Goal: Communication & Community: Answer question/provide support

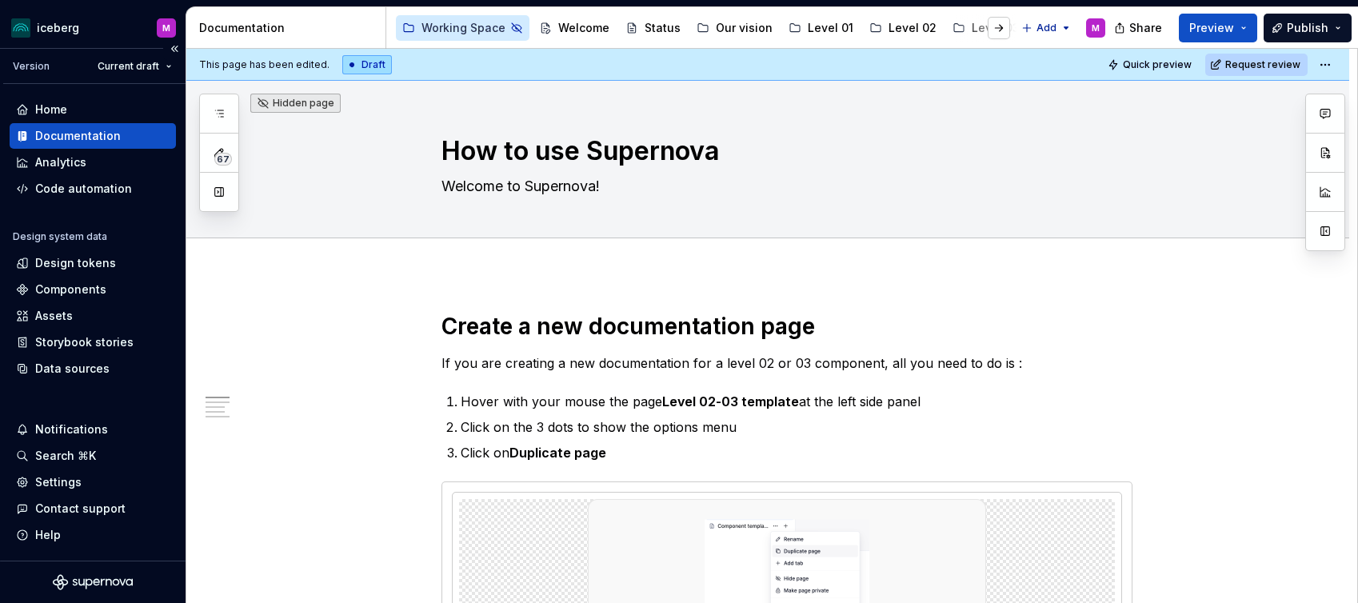
click at [78, 582] on icon "Supernova Logo" at bounding box center [93, 582] width 80 height 16
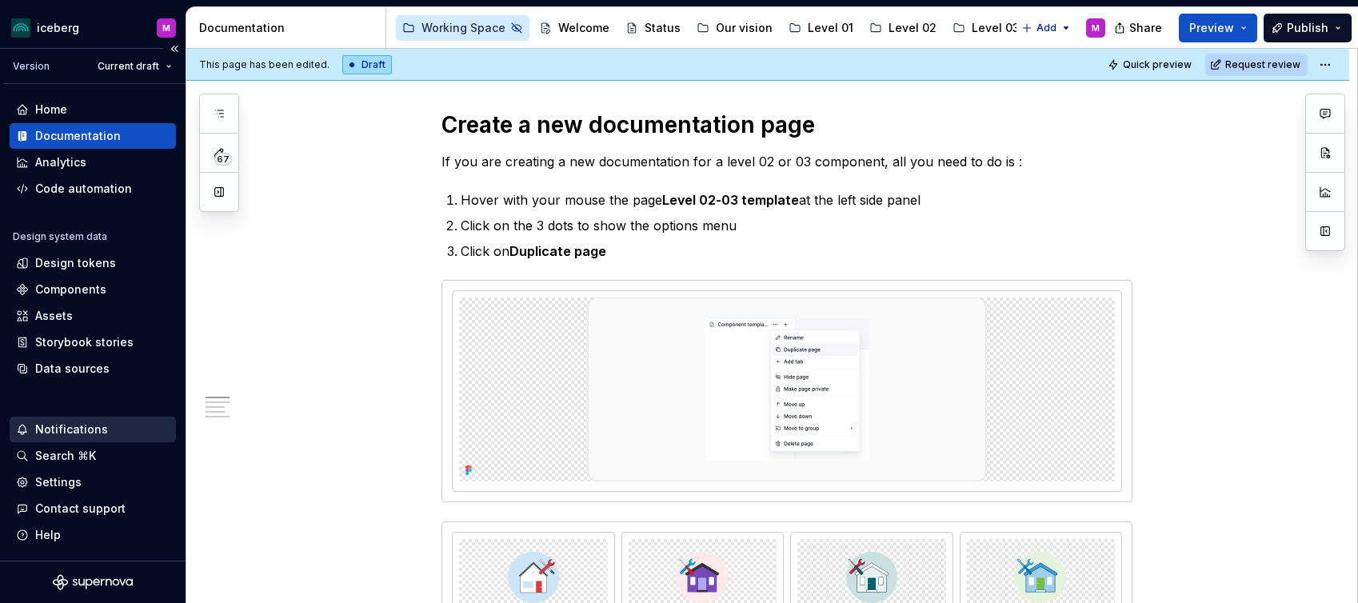
scroll to position [228, 0]
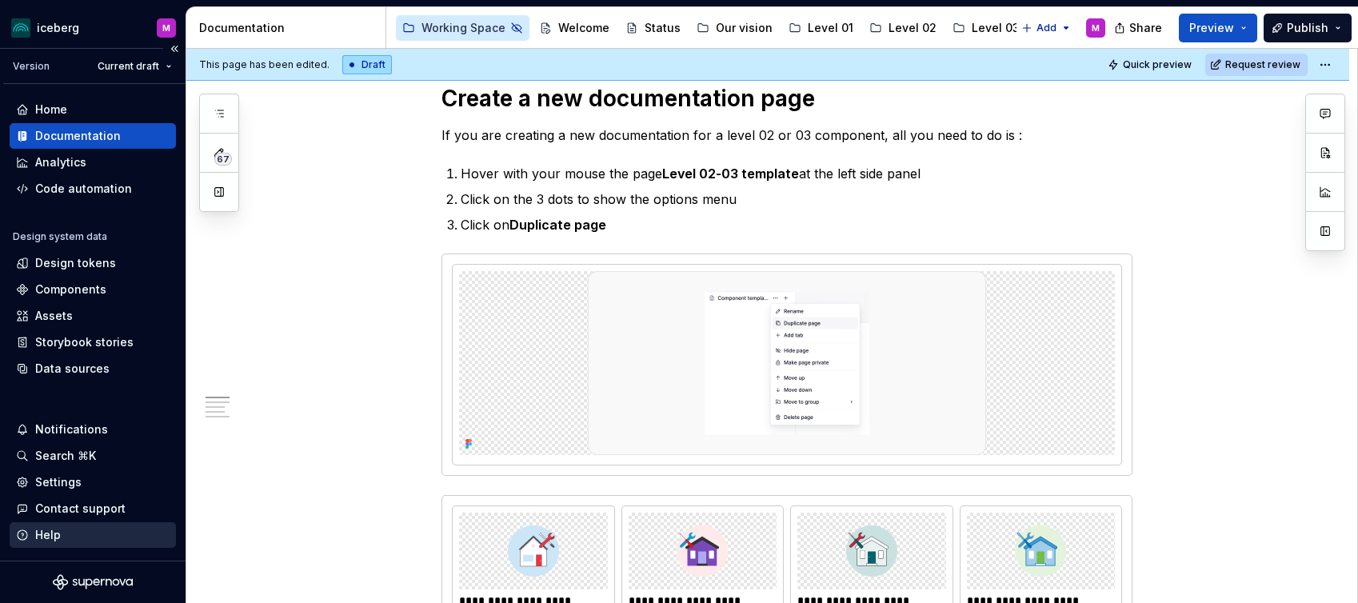
click at [33, 536] on div "Help" at bounding box center [93, 535] width 154 height 16
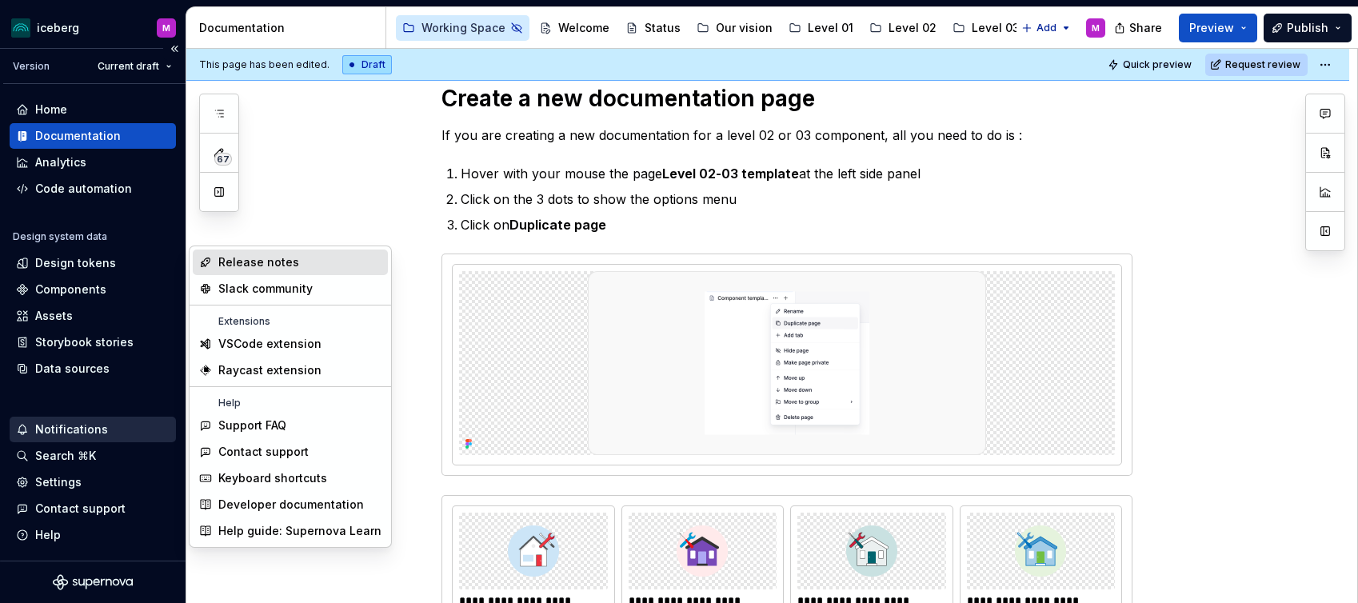
click at [78, 433] on div "Notifications" at bounding box center [71, 429] width 73 height 16
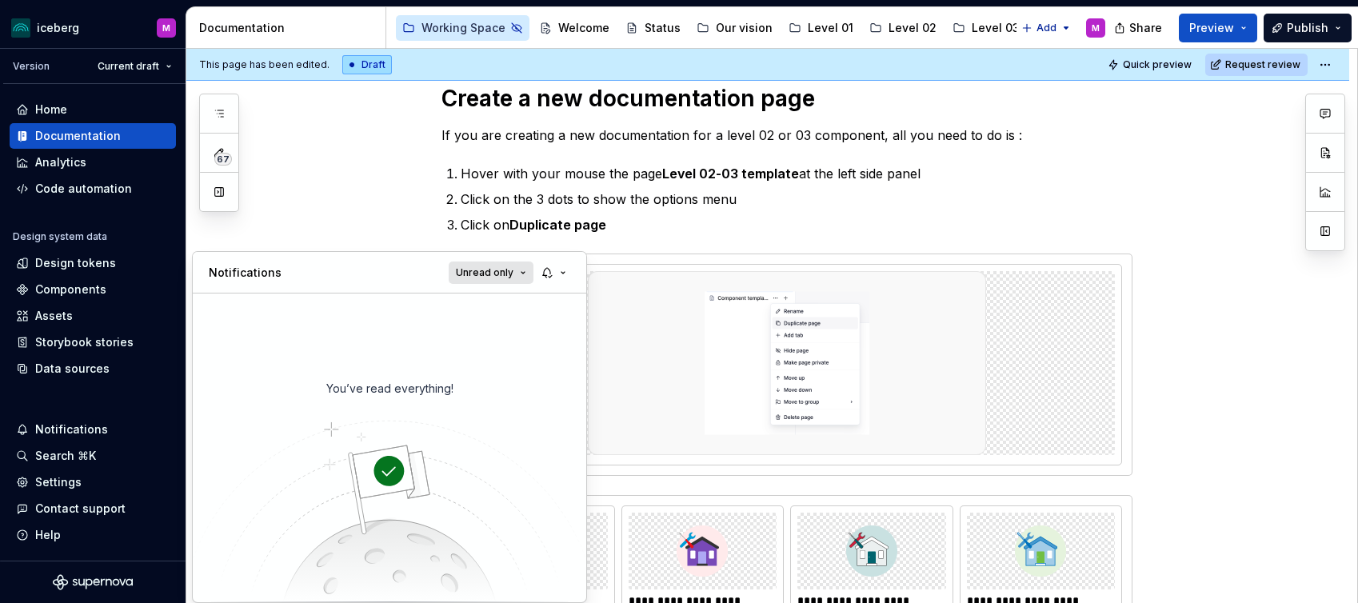
click at [511, 274] on span "Unread only" at bounding box center [485, 272] width 58 height 13
click at [509, 305] on div "All notifications" at bounding box center [533, 304] width 104 height 16
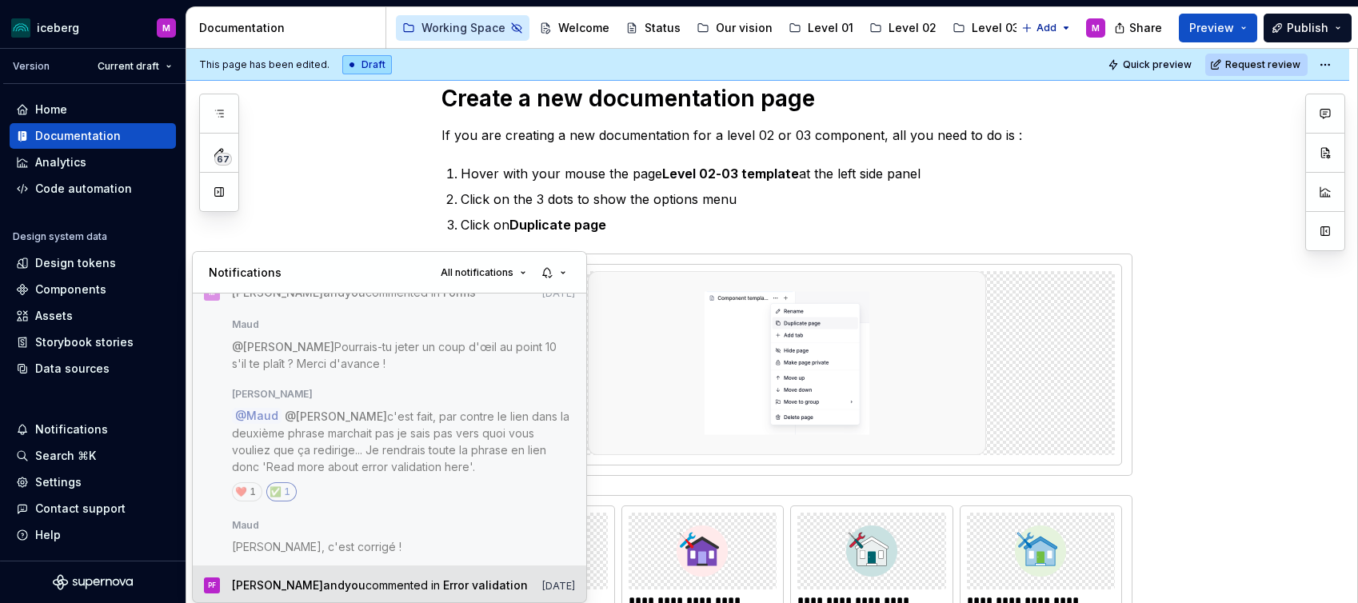
scroll to position [0, 0]
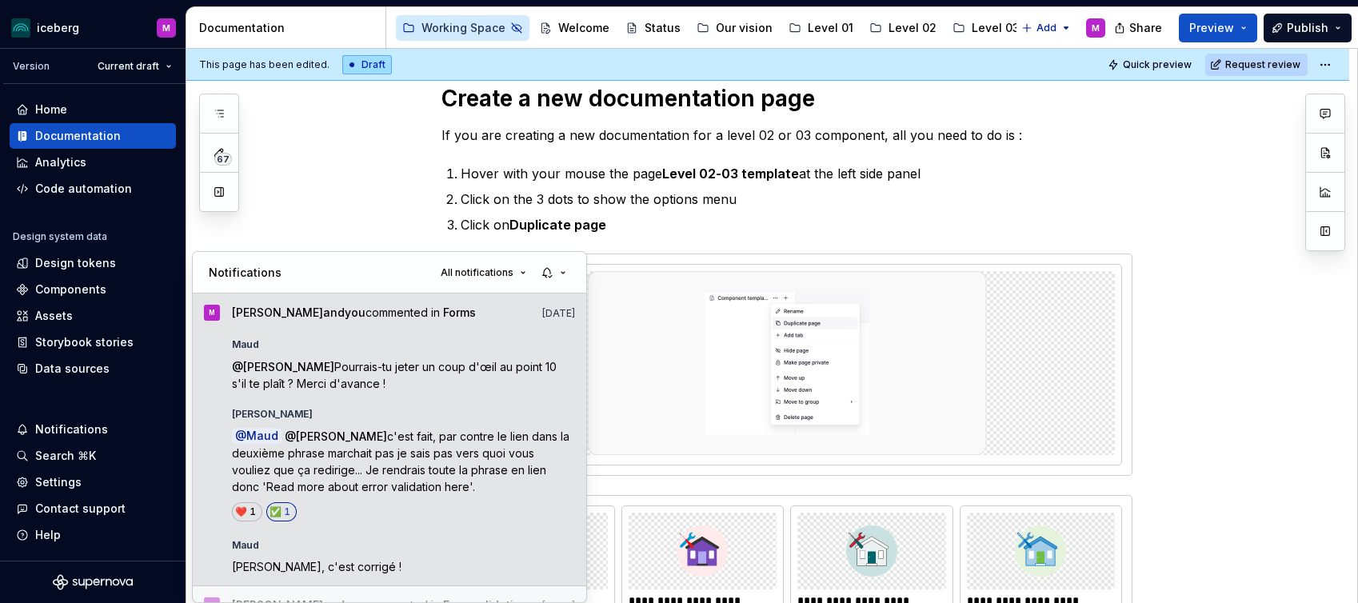
click at [389, 454] on span "c'est fait, par contre le lien dans la deuxième phrase marchait pas je sais pas…" at bounding box center [402, 461] width 341 height 64
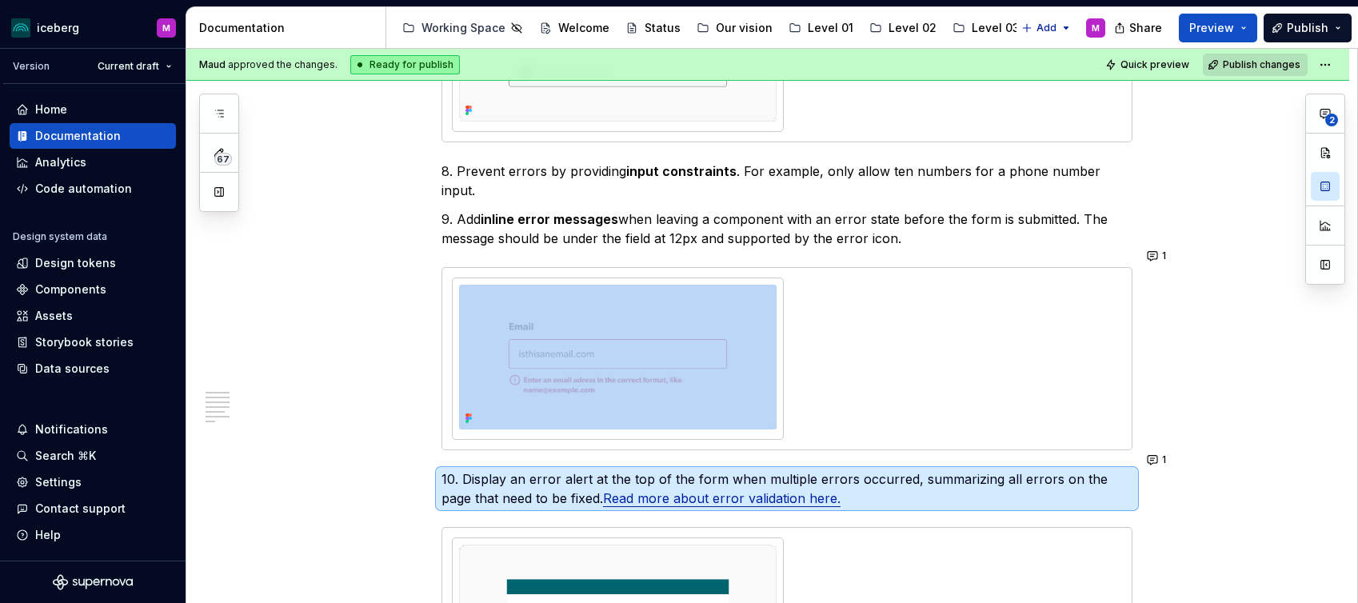
scroll to position [2218, 0]
click at [1114, 33] on span "Preview" at bounding box center [1211, 28] width 45 height 16
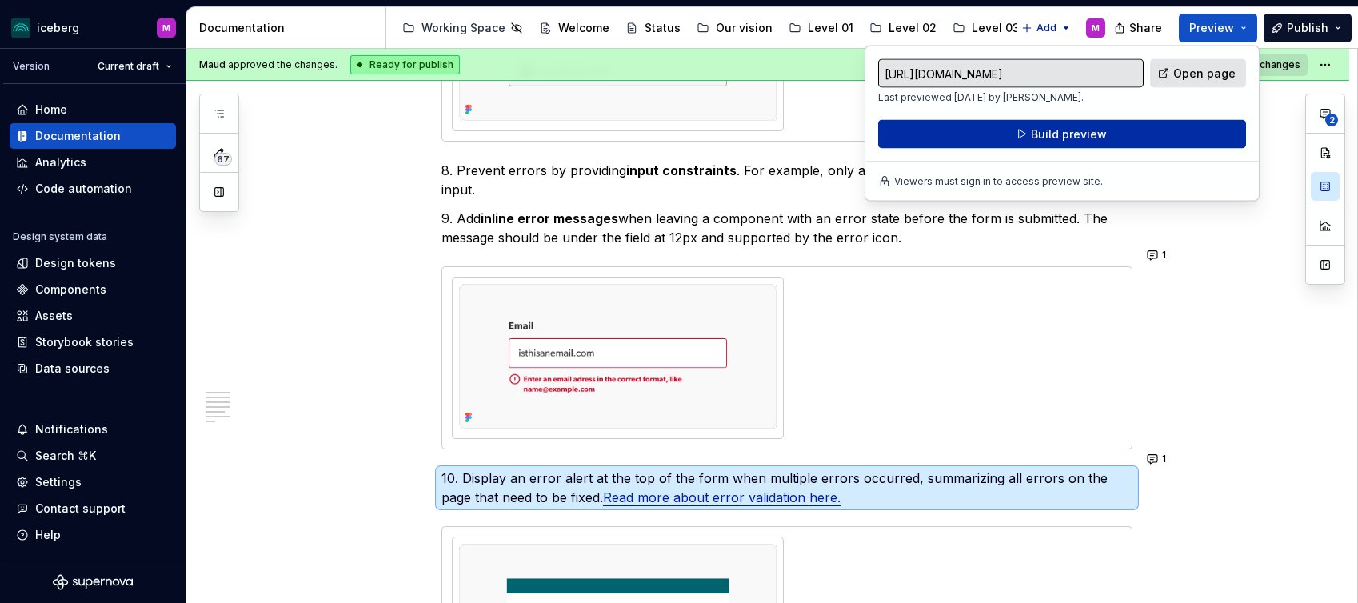
click at [1088, 137] on span "Build preview" at bounding box center [1069, 134] width 76 height 16
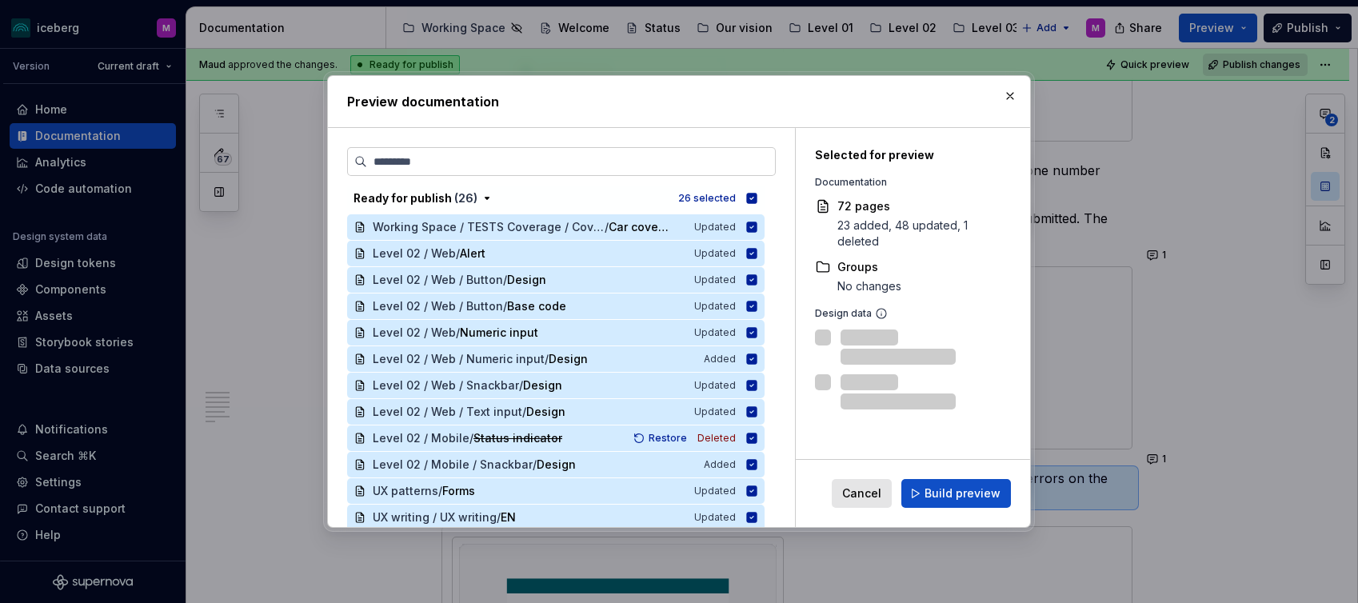
click at [953, 496] on span "Build preview" at bounding box center [962, 493] width 76 height 16
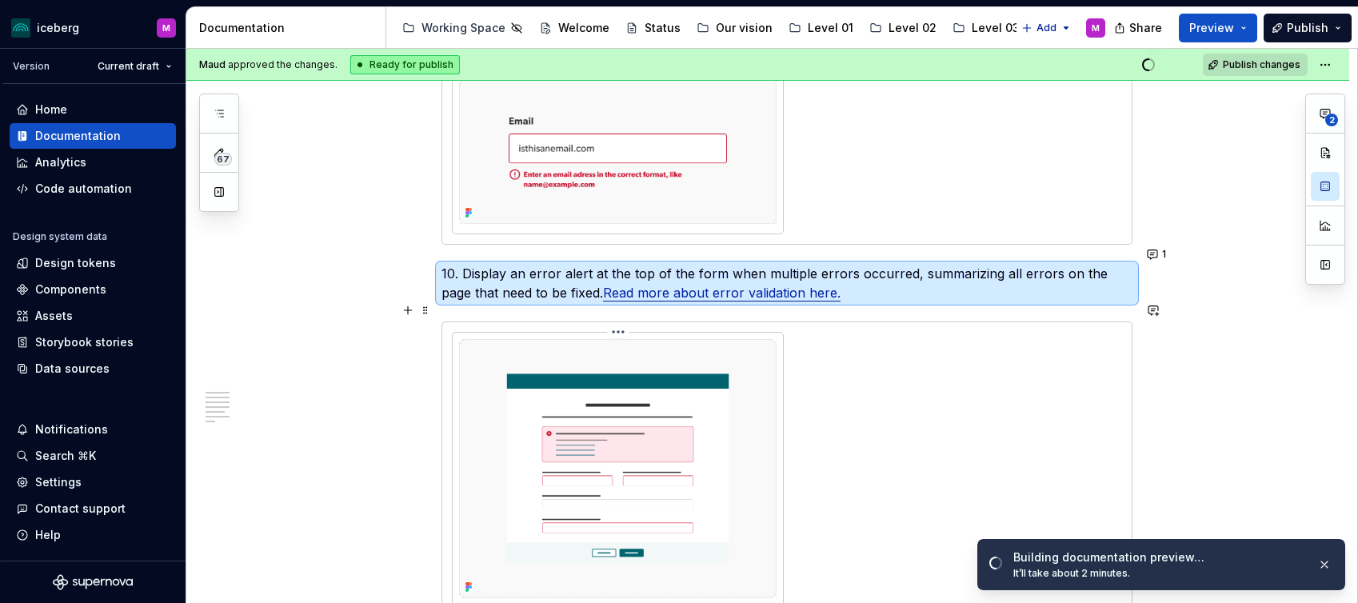
scroll to position [2418, 0]
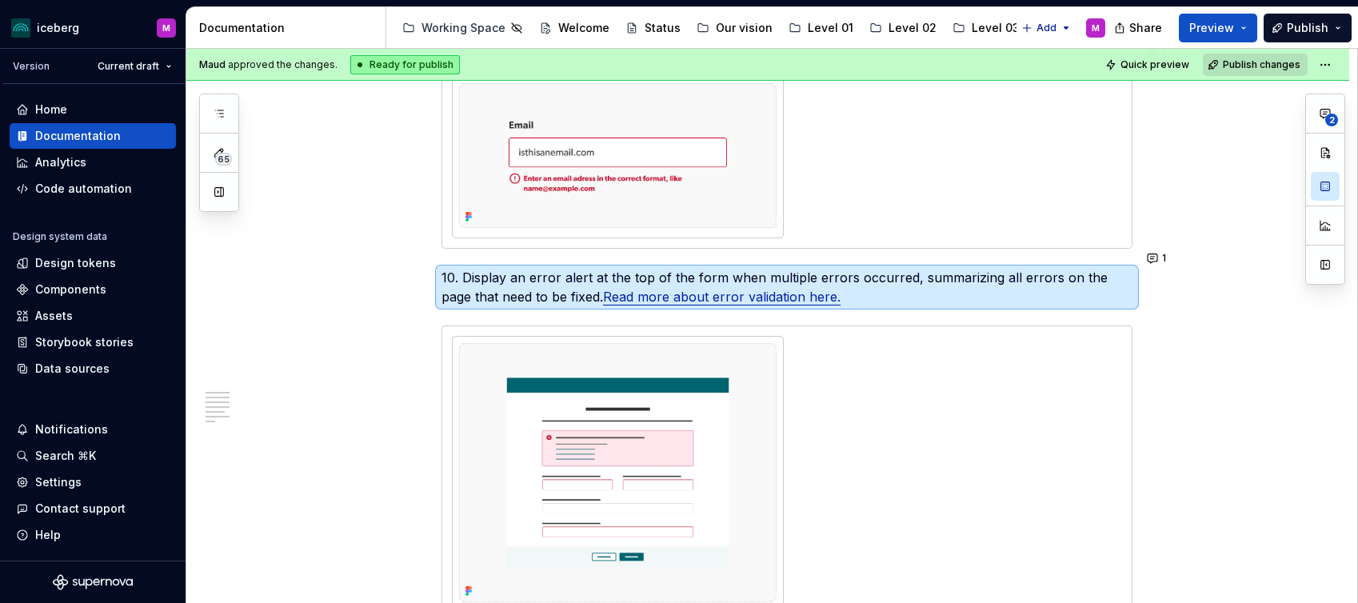
type textarea "*"
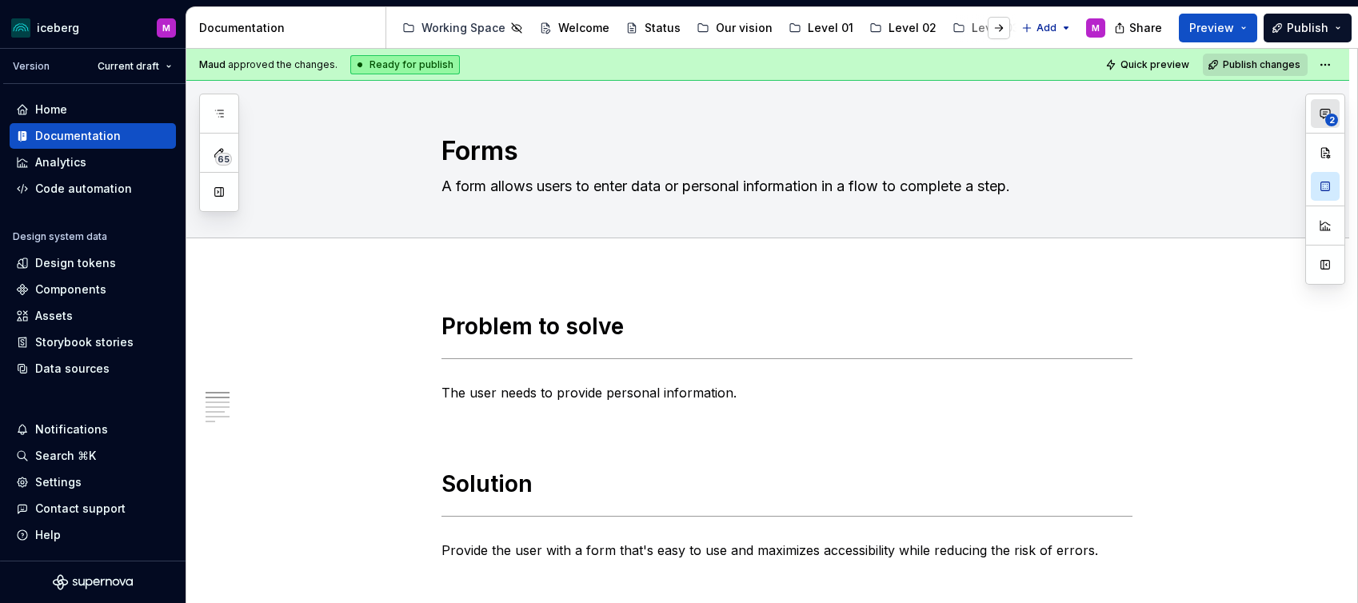
click at [1328, 118] on span "2" at bounding box center [1331, 120] width 13 height 13
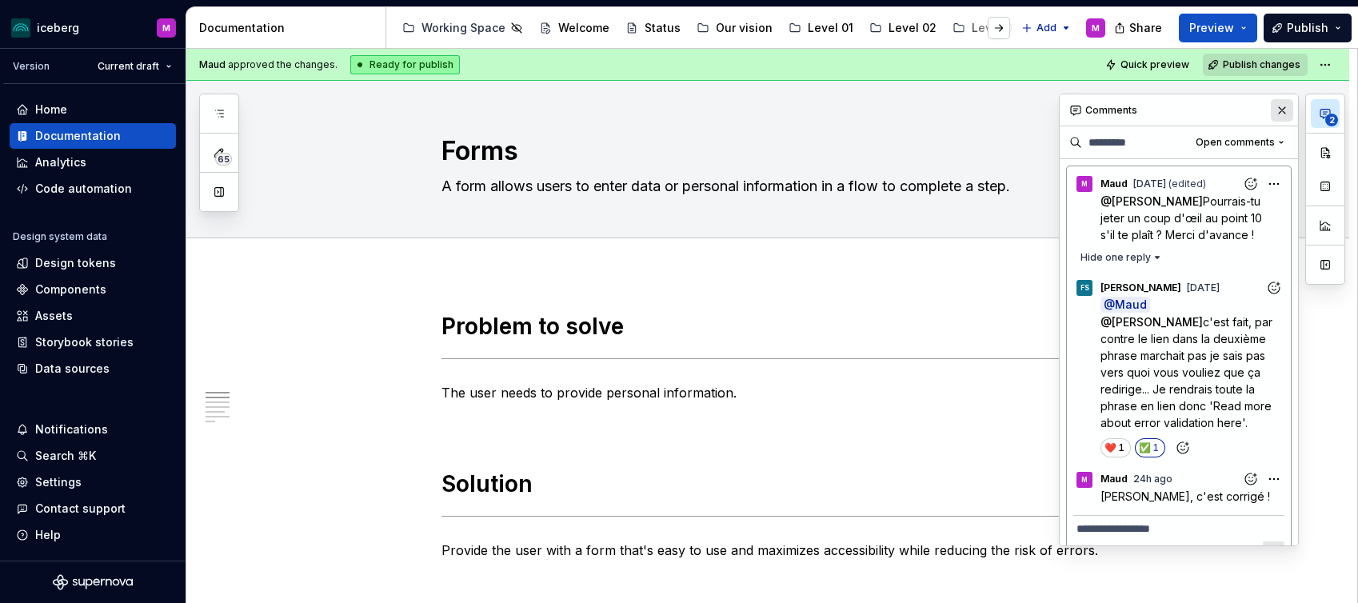
click at [1276, 111] on button "button" at bounding box center [1282, 110] width 22 height 22
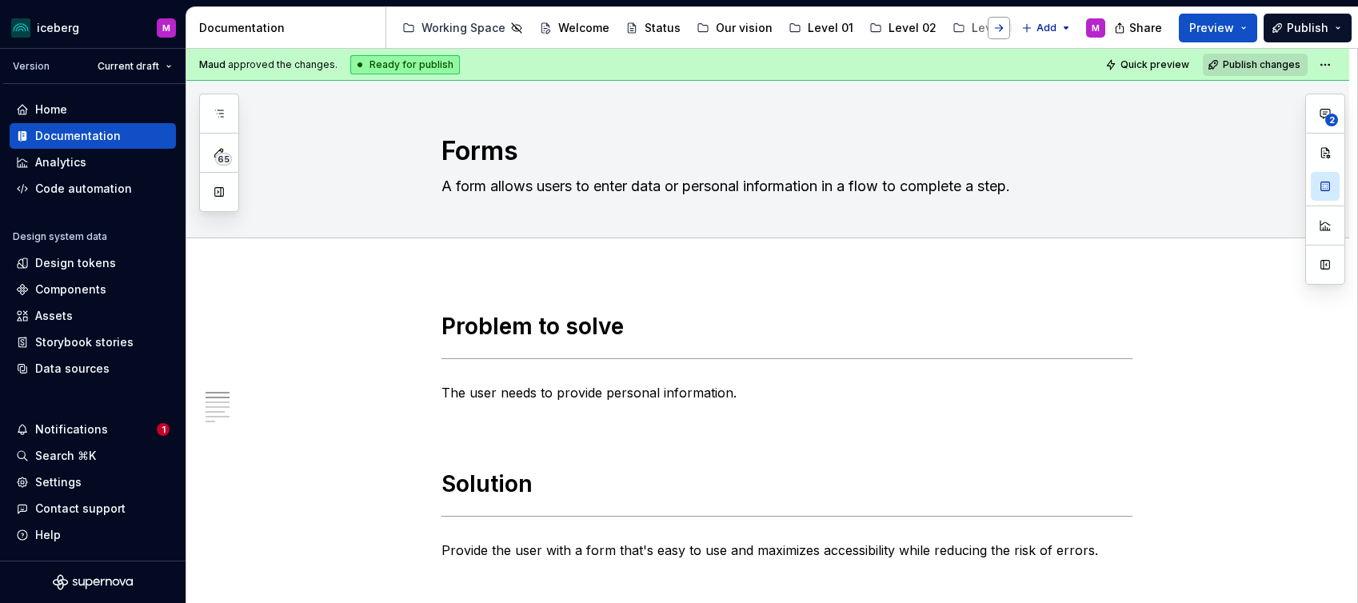
click at [994, 25] on button "button" at bounding box center [999, 28] width 22 height 22
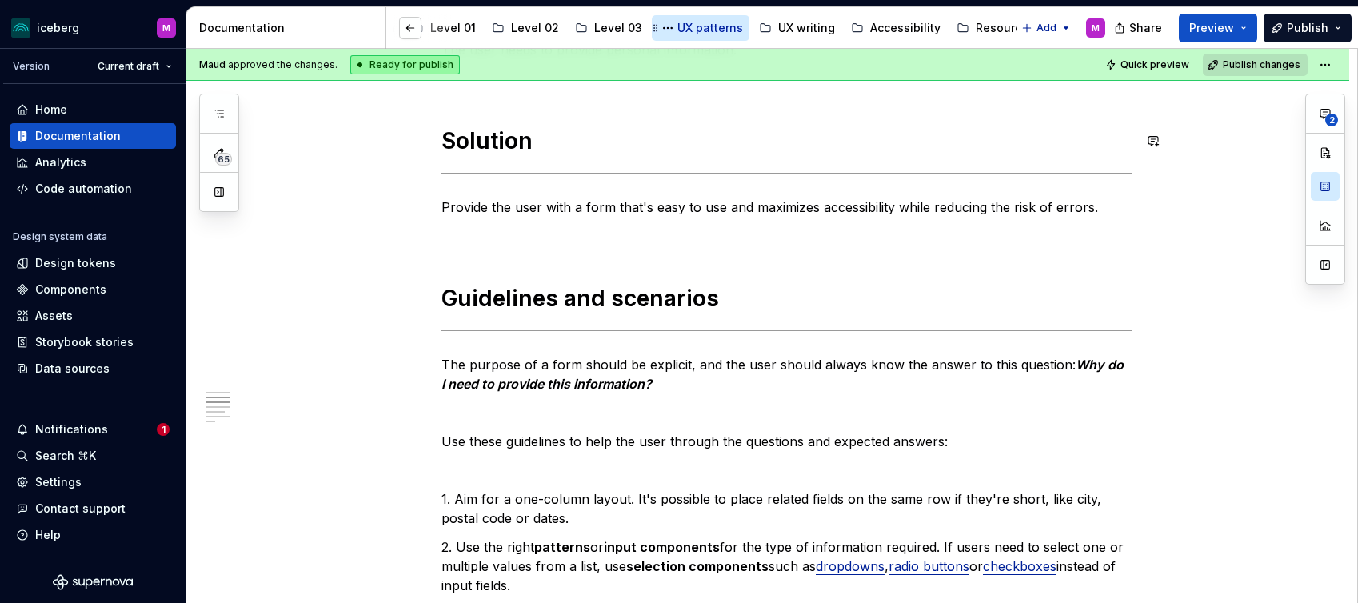
scroll to position [0, 377]
click at [72, 431] on div "Notifications" at bounding box center [71, 429] width 73 height 16
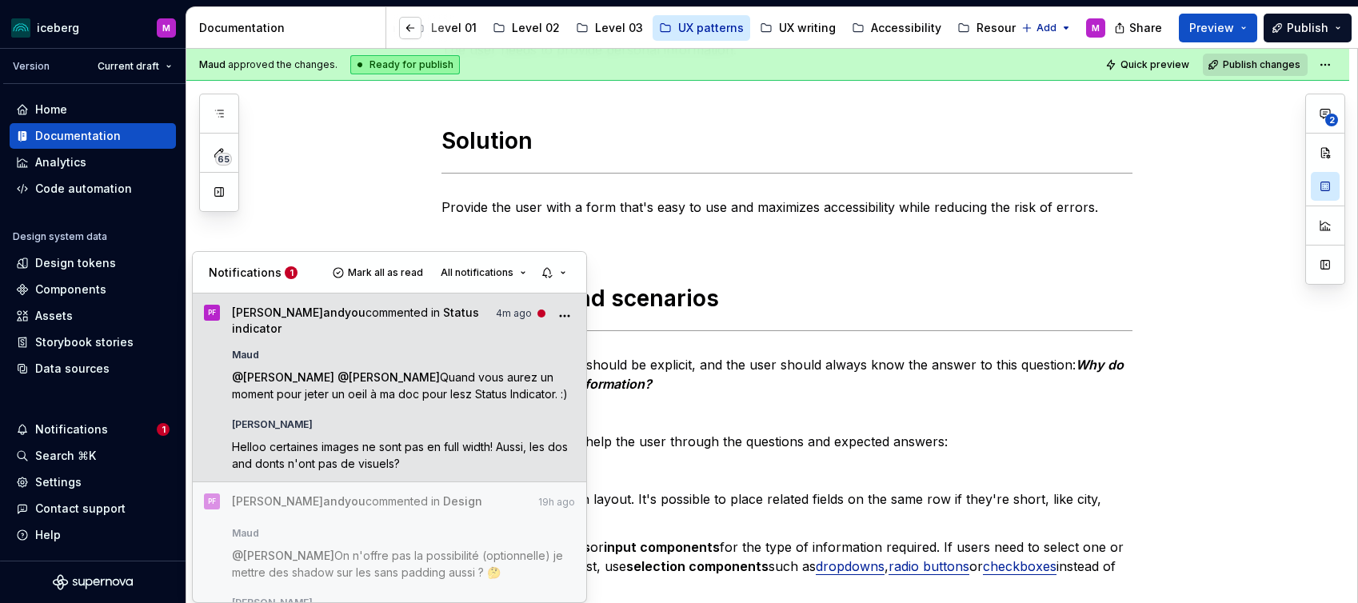
click at [479, 453] on p "Helloo certaines images ne sont pas en full width! Aussi, les dos and donts n'o…" at bounding box center [404, 455] width 344 height 34
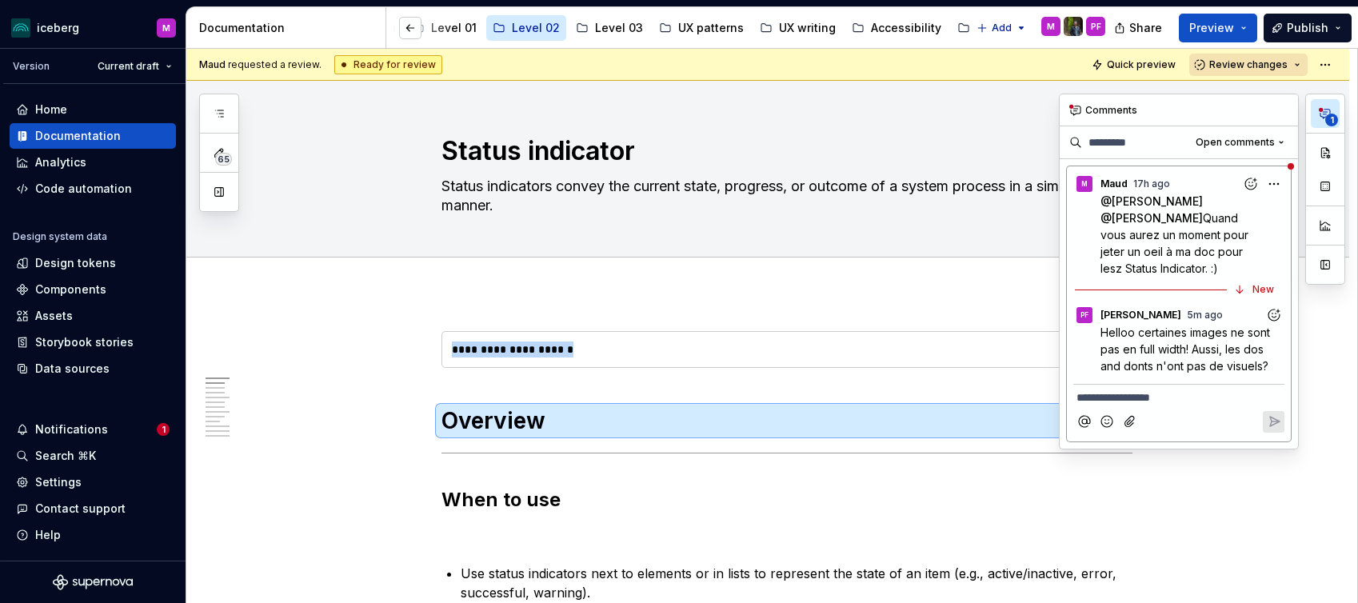
click at [1334, 122] on span "1" at bounding box center [1331, 120] width 13 height 13
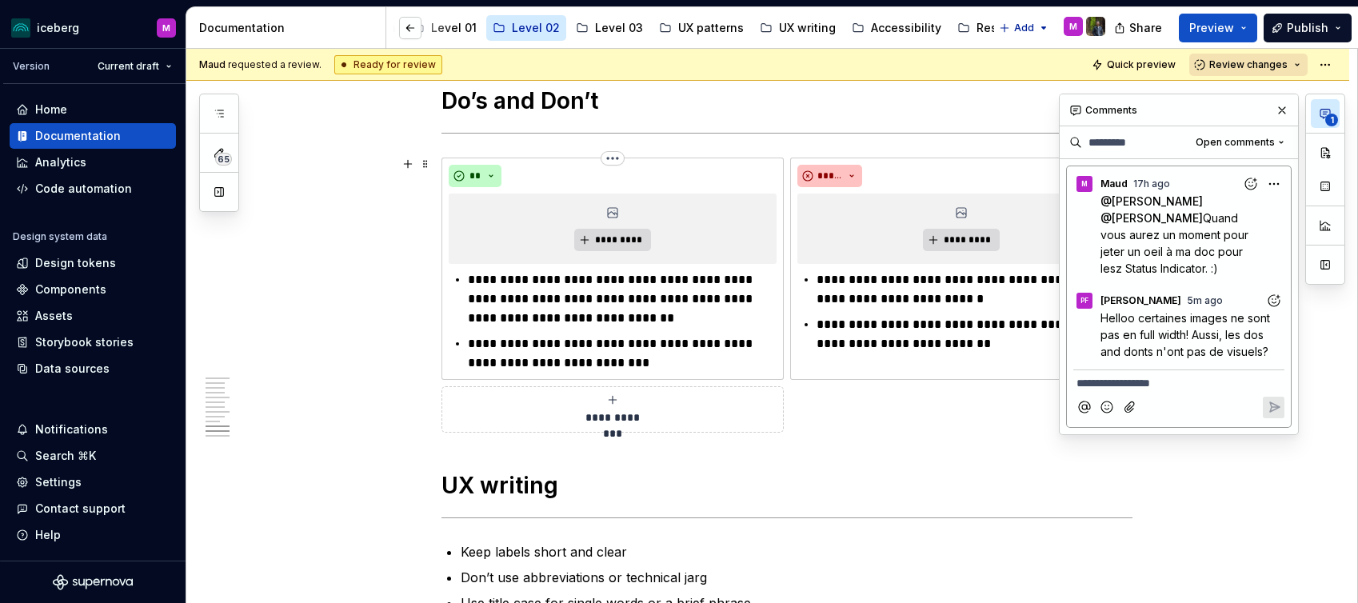
scroll to position [3082, 0]
click at [0, 0] on time "5m ago" at bounding box center [0, 0] width 0 height 0
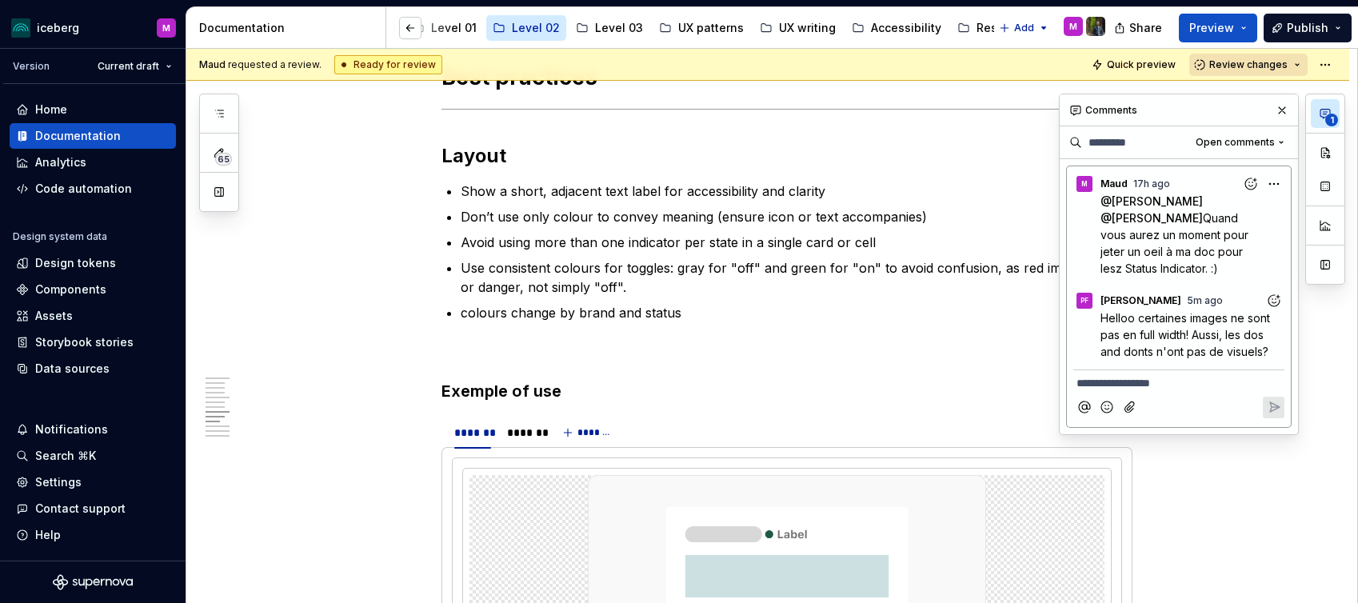
scroll to position [2383, 0]
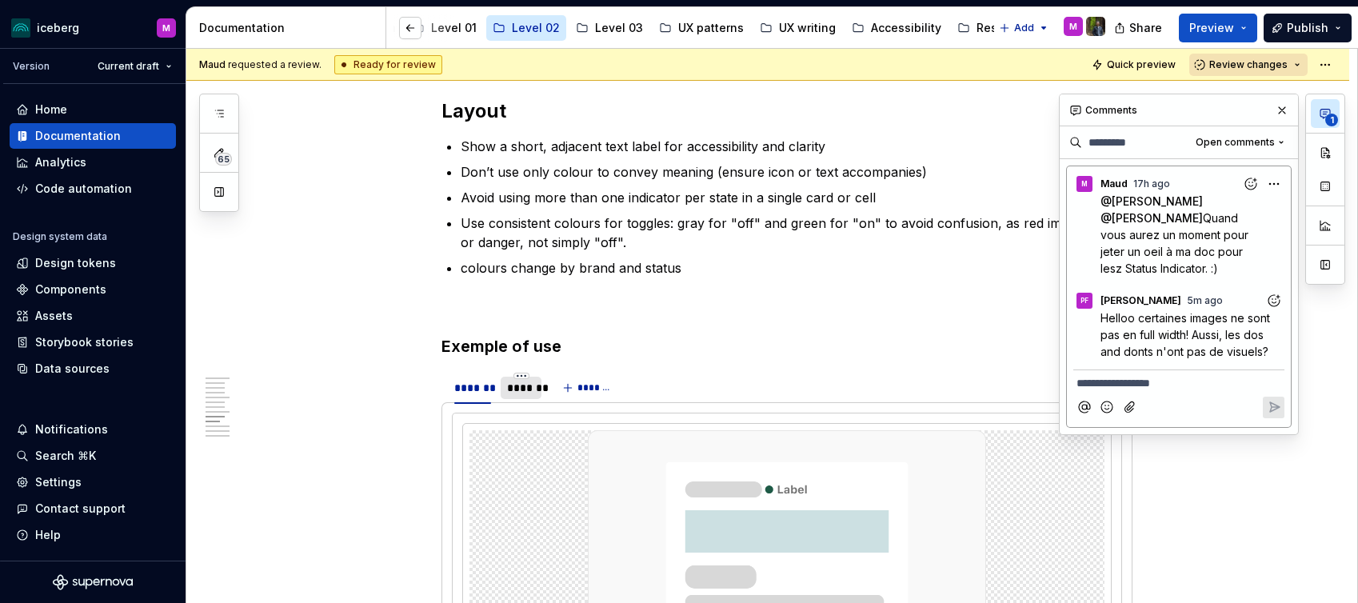
click at [515, 381] on div "*******" at bounding box center [521, 388] width 28 height 16
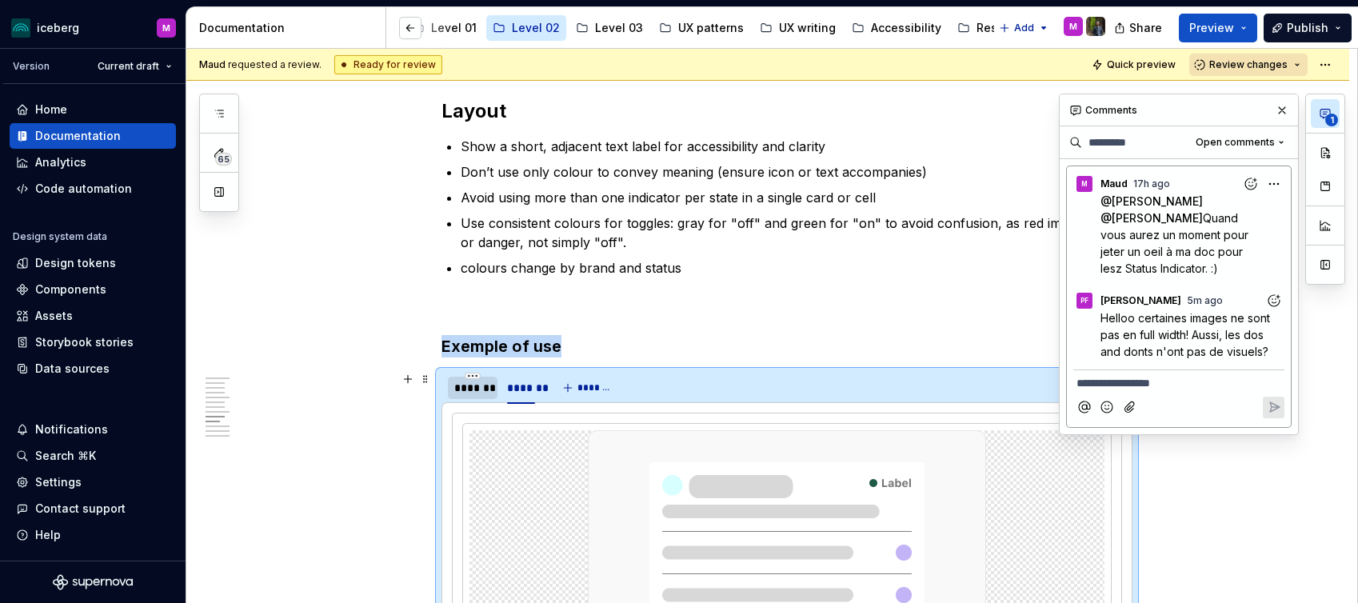
click at [481, 385] on div "*******" at bounding box center [472, 388] width 37 height 16
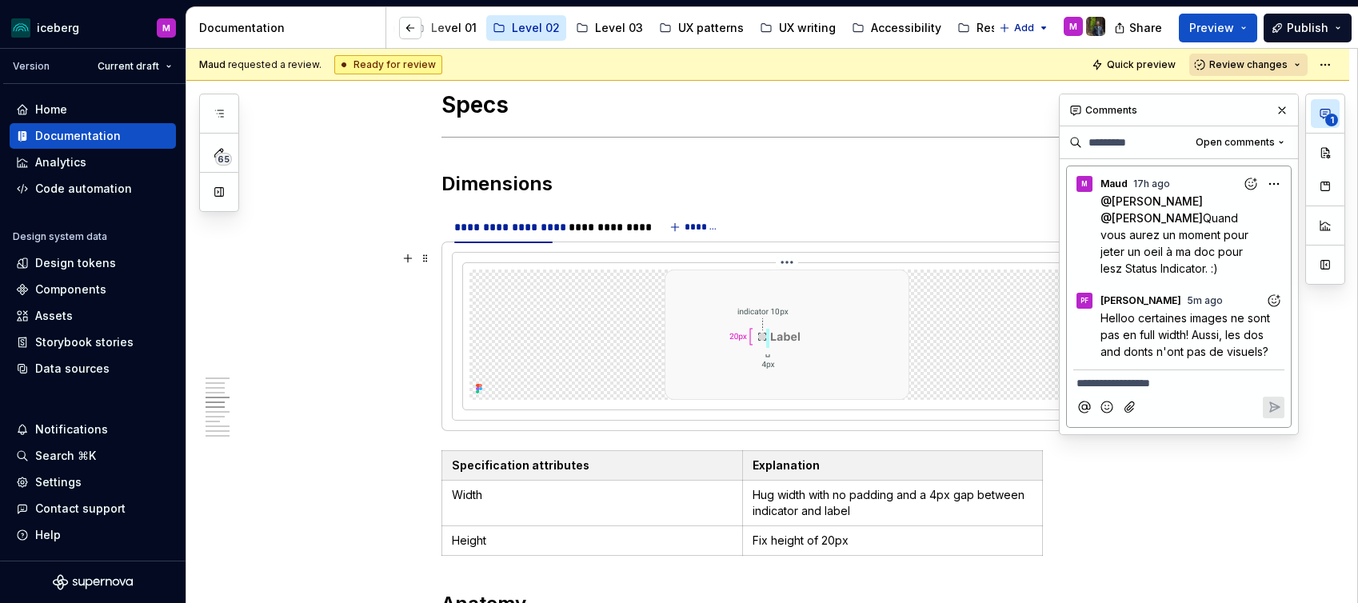
scroll to position [1435, 0]
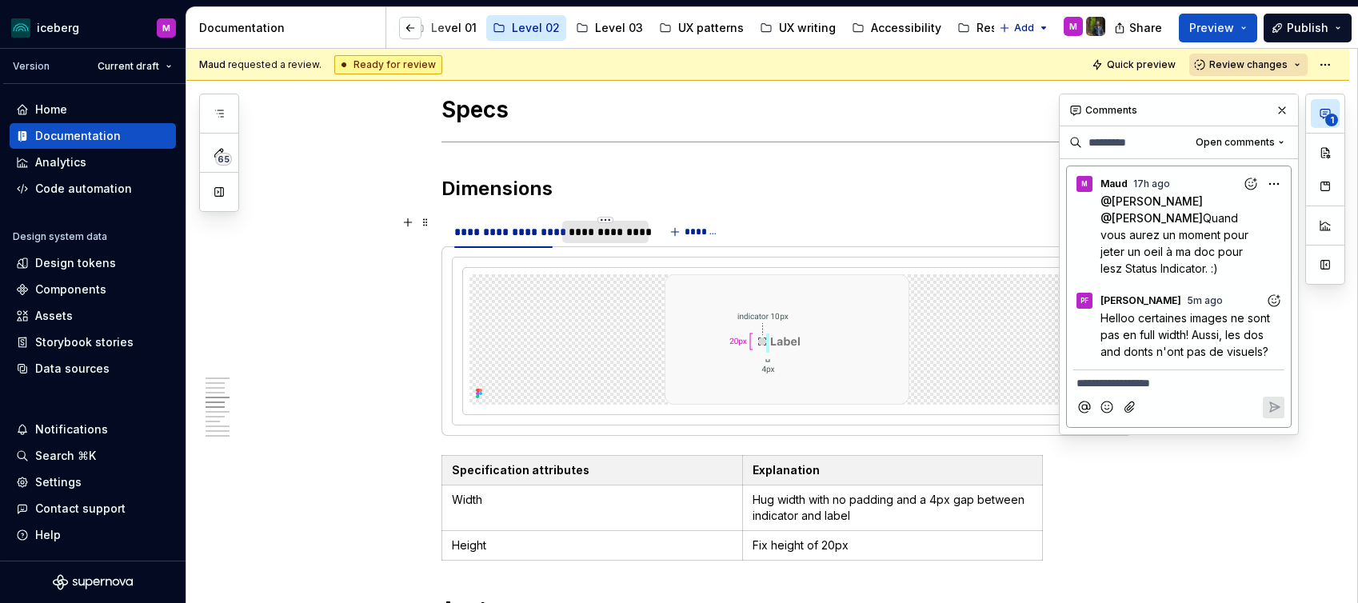
click at [589, 233] on div "**********" at bounding box center [605, 232] width 73 height 16
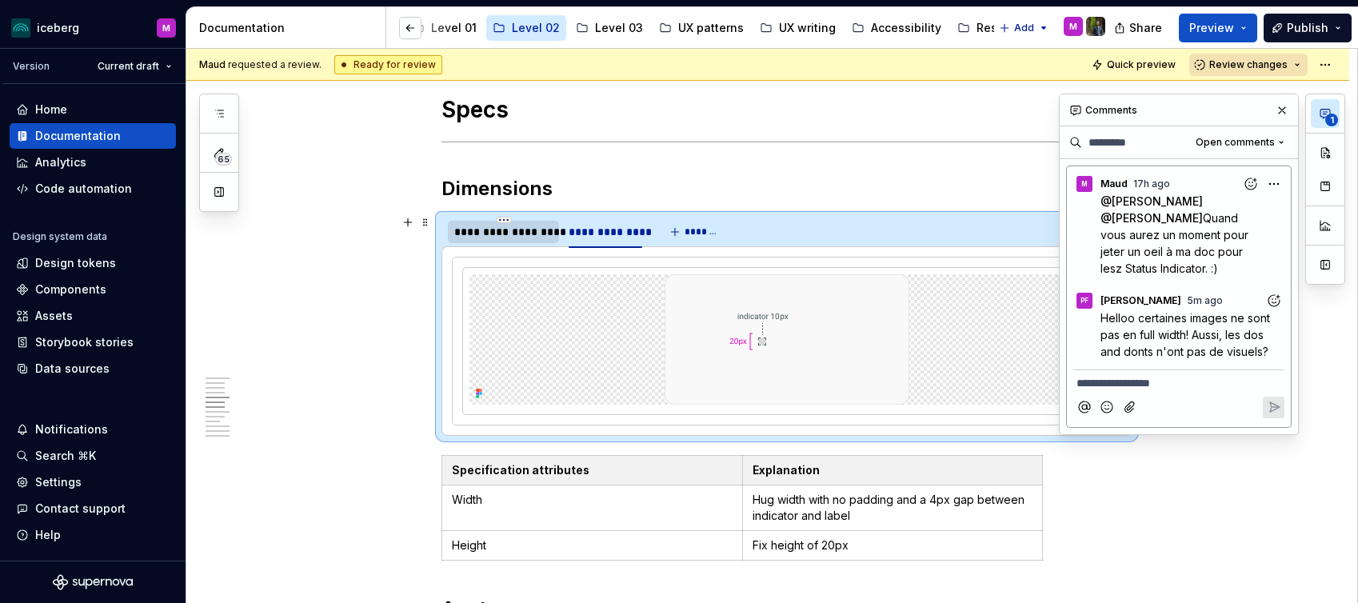
click at [505, 228] on div "**********" at bounding box center [503, 232] width 98 height 16
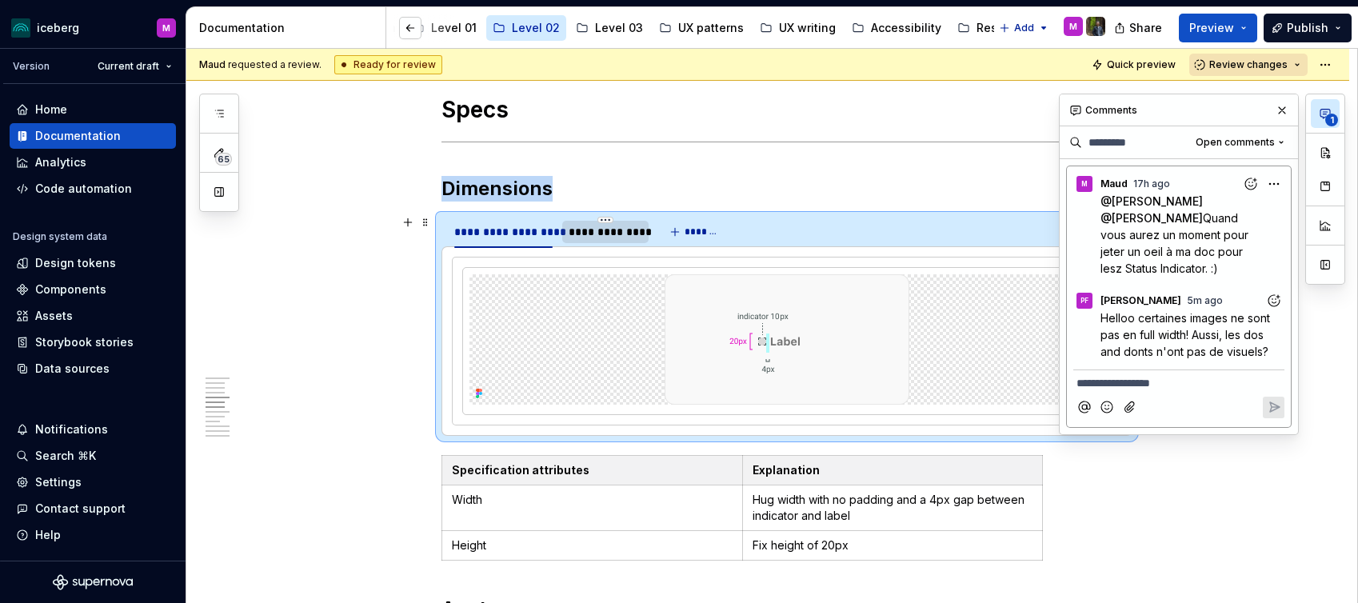
click at [592, 230] on div "**********" at bounding box center [605, 232] width 73 height 16
click at [531, 233] on div "**********" at bounding box center [503, 232] width 98 height 16
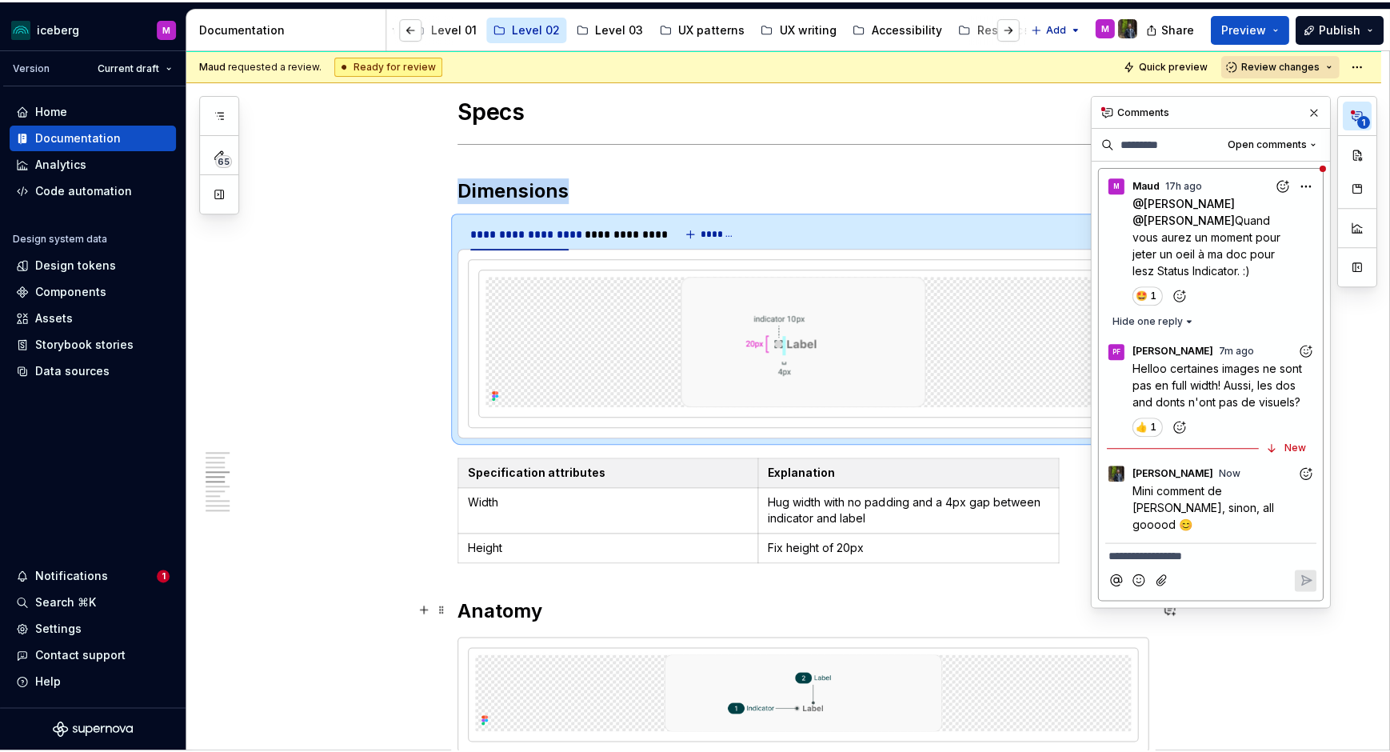
scroll to position [0, 368]
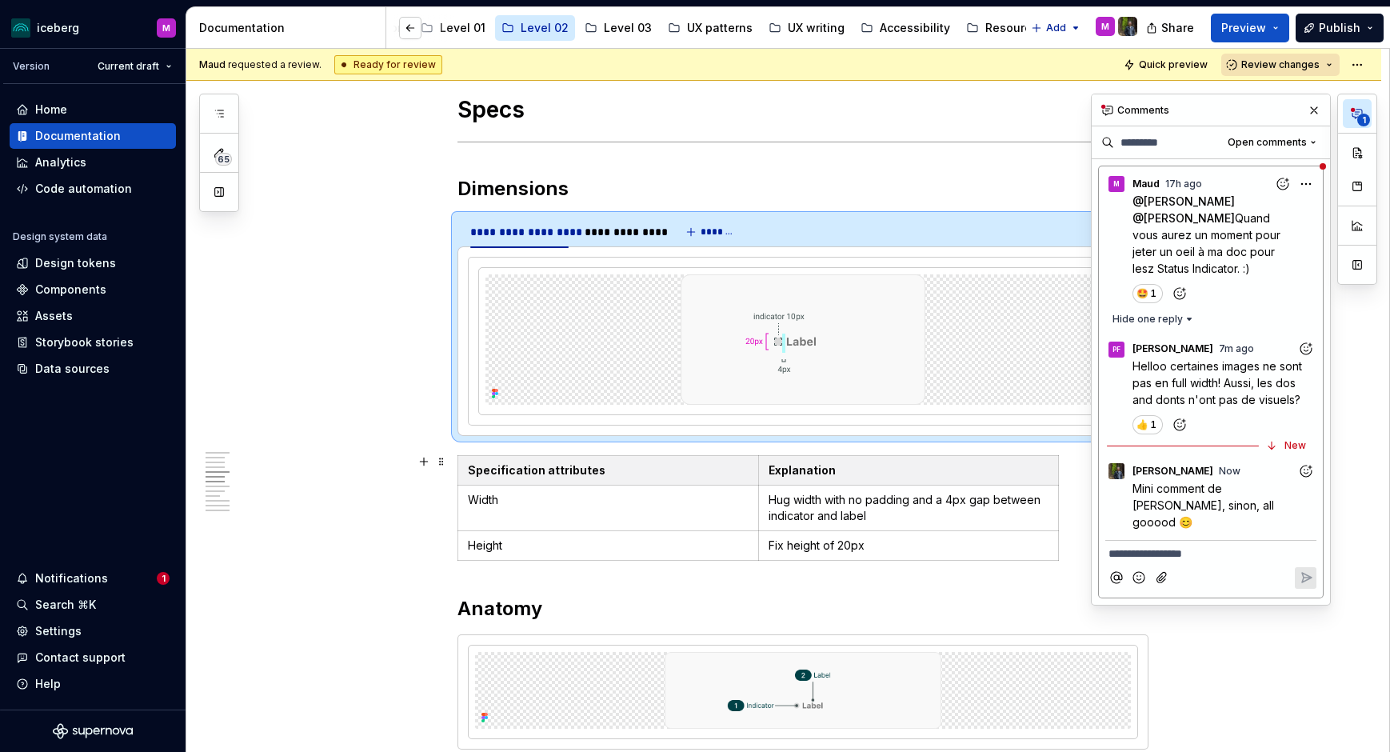
click at [1197, 483] on span "Mini comment de Pascale, sinon, all gooood 😊" at bounding box center [1204, 504] width 145 height 47
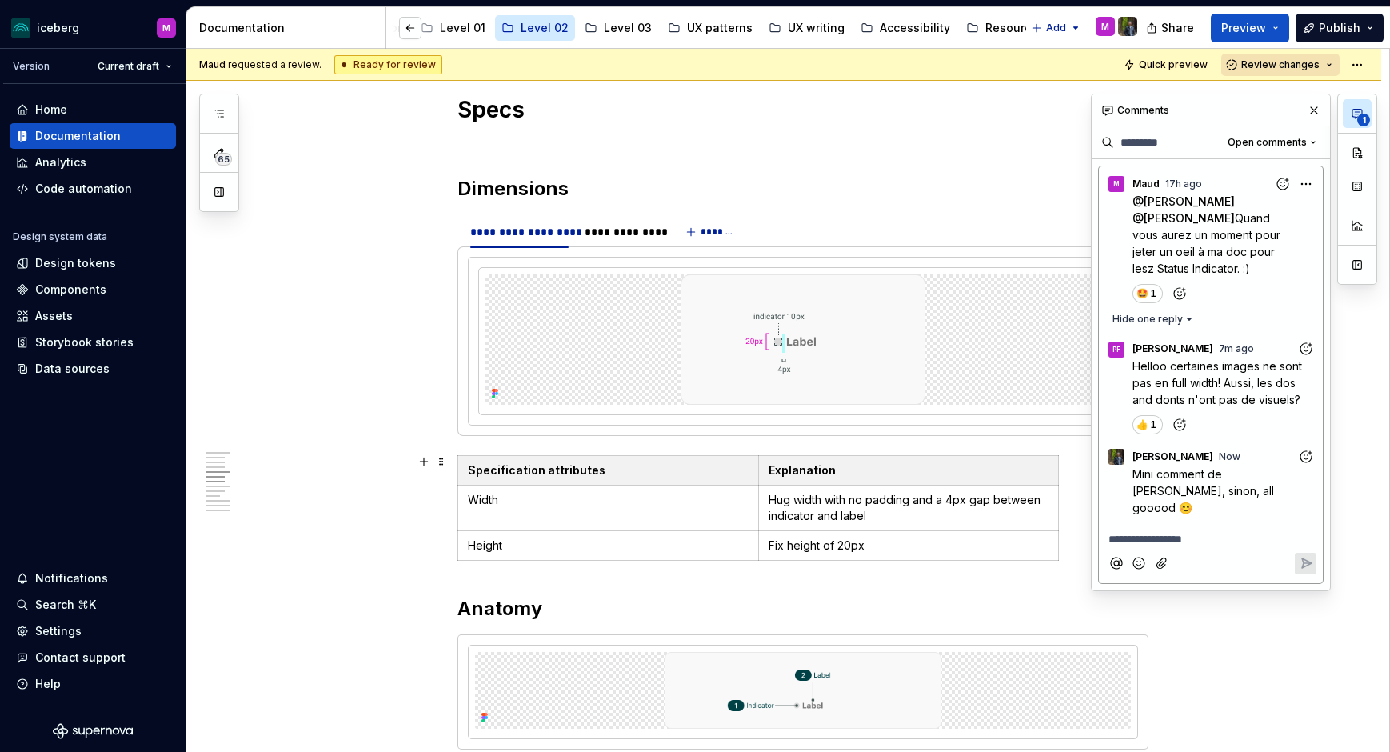
scroll to position [46, 0]
click at [1225, 477] on span "Mini comment de Pascale, sinon, all gooood 😊" at bounding box center [1204, 490] width 145 height 47
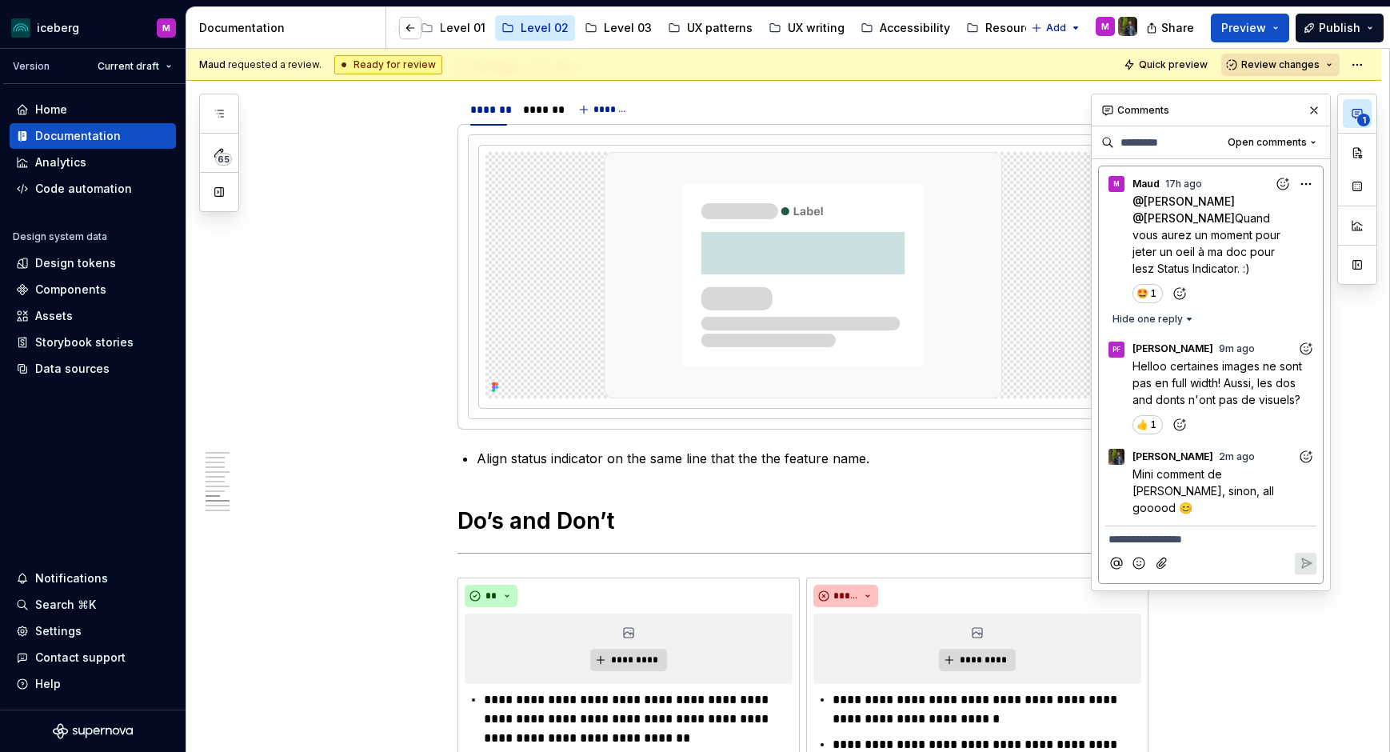
scroll to position [2717, 0]
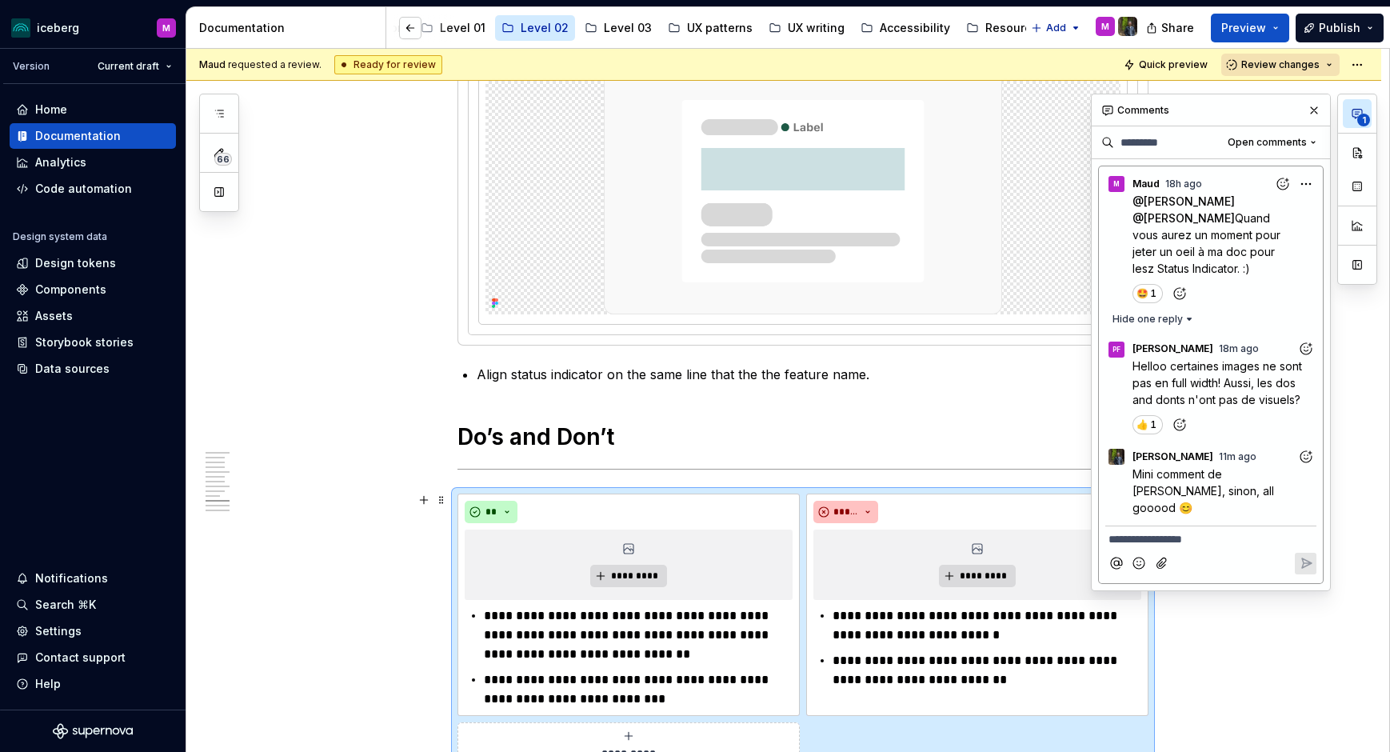
scroll to position [2731, 0]
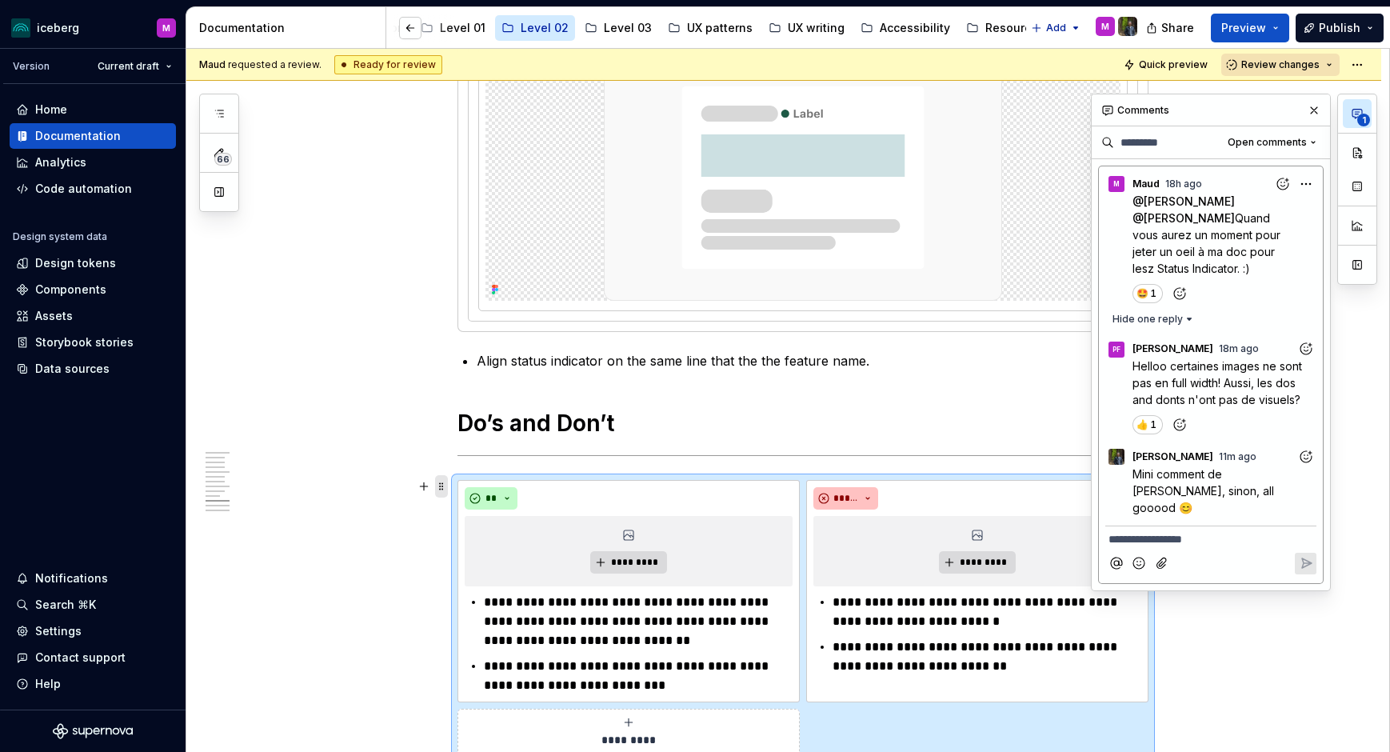
click at [443, 485] on span at bounding box center [441, 486] width 13 height 22
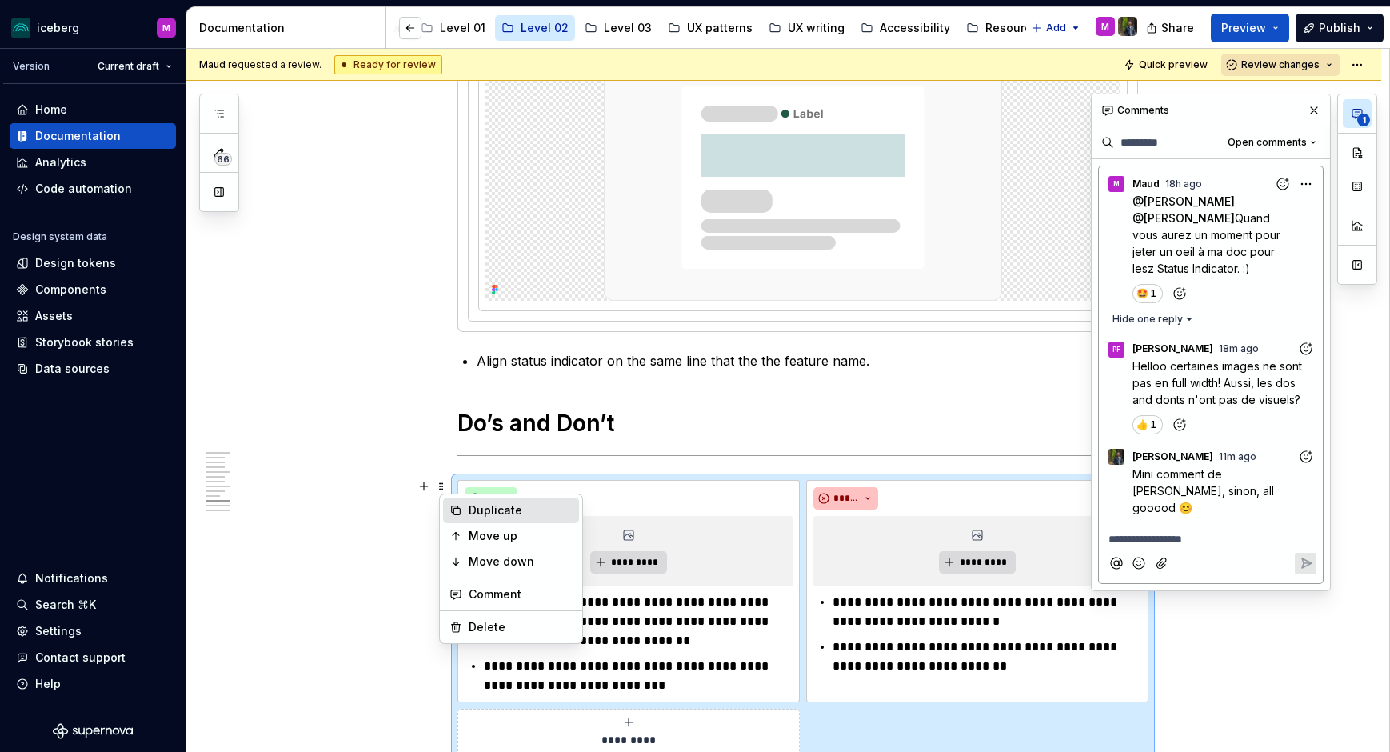
click at [482, 505] on div "Duplicate" at bounding box center [521, 510] width 104 height 16
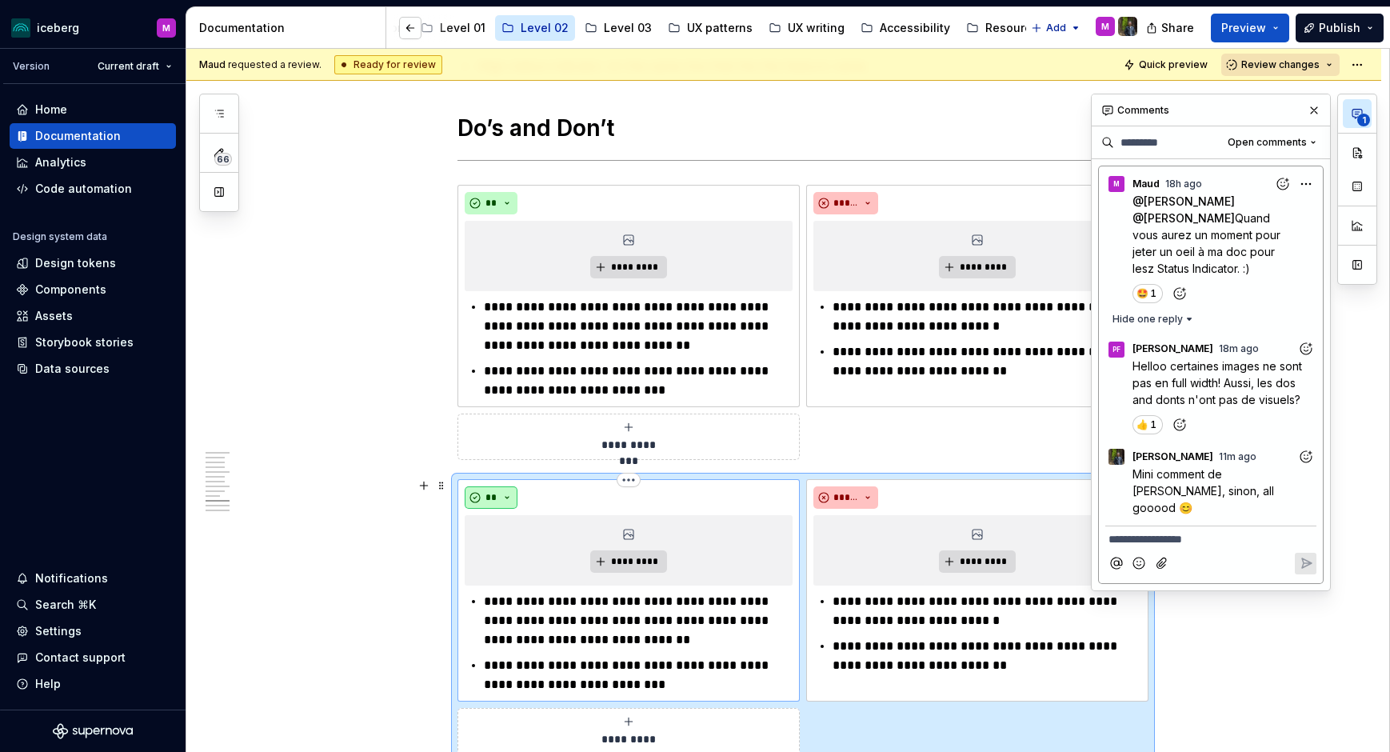
scroll to position [3027, 0]
click at [733, 430] on div "**********" at bounding box center [629, 436] width 328 height 32
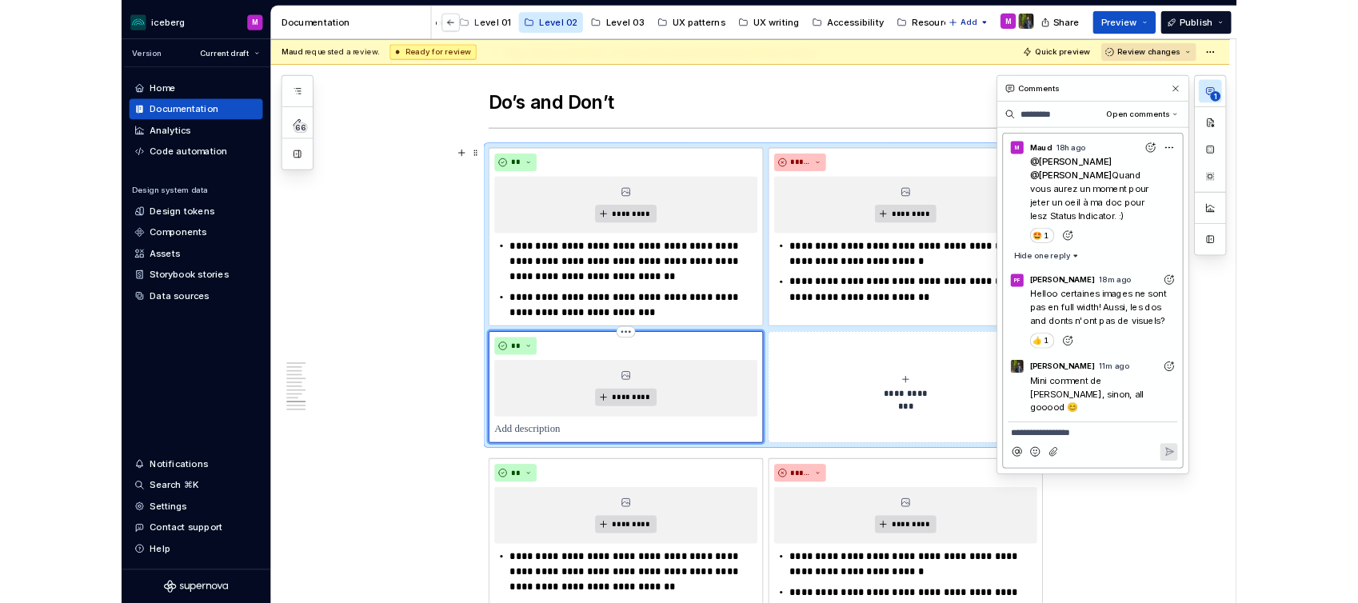
scroll to position [3052, 0]
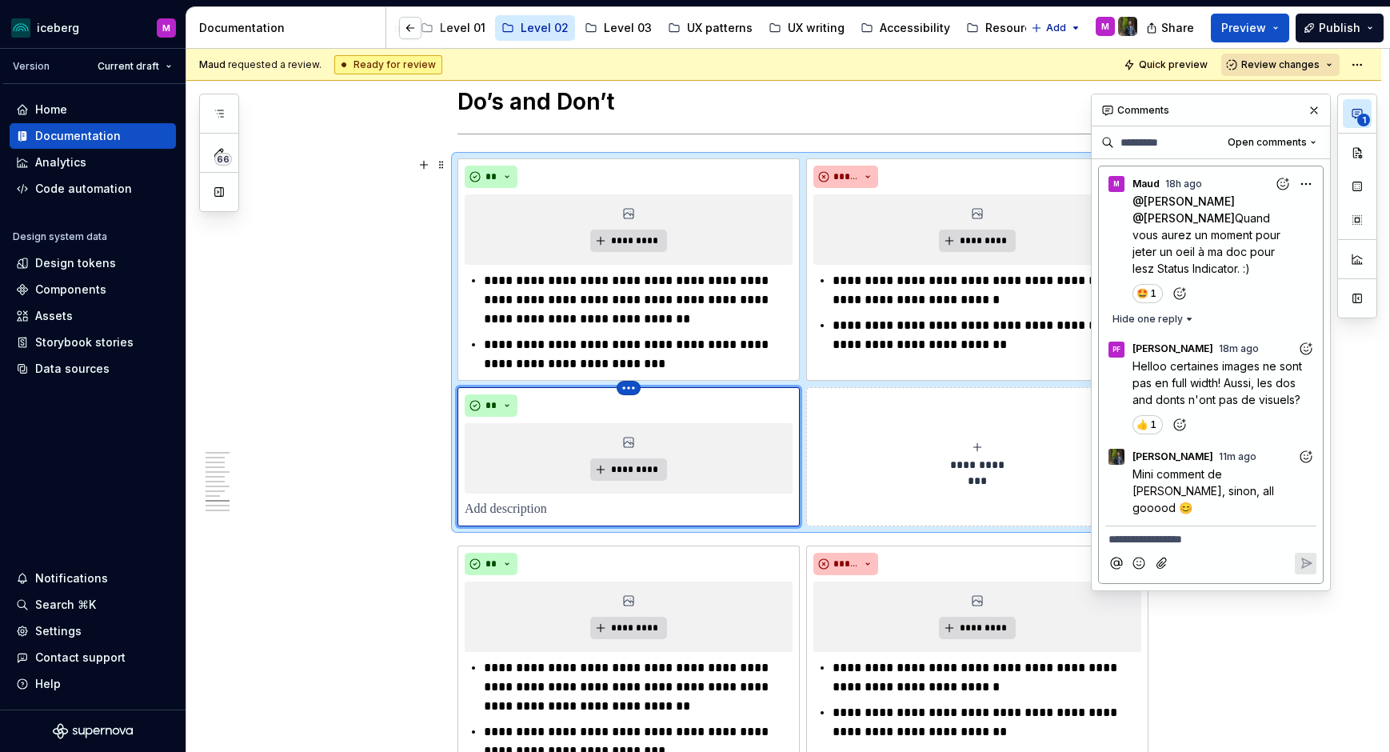
click at [636, 387] on html "iceberg M Version Current draft Home Documentation Analytics Code automation De…" at bounding box center [695, 376] width 1390 height 752
click at [649, 417] on div "Delete item" at bounding box center [693, 413] width 136 height 26
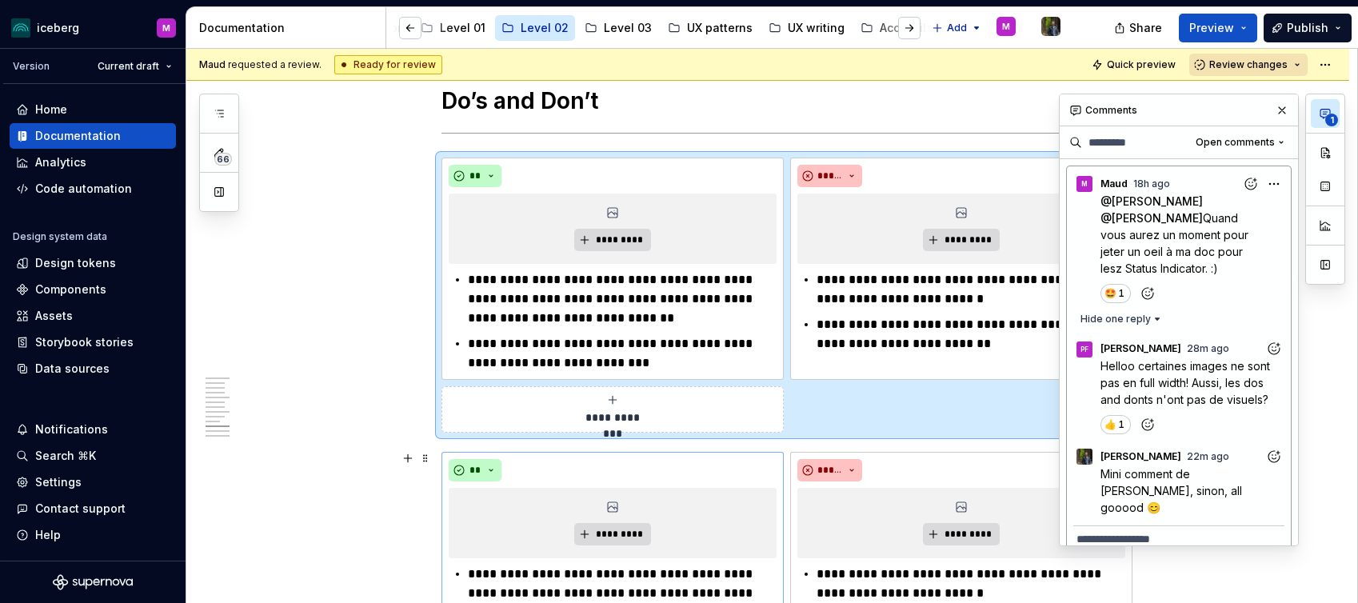
scroll to position [3053, 0]
click at [427, 457] on span at bounding box center [425, 458] width 13 height 22
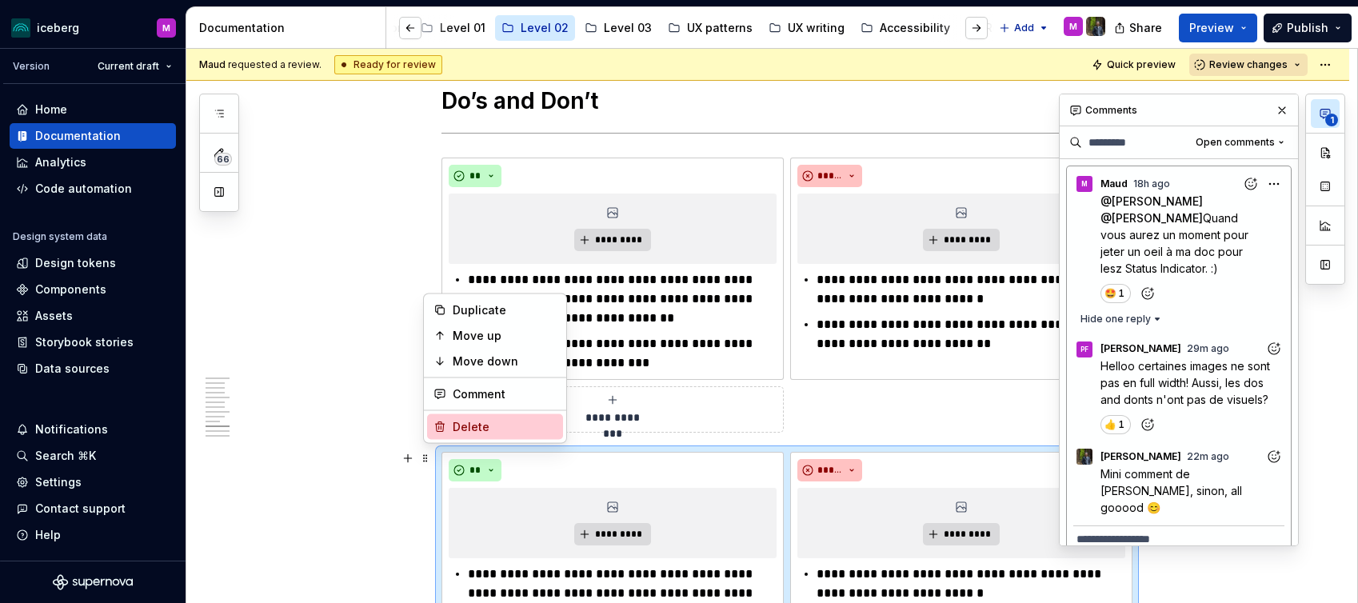
click at [489, 423] on div "Delete" at bounding box center [505, 427] width 104 height 16
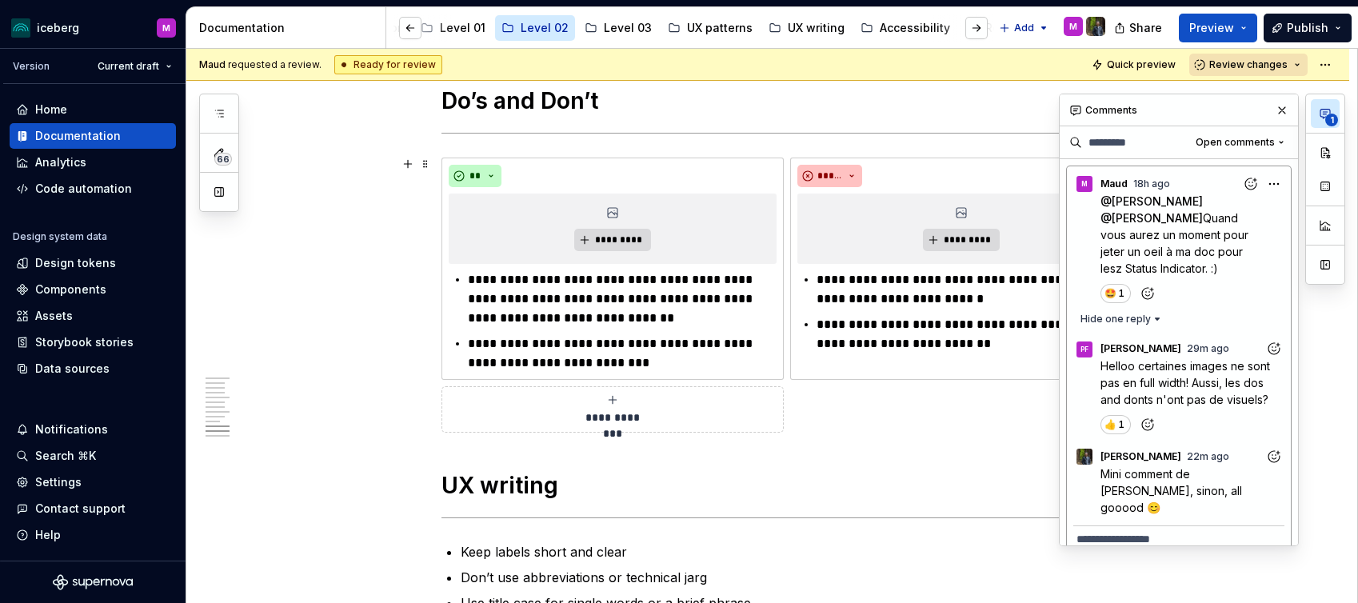
click at [616, 396] on icon "submit" at bounding box center [612, 399] width 7 height 7
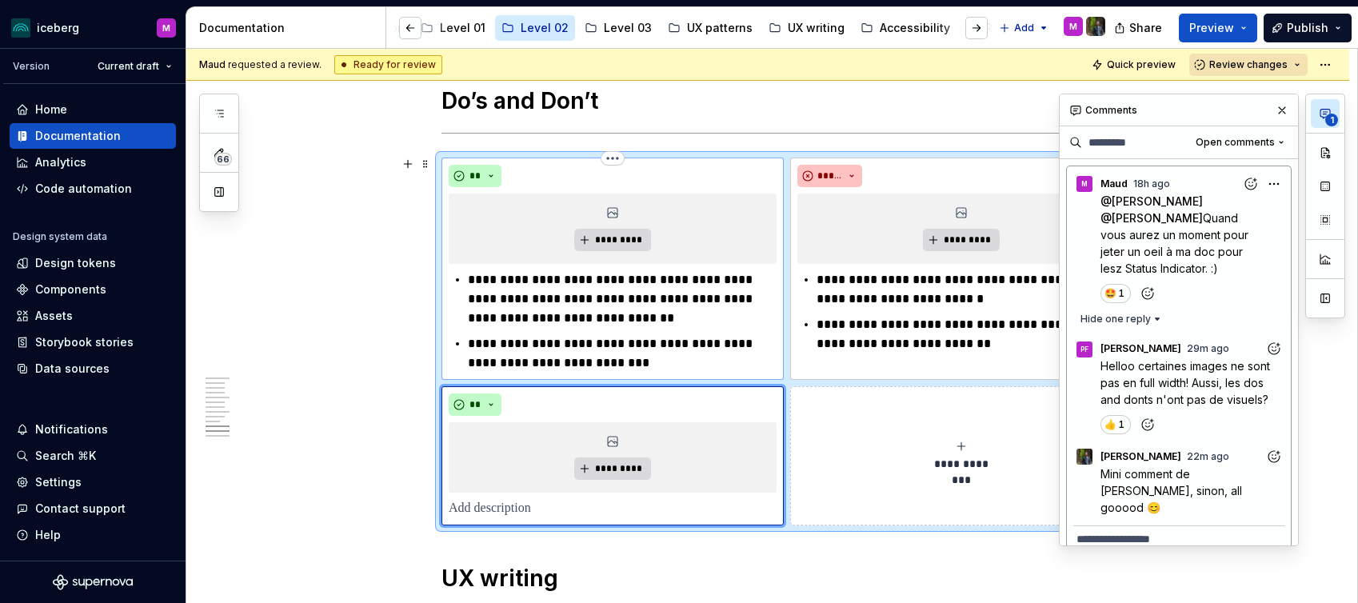
type textarea "*"
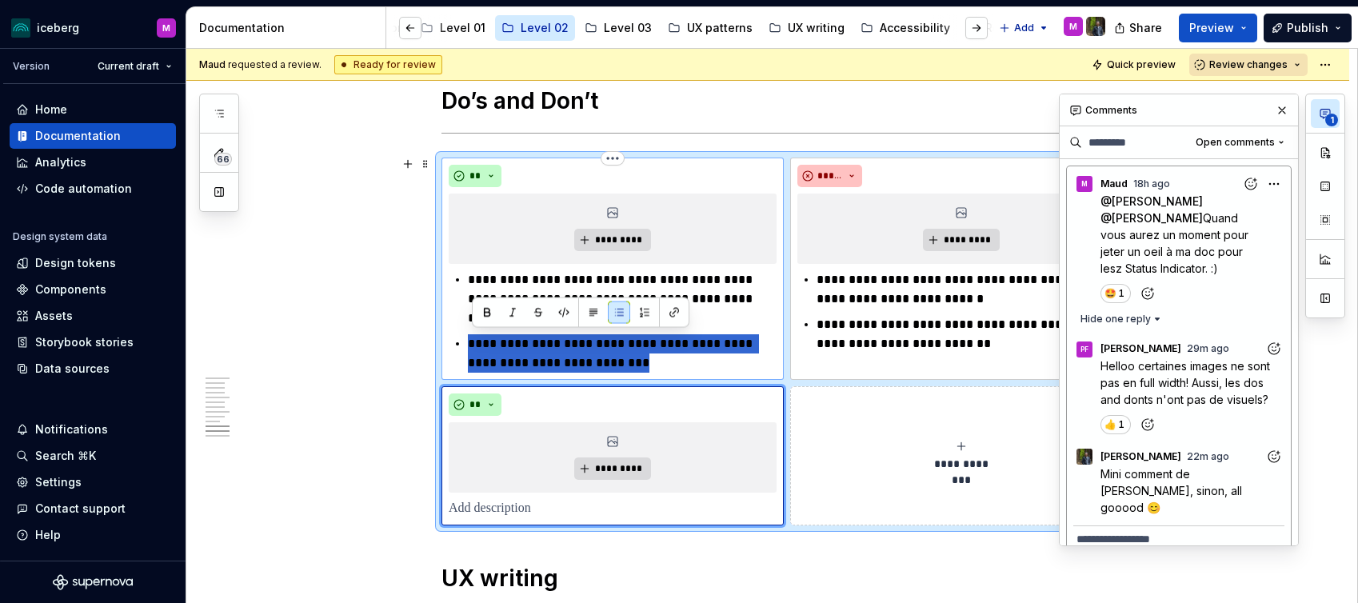
drag, startPoint x: 626, startPoint y: 361, endPoint x: 464, endPoint y: 341, distance: 163.7
click at [468, 341] on li "**********" at bounding box center [622, 353] width 309 height 38
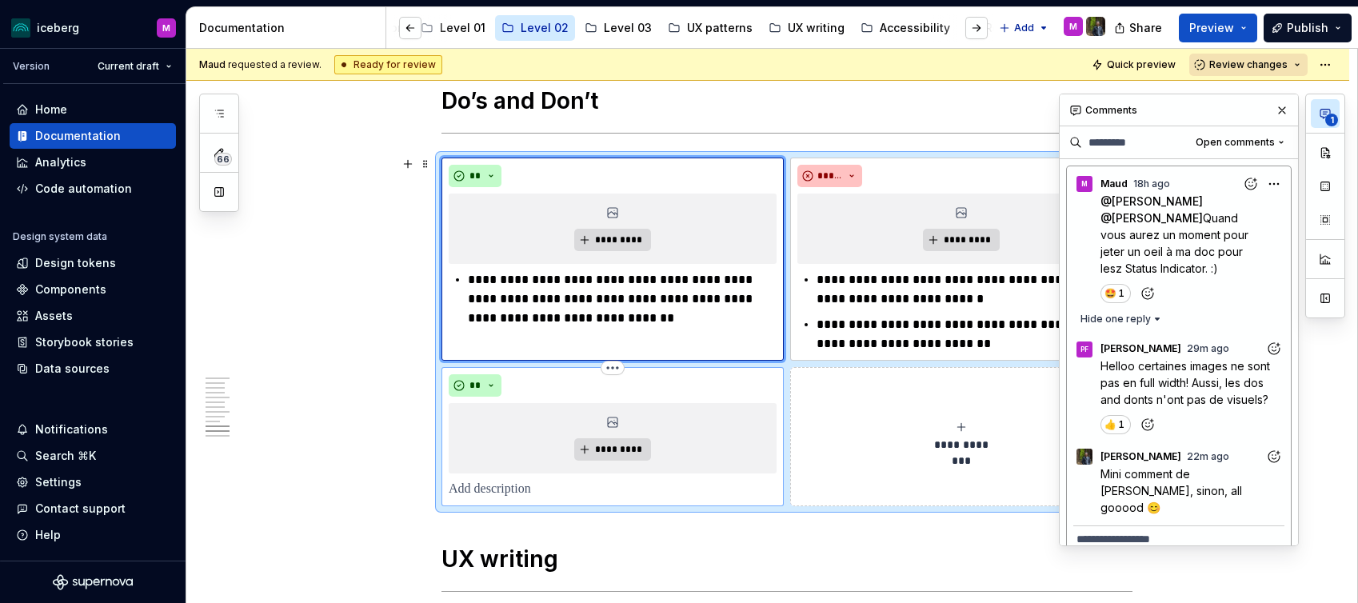
click at [481, 483] on p at bounding box center [613, 489] width 328 height 19
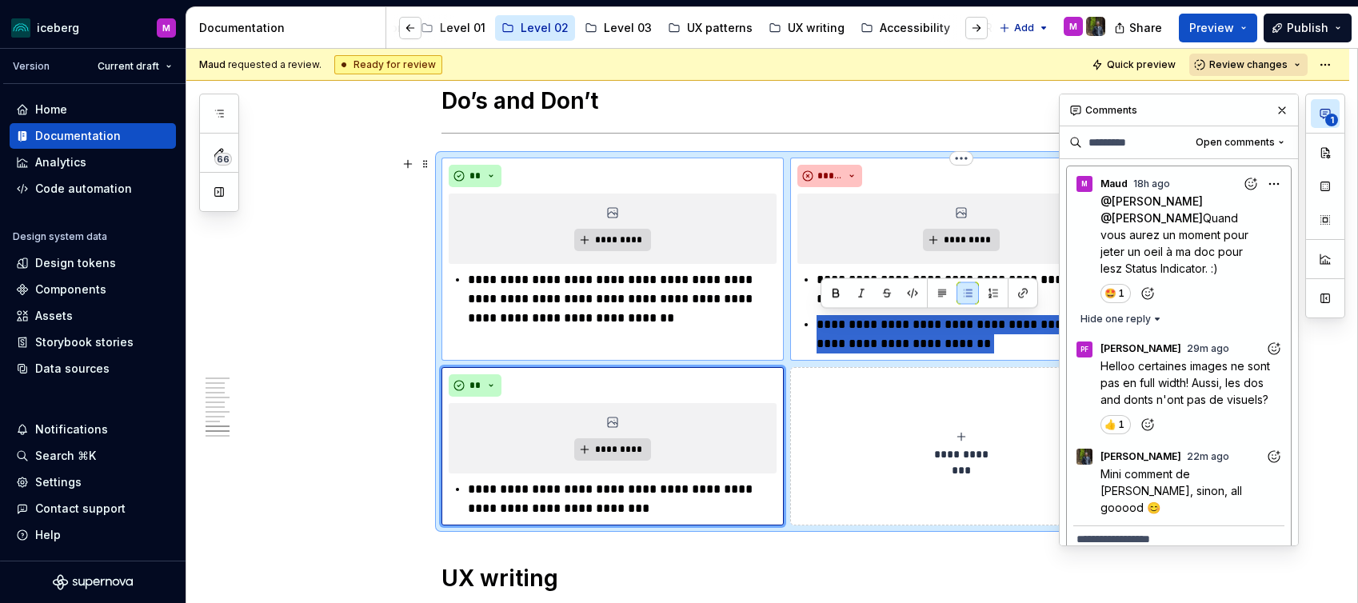
drag, startPoint x: 876, startPoint y: 336, endPoint x: 805, endPoint y: 325, distance: 72.0
click at [805, 325] on div "**********" at bounding box center [961, 311] width 328 height 83
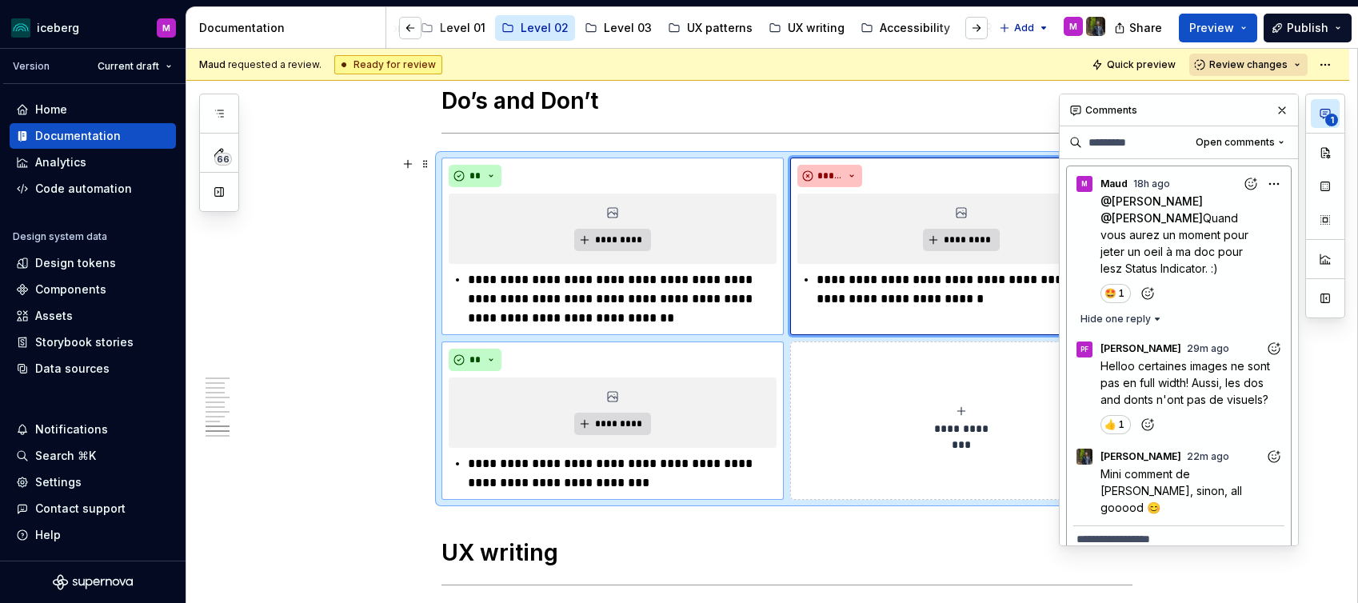
click at [916, 473] on button "**********" at bounding box center [961, 420] width 342 height 158
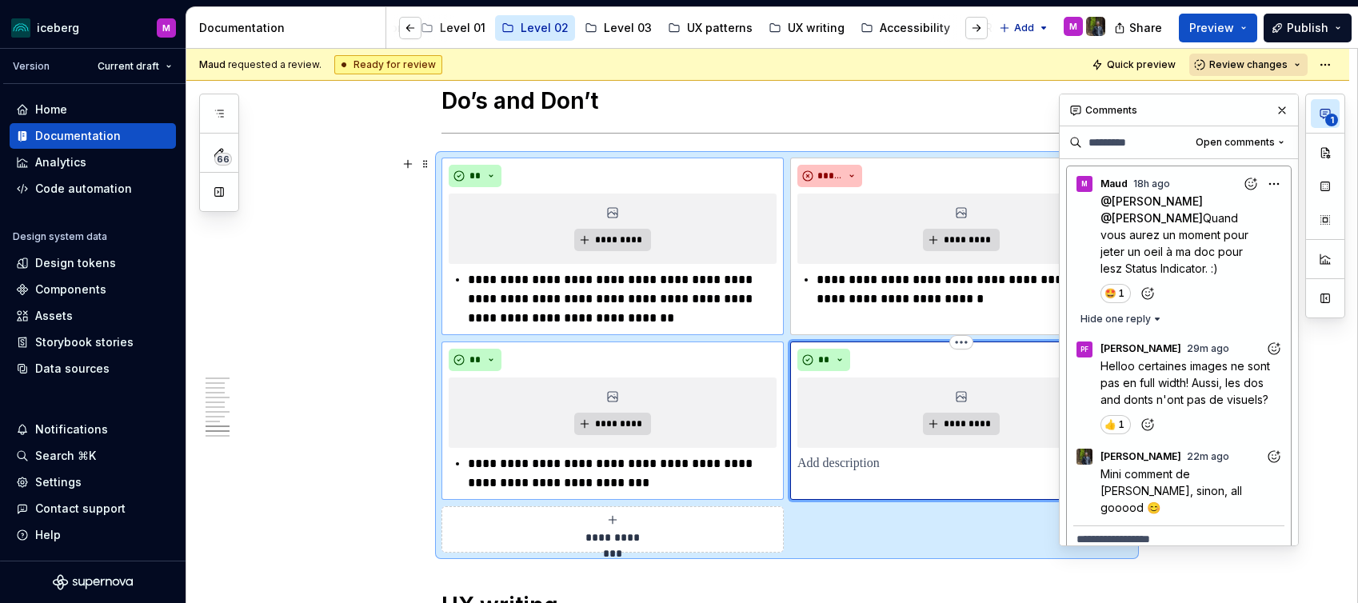
click at [908, 468] on p at bounding box center [961, 463] width 328 height 19
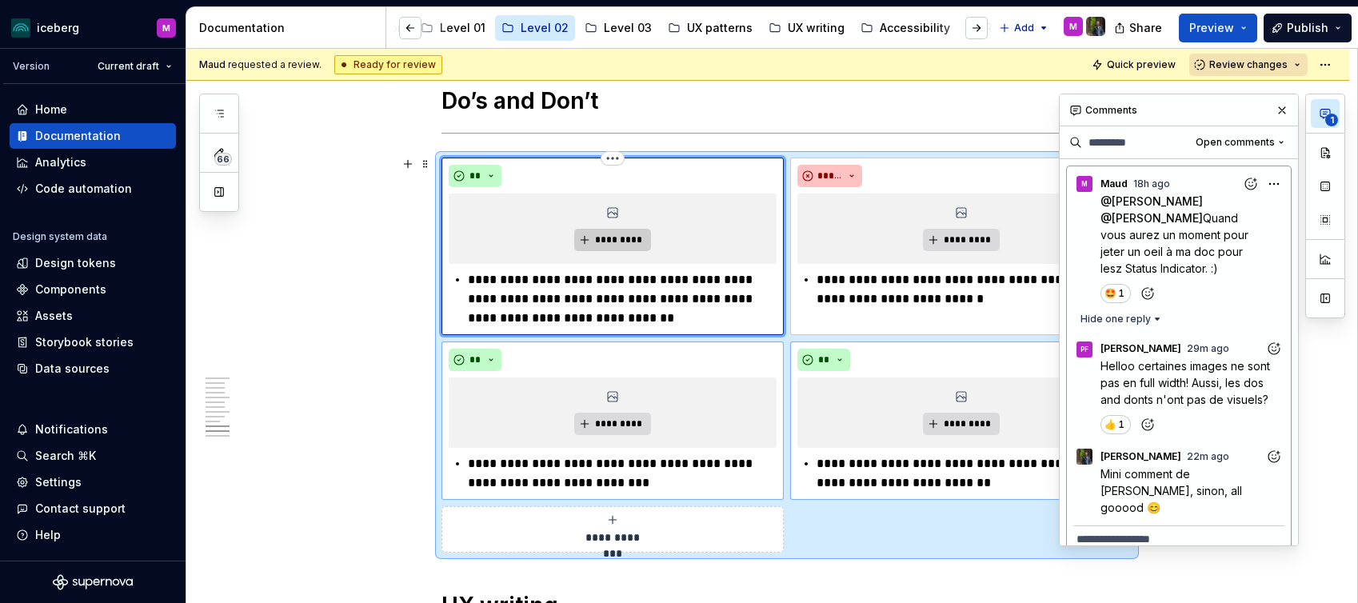
click at [619, 240] on span "*********" at bounding box center [618, 240] width 49 height 13
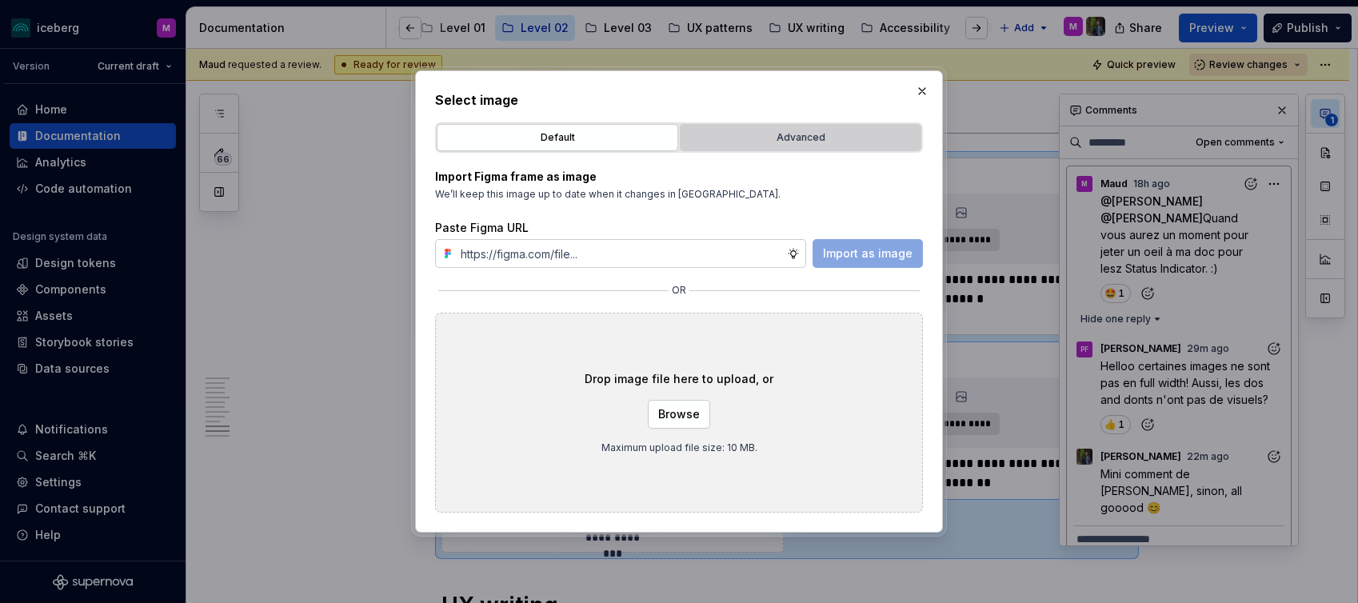
click at [699, 138] on div "Advanced" at bounding box center [800, 138] width 230 height 16
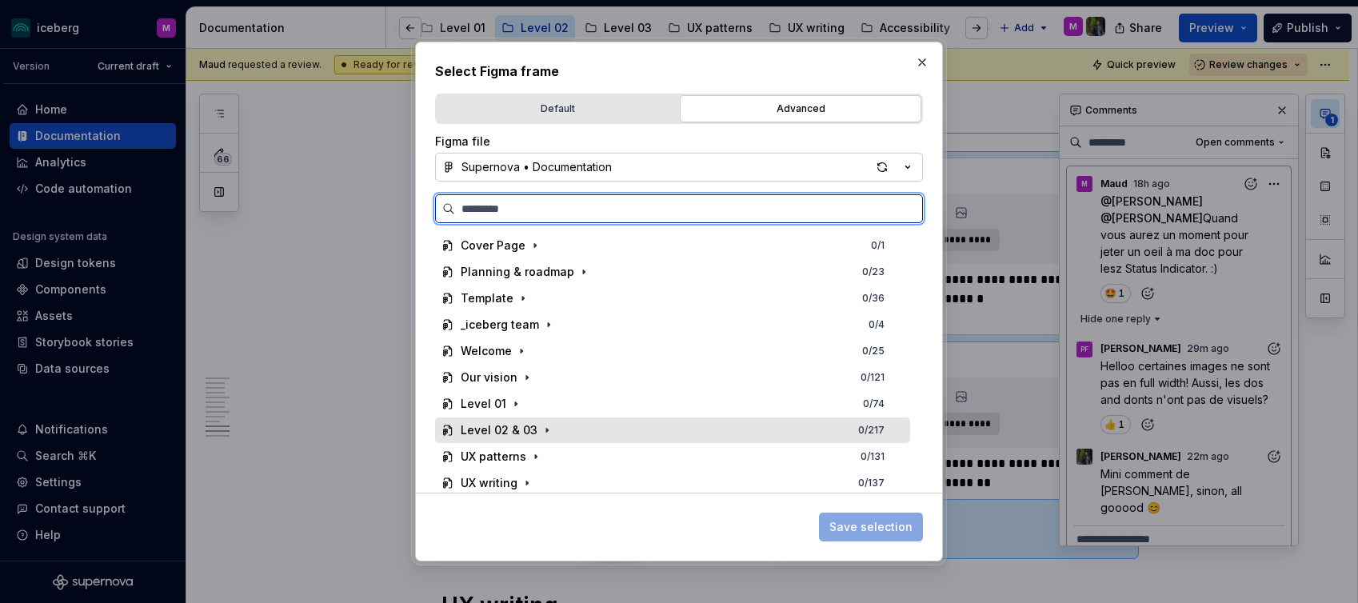
click at [517, 429] on div "Level 02 & 03" at bounding box center [499, 430] width 77 height 16
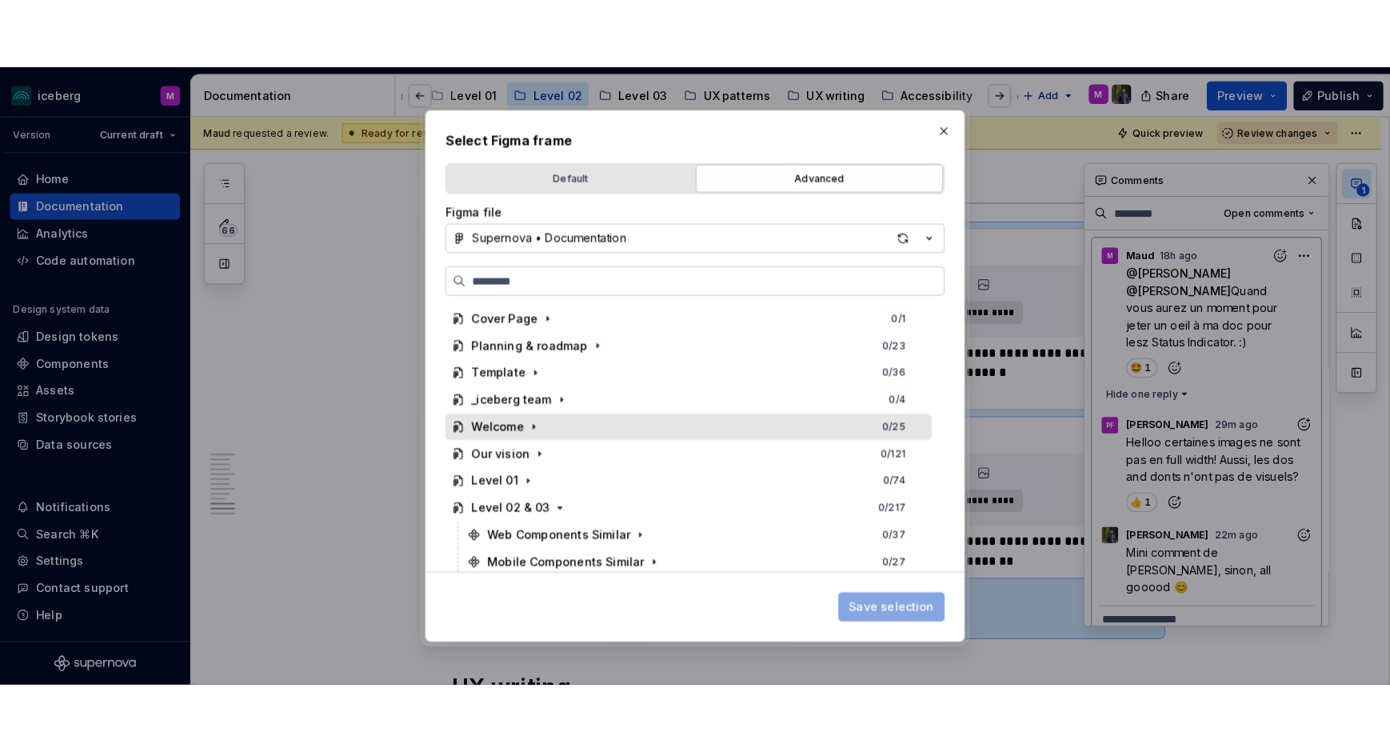
scroll to position [0, 1]
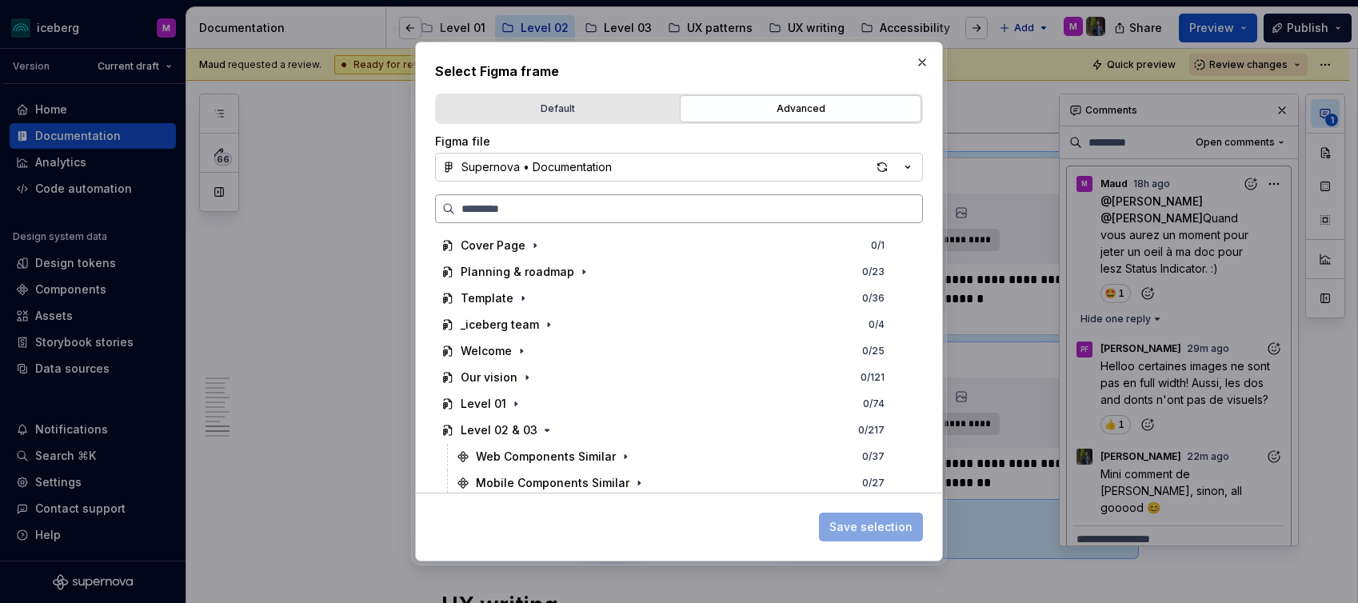
click at [543, 202] on input "search" at bounding box center [688, 209] width 467 height 16
paste input "**********"
type input "**********"
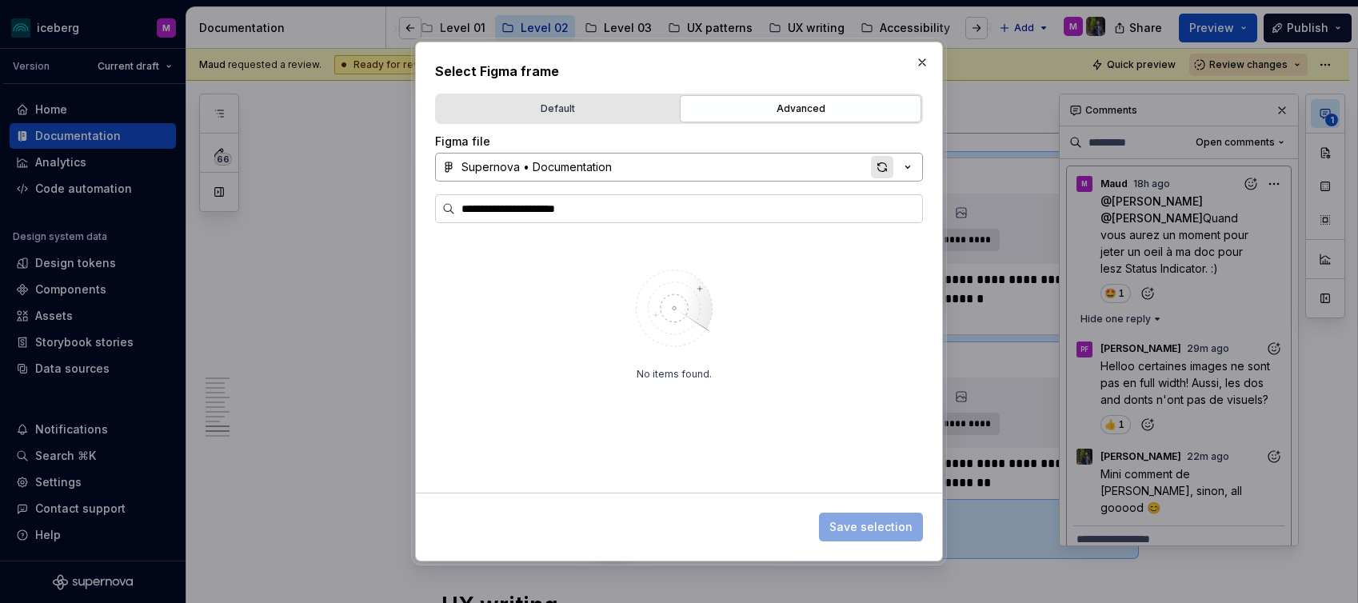
click at [884, 163] on div "button" at bounding box center [882, 167] width 22 height 22
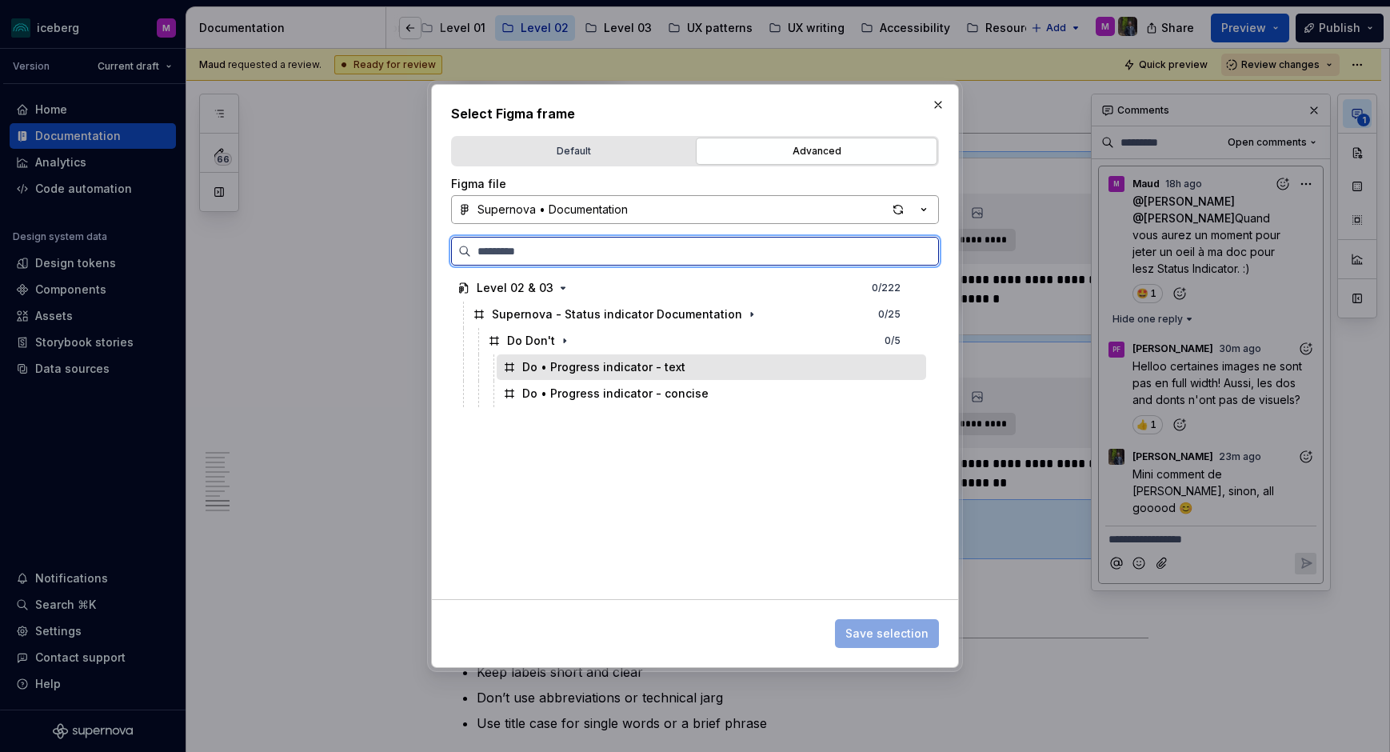
click at [629, 366] on div "Do • Progress indicator - text" at bounding box center [603, 367] width 163 height 16
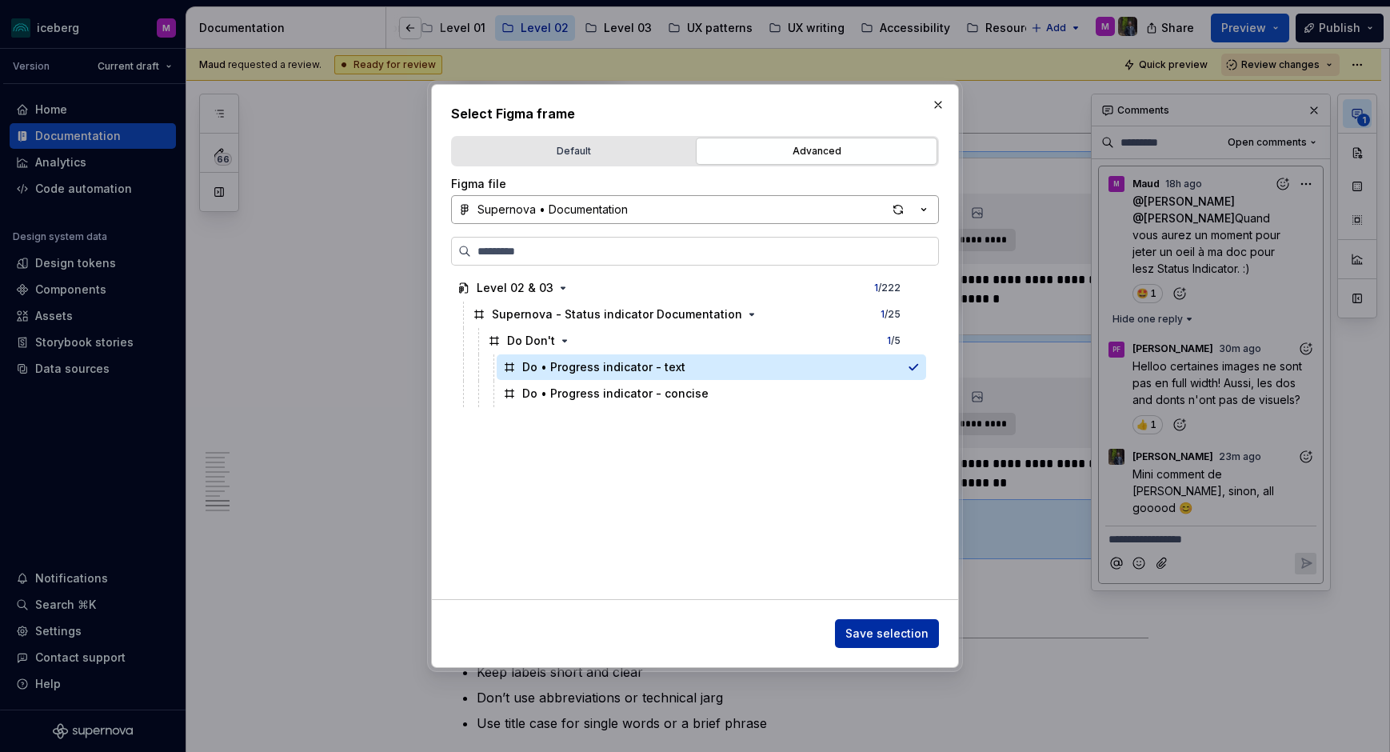
click at [886, 602] on span "Save selection" at bounding box center [886, 633] width 83 height 16
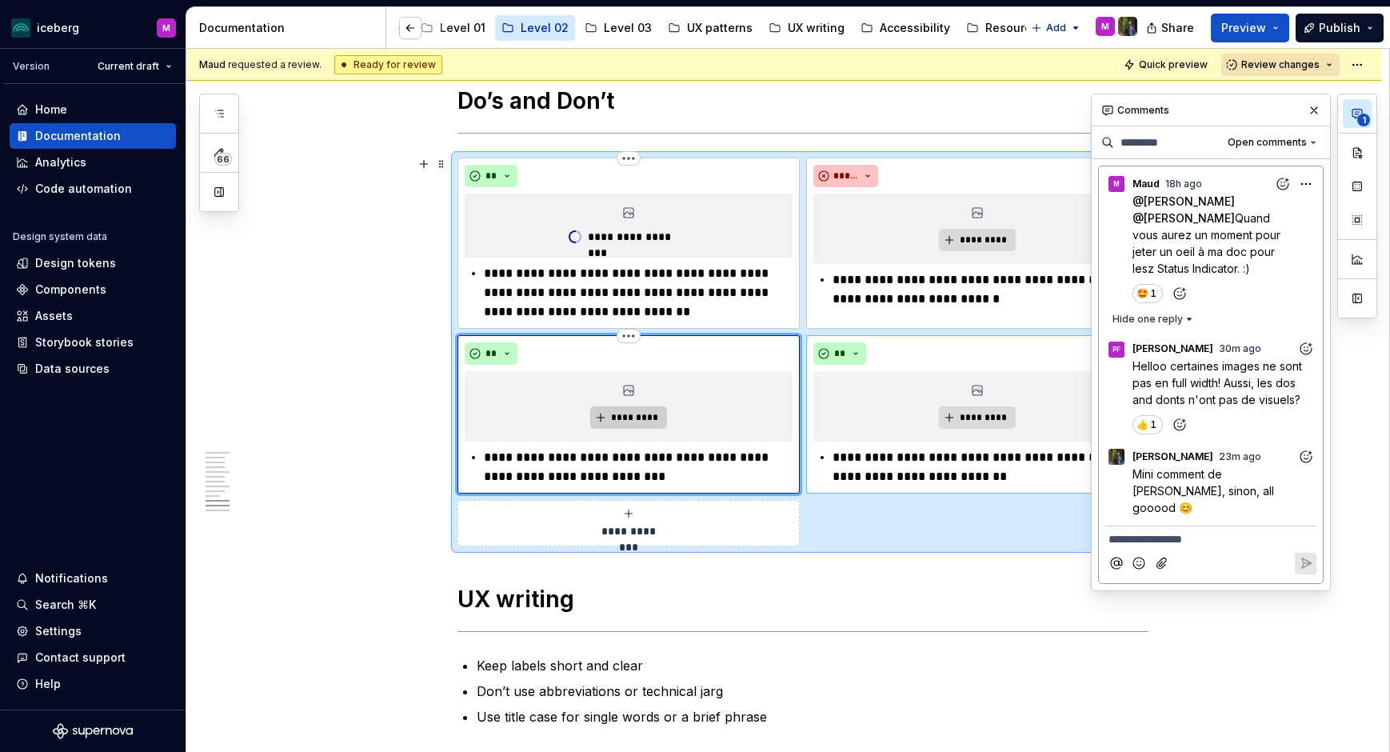
click at [635, 406] on button "*********" at bounding box center [628, 417] width 76 height 22
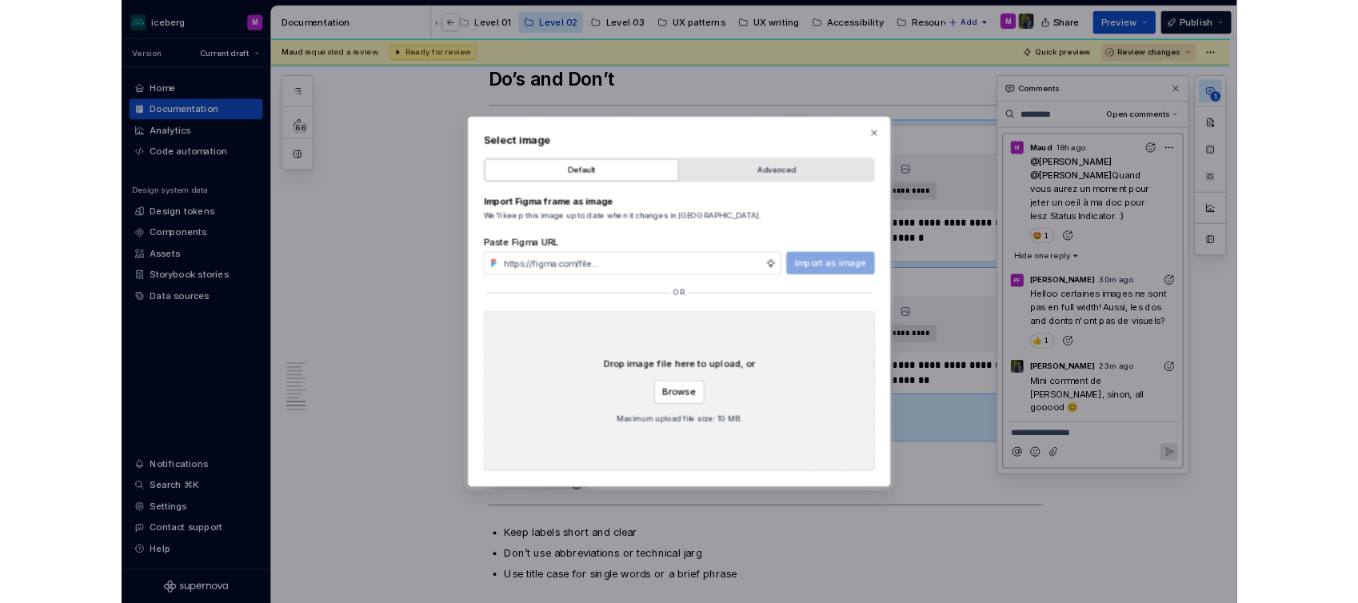
scroll to position [0, 345]
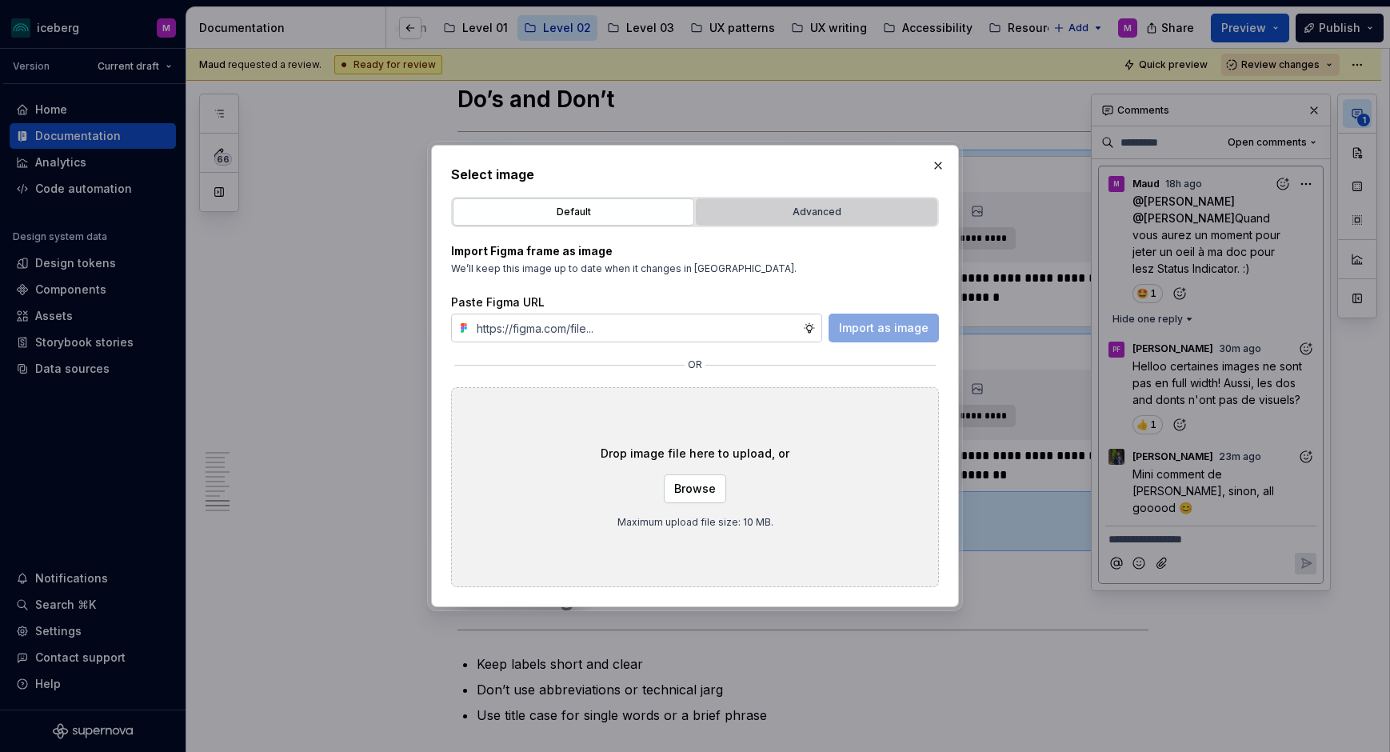
type textarea "*"
click at [810, 213] on div "Advanced" at bounding box center [816, 212] width 230 height 16
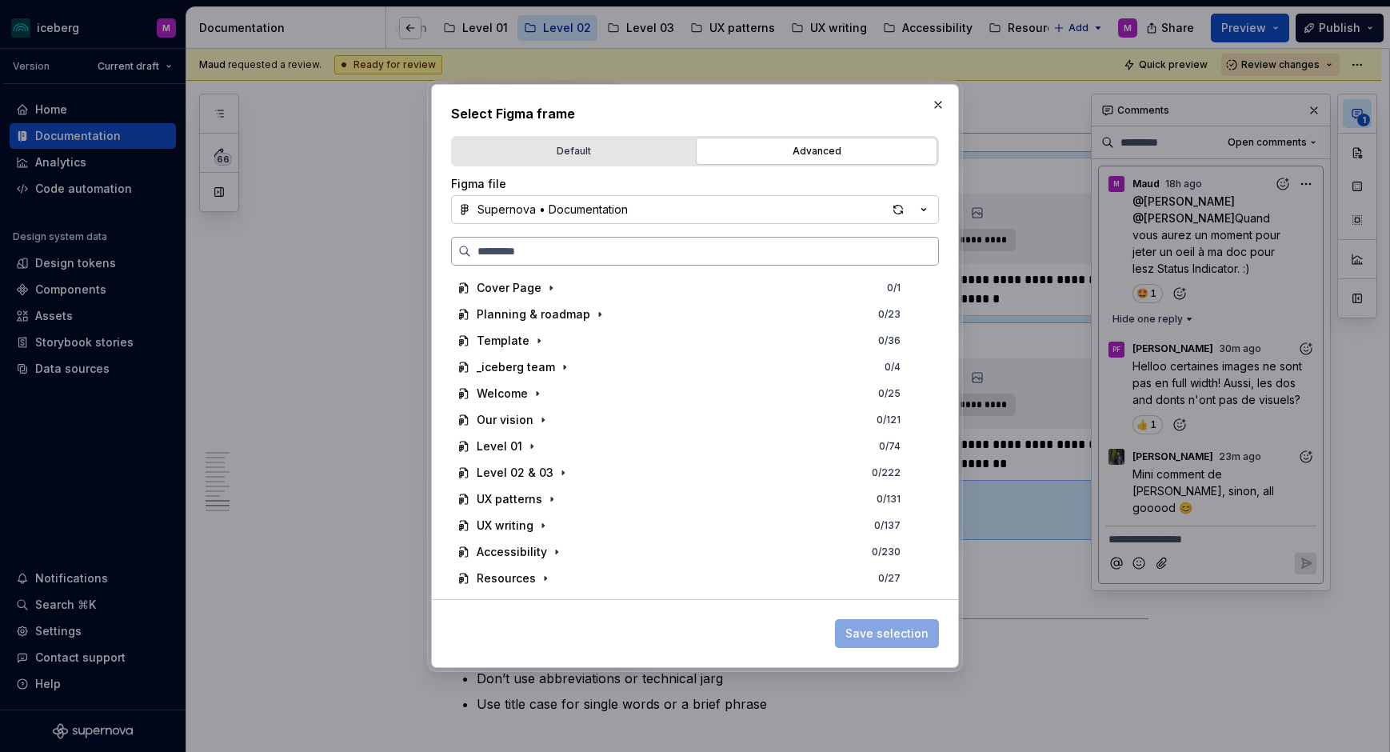
click at [561, 257] on input "search" at bounding box center [704, 251] width 467 height 16
paste input "**********"
type input "**********"
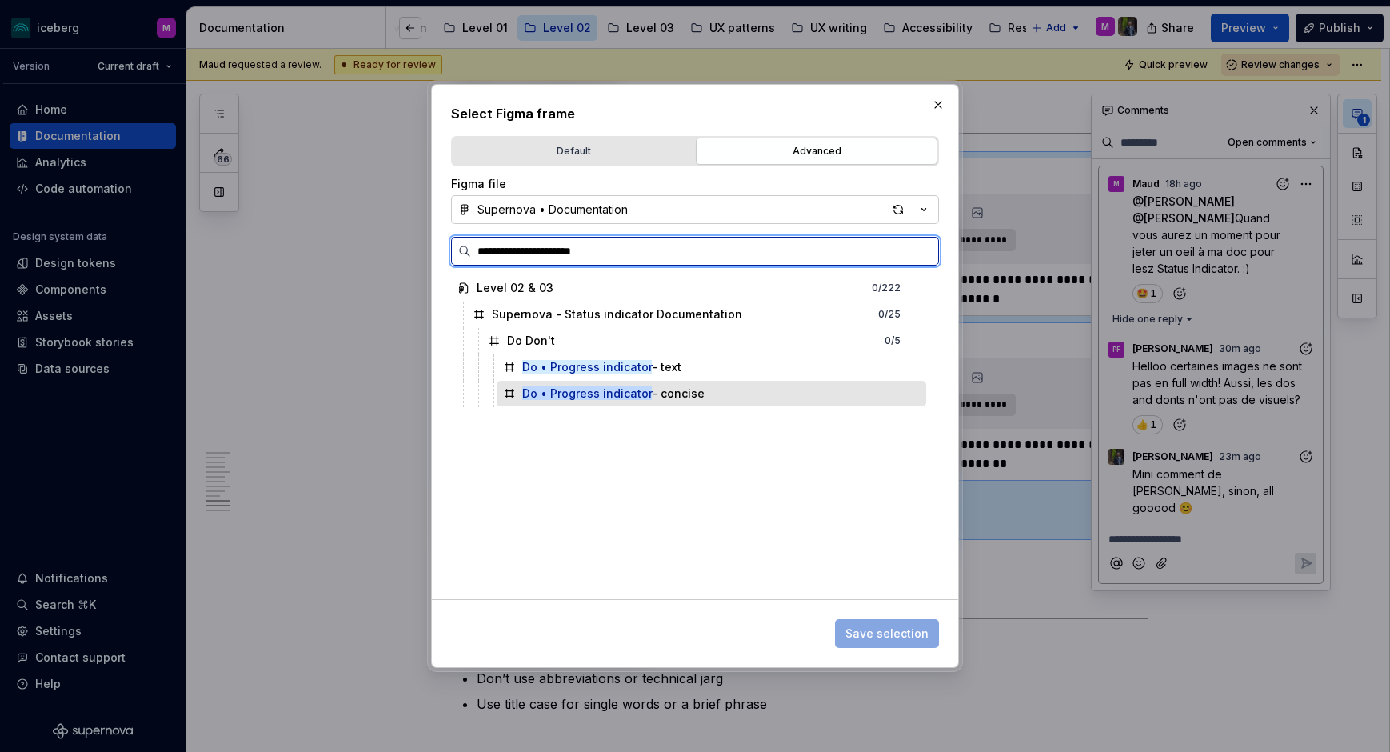
click at [747, 393] on div "Do • Progress indicator - concise" at bounding box center [711, 394] width 429 height 26
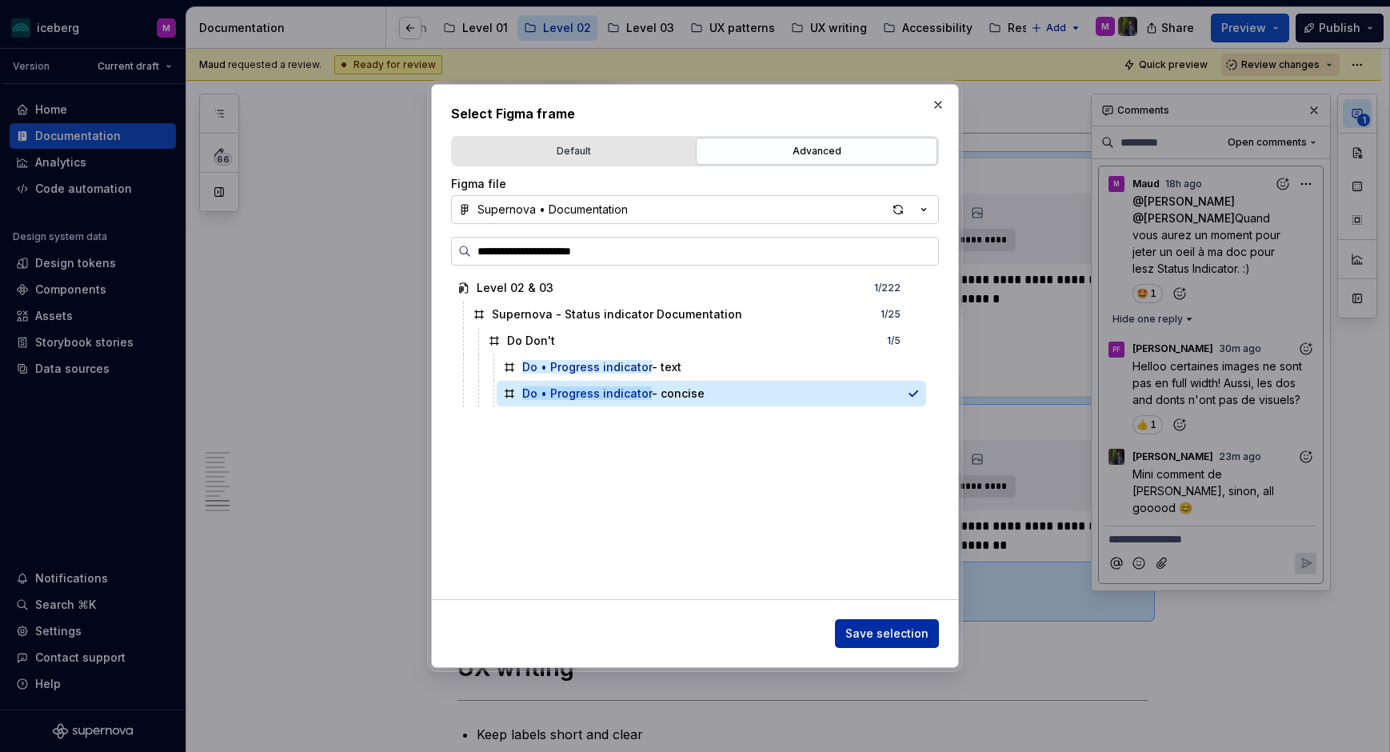
click at [902, 602] on button "Save selection" at bounding box center [887, 633] width 104 height 29
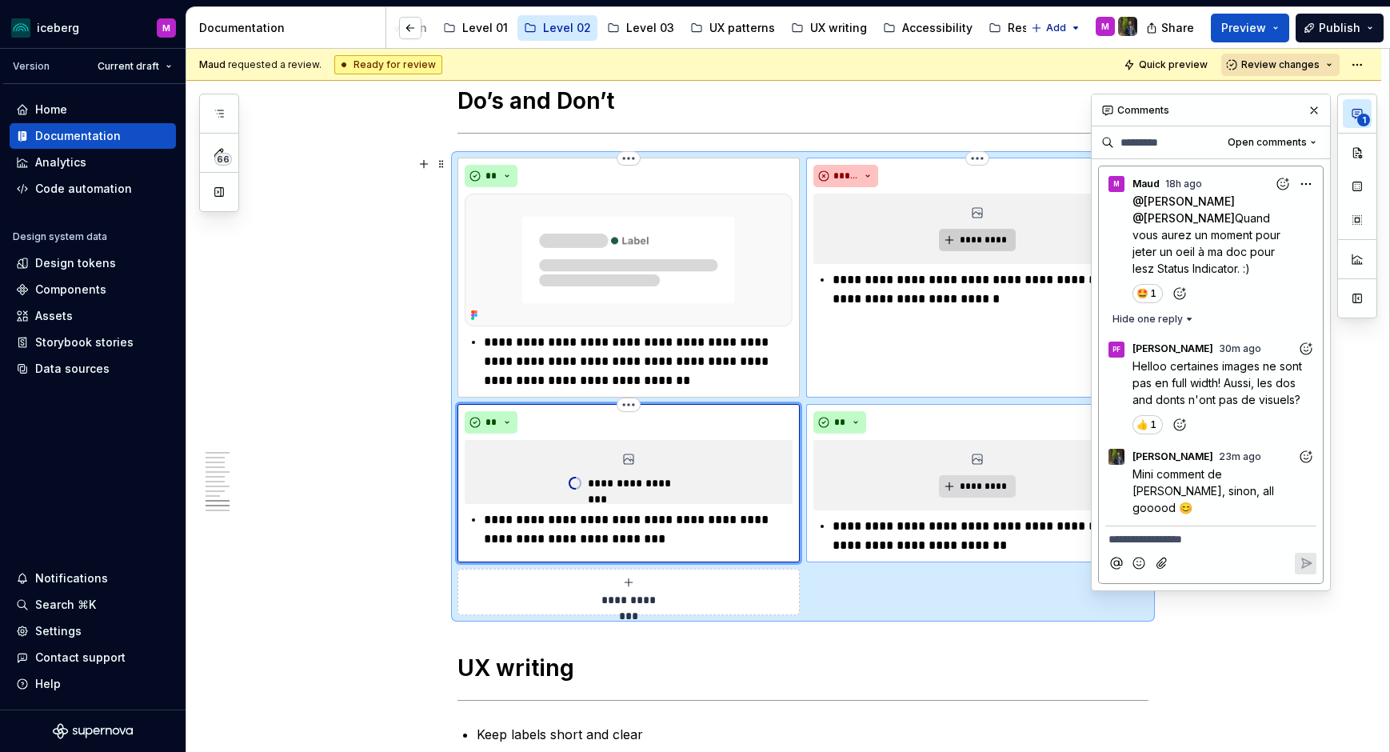
click at [965, 238] on span "*********" at bounding box center [983, 240] width 49 height 13
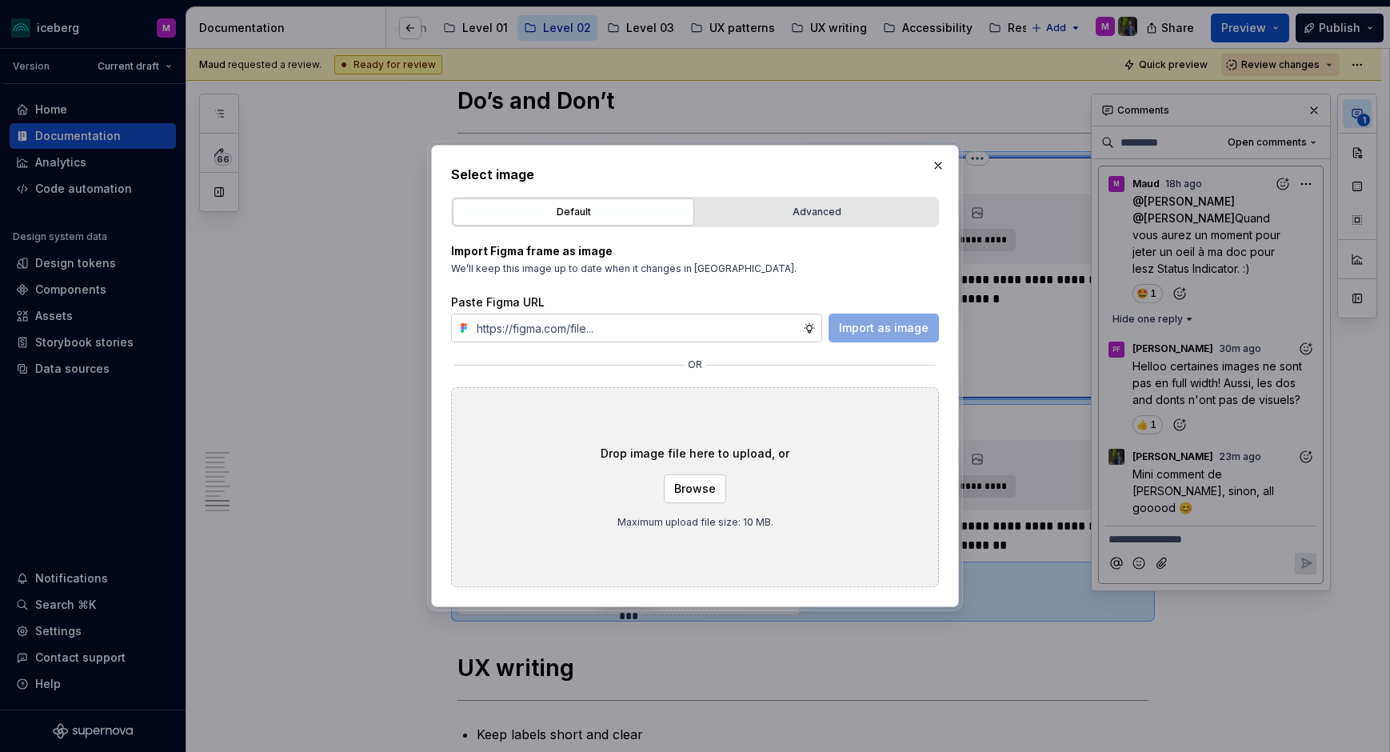
type textarea "*"
drag, startPoint x: 490, startPoint y: 325, endPoint x: 488, endPoint y: 358, distance: 32.9
click at [490, 325] on input "Do • Progress indicator" at bounding box center [636, 327] width 333 height 29
type input "Don't • Progress indicator"
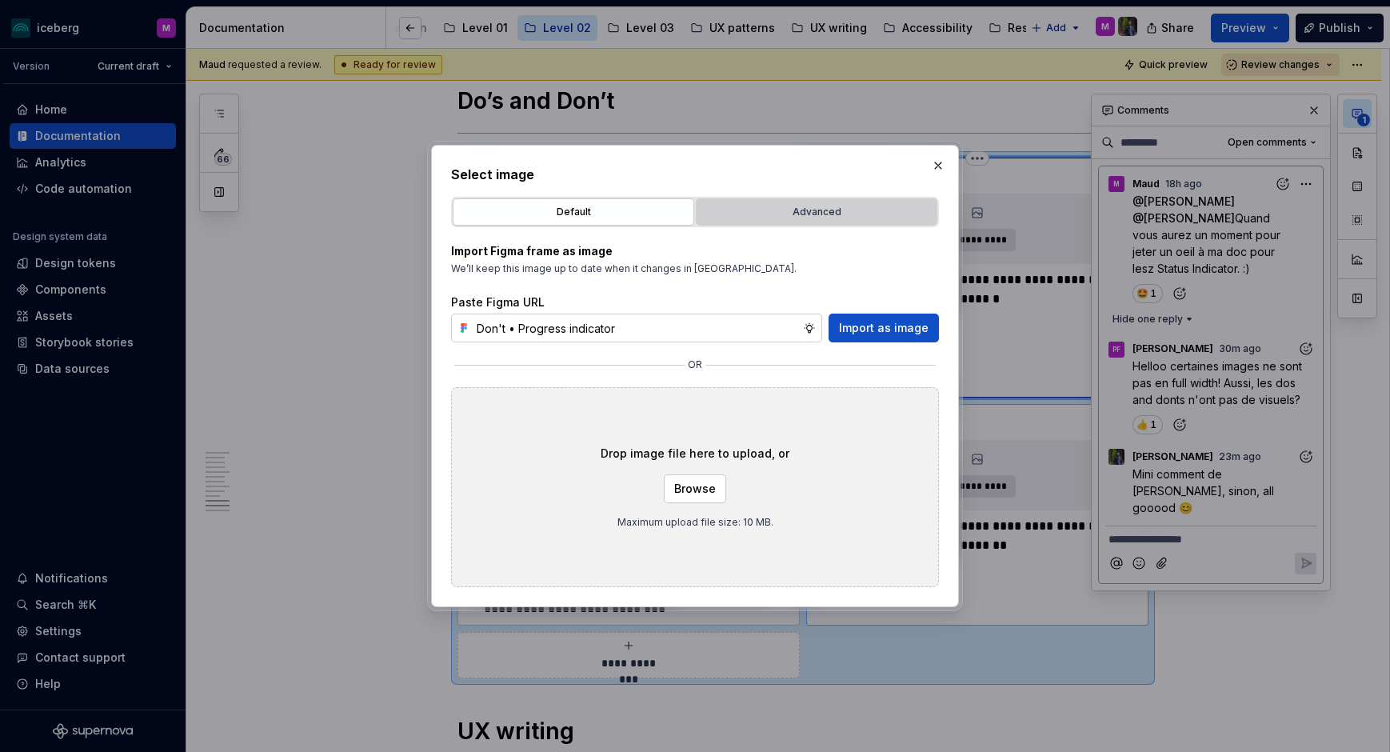
click at [781, 212] on div "Advanced" at bounding box center [816, 212] width 230 height 16
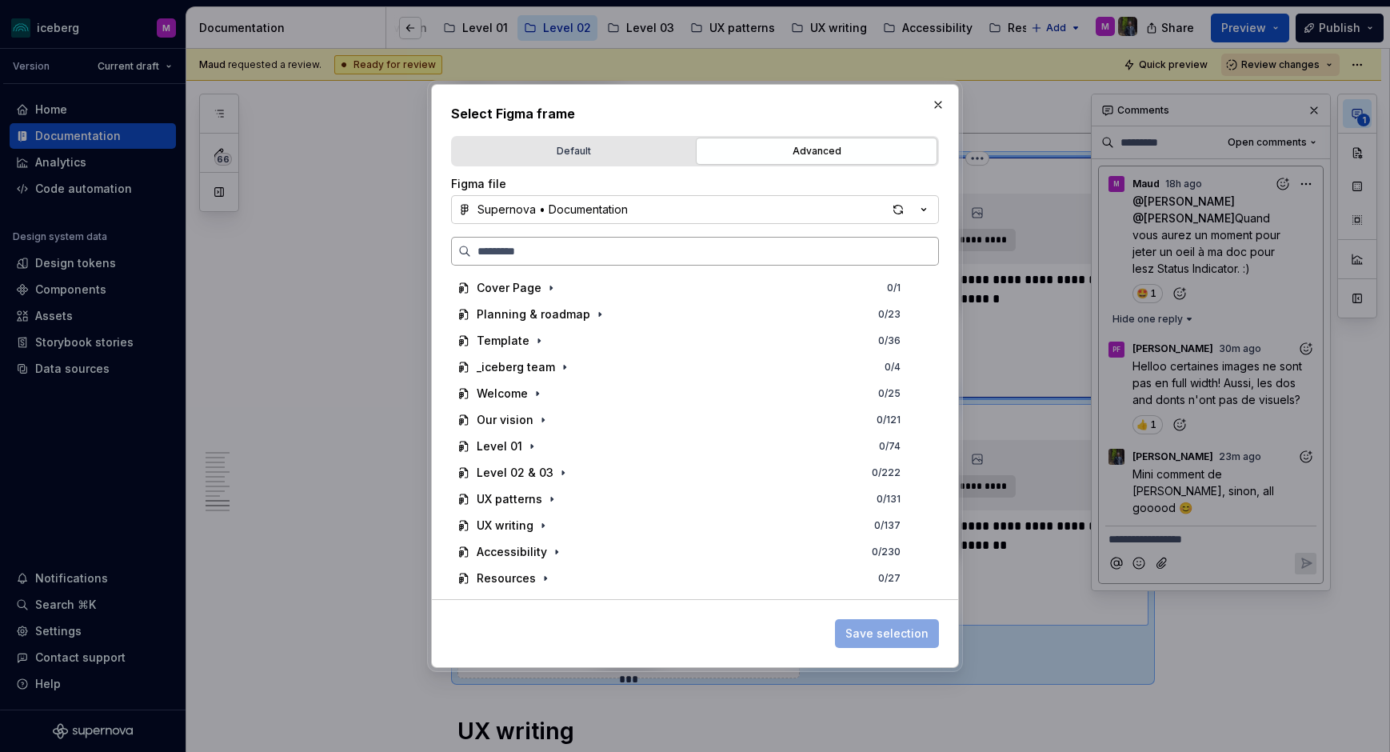
click at [620, 250] on input "search" at bounding box center [704, 251] width 467 height 16
paste input "**********"
type input "**********"
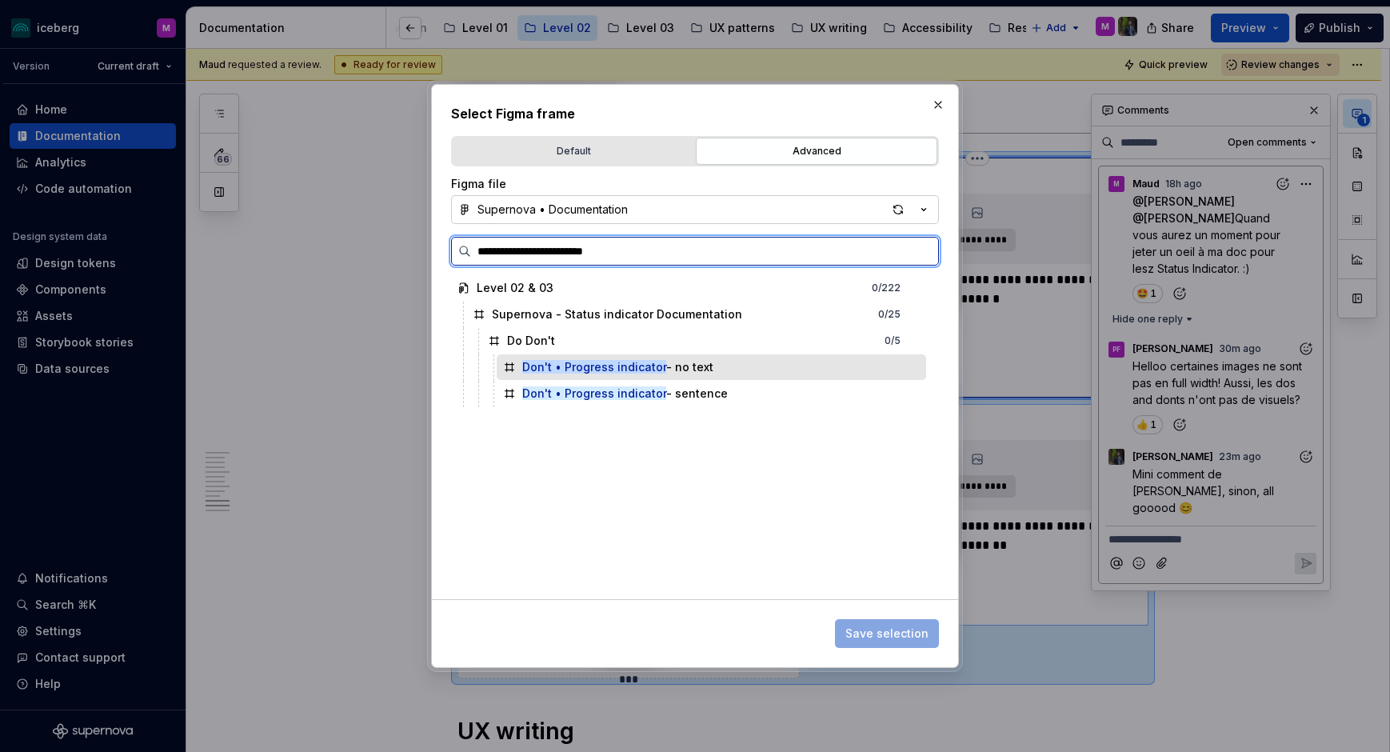
click at [749, 370] on div "Don't • Progress indicator - no text" at bounding box center [711, 367] width 429 height 26
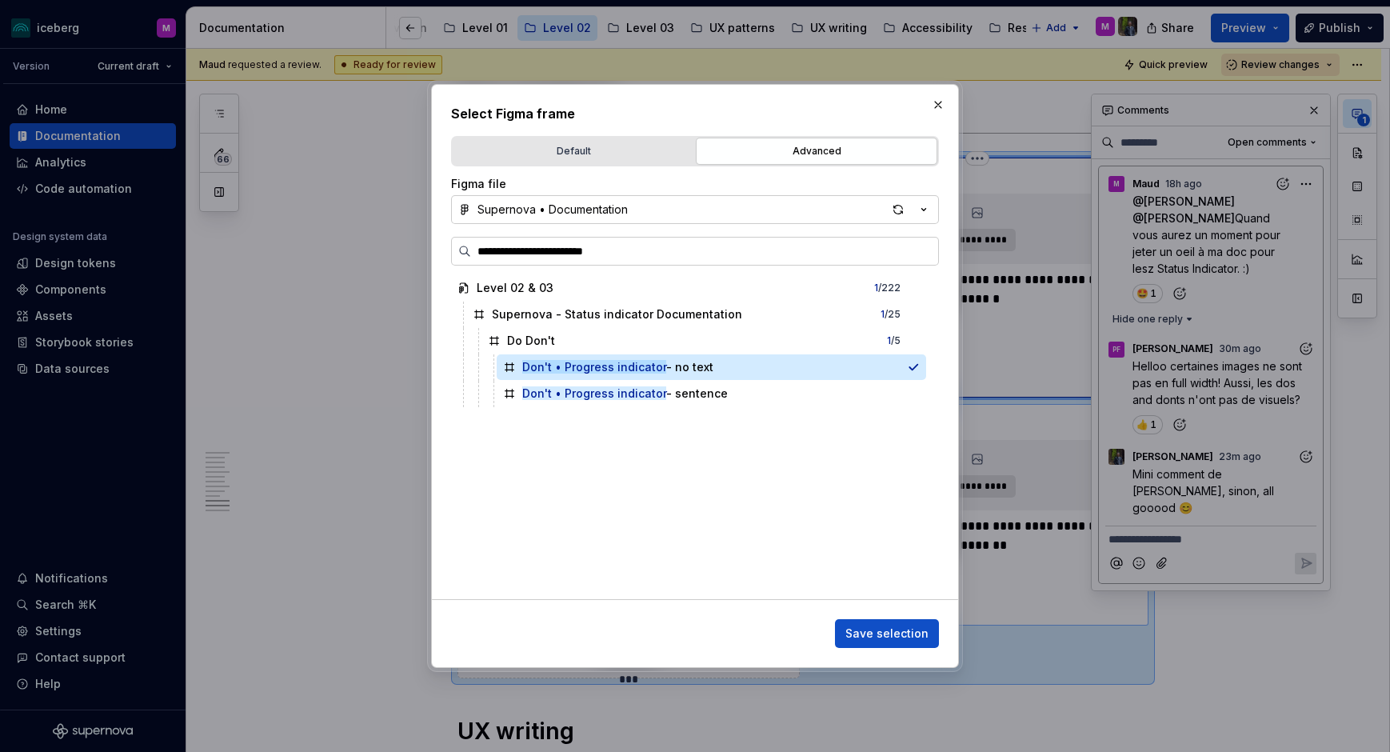
click at [886, 602] on span "Save selection" at bounding box center [886, 633] width 83 height 16
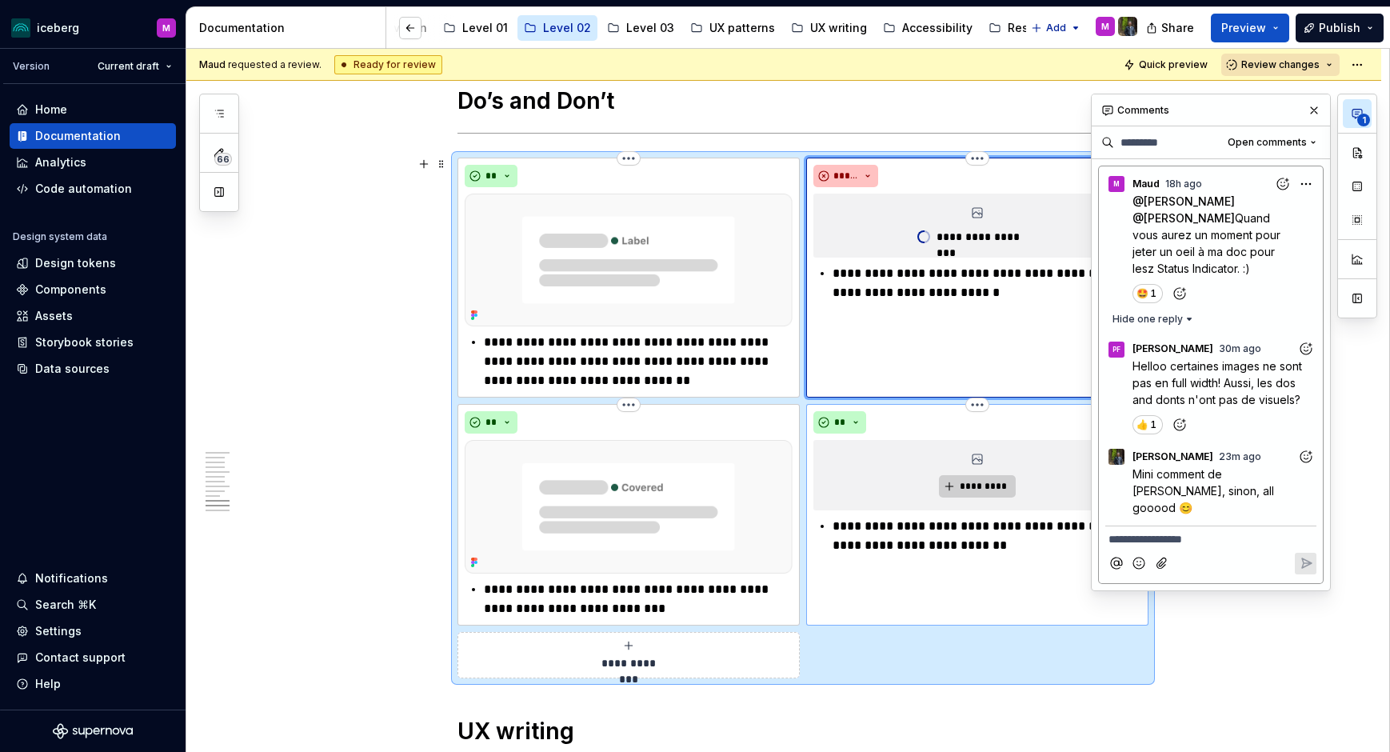
click at [975, 492] on button "*********" at bounding box center [977, 486] width 76 height 22
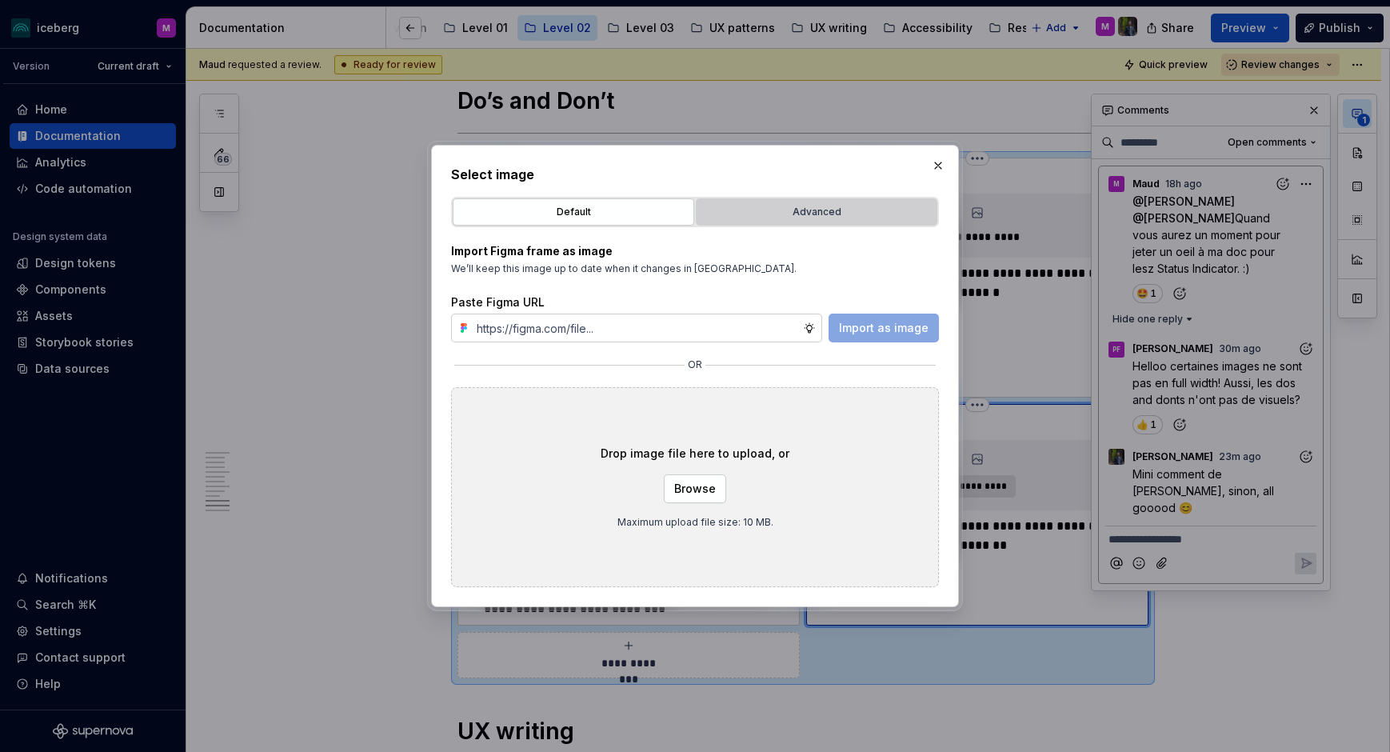
click at [791, 214] on div "Advanced" at bounding box center [816, 212] width 230 height 16
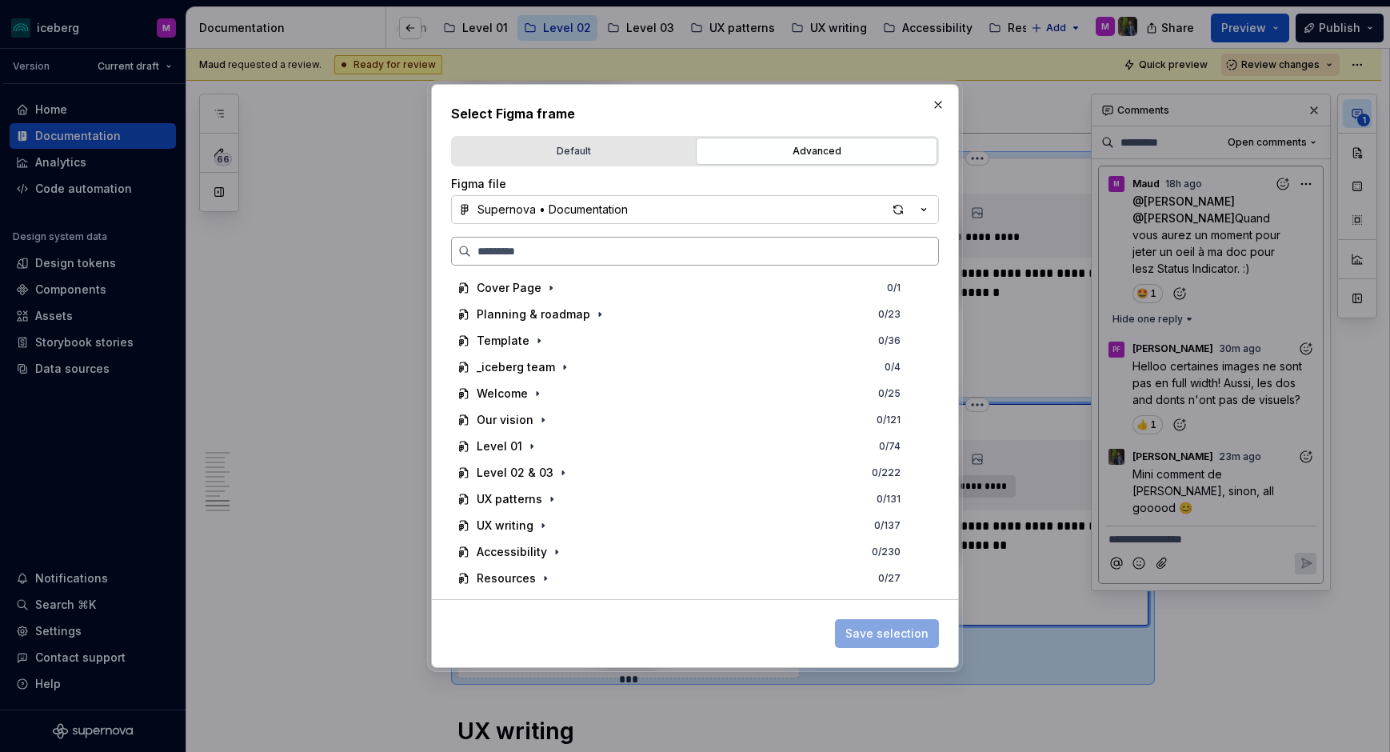
paste input "**********"
type input "**********"
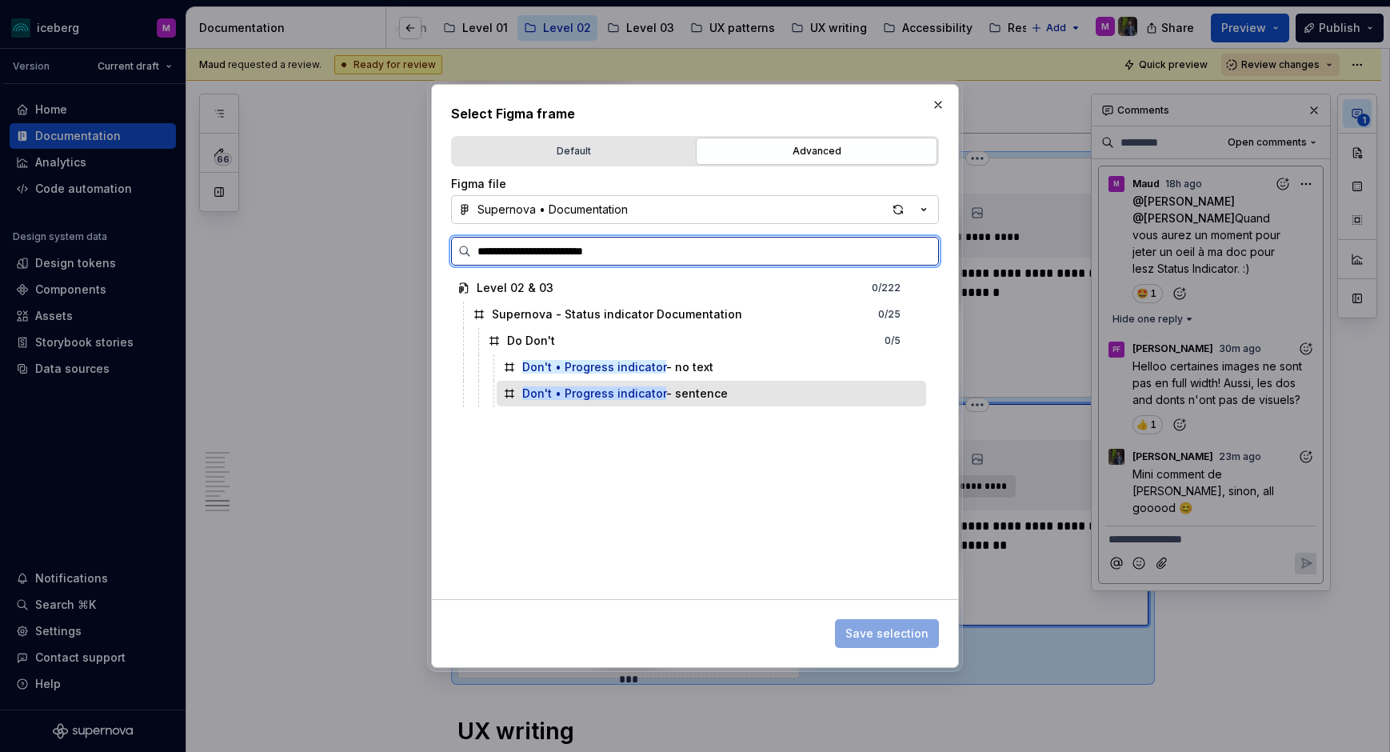
click at [703, 382] on div "Don't • Progress indicator - sentence" at bounding box center [711, 394] width 429 height 26
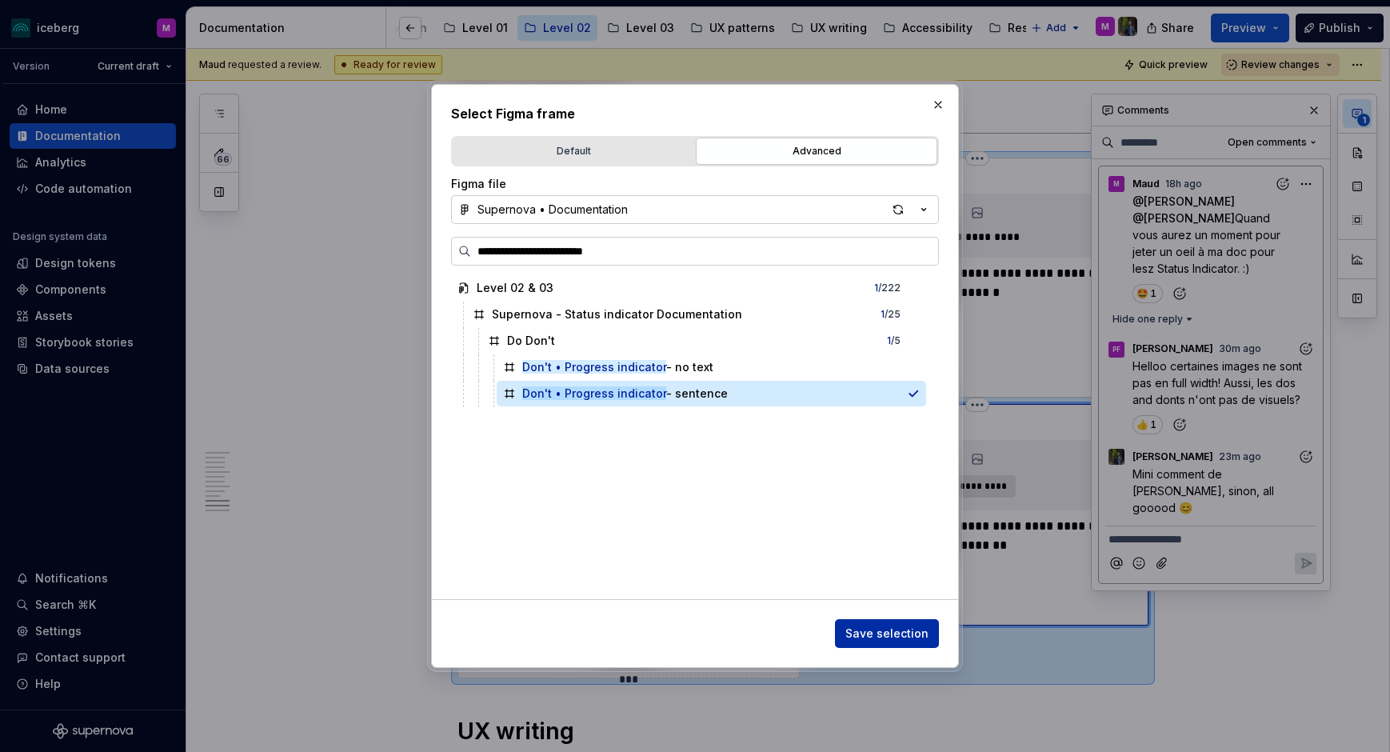
click at [881, 602] on button "Save selection" at bounding box center [887, 633] width 104 height 29
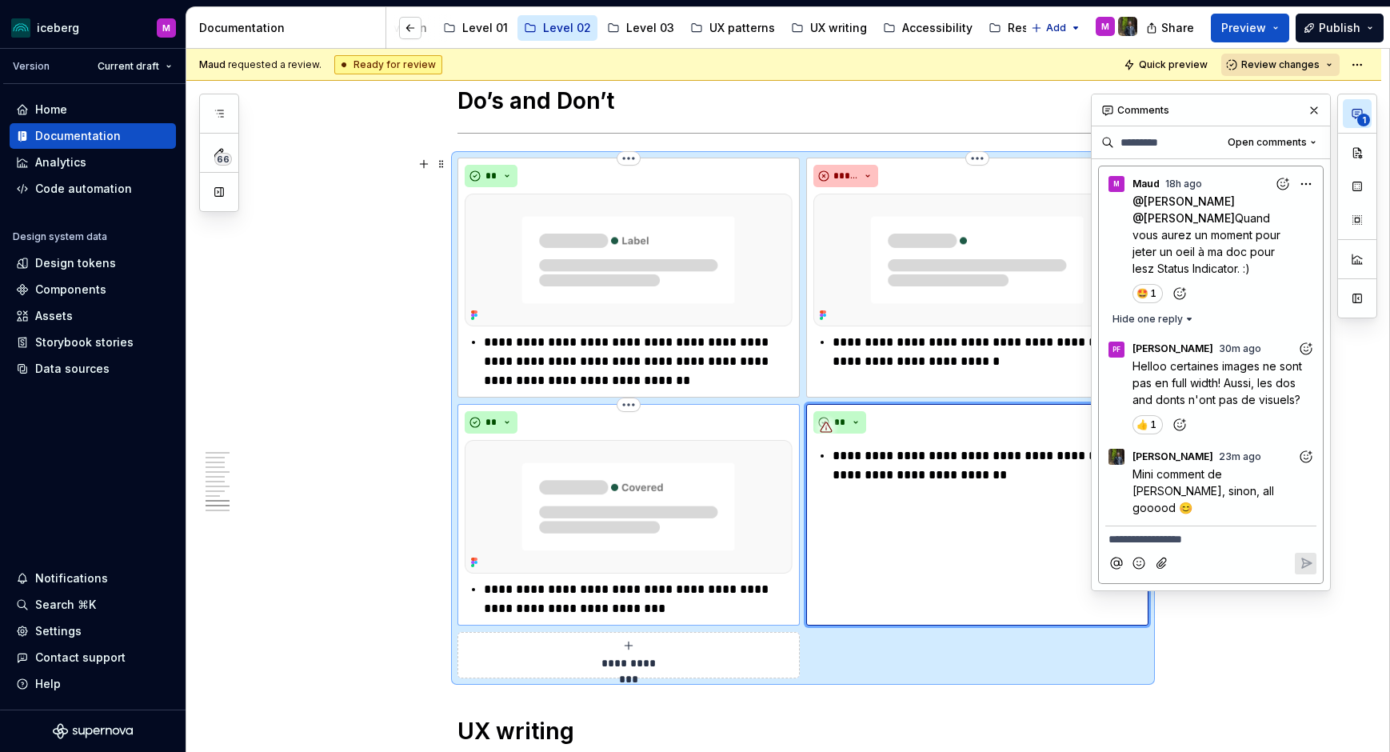
click at [683, 481] on img at bounding box center [629, 507] width 328 height 134
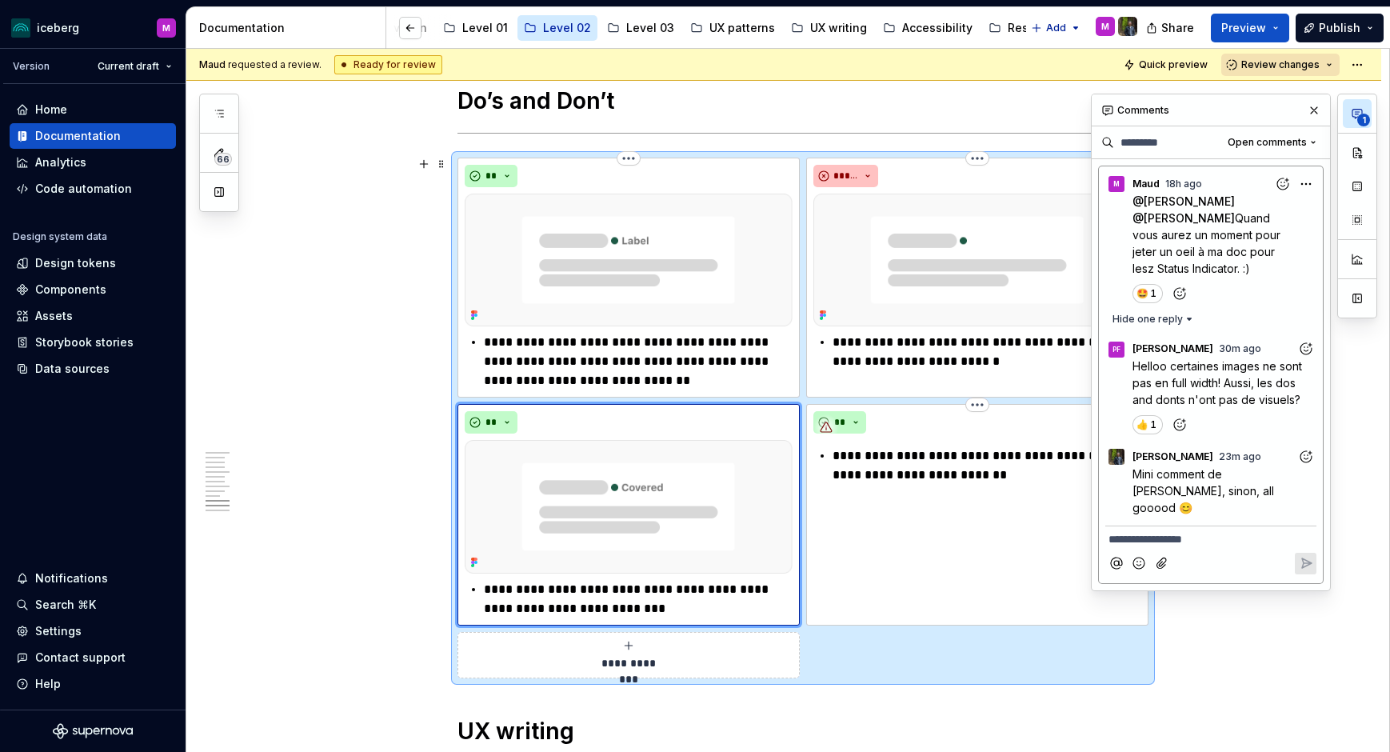
click at [946, 474] on p "**********" at bounding box center [986, 465] width 309 height 38
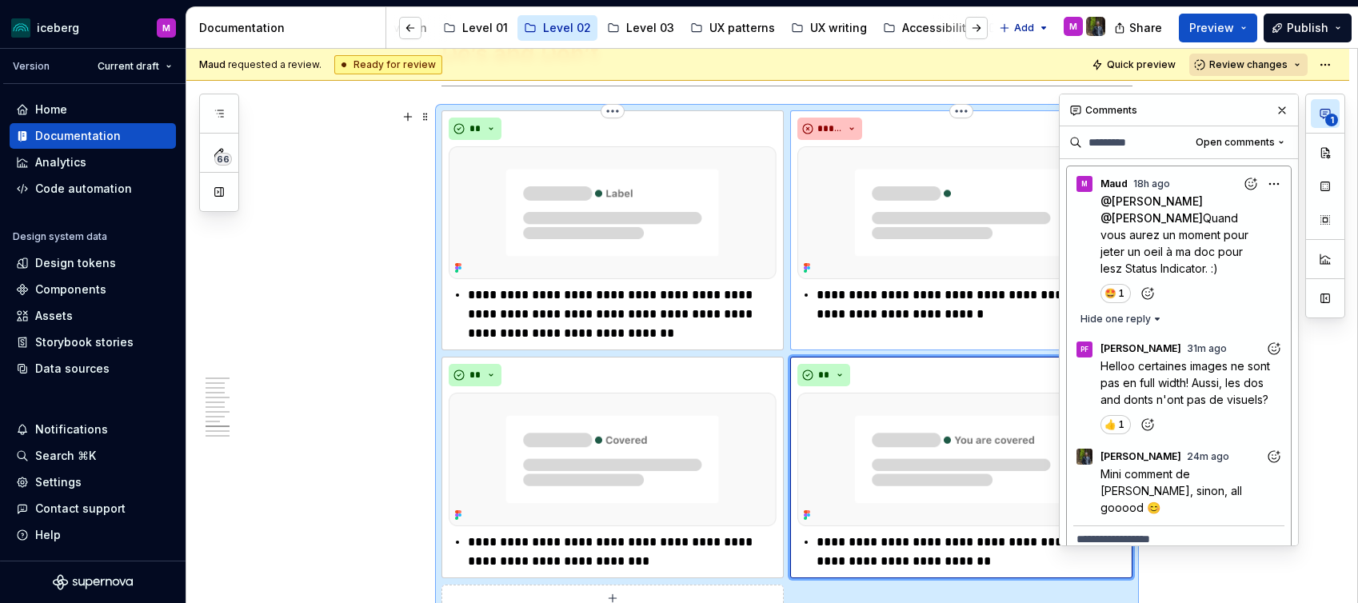
scroll to position [3105, 0]
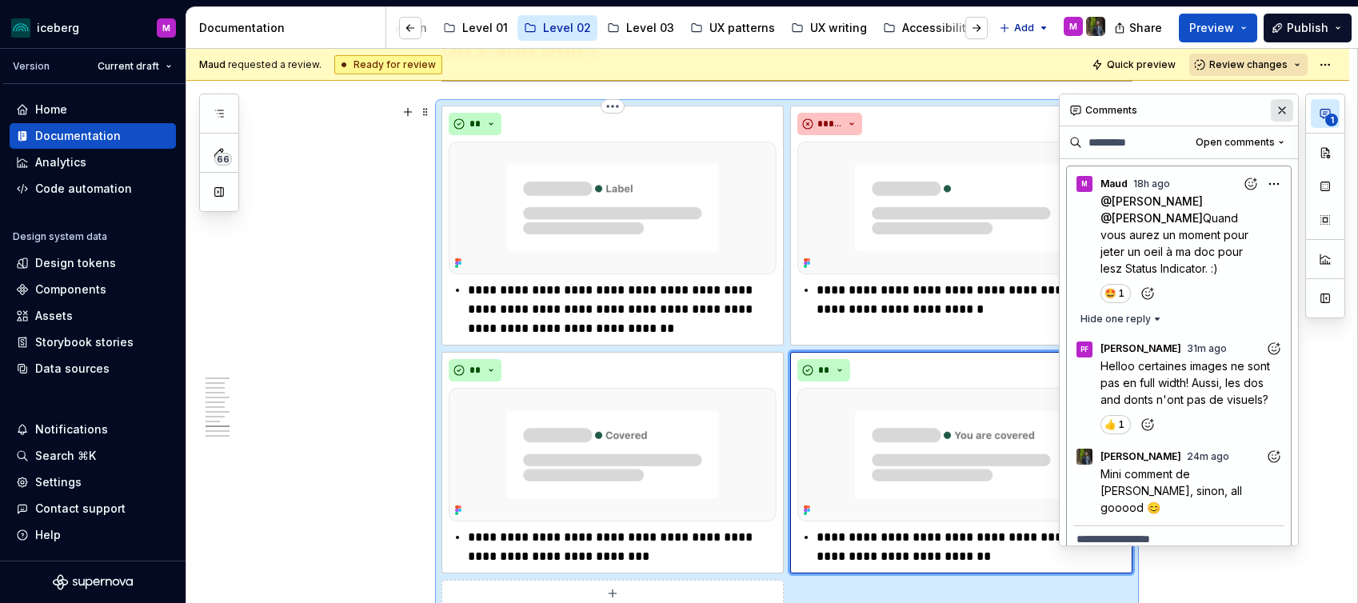
click at [1280, 108] on button "button" at bounding box center [1282, 110] width 22 height 22
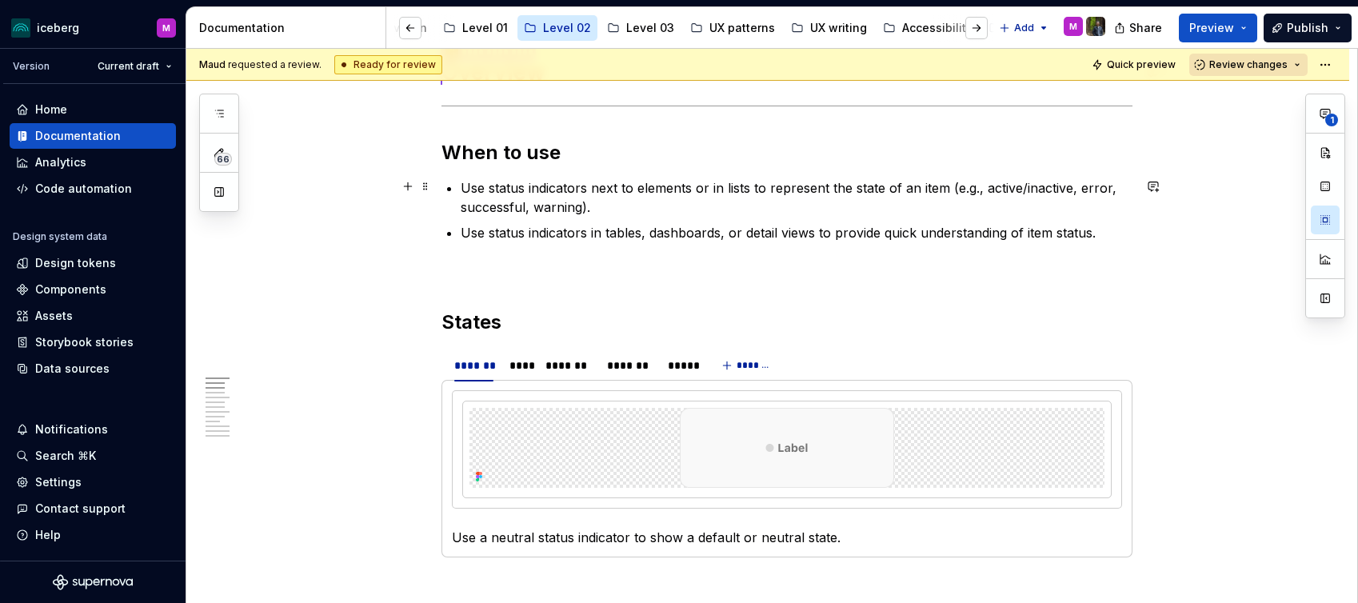
scroll to position [586, 0]
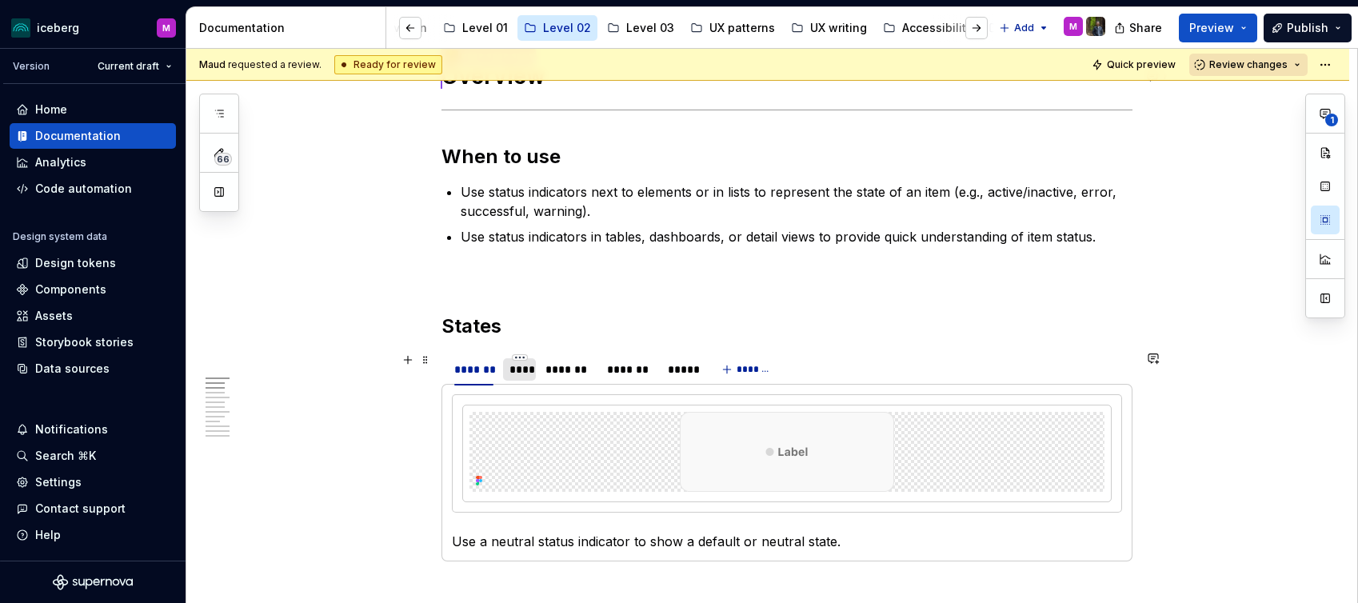
click at [519, 367] on div "****" at bounding box center [519, 369] width 21 height 16
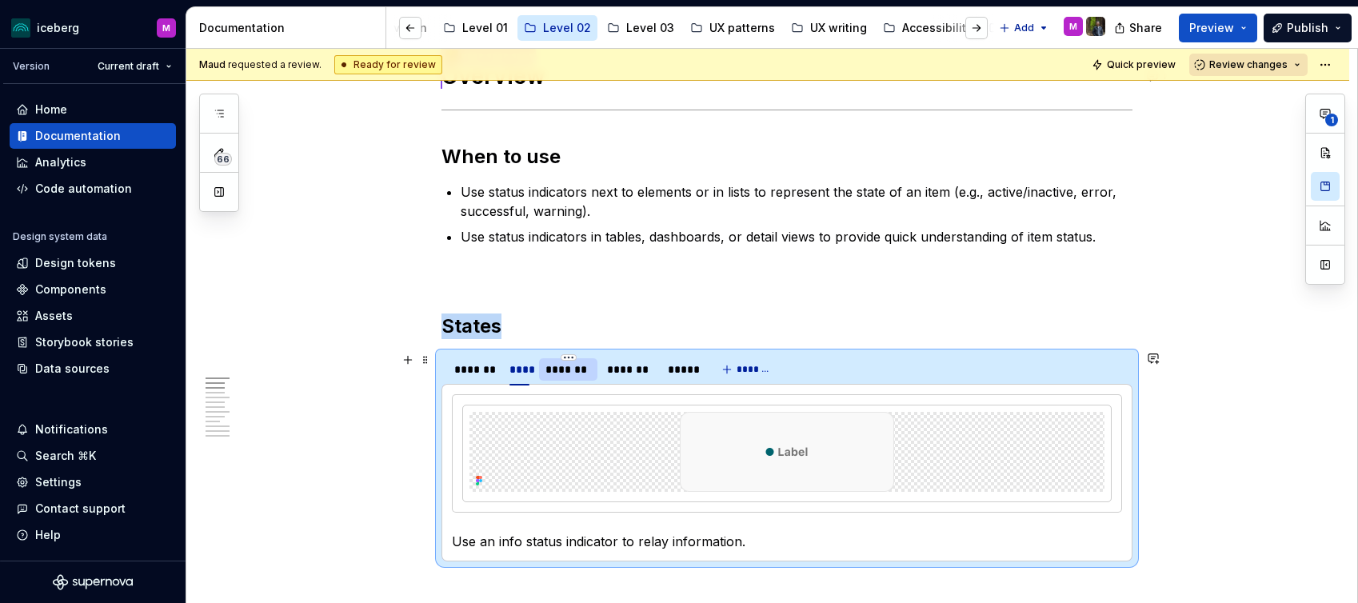
click at [573, 367] on div "*******" at bounding box center [568, 369] width 46 height 16
click at [610, 369] on div "*******" at bounding box center [630, 369] width 58 height 22
click at [658, 373] on div "*******" at bounding box center [630, 369] width 58 height 22
click at [683, 370] on div "*****" at bounding box center [681, 369] width 26 height 16
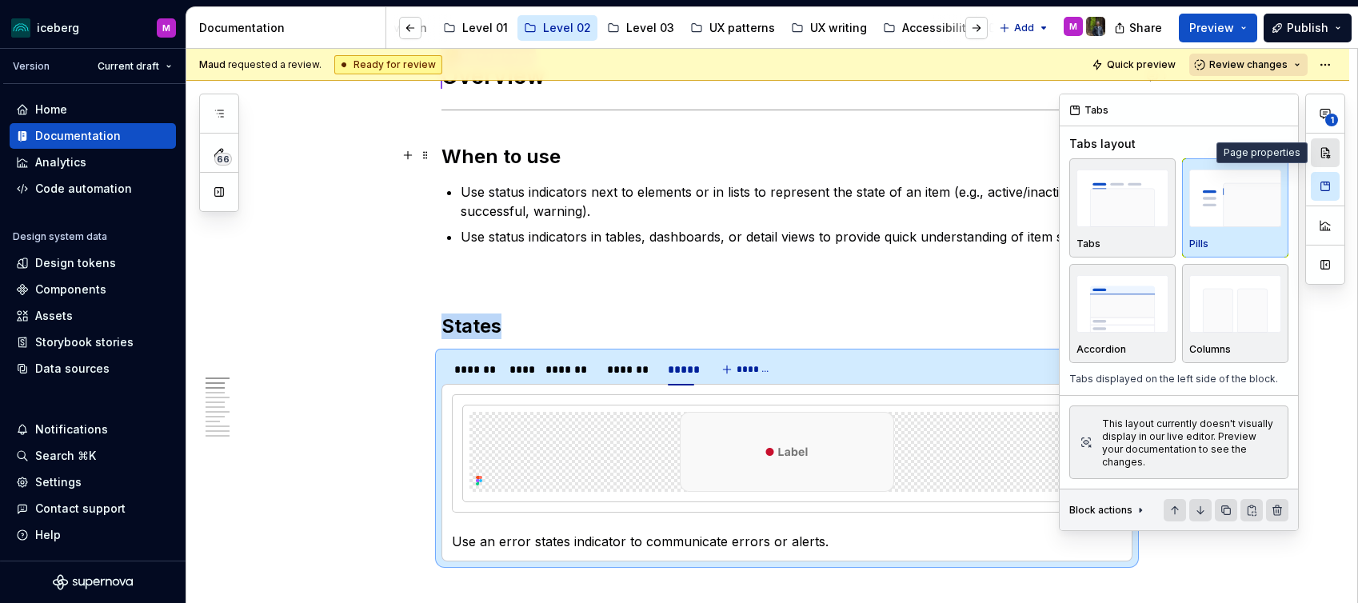
click at [1327, 154] on button "button" at bounding box center [1325, 152] width 29 height 29
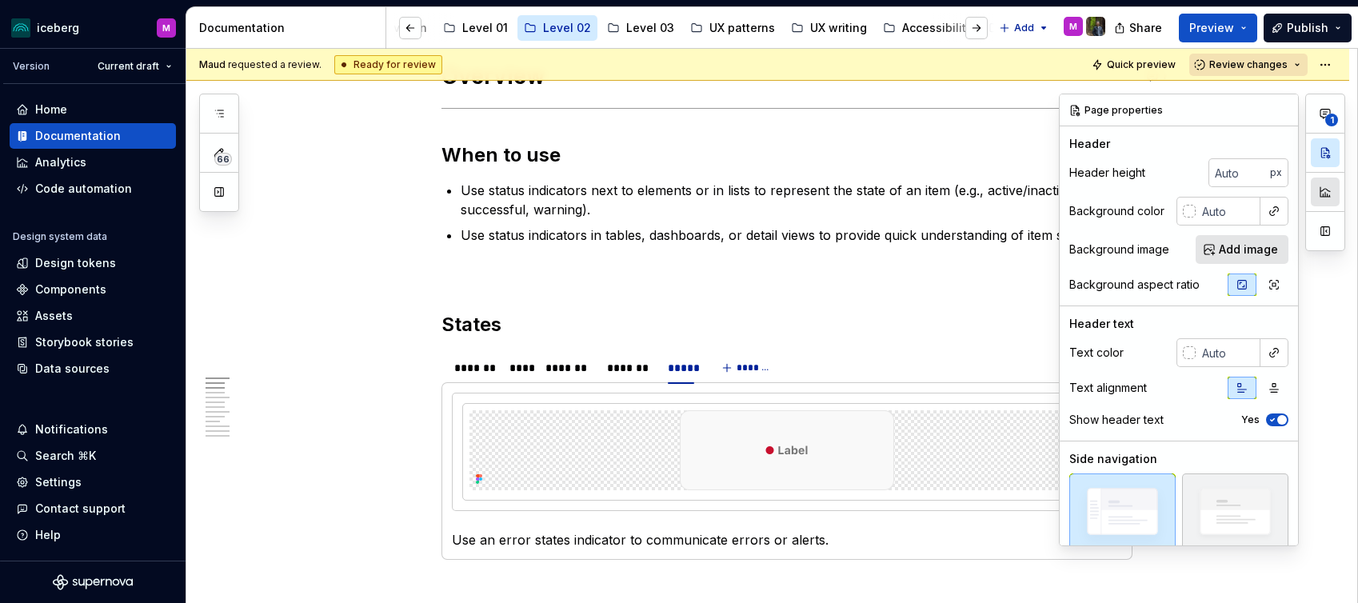
click at [1327, 178] on button "button" at bounding box center [1325, 192] width 29 height 29
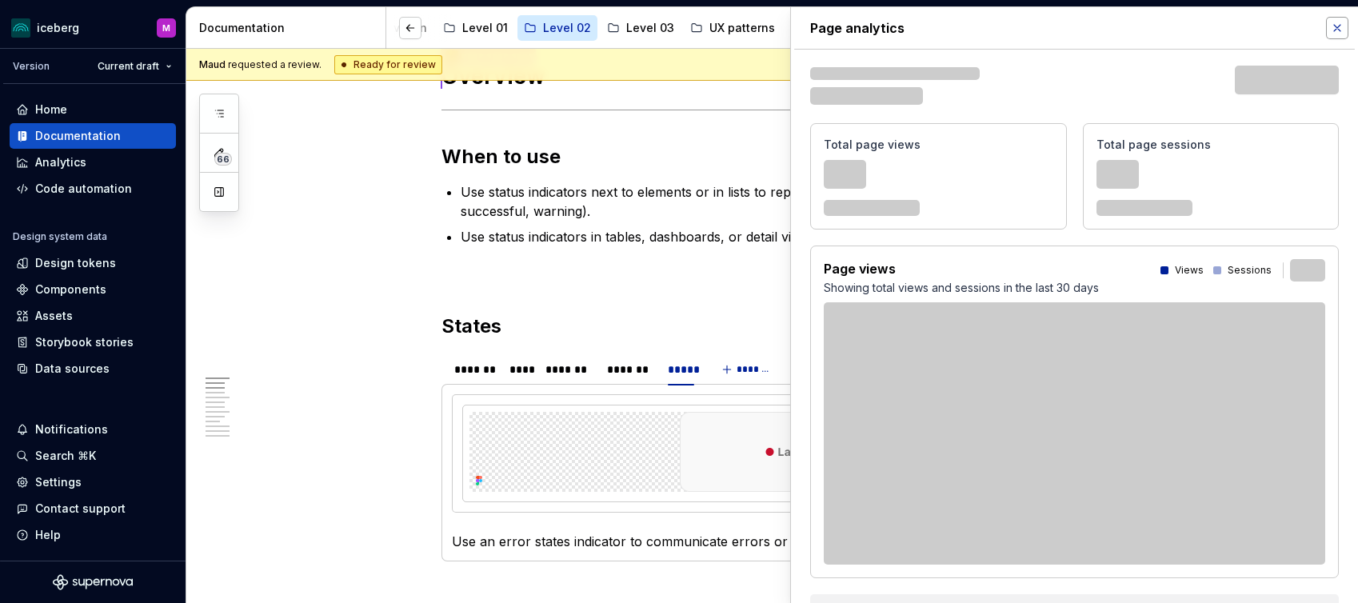
click at [1340, 38] on button "button" at bounding box center [1337, 28] width 22 height 22
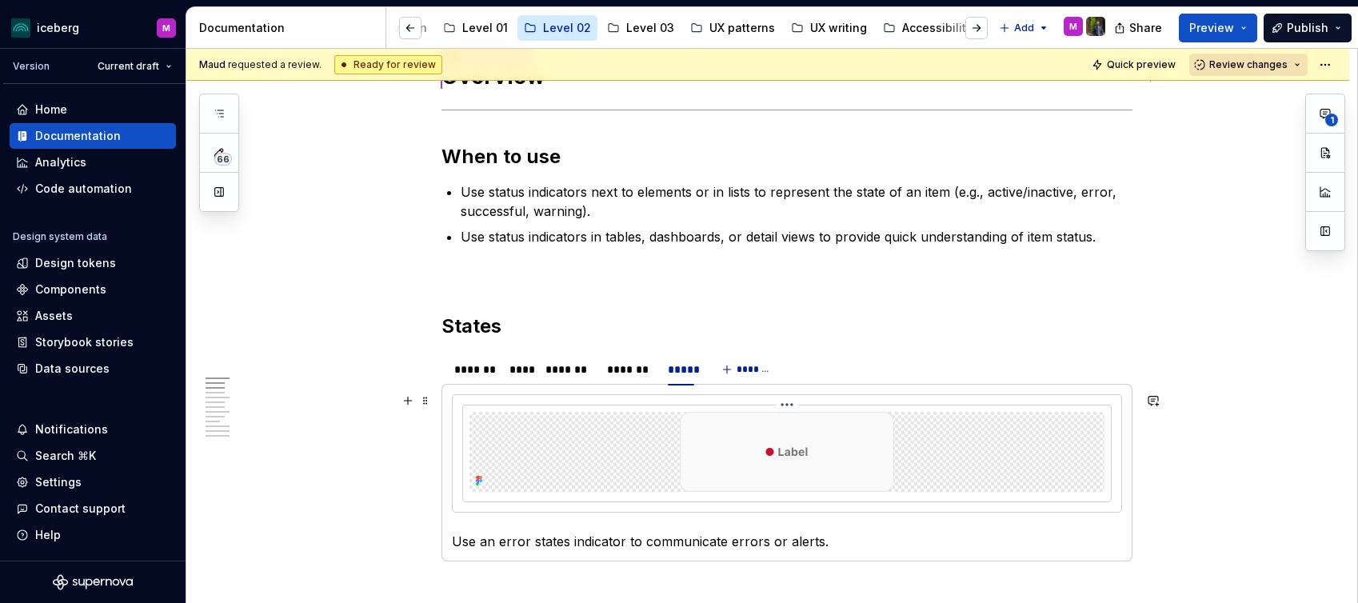
click at [849, 449] on img at bounding box center [787, 452] width 214 height 80
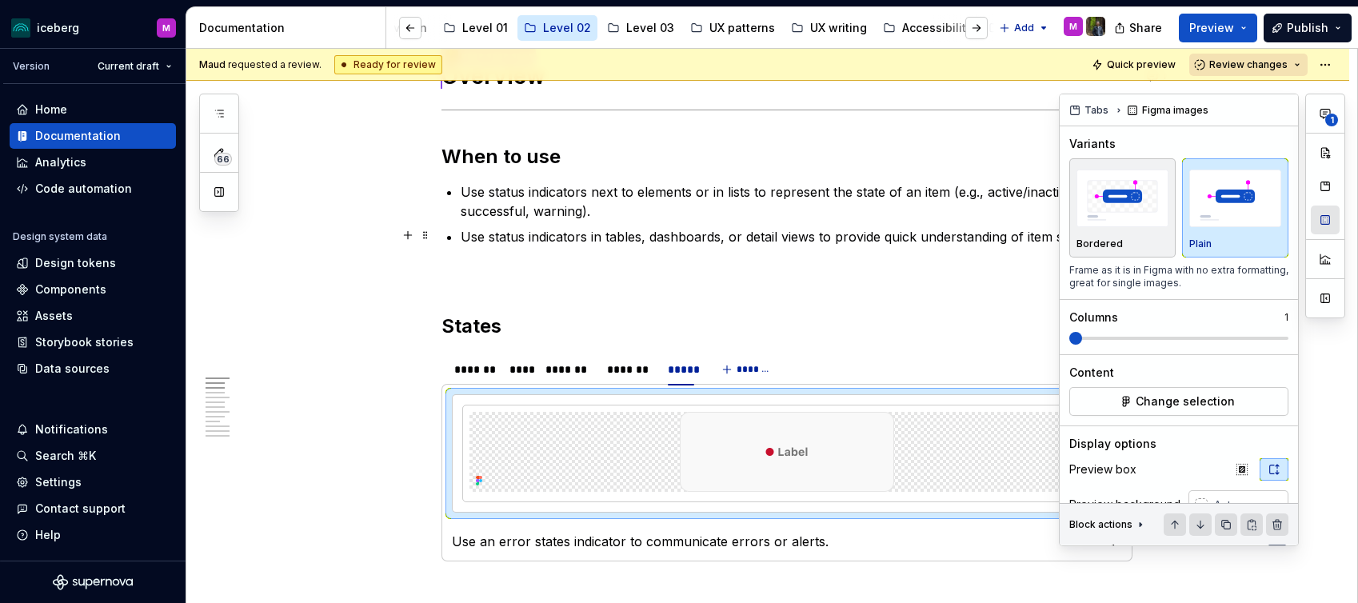
click at [1320, 222] on button "button" at bounding box center [1325, 220] width 29 height 29
click at [648, 372] on div "*******" at bounding box center [629, 369] width 45 height 16
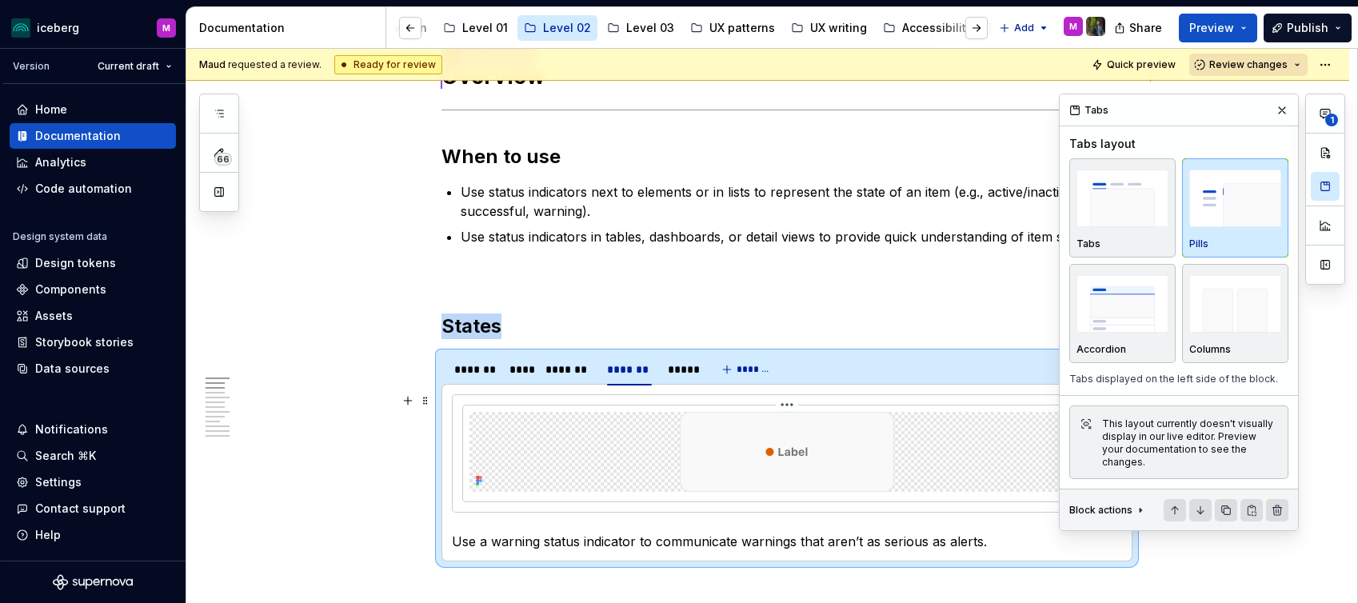
click at [760, 461] on img at bounding box center [787, 452] width 214 height 80
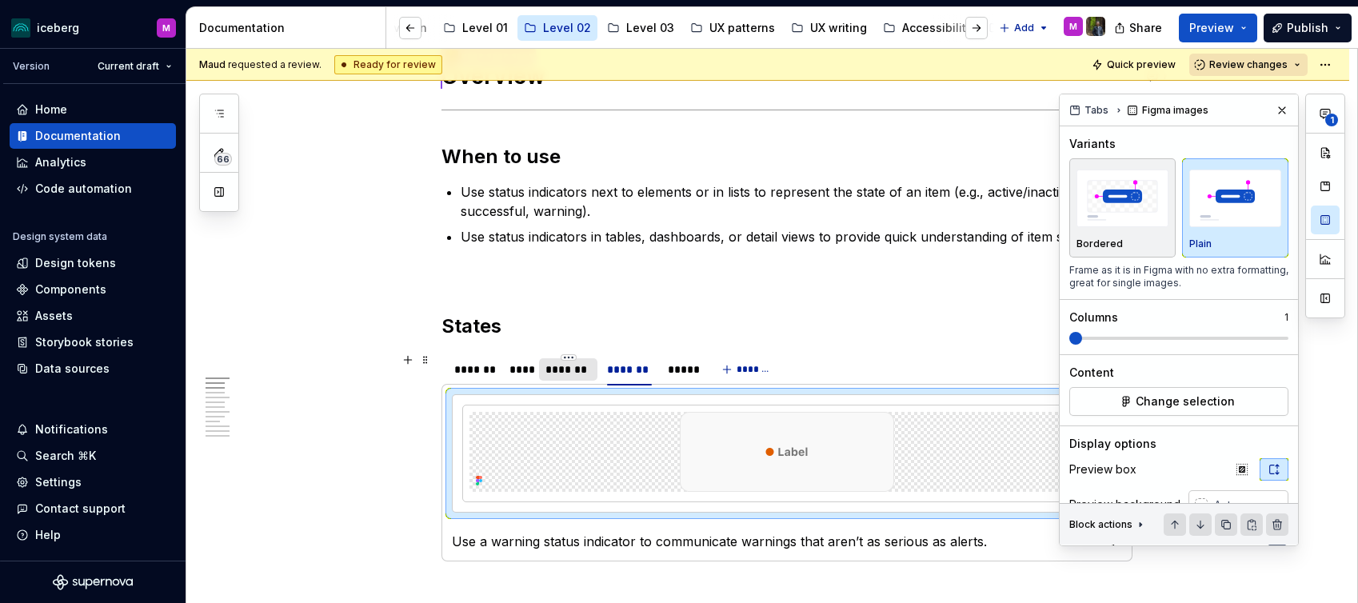
click at [585, 374] on div "*******" at bounding box center [568, 369] width 46 height 16
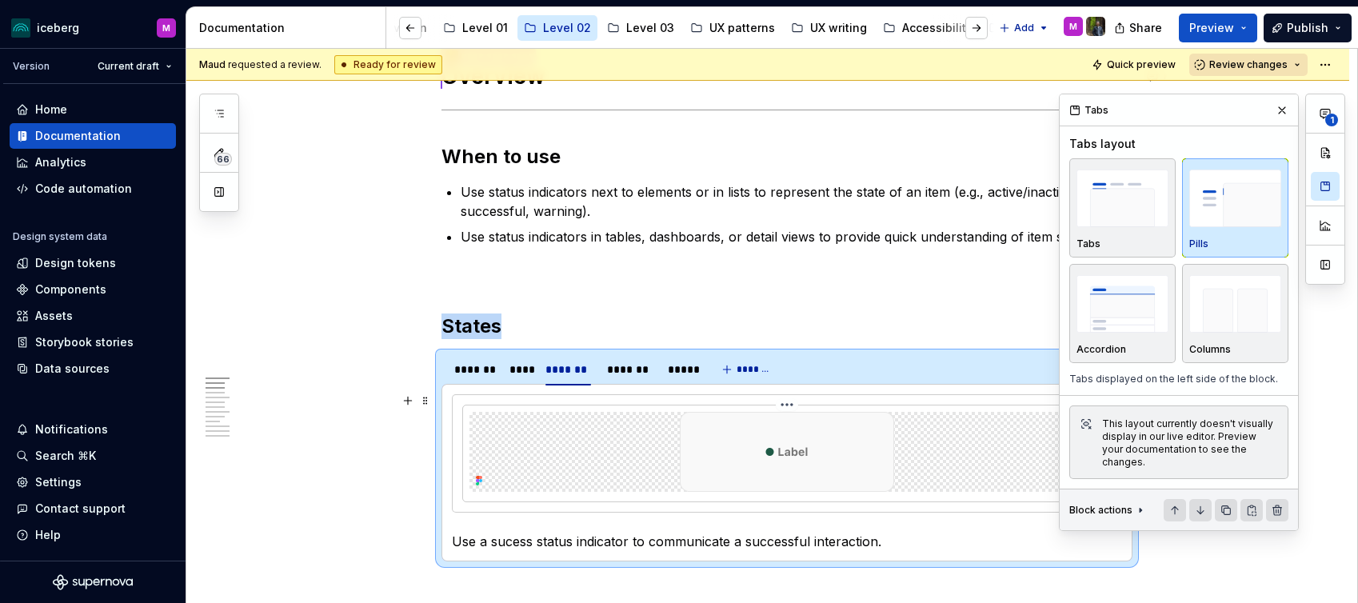
click at [757, 454] on img at bounding box center [787, 452] width 214 height 80
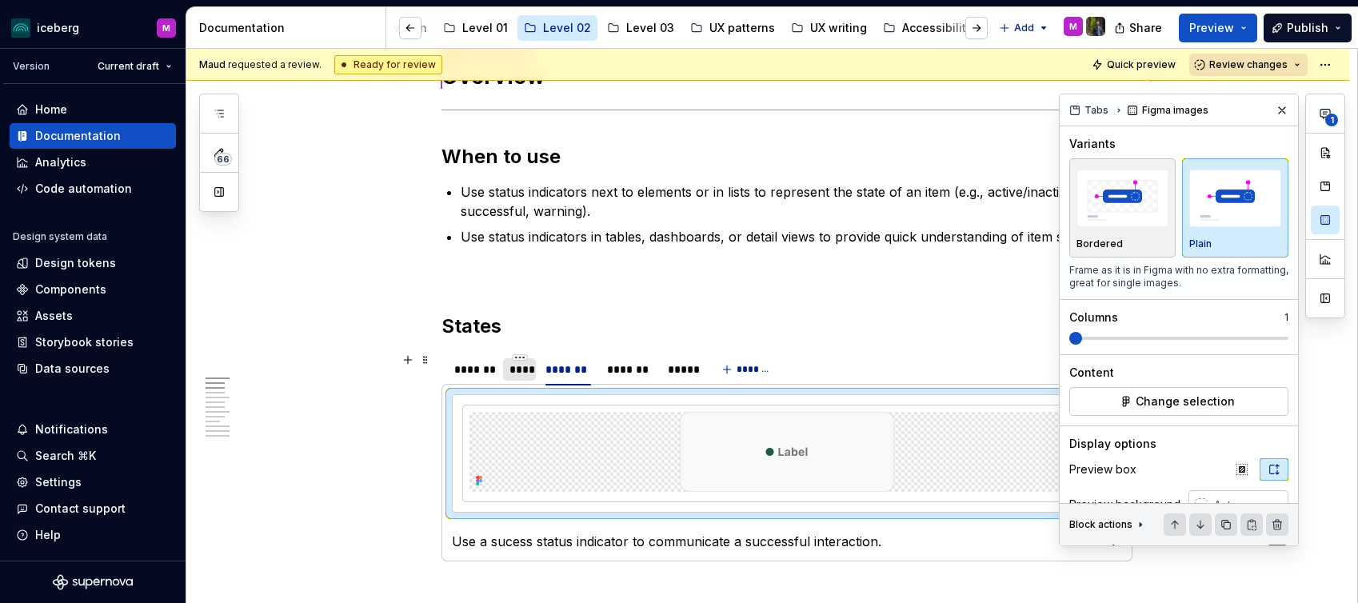
click at [509, 374] on div "****" at bounding box center [520, 369] width 34 height 22
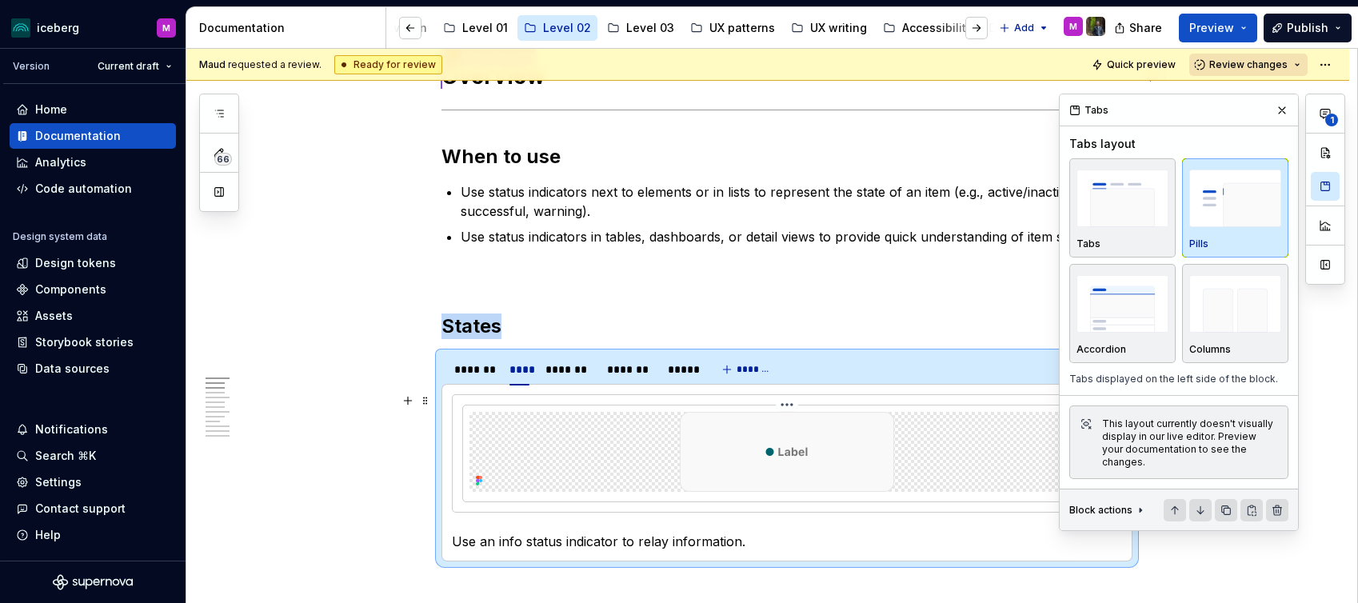
click at [804, 441] on img at bounding box center [787, 452] width 214 height 80
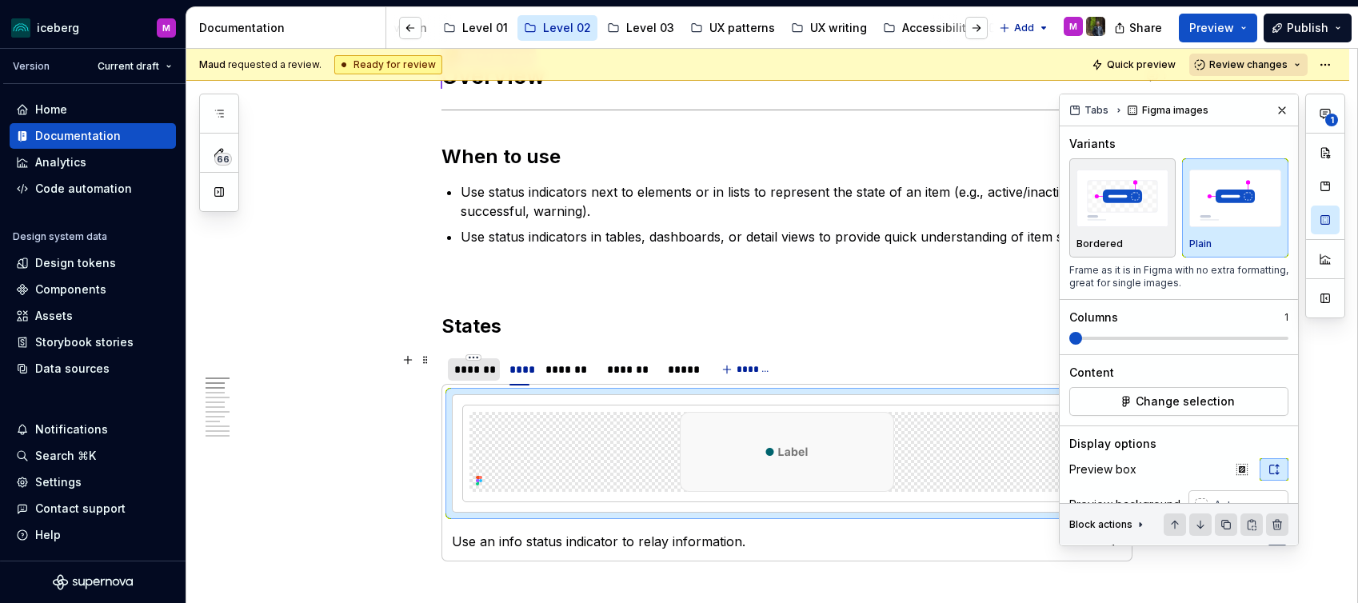
click at [483, 373] on div "*******" at bounding box center [473, 369] width 39 height 16
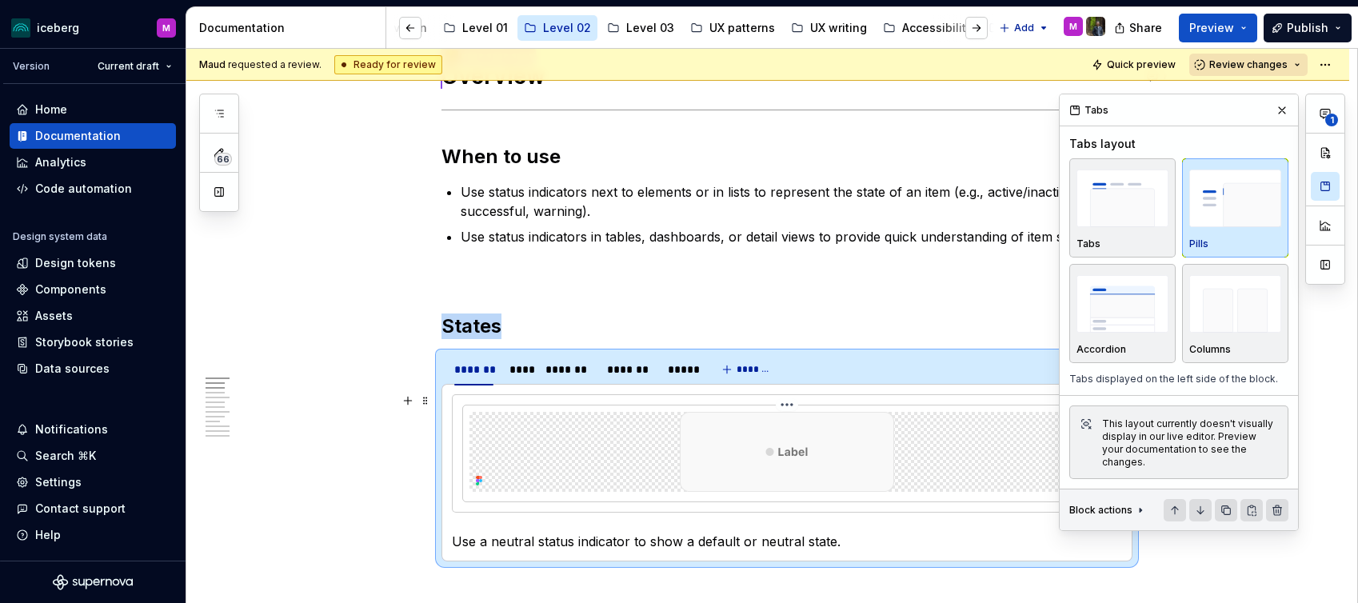
click at [881, 462] on img at bounding box center [787, 452] width 214 height 80
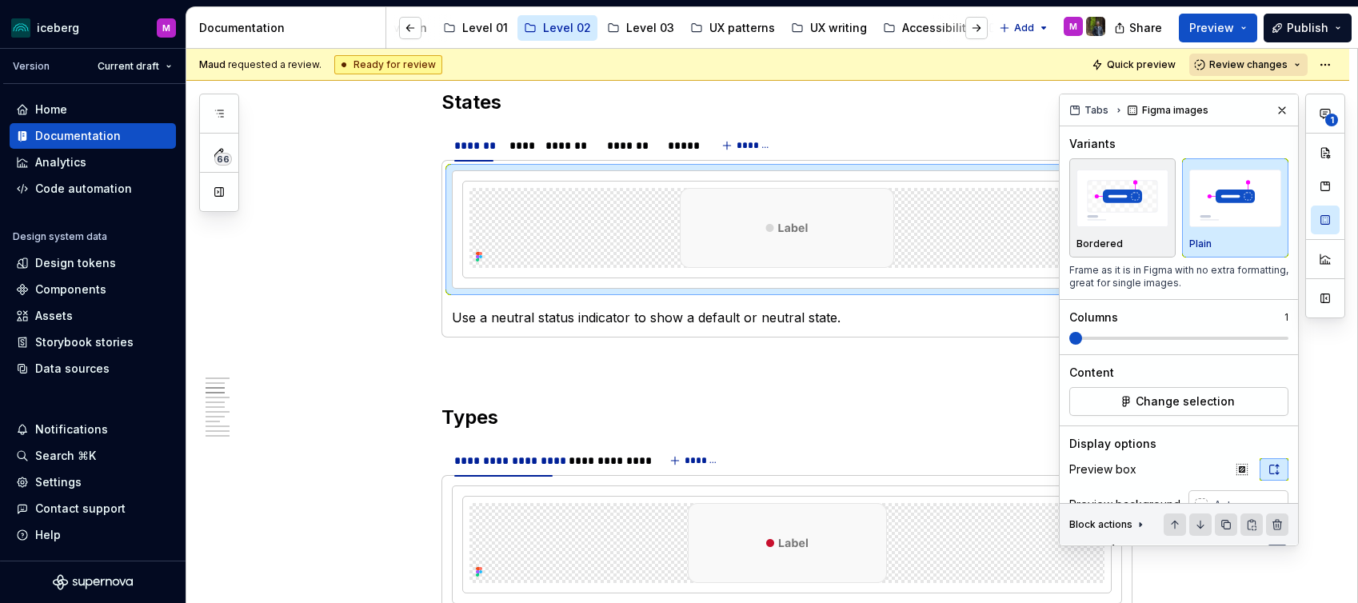
scroll to position [820, 0]
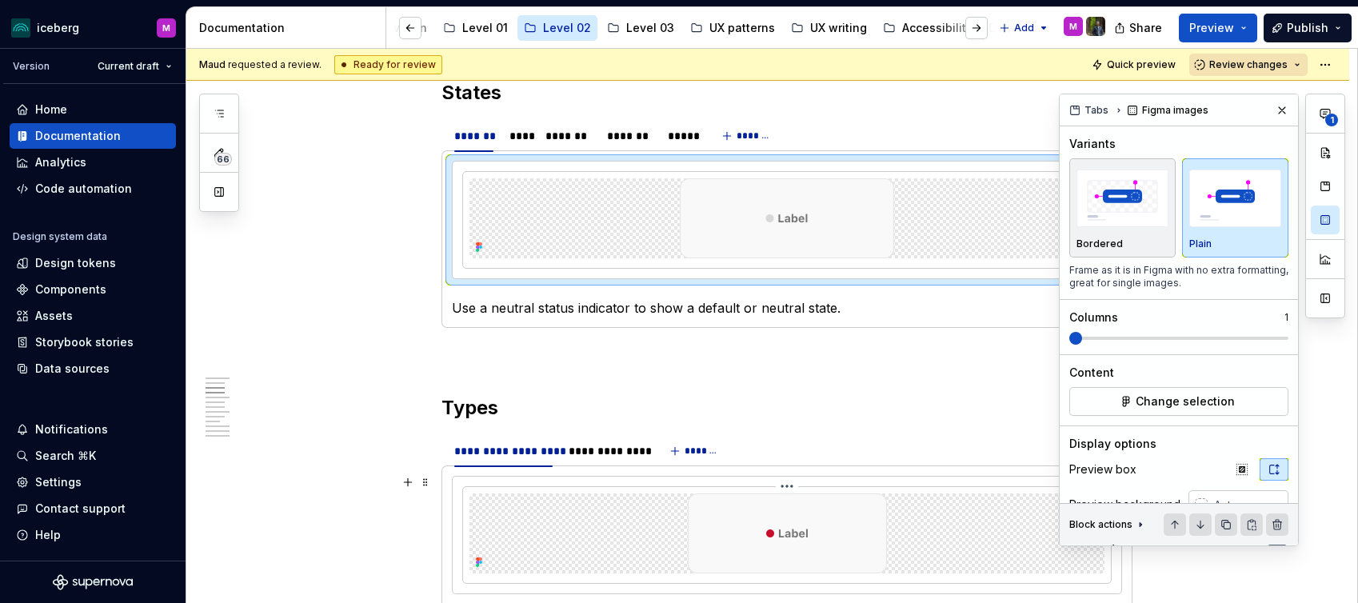
click at [656, 541] on div at bounding box center [786, 533] width 635 height 80
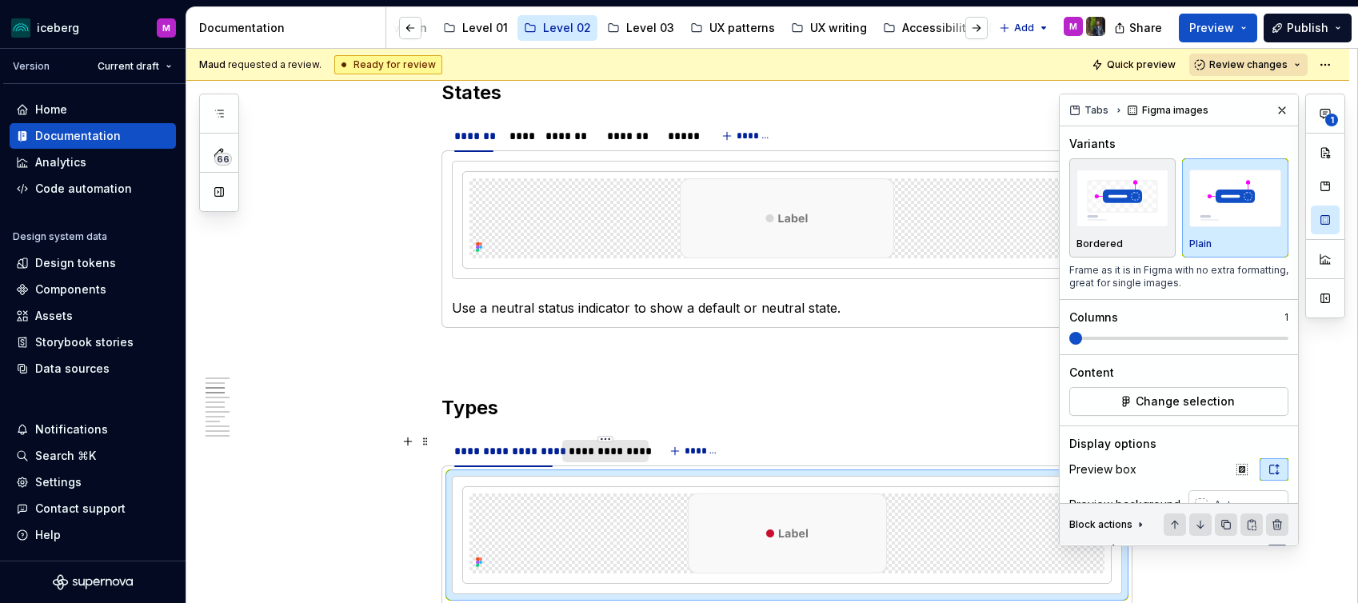
click at [605, 458] on div "**********" at bounding box center [605, 451] width 86 height 22
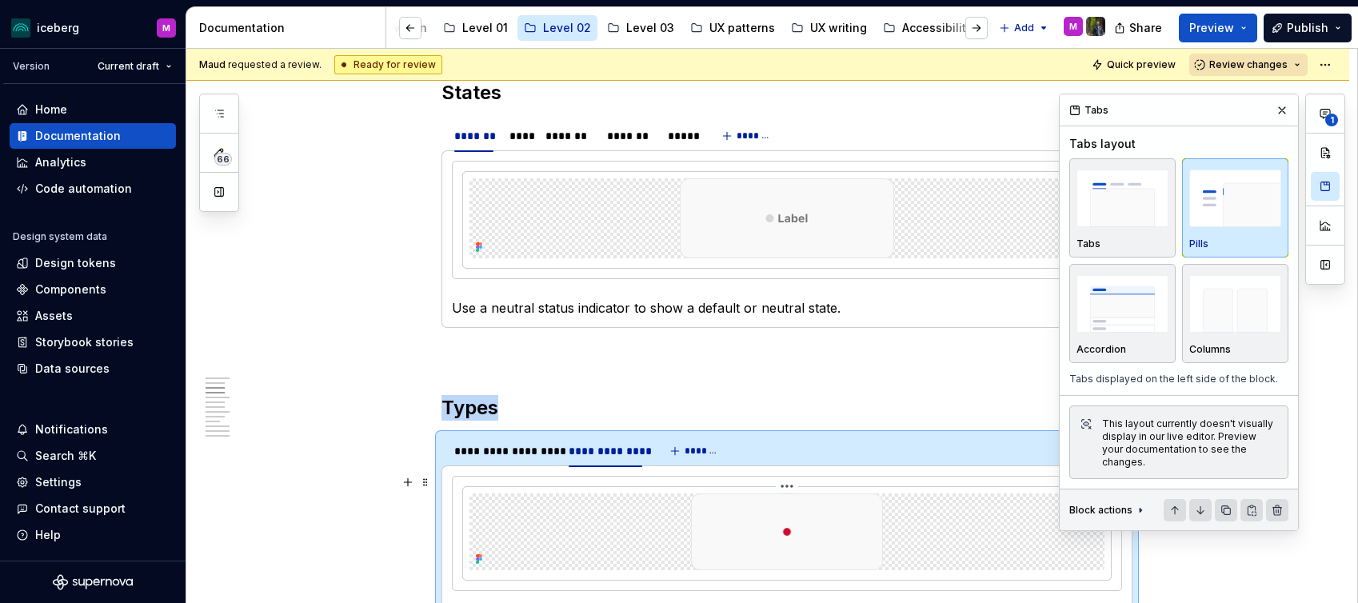
click at [665, 528] on div at bounding box center [786, 531] width 635 height 77
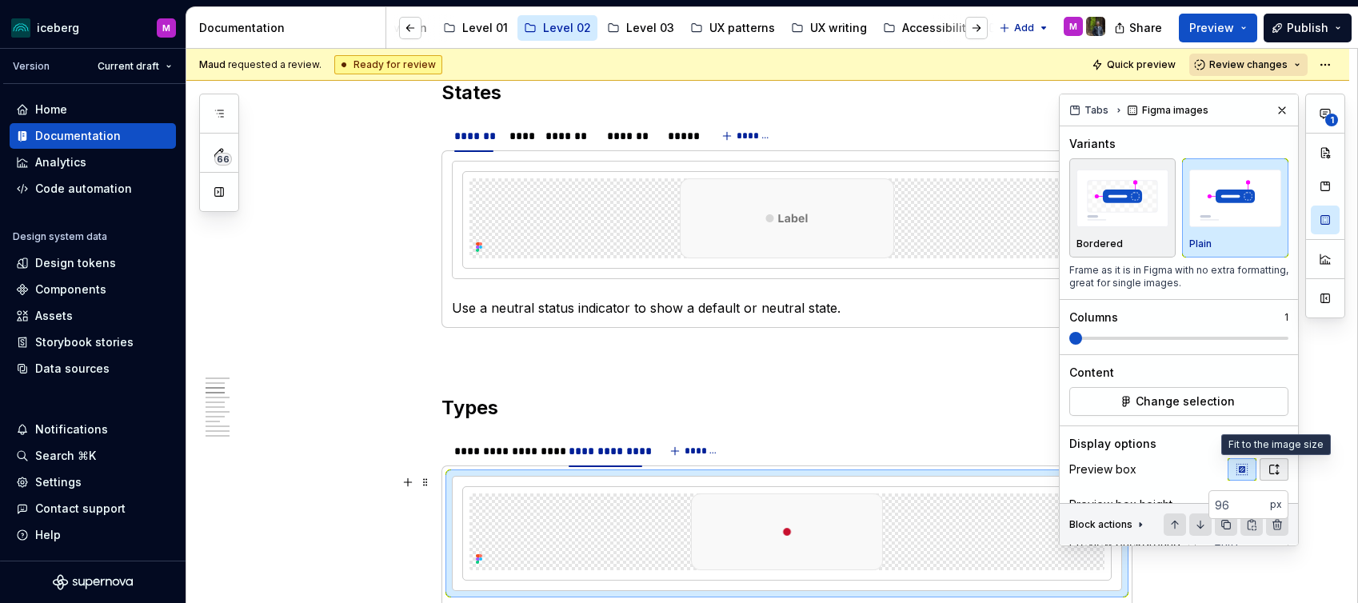
click at [1266, 473] on button "button" at bounding box center [1274, 469] width 29 height 22
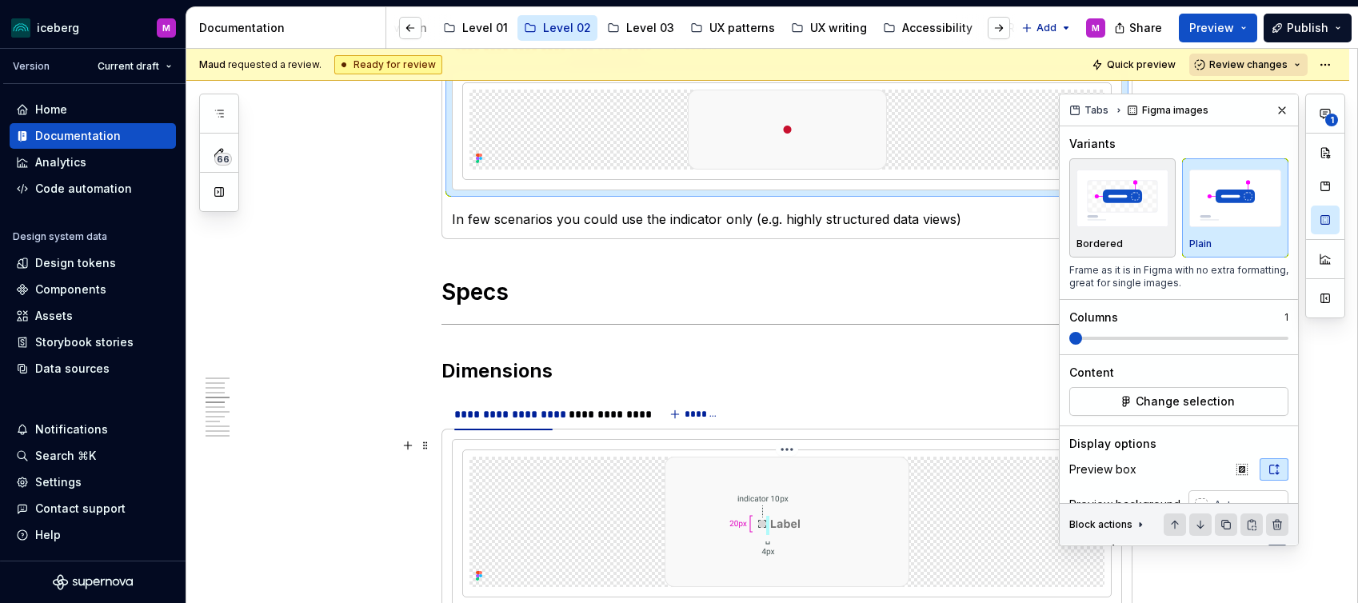
scroll to position [1230, 0]
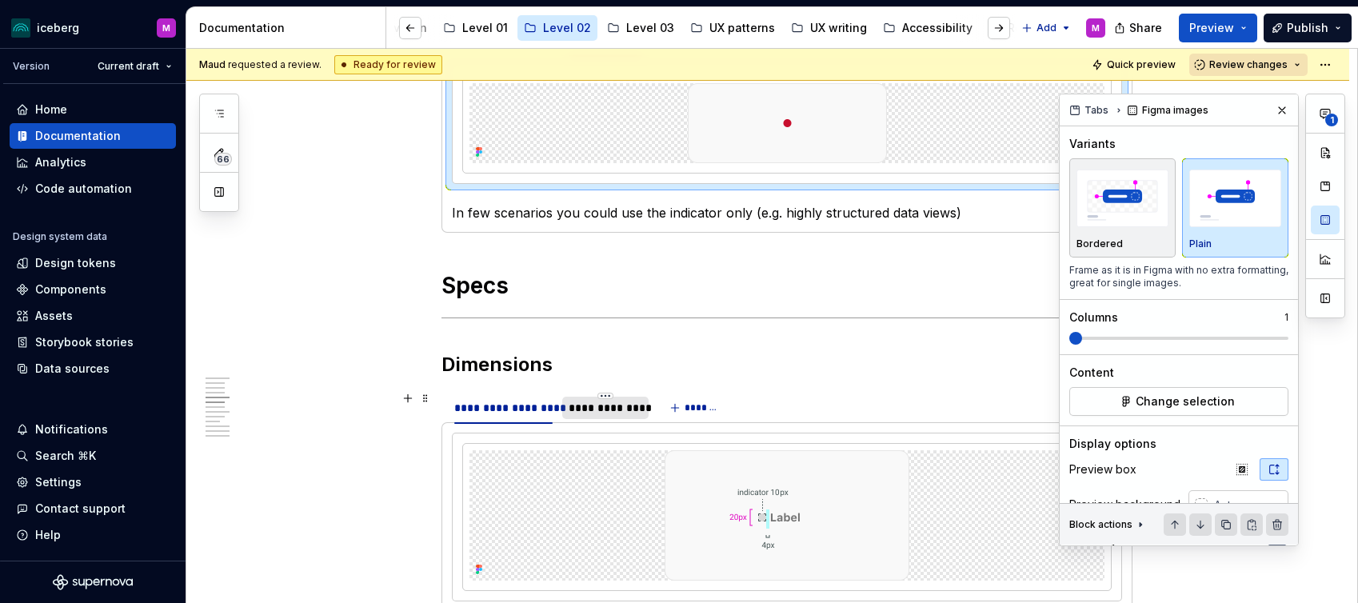
click at [629, 404] on div "**********" at bounding box center [605, 408] width 73 height 16
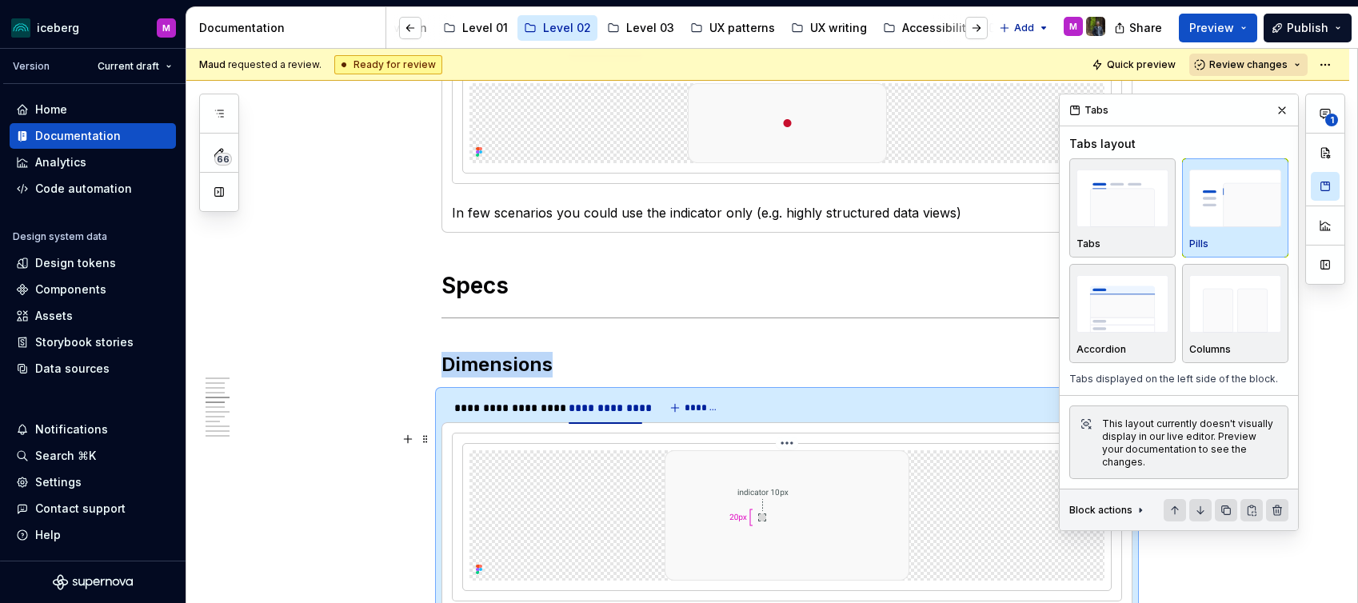
click at [747, 540] on img at bounding box center [787, 515] width 245 height 130
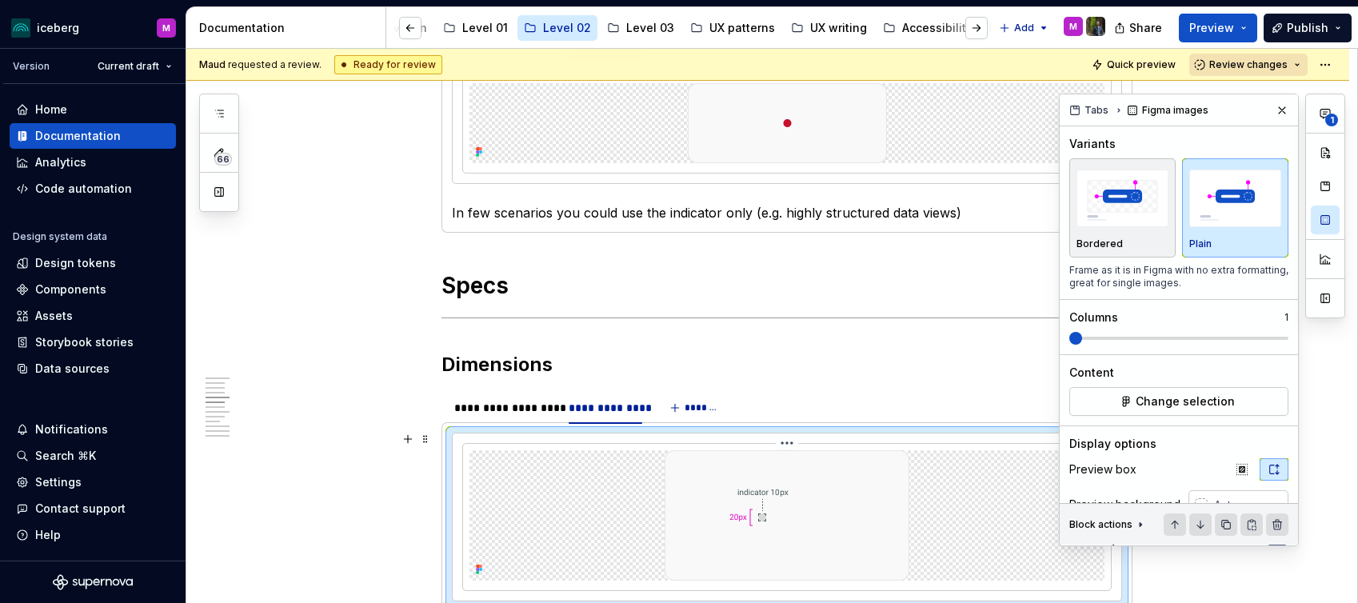
click at [747, 540] on img at bounding box center [787, 515] width 245 height 130
click at [525, 411] on div "**********" at bounding box center [503, 408] width 98 height 16
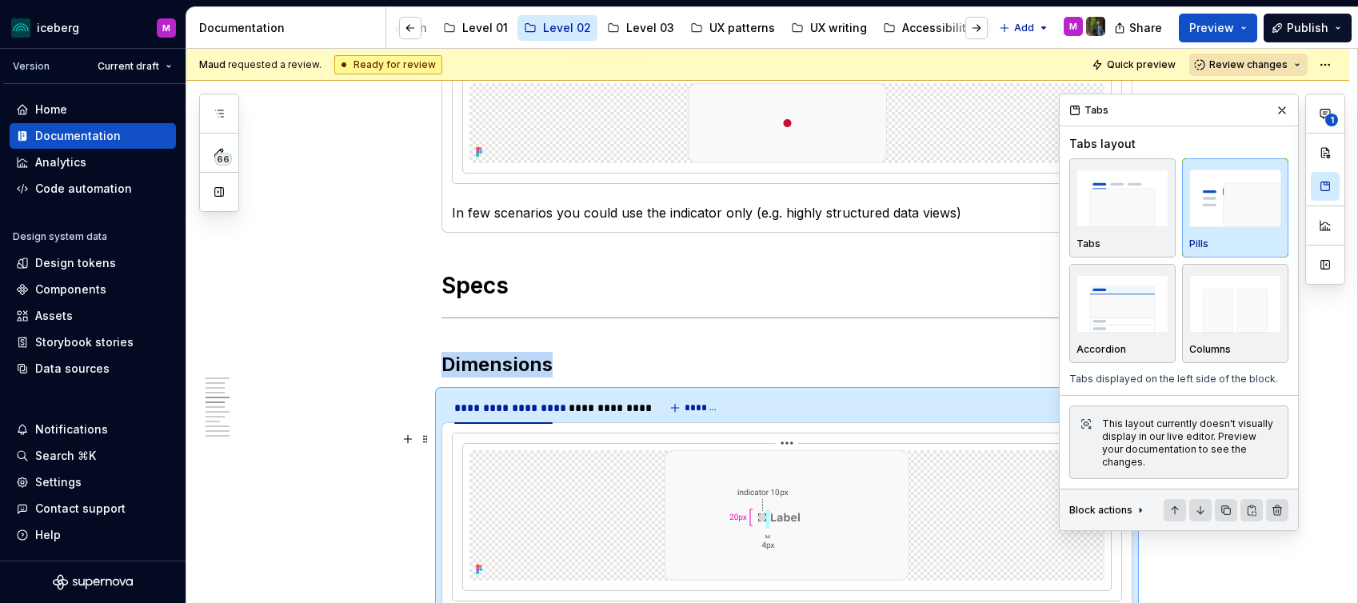
click at [693, 537] on img at bounding box center [787, 515] width 245 height 130
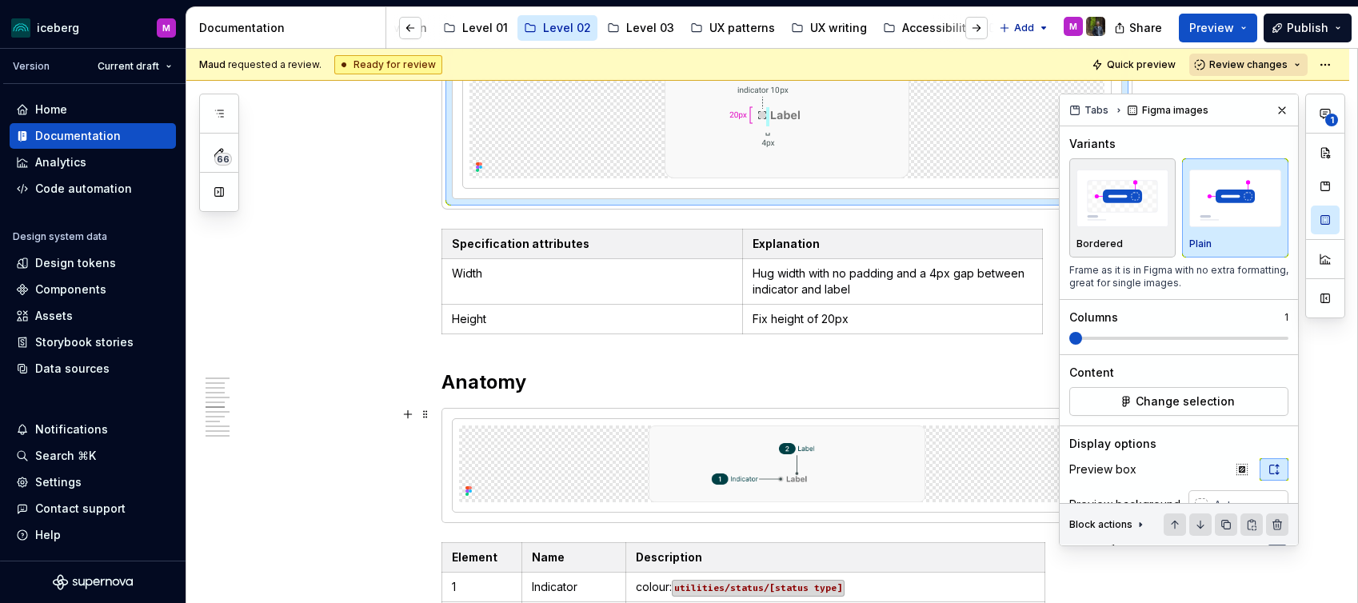
scroll to position [1729, 0]
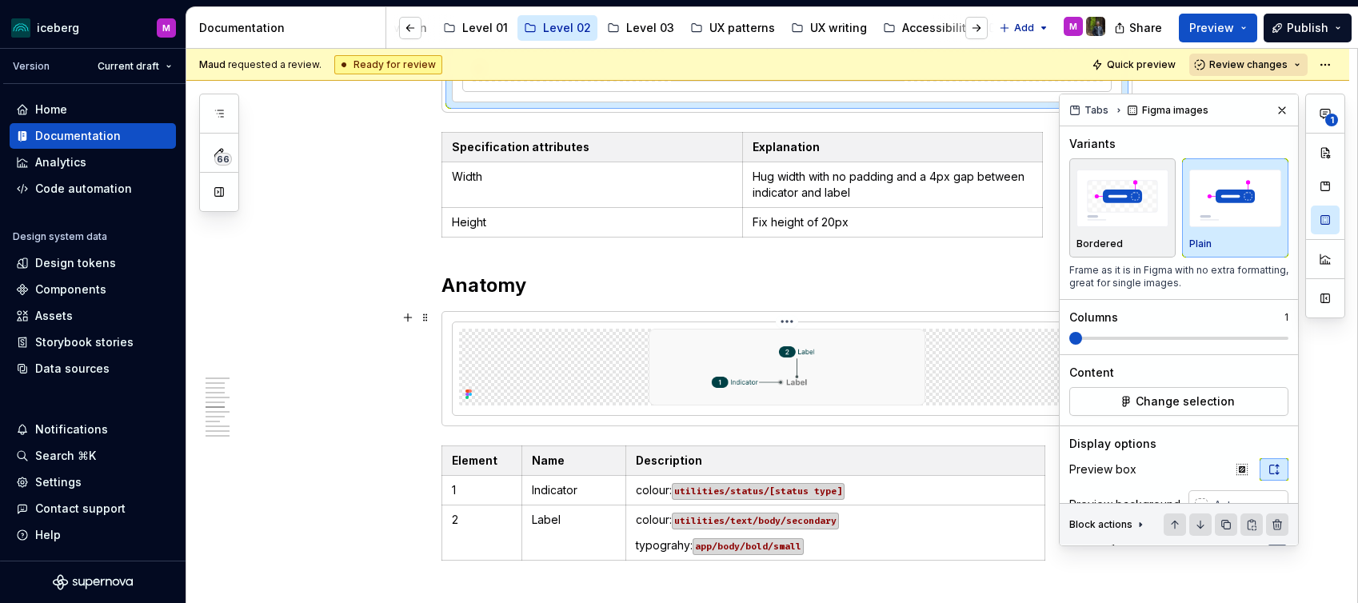
click at [751, 365] on img at bounding box center [787, 367] width 401 height 77
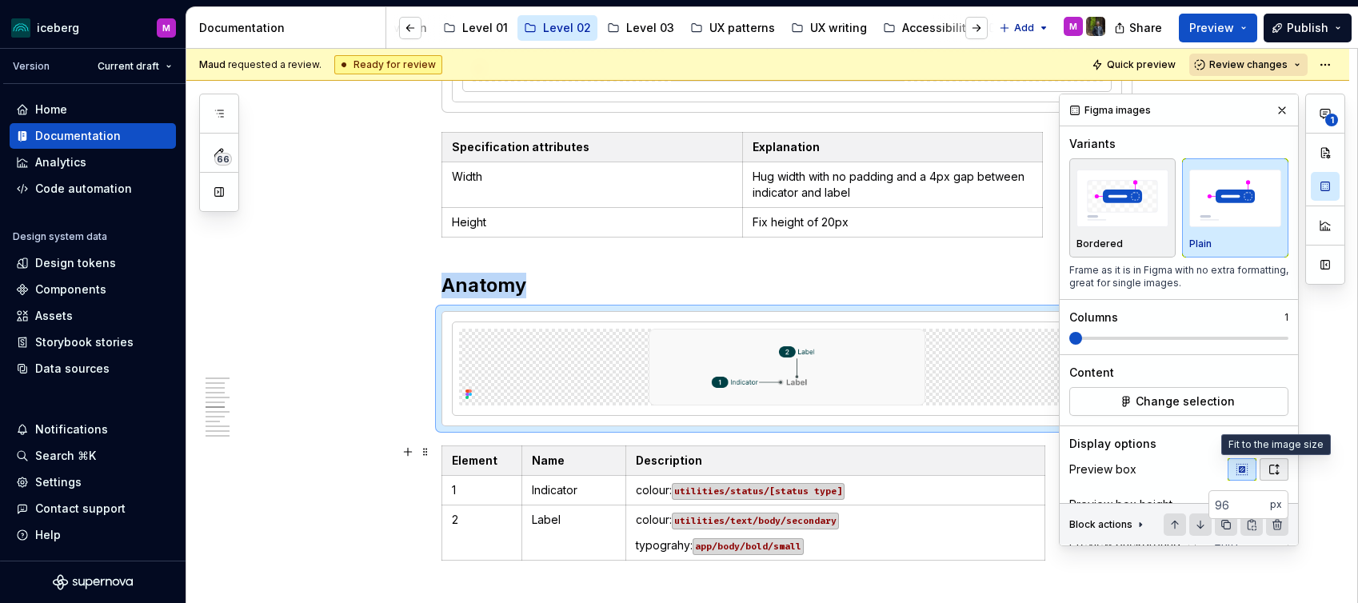
click at [1271, 474] on icon "button" at bounding box center [1274, 469] width 13 height 13
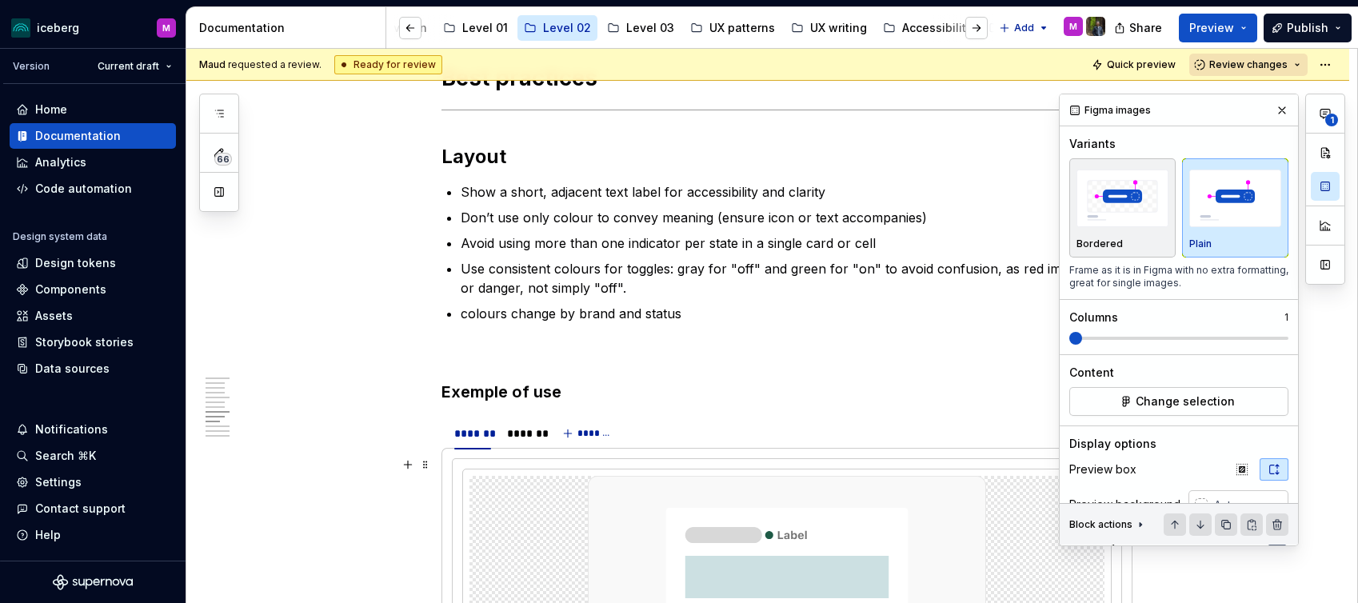
scroll to position [2448, 0]
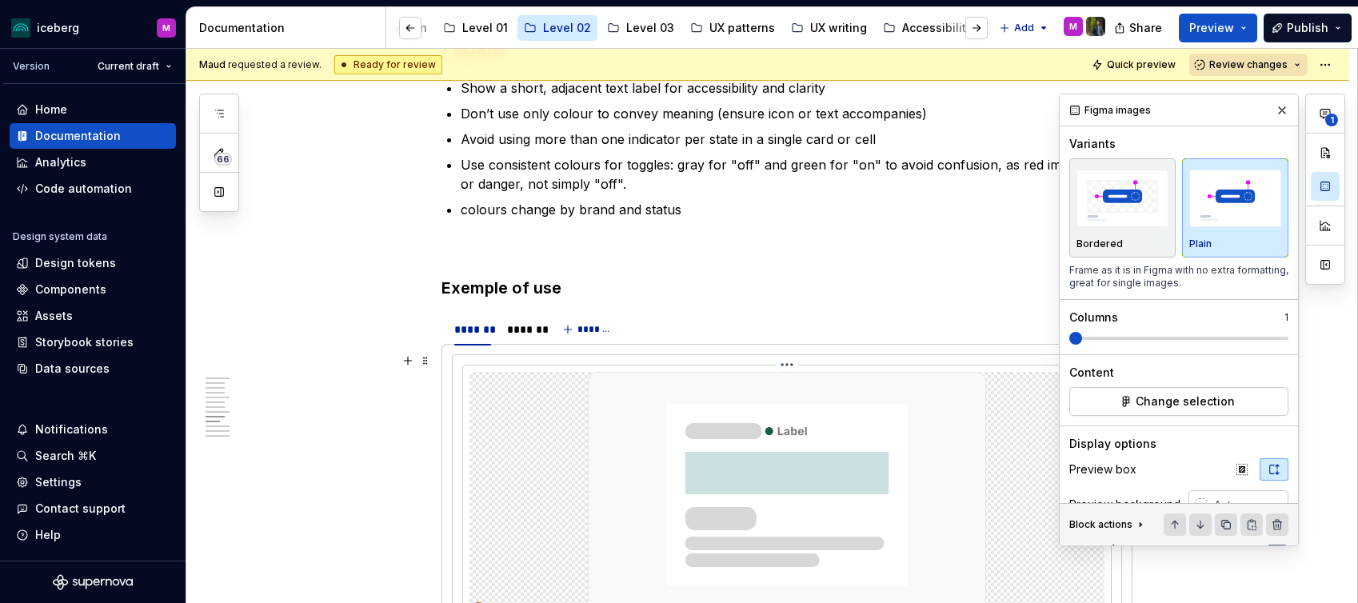
click at [675, 425] on img at bounding box center [787, 495] width 398 height 246
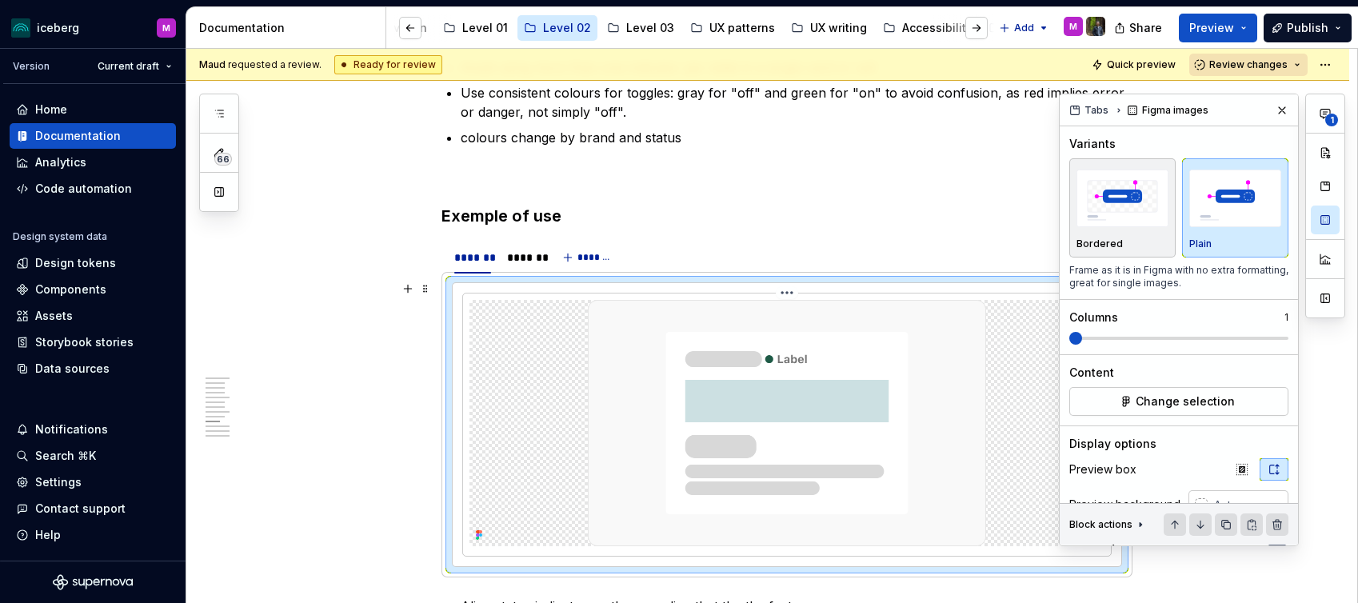
scroll to position [2553, 0]
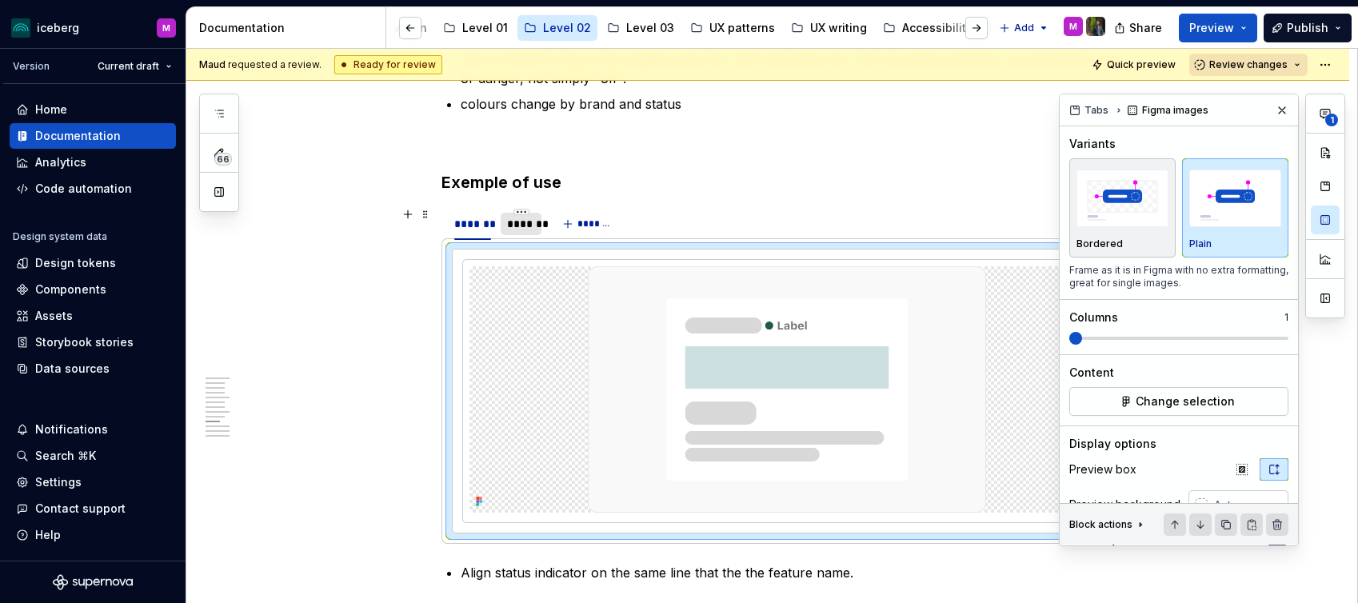
click at [532, 227] on div "*******" at bounding box center [521, 224] width 28 height 16
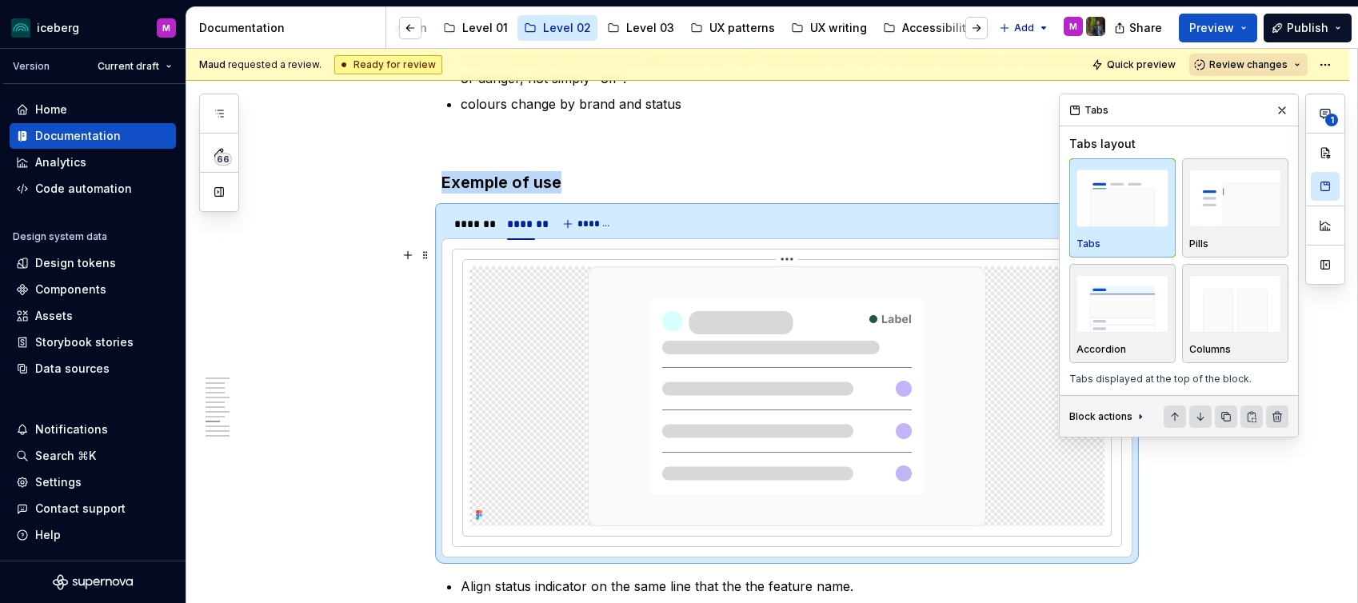
click at [645, 389] on img at bounding box center [787, 396] width 398 height 260
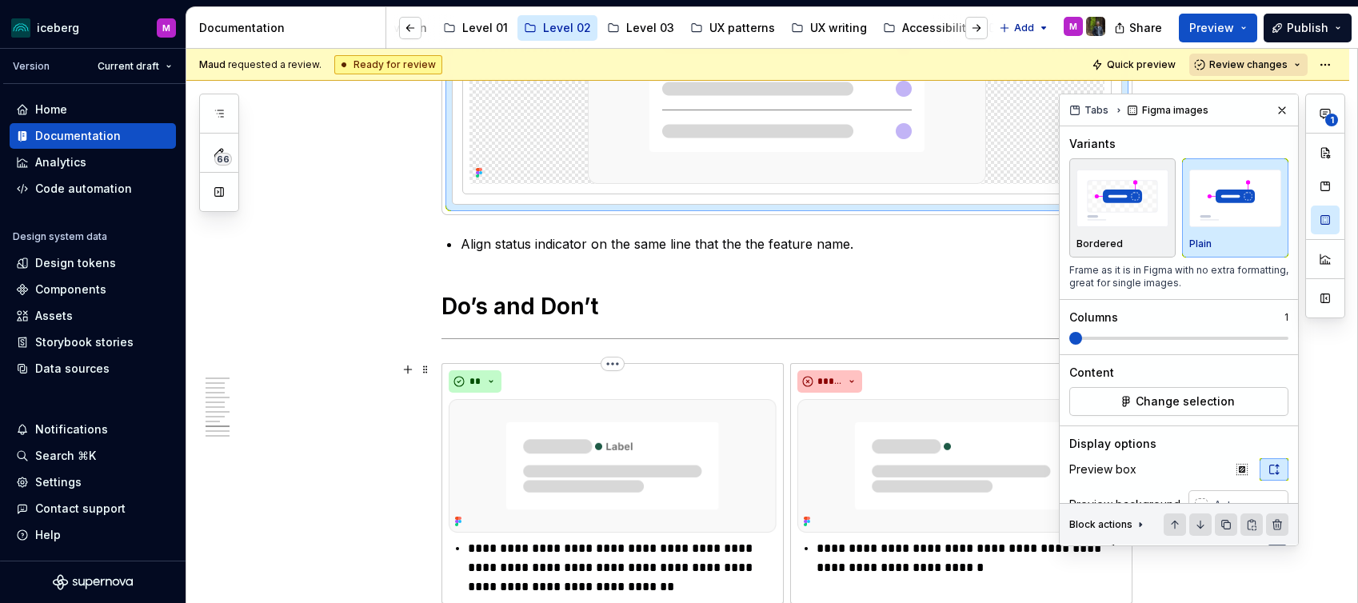
scroll to position [2923, 0]
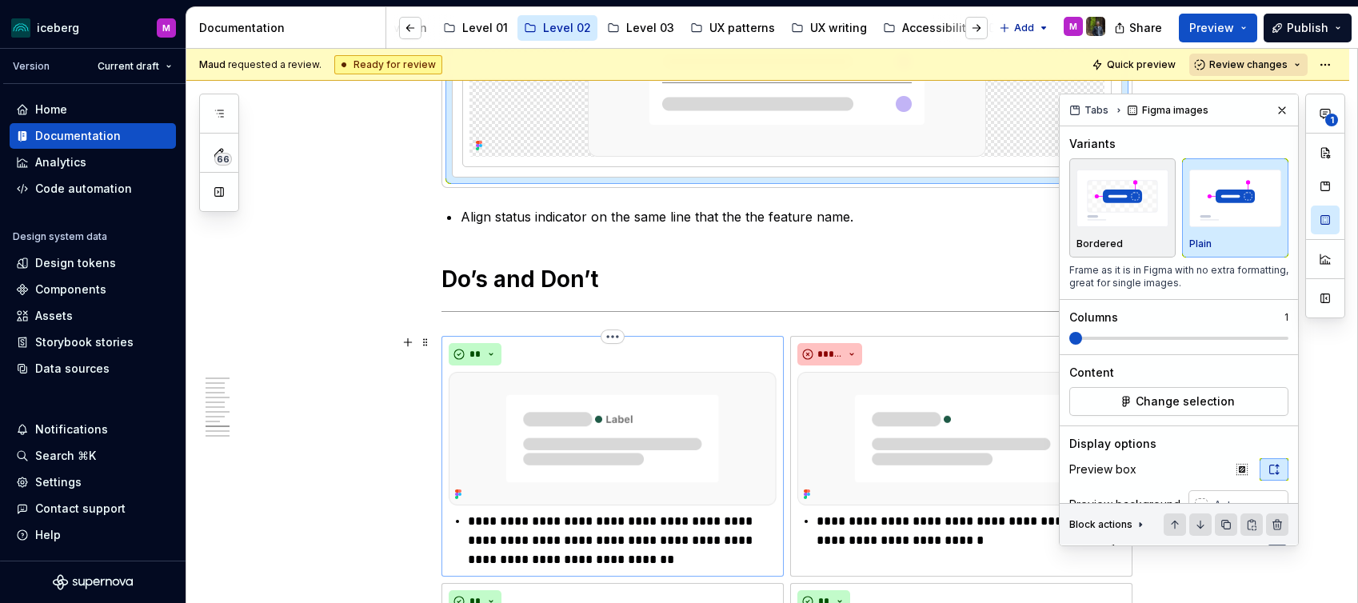
click at [640, 423] on img at bounding box center [613, 439] width 328 height 134
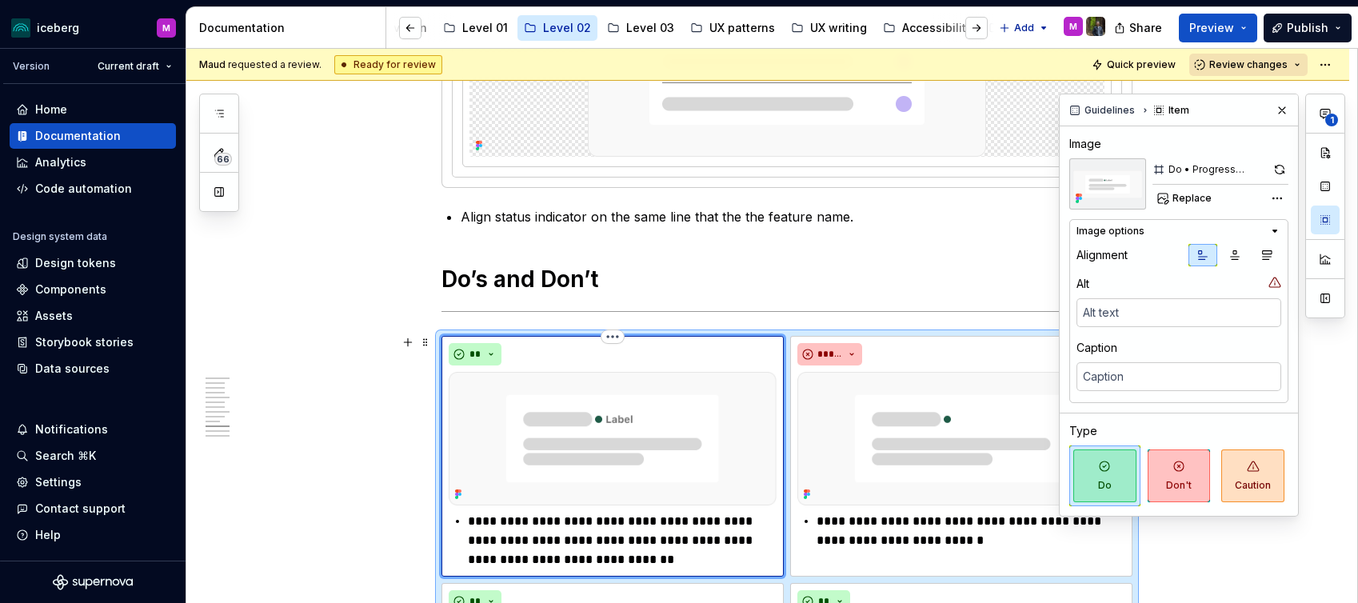
click at [640, 423] on img at bounding box center [613, 439] width 328 height 134
click at [912, 425] on img at bounding box center [961, 439] width 328 height 134
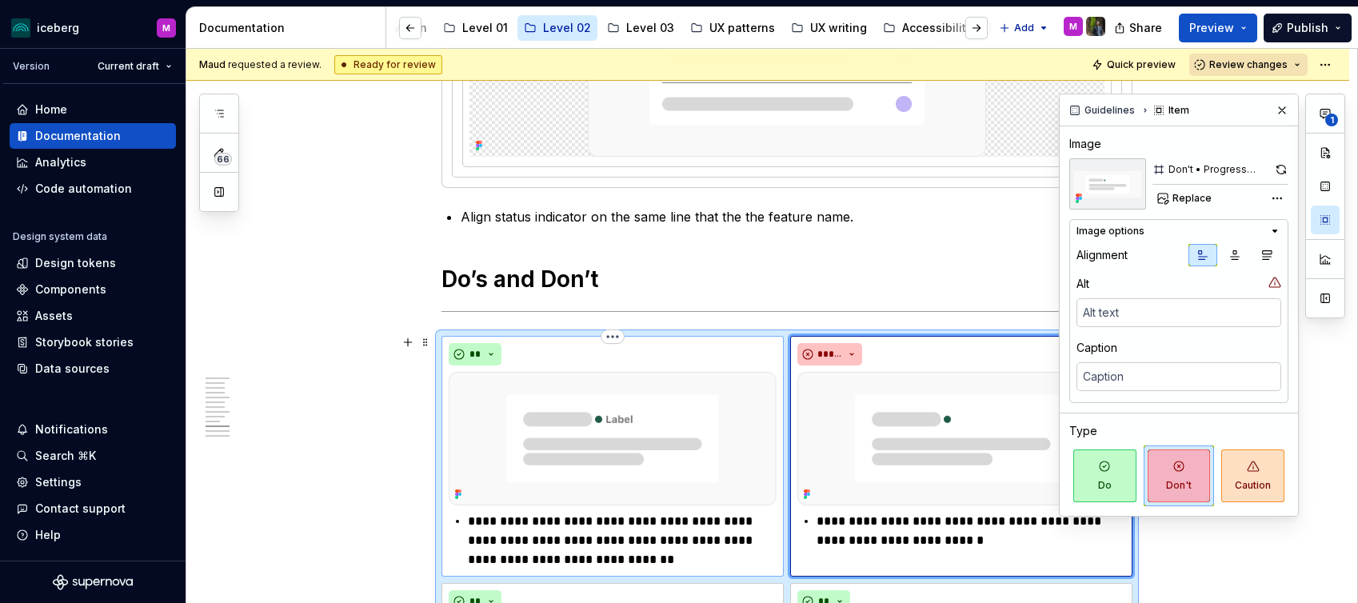
click at [658, 405] on img at bounding box center [613, 439] width 328 height 134
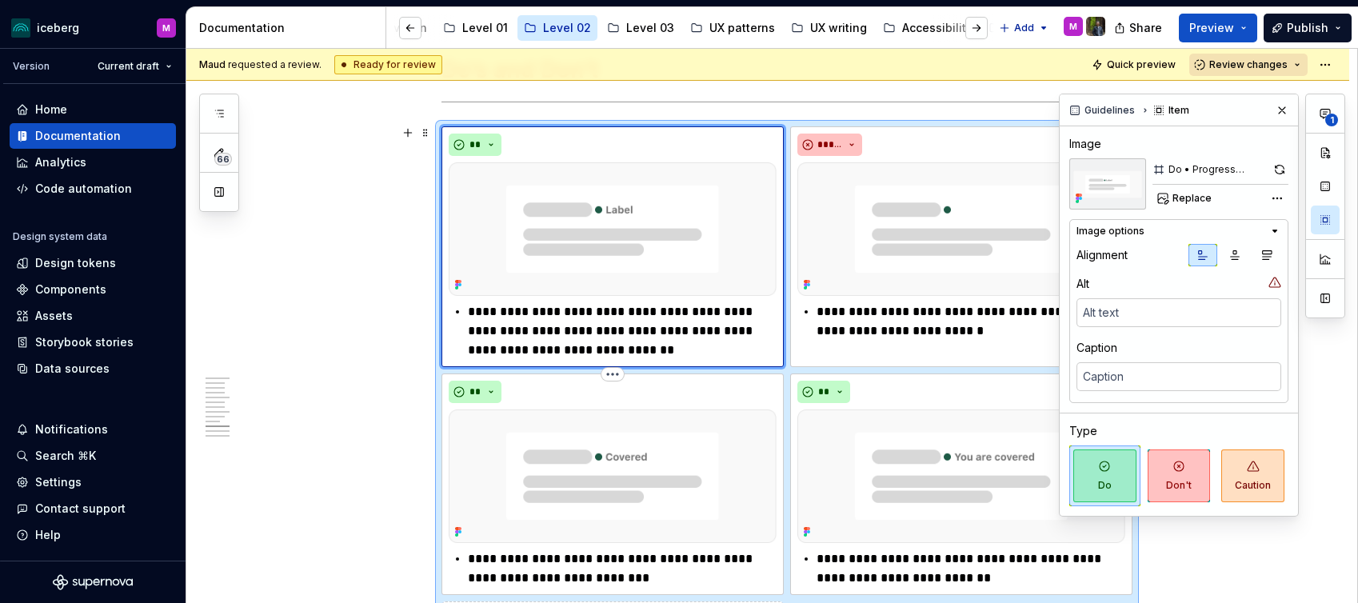
scroll to position [3143, 0]
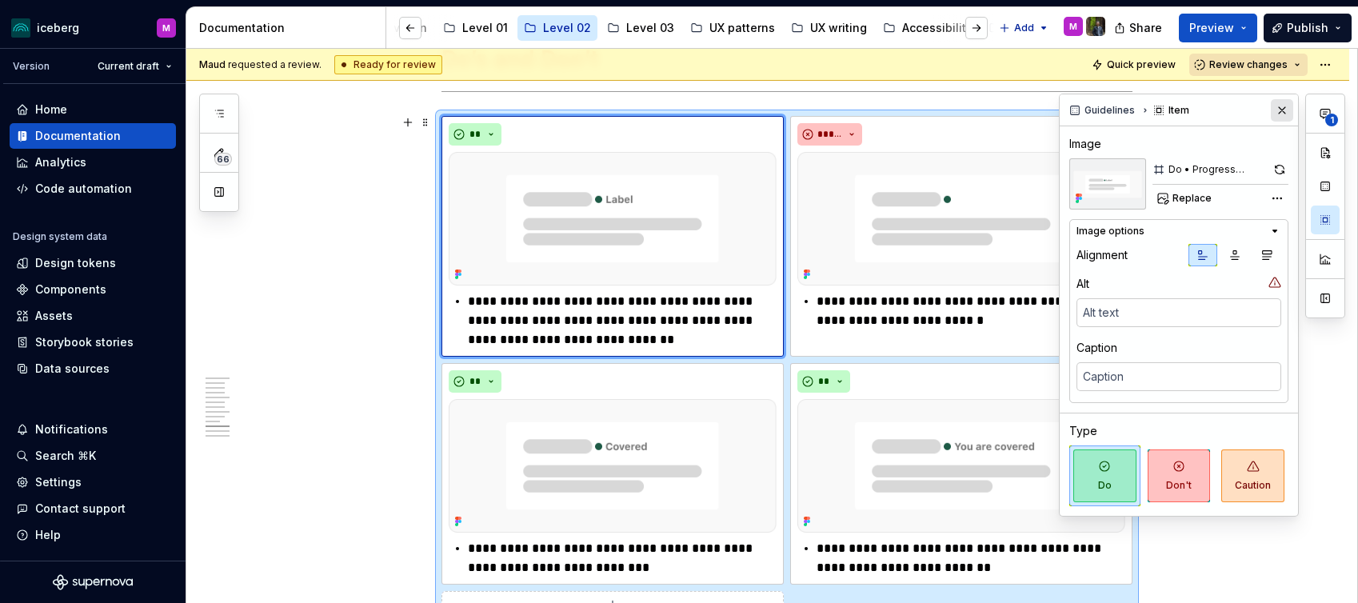
click at [1280, 110] on button "button" at bounding box center [1282, 110] width 22 height 22
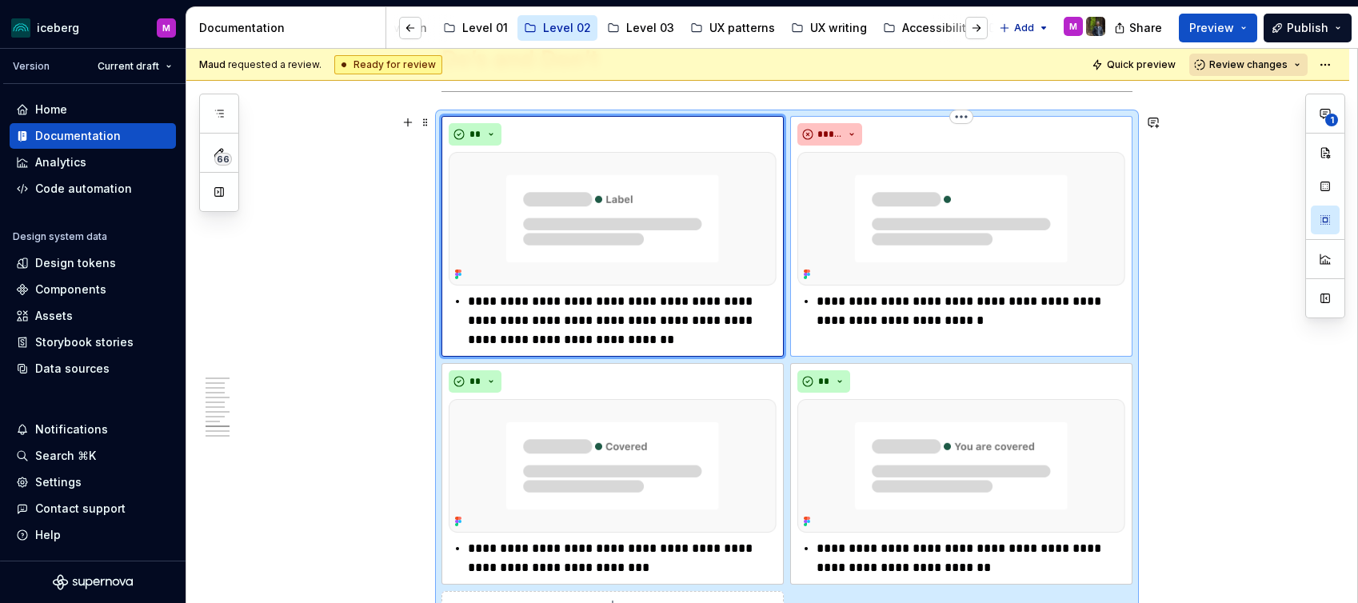
click at [957, 242] on img at bounding box center [961, 219] width 328 height 134
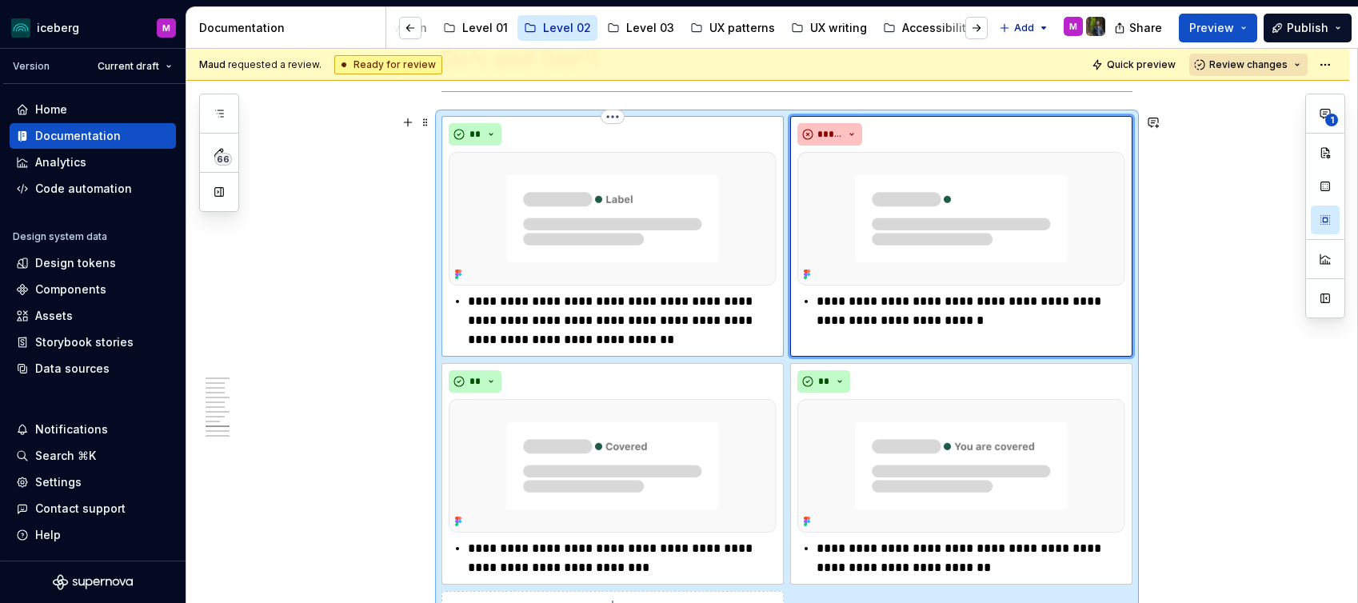
click at [683, 235] on img at bounding box center [613, 219] width 328 height 134
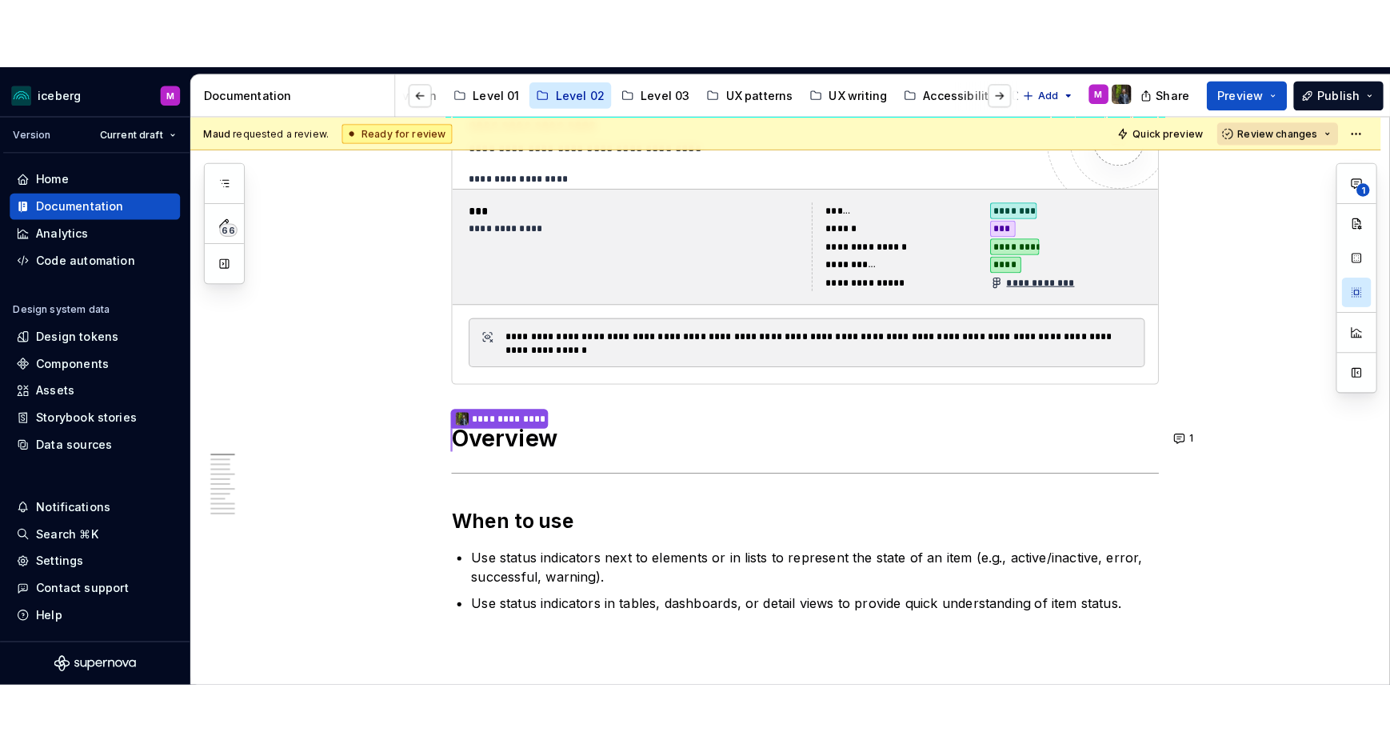
scroll to position [0, 0]
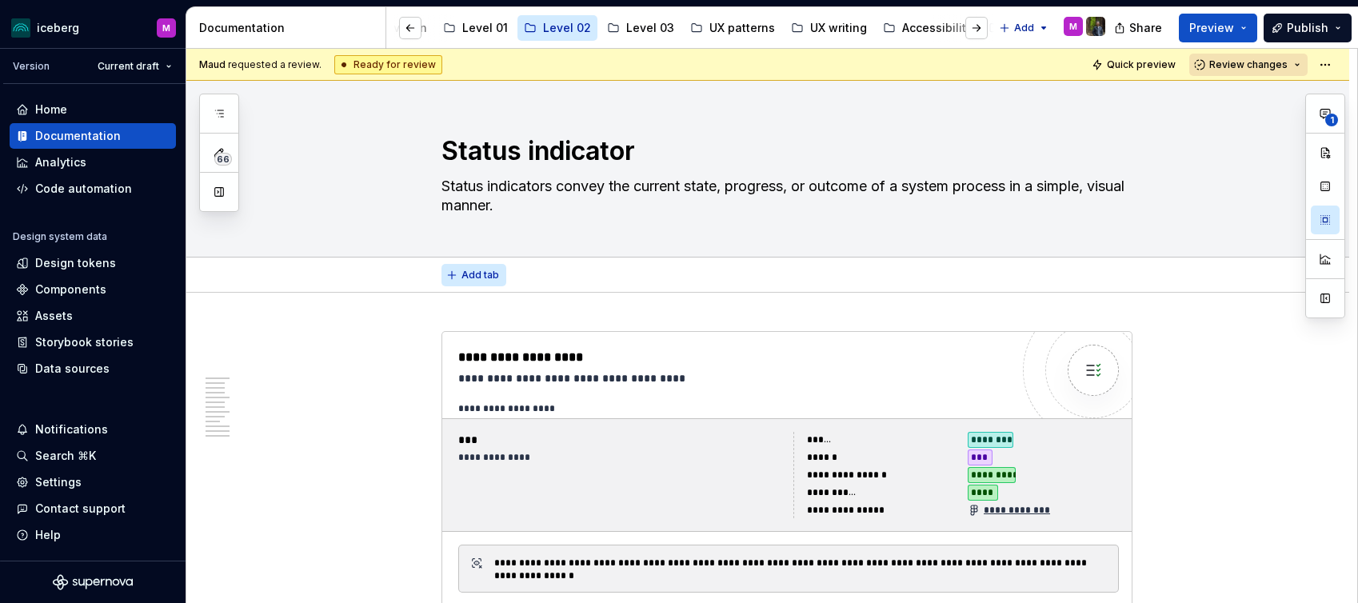
click at [484, 266] on button "Add tab" at bounding box center [473, 275] width 65 height 22
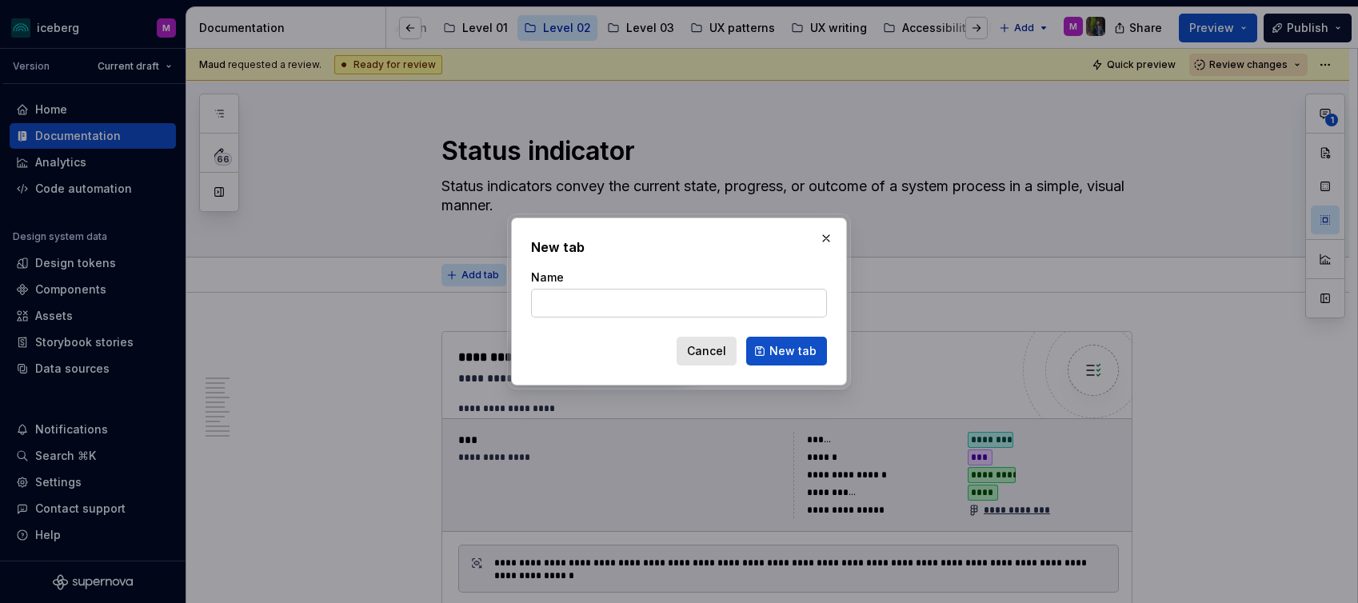
type textarea "*"
type input "De"
type textarea "*"
type input "Design"
click at [785, 355] on span "New tab" at bounding box center [792, 351] width 47 height 16
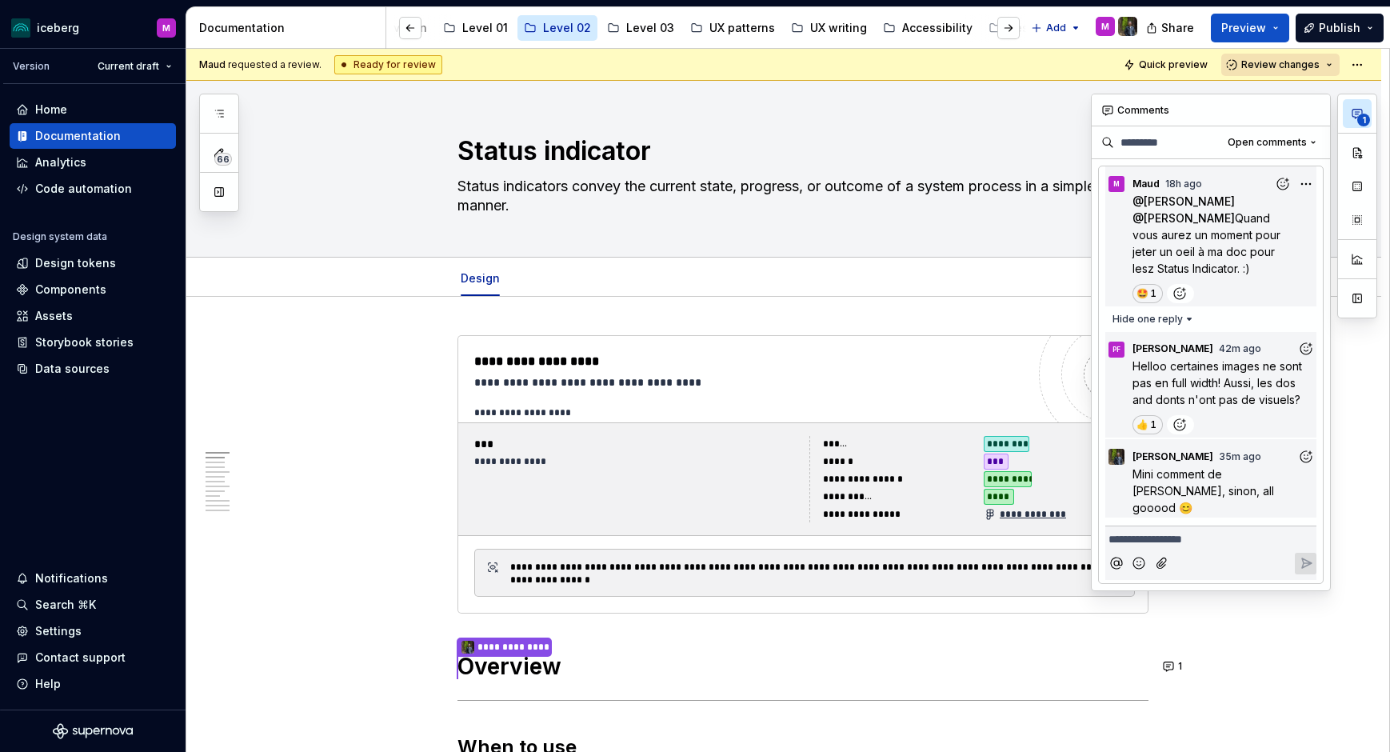
click at [1357, 116] on span "1" at bounding box center [1363, 120] width 13 height 13
type textarea "*"
click at [1304, 460] on icon "Add reaction" at bounding box center [1306, 457] width 16 height 16
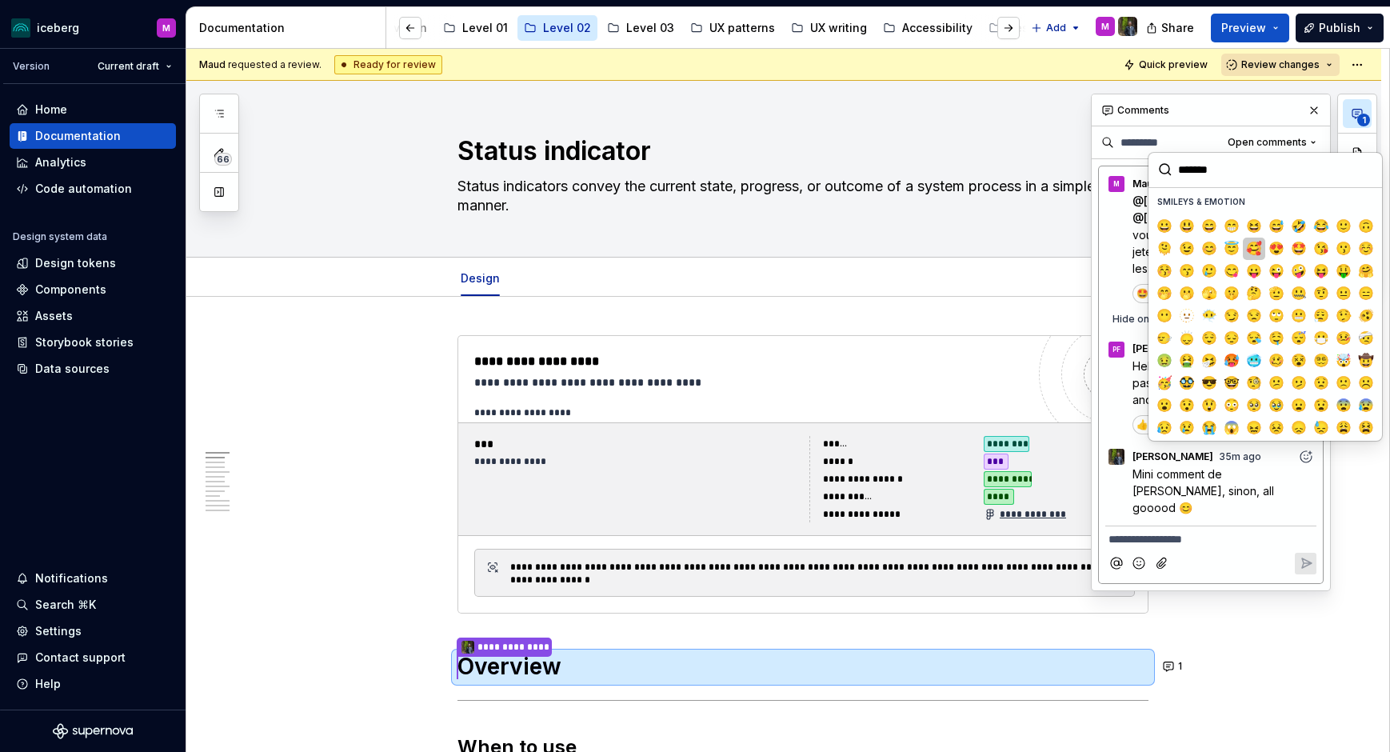
click at [1256, 247] on span "🥰" at bounding box center [1254, 249] width 13 height 16
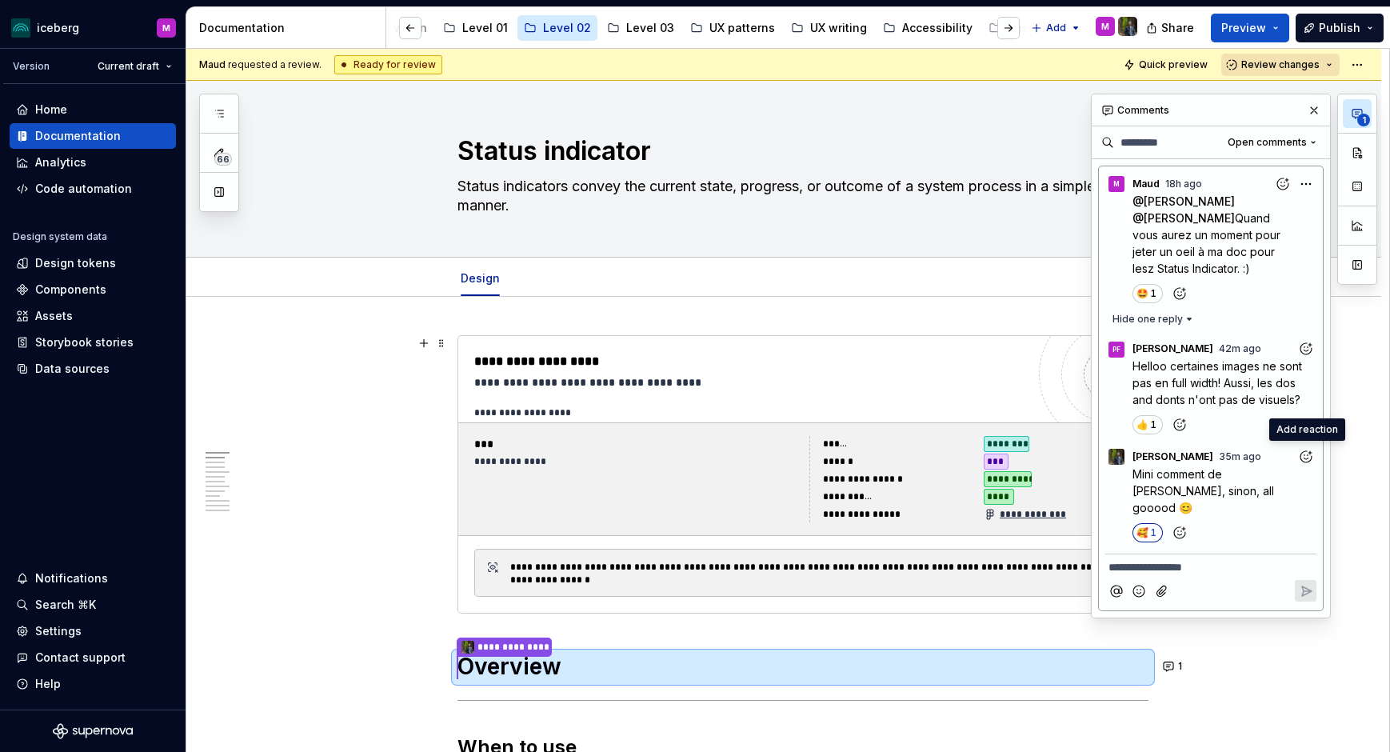
click at [1302, 352] on icon "Add reaction" at bounding box center [1306, 349] width 16 height 16
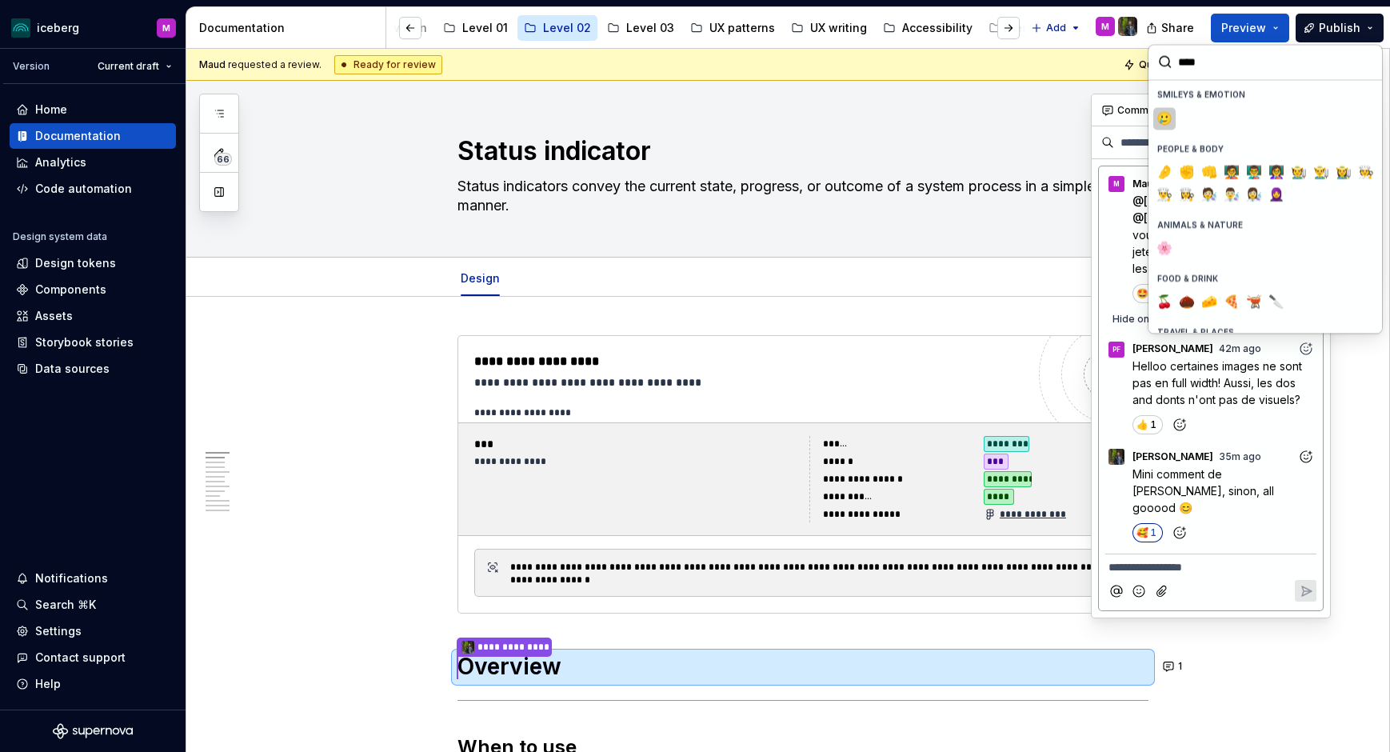
type input "*****"
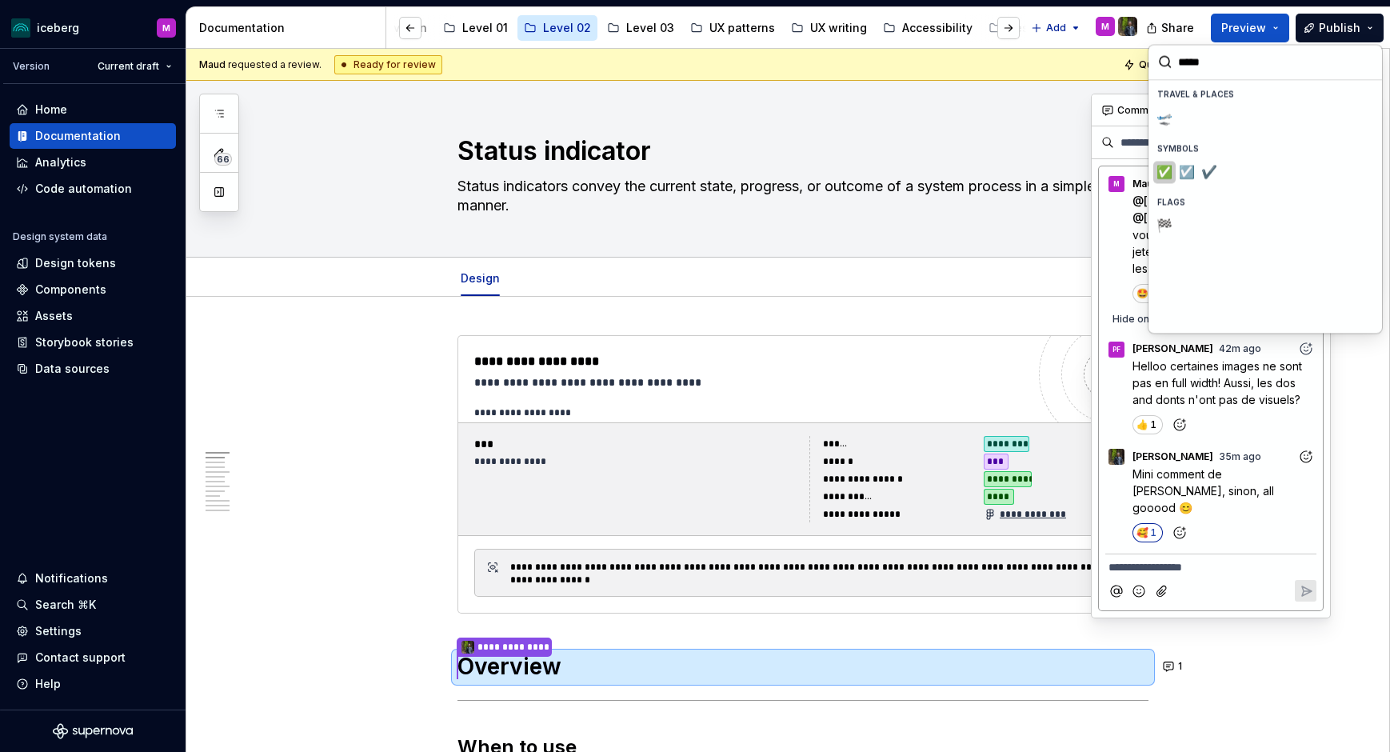
click at [1163, 174] on span "✅️" at bounding box center [1164, 172] width 13 height 16
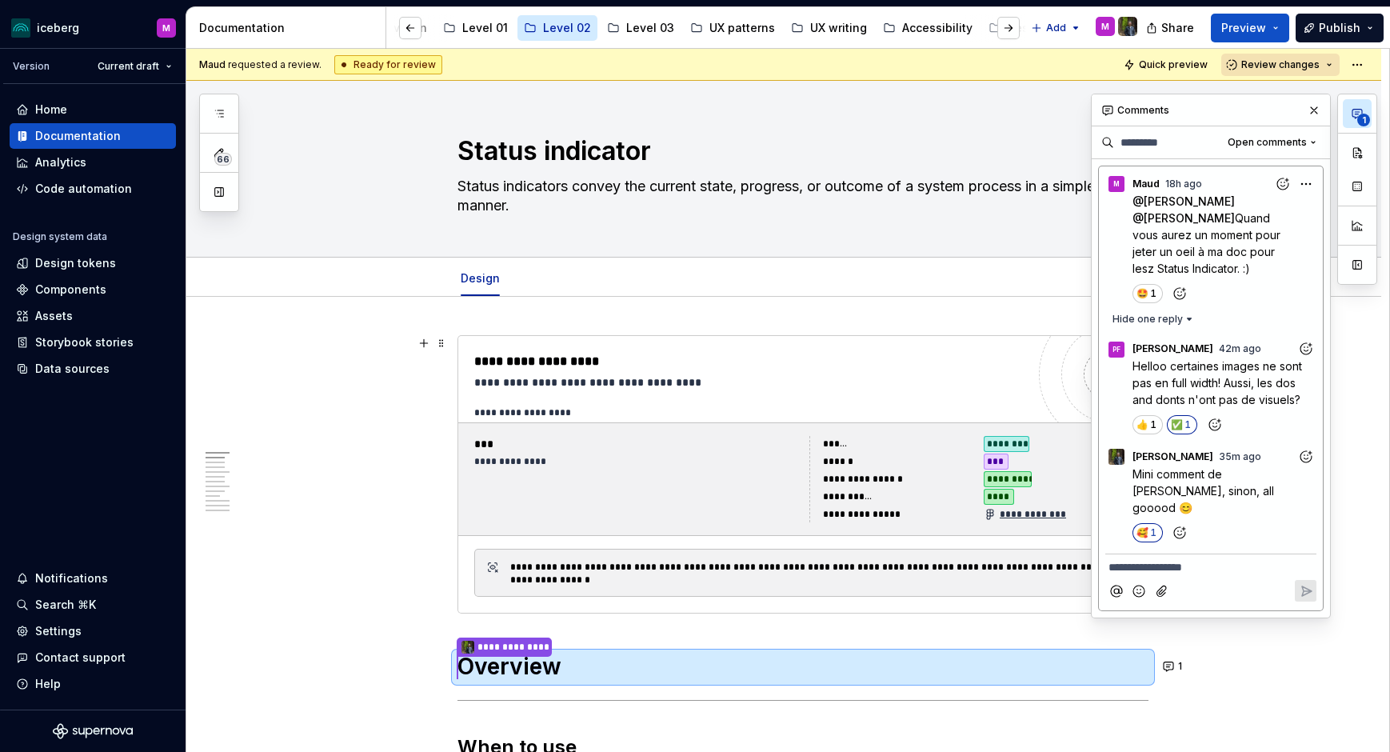
click at [1192, 559] on p "**********" at bounding box center [1210, 567] width 205 height 17
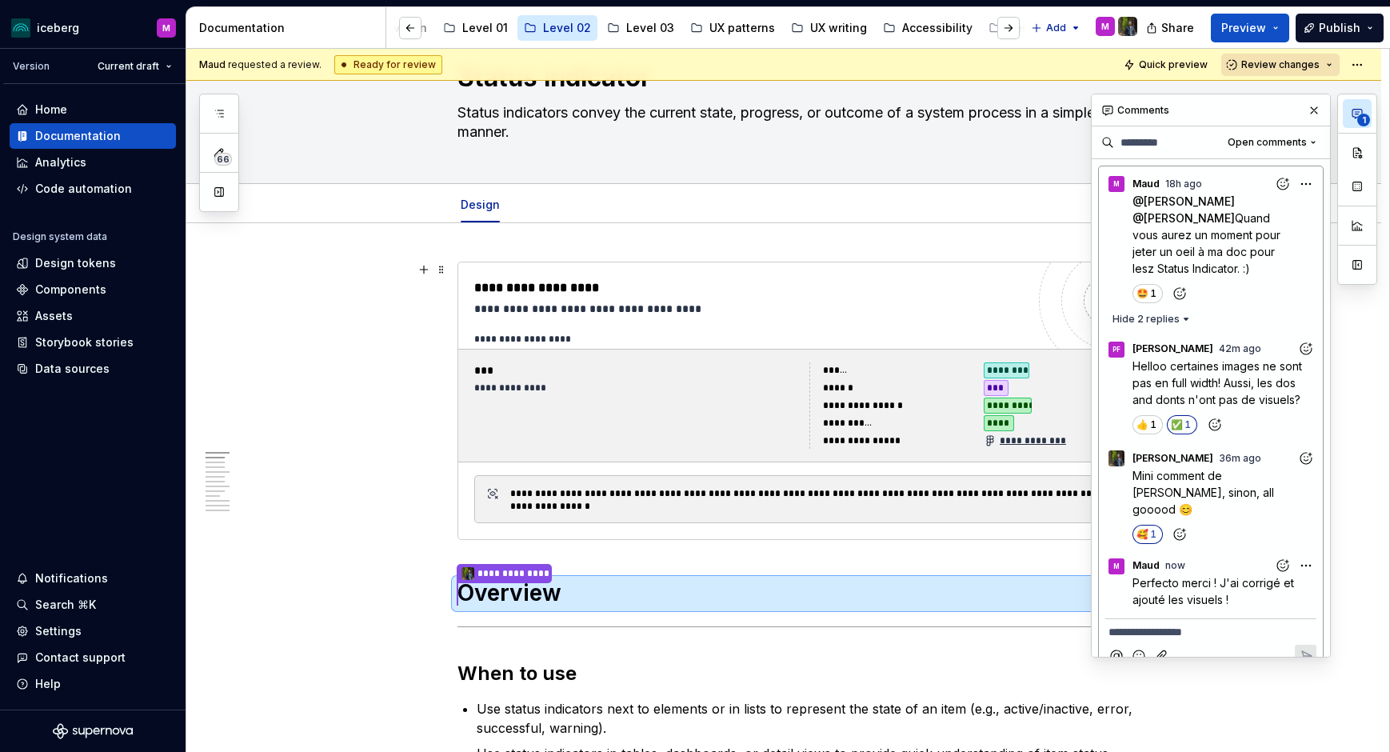
scroll to position [103, 0]
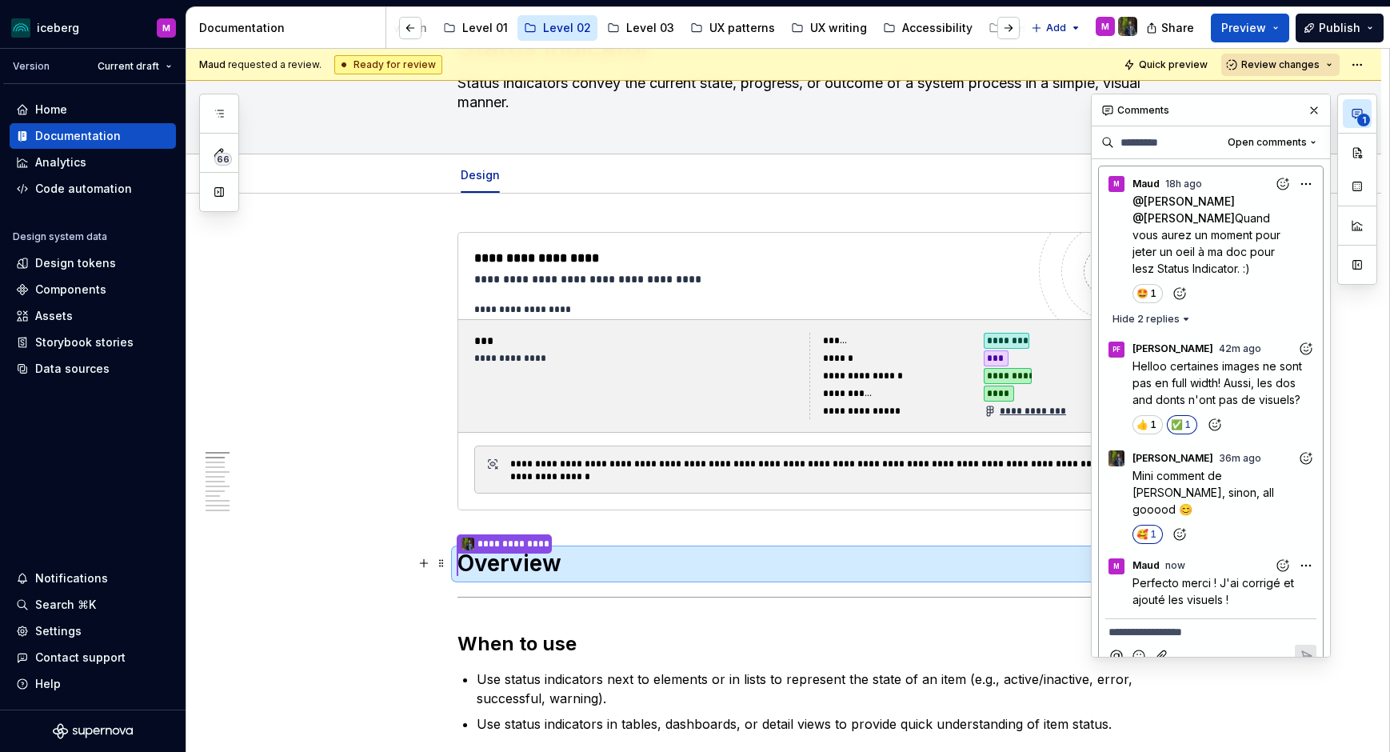
type textarea "*"
click at [1210, 602] on p "**********" at bounding box center [1210, 632] width 205 height 17
drag, startPoint x: 1231, startPoint y: 616, endPoint x: 1212, endPoint y: 617, distance: 18.4
click at [1212, 602] on span "une nouvelle doc" at bounding box center [1222, 632] width 93 height 14
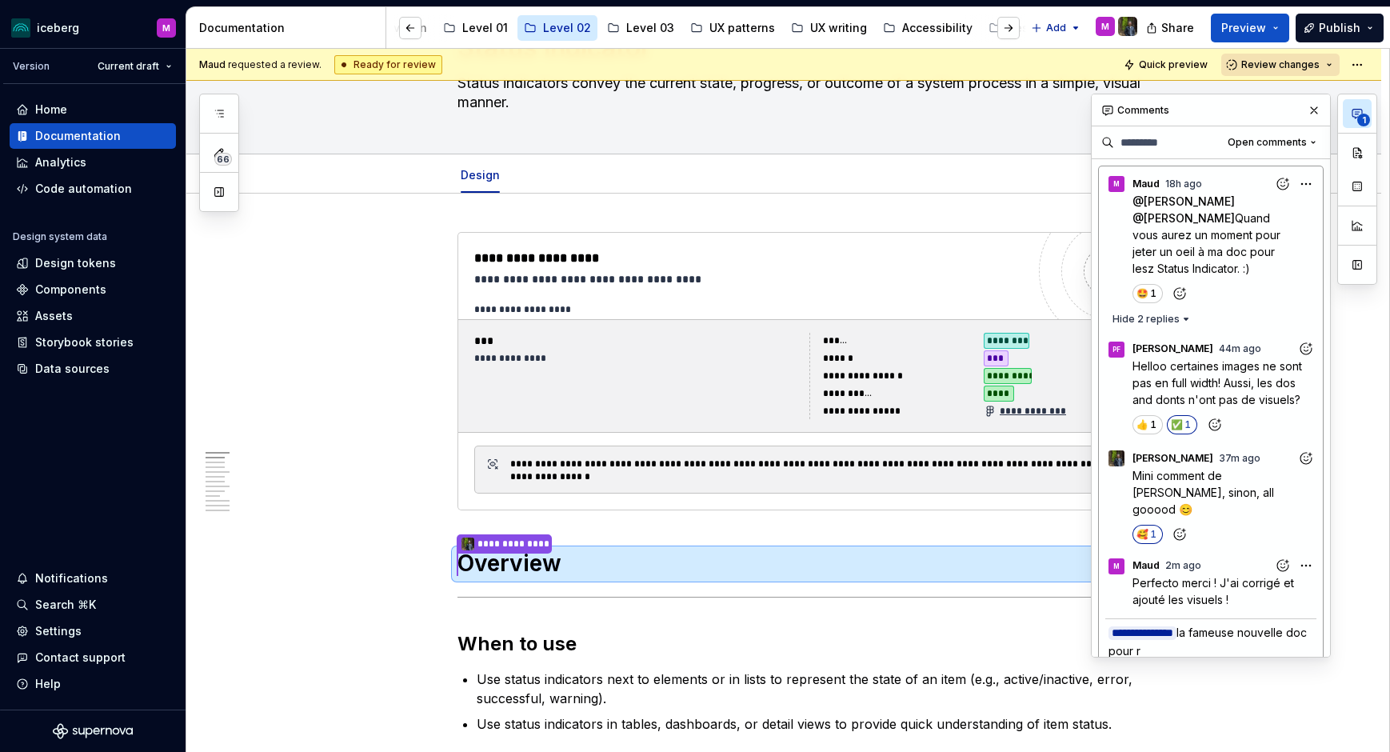
click at [1224, 602] on p "**********" at bounding box center [1210, 641] width 205 height 35
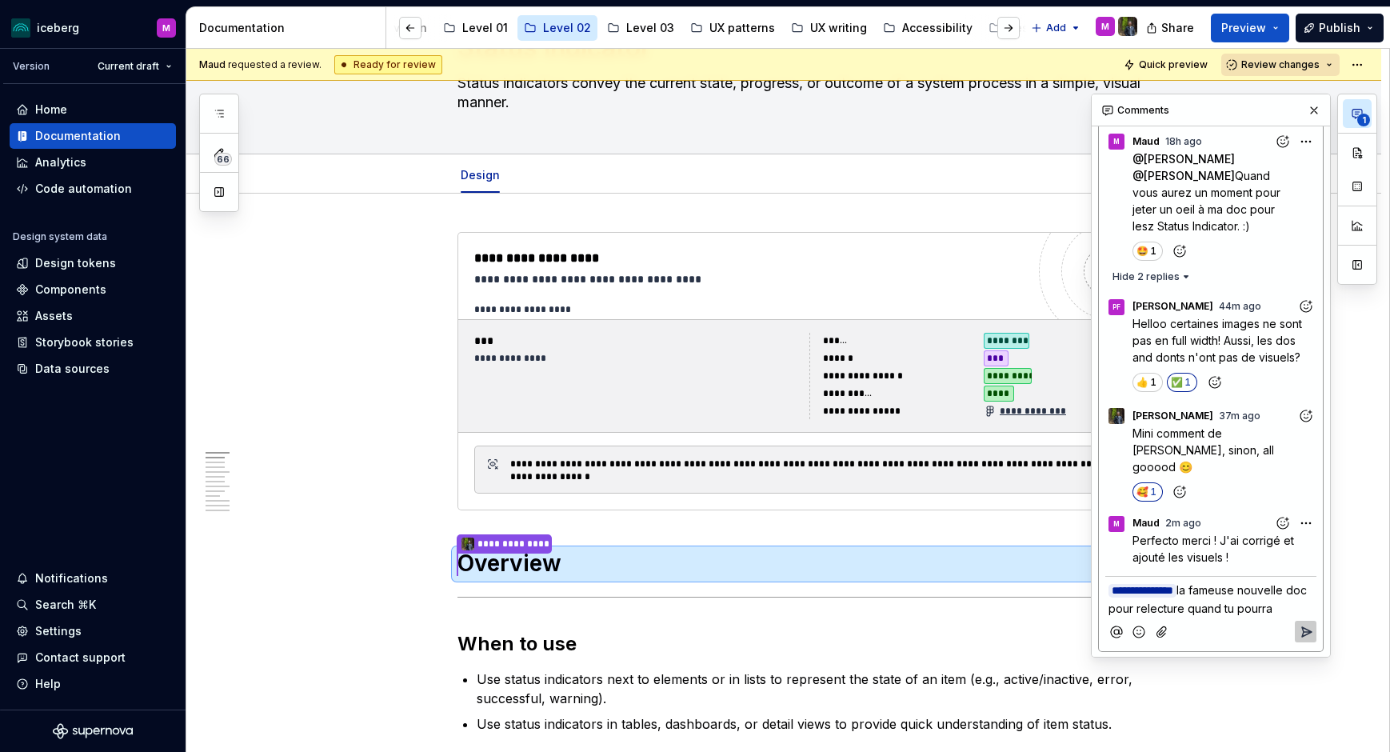
click at [1136, 602] on icon "Add emoji" at bounding box center [1139, 632] width 16 height 16
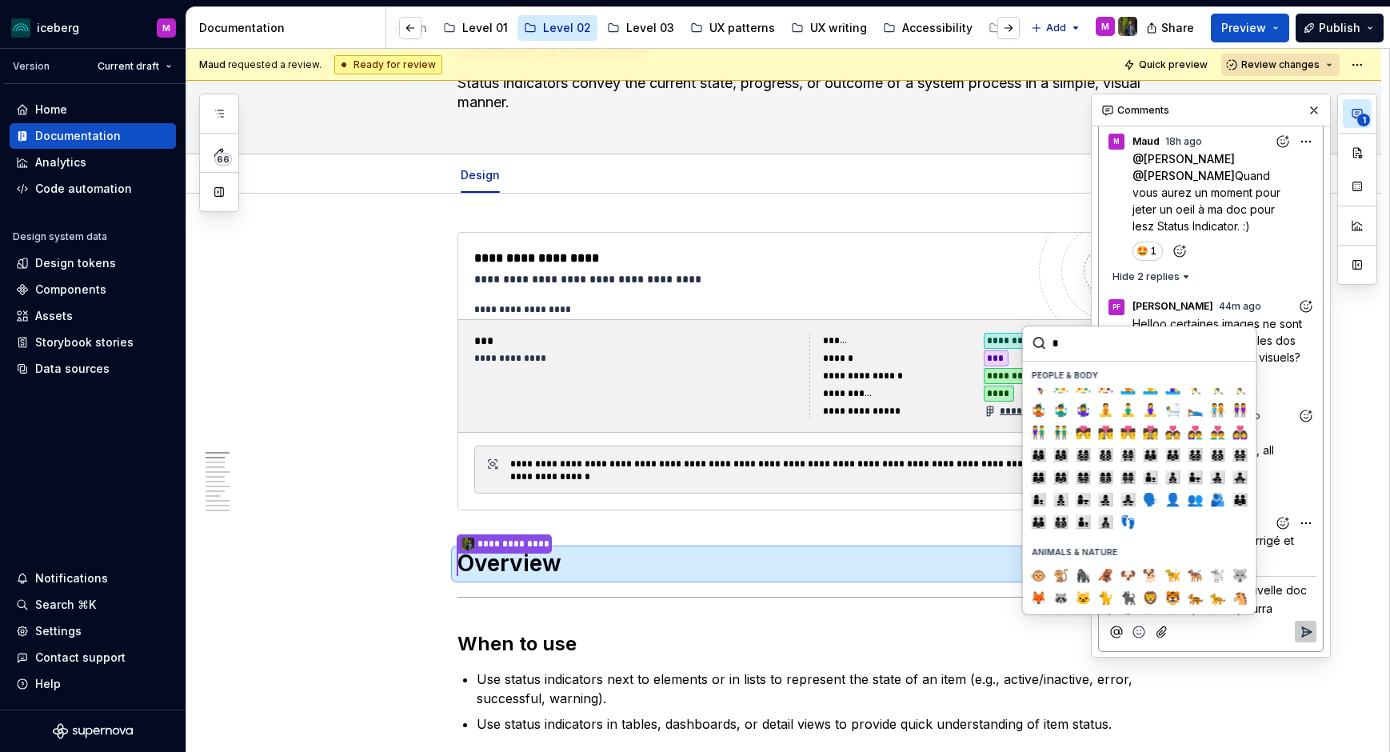
scroll to position [0, 0]
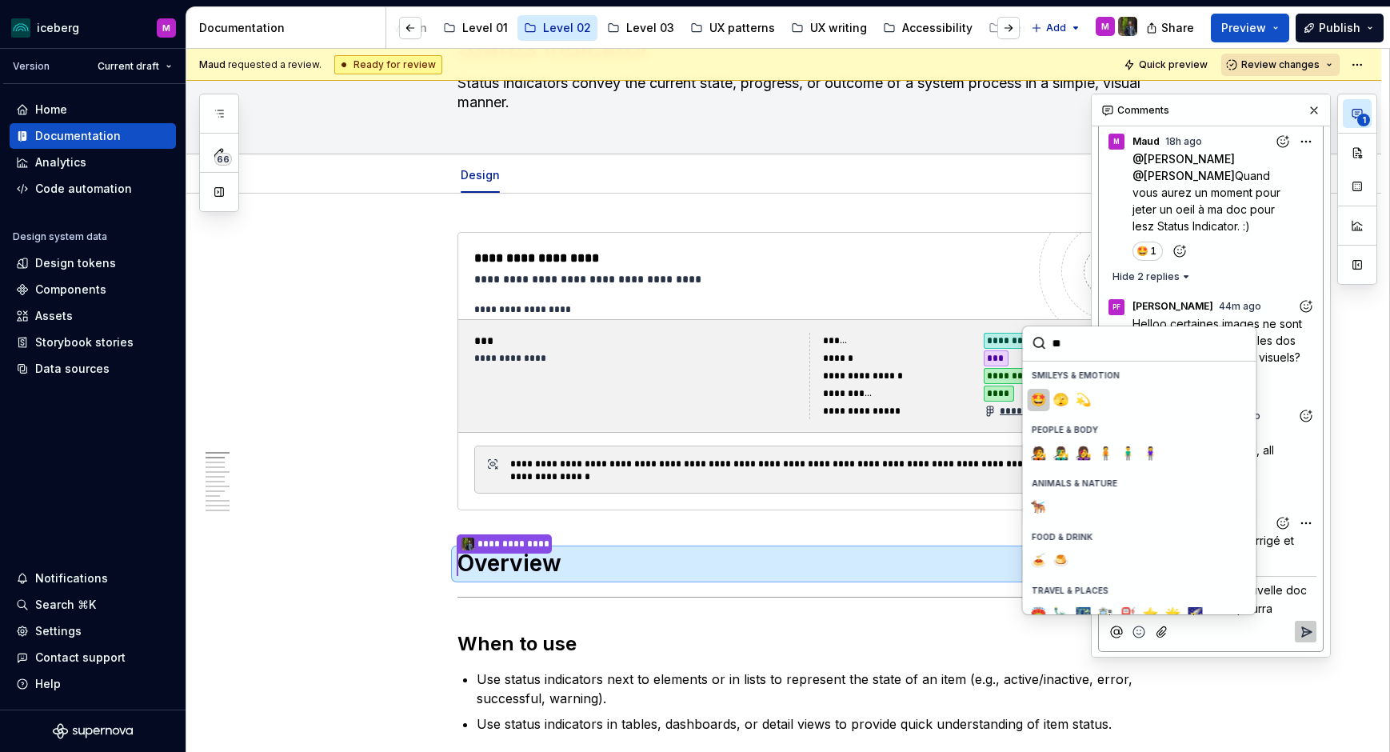
type input "*"
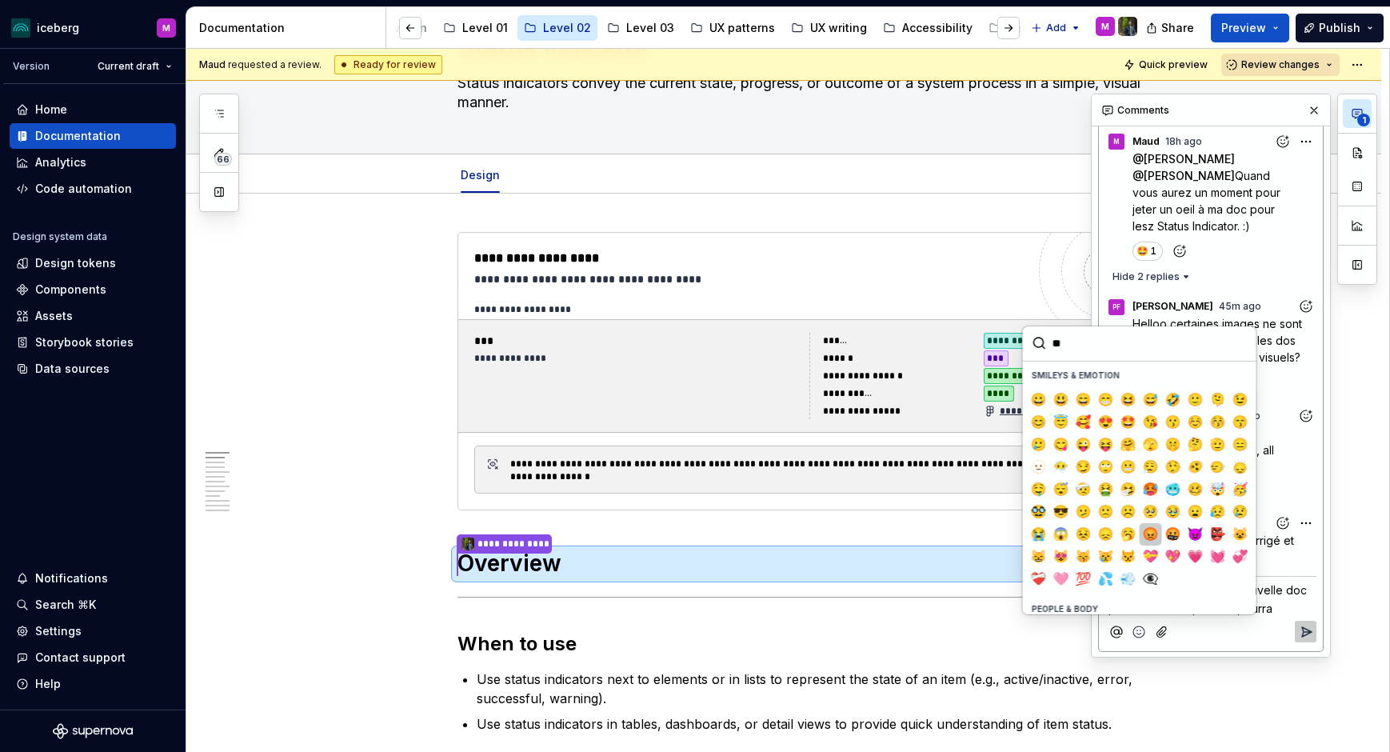
type input "*"
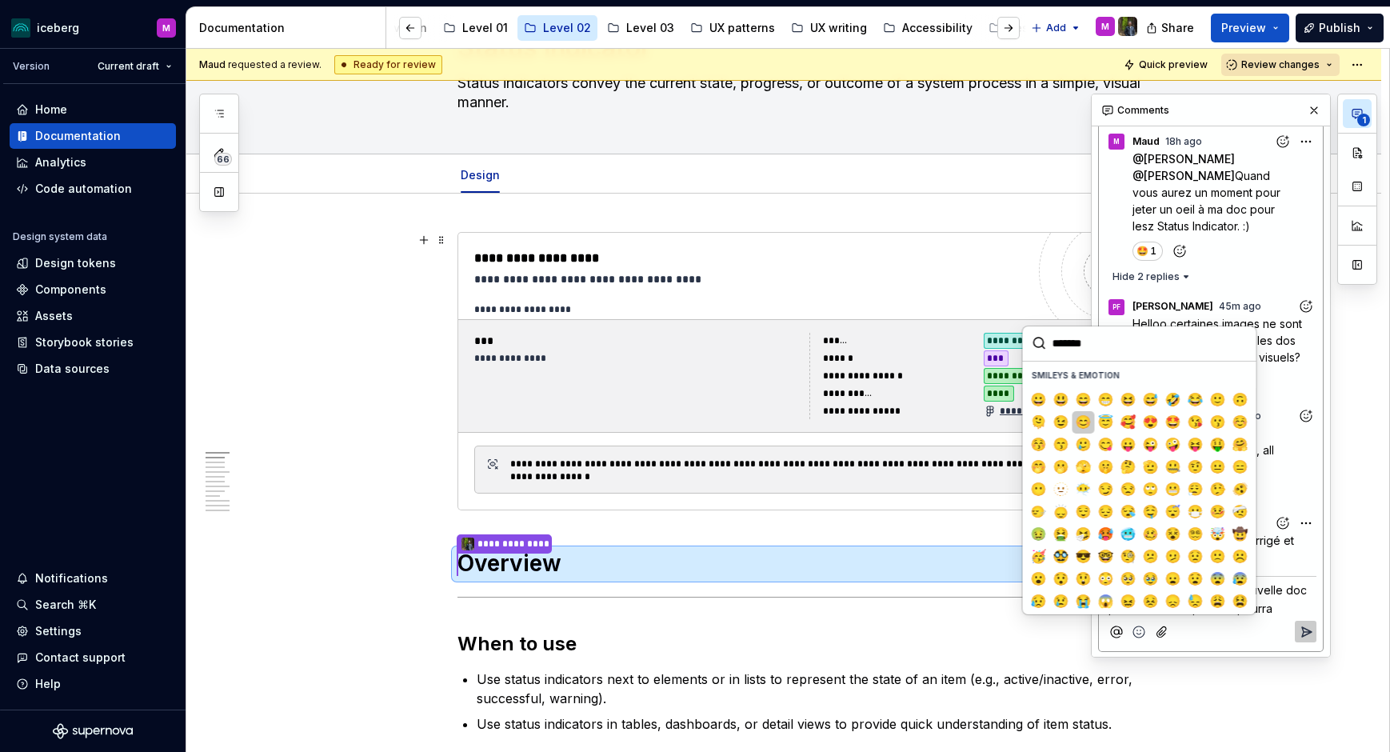
click at [1088, 425] on span "😊" at bounding box center [1083, 422] width 13 height 16
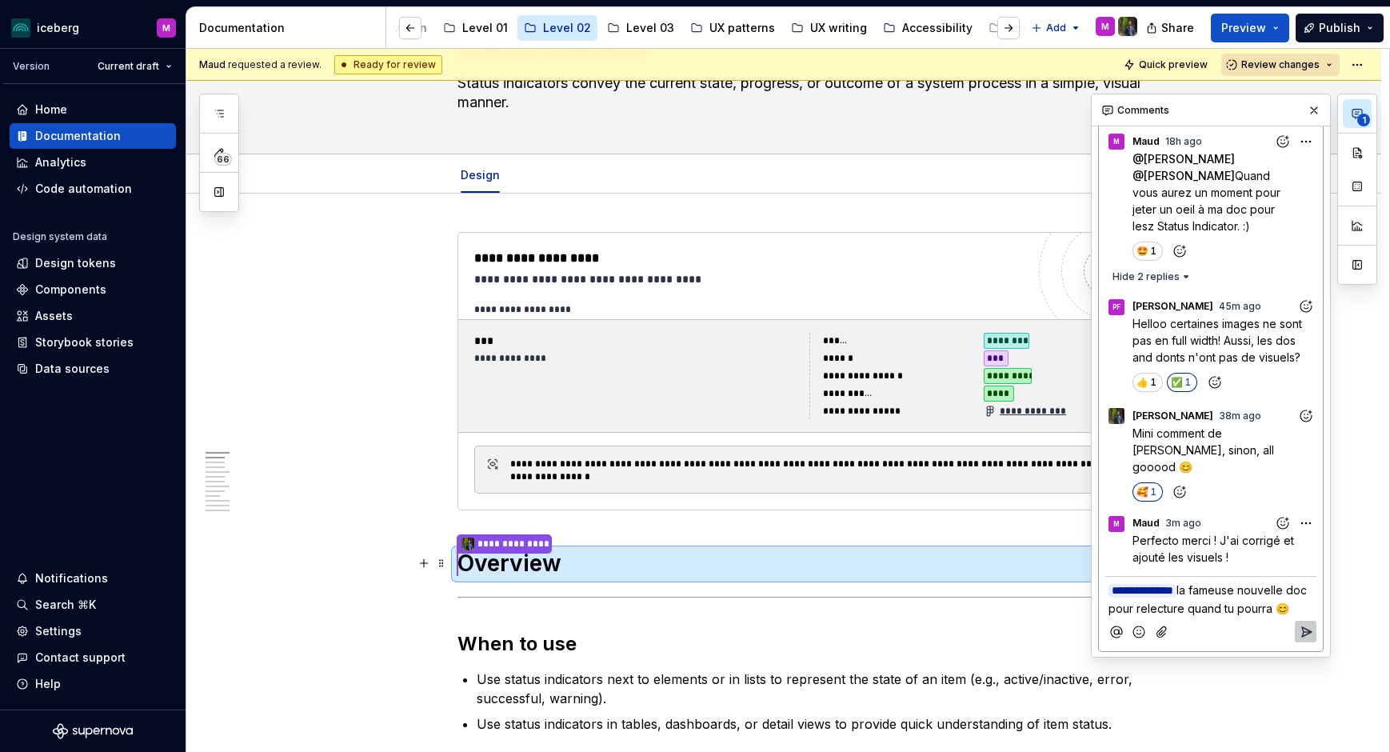
click at [1212, 583] on span "la fameuse nouvelle doc pour relecture quand tu pourra 😊" at bounding box center [1209, 599] width 202 height 32
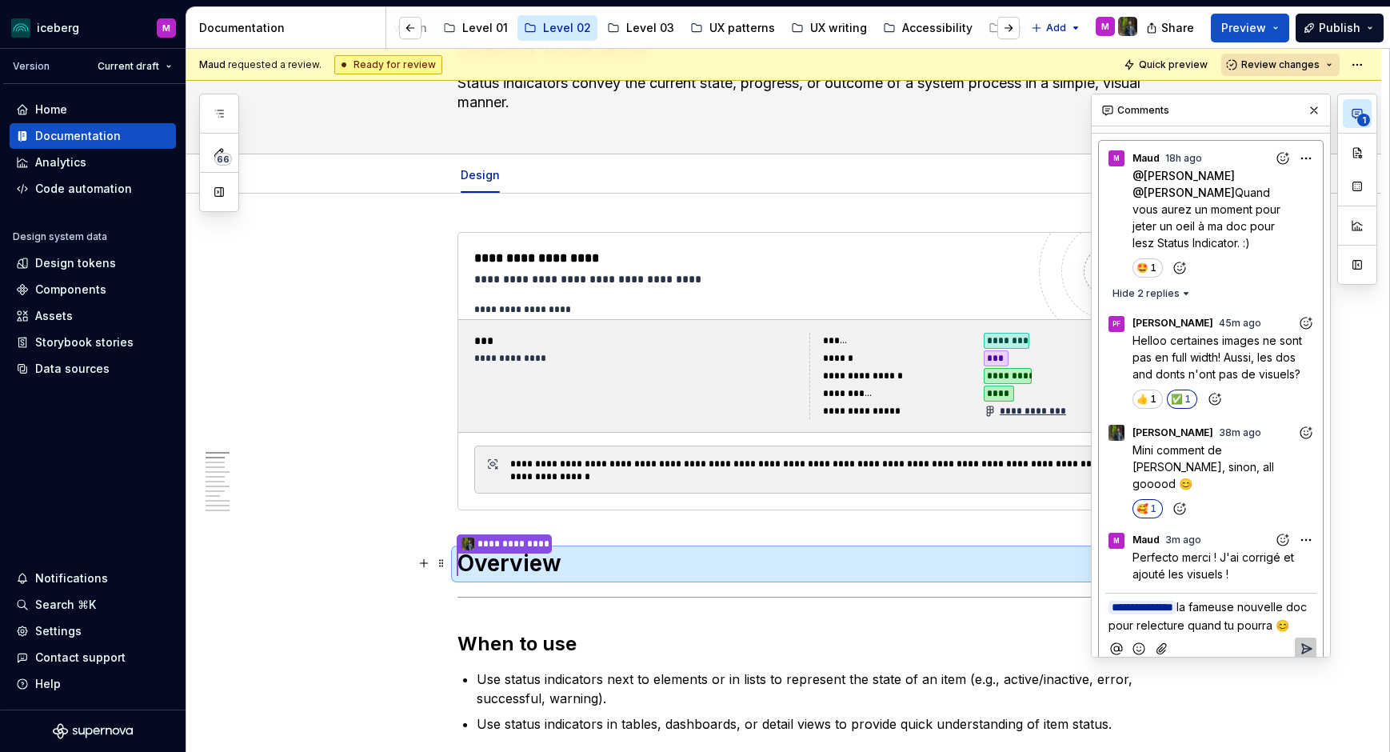
scroll to position [42, 0]
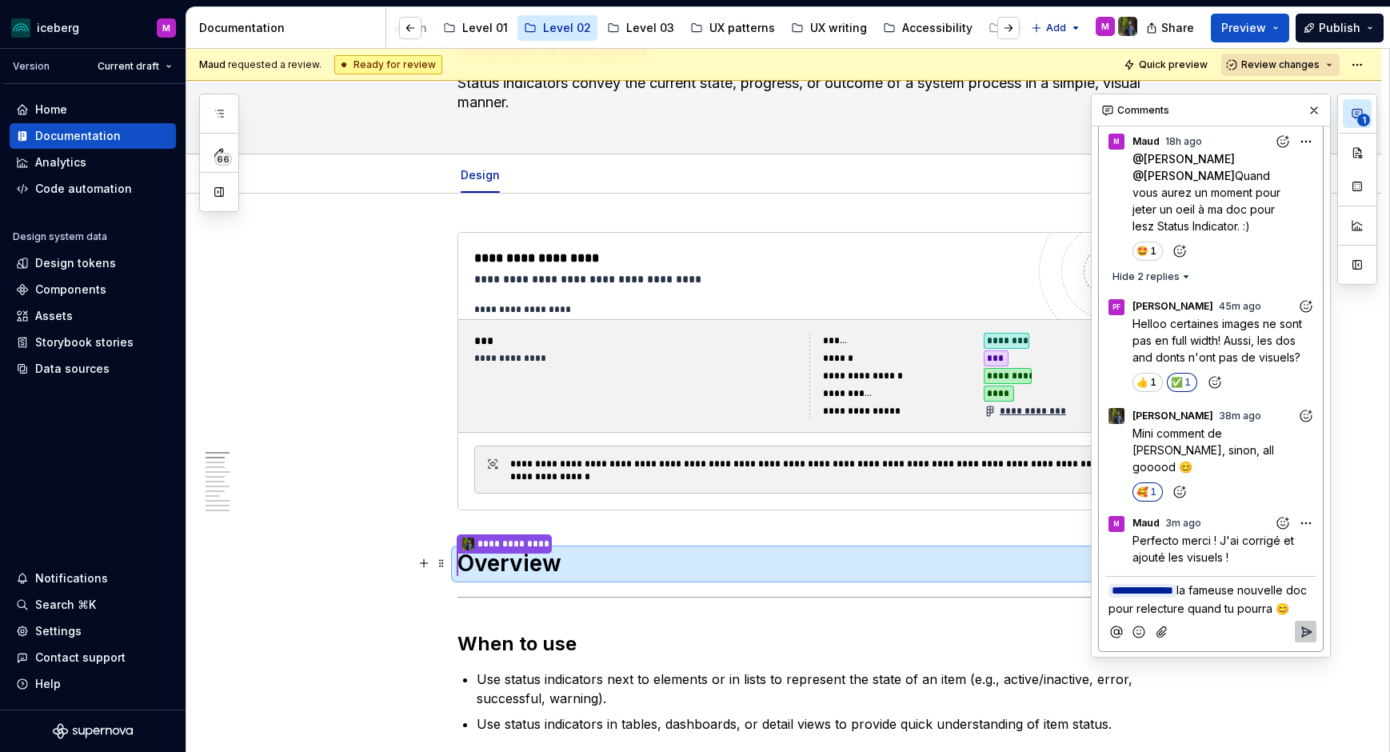
click at [1209, 583] on span "la fameuse nouvelle doc pour relecture quand tu pourra 😊" at bounding box center [1209, 599] width 202 height 32
click at [1146, 602] on span "la fameuse nouvelle doc pour relecture quand tu pourra 😊" at bounding box center [1209, 599] width 202 height 32
click at [1174, 589] on span "la fameuse nouvelle doc pour relecture quand tu pourra 😊" at bounding box center [1209, 599] width 202 height 32
click at [1242, 602] on span "la fameuse nouvelle doc : pourrais-tu faire pour relecture quand tu pourra 😊" at bounding box center [1211, 607] width 207 height 49
click at [1306, 602] on icon "Reply" at bounding box center [1306, 649] width 16 height 16
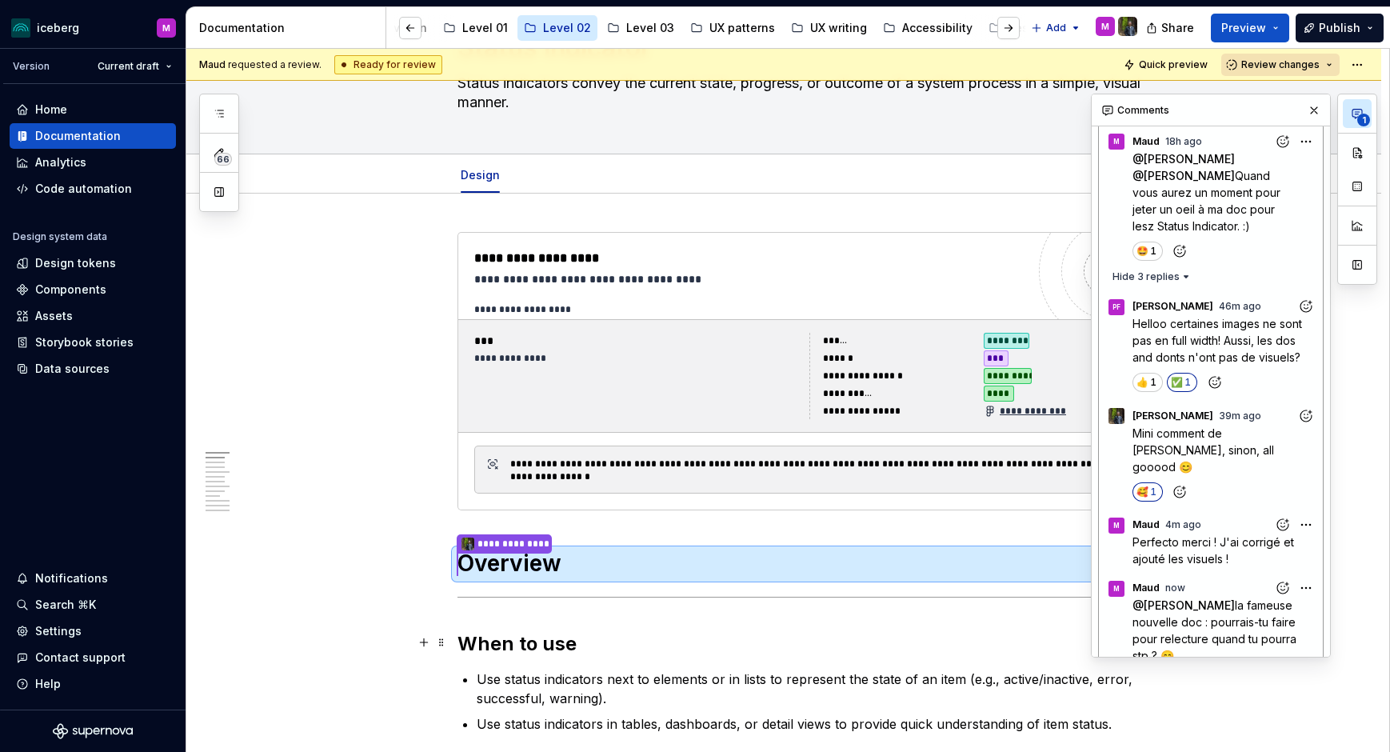
scroll to position [107, 0]
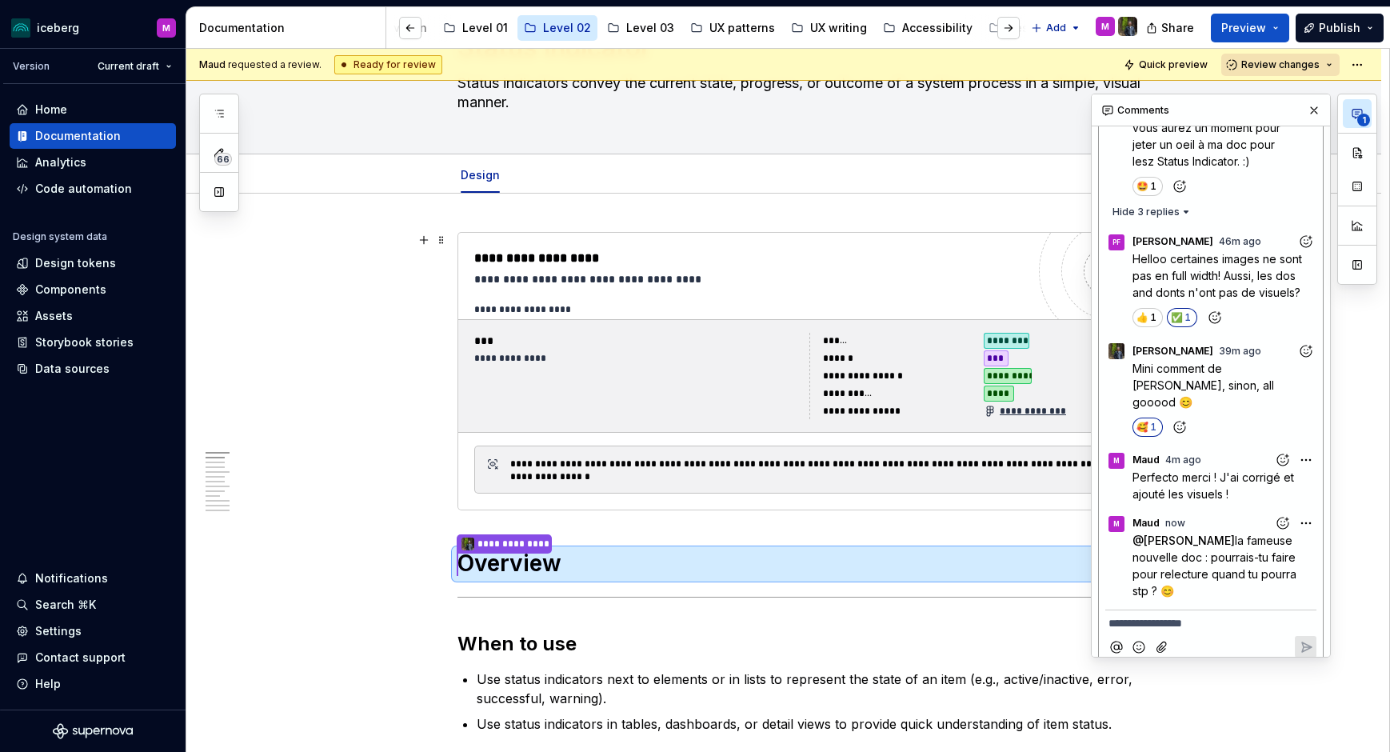
click at [1308, 509] on div "**********" at bounding box center [1234, 376] width 286 height 564
click at [1274, 542] on span "Edit comment" at bounding box center [1254, 537] width 75 height 16
drag, startPoint x: 1265, startPoint y: 557, endPoint x: 1221, endPoint y: 556, distance: 44.0
click at [1220, 556] on span "la fameuse nouvelle doc : pourrais-tu faire pour relecture quand tu pourra stp …" at bounding box center [1215, 566] width 167 height 66
drag, startPoint x: 1156, startPoint y: 559, endPoint x: 1130, endPoint y: 559, distance: 26.4
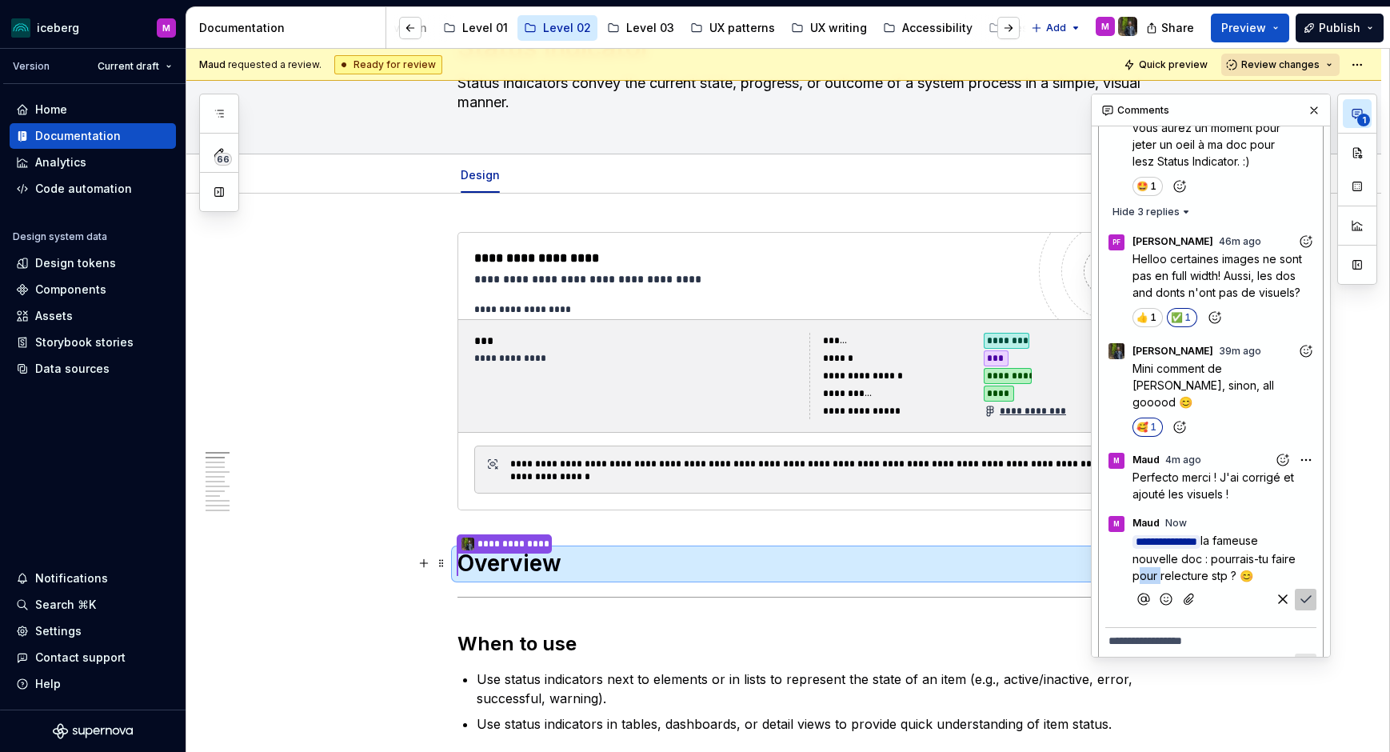
click at [1130, 559] on div "**********" at bounding box center [1210, 573] width 211 height 83
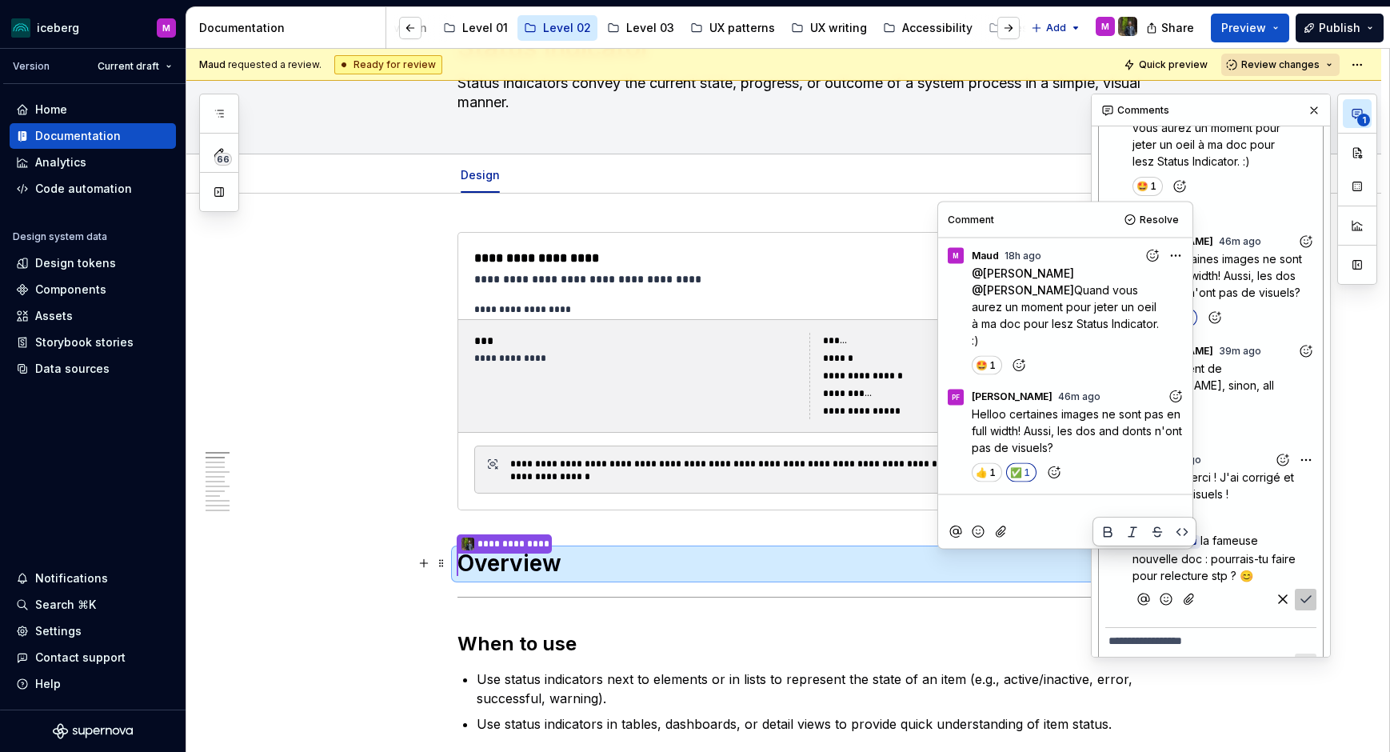
scroll to position [219, 0]
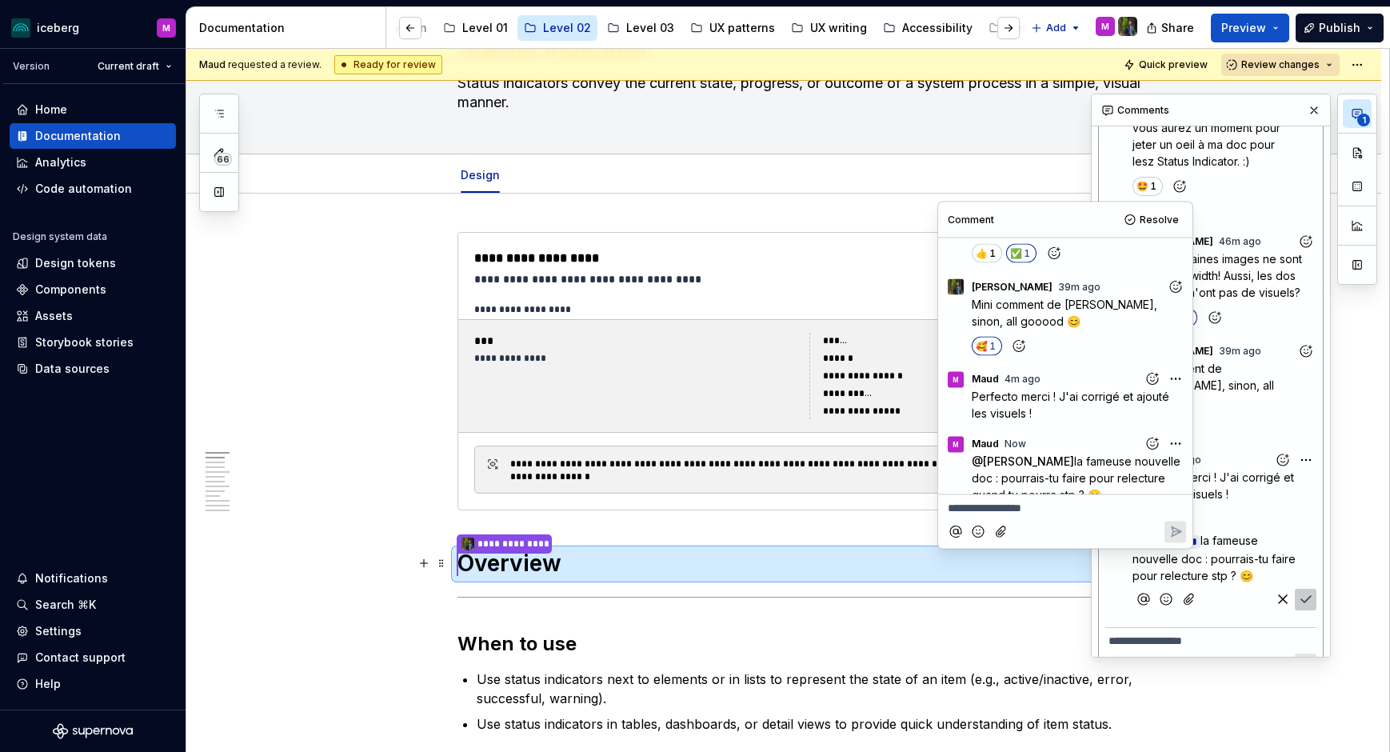
click at [1173, 425] on body "iceberg M Version Current draft Home Documentation Analytics Code automation De…" at bounding box center [695, 376] width 1390 height 752
click at [1128, 461] on span "Edit comment" at bounding box center [1124, 457] width 75 height 16
drag, startPoint x: 1137, startPoint y: 461, endPoint x: 1162, endPoint y: 461, distance: 24.8
click at [1162, 461] on span "la fameuse nouvelle doc : pourrais-tu faire pour relecture quand tu pourra stp …" at bounding box center [1070, 478] width 197 height 49
drag, startPoint x: 1108, startPoint y: 478, endPoint x: 1019, endPoint y: 475, distance: 89.6
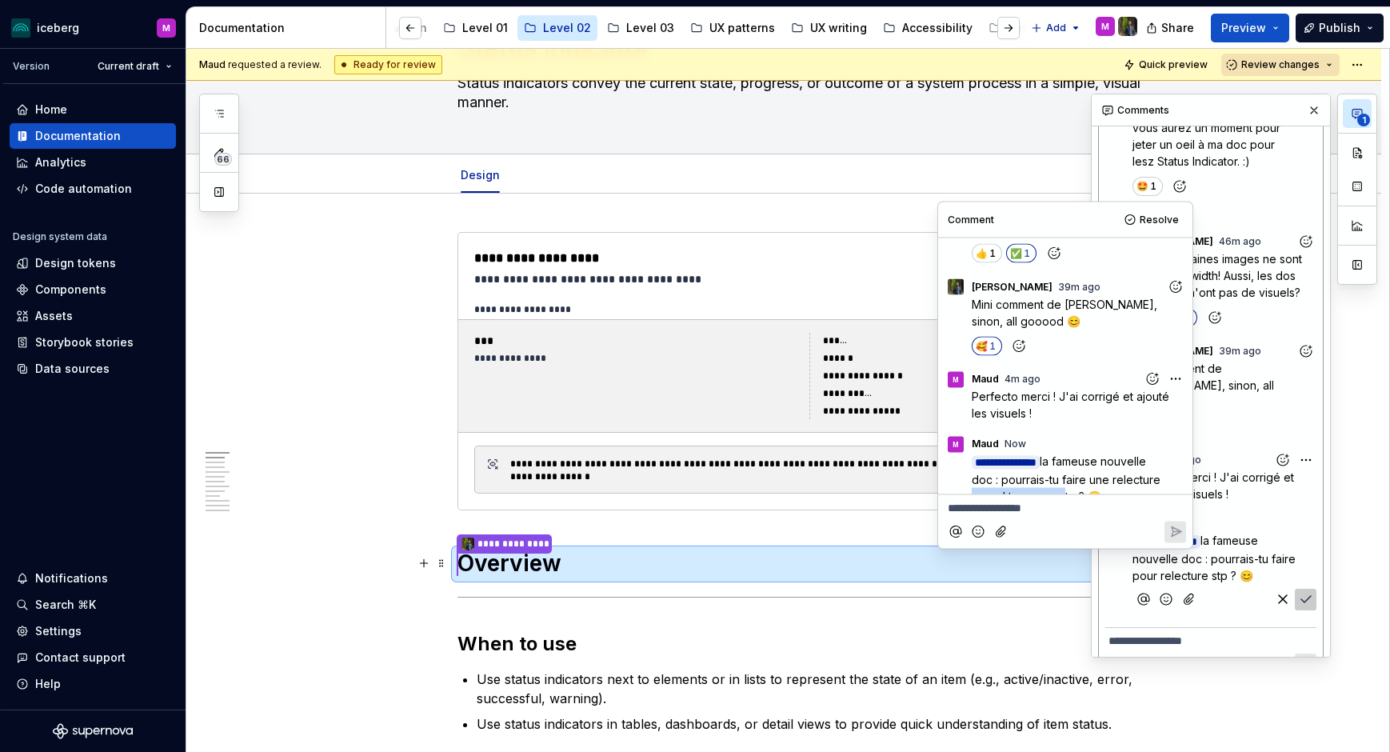
click at [1019, 475] on span "la fameuse nouvelle doc : pourrais-tu faire une relecture quand tu pourra stp ?…" at bounding box center [1068, 478] width 192 height 49
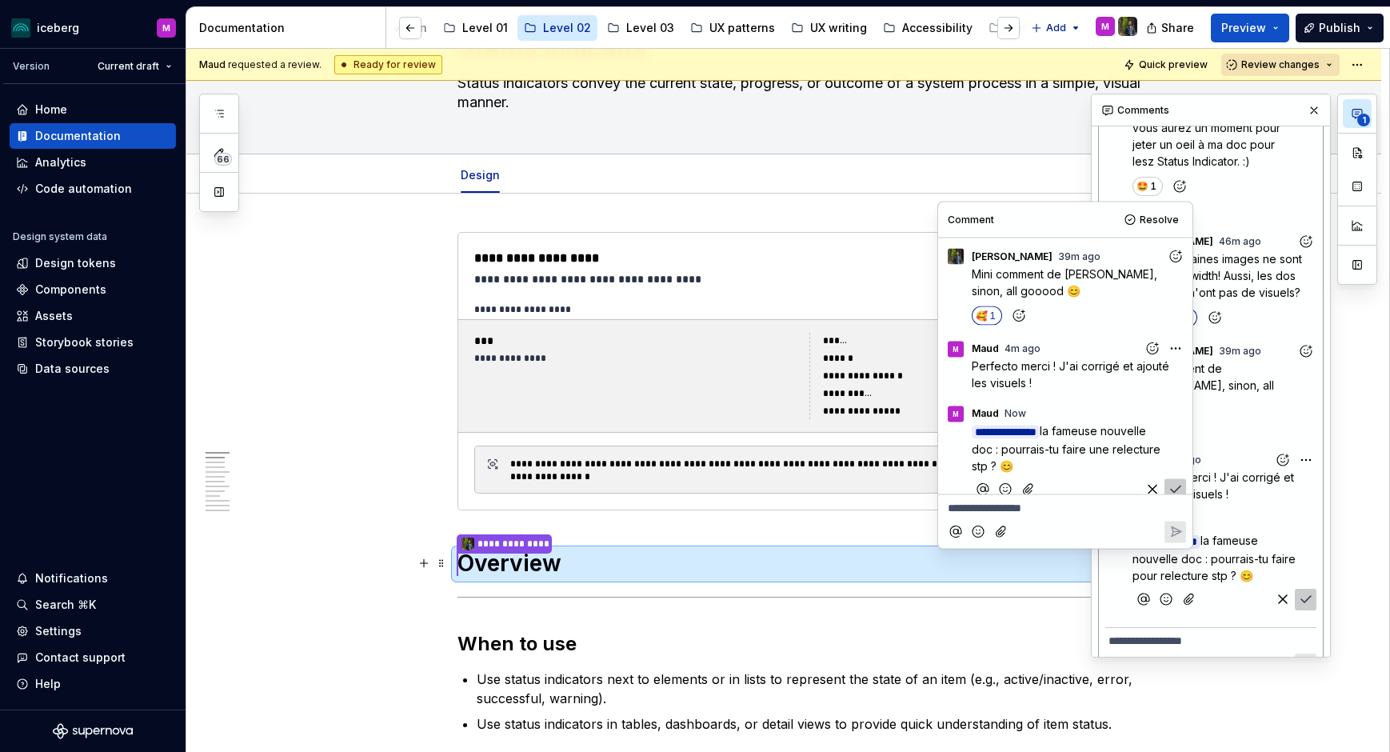
scroll to position [252, 0]
click at [1172, 479] on icon "Save" at bounding box center [1176, 487] width 16 height 16
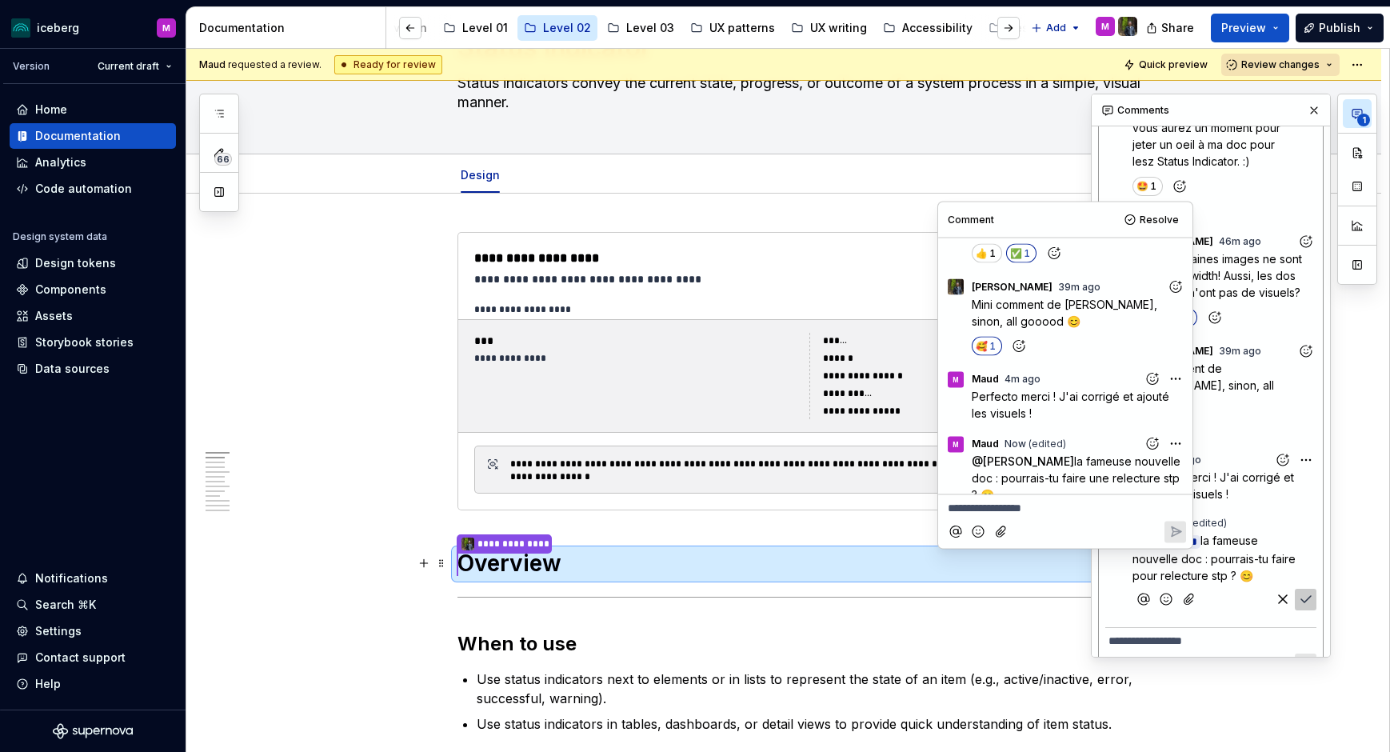
click at [1295, 589] on button "Save" at bounding box center [1306, 600] width 22 height 22
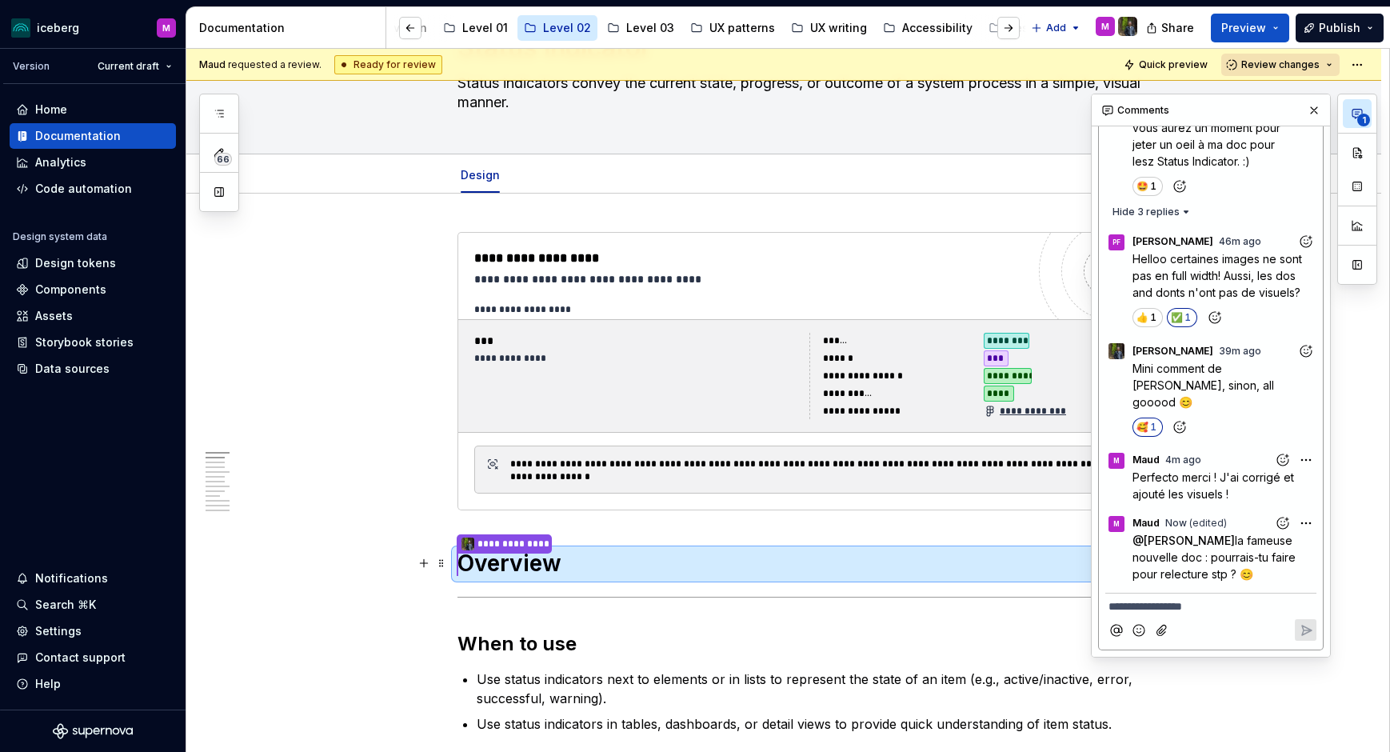
scroll to position [90, 0]
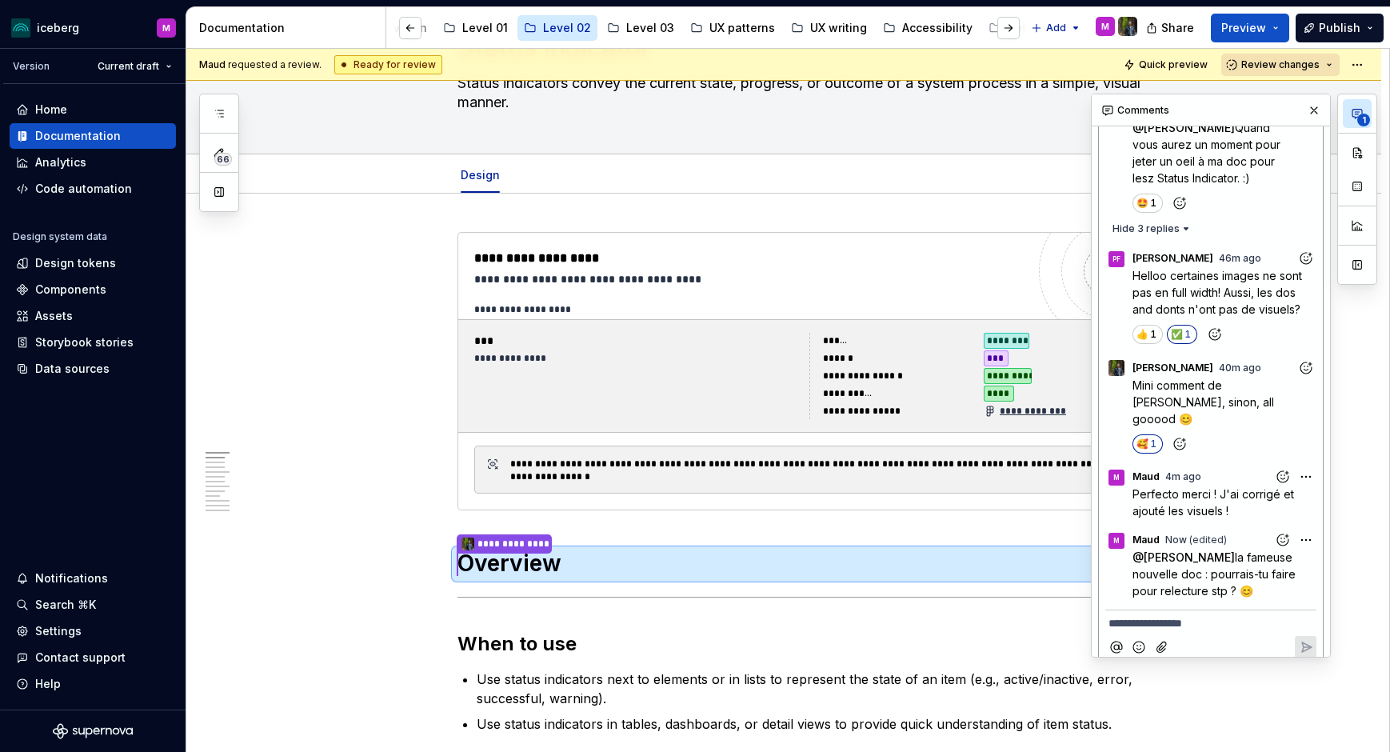
click at [1304, 525] on div "**********" at bounding box center [1234, 376] width 286 height 564
click at [1272, 551] on span "Edit comment" at bounding box center [1254, 553] width 75 height 16
drag, startPoint x: 1156, startPoint y: 574, endPoint x: 1132, endPoint y: 573, distance: 24.8
click at [1132, 573] on span "la fameuse nouvelle doc : pourrais-tu faire pour relecture stp ? 😊" at bounding box center [1215, 574] width 166 height 49
click at [1301, 602] on icon "Save" at bounding box center [1306, 616] width 16 height 16
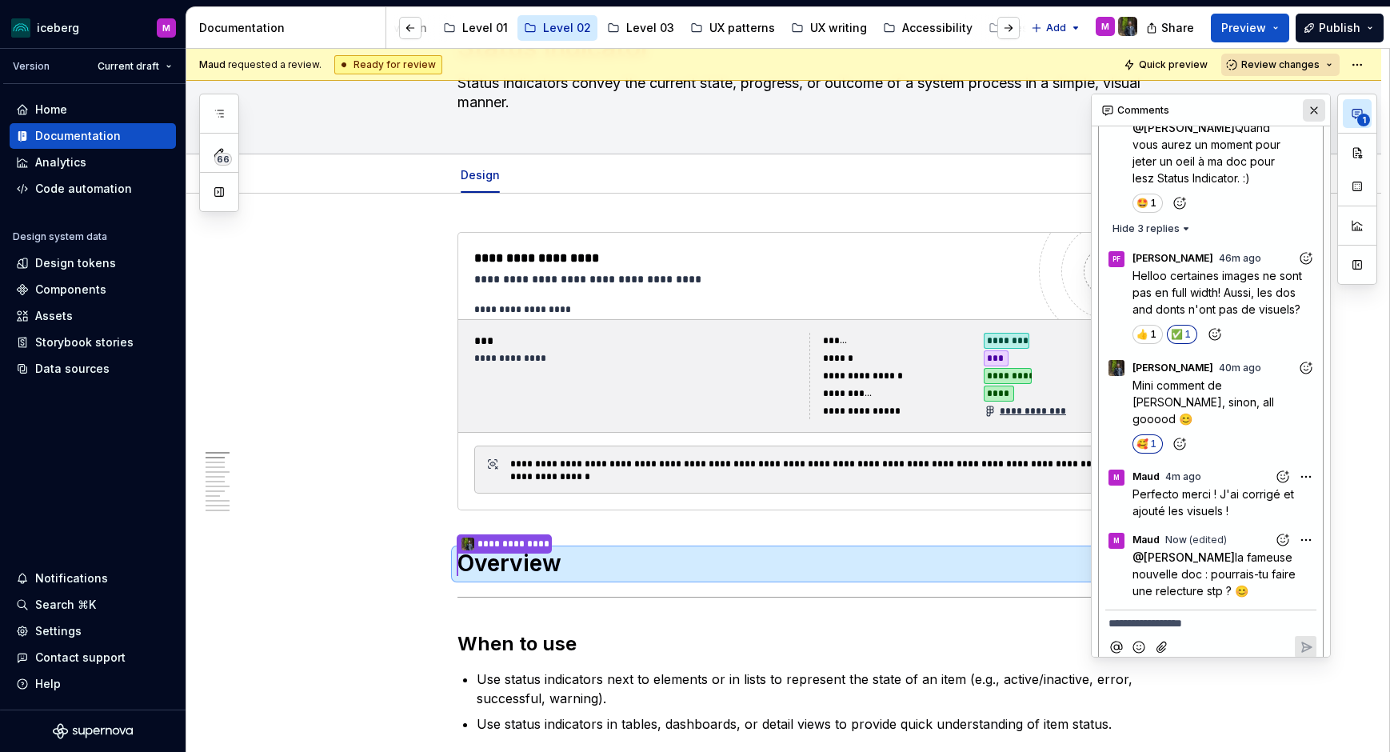
click at [1316, 112] on button "button" at bounding box center [1314, 110] width 22 height 22
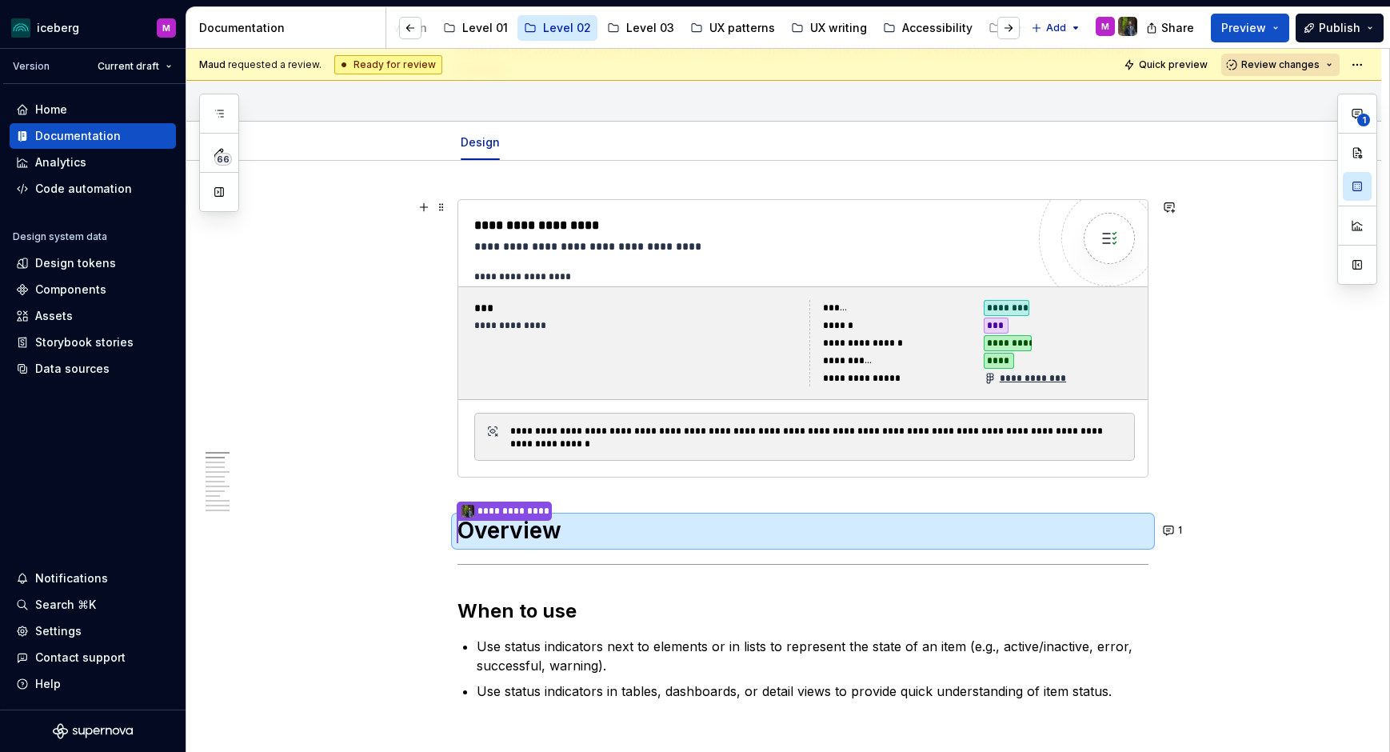
scroll to position [0, 0]
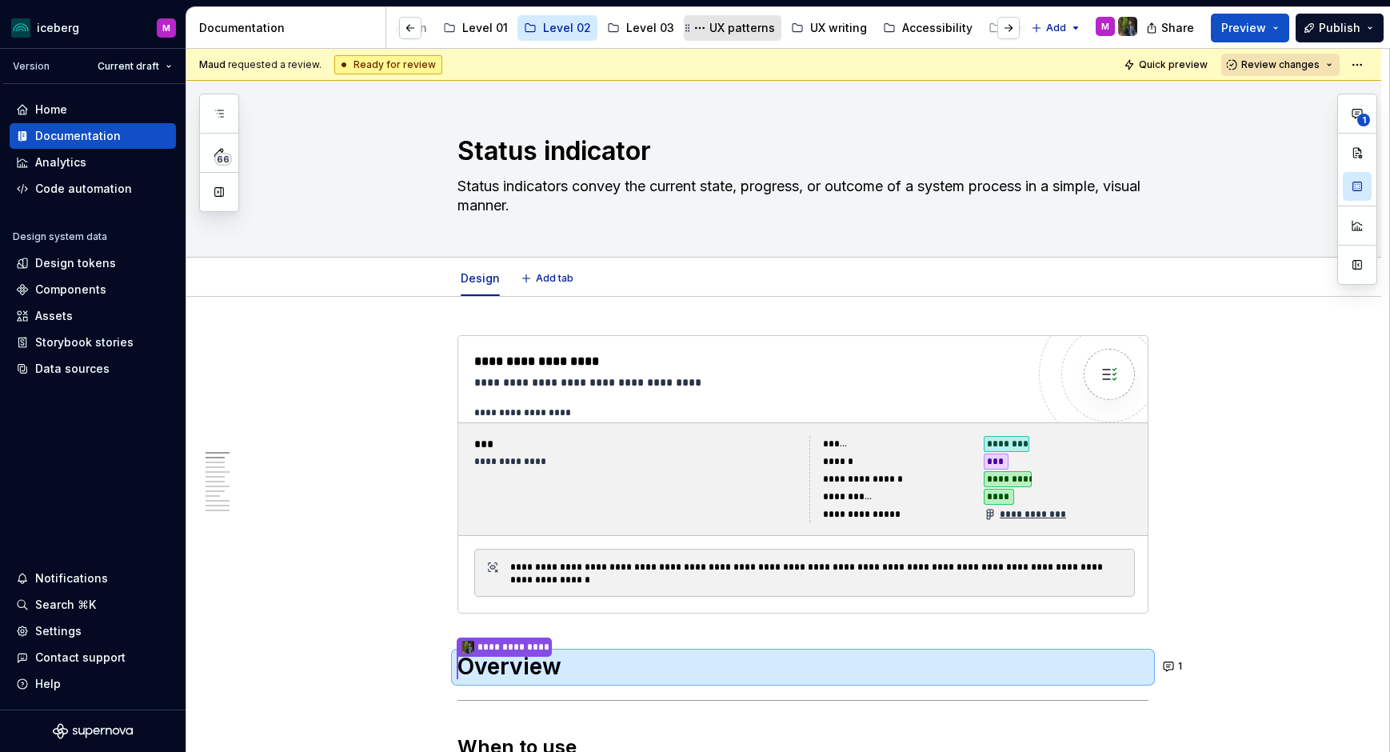
type textarea "*"
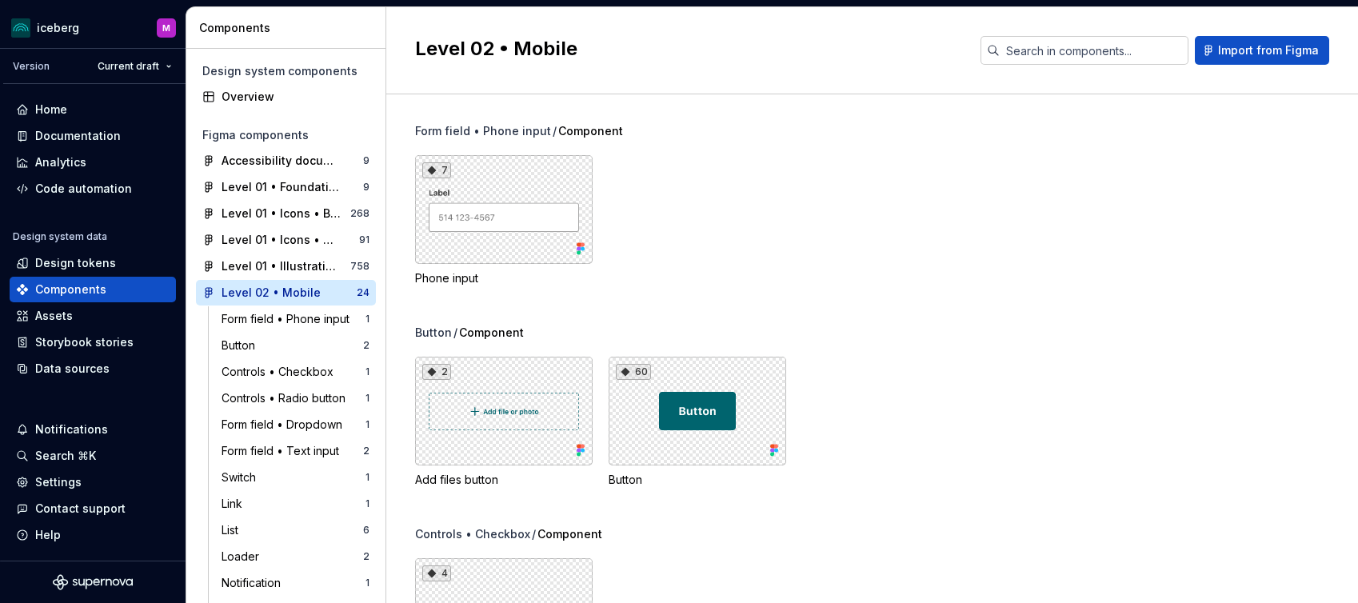
scroll to position [216, 0]
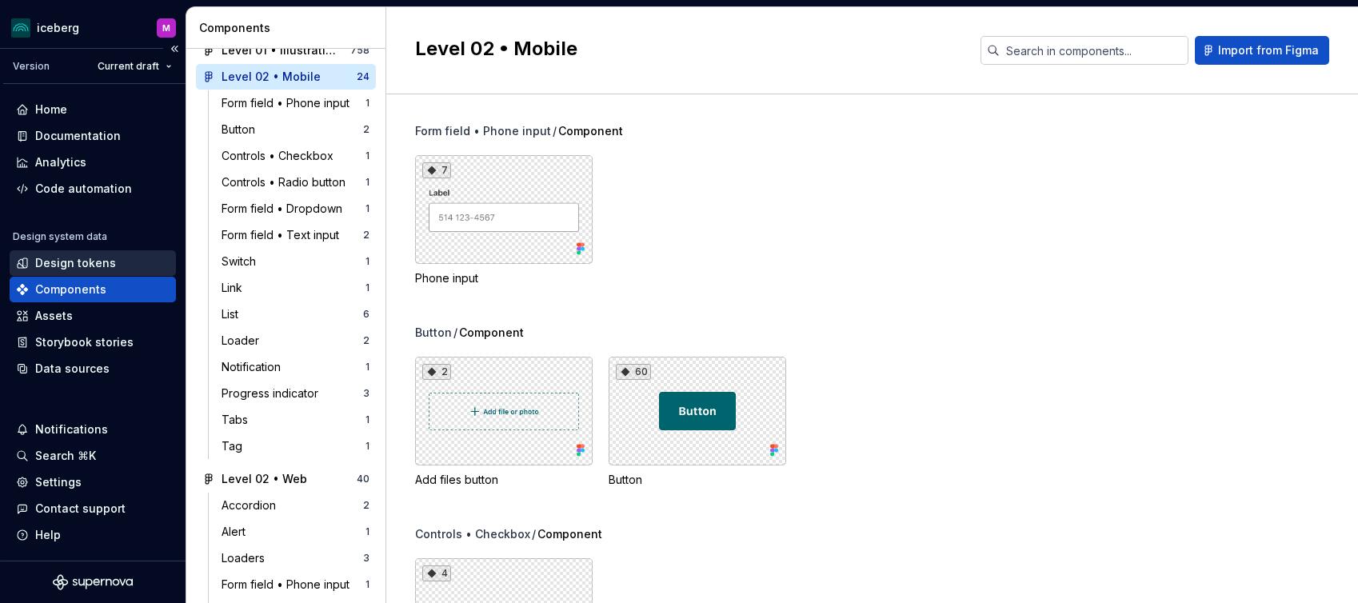
click at [64, 265] on div "Design tokens" at bounding box center [75, 263] width 81 height 16
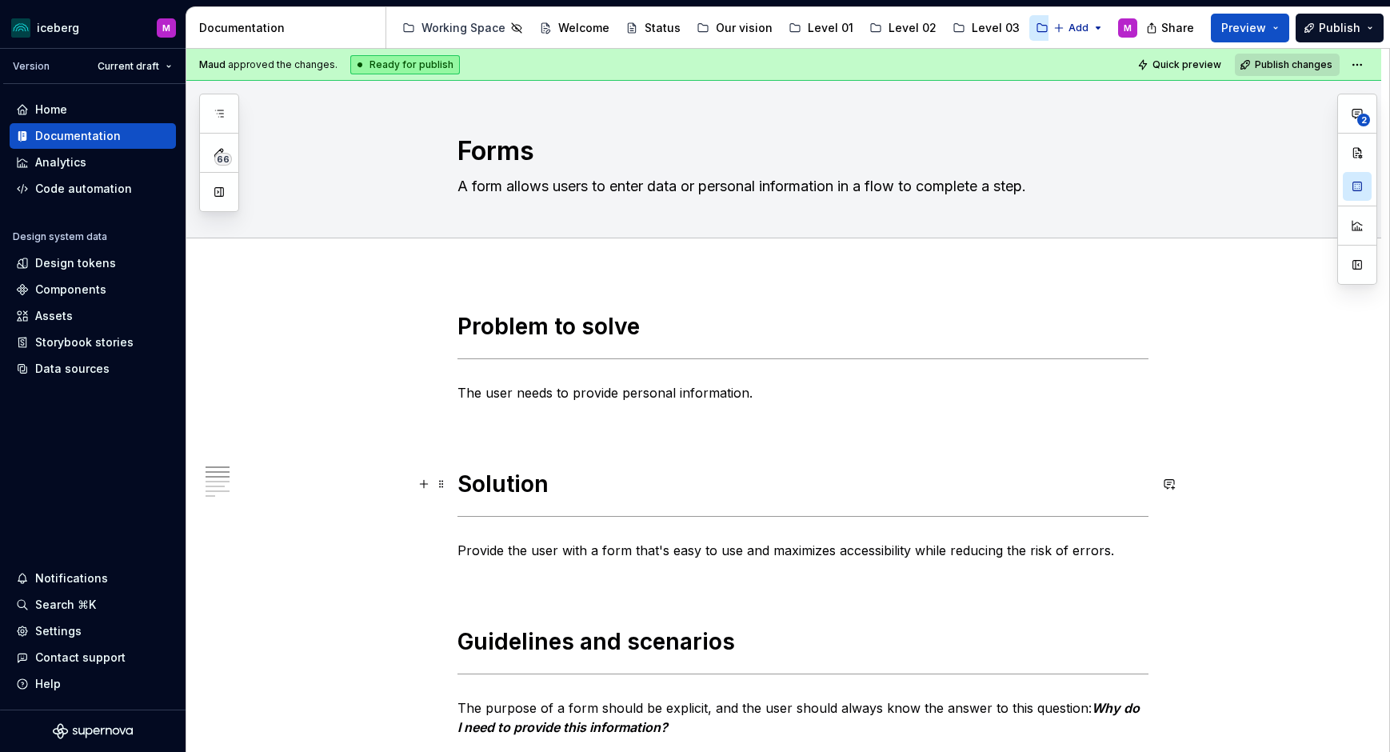
type textarea "*"
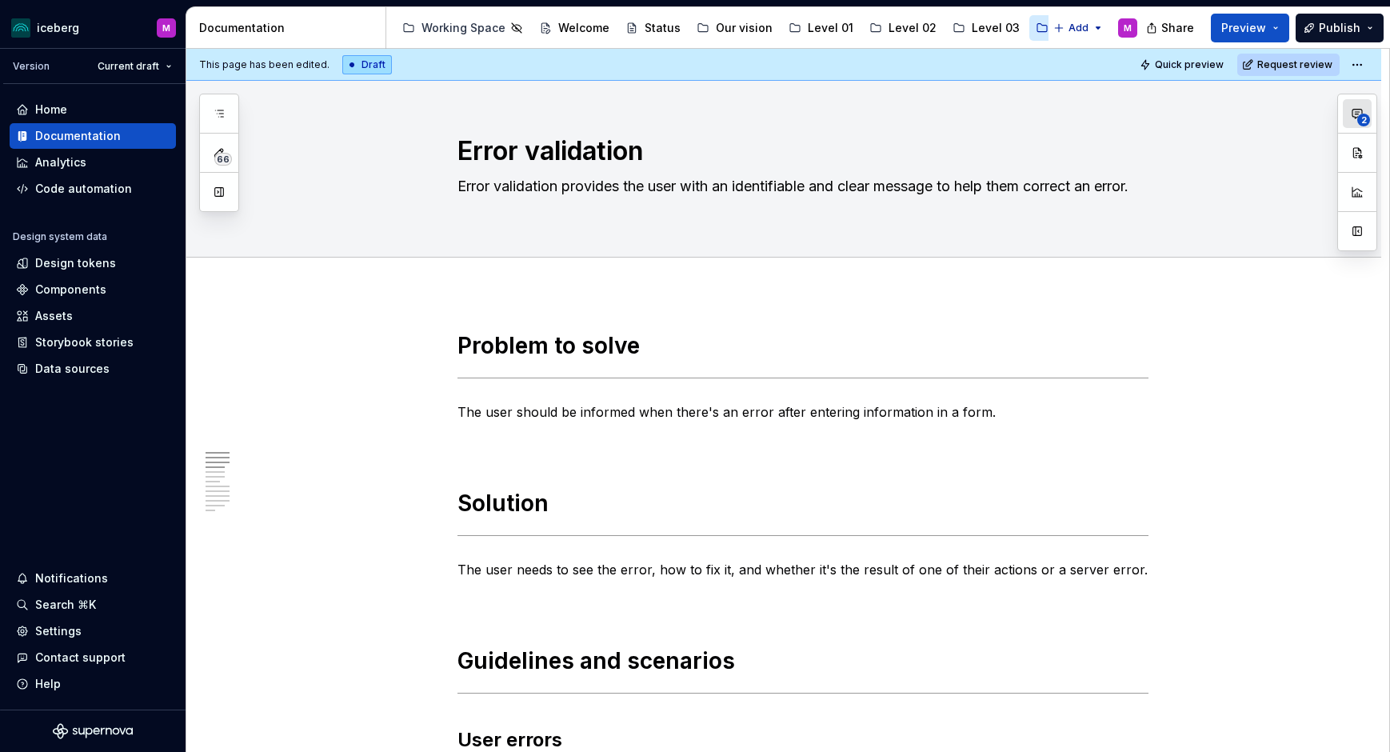
click at [1367, 117] on span "2" at bounding box center [1363, 120] width 13 height 13
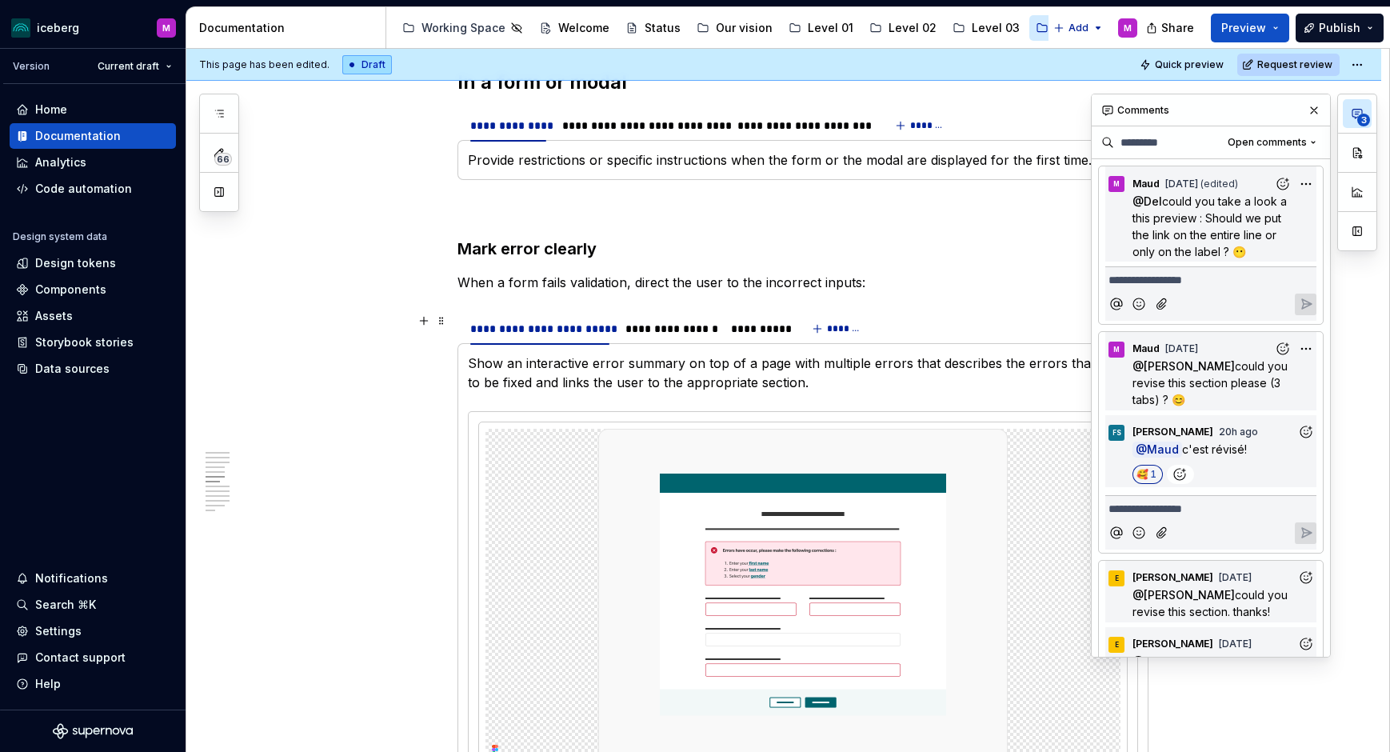
scroll to position [1923, 0]
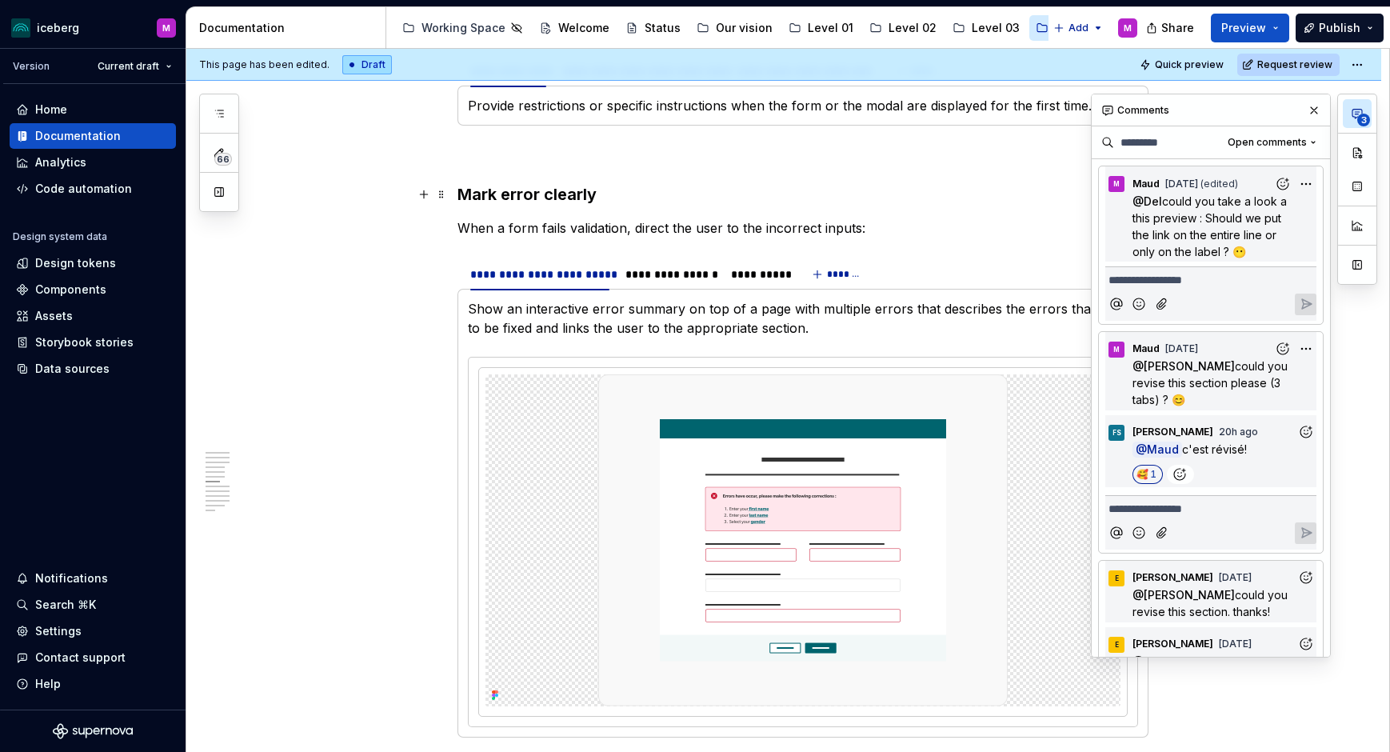
click at [565, 199] on h3 "Mark error clearly" at bounding box center [802, 194] width 691 height 22
click at [394, 252] on div "**********" at bounding box center [787, 401] width 1203 height 704
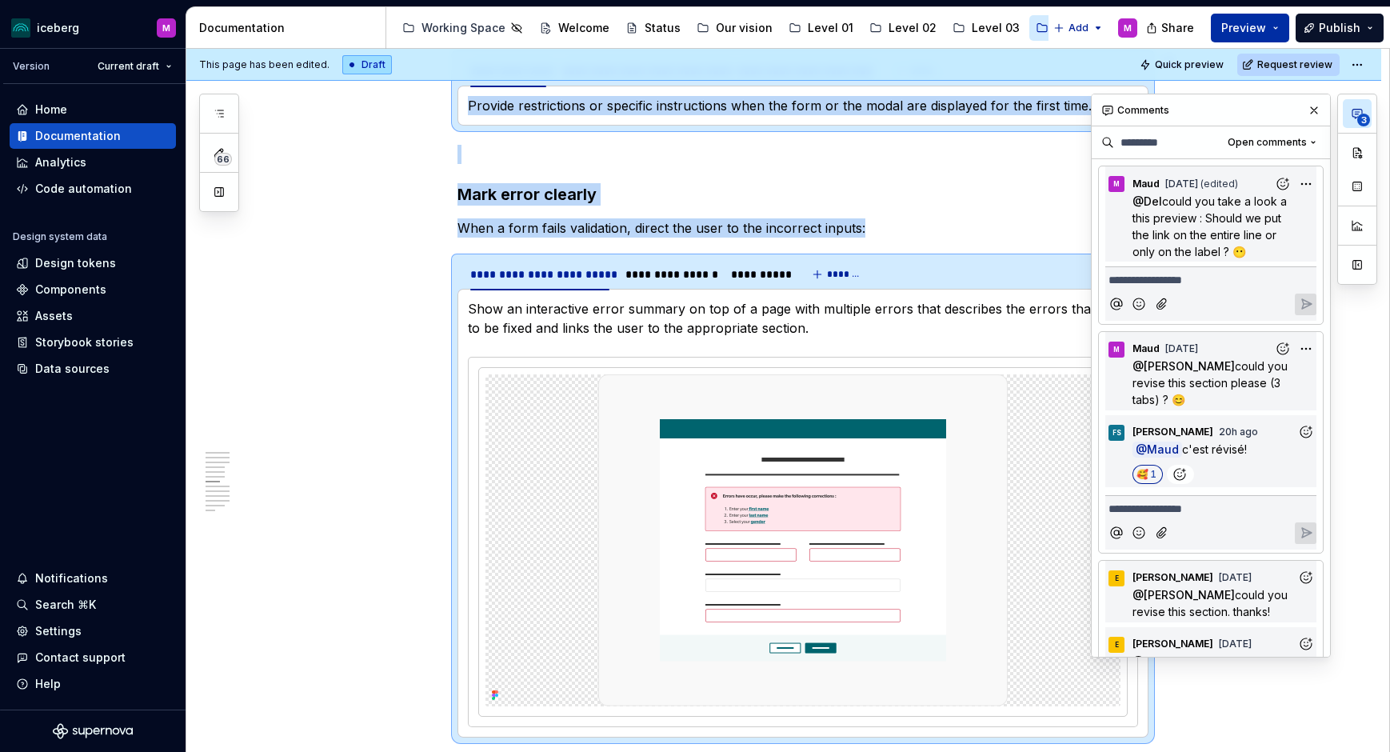
click at [1228, 34] on span "Preview" at bounding box center [1243, 28] width 45 height 16
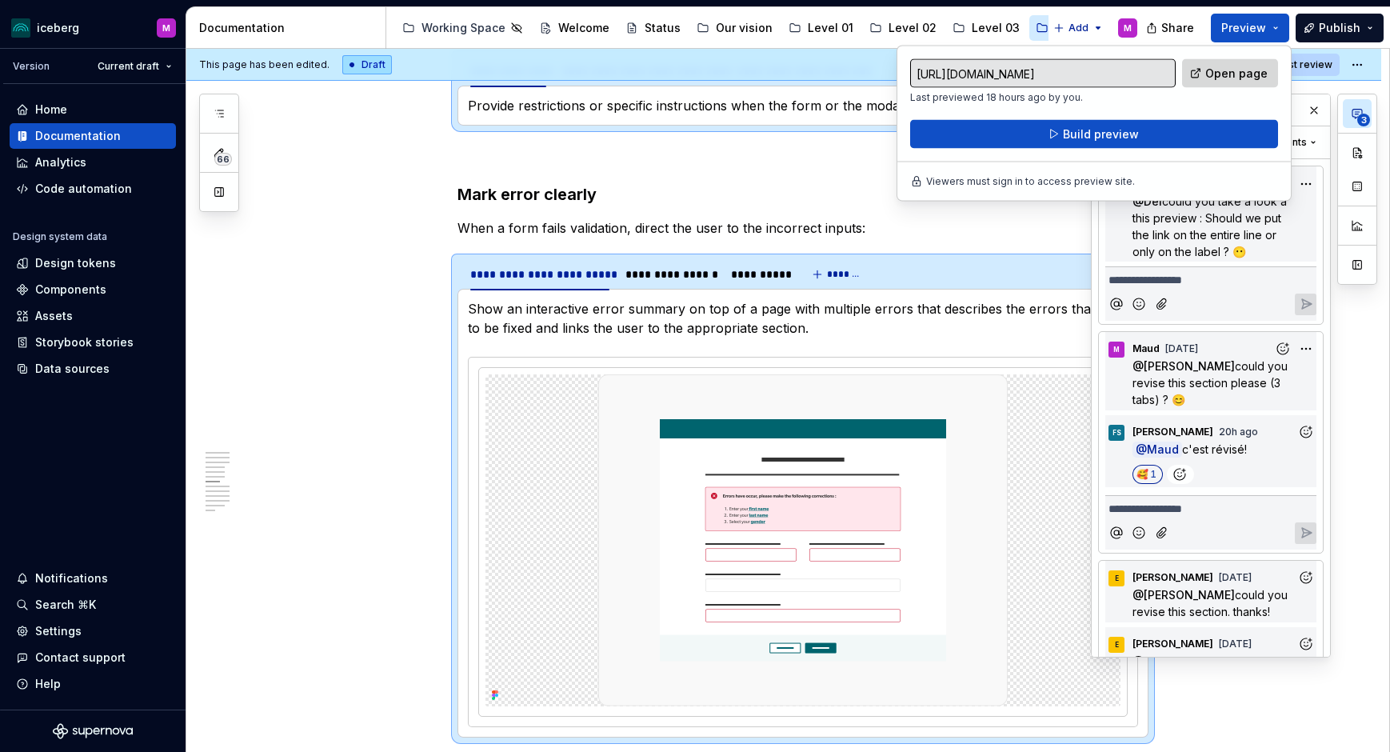
click at [1223, 75] on span "Open page" at bounding box center [1236, 74] width 62 height 16
click at [894, 486] on img at bounding box center [802, 540] width 409 height 332
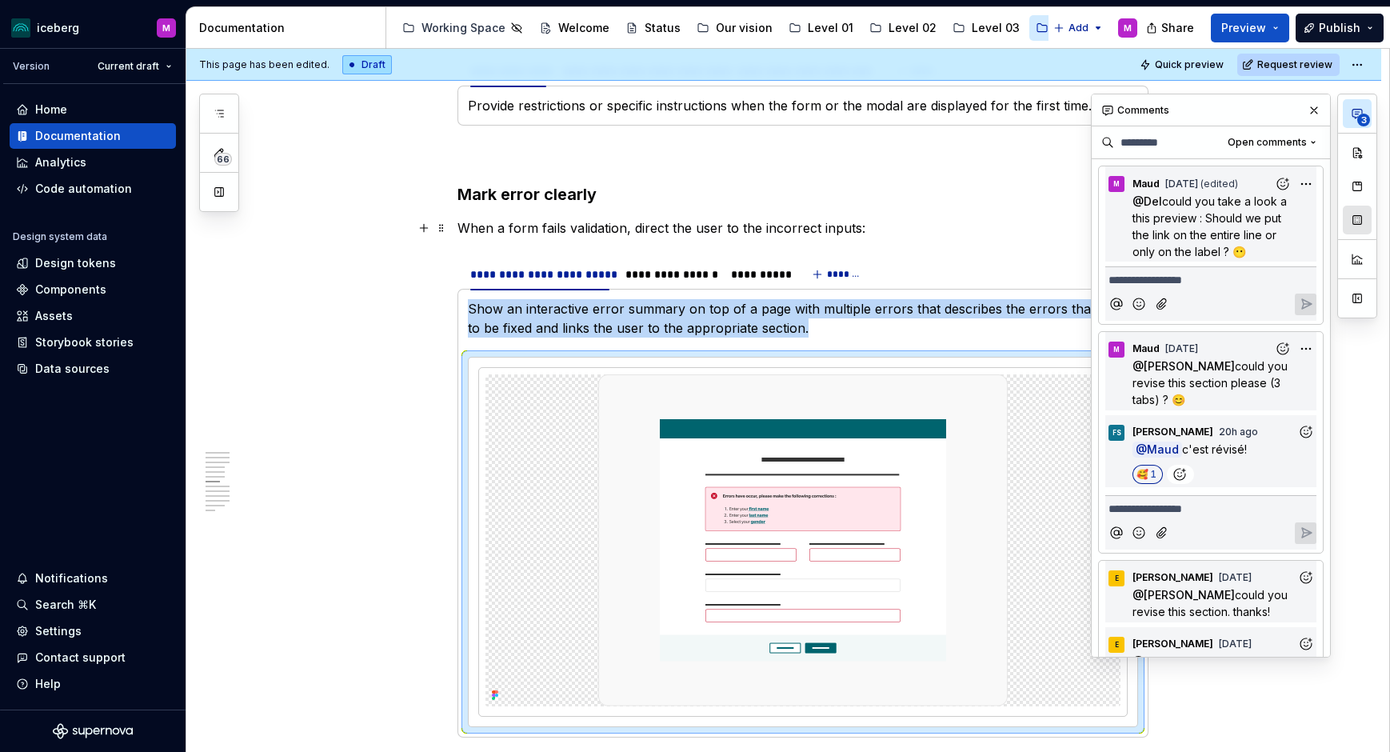
click at [1365, 221] on button "button" at bounding box center [1357, 220] width 29 height 29
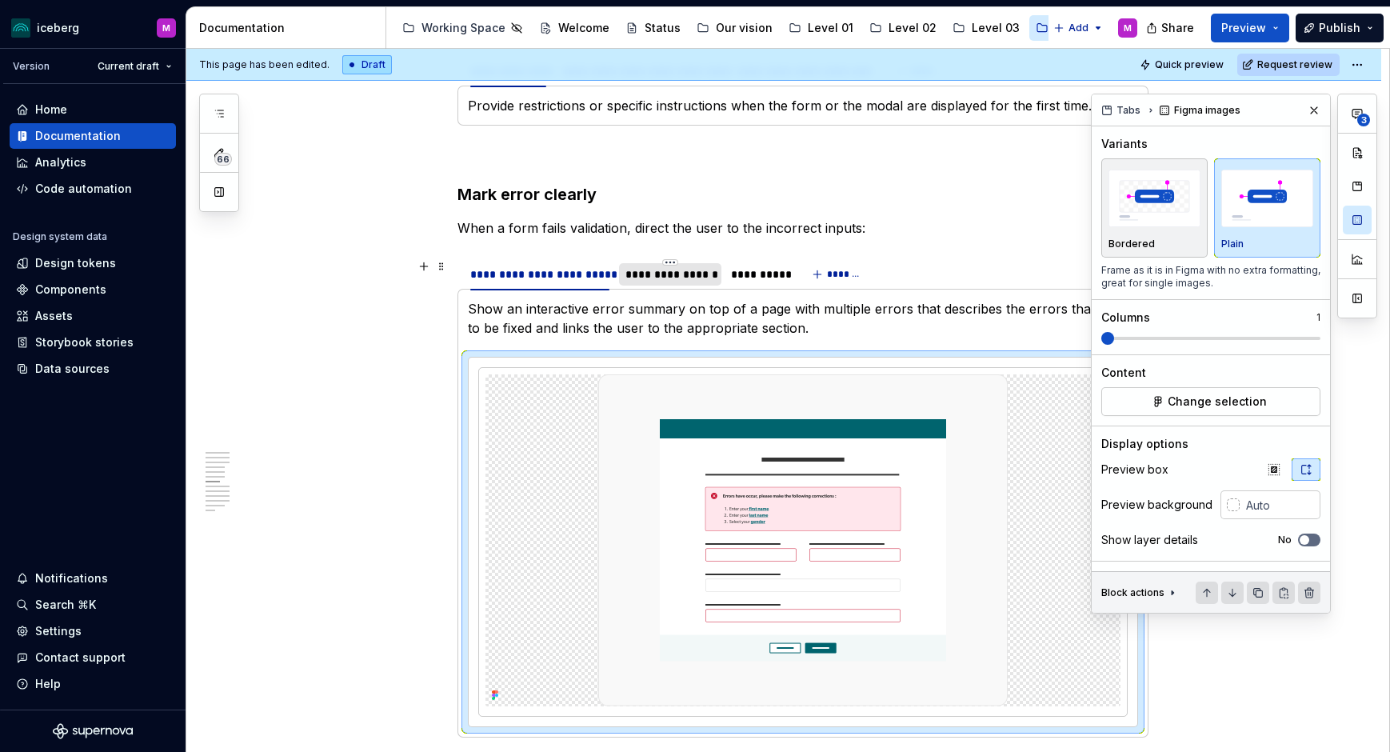
click at [681, 278] on div "**********" at bounding box center [670, 274] width 90 height 16
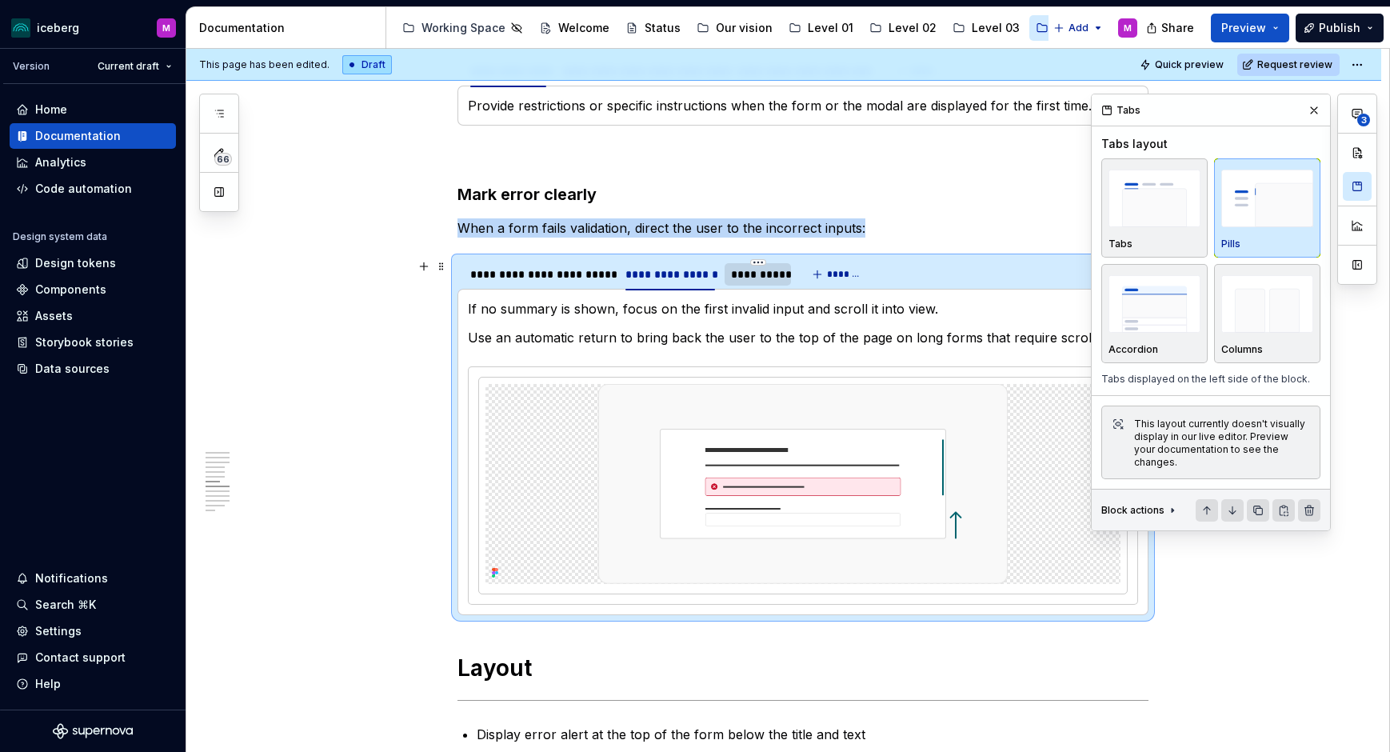
click at [765, 277] on div "**********" at bounding box center [758, 274] width 54 height 16
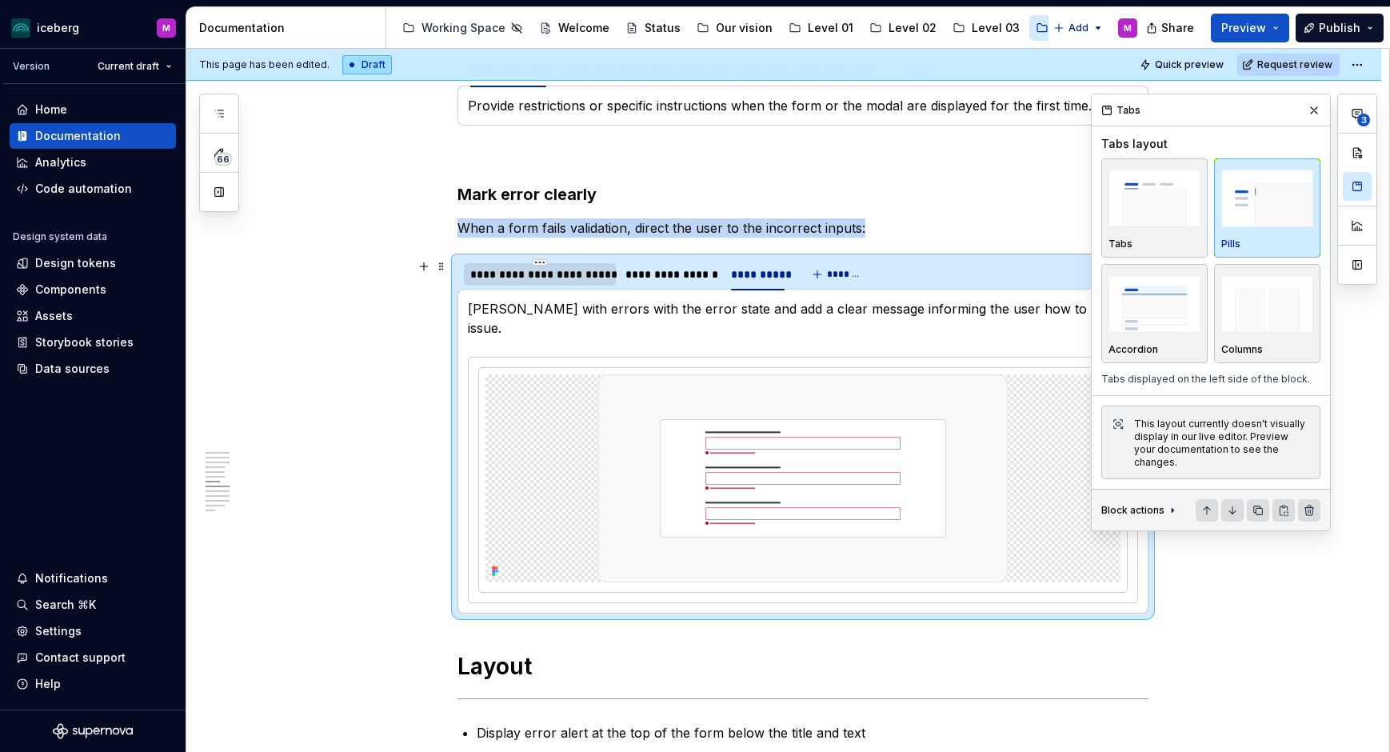
click at [577, 274] on div "**********" at bounding box center [539, 274] width 139 height 16
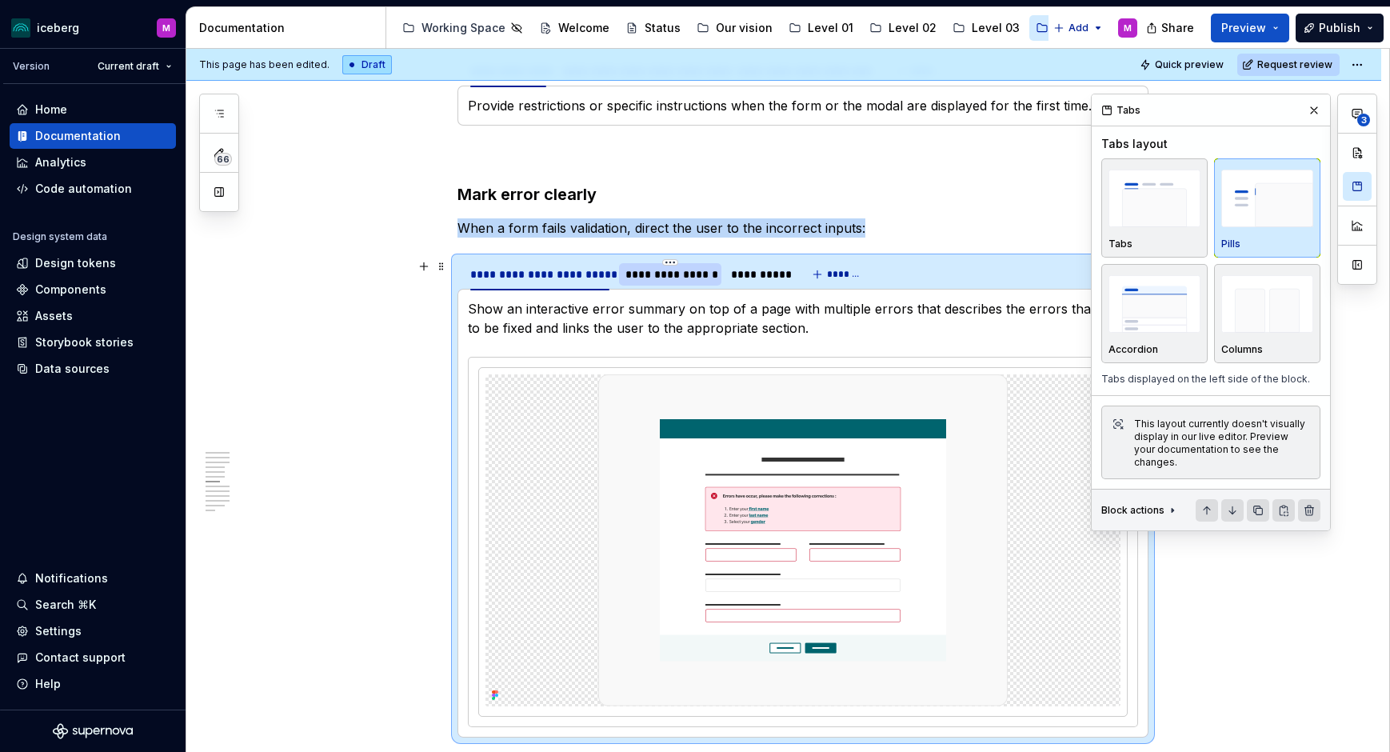
click at [664, 271] on div "**********" at bounding box center [670, 274] width 90 height 16
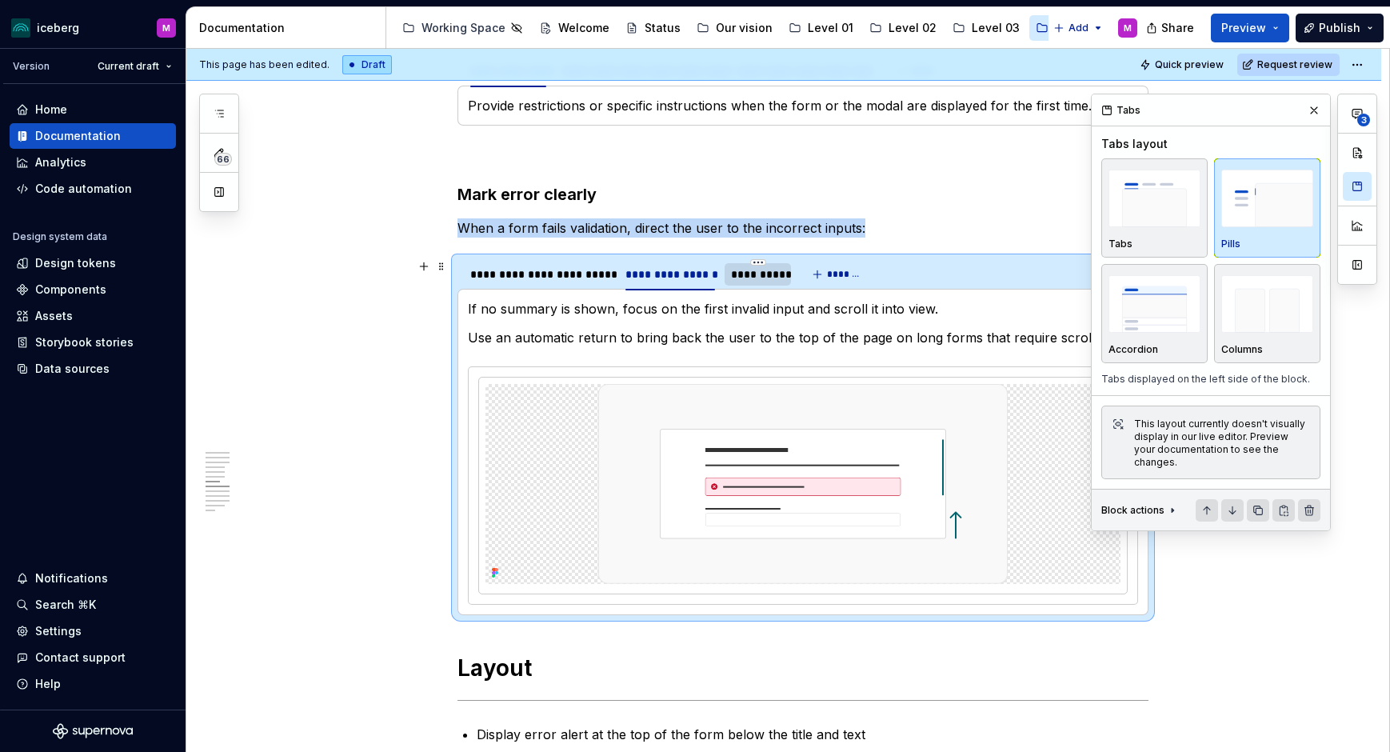
click at [734, 274] on div "**********" at bounding box center [758, 274] width 54 height 16
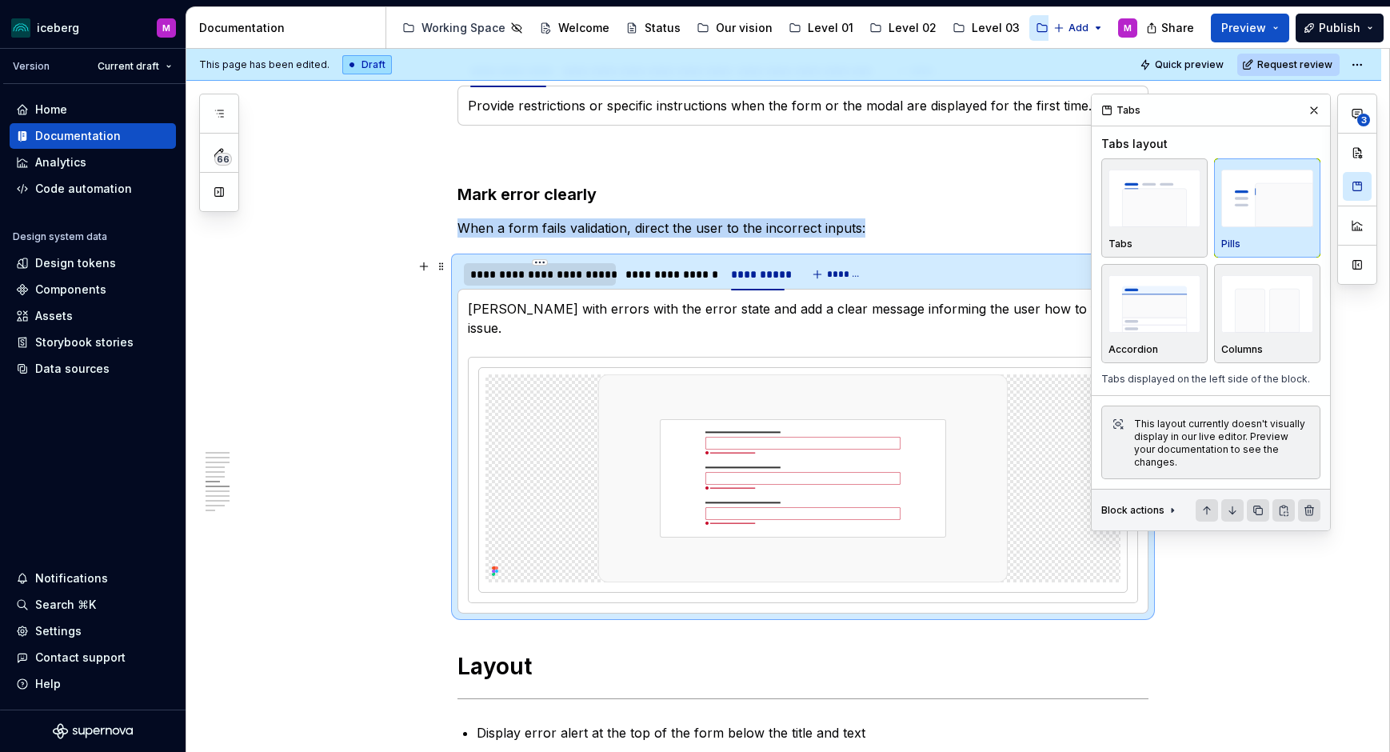
click at [514, 275] on div "**********" at bounding box center [539, 274] width 139 height 16
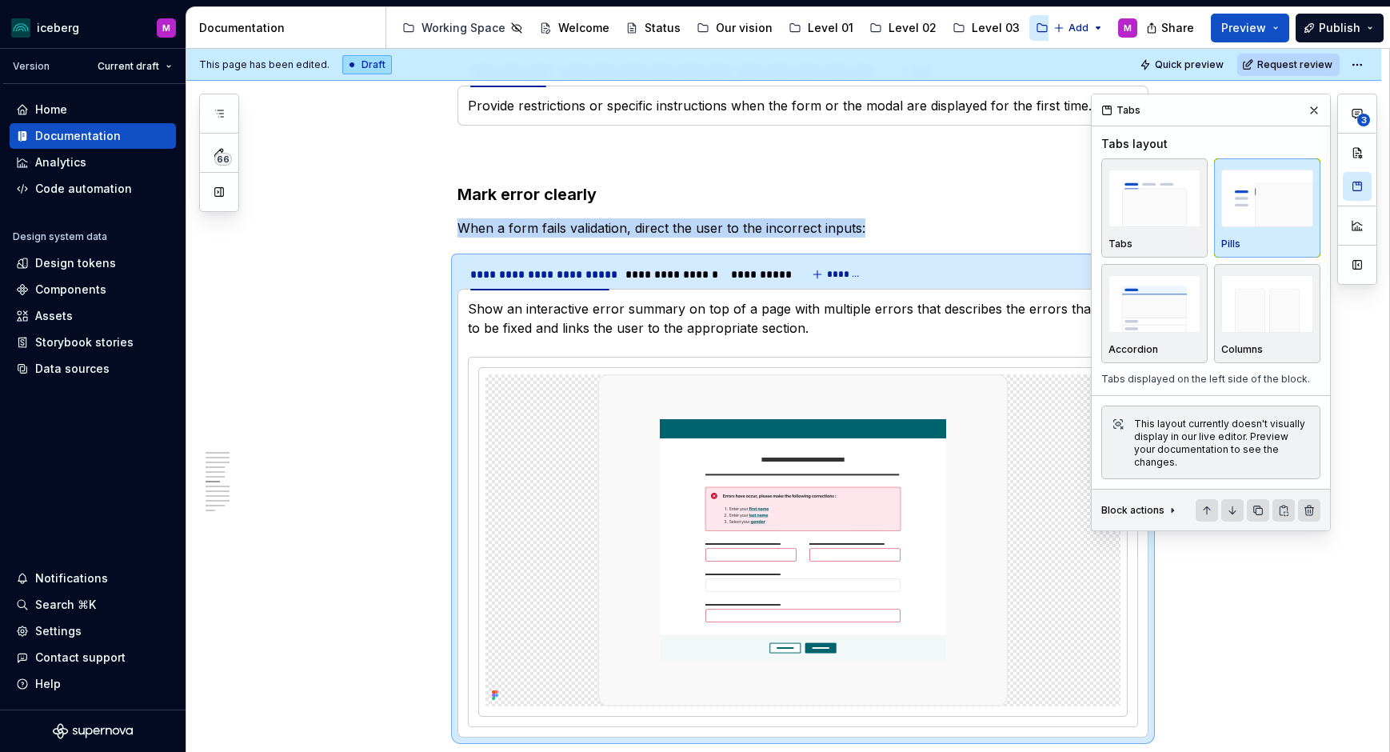
drag, startPoint x: 376, startPoint y: 143, endPoint x: 337, endPoint y: 11, distance: 137.4
click at [375, 139] on div "**********" at bounding box center [787, 401] width 1203 height 704
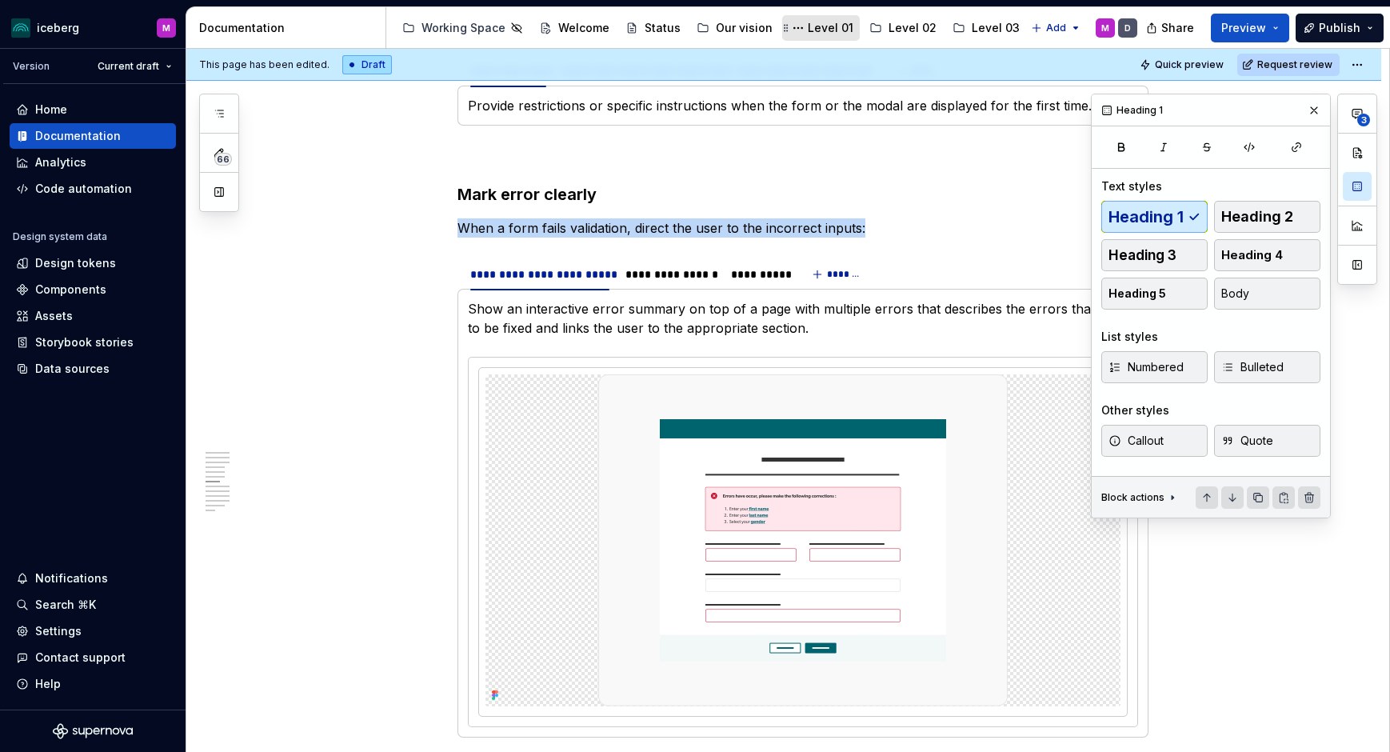
click at [809, 30] on div "Level 01" at bounding box center [831, 28] width 46 height 16
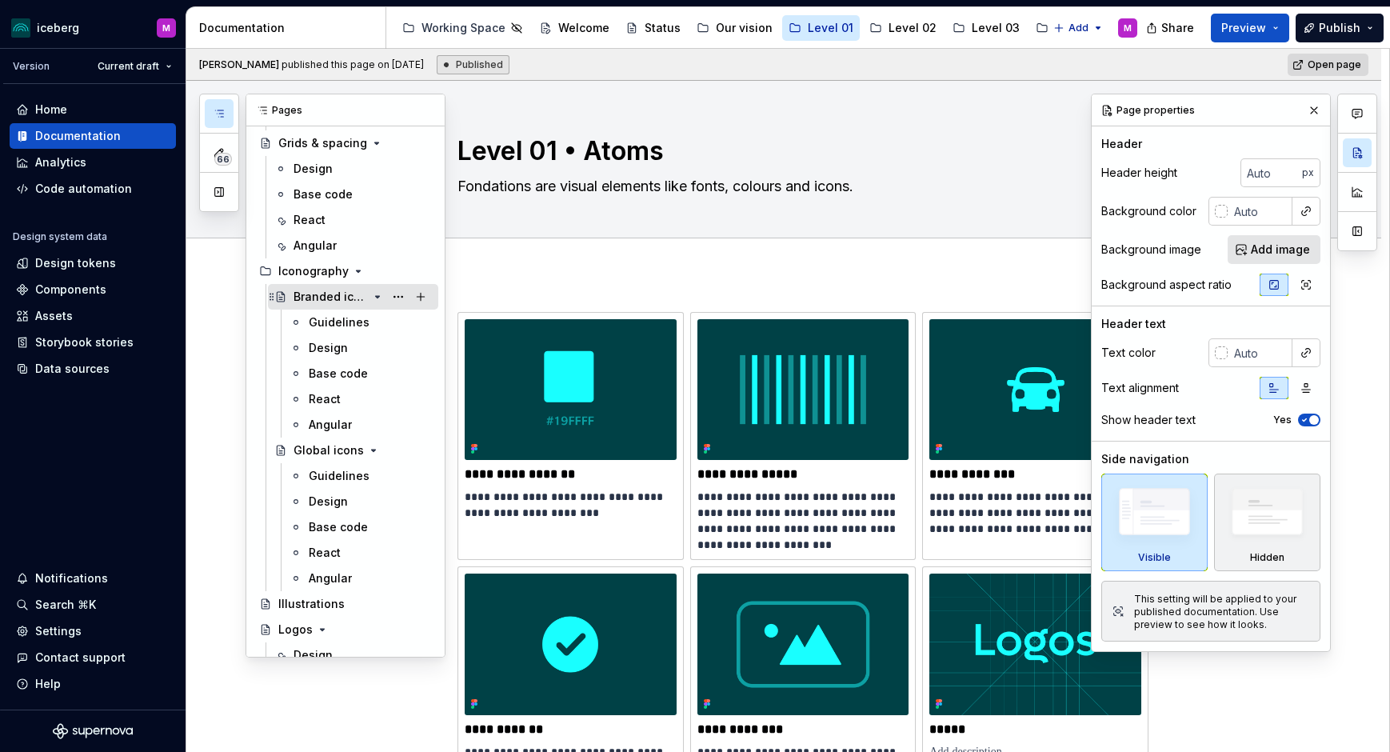
scroll to position [161, 0]
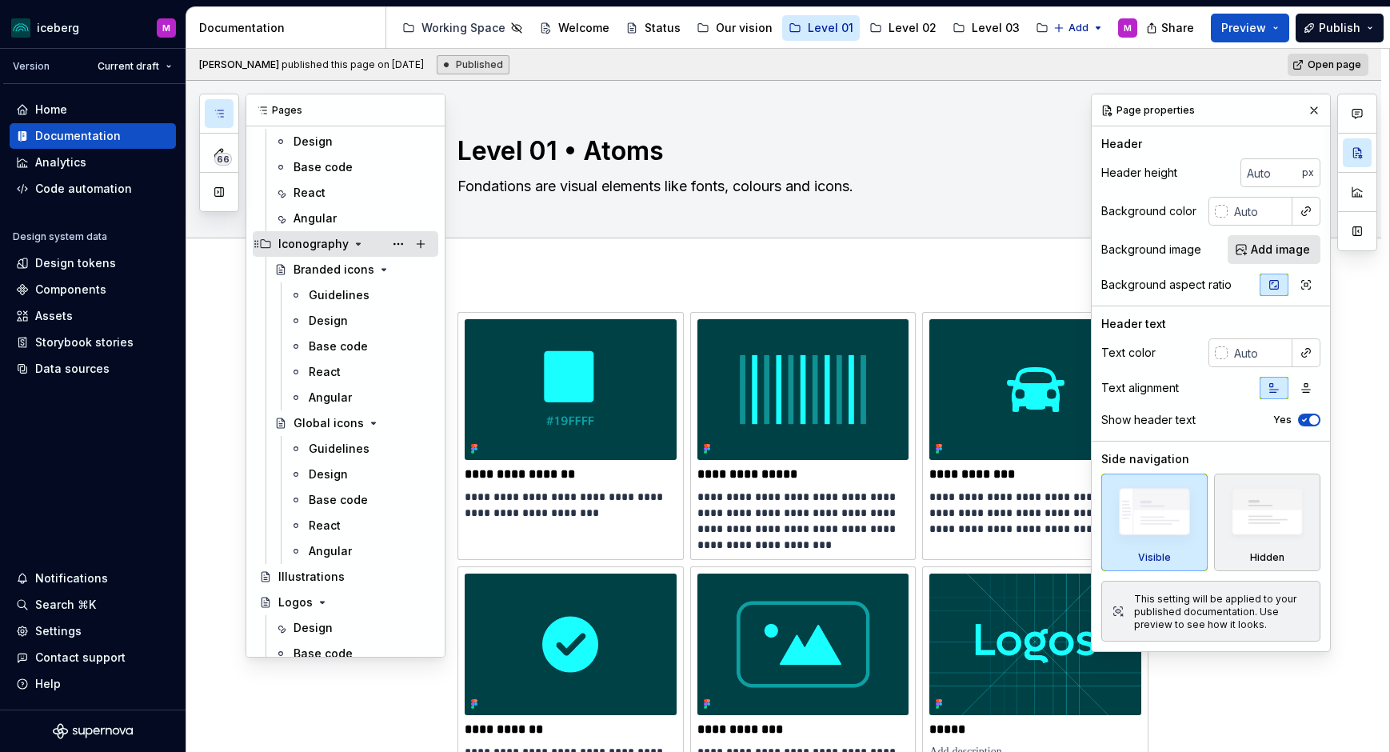
click at [352, 246] on icon "Page tree" at bounding box center [358, 244] width 13 height 13
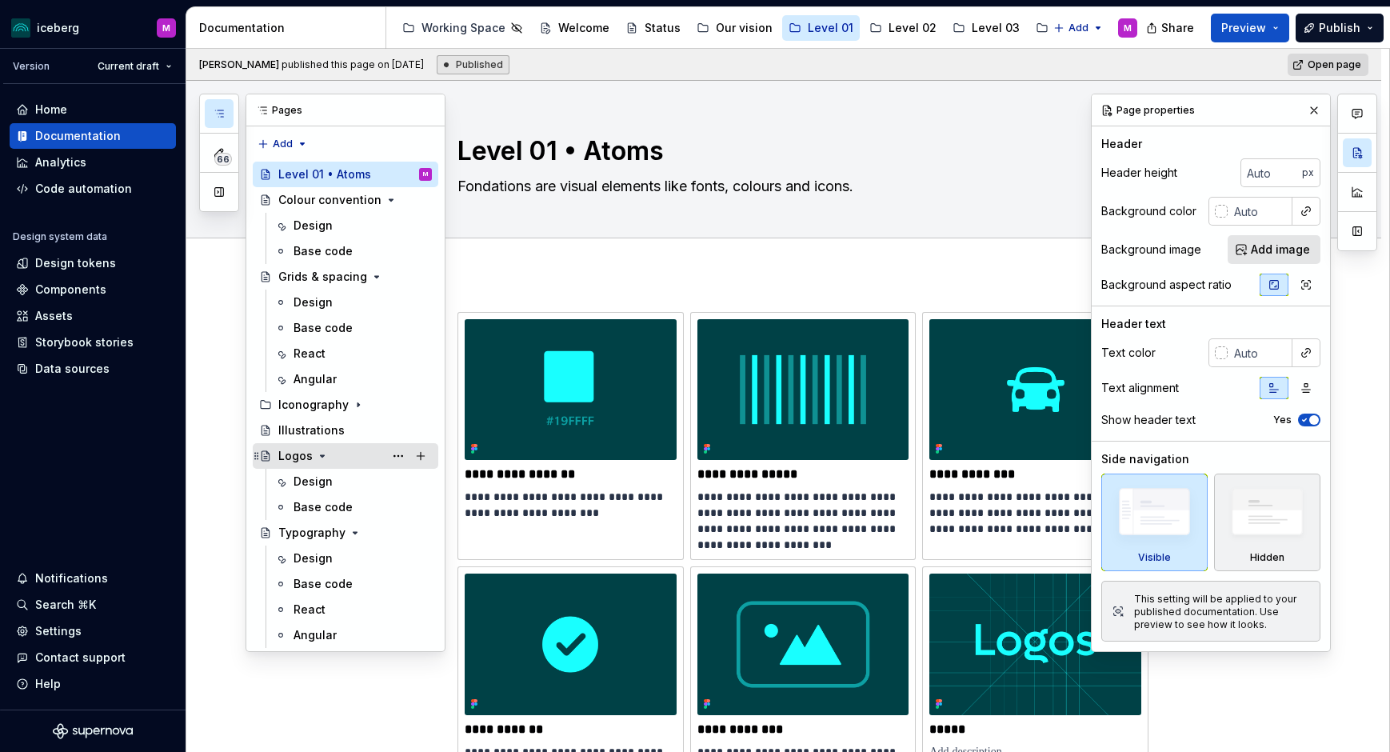
click at [321, 456] on icon "Page tree" at bounding box center [323, 456] width 4 height 2
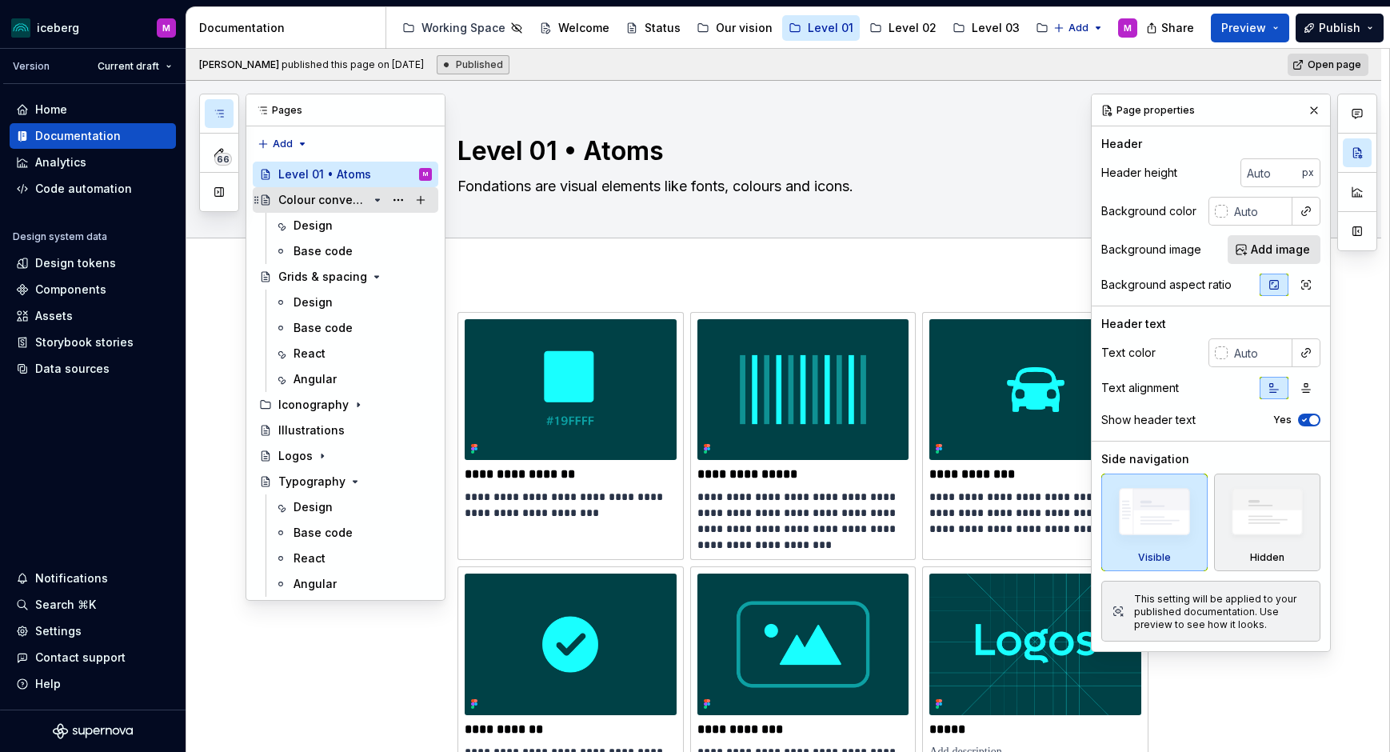
click at [378, 199] on icon "Page tree" at bounding box center [378, 200] width 4 height 2
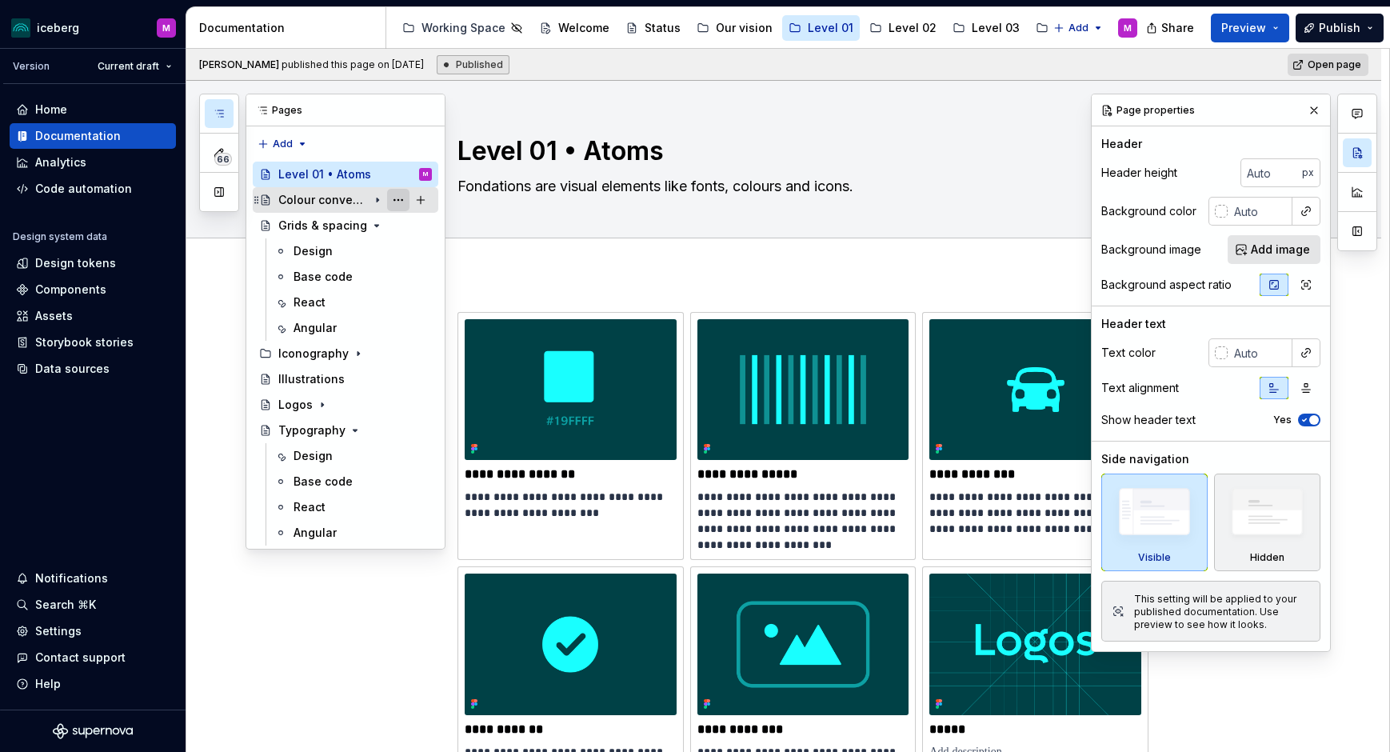
click at [388, 201] on button "Page tree" at bounding box center [398, 200] width 22 height 22
click at [376, 200] on div "66 Pages Add Accessibility guide for tree Page tree. Navigate the tree with the…" at bounding box center [322, 322] width 246 height 456
click at [378, 202] on icon "Page tree" at bounding box center [377, 200] width 13 height 13
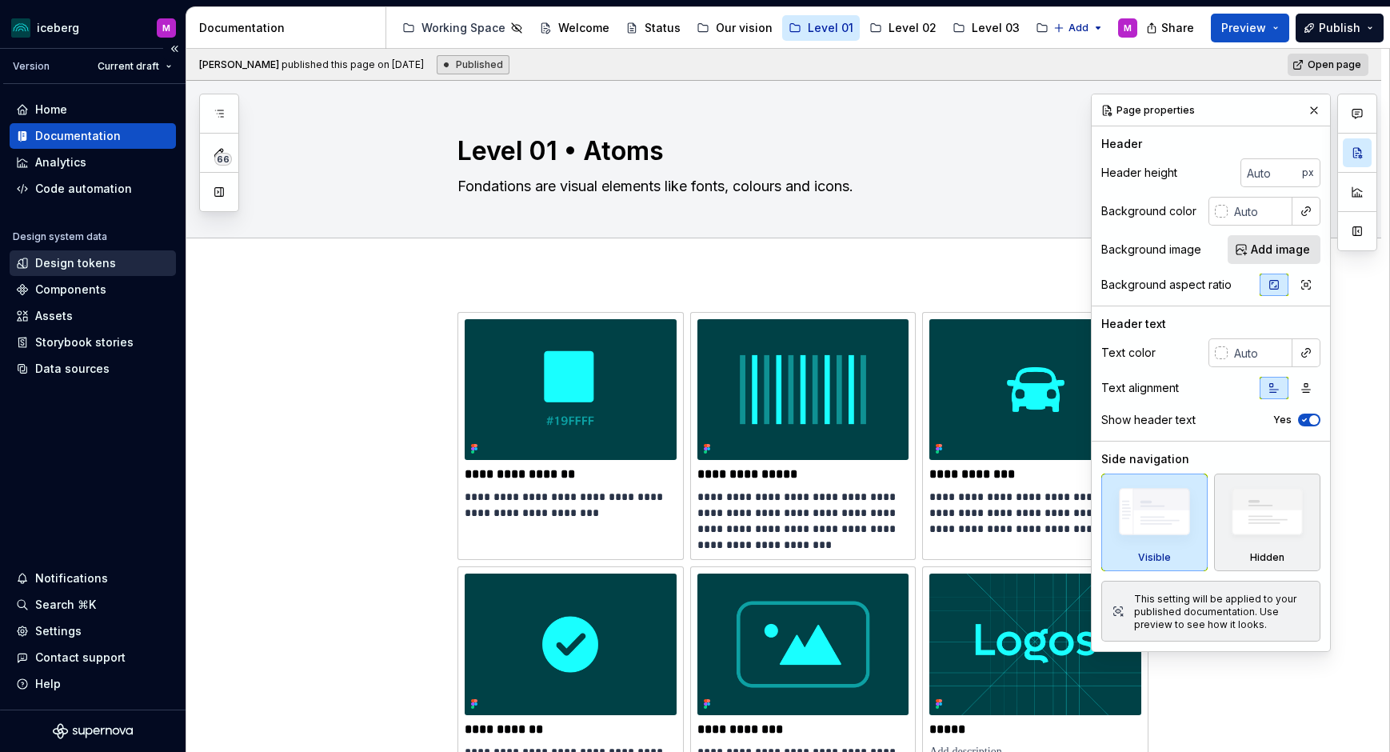
click at [66, 266] on div "Design tokens" at bounding box center [75, 263] width 81 height 16
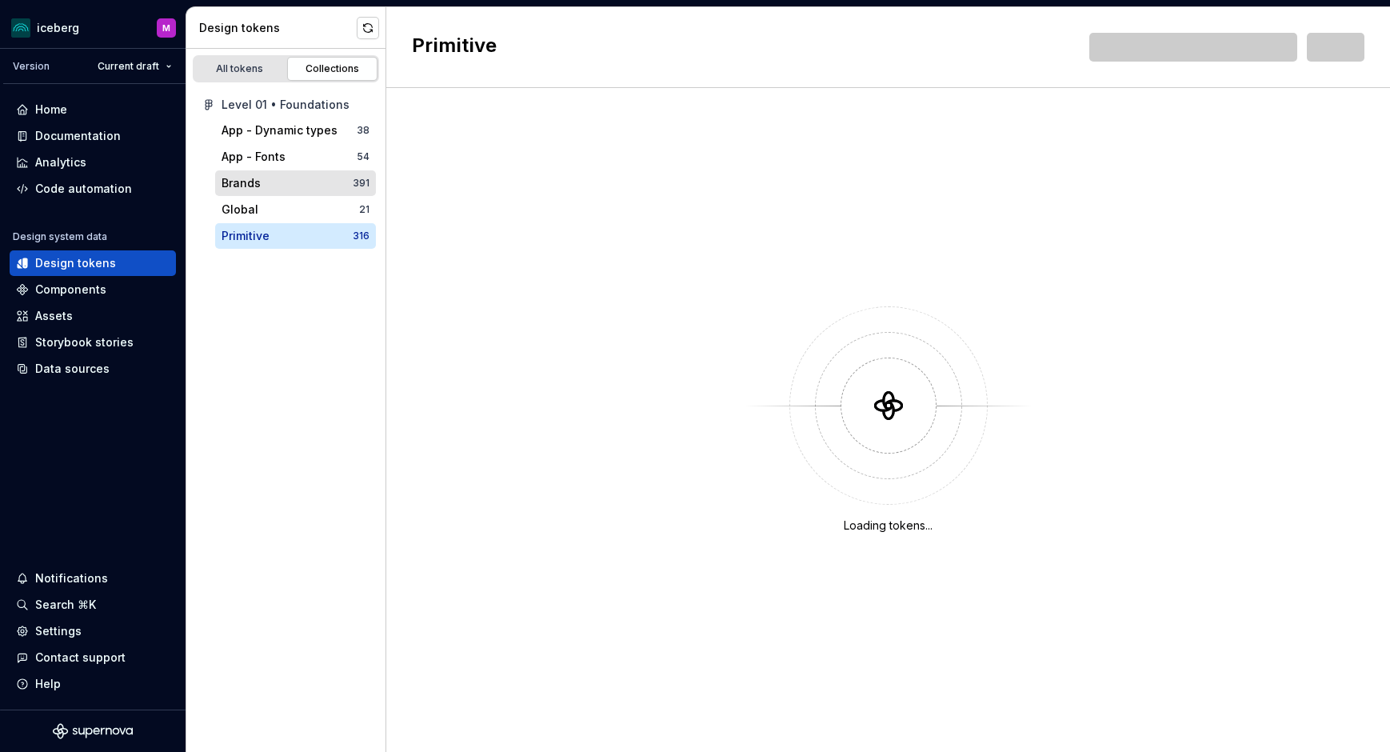
click at [267, 184] on div "Brands" at bounding box center [287, 183] width 131 height 16
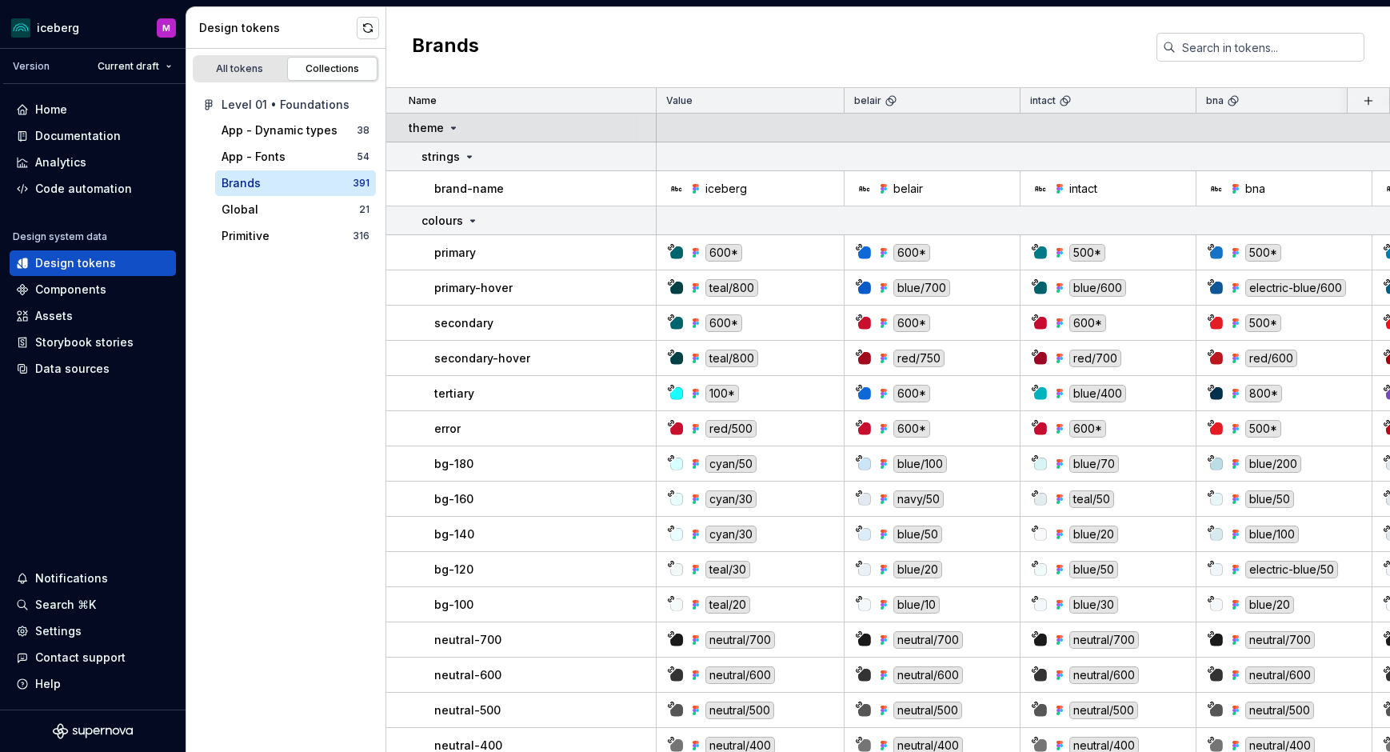
click at [452, 127] on icon at bounding box center [454, 128] width 4 height 2
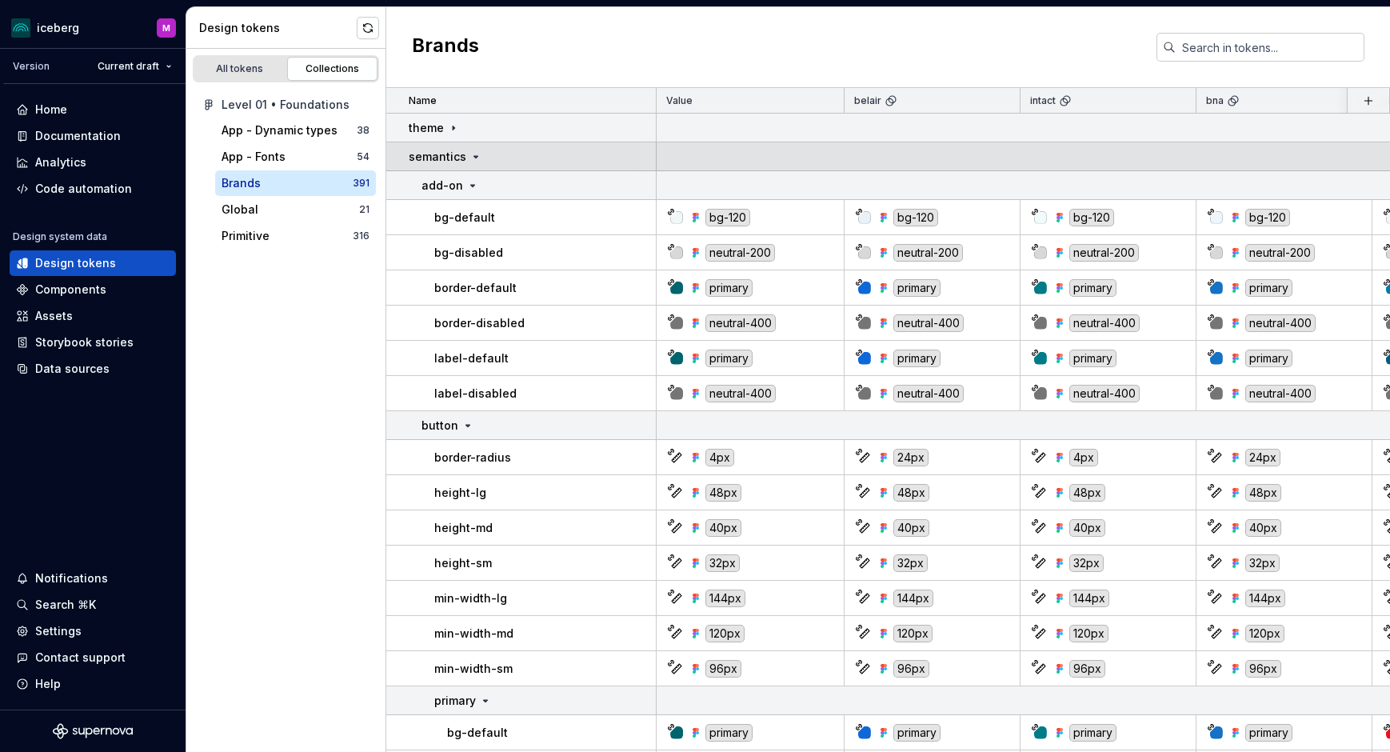
click at [474, 156] on icon at bounding box center [476, 157] width 4 height 2
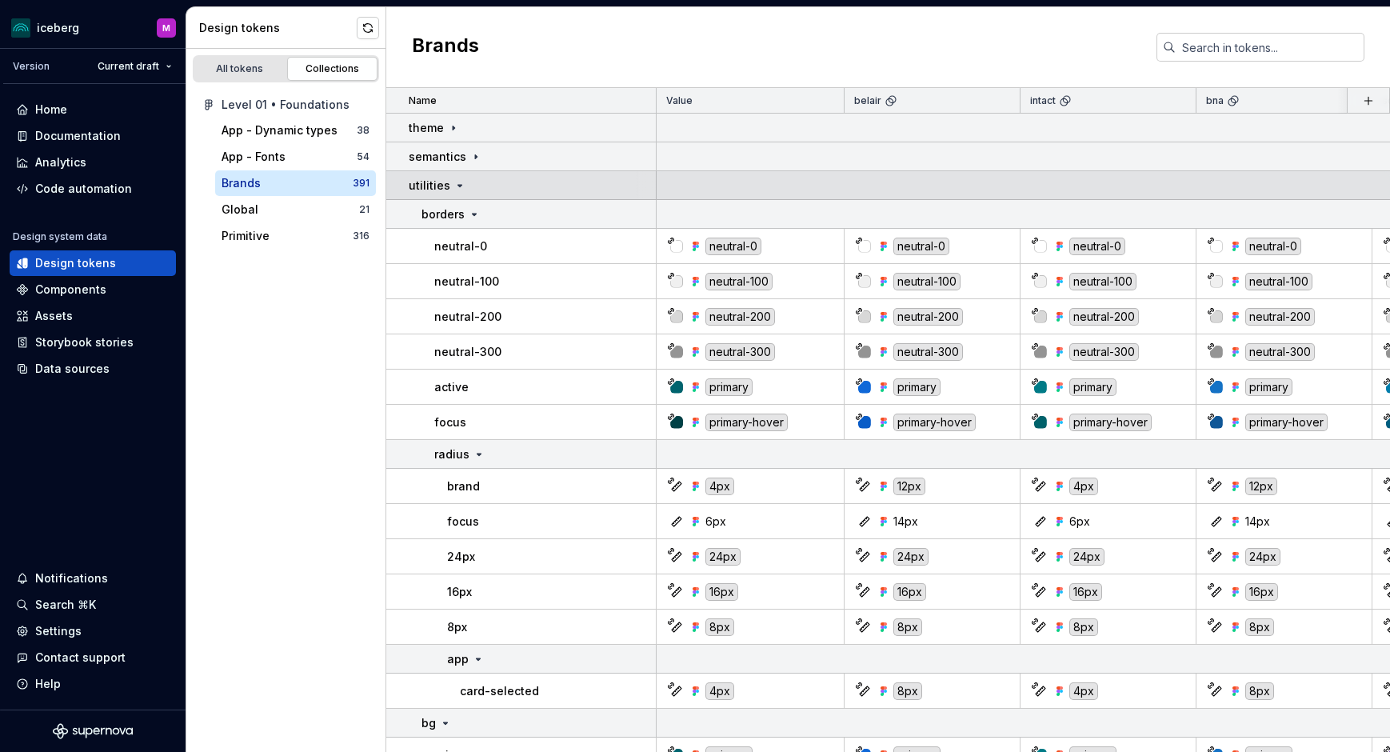
click at [458, 185] on icon at bounding box center [460, 186] width 4 height 2
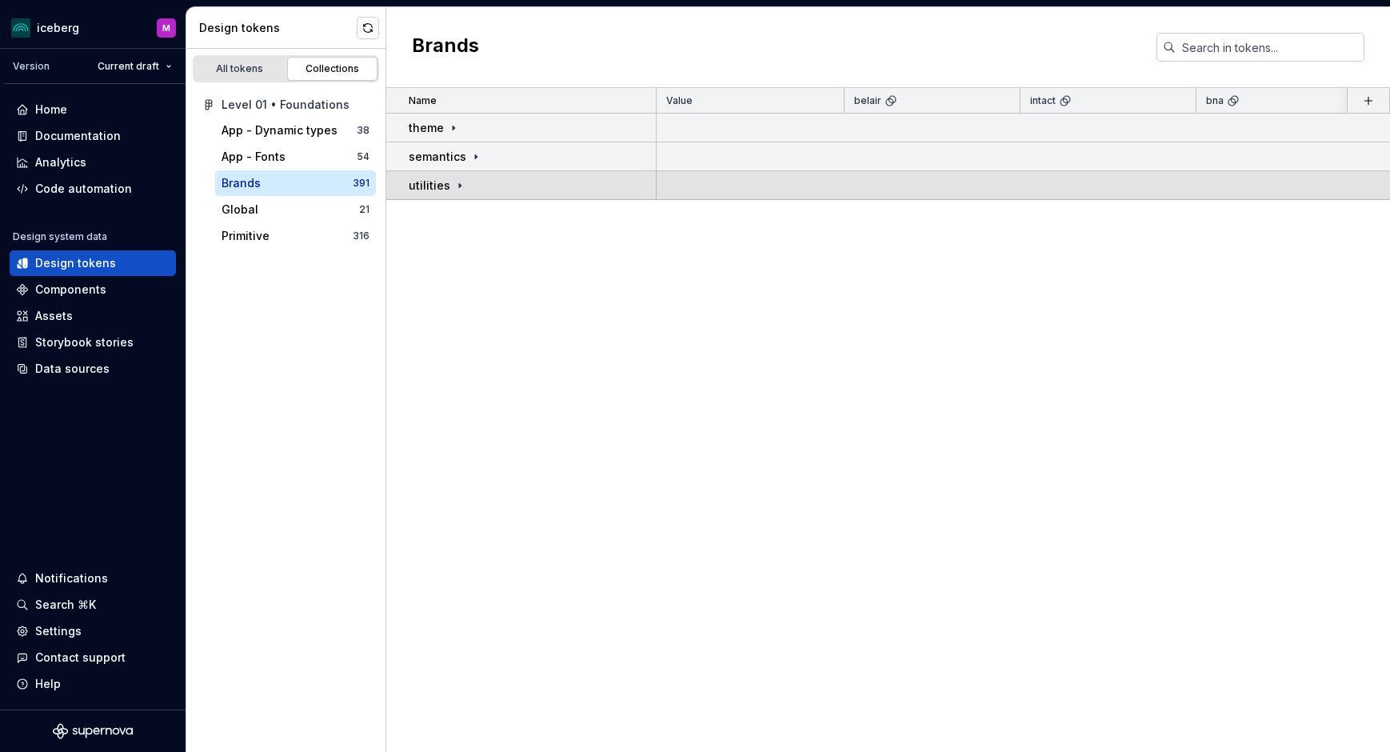
click at [457, 184] on icon at bounding box center [459, 185] width 13 height 13
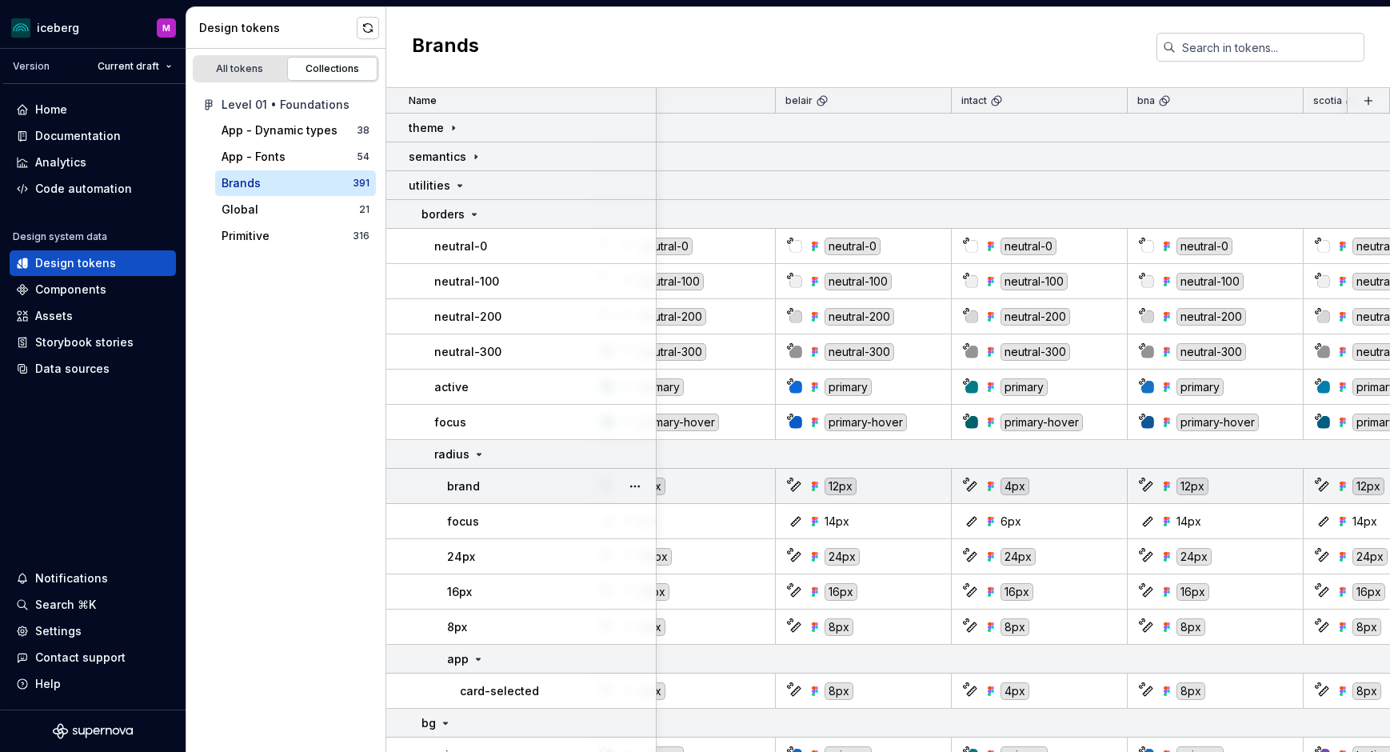
scroll to position [0, 72]
click at [557, 484] on div "brand" at bounding box center [551, 486] width 208 height 16
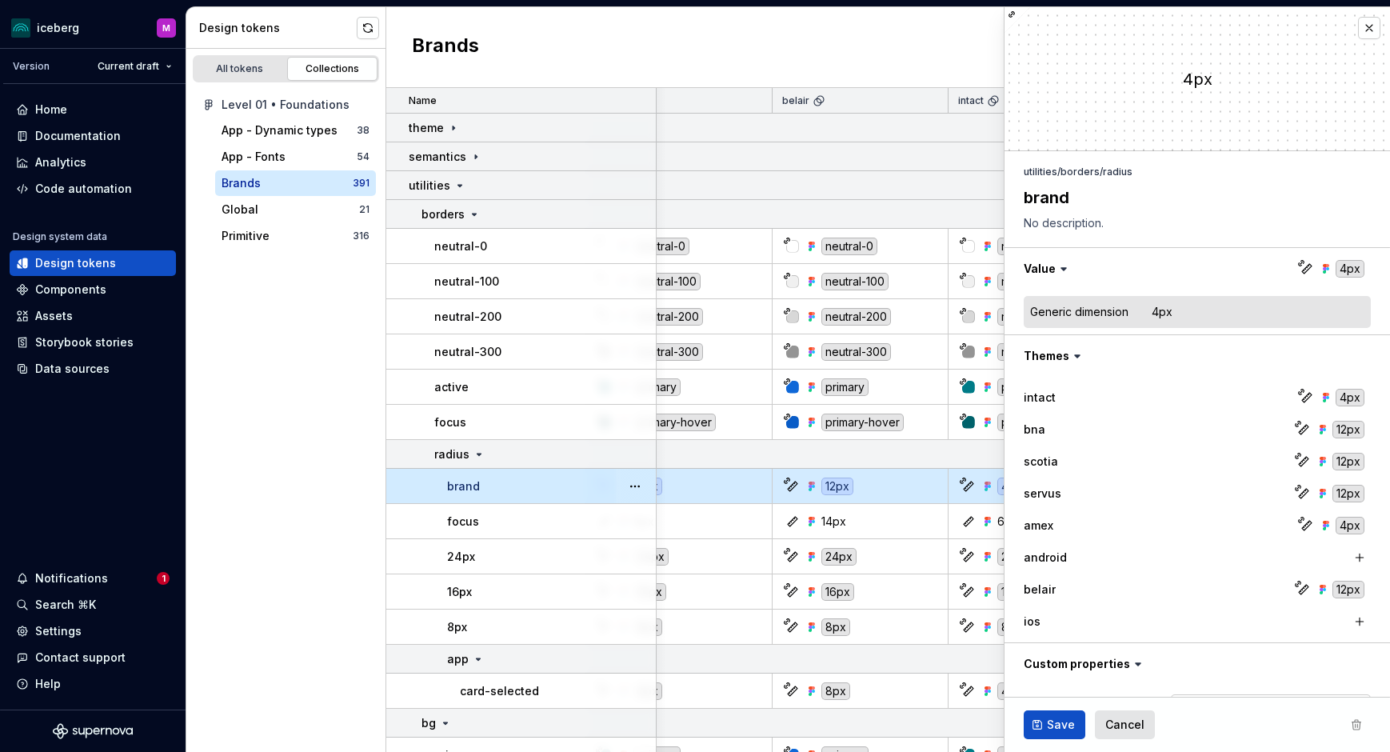
click at [637, 485] on button "button" at bounding box center [635, 486] width 22 height 22
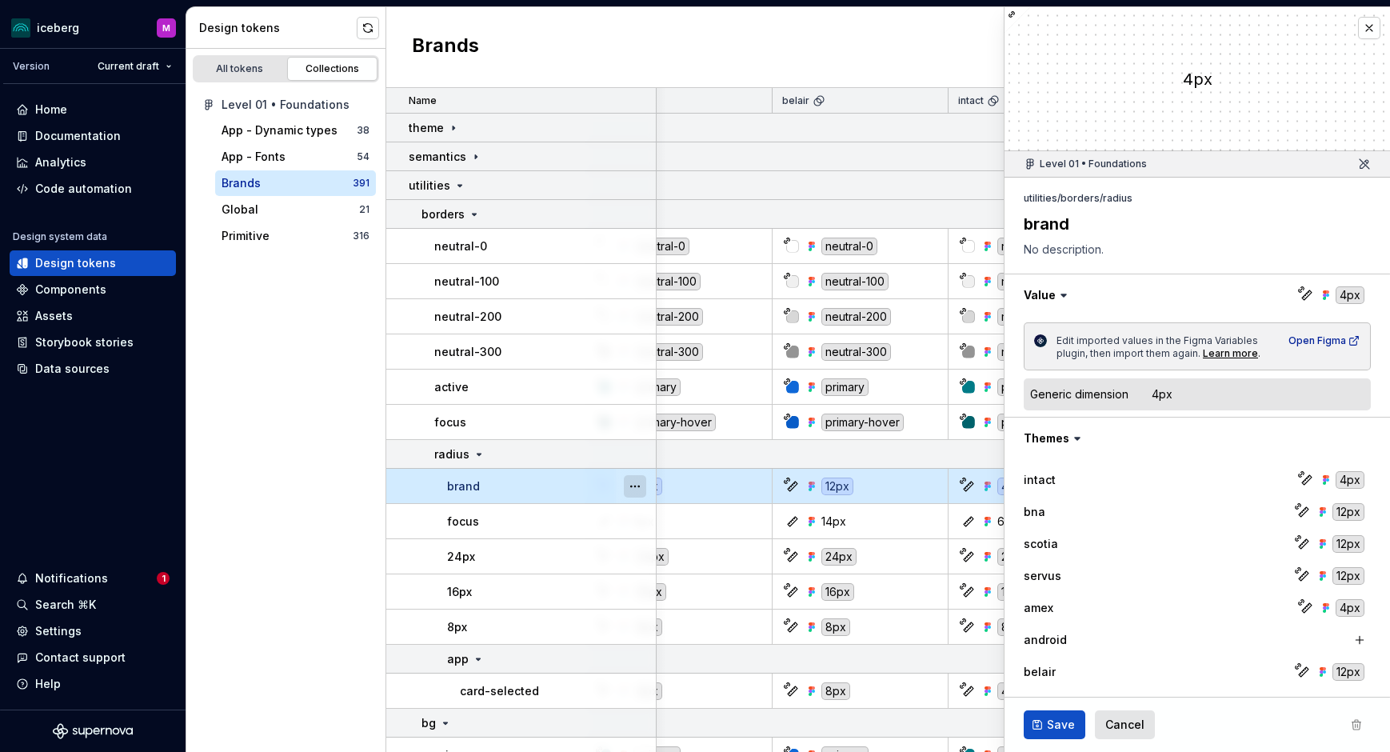
click at [636, 488] on button "button" at bounding box center [635, 486] width 22 height 22
click at [313, 483] on html "iceberg M Version Current draft Home Documentation Analytics Code automation De…" at bounding box center [695, 376] width 1390 height 752
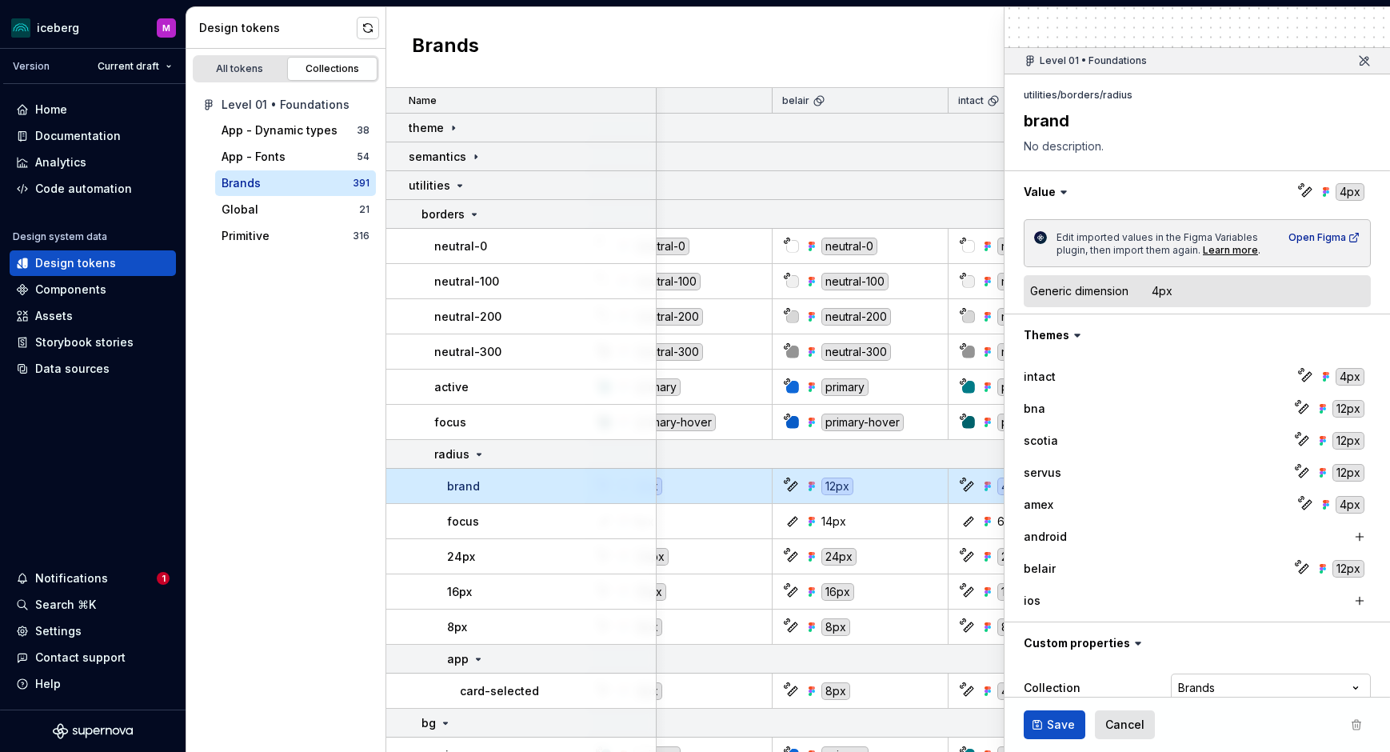
scroll to position [102, 0]
click at [1330, 239] on div "Open Figma" at bounding box center [1324, 239] width 72 height 13
click at [1075, 336] on icon at bounding box center [1077, 337] width 5 height 2
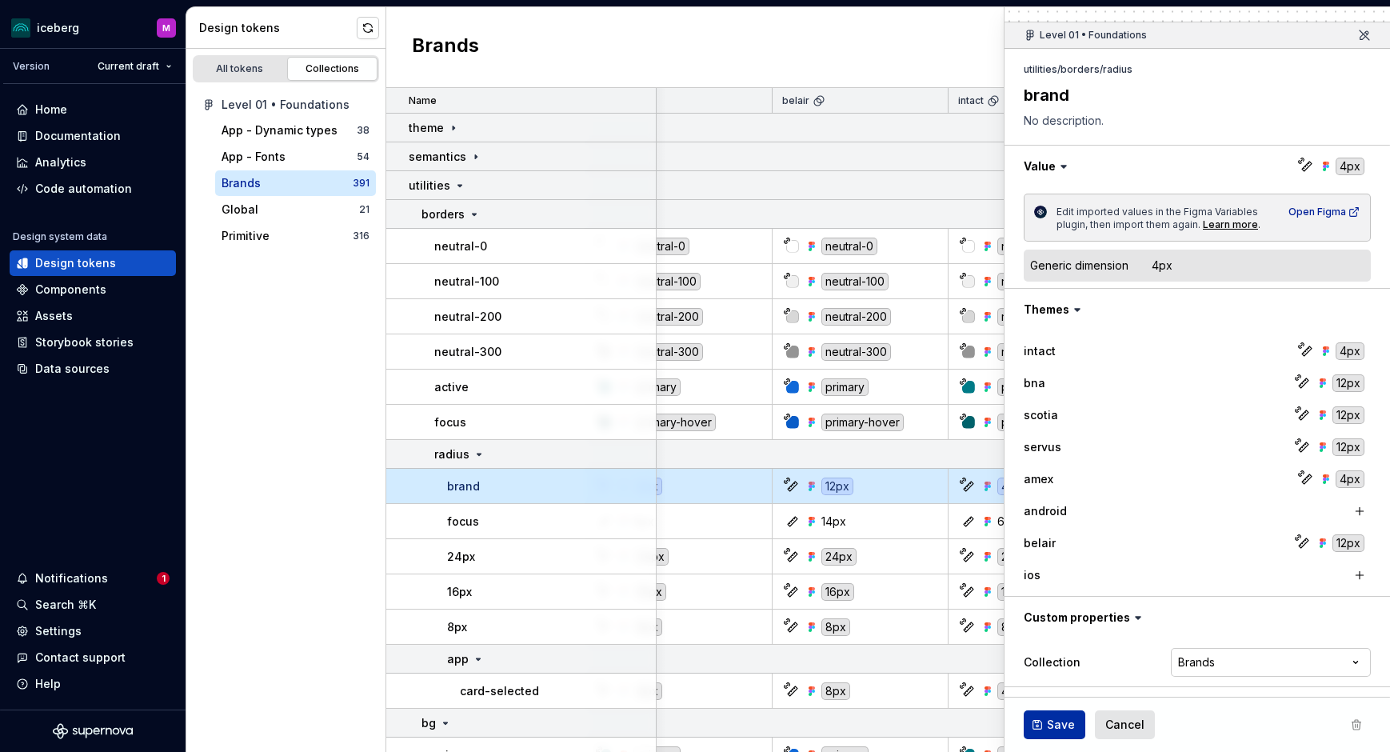
click at [1059, 723] on span "Save" at bounding box center [1061, 725] width 28 height 16
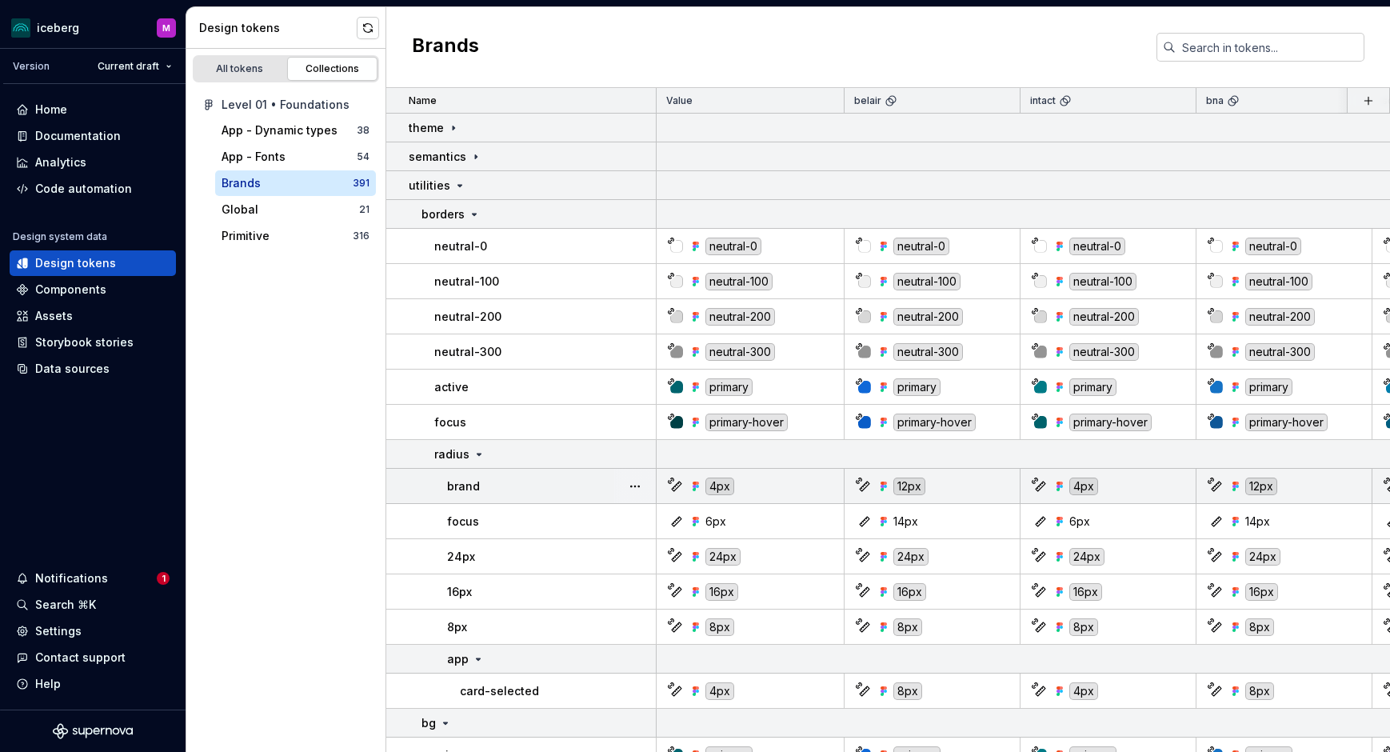
click at [520, 488] on div "brand" at bounding box center [551, 486] width 208 height 16
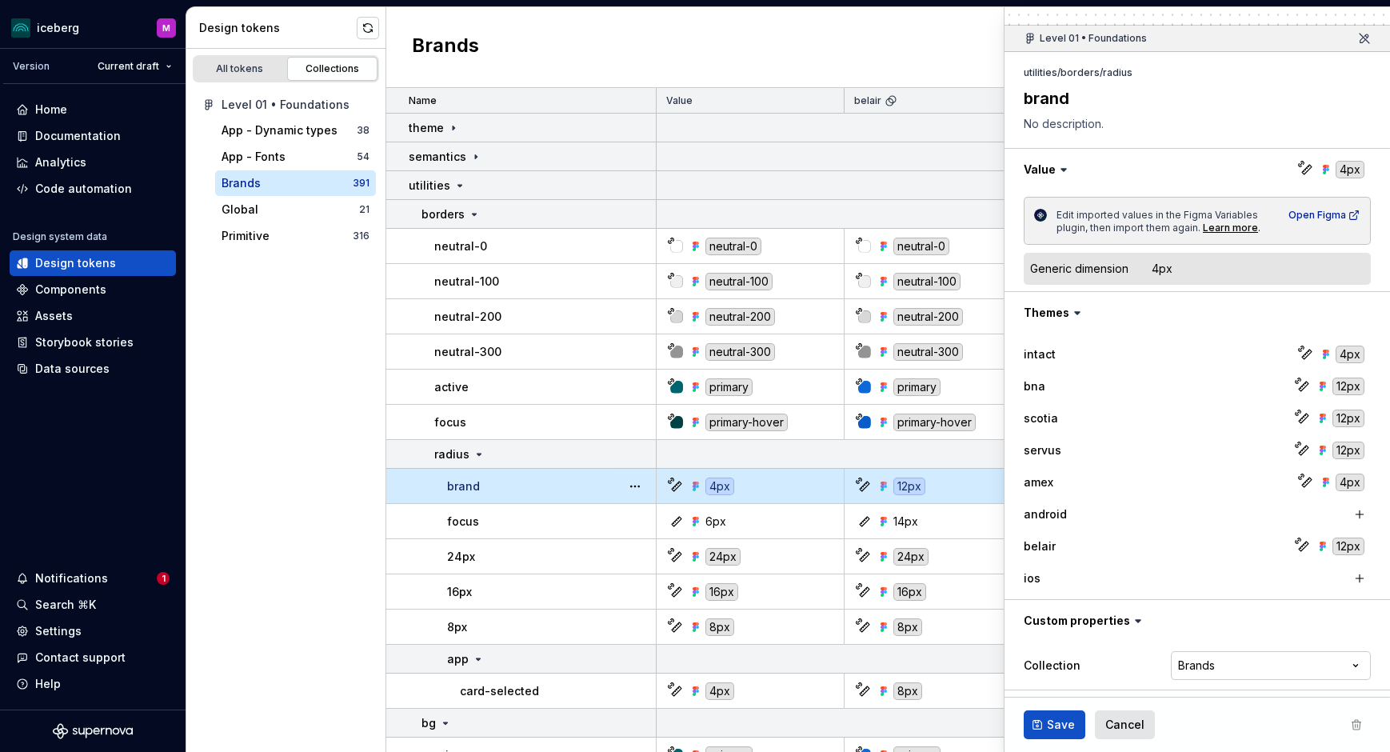
scroll to position [129, 0]
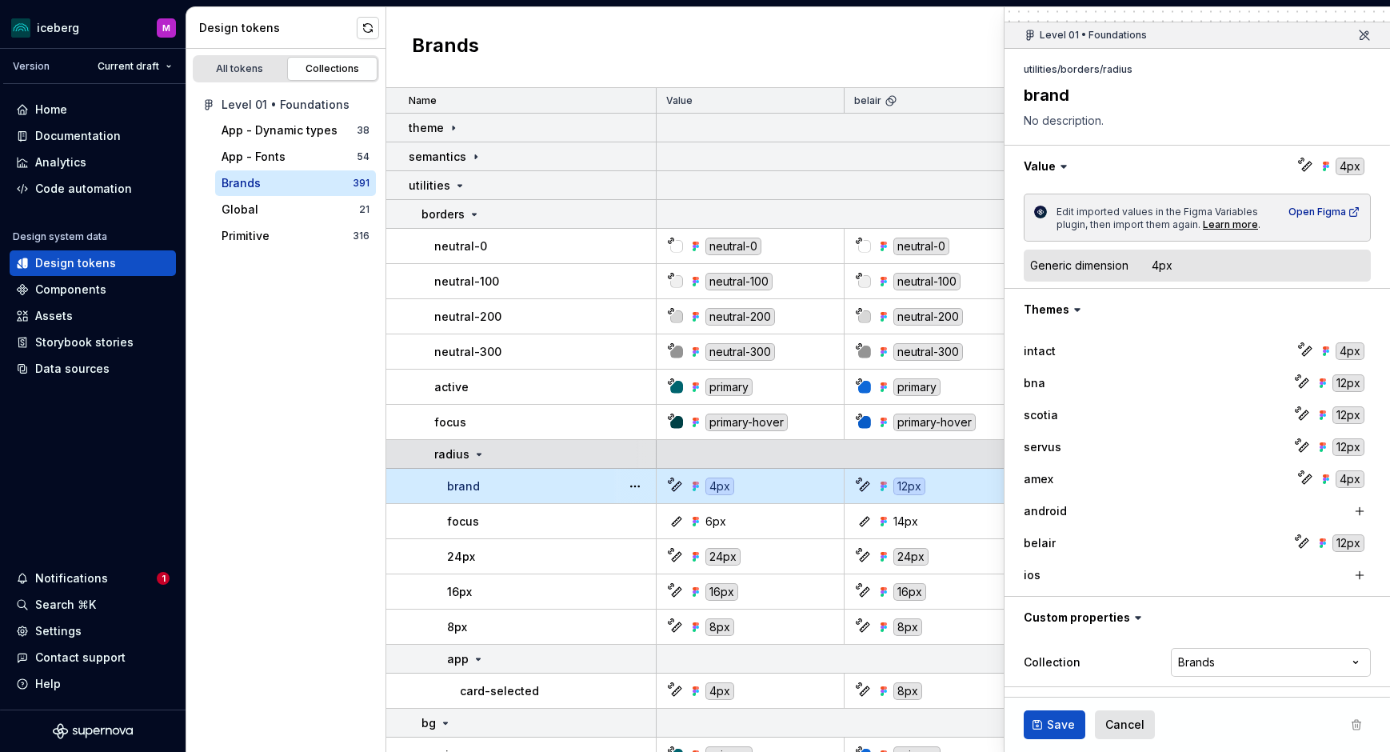
click at [528, 451] on div "radius" at bounding box center [544, 454] width 221 height 16
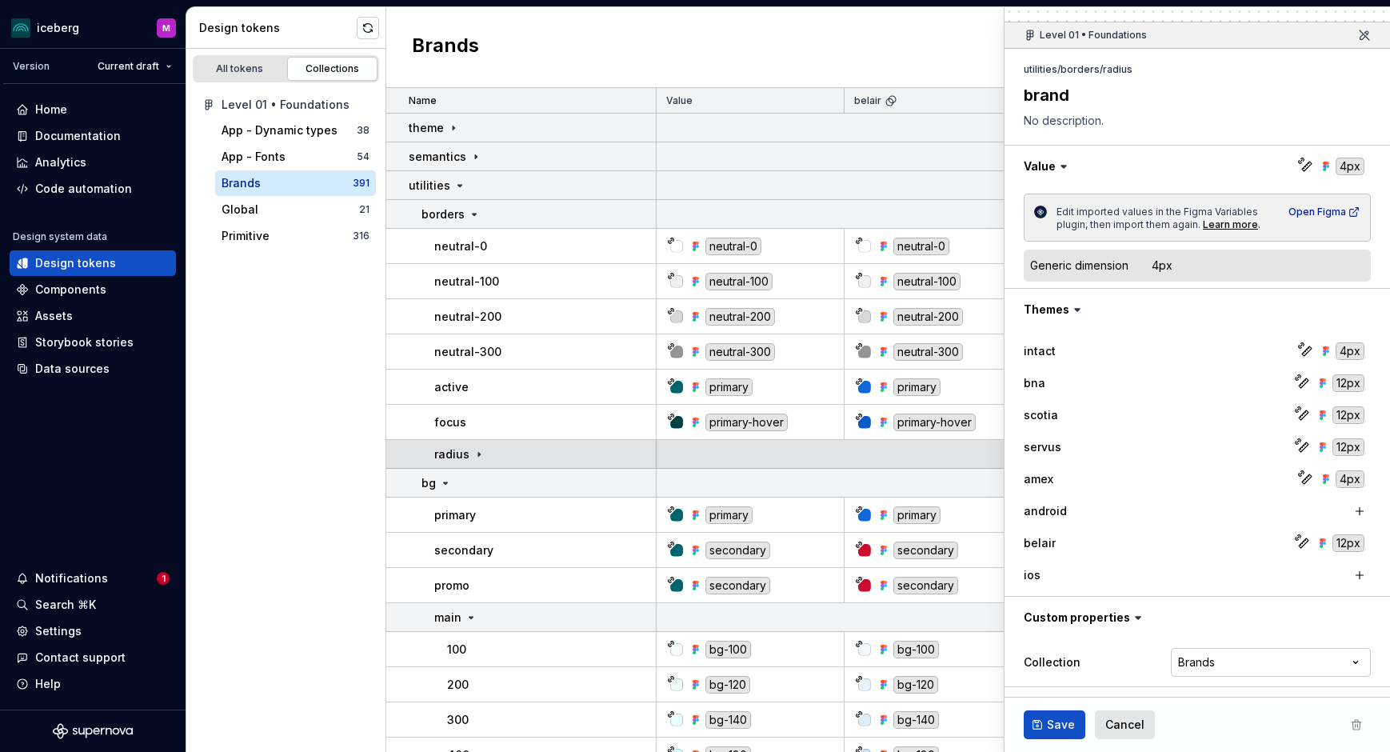
click at [528, 451] on div "radius" at bounding box center [544, 454] width 221 height 16
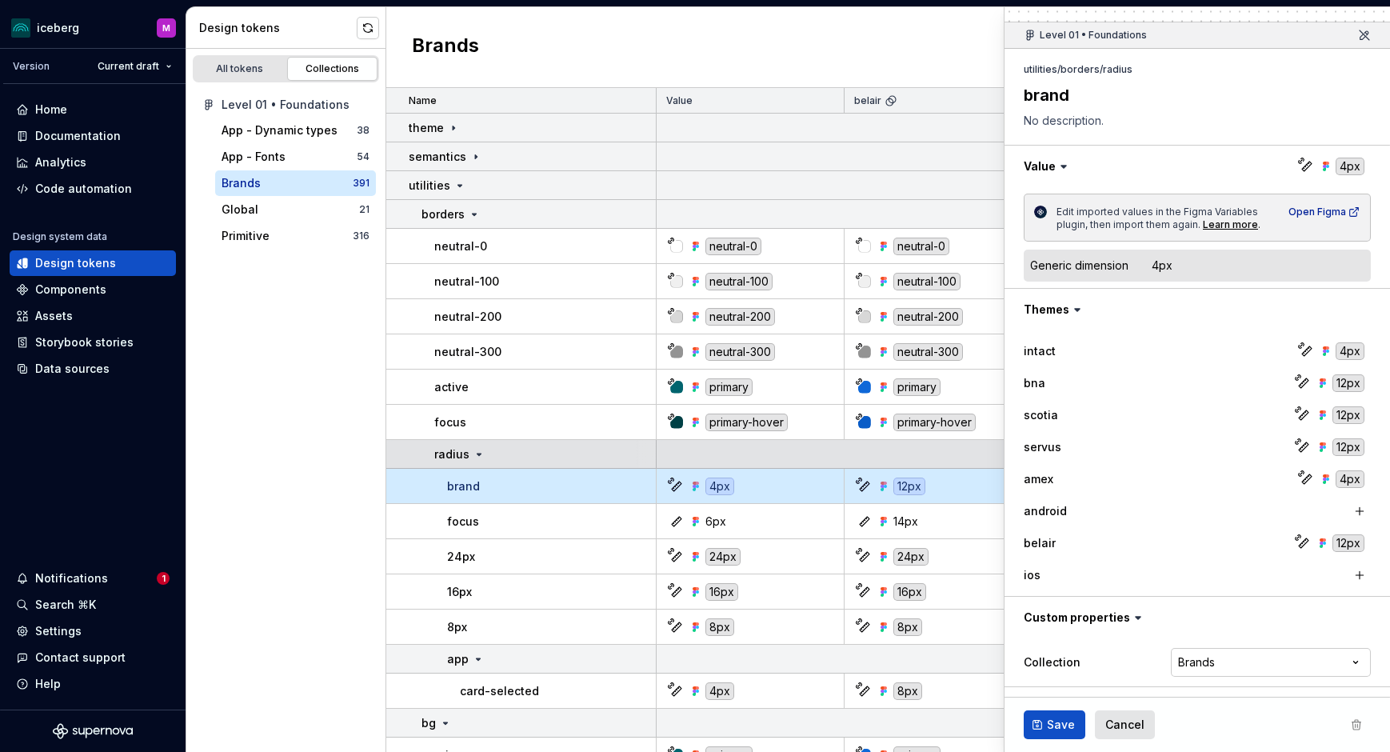
click at [528, 451] on div "radius" at bounding box center [544, 454] width 221 height 16
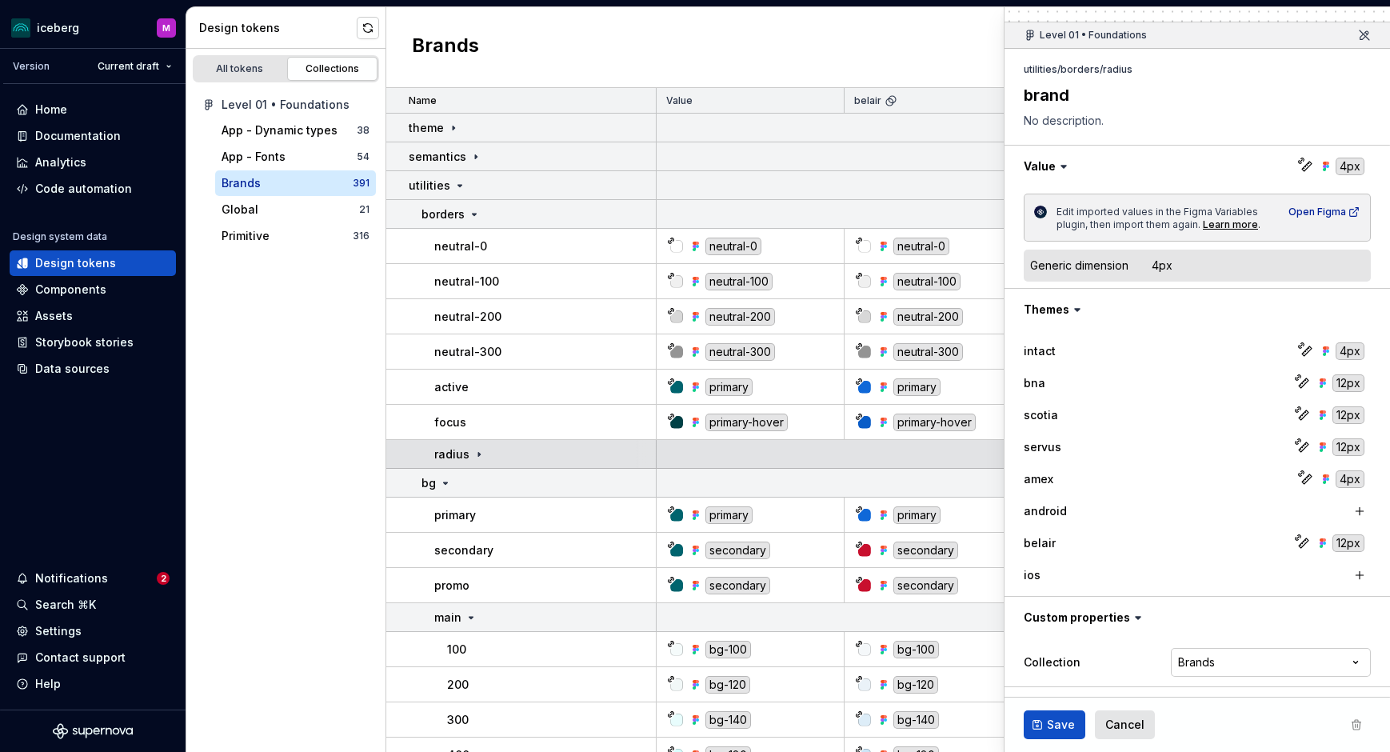
click at [528, 451] on div "radius" at bounding box center [544, 454] width 221 height 16
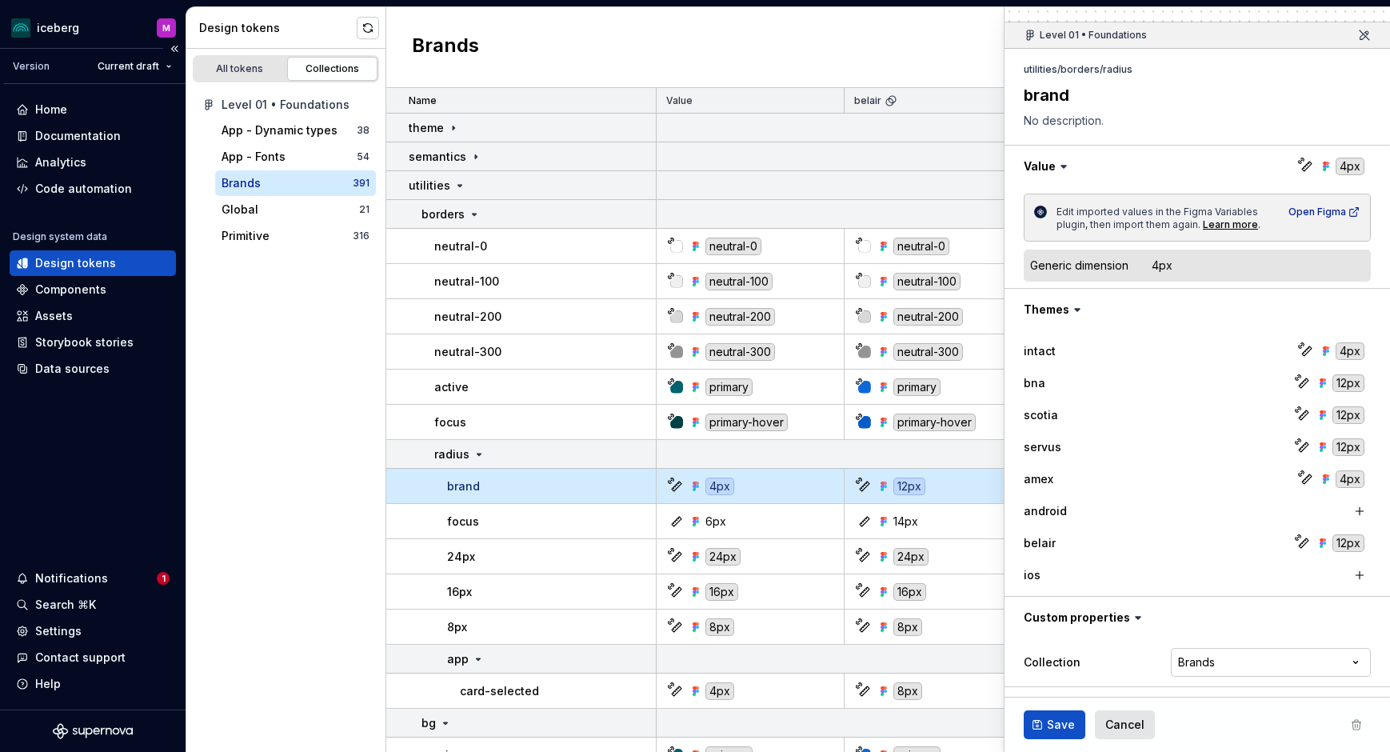
type textarea "*"
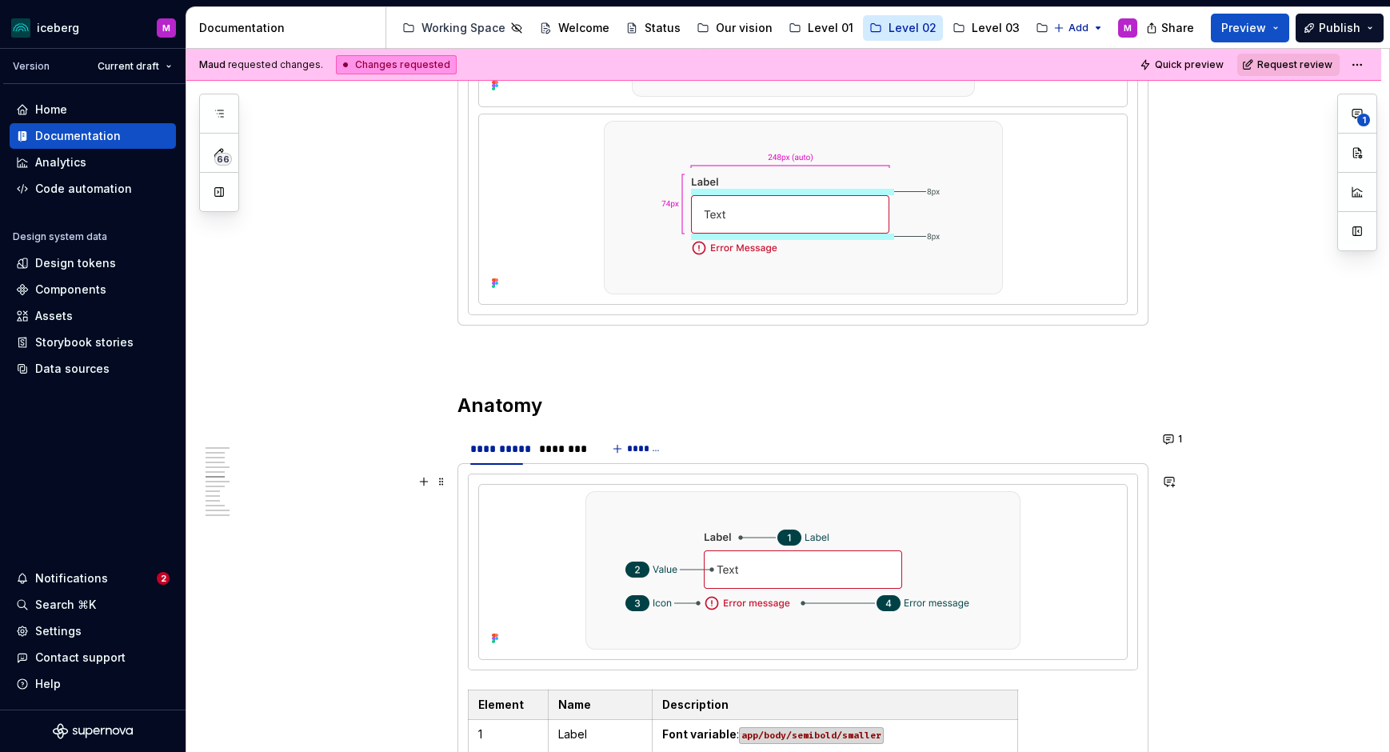
scroll to position [2230, 0]
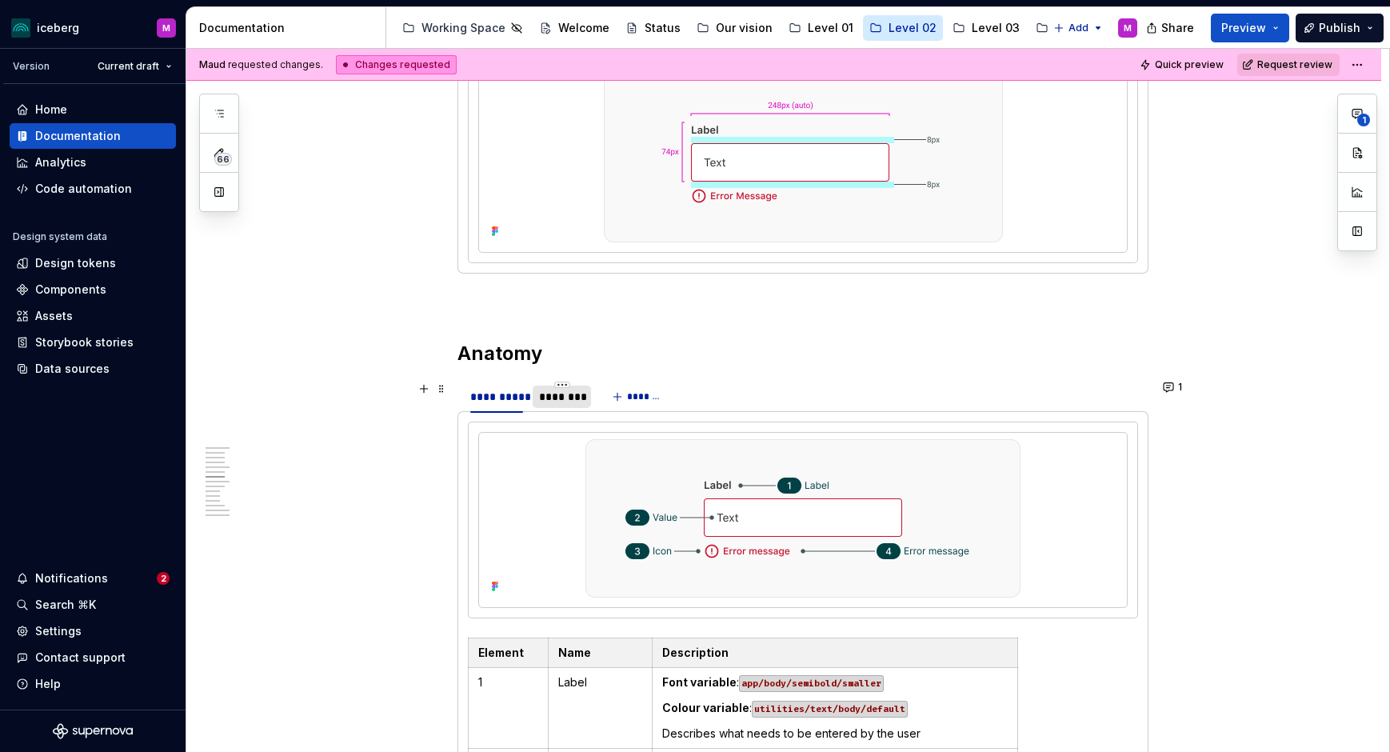
click at [573, 395] on div "********" at bounding box center [562, 397] width 46 height 16
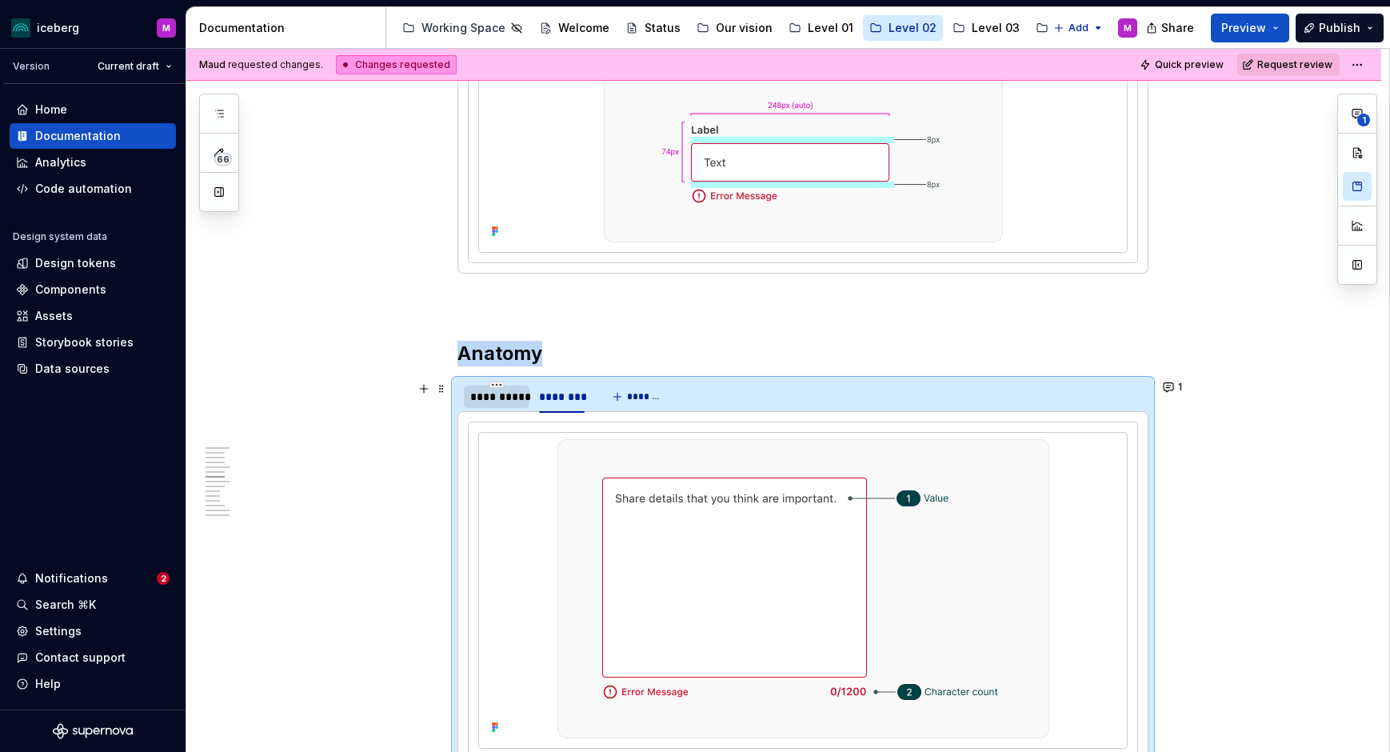
click at [494, 395] on div "**********" at bounding box center [496, 397] width 53 height 16
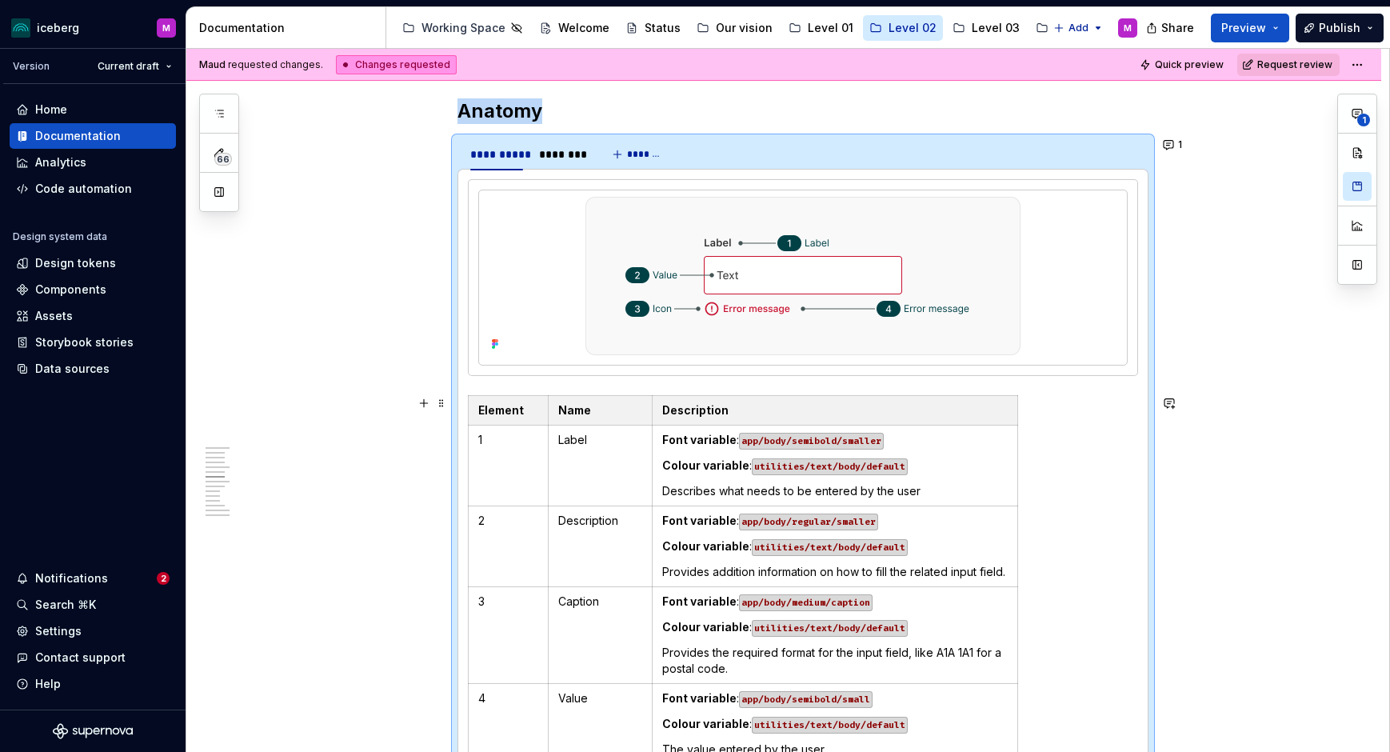
scroll to position [2467, 0]
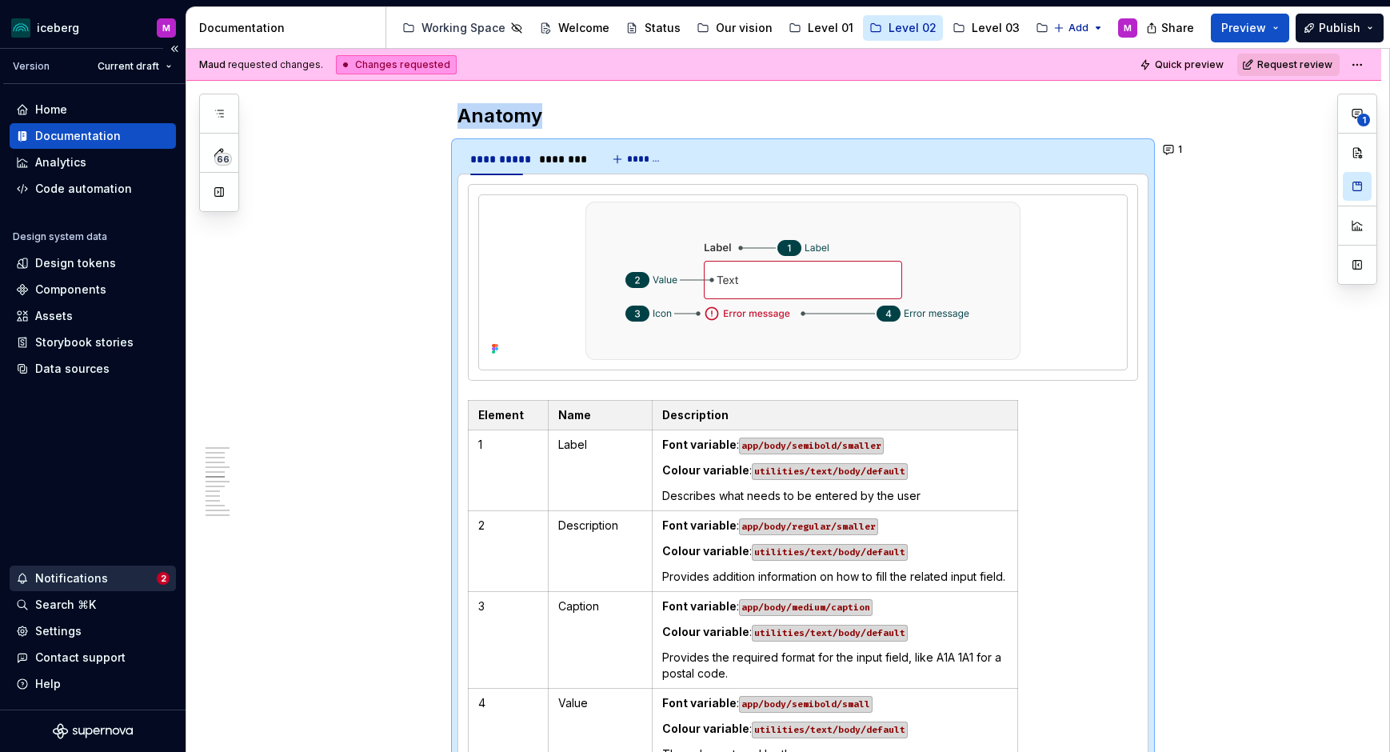
click at [104, 580] on div "Notifications" at bounding box center [86, 578] width 141 height 16
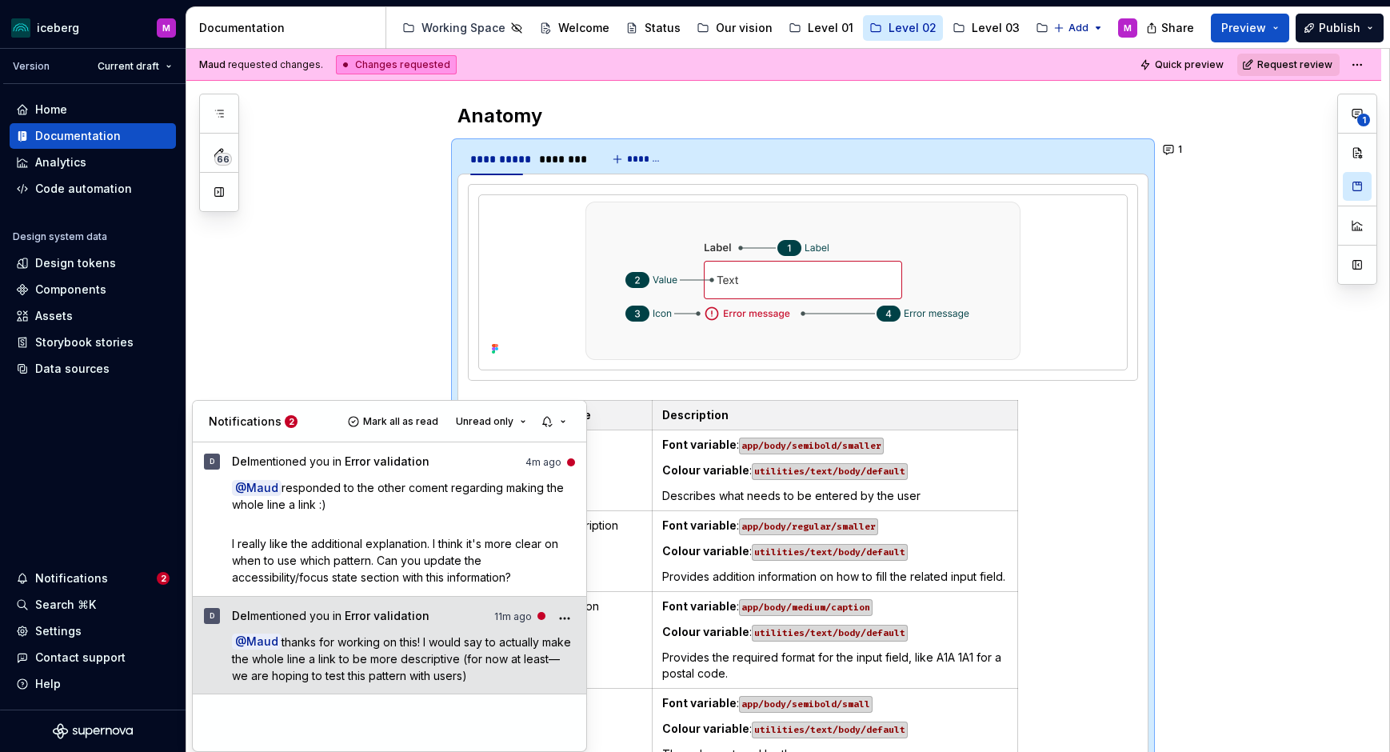
click at [424, 649] on p "@ [PERSON_NAME] thanks for working on this! I would say to actually make the wh…" at bounding box center [404, 658] width 344 height 50
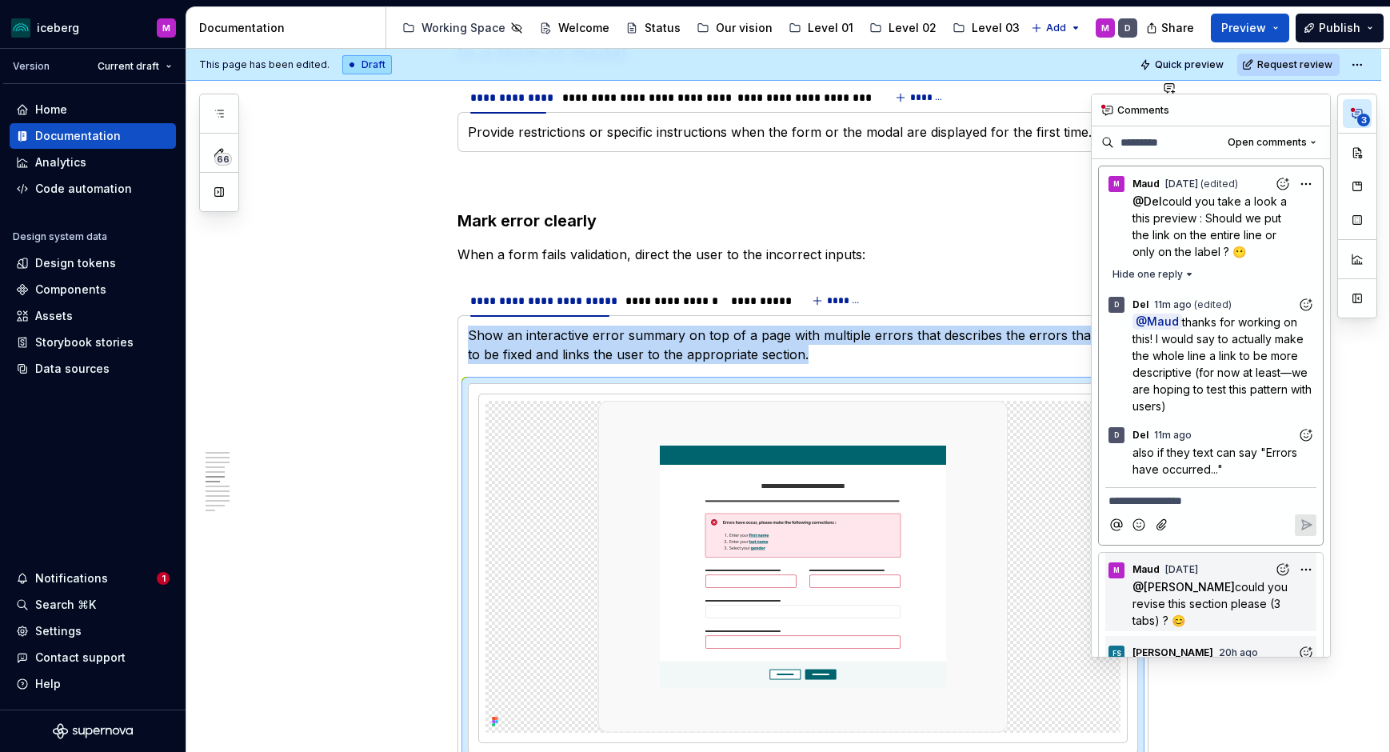
click at [1352, 117] on icon "button" at bounding box center [1357, 113] width 13 height 13
click at [73, 572] on div "Notifications" at bounding box center [71, 578] width 73 height 16
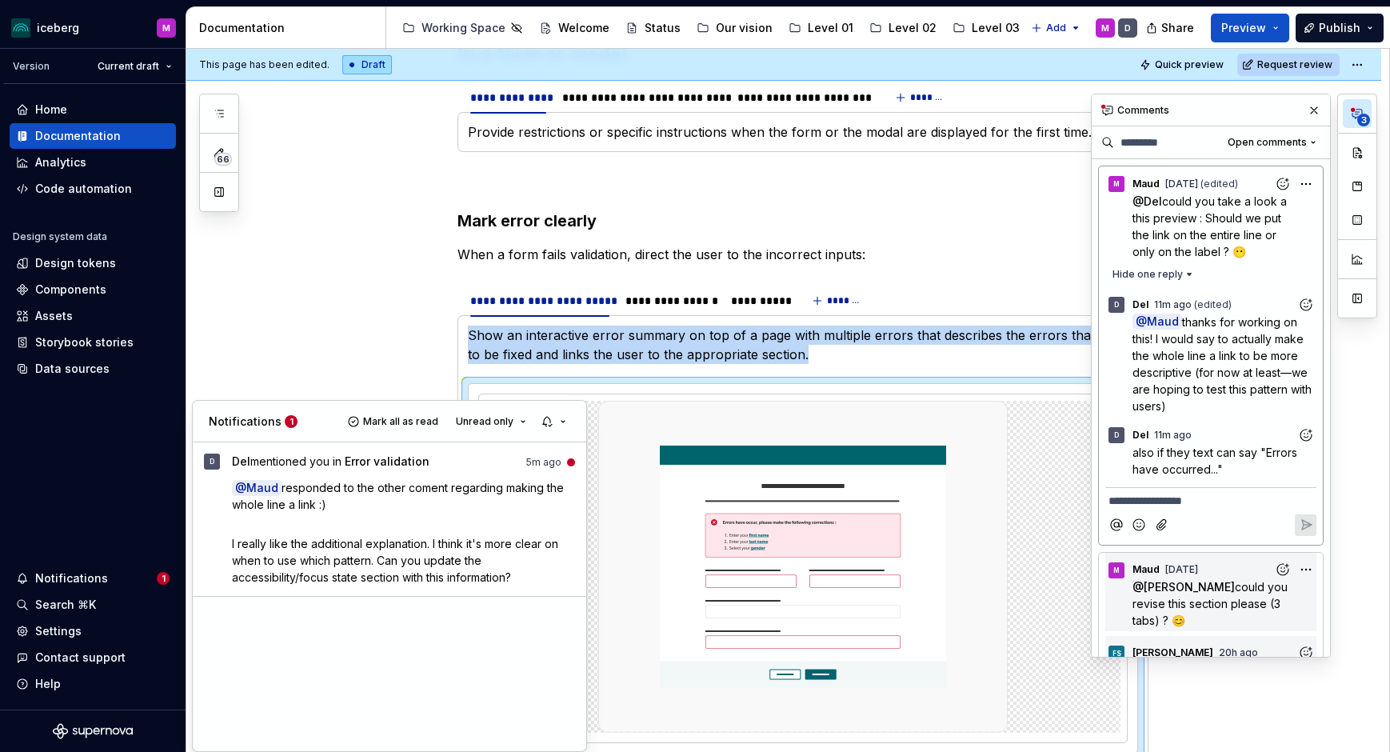
type textarea "*"
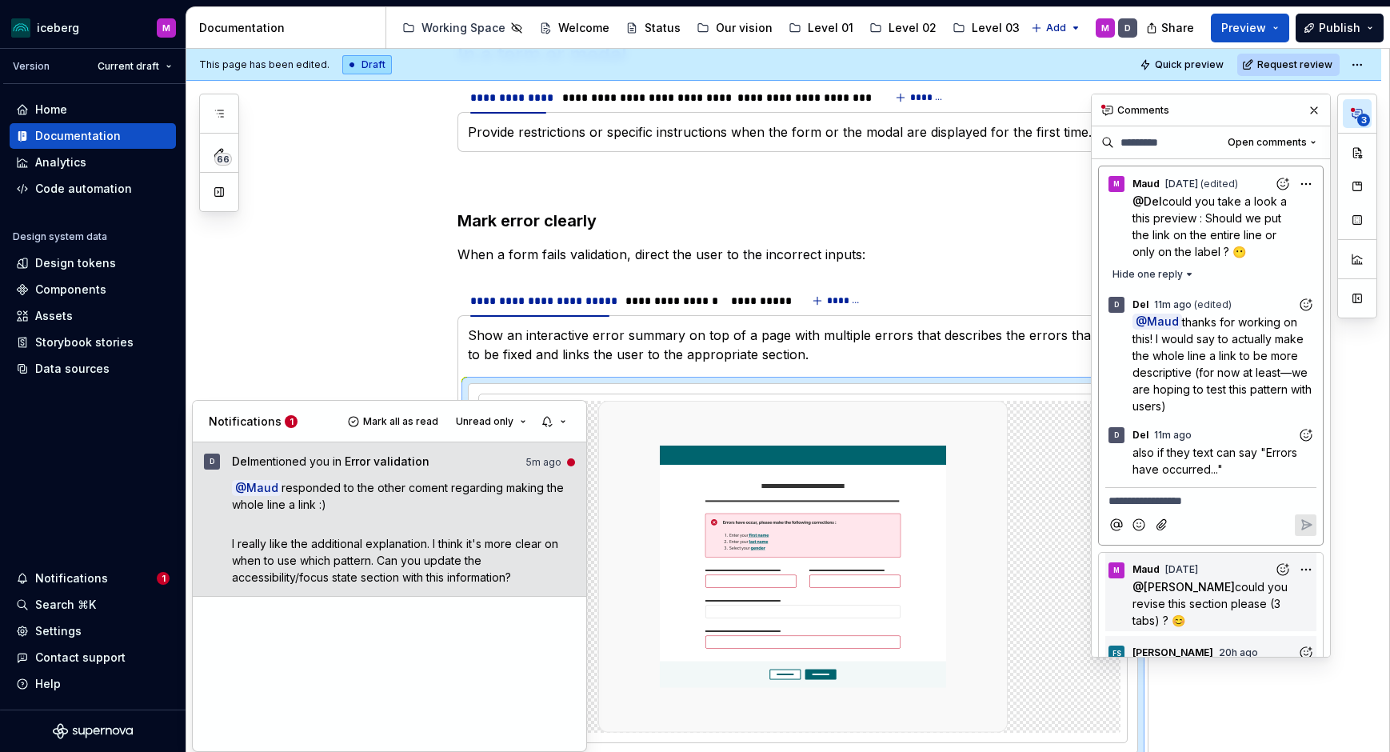
click at [449, 561] on span "I really like the additional explanation. I think it's more clear on when to us…" at bounding box center [396, 560] width 329 height 47
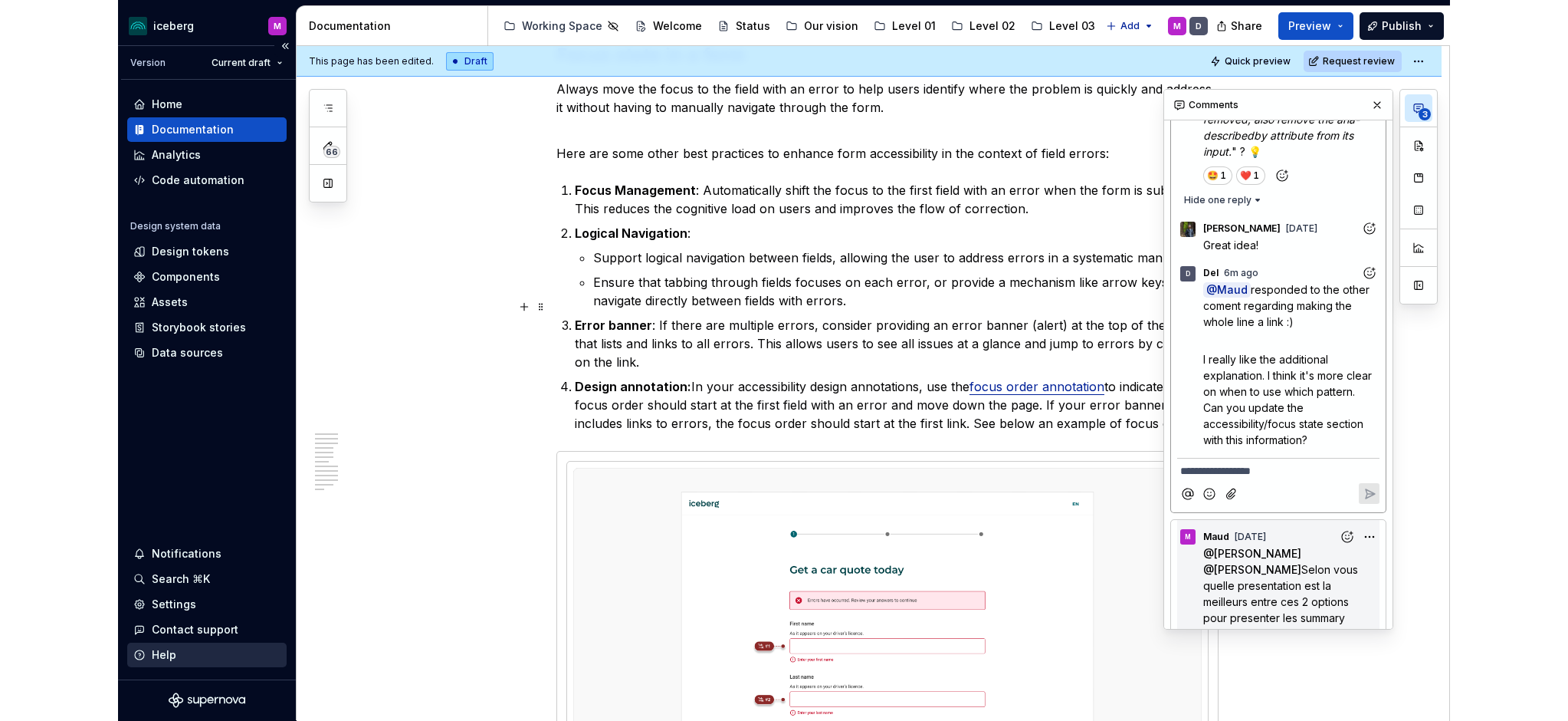
scroll to position [3678, 0]
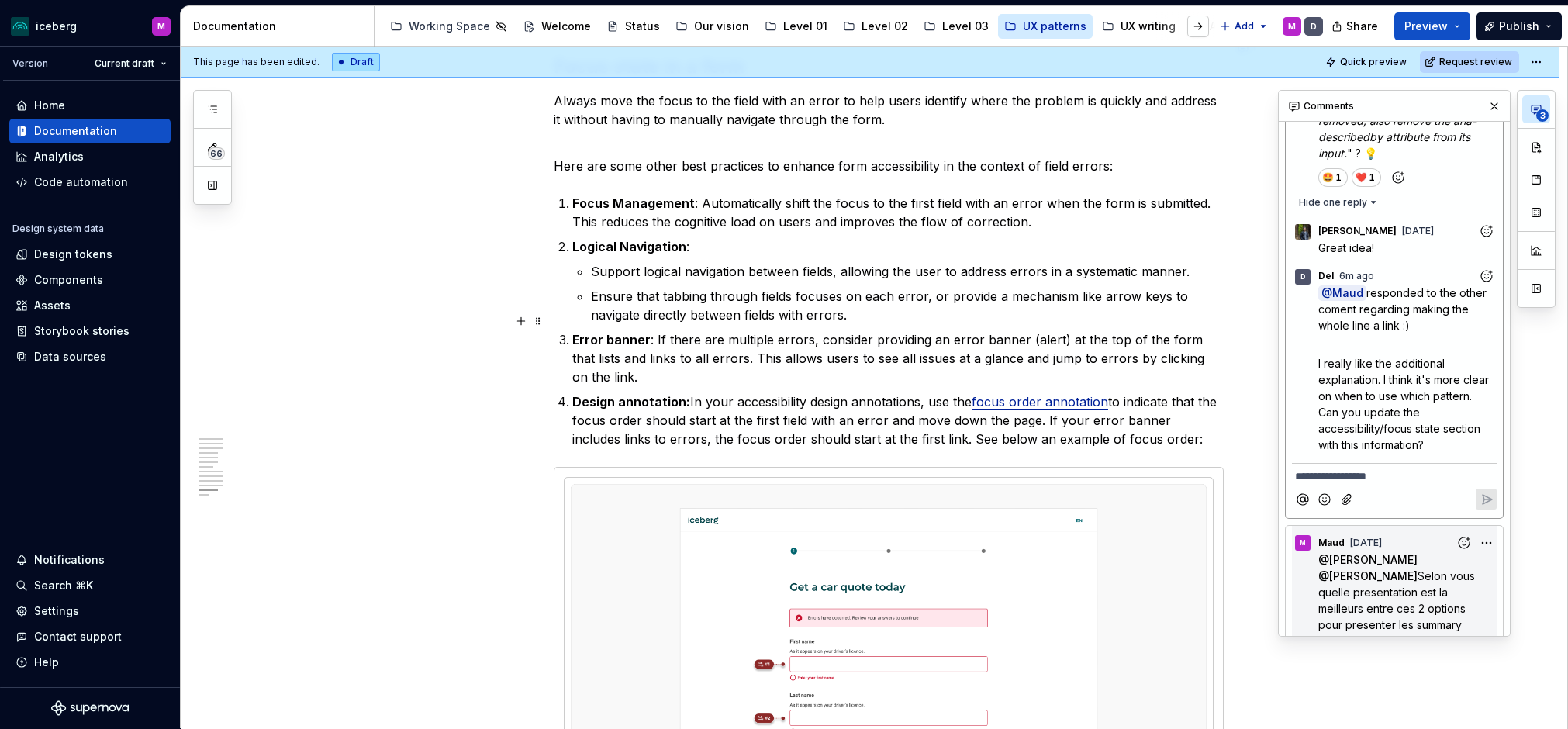
type textarea "*"
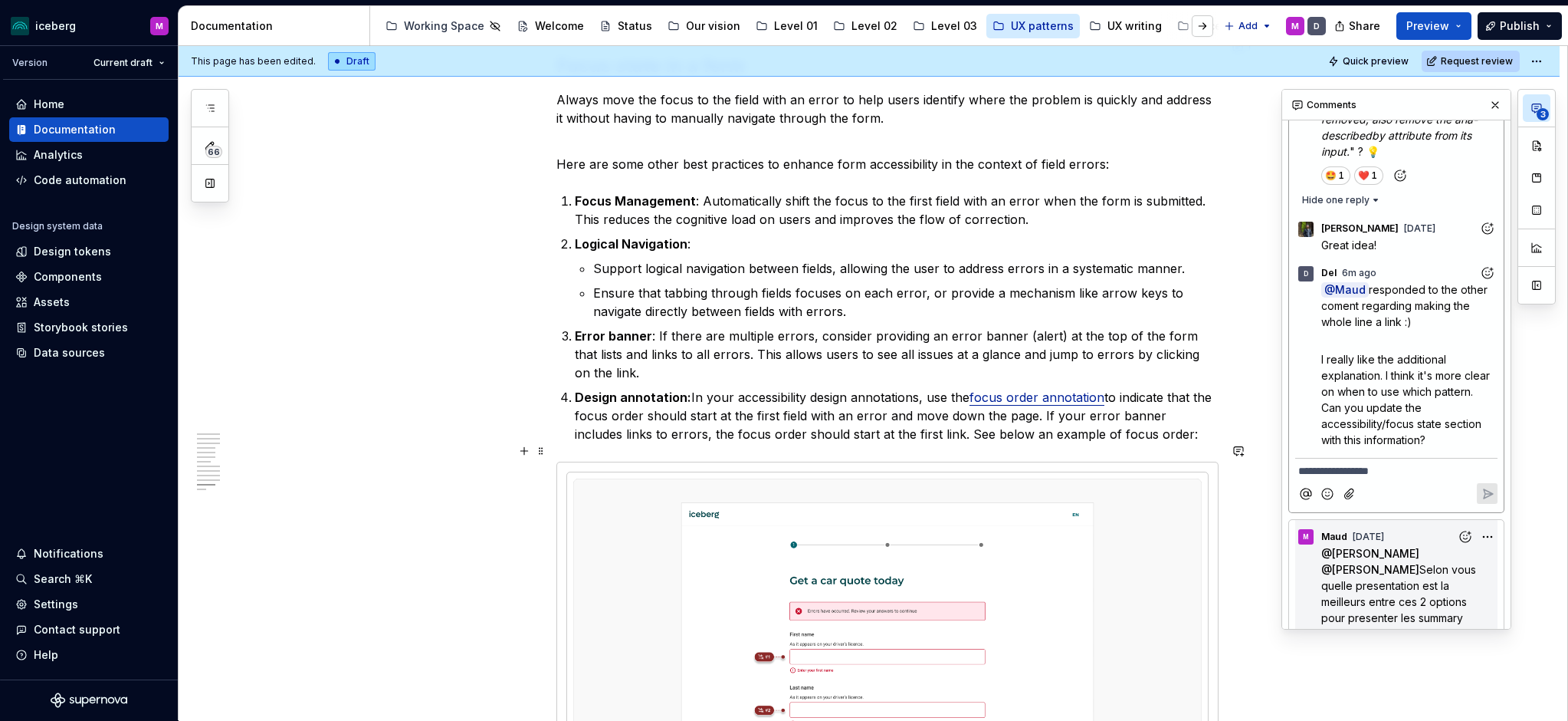
click at [1331, 463] on p "**********" at bounding box center [1396, 471] width 196 height 16
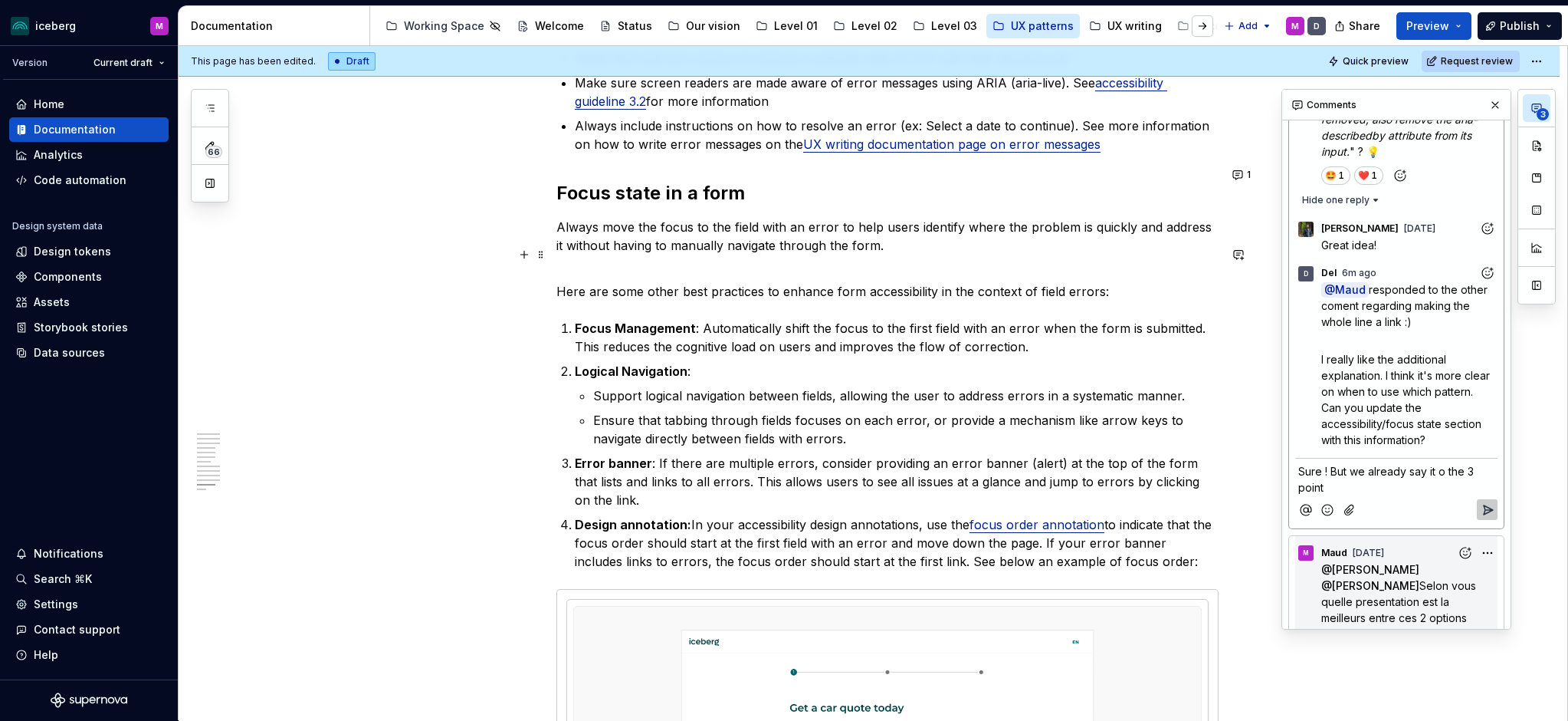
scroll to position [3547, 0]
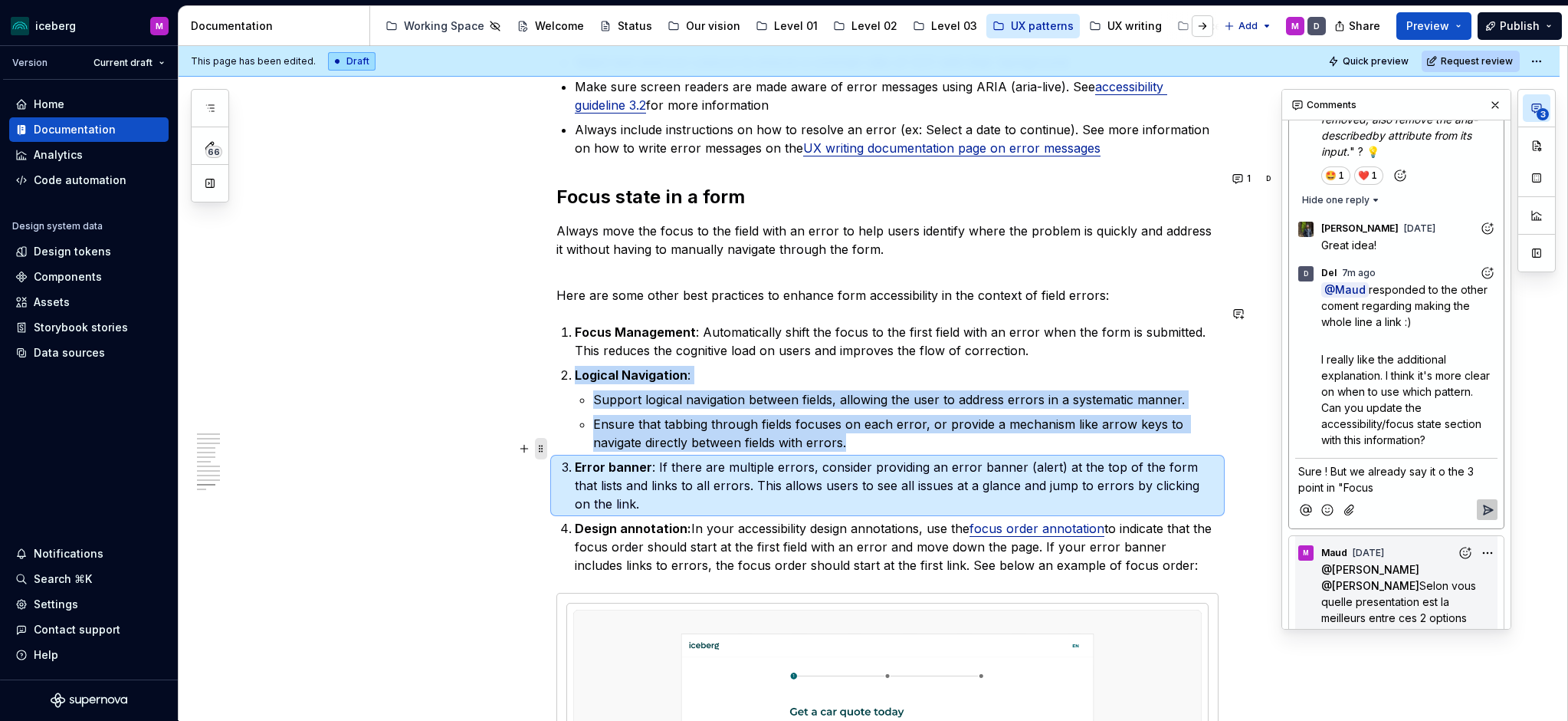
click at [547, 449] on span at bounding box center [541, 449] width 12 height 21
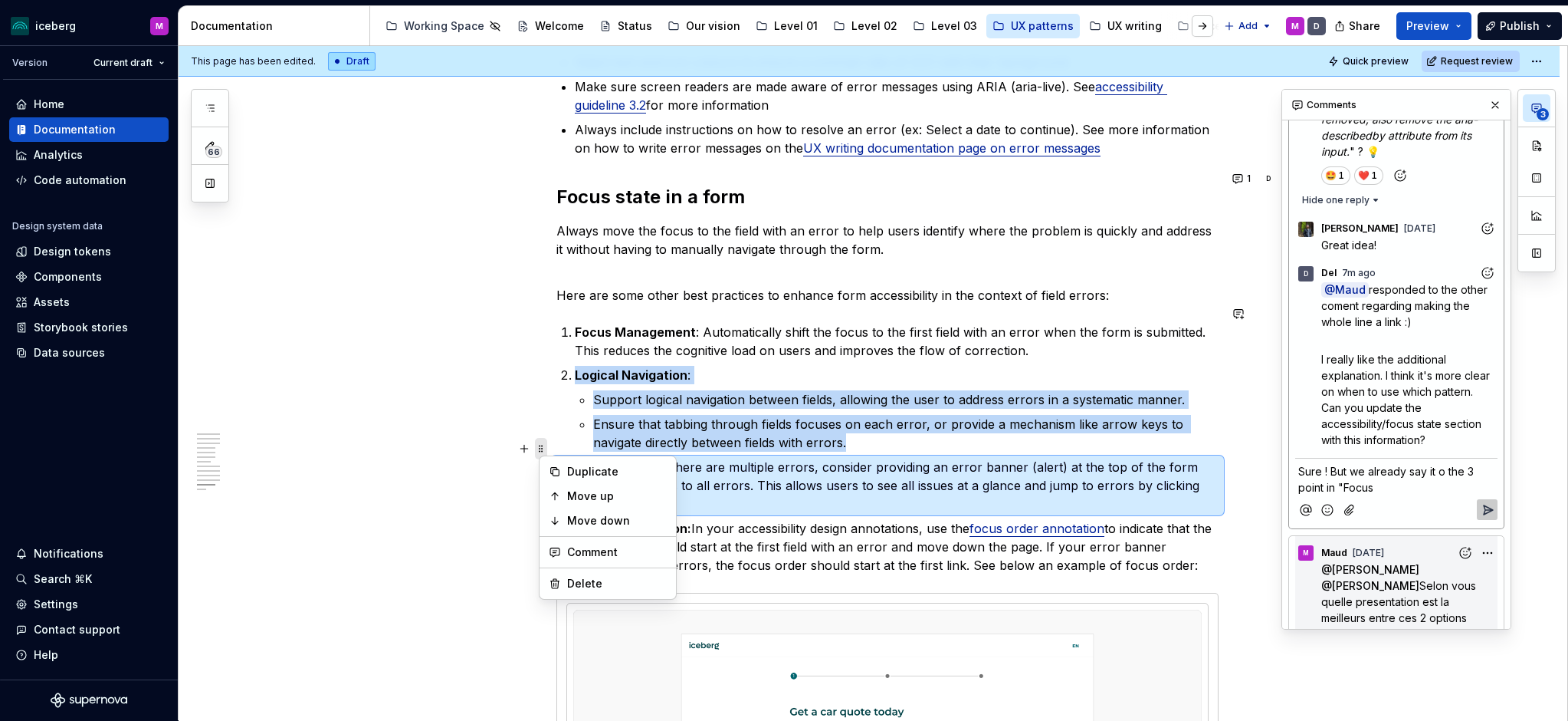
click at [547, 449] on span at bounding box center [541, 449] width 12 height 21
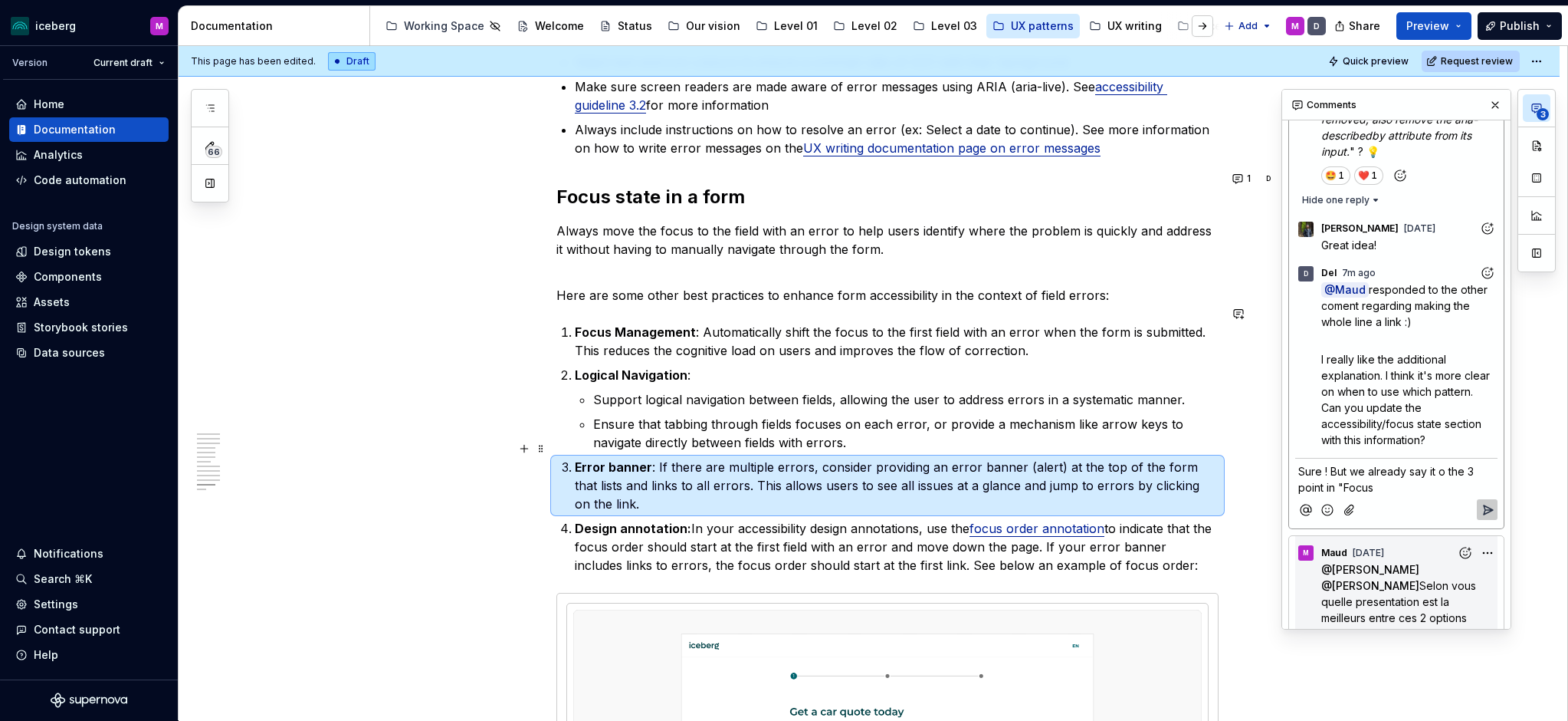
click at [1331, 463] on p "Sure ! But we already say it o the 3 point in "Focus" at bounding box center [1396, 479] width 196 height 33
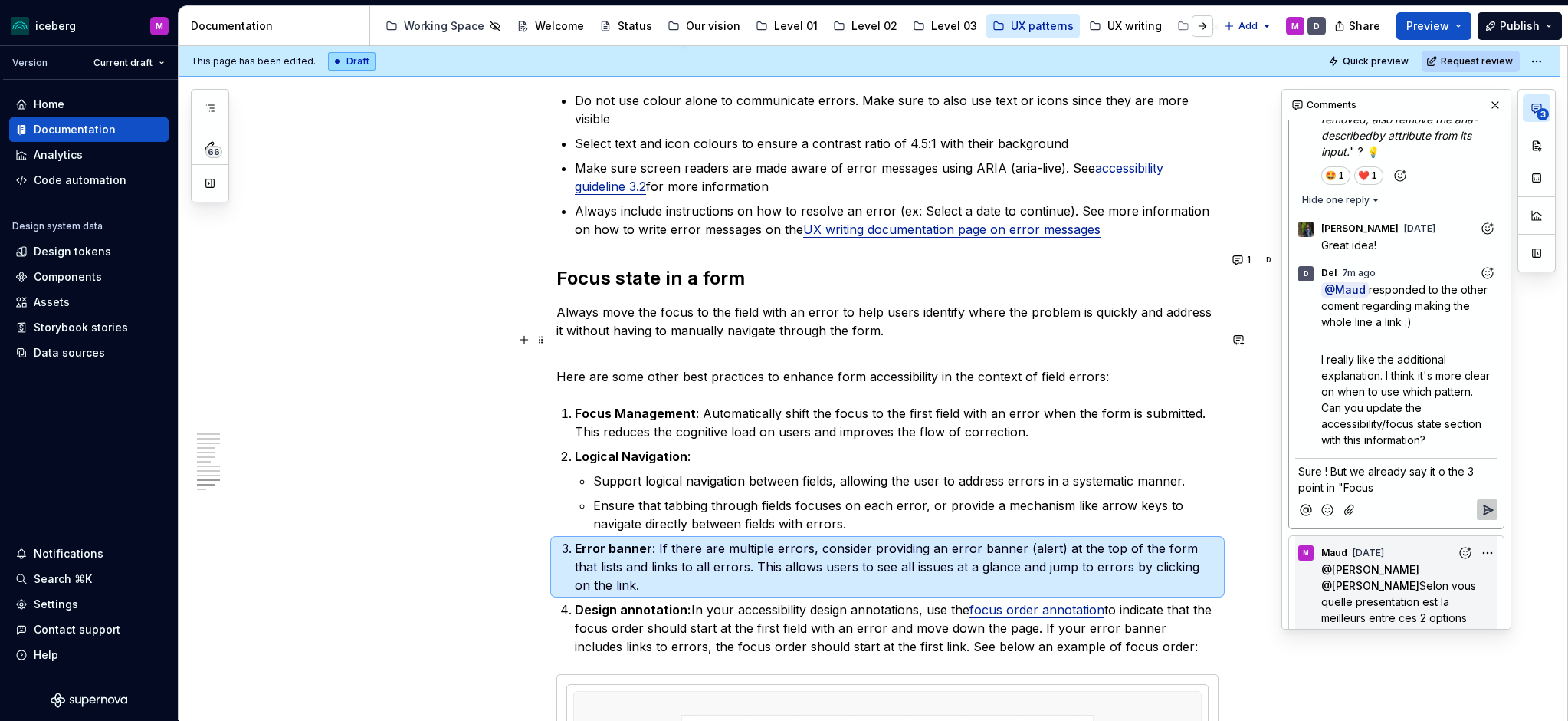
scroll to position [3461, 0]
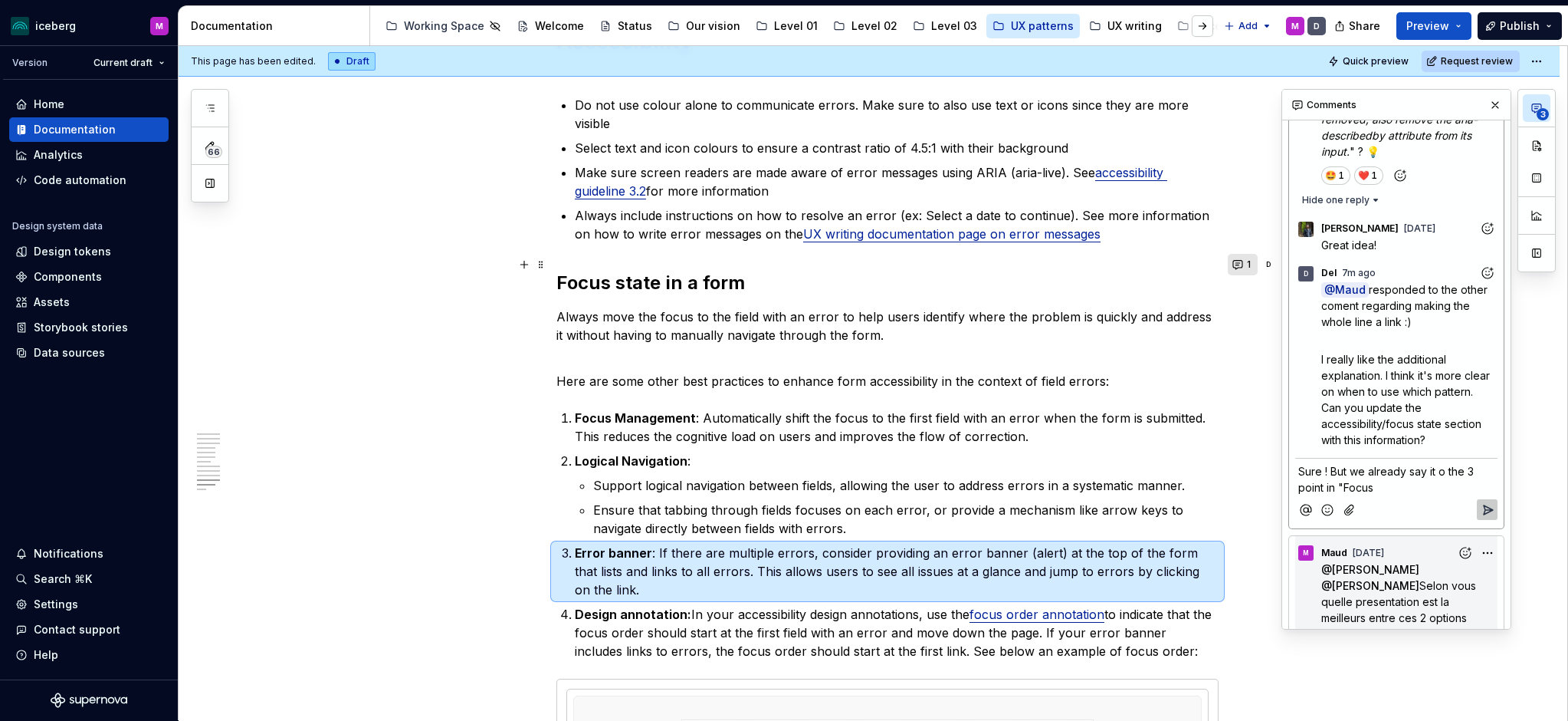
click at [1243, 266] on button "1" at bounding box center [1242, 265] width 30 height 21
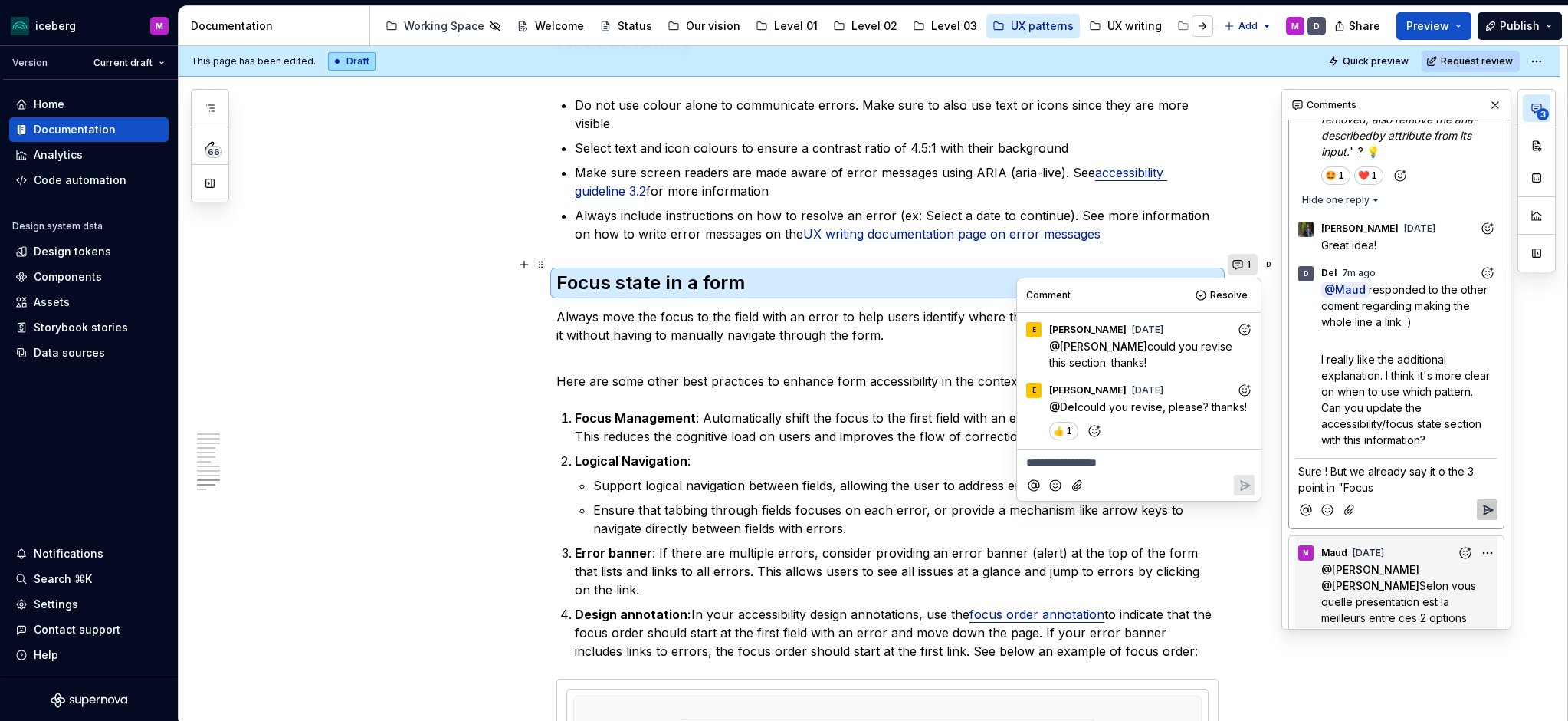
click at [1243, 266] on button "1" at bounding box center [1242, 265] width 30 height 21
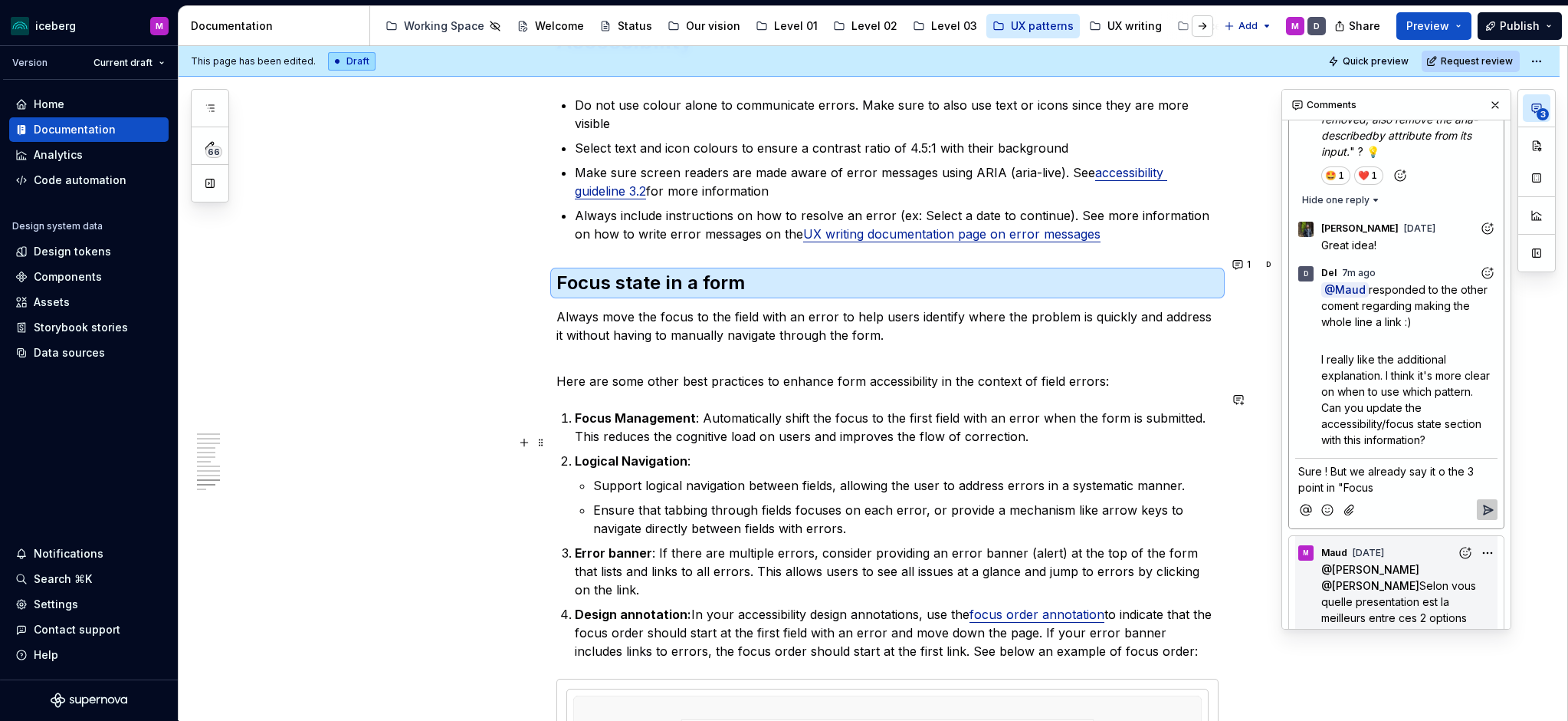
click at [1331, 463] on p "Sure ! But we already say it o the 3 point in "Focus" at bounding box center [1396, 479] width 196 height 33
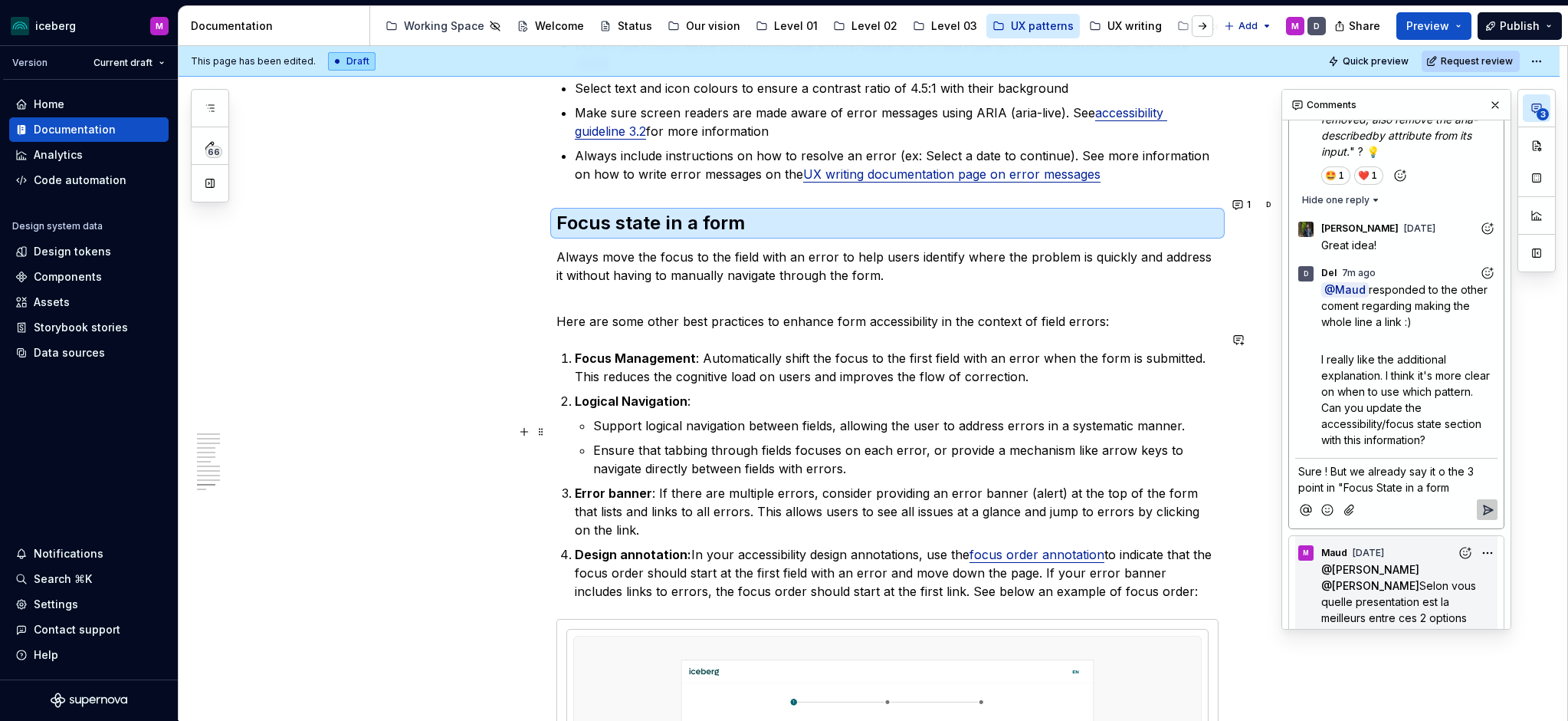
scroll to position [3600, 0]
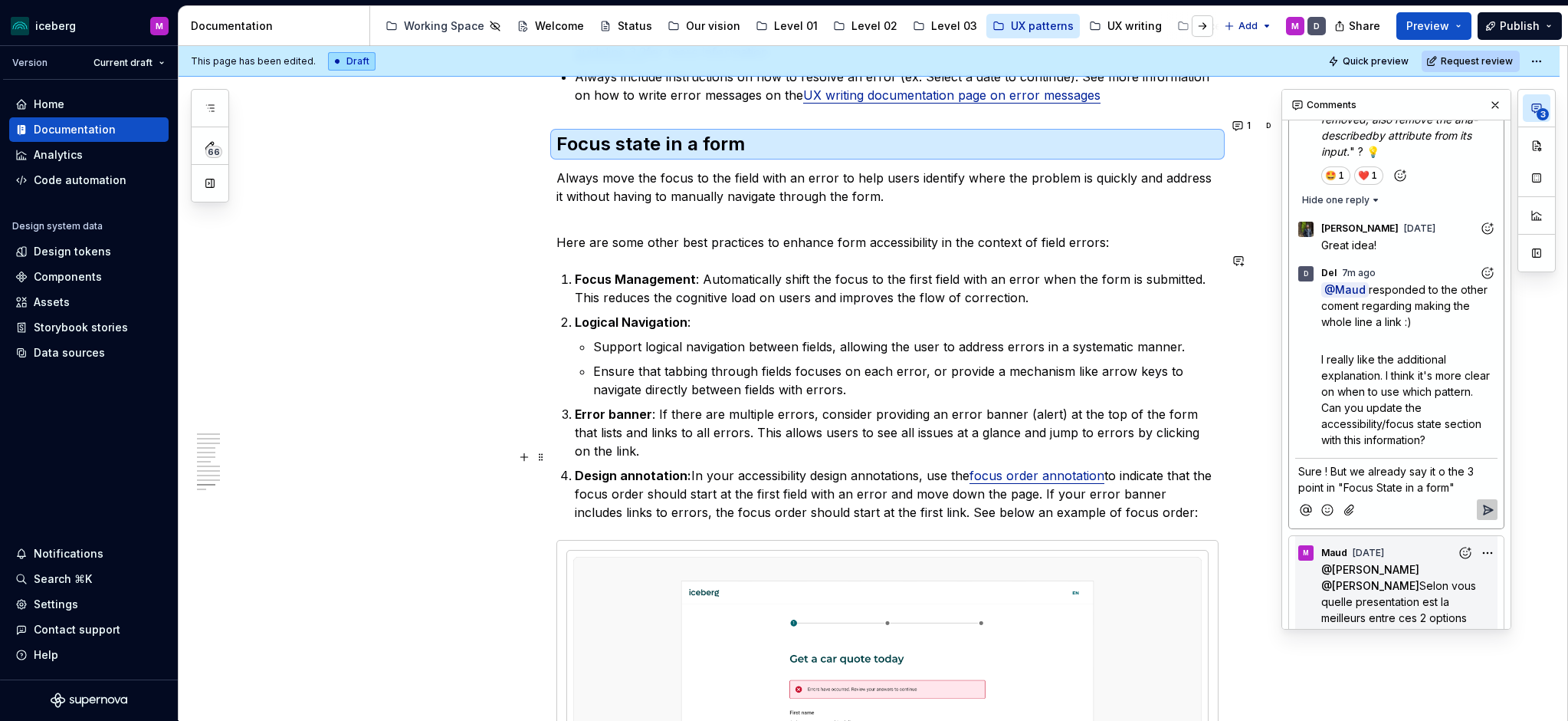
click at [1325, 502] on icon "Add emoji" at bounding box center [1327, 510] width 15 height 15
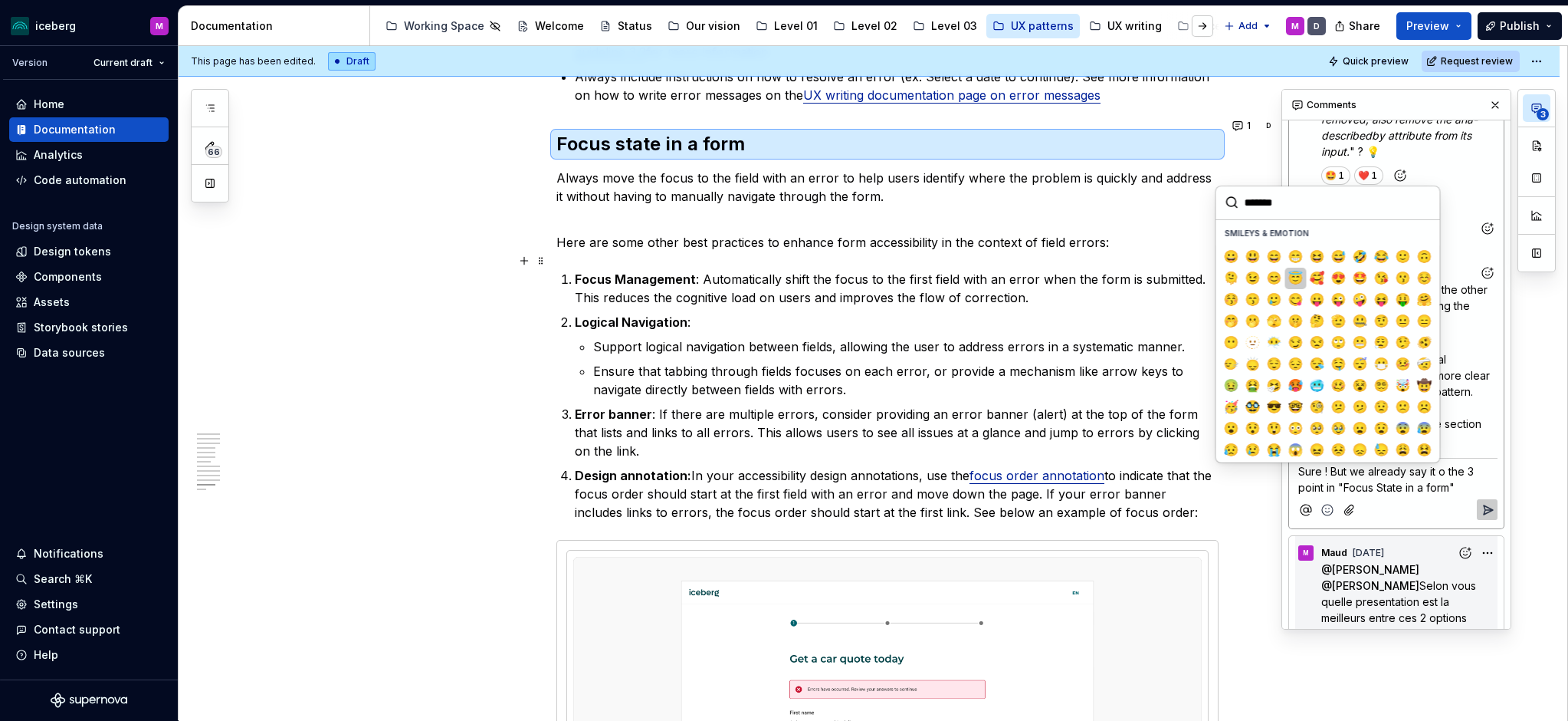
click at [1303, 280] on button "😇" at bounding box center [1296, 278] width 21 height 21
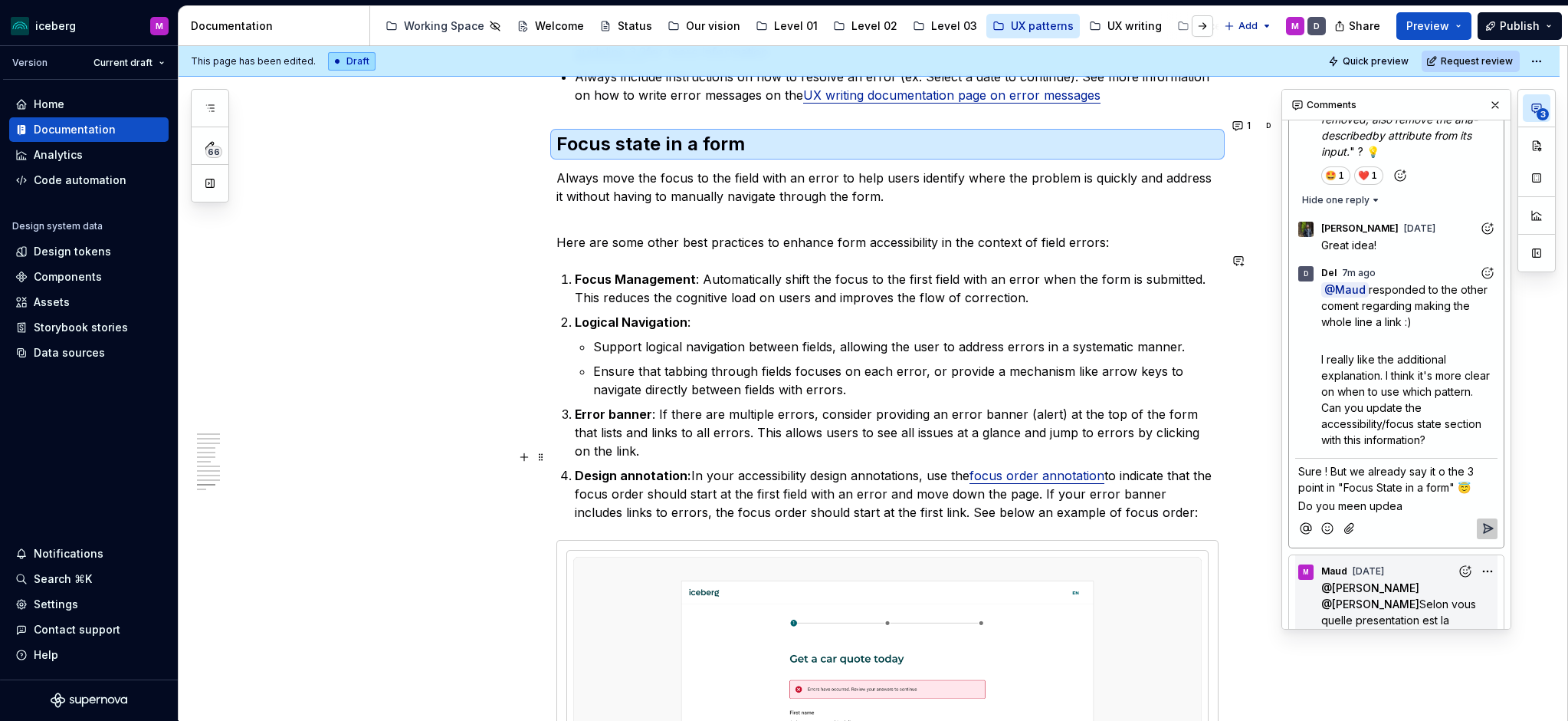
click at [1331, 500] on span "Do you meen updea" at bounding box center [1350, 506] width 104 height 13
click at [1331, 498] on p "Do you meen updea" at bounding box center [1396, 505] width 196 height 16
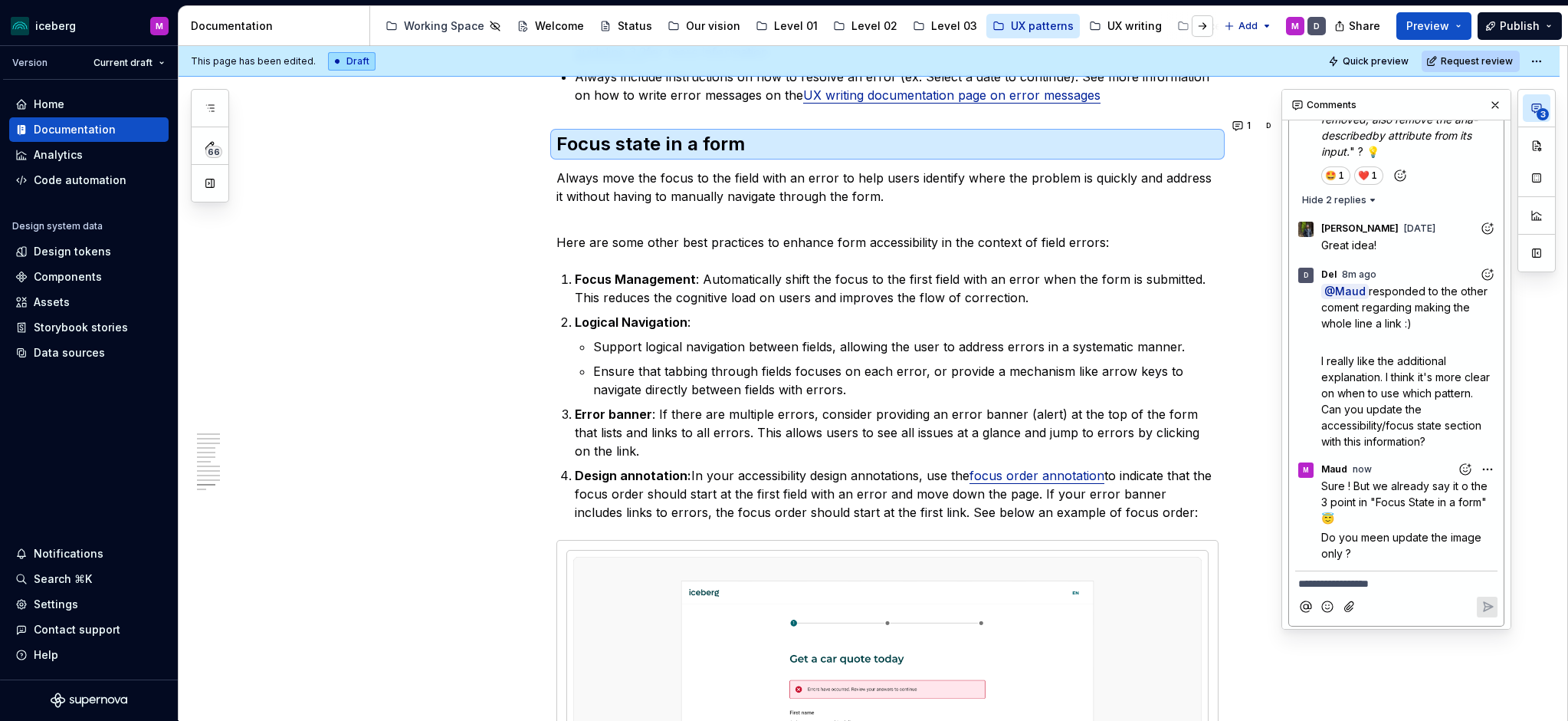
click at [1331, 107] on button "3" at bounding box center [1536, 107] width 28 height 28
click at [1331, 112] on icon "button" at bounding box center [1536, 107] width 12 height 12
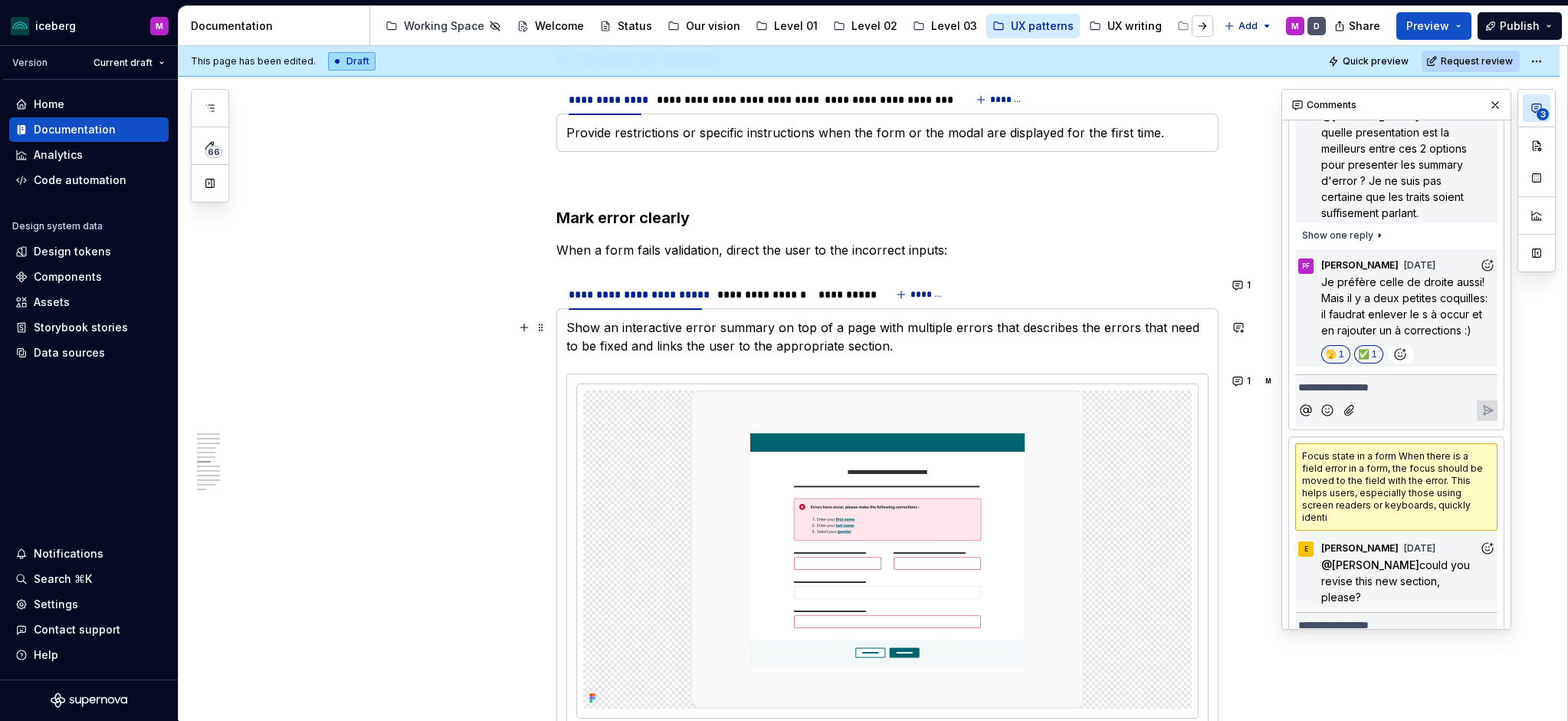
scroll to position [1788, 0]
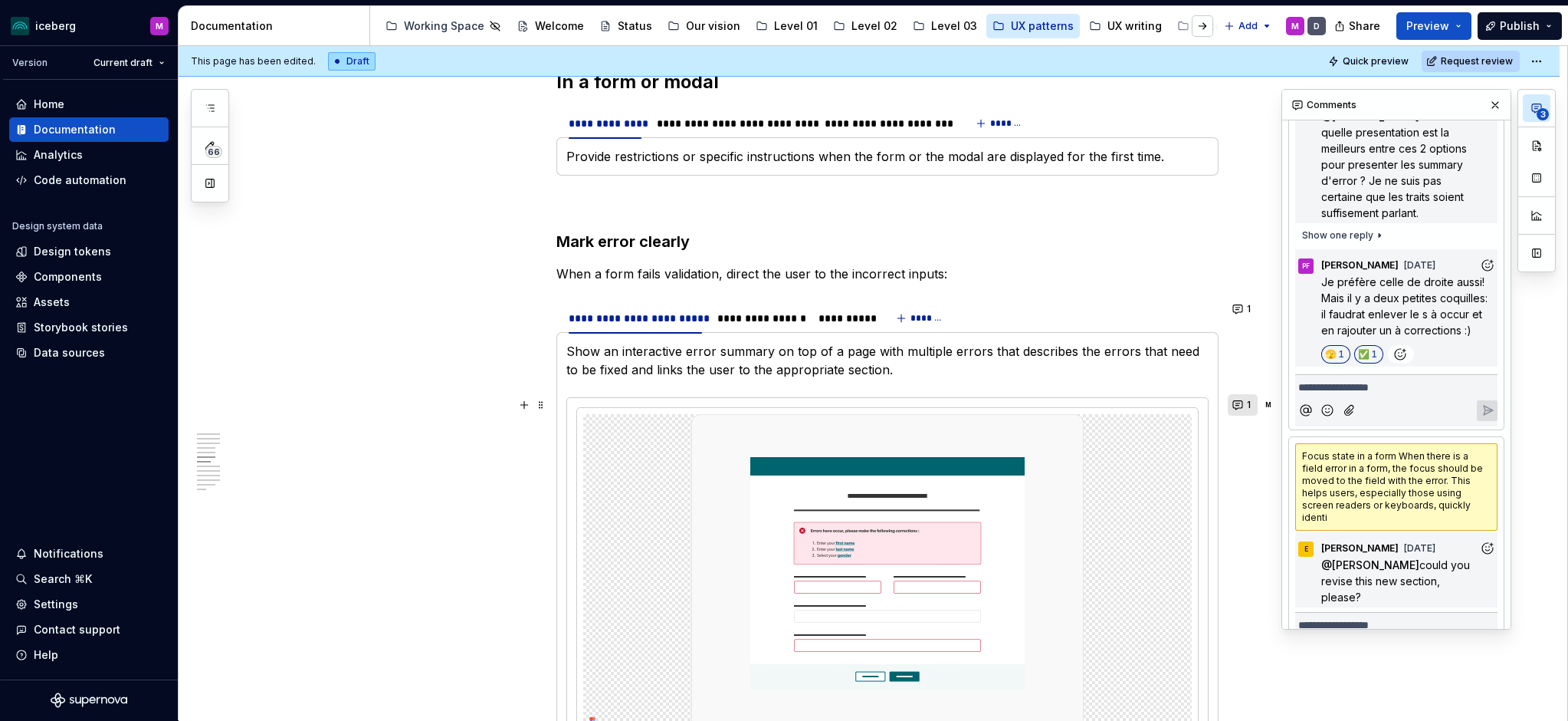
click at [1241, 407] on button "1" at bounding box center [1242, 405] width 30 height 21
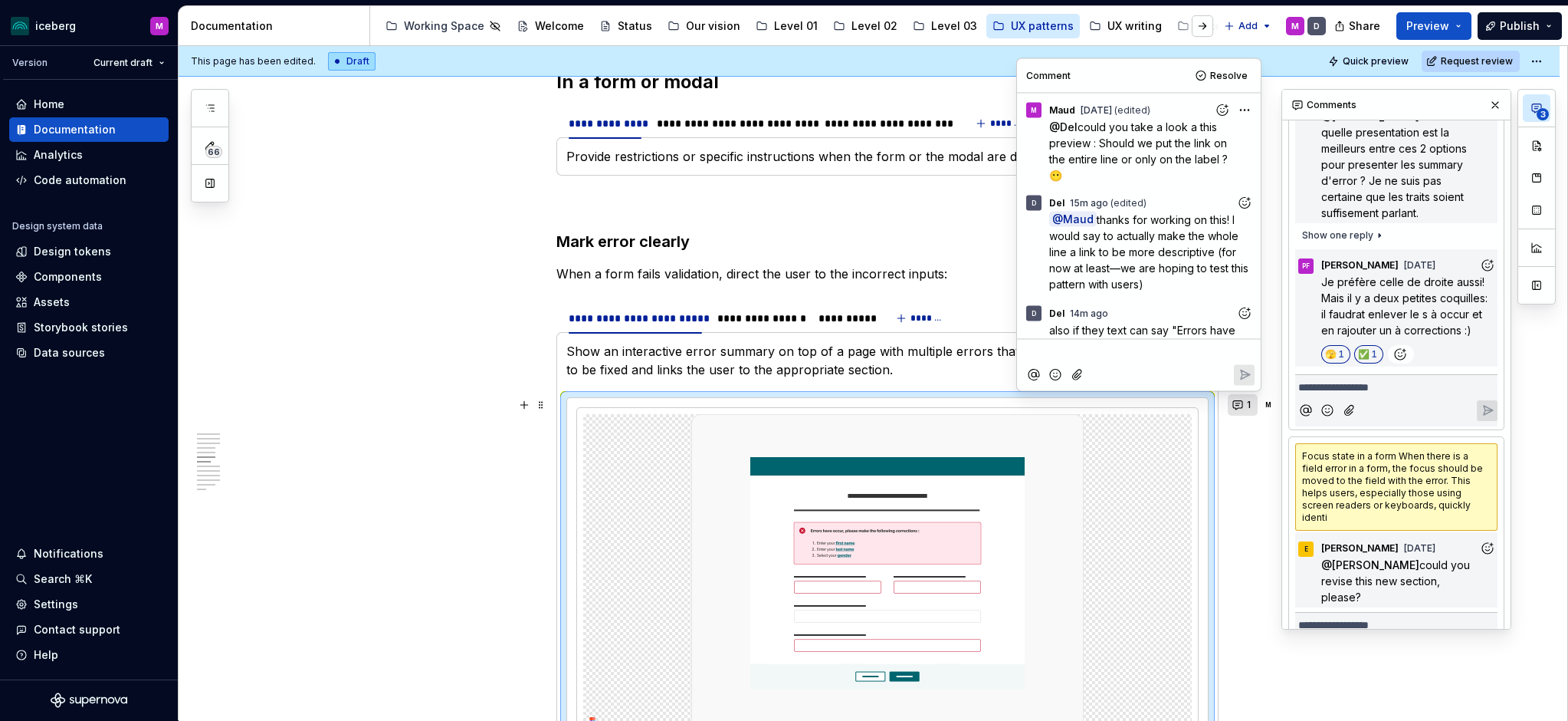
scroll to position [23, 0]
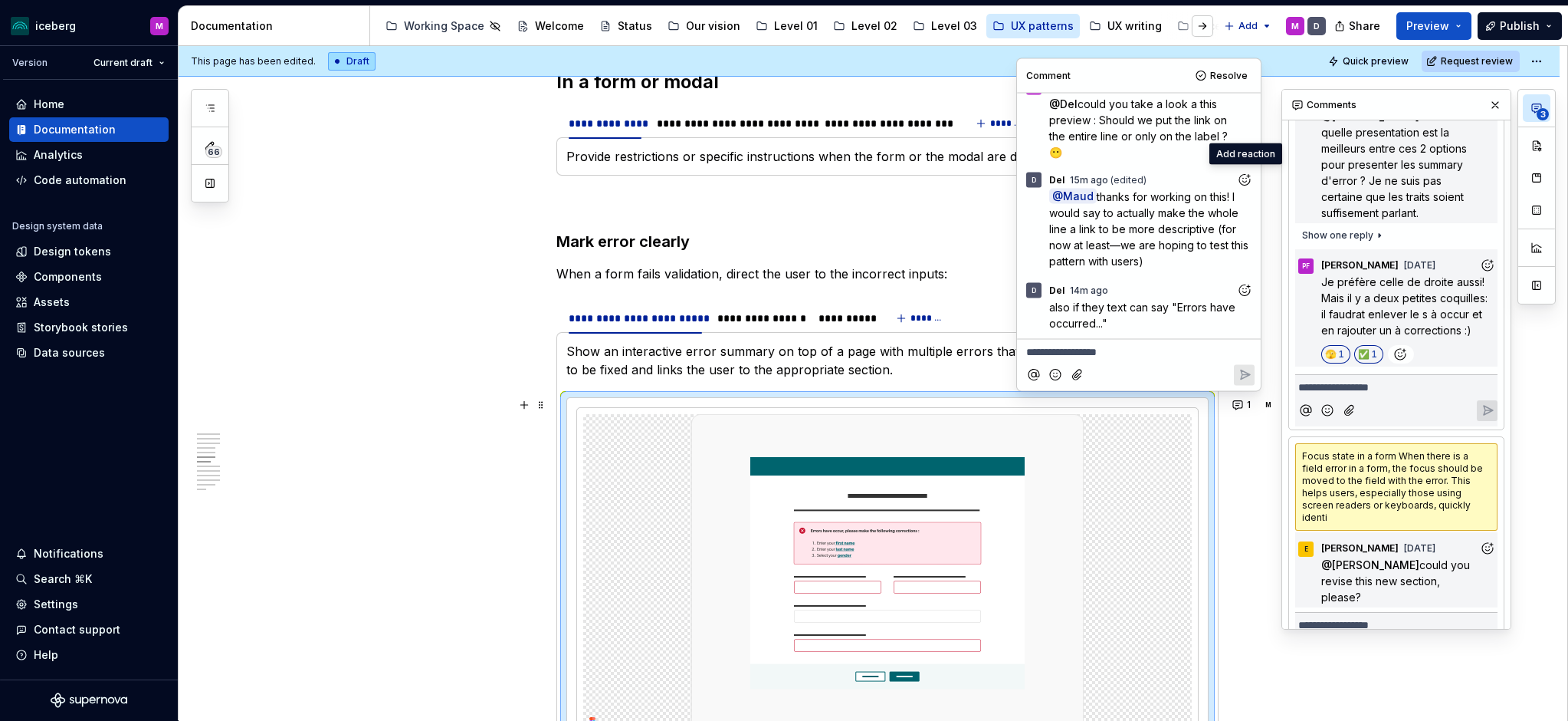
click at [1246, 181] on icon "Add reaction" at bounding box center [1244, 180] width 4 height 4
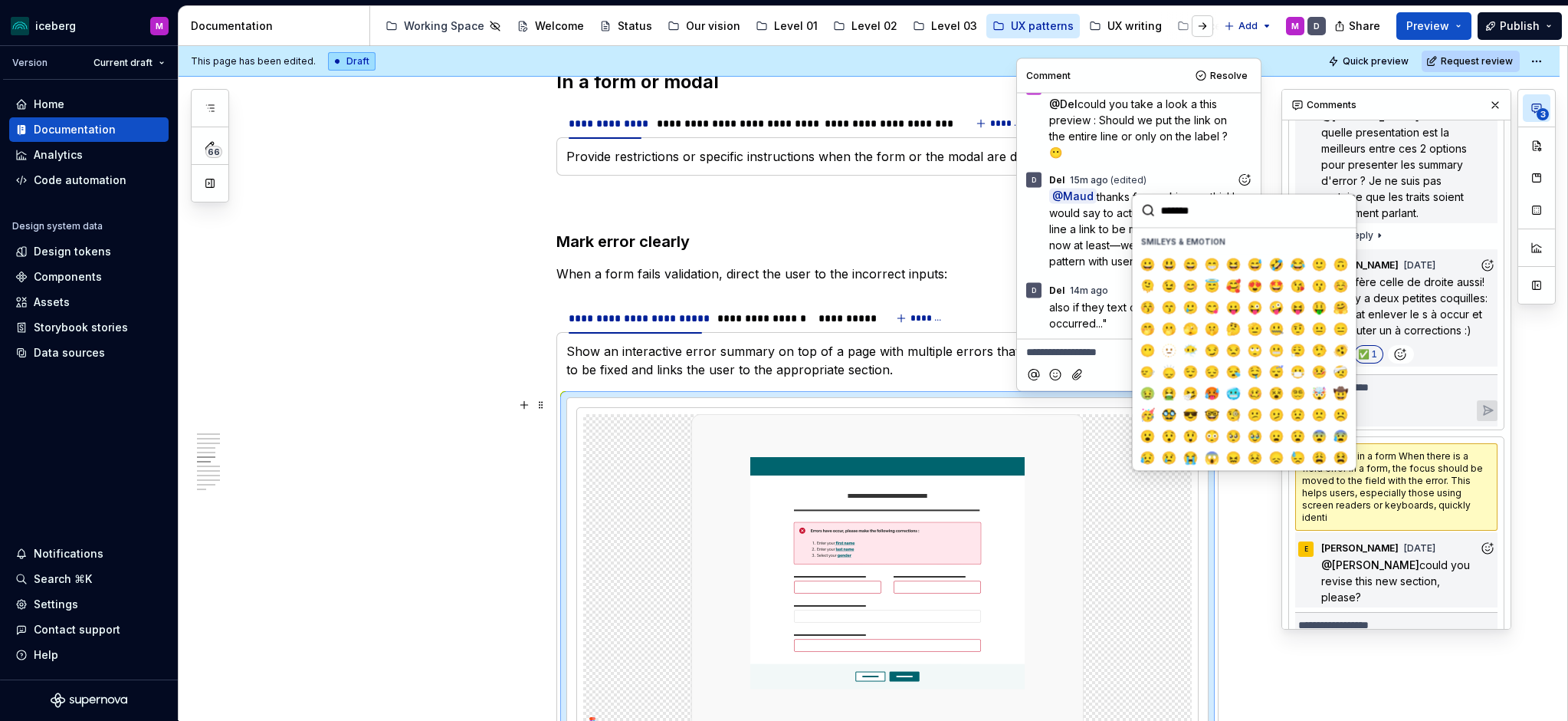
click at [1096, 249] on span "thanks for working on this! I would say to actually make the whole line a link …" at bounding box center [1150, 228] width 202 height 78
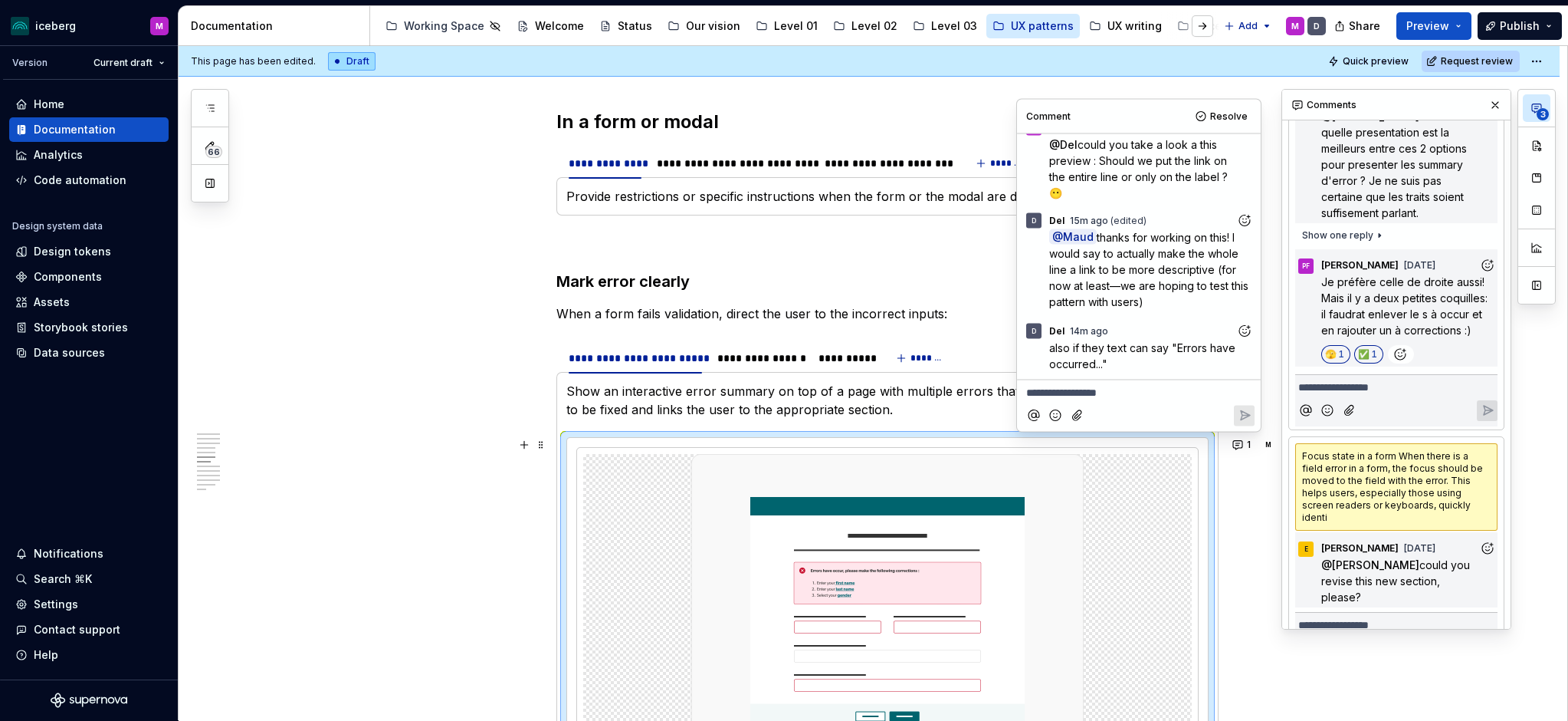
scroll to position [1748, 0]
click at [856, 410] on p "Show an interactive error summary on top of a page with multiple errors that de…" at bounding box center [888, 401] width 642 height 36
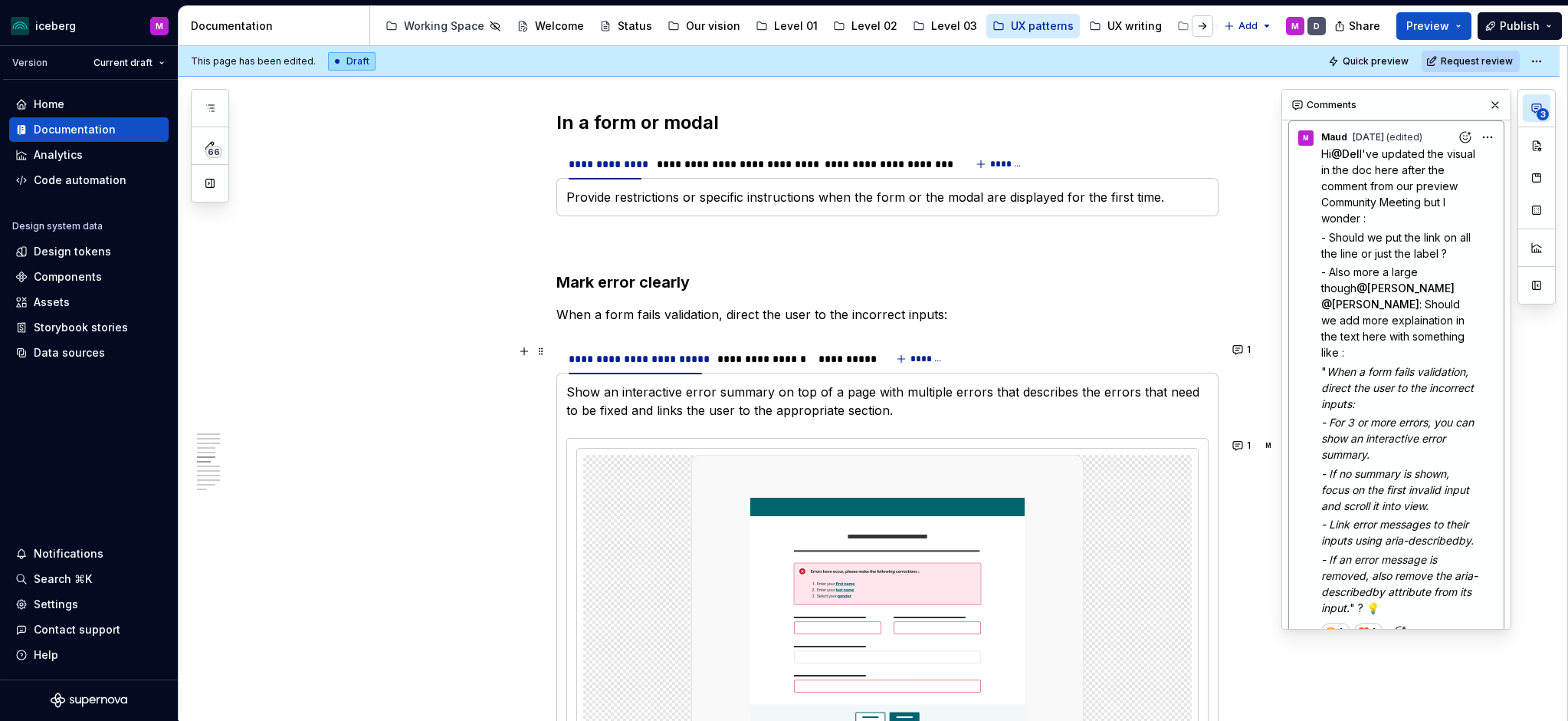
scroll to position [0, 0]
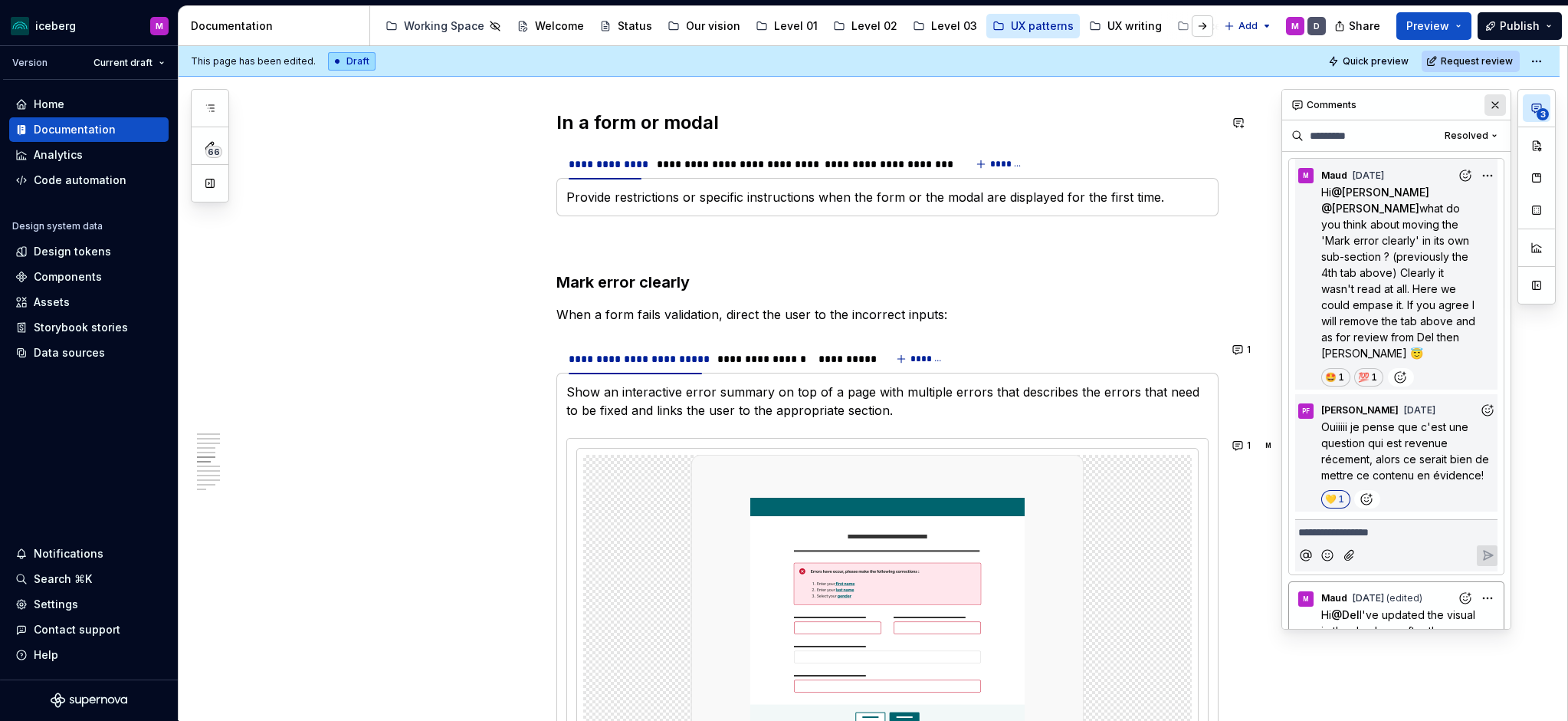
click at [1331, 104] on button "button" at bounding box center [1495, 105] width 21 height 21
click at [1331, 105] on button "3" at bounding box center [1536, 107] width 28 height 28
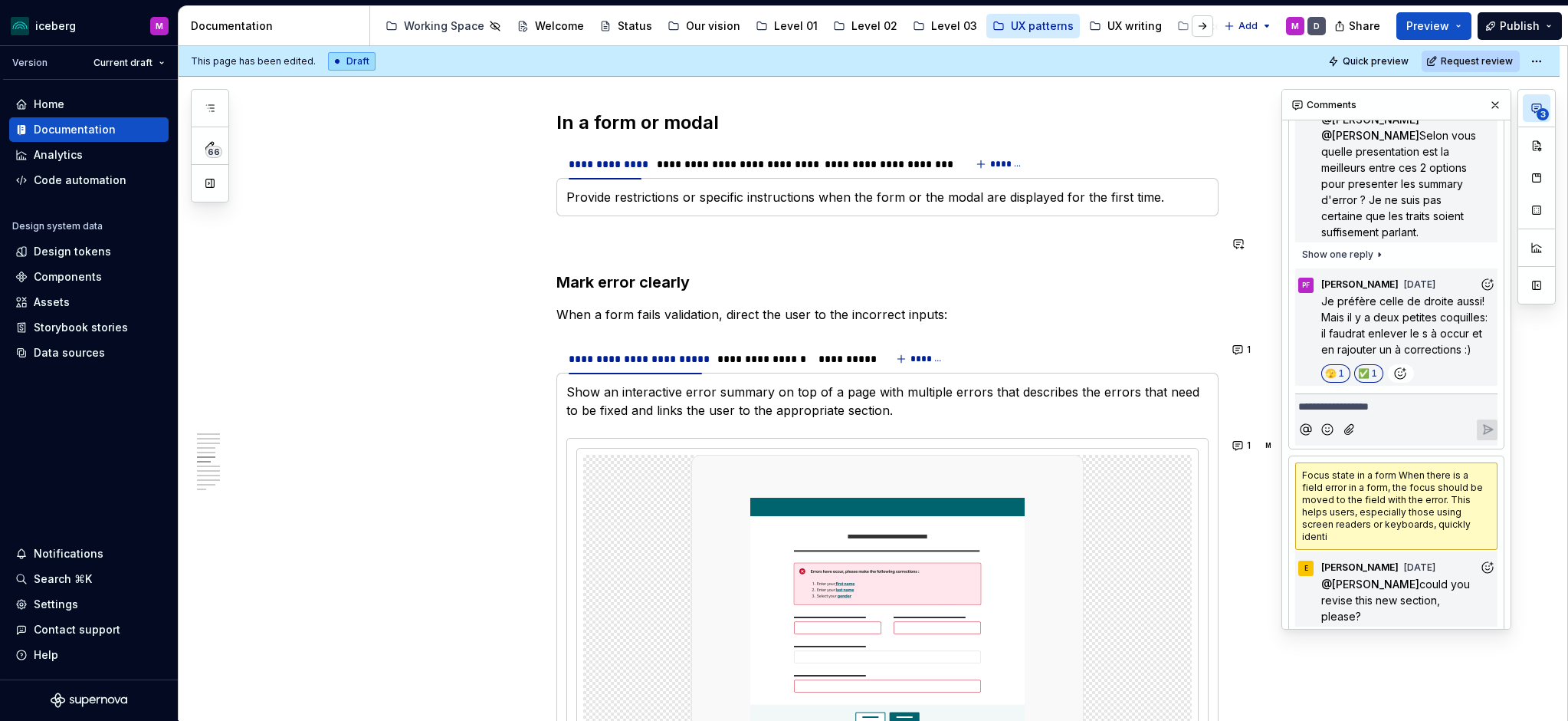
scroll to position [1468, 0]
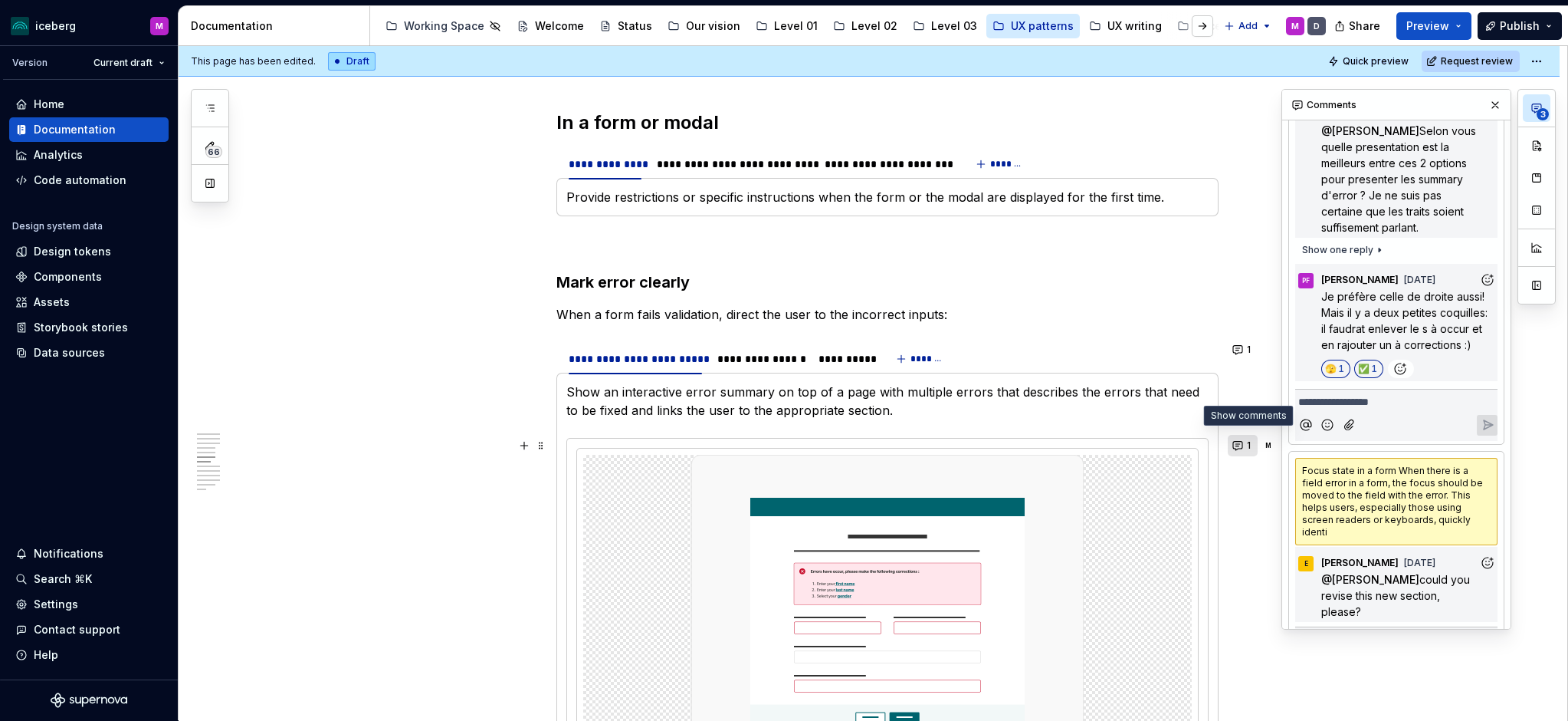
click at [1239, 447] on button "1" at bounding box center [1242, 445] width 30 height 21
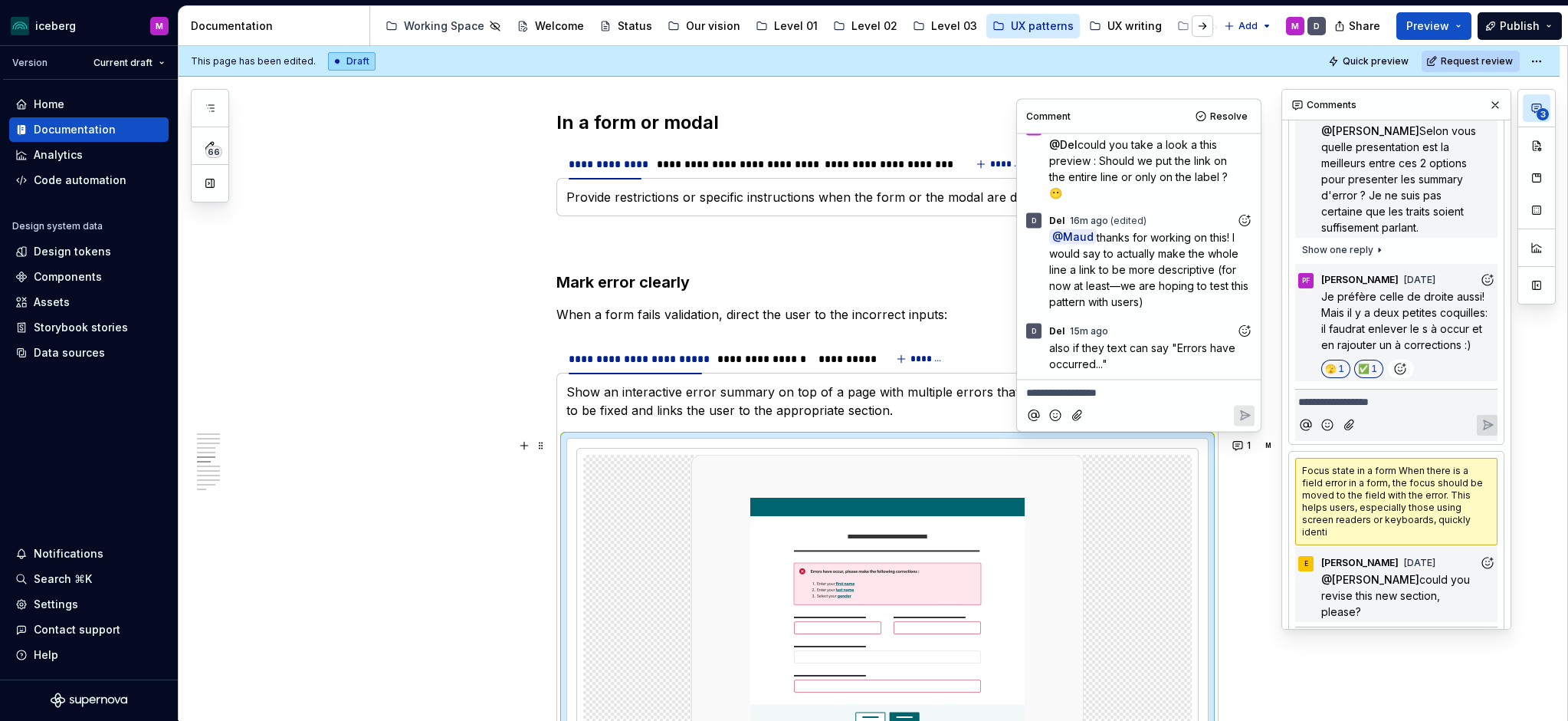
scroll to position [0, 0]
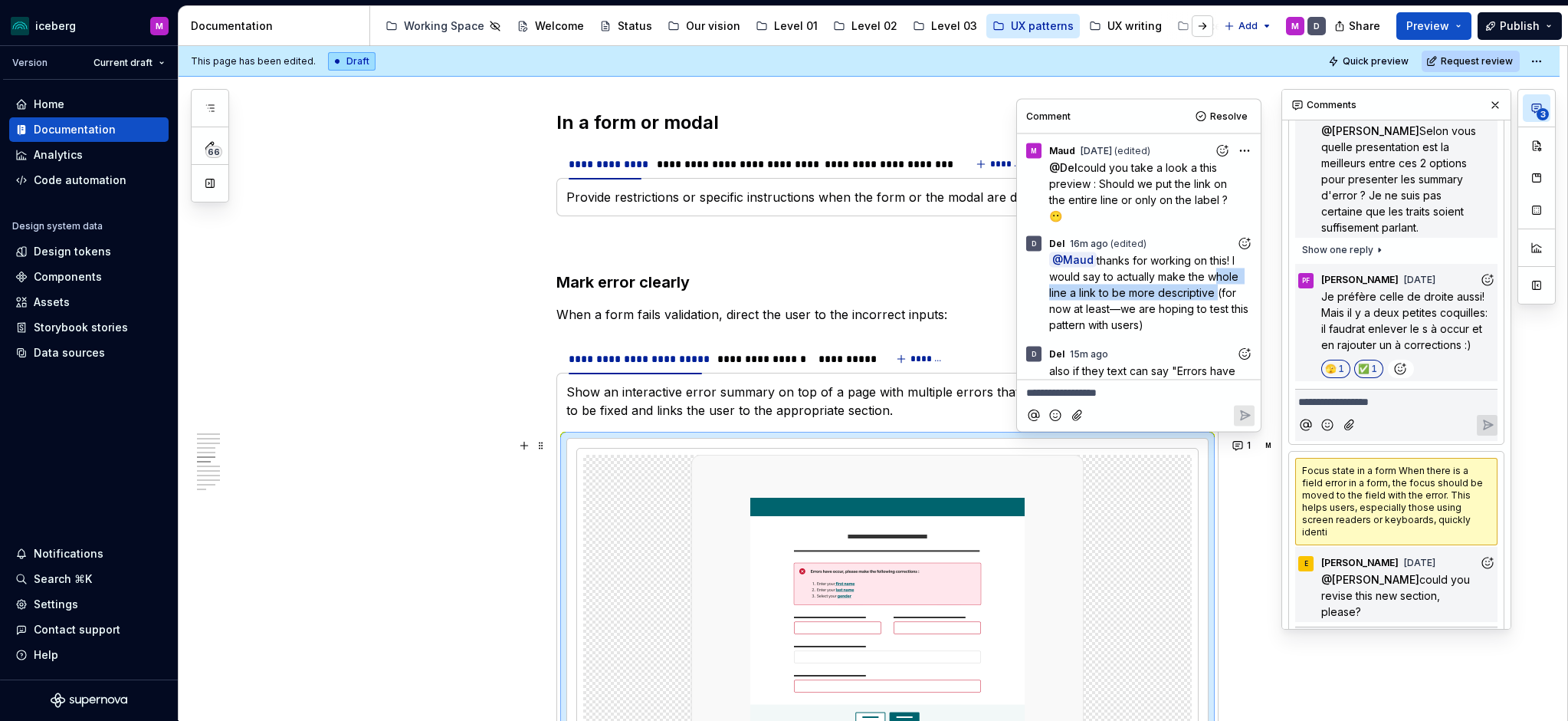
drag, startPoint x: 1208, startPoint y: 277, endPoint x: 1213, endPoint y: 288, distance: 12.1
click at [1213, 288] on span "thanks for working on this! I would say to actually make the whole line a link …" at bounding box center [1150, 291] width 202 height 78
copy span "whole line a link to be more descriptive"
click at [1241, 247] on icon "Add reaction" at bounding box center [1244, 243] width 11 height 11
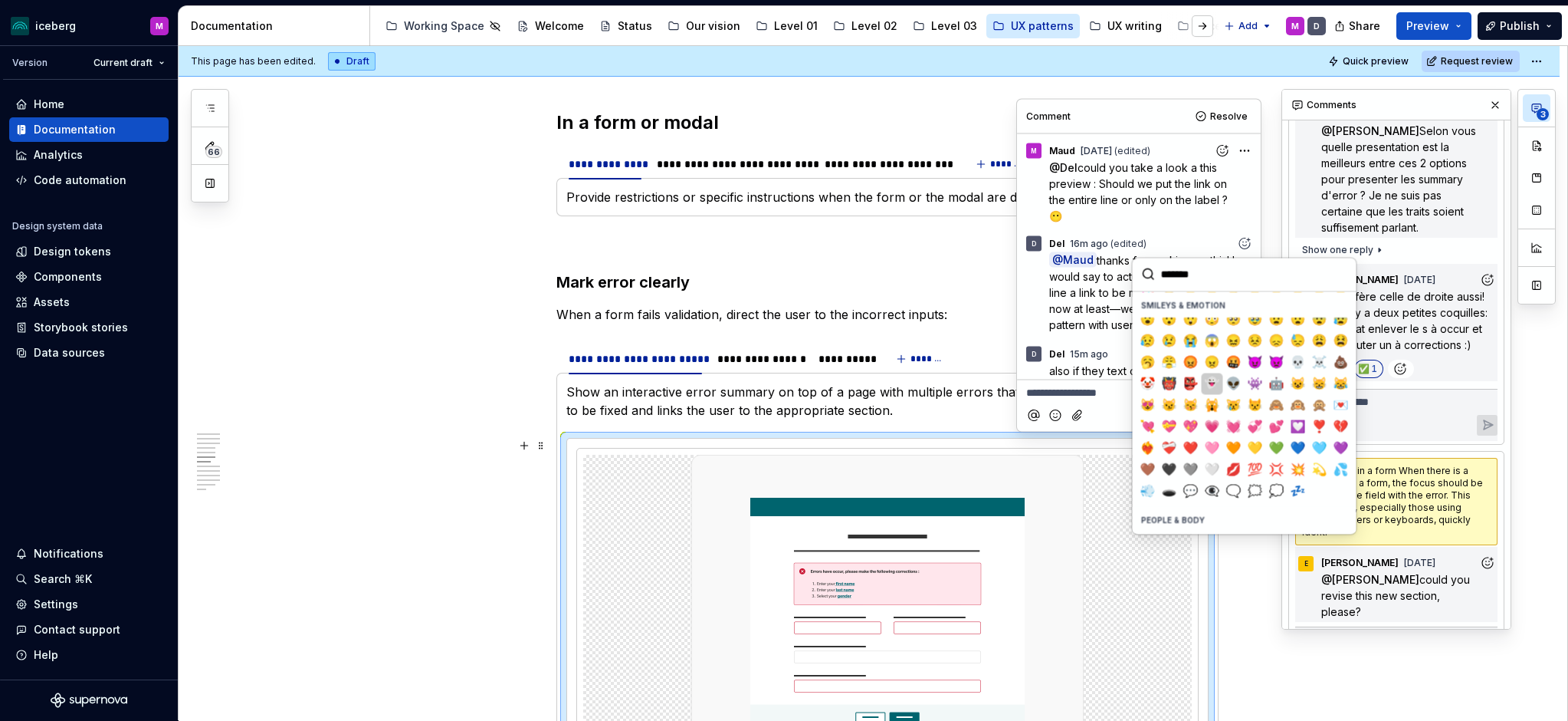
scroll to position [186, 0]
click at [1185, 441] on span "❤️" at bounding box center [1190, 443] width 12 height 15
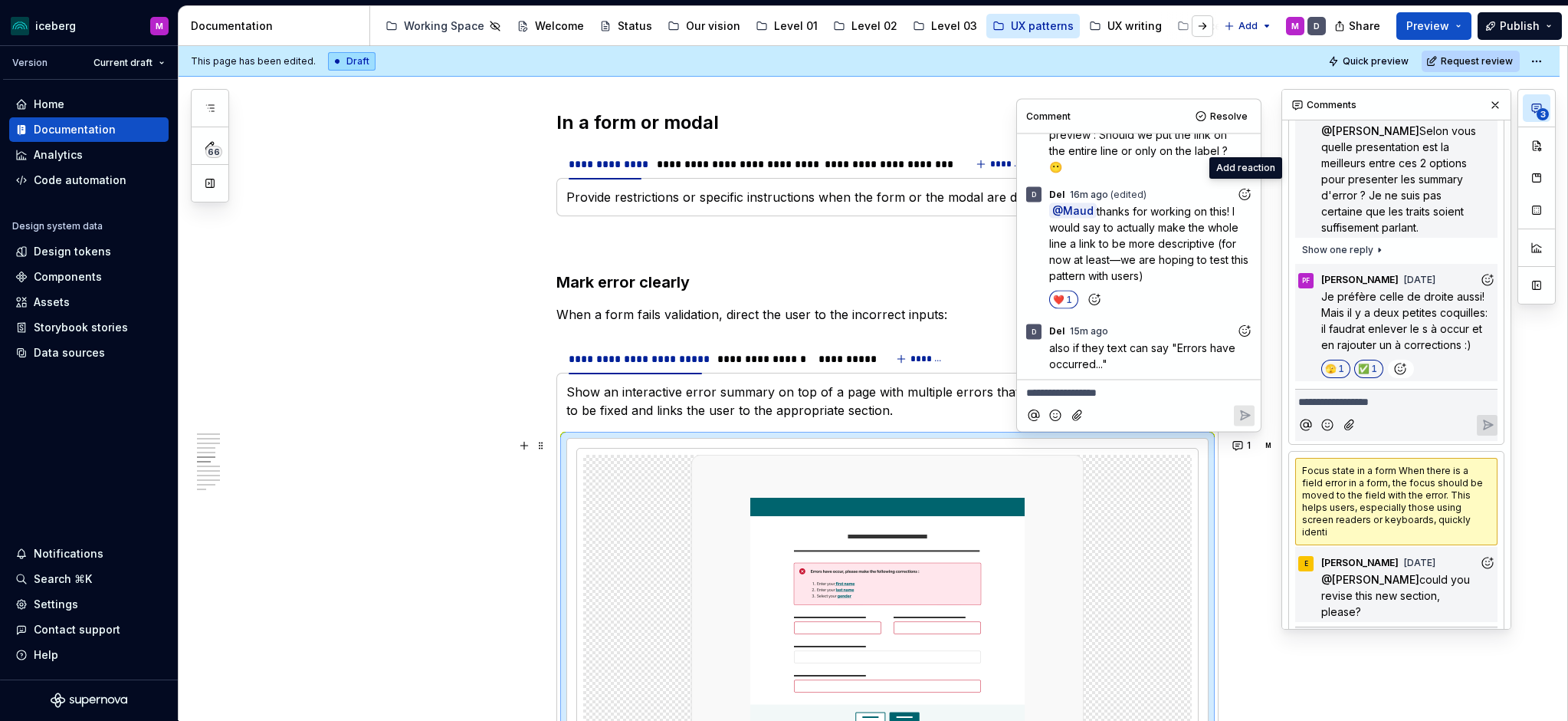
click at [1170, 338] on div "D Del 15m ago also if they text can say "Errors have occurred..."" at bounding box center [1140, 344] width 232 height 59
click at [1250, 332] on icon "Add reaction" at bounding box center [1244, 330] width 11 height 11
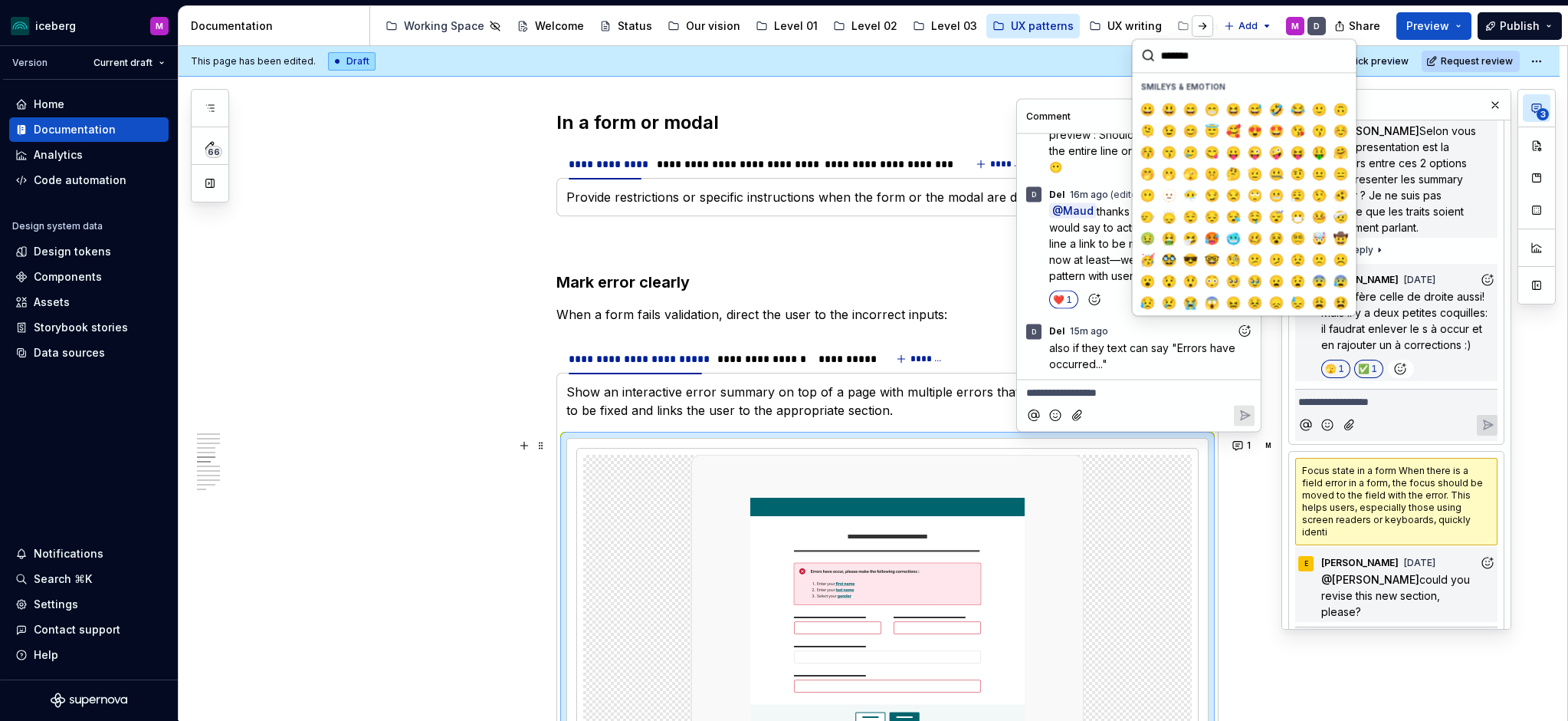
click at [1122, 348] on span "also if they text can say "Errors have occurred..."" at bounding box center [1144, 356] width 190 height 29
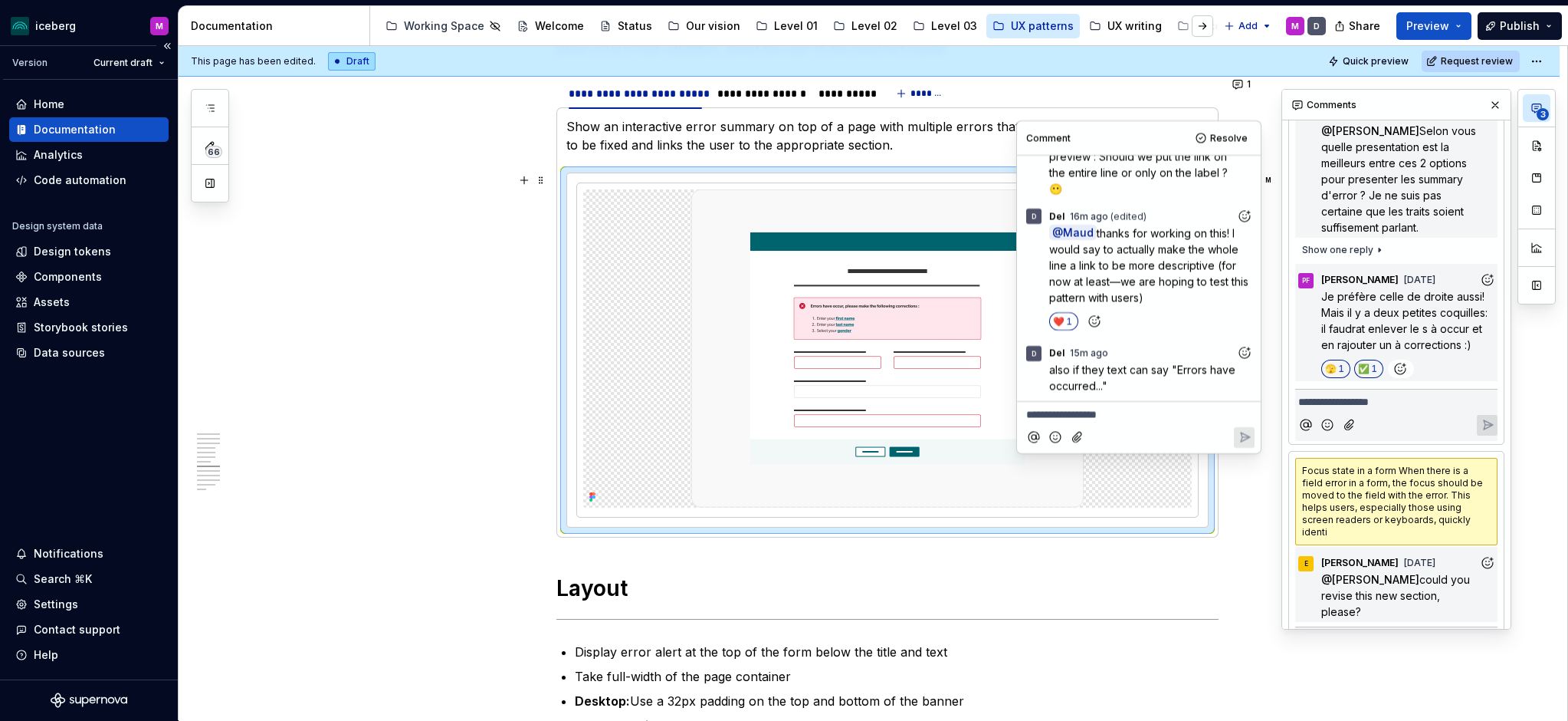
scroll to position [2086, 0]
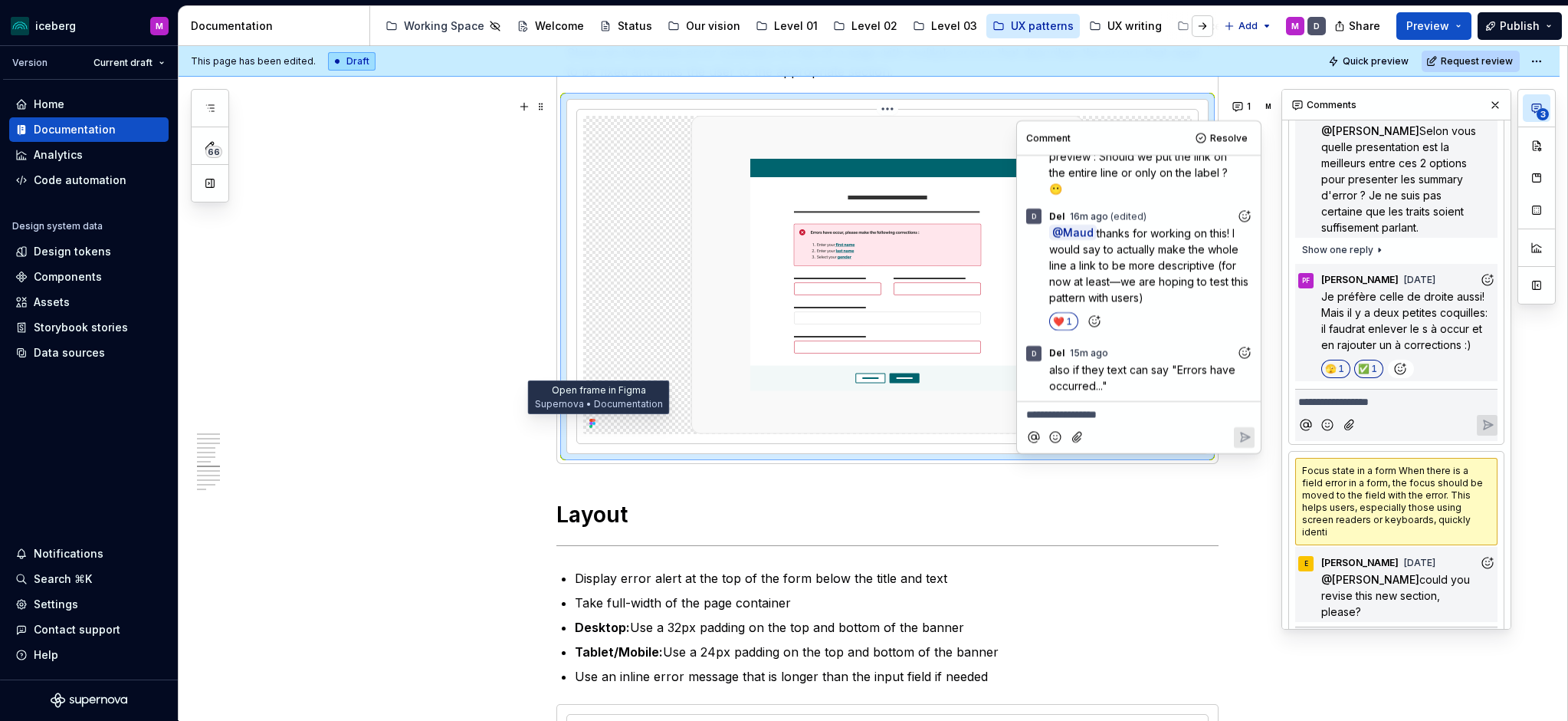
click at [596, 426] on icon at bounding box center [592, 423] width 12 height 12
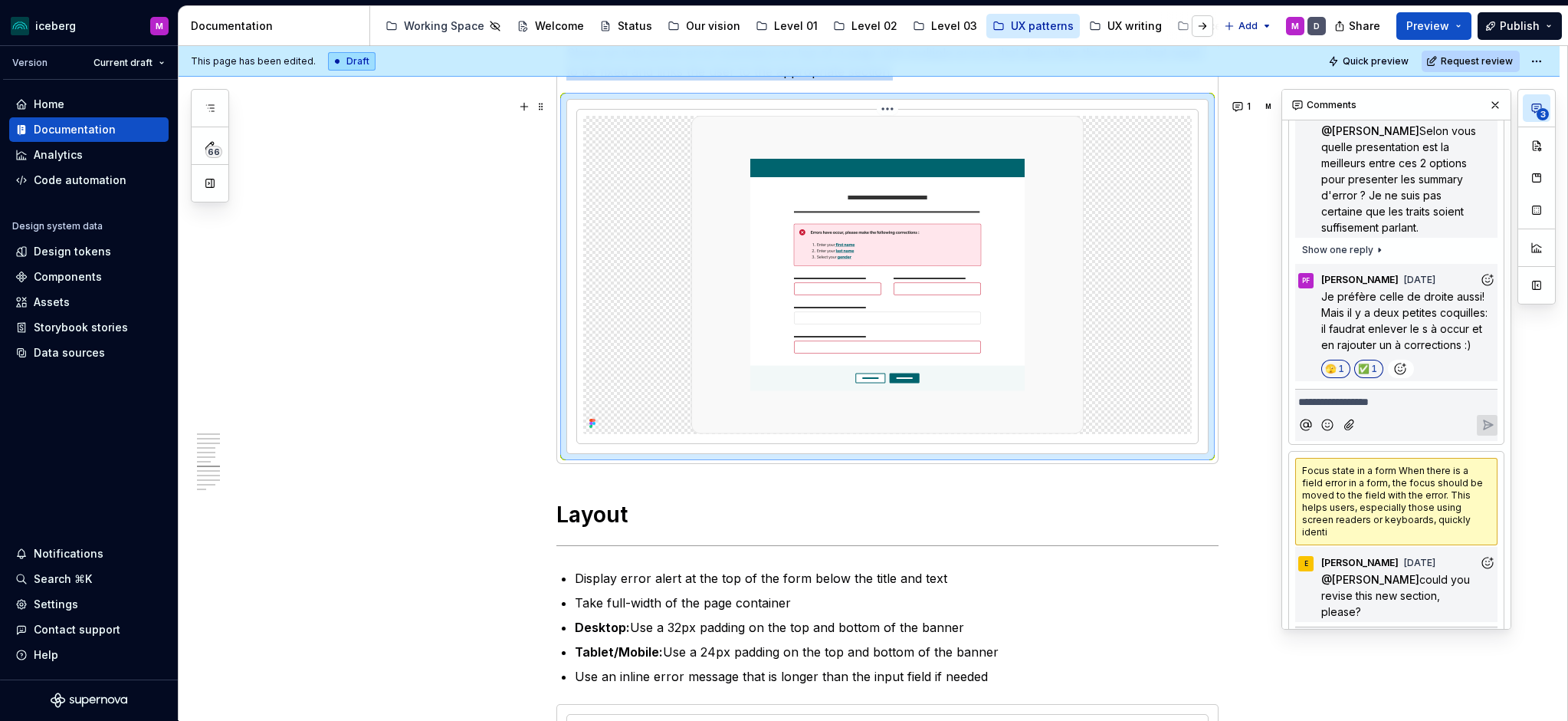
type textarea "*"
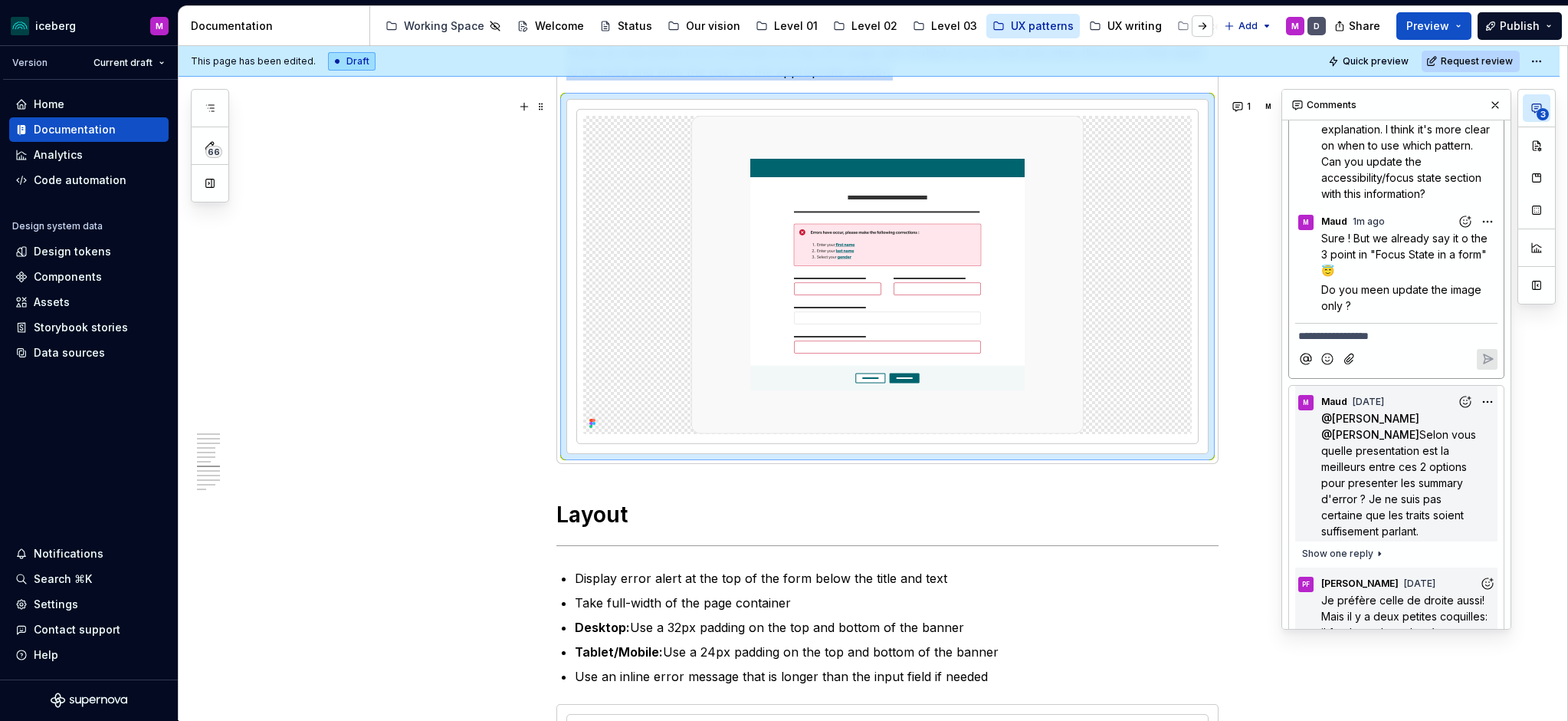
scroll to position [962, 0]
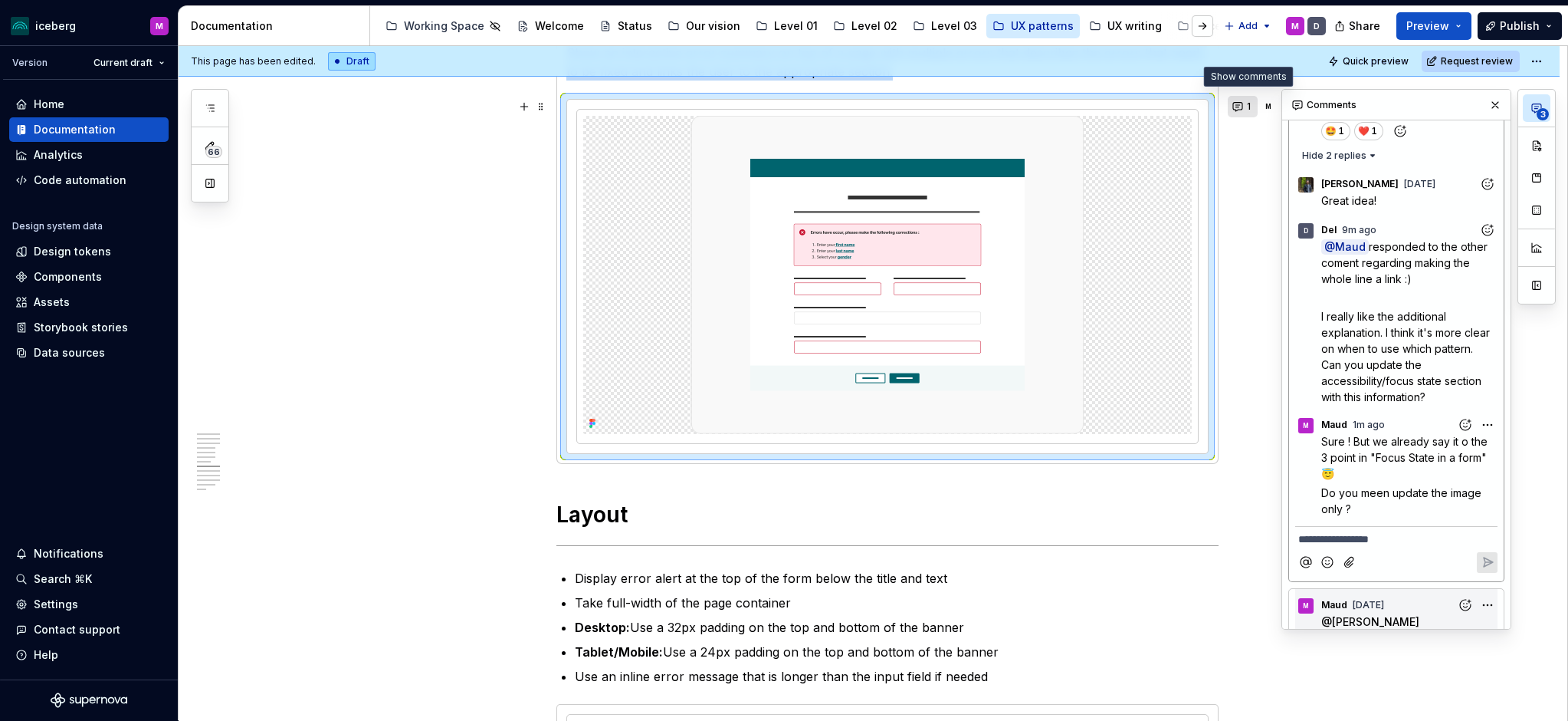
click at [1246, 108] on button "1" at bounding box center [1242, 106] width 30 height 21
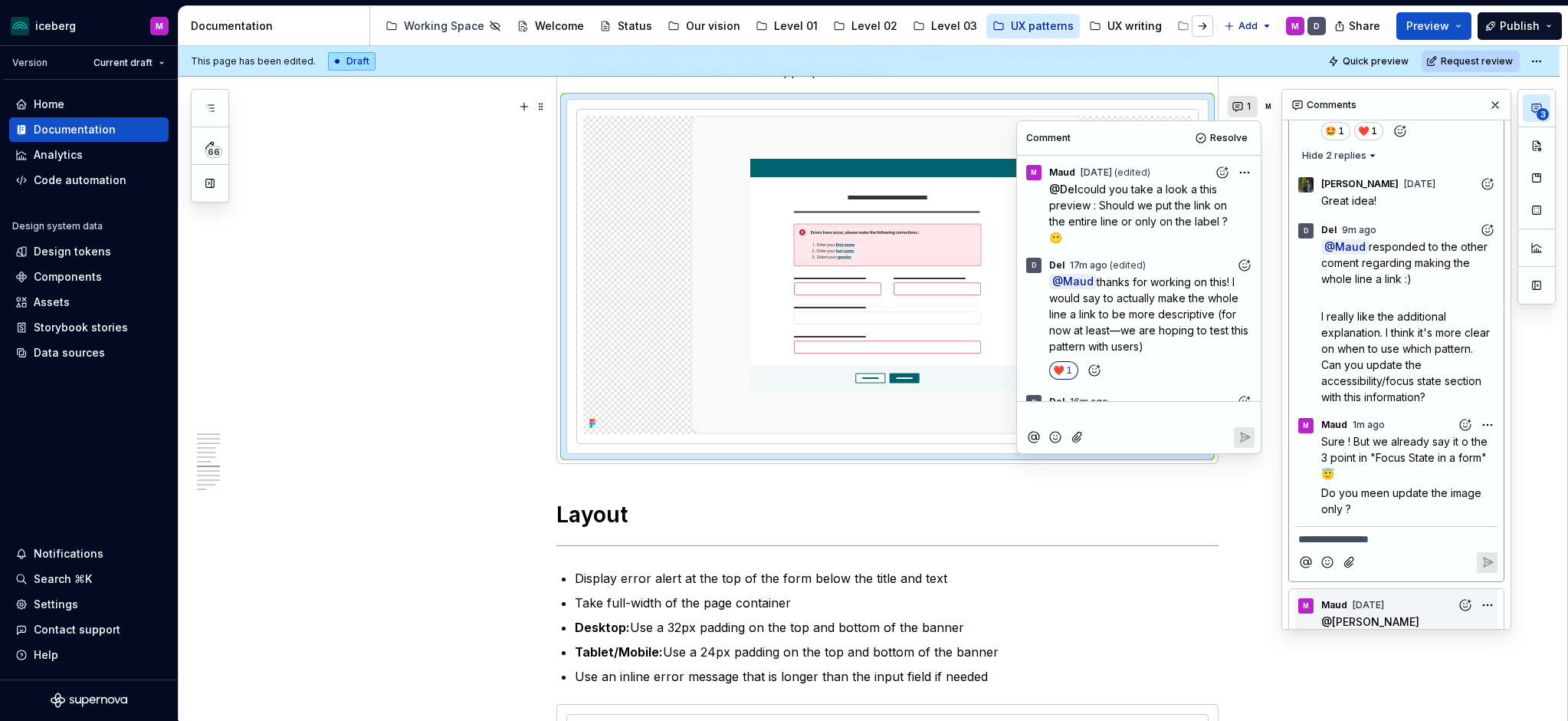
scroll to position [49, 0]
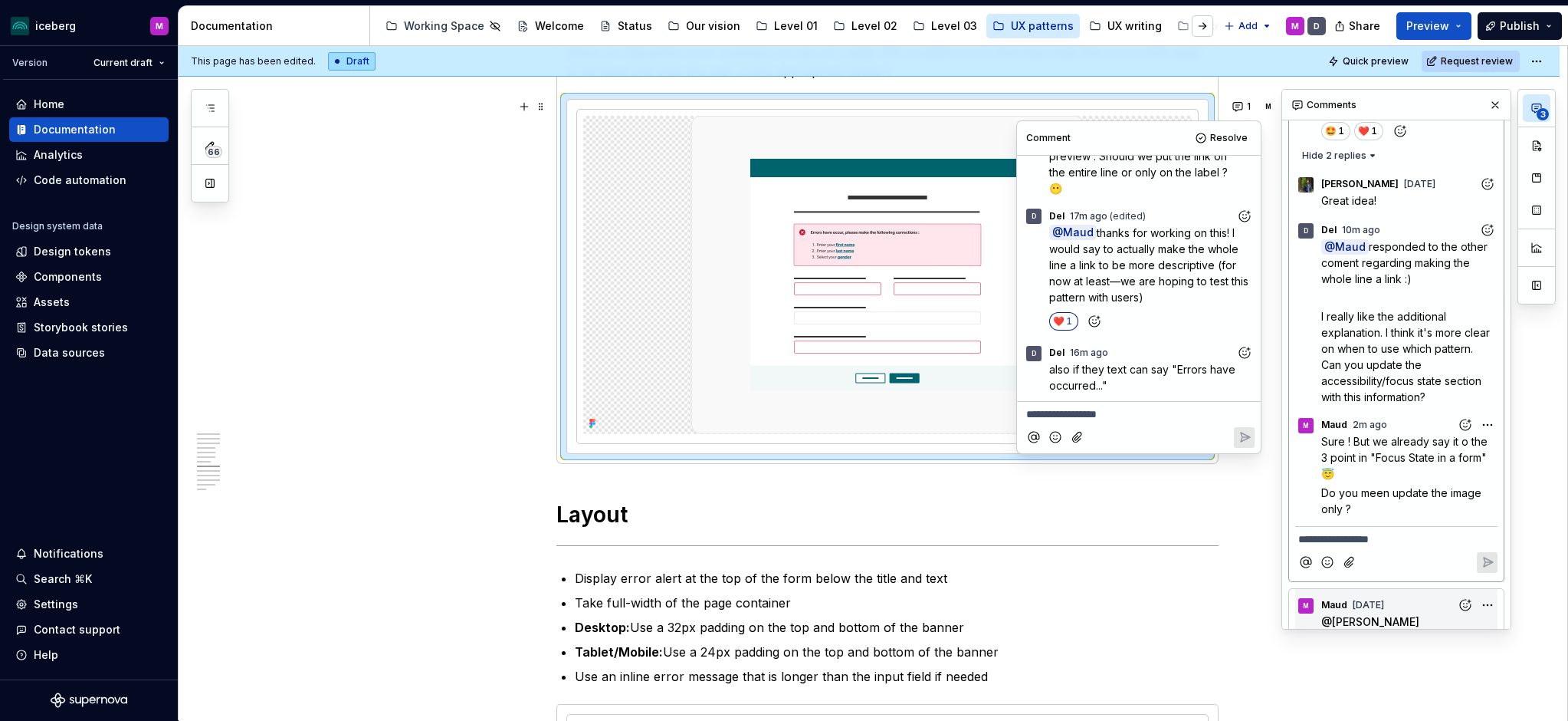
click at [1239, 354] on icon "Add reaction" at bounding box center [1244, 352] width 11 height 11
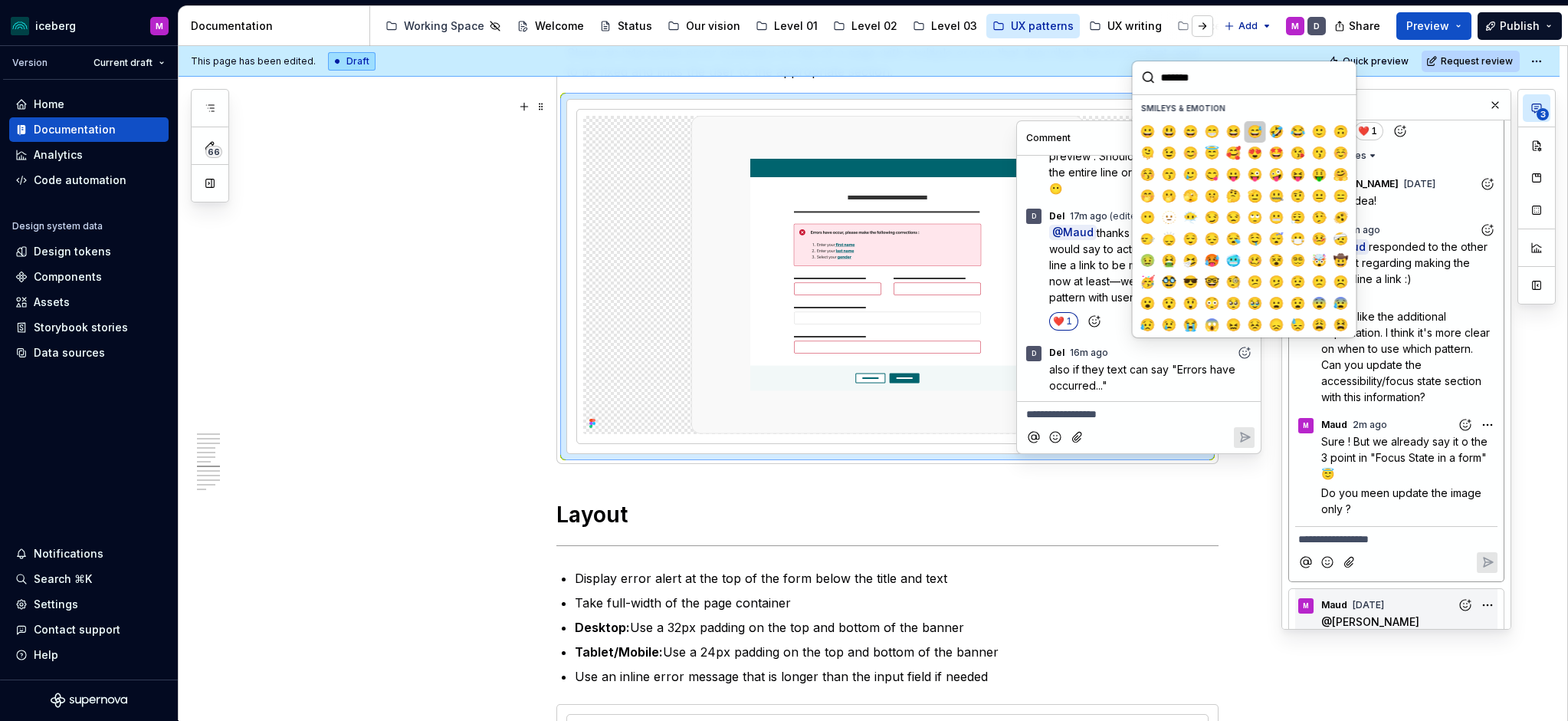
click at [1257, 128] on span "😅" at bounding box center [1256, 132] width 12 height 15
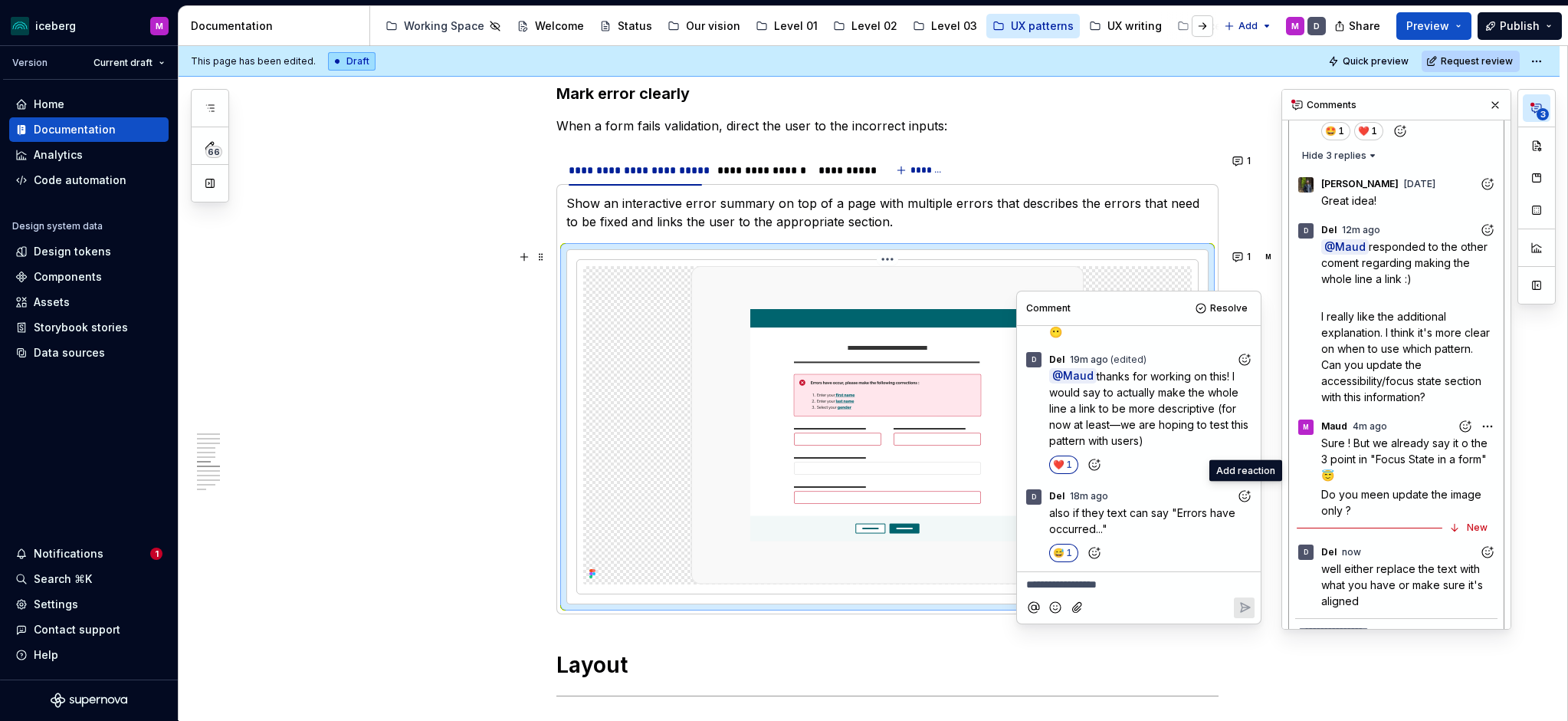
scroll to position [1910, 0]
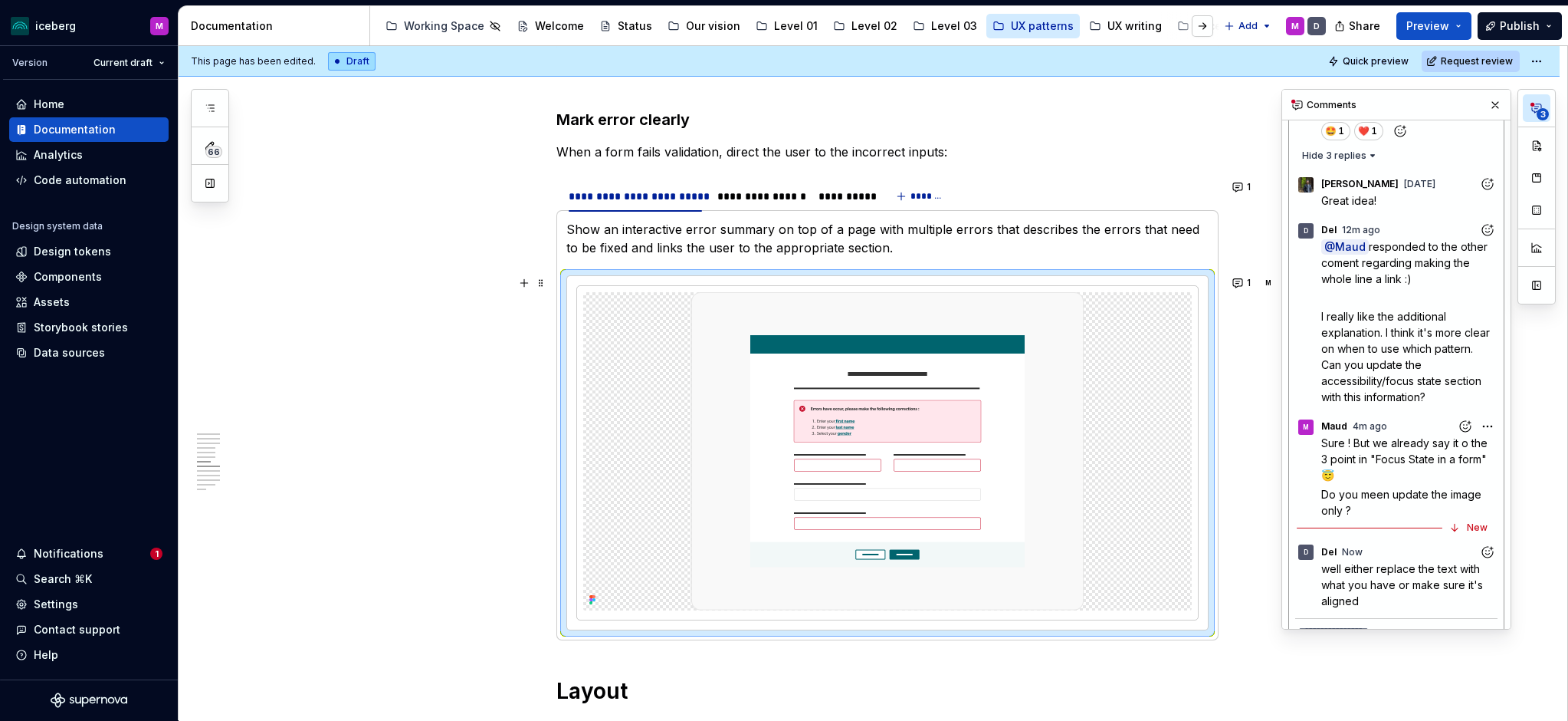
click at [785, 228] on p "Show an interactive error summary on top of a page with multiple errors that de…" at bounding box center [888, 239] width 642 height 36
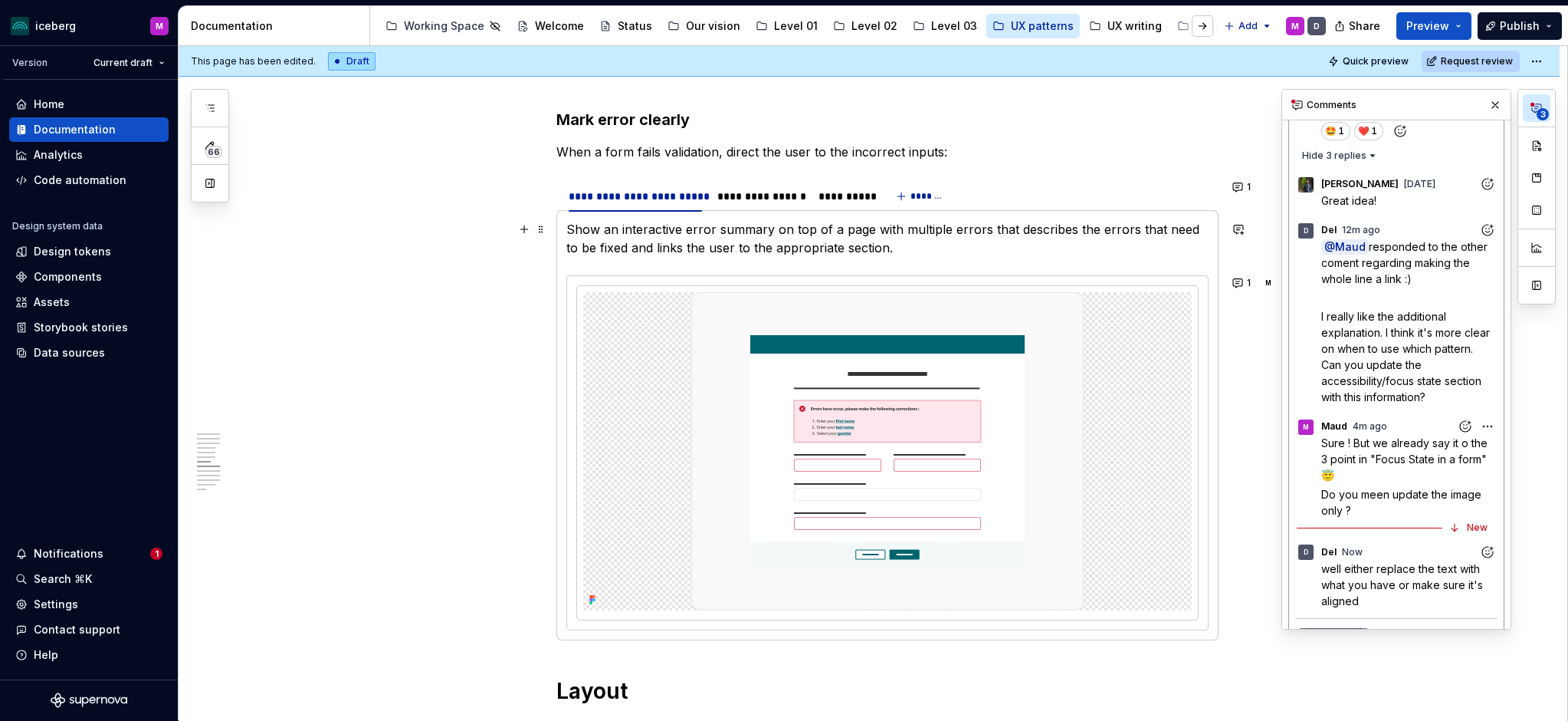
click at [640, 247] on p "Show an interactive error summary on top of a page with multiple errors that de…" at bounding box center [888, 239] width 642 height 36
click at [894, 255] on p "Show an interactive error summary on top of a page with multiple errors that de…" at bounding box center [888, 239] width 642 height 36
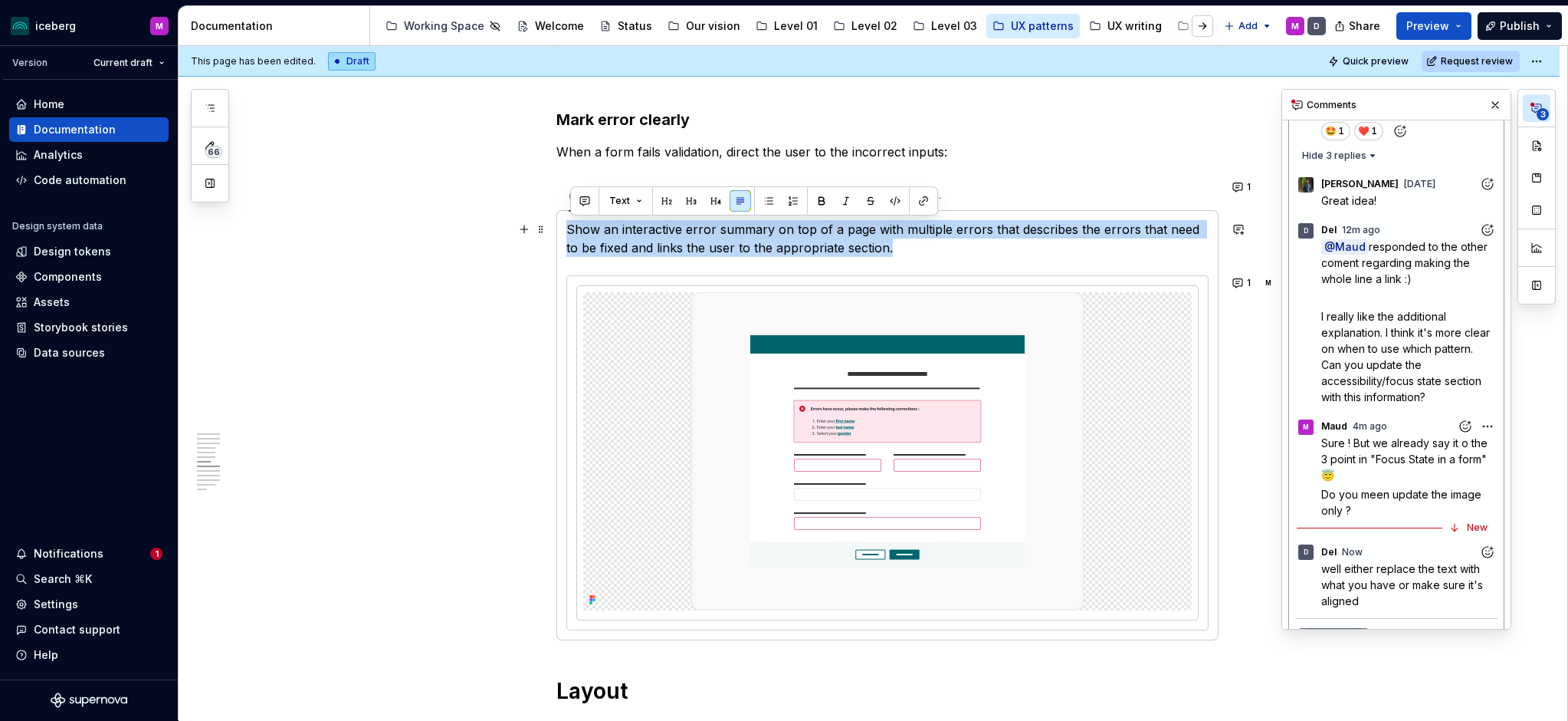
drag, startPoint x: 898, startPoint y: 251, endPoint x: 569, endPoint y: 229, distance: 329.7
click at [569, 229] on p "Show an interactive error summary on top of a page with multiple errors that de…" at bounding box center [888, 239] width 642 height 36
copy p "Show an interactive error summary on top of a page with multiple errors that de…"
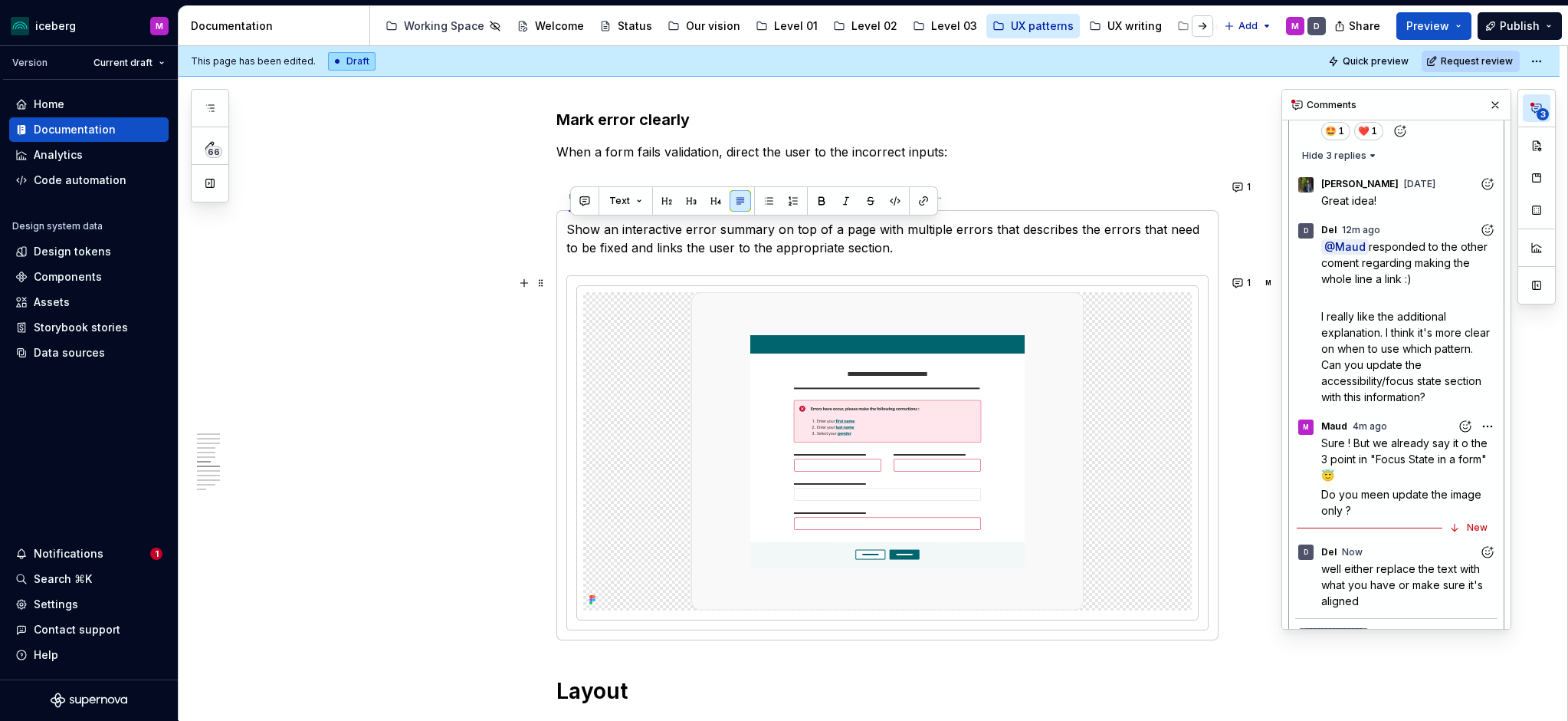
click at [1331, 562] on span "well either replace the text with what you have or make sure it's aligned" at bounding box center [1404, 584] width 165 height 45
click at [1331, 548] on span "well either replace the text with what you have or make sure it's aligned" at bounding box center [1404, 570] width 165 height 45
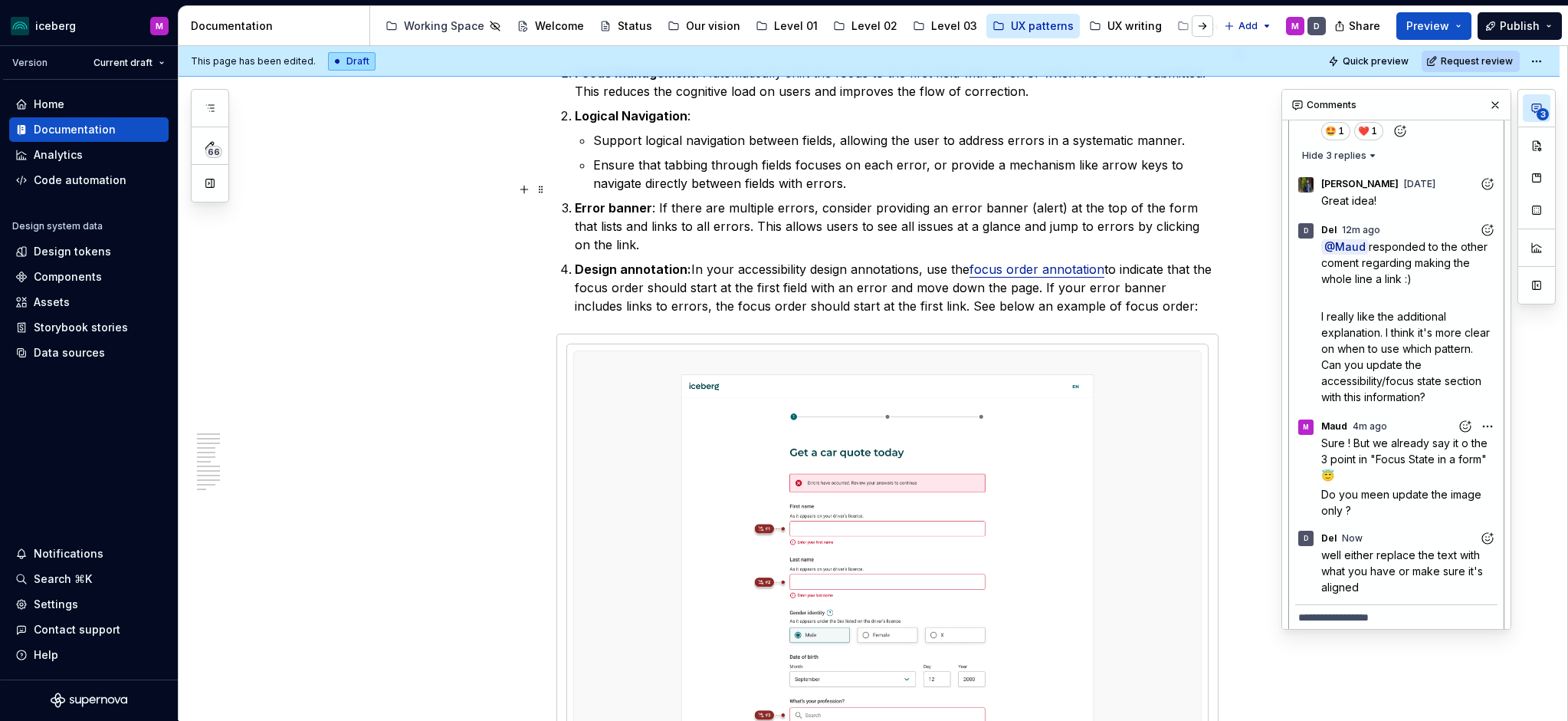
scroll to position [3775, 0]
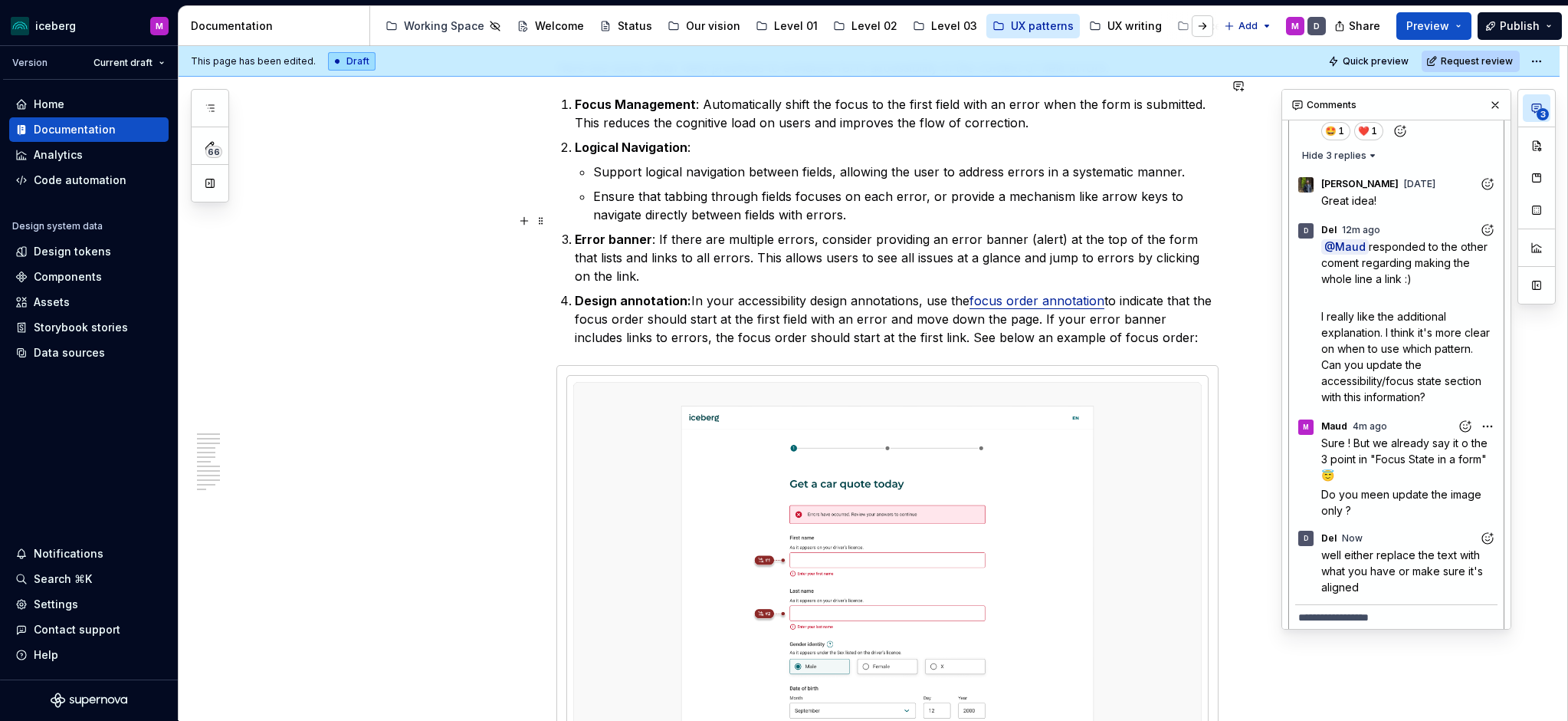
click at [729, 232] on commenthighlight "Error banner : If there are multiple errors, consider providing an error banner…" at bounding box center [889, 258] width 629 height 52
click at [689, 246] on p "Error banner : If there are multiple errors, consider providing an error banner…" at bounding box center [897, 258] width 644 height 56
click at [689, 259] on p "Error banner : If there are multiple errors, consider providing an error banner…" at bounding box center [897, 259] width 644 height 56
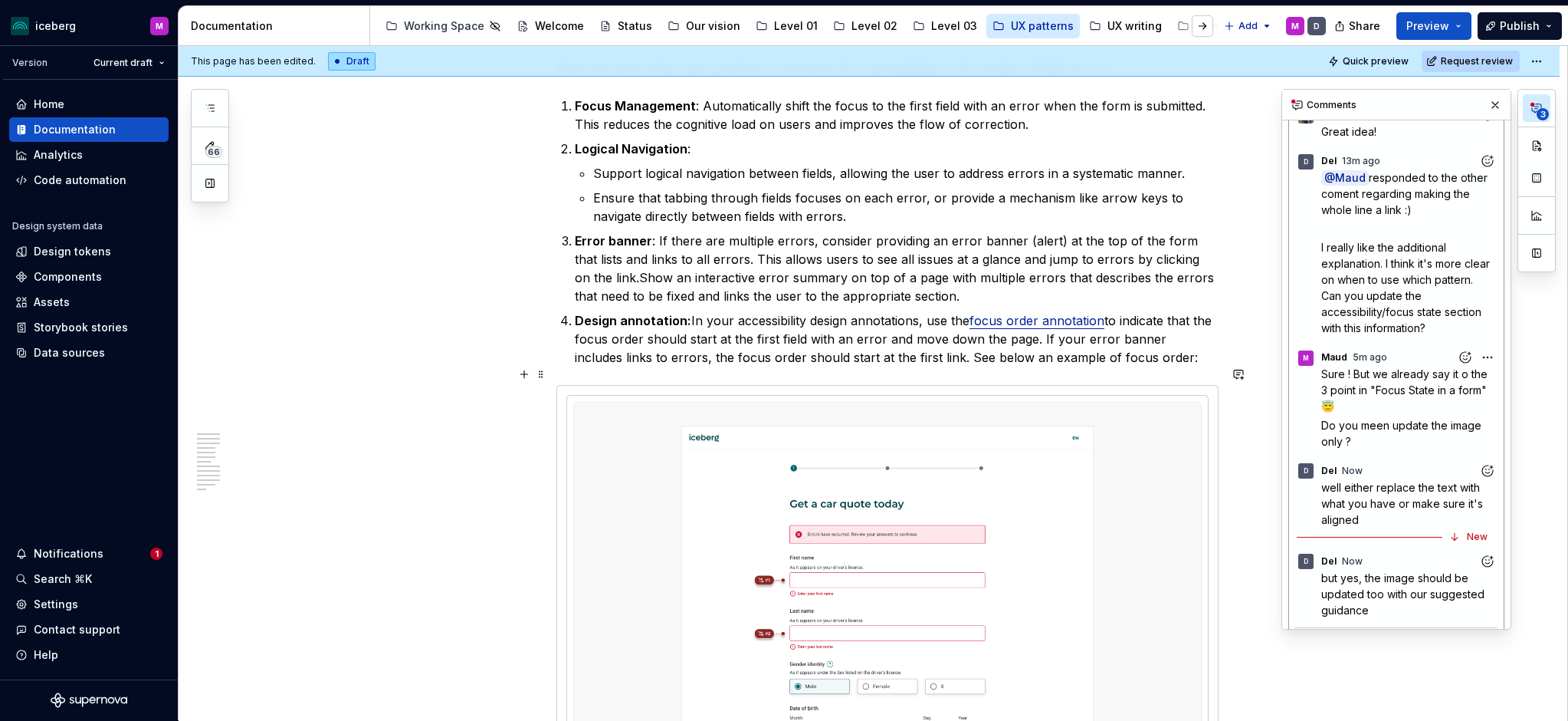
scroll to position [1037, 0]
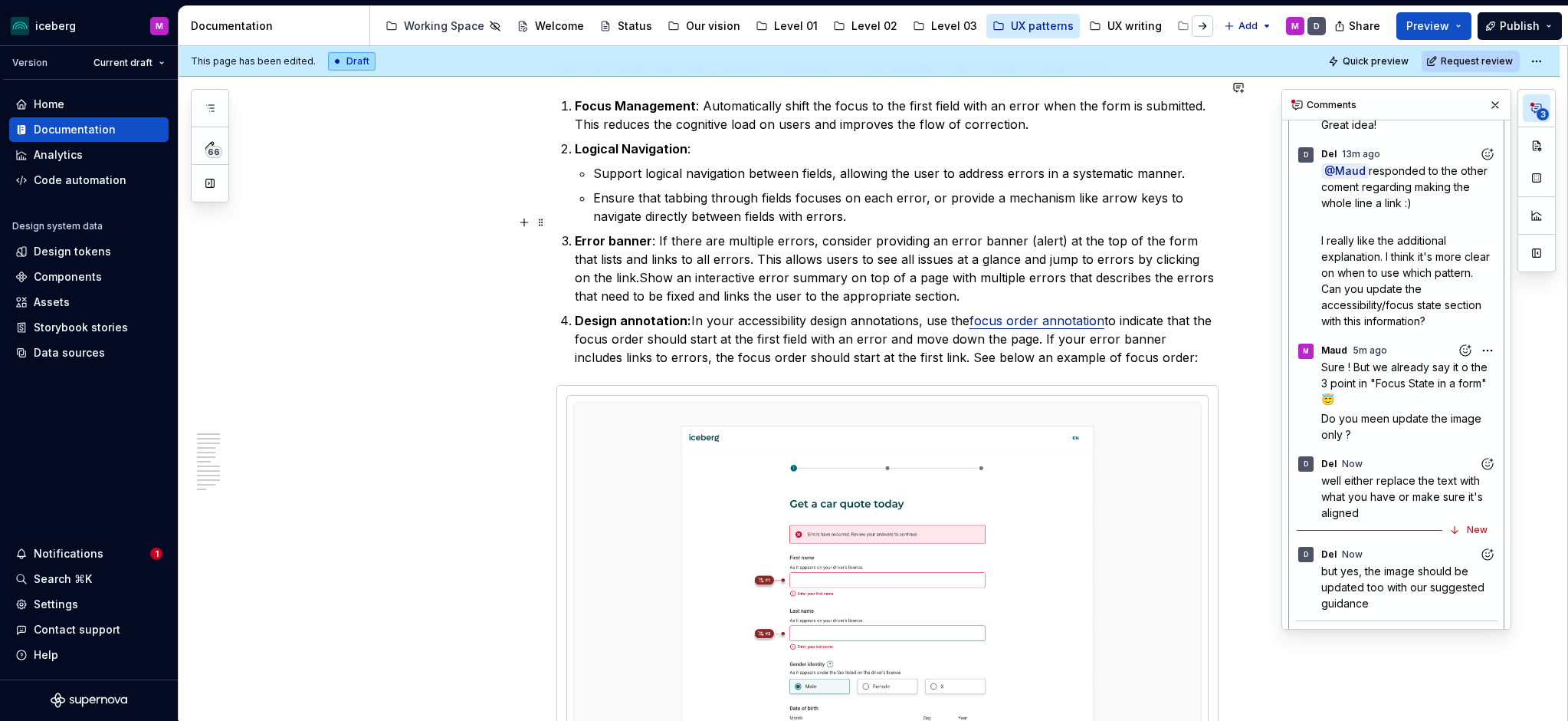
click at [607, 258] on p "Error banner : If there are multiple errors, consider providing an error banner…" at bounding box center [897, 268] width 644 height 74
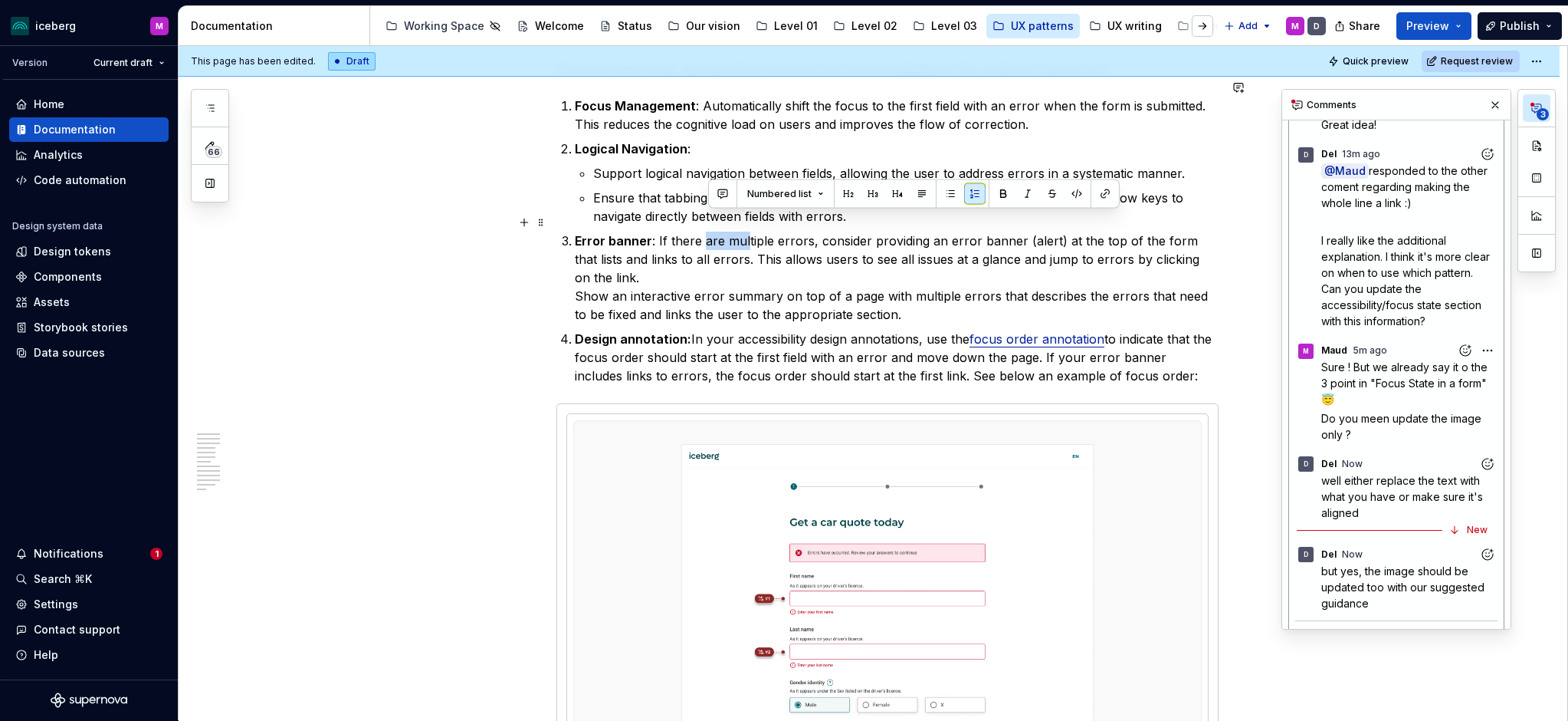
drag, startPoint x: 706, startPoint y: 224, endPoint x: 751, endPoint y: 219, distance: 45.3
click at [751, 233] on commenthighlight "Error banner : If there are multiple errors, consider providing an error banner…" at bounding box center [889, 259] width 629 height 52
click at [769, 232] on p "Error banner : If there are multiple errors, consider providing an error banner…" at bounding box center [897, 278] width 644 height 92
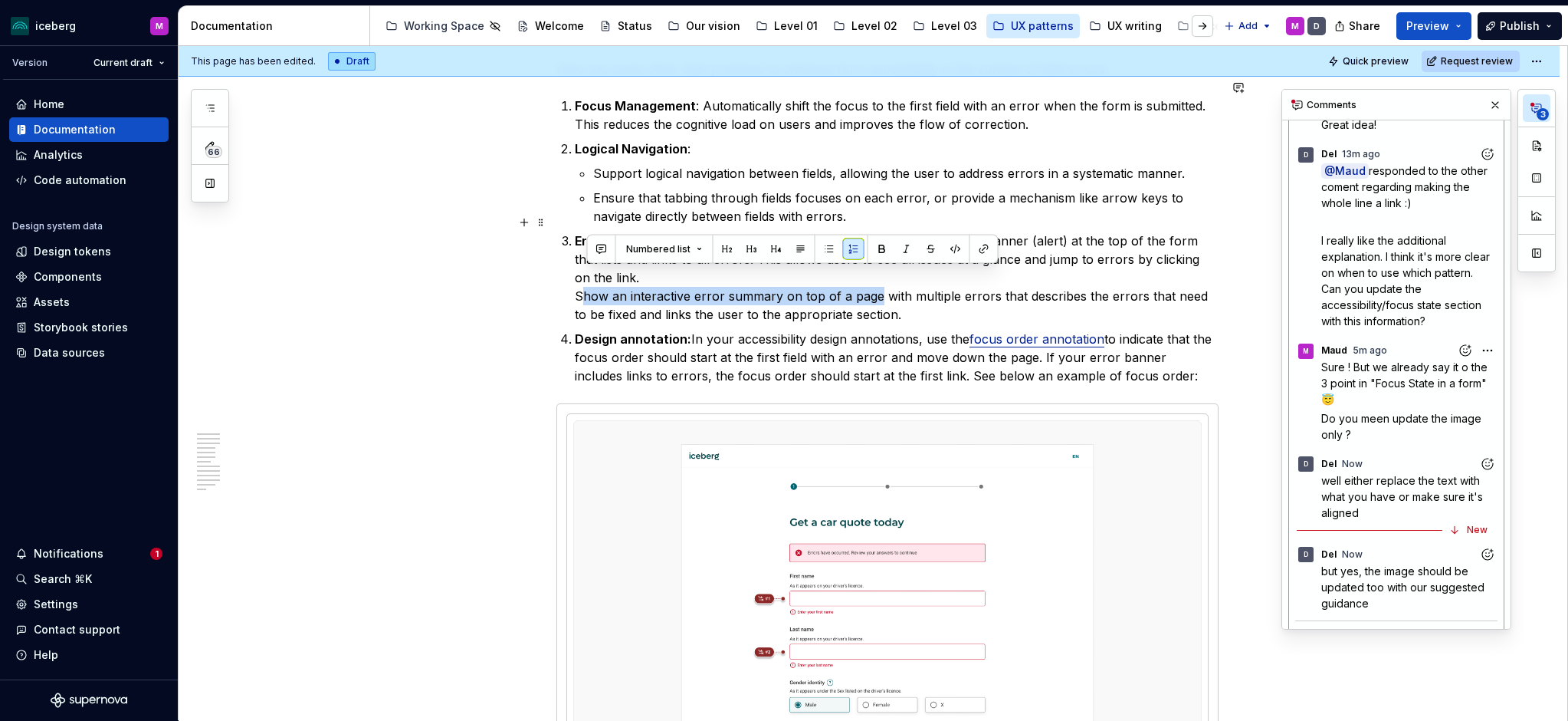
drag, startPoint x: 613, startPoint y: 277, endPoint x: 879, endPoint y: 278, distance: 266.0
click at [879, 278] on p "Error banner : If there are multiple errors, consider providing an error banner…" at bounding box center [897, 278] width 644 height 92
copy p "how an interactive error summary on top of a page"
click at [843, 212] on ol "Focus Management : Automatically shift the focus to the first field with an err…" at bounding box center [897, 241] width 644 height 289
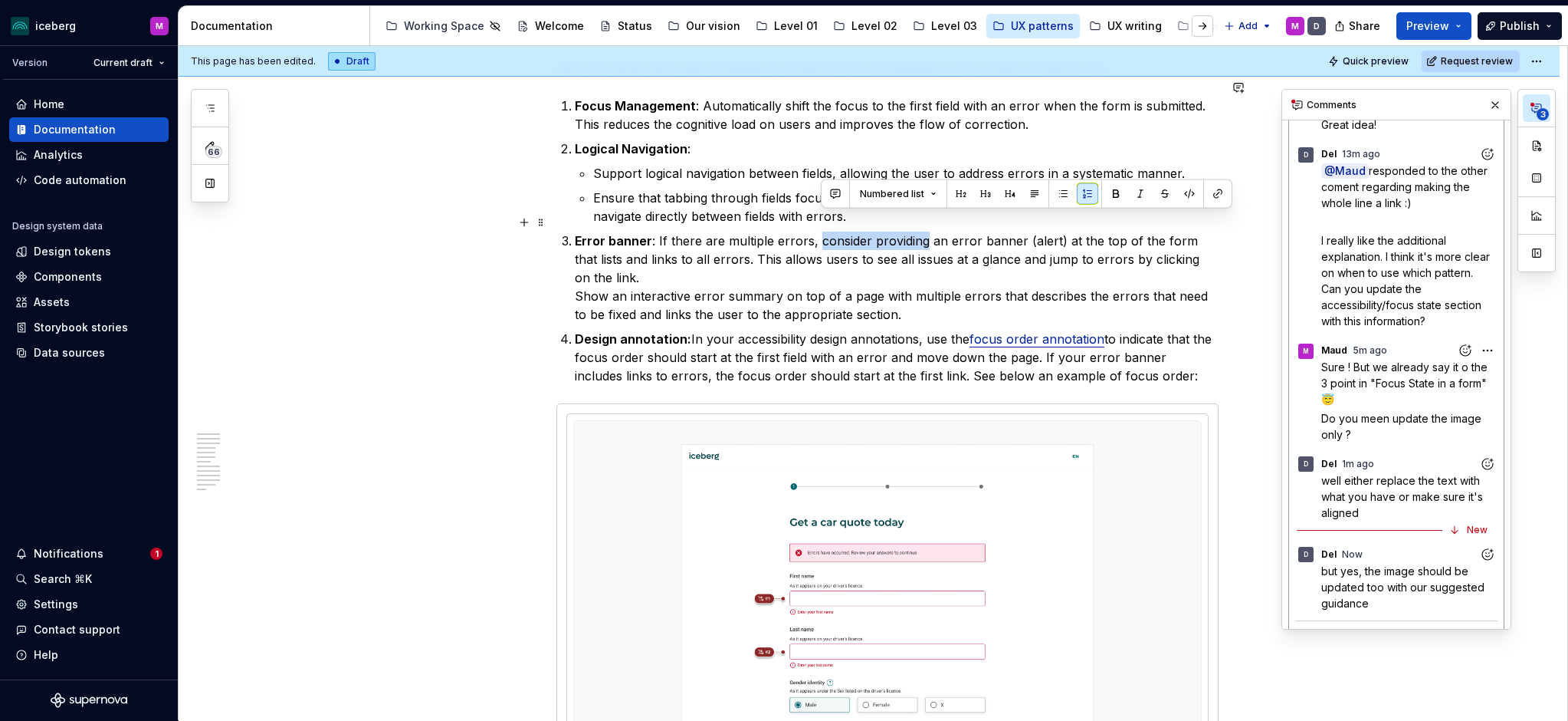
drag, startPoint x: 819, startPoint y: 223, endPoint x: 929, endPoint y: 224, distance: 110.0
click at [929, 233] on commenthighlight "Error banner : If there are multiple errors, consider providing an error banner…" at bounding box center [889, 259] width 629 height 52
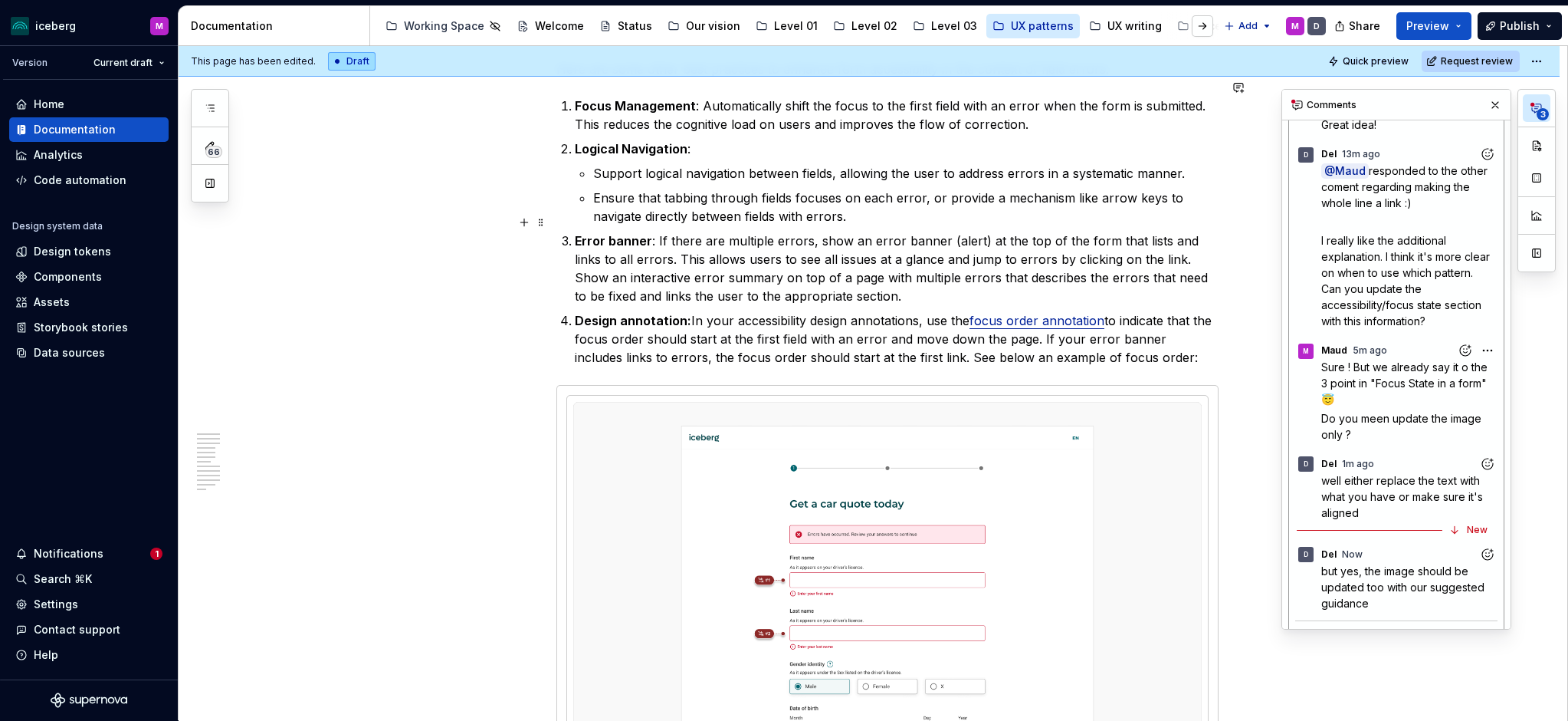
drag, startPoint x: 905, startPoint y: 221, endPoint x: 913, endPoint y: 233, distance: 14.4
click at [905, 233] on commenthighlight "Error banner : If there are multiple errors, show an error banner (alert) at th…" at bounding box center [888, 249] width 628 height 34
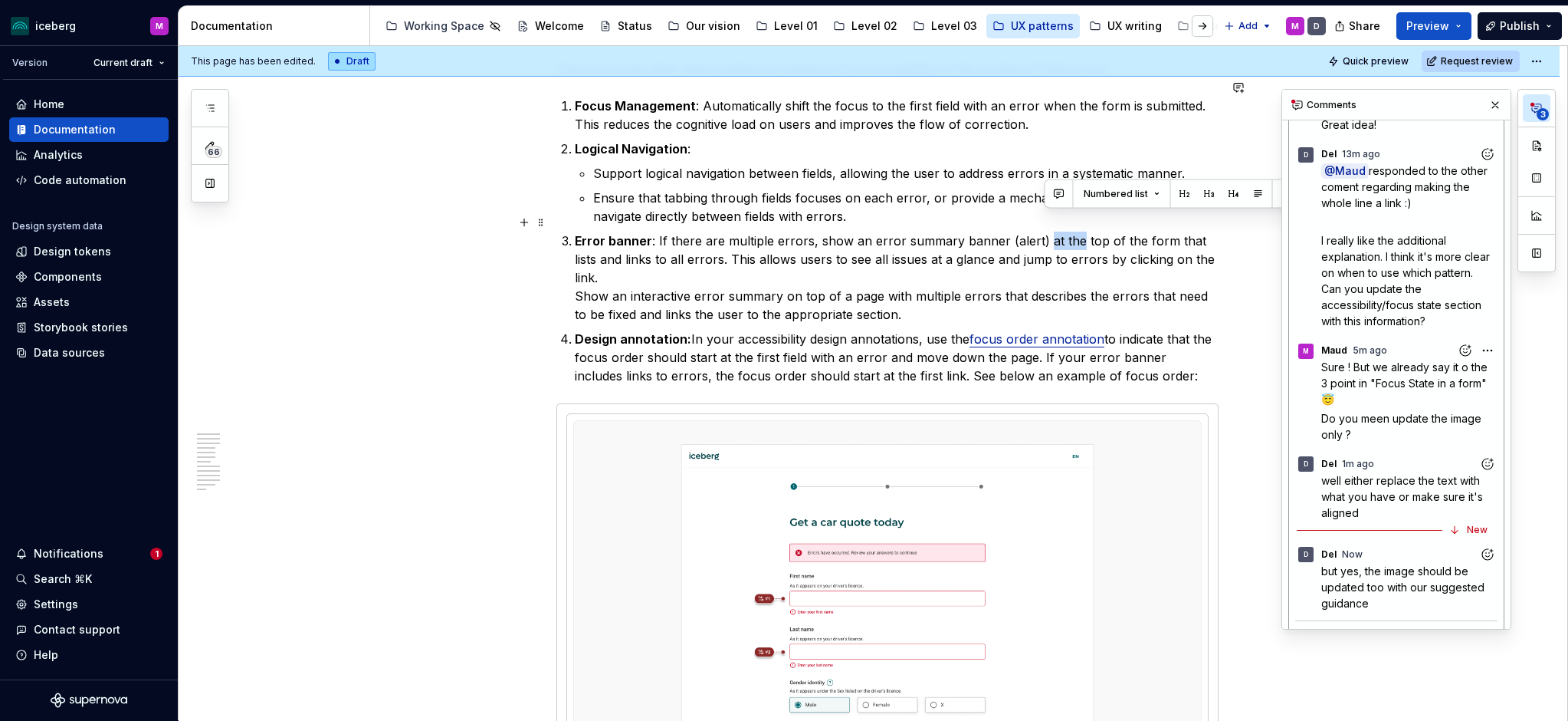
drag, startPoint x: 1058, startPoint y: 222, endPoint x: 1043, endPoint y: 221, distance: 15.0
click at [1043, 233] on commenthighlight "Error banner : If there are multiple errors, show an error summary banner (aler…" at bounding box center [897, 259] width 644 height 52
click at [819, 250] on p "Error banner : If there are multiple errors, show an error summary banner (aler…" at bounding box center [897, 278] width 644 height 92
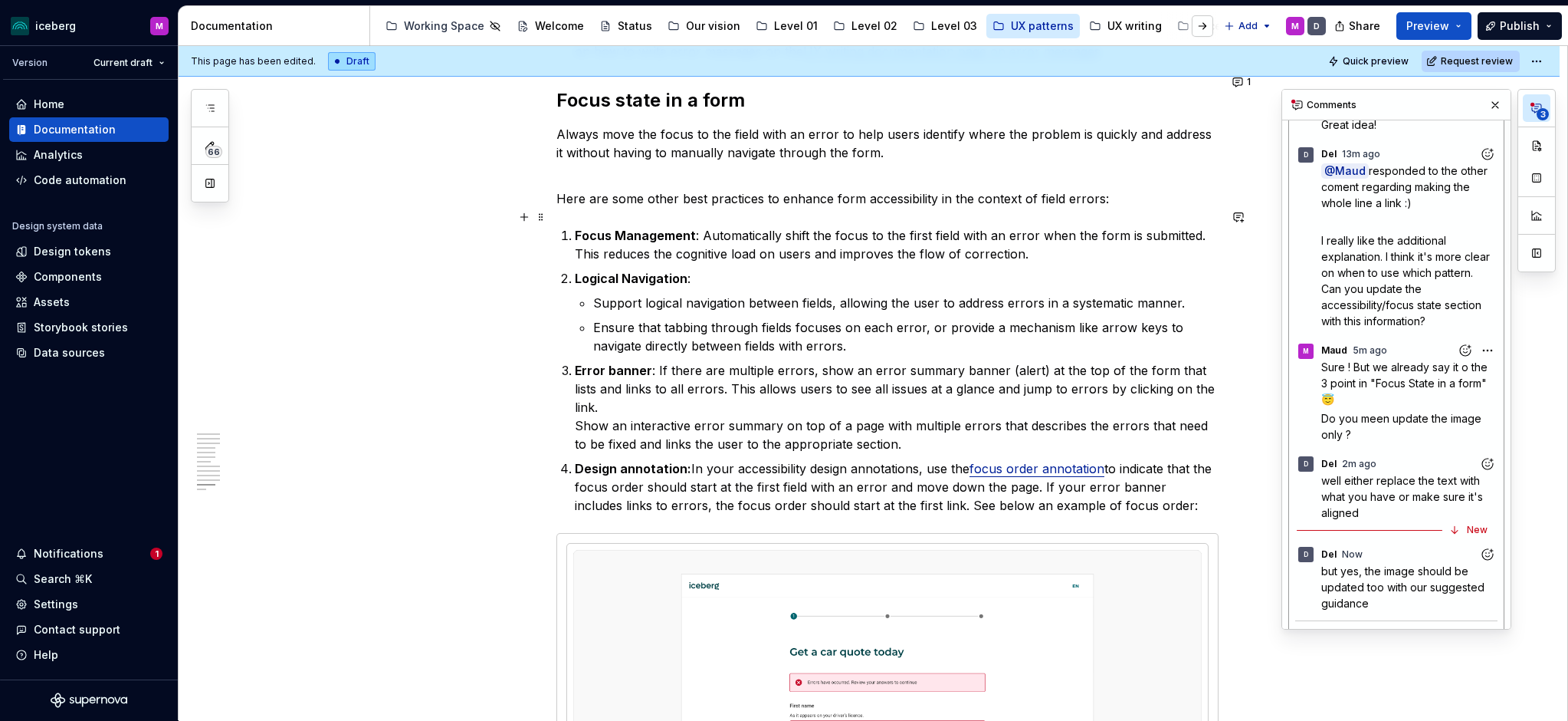
scroll to position [3688, 0]
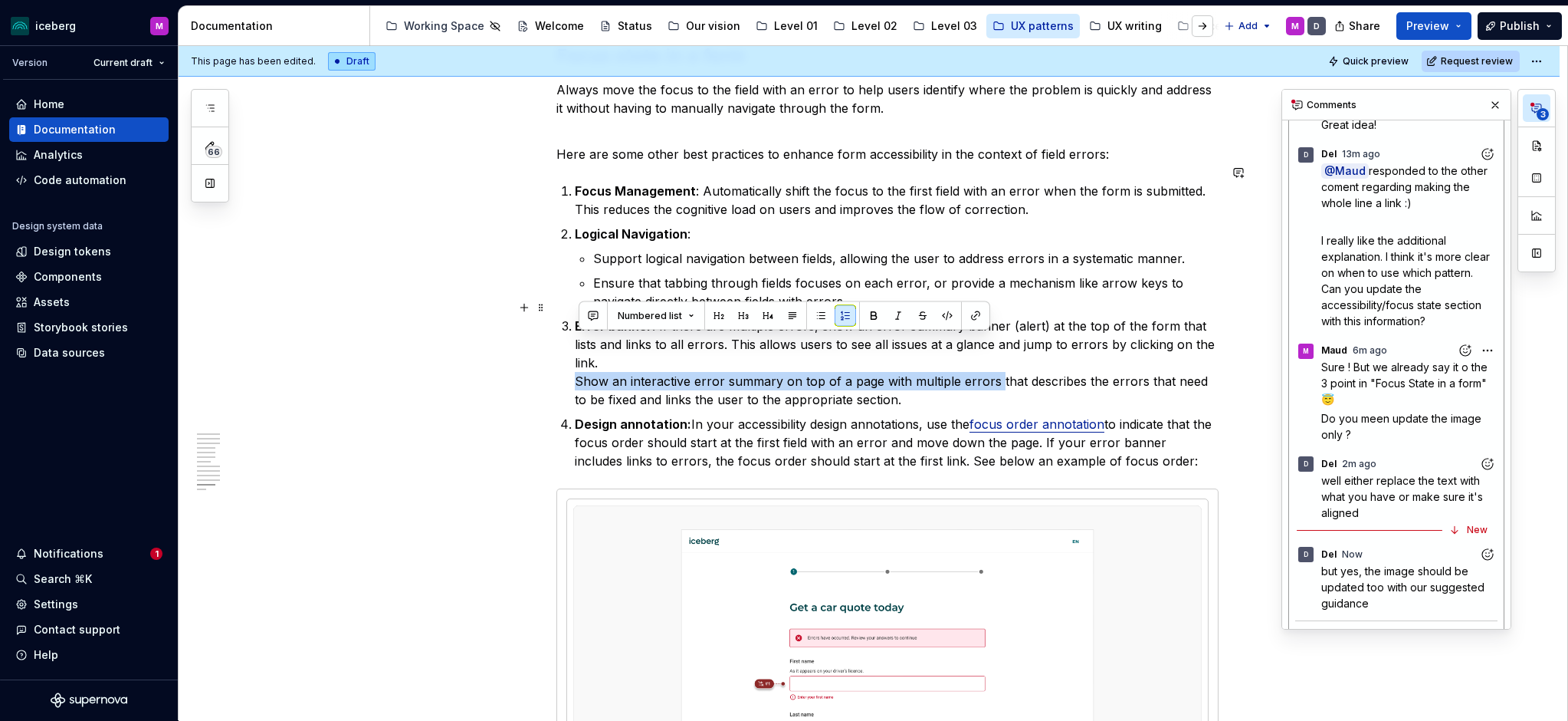
drag, startPoint x: 629, startPoint y: 342, endPoint x: 1000, endPoint y: 343, distance: 371.0
click at [1000, 343] on p "Error banner : If there are multiple errors, show an error summary banner (aler…" at bounding box center [897, 362] width 644 height 92
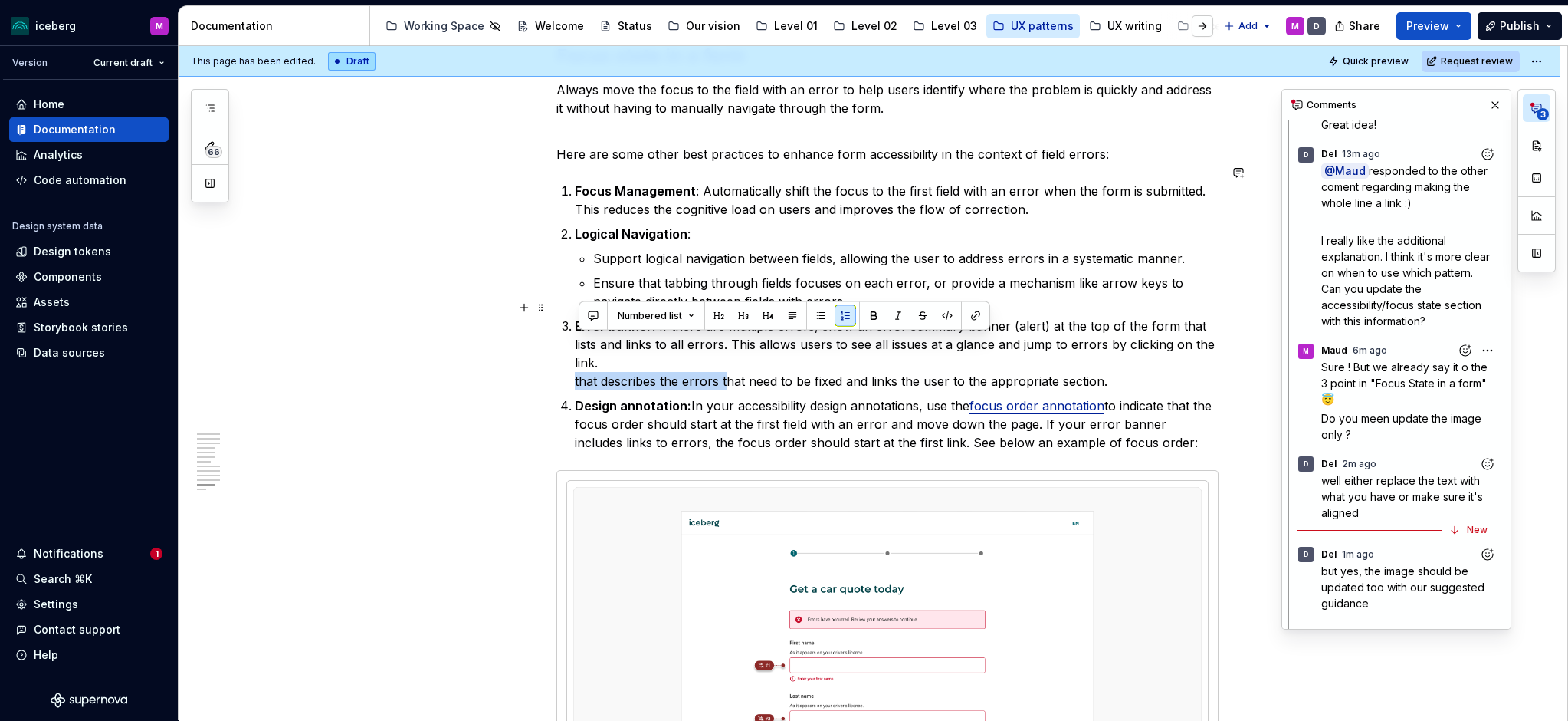
drag, startPoint x: 580, startPoint y: 344, endPoint x: 727, endPoint y: 346, distance: 147.0
click at [727, 346] on p "Error banner : If there are multiple errors, show an error summary banner (aler…" at bounding box center [897, 353] width 644 height 74
click at [887, 346] on p "Error banner : If there are multiple errors, show an error summary banner (aler…" at bounding box center [897, 353] width 644 height 74
click at [664, 343] on p "Error banner : If there are multiple errors, show an error summary banner (aler…" at bounding box center [897, 353] width 644 height 74
click at [1195, 318] on commenthighlight "Error banner : If there are multiple errors, show an error summary banner (aler…" at bounding box center [897, 344] width 644 height 52
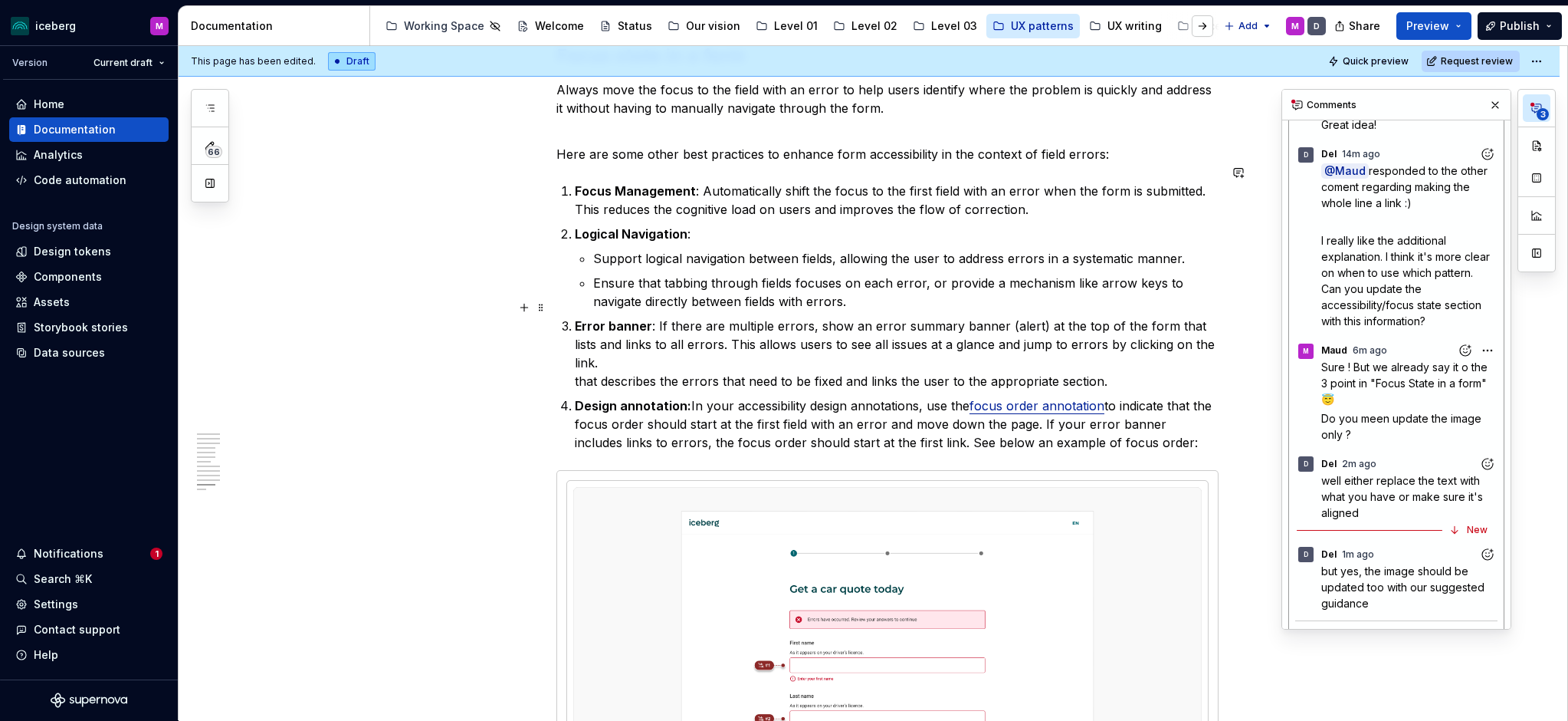
click at [1219, 318] on commenthighlight "Error banner : If there are multiple errors, show an error summary banner (aler…" at bounding box center [897, 344] width 644 height 52
click at [1194, 318] on commenthighlight "Error banner : If there are multiple errors, show an error summary banner (aler…" at bounding box center [897, 344] width 644 height 52
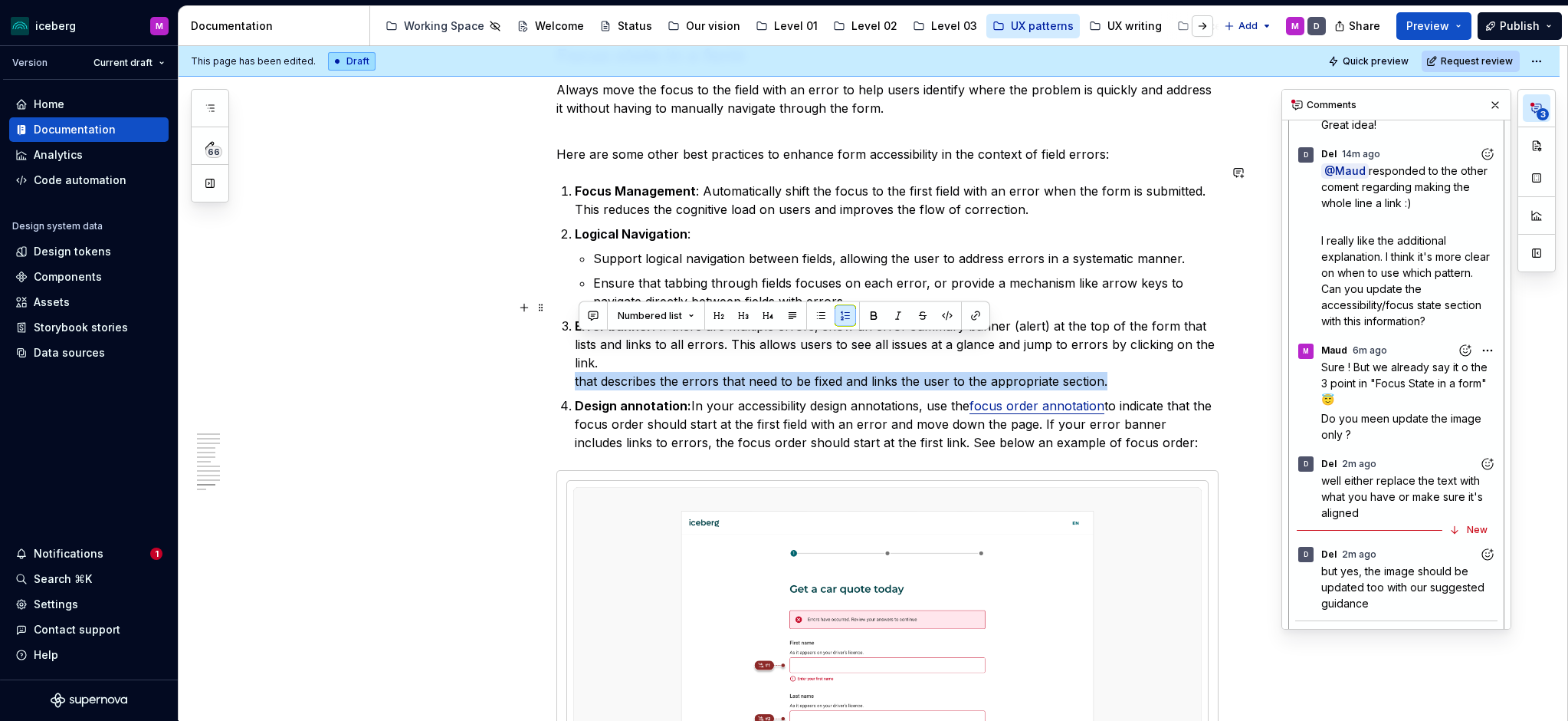
drag, startPoint x: 966, startPoint y: 342, endPoint x: 572, endPoint y: 341, distance: 394.0
drag, startPoint x: 1072, startPoint y: 345, endPoint x: 559, endPoint y: 342, distance: 513.0
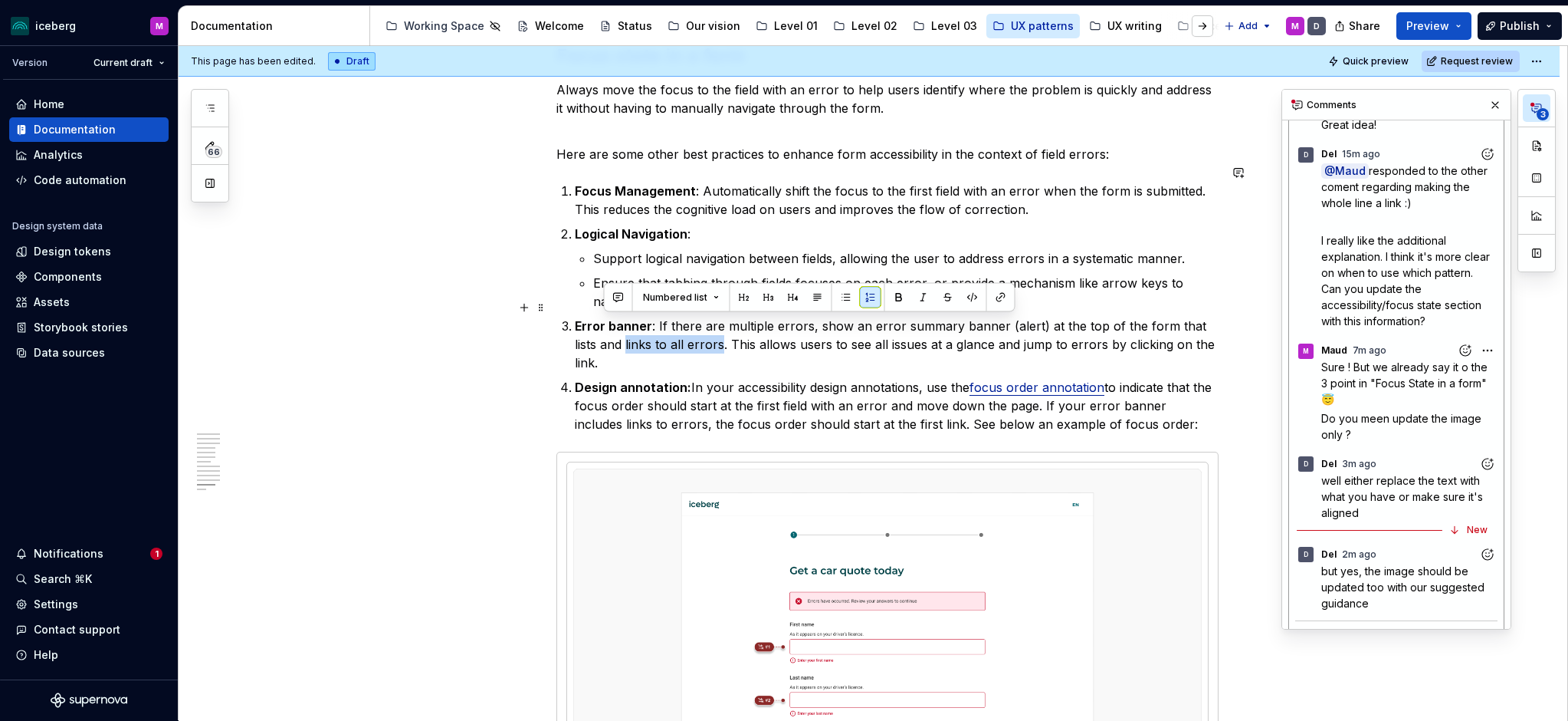
drag, startPoint x: 699, startPoint y: 325, endPoint x: 604, endPoint y: 325, distance: 95.0
click at [604, 325] on commenthighlight "Error banner : If there are multiple errors, show an error summary banner (aler…" at bounding box center [897, 344] width 644 height 52
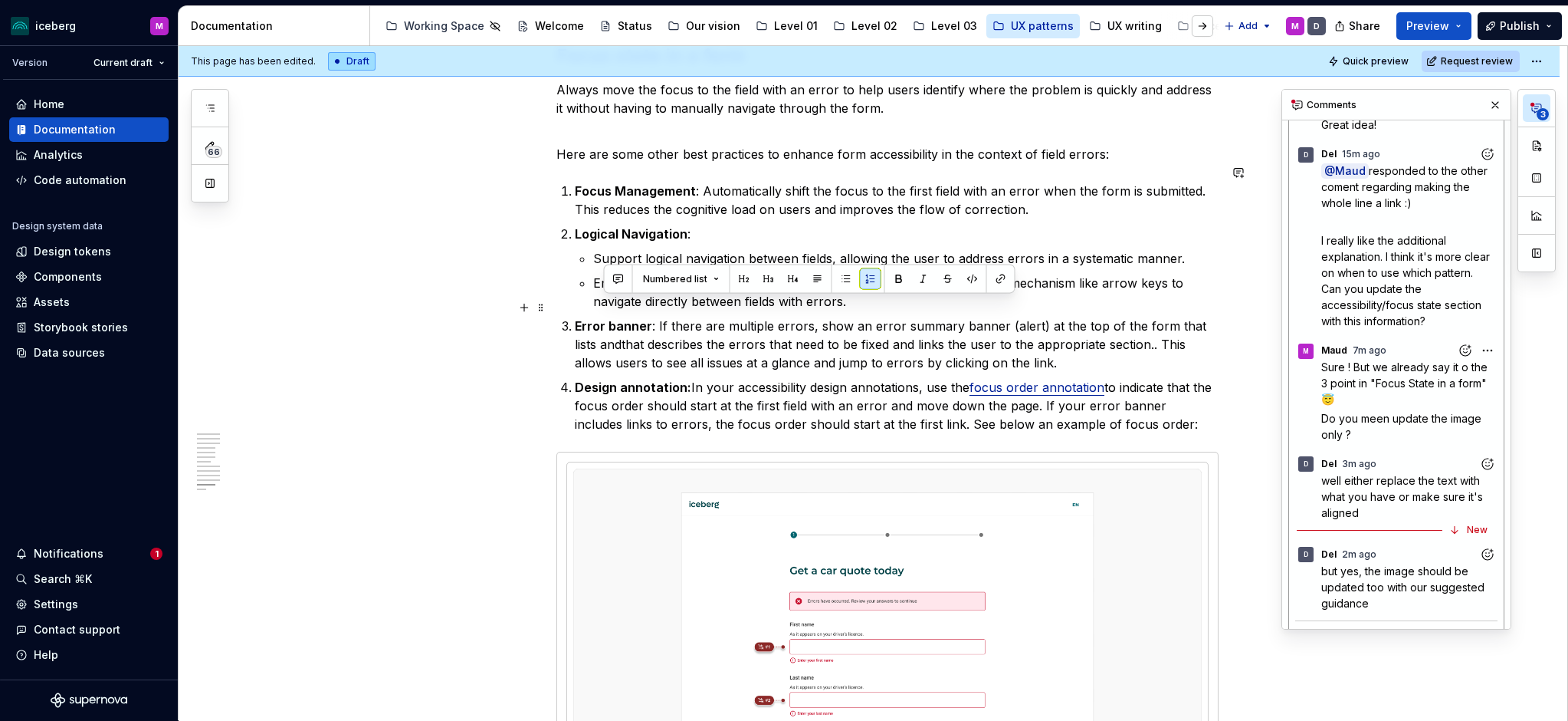
drag, startPoint x: 603, startPoint y: 325, endPoint x: 1196, endPoint y: 304, distance: 593.4
click at [1196, 316] on p "Error banner : If there are multiple errors, show an error summary banner (aler…" at bounding box center [897, 344] width 644 height 56
click at [829, 318] on commenthighlight "Error banner : If there are multiple errors, show an error summary banner (aler…" at bounding box center [878, 326] width 606 height 15
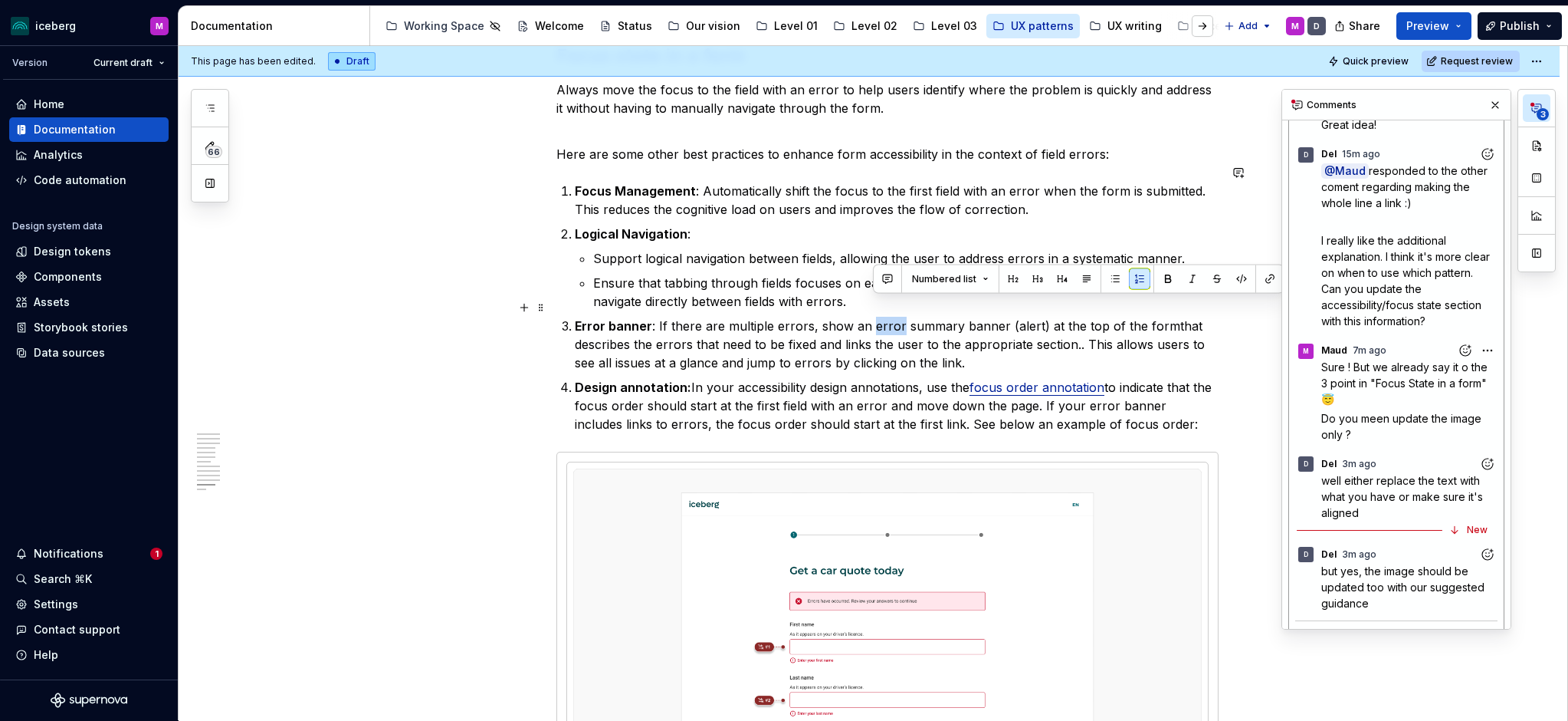
drag, startPoint x: 901, startPoint y: 307, endPoint x: 873, endPoint y: 308, distance: 28.0
click at [873, 318] on commenthighlight "Error banner : If there are multiple errors, show an error summary banner (aler…" at bounding box center [878, 326] width 606 height 15
click at [987, 327] on p "Error banner : If there are multiple errors, show an error summary banner (aler…" at bounding box center [897, 344] width 644 height 56
click at [1081, 337] on commenthighlight ". This allows users to see all issues at a glance and jump to errors by clickin…" at bounding box center [891, 353] width 634 height 34
click at [1210, 319] on p "Error banner : If there are multiple errors, show an error summary banner (aler…" at bounding box center [897, 344] width 644 height 56
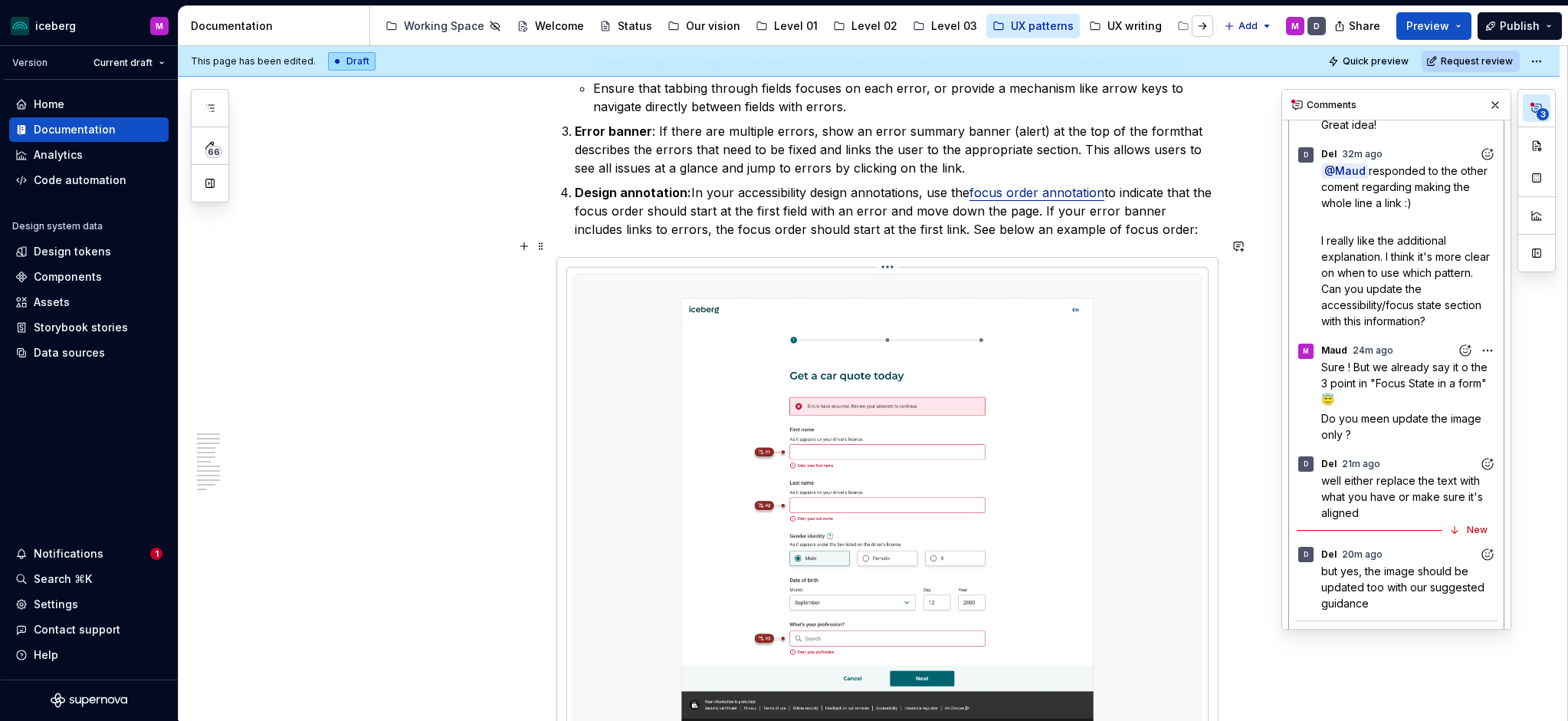
scroll to position [3920, 0]
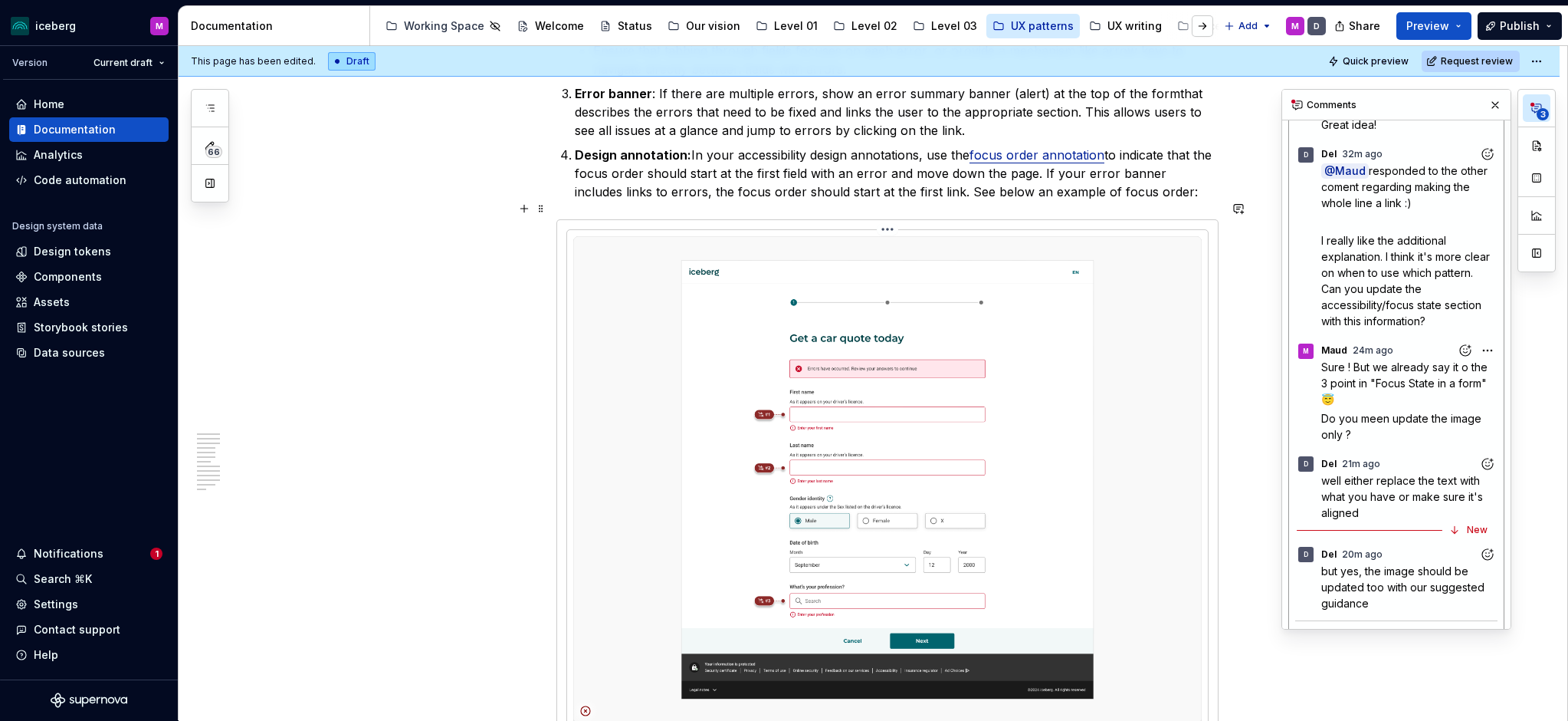
click at [588, 707] on icon at bounding box center [586, 711] width 10 height 10
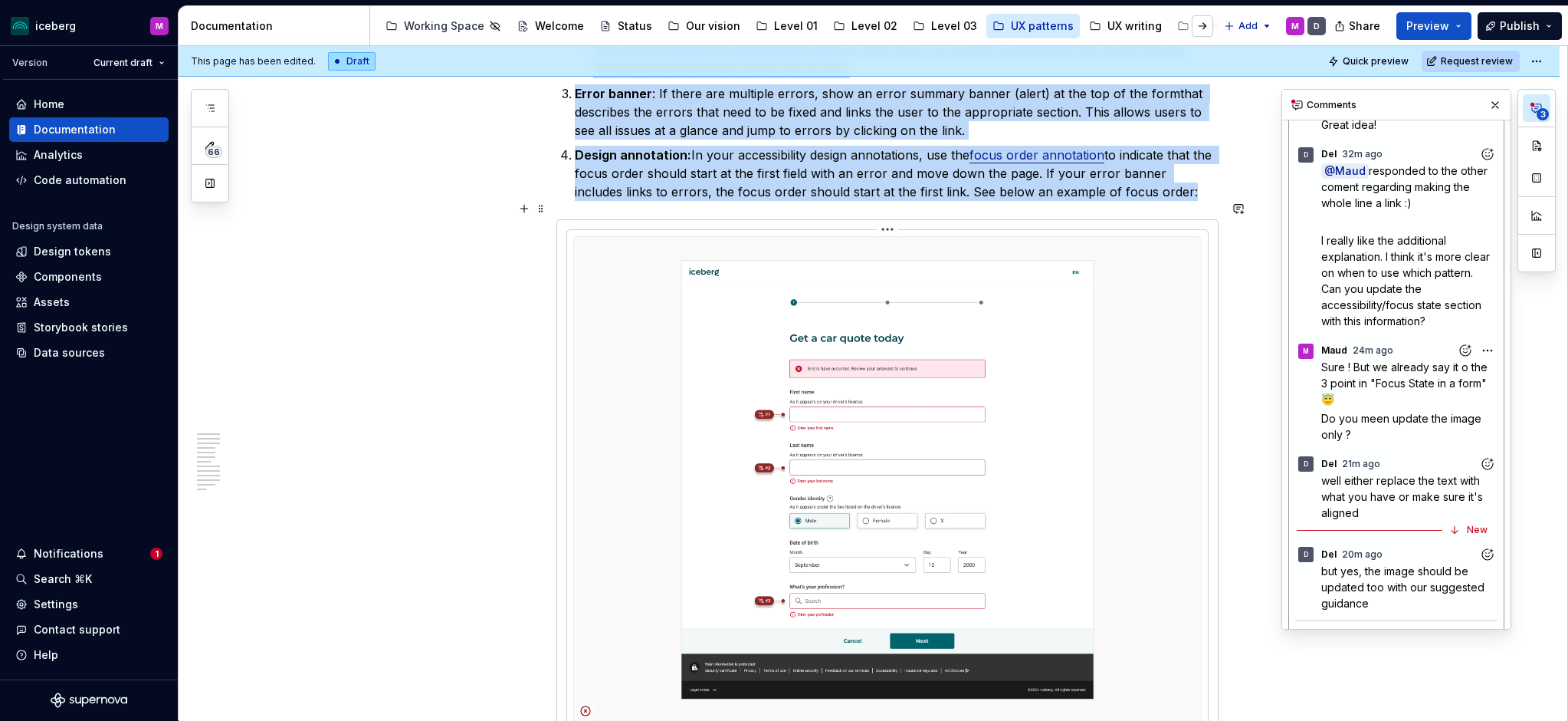
click at [588, 707] on icon at bounding box center [586, 711] width 10 height 10
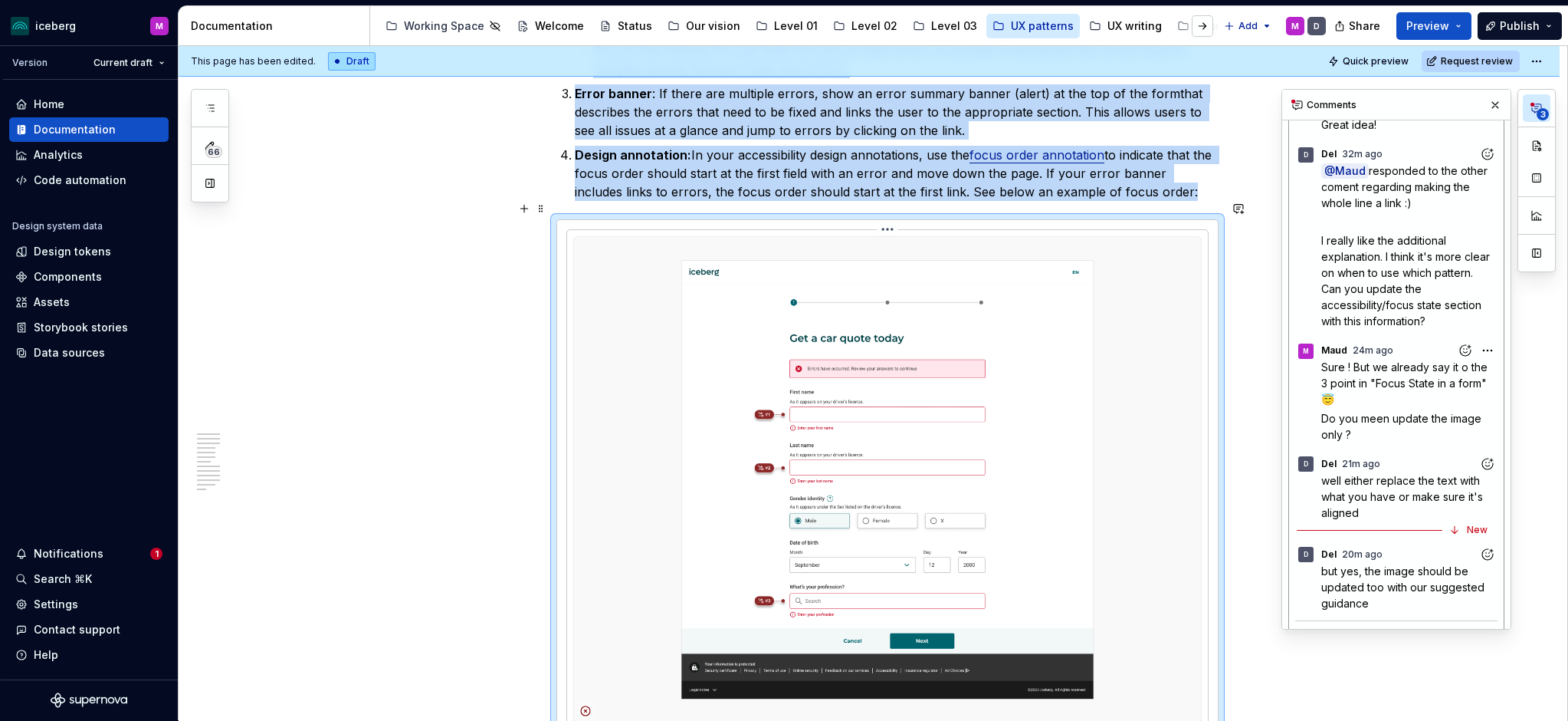
click at [588, 707] on icon at bounding box center [586, 711] width 10 height 10
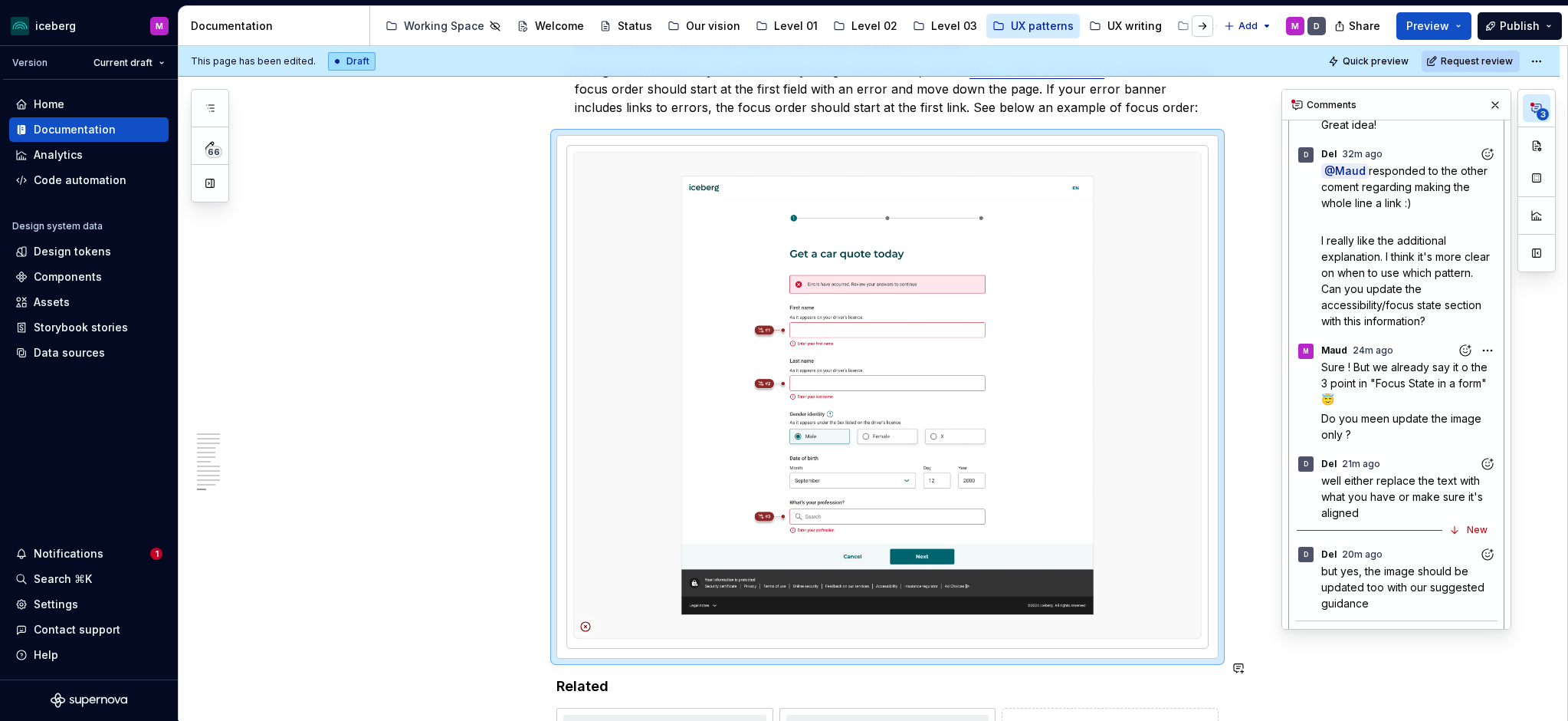
scroll to position [4006, 0]
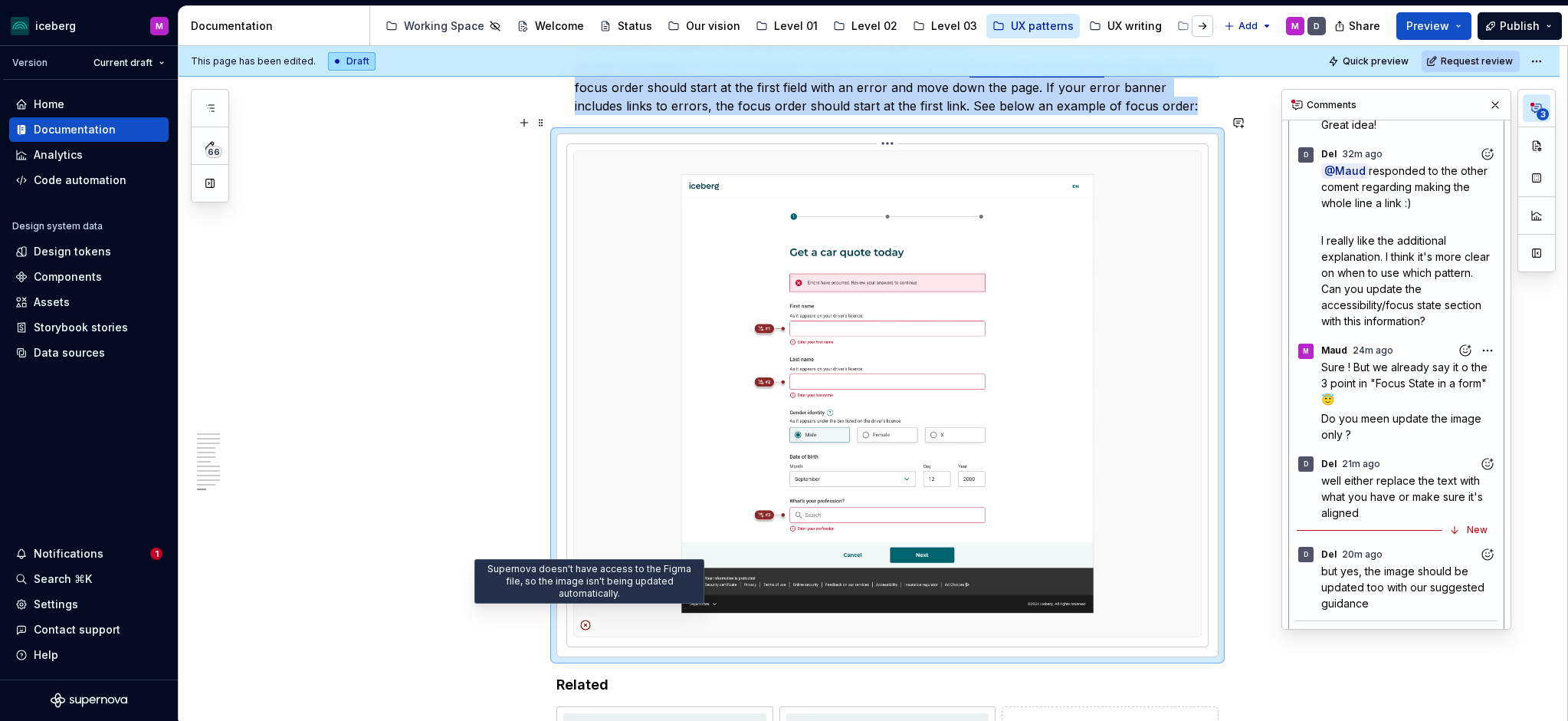
click at [591, 618] on icon at bounding box center [586, 624] width 12 height 12
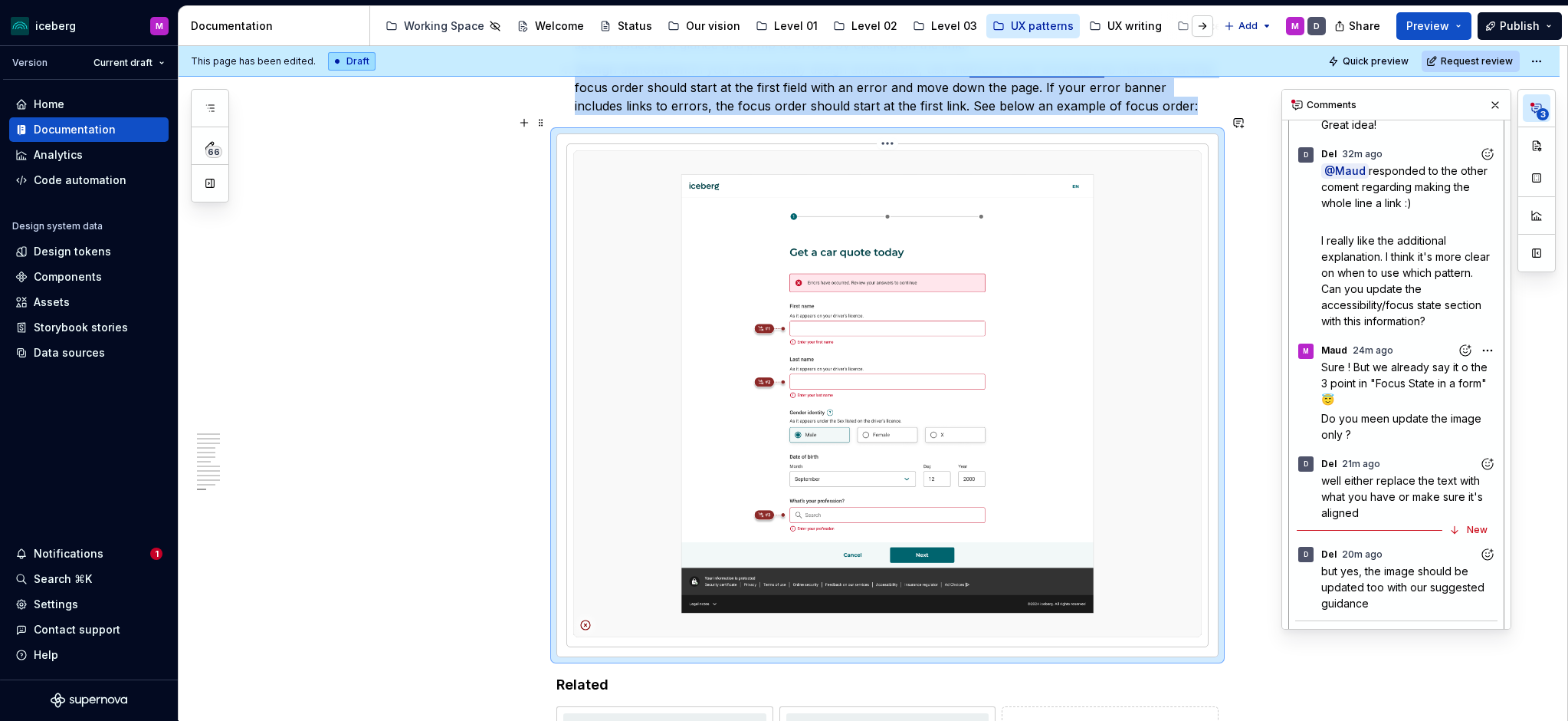
click at [591, 618] on icon at bounding box center [586, 624] width 12 height 12
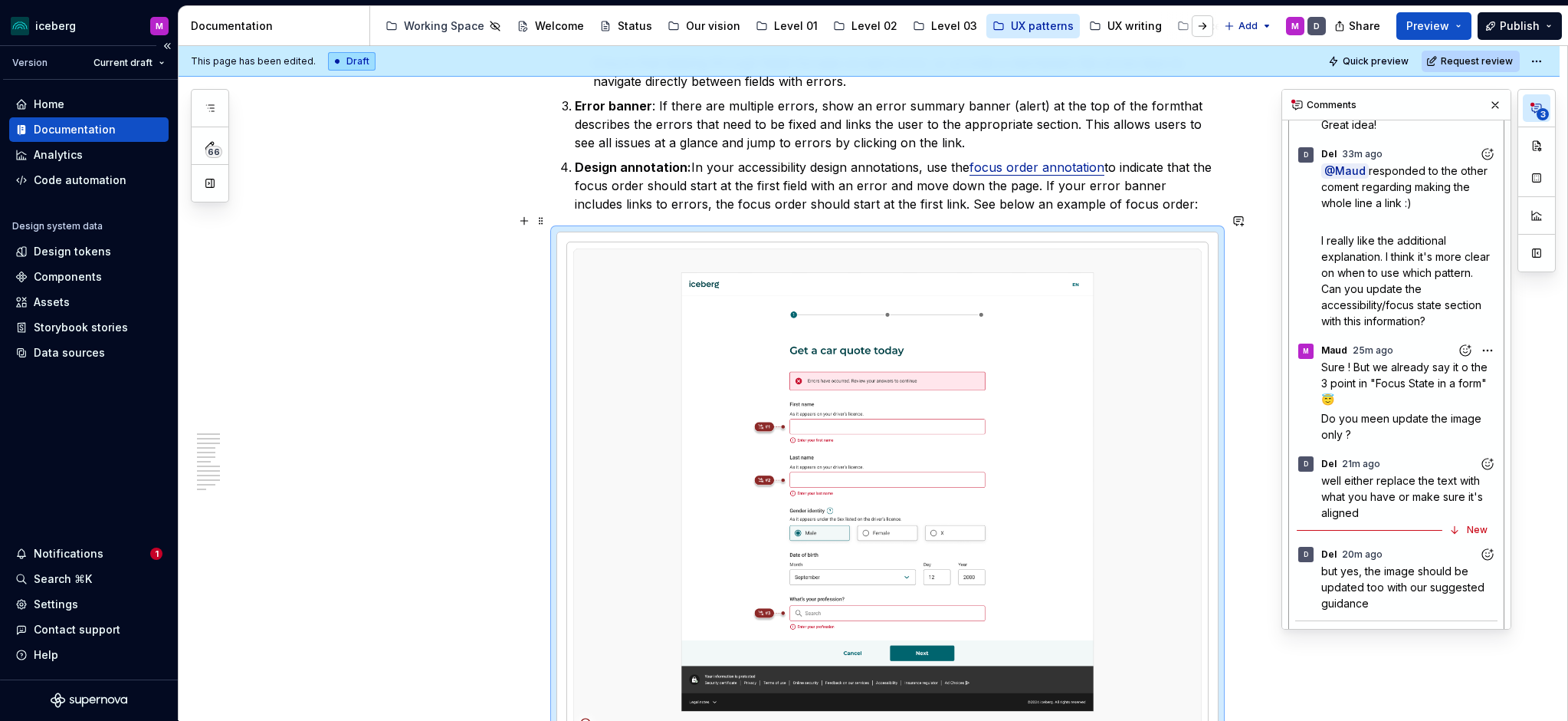
scroll to position [3911, 0]
click at [1070, 157] on commenthighlight "focus order annotation" at bounding box center [1037, 165] width 135 height 15
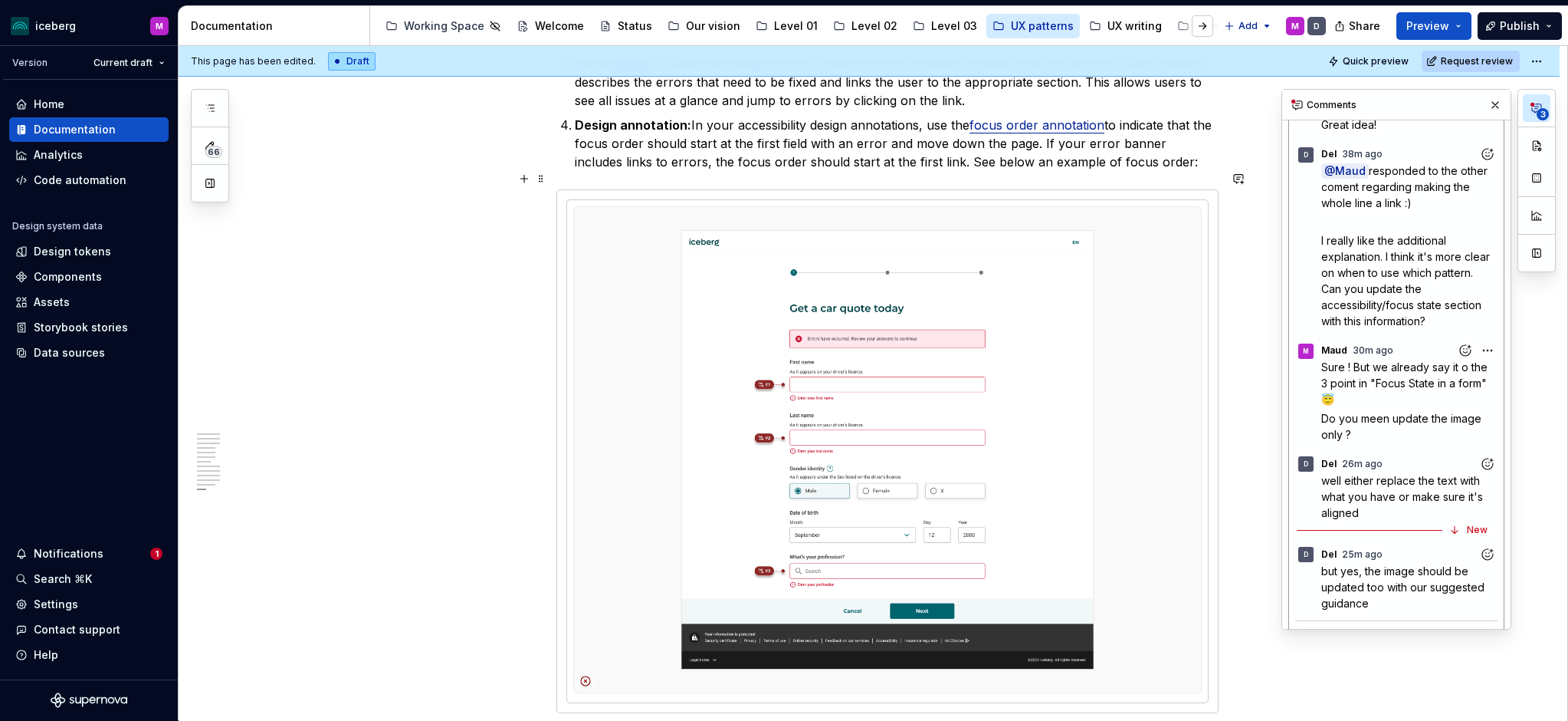
scroll to position [3949, 0]
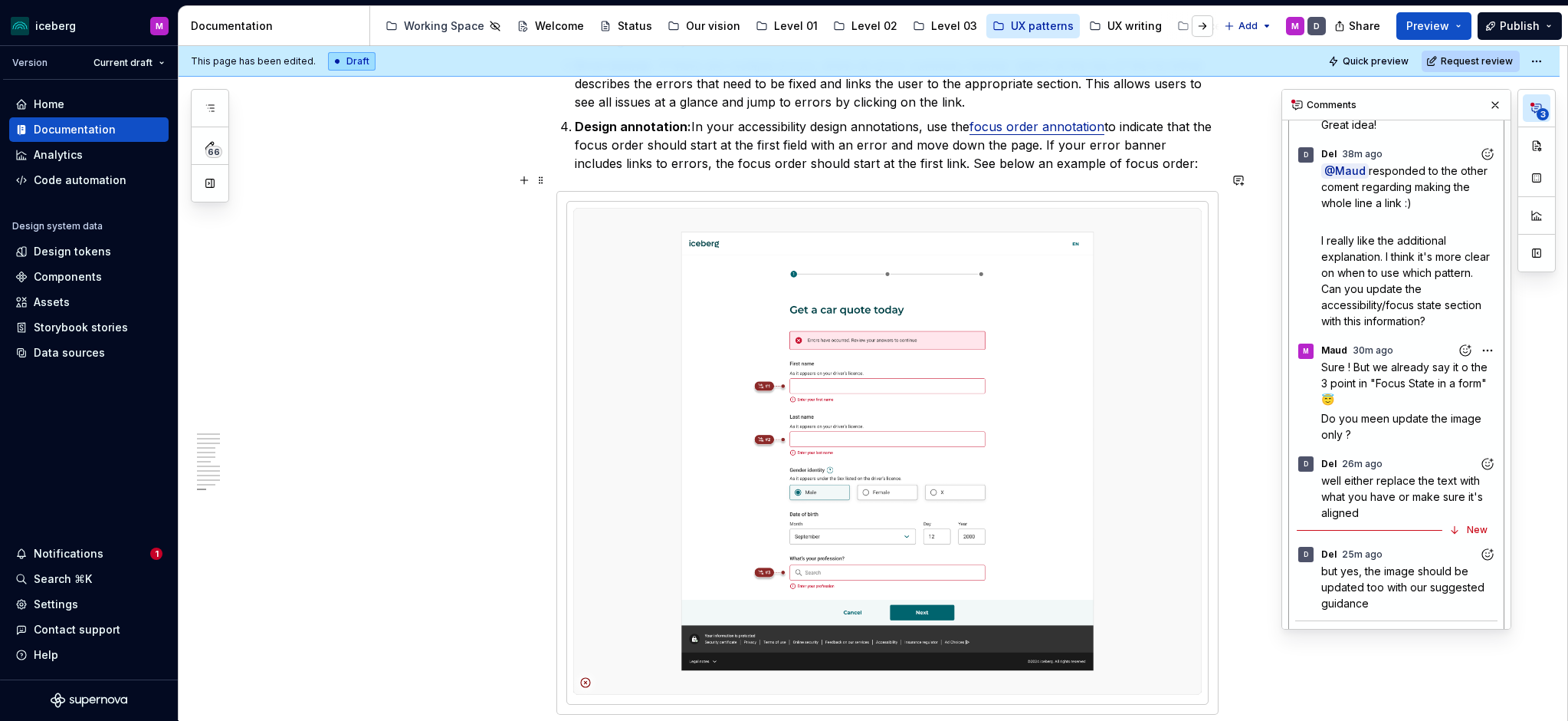
click at [870, 497] on img at bounding box center [888, 452] width 629 height 487
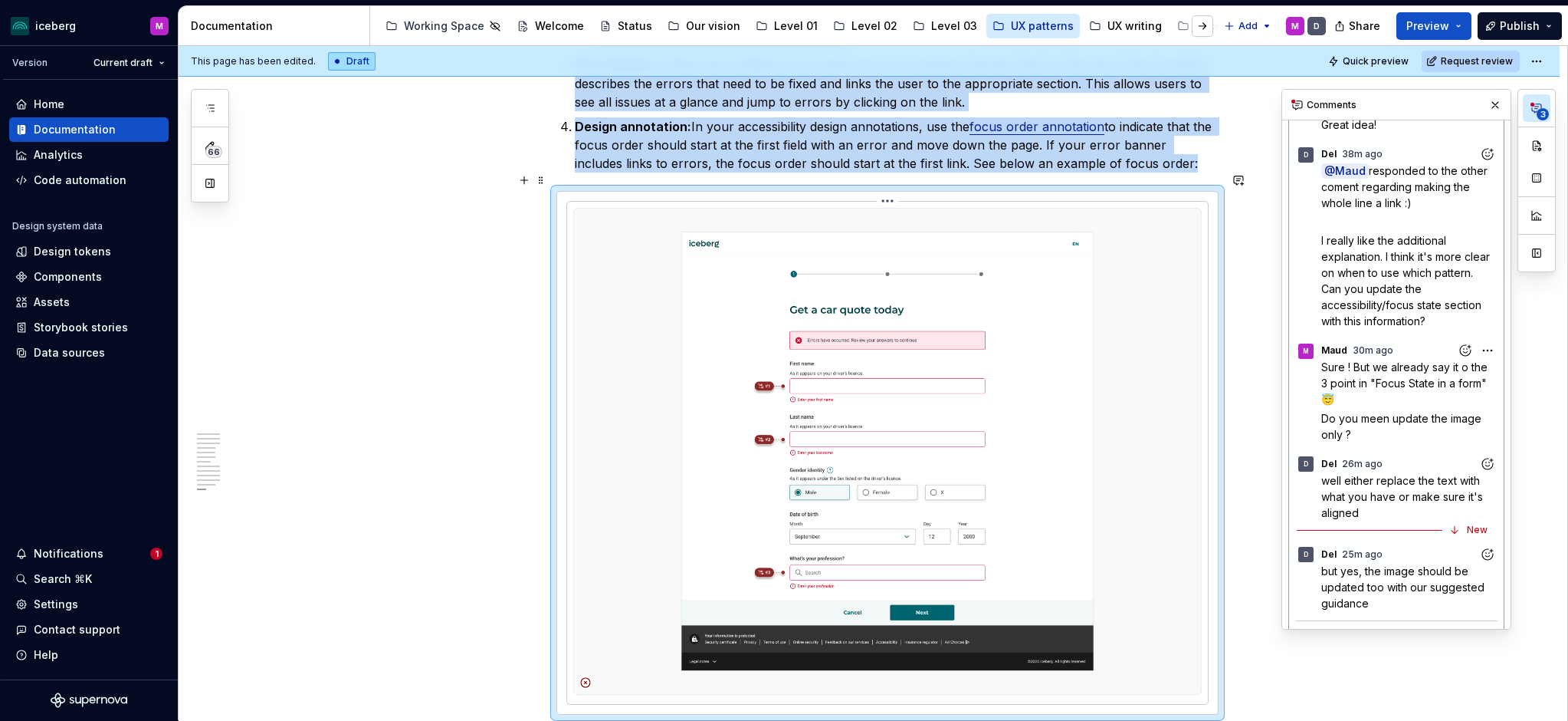
click at [870, 497] on img at bounding box center [888, 452] width 629 height 487
click at [1331, 456] on icon "Add reaction" at bounding box center [1487, 464] width 15 height 15
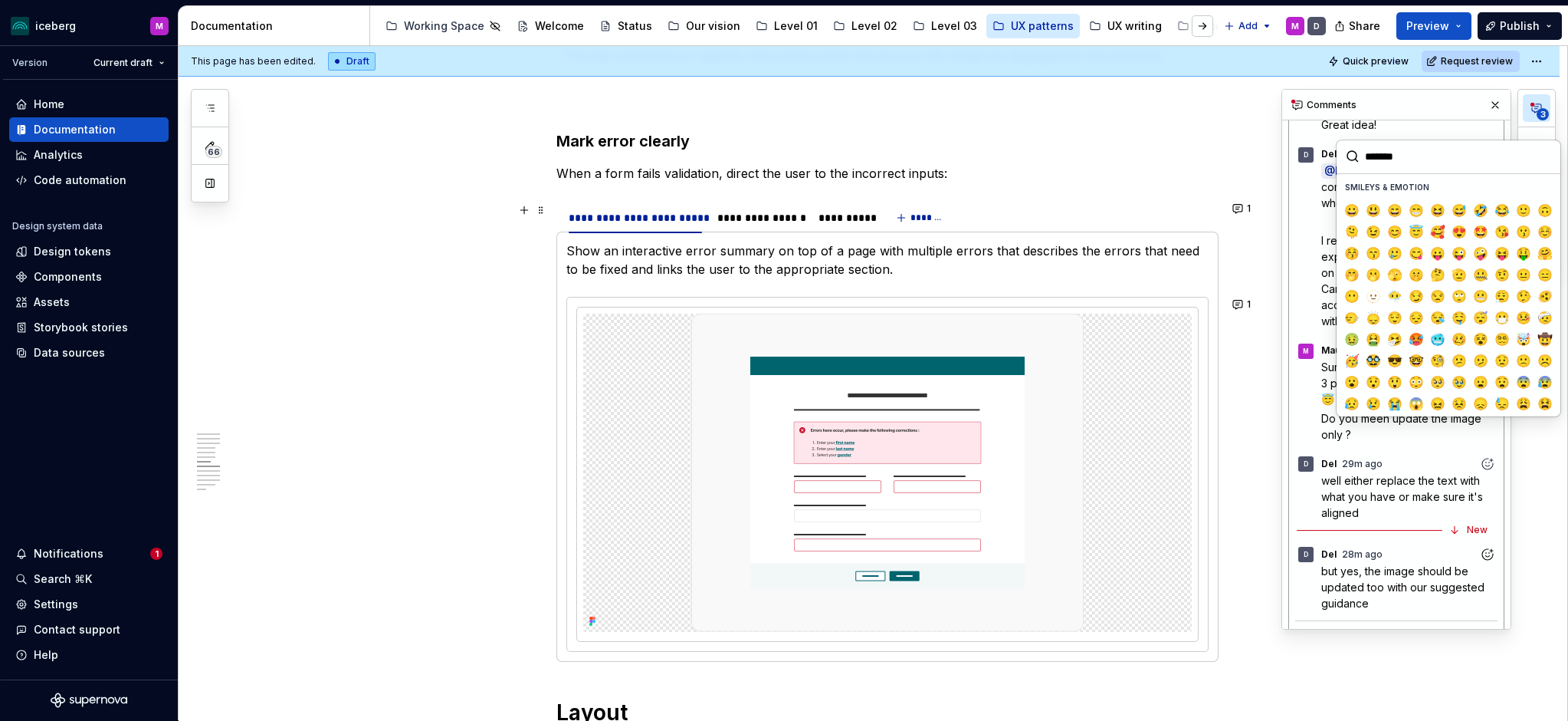
scroll to position [1883, 0]
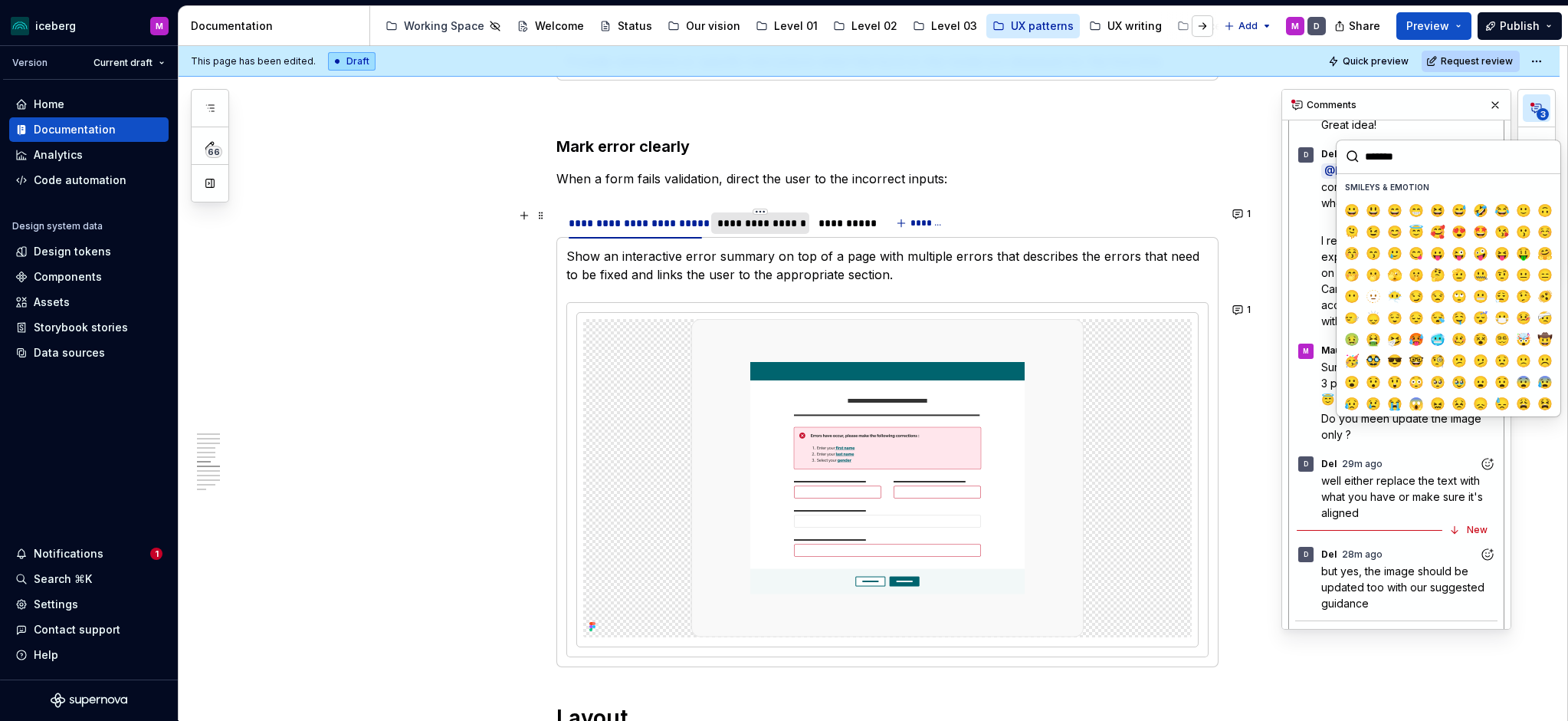
click at [763, 224] on div "**********" at bounding box center [761, 223] width 86 height 15
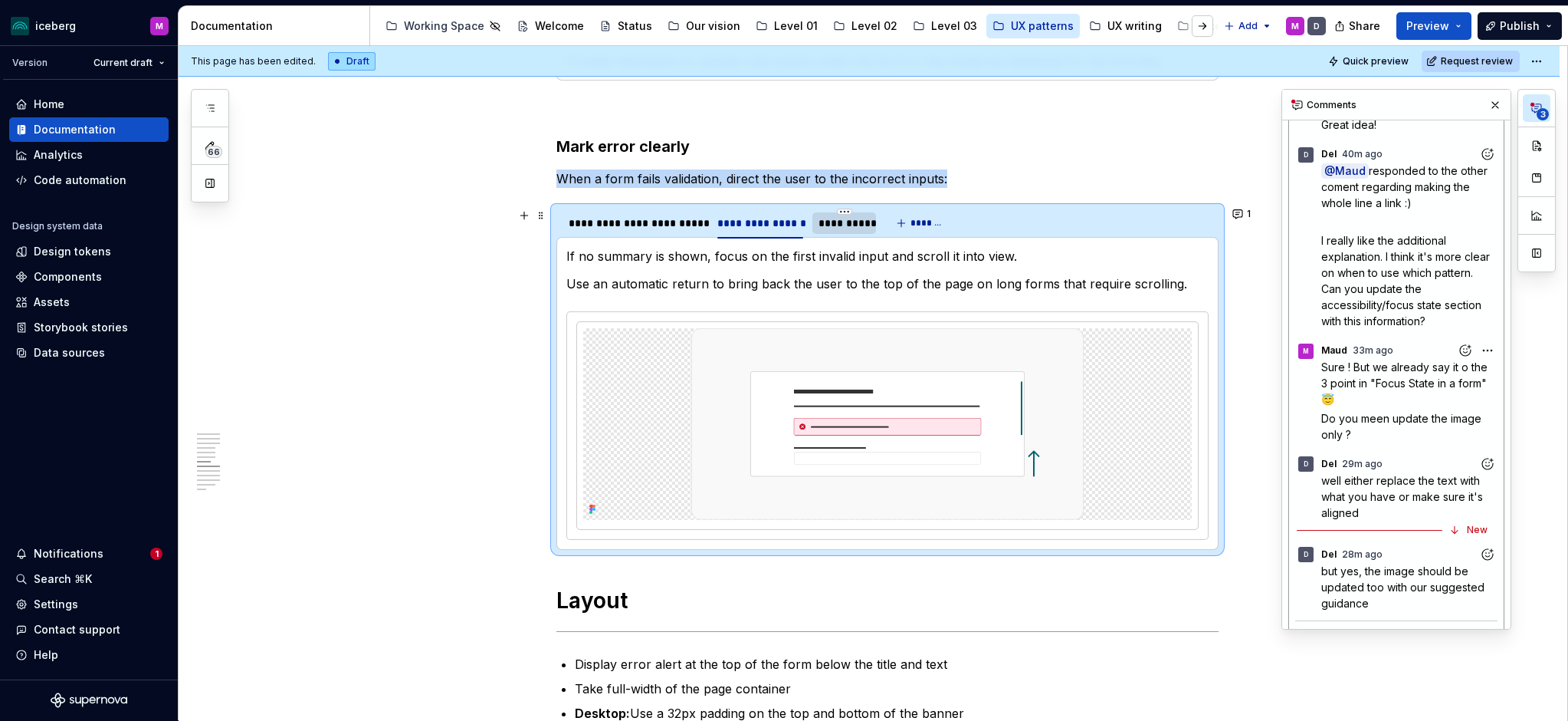
click at [875, 221] on div "**********" at bounding box center [844, 223] width 63 height 21
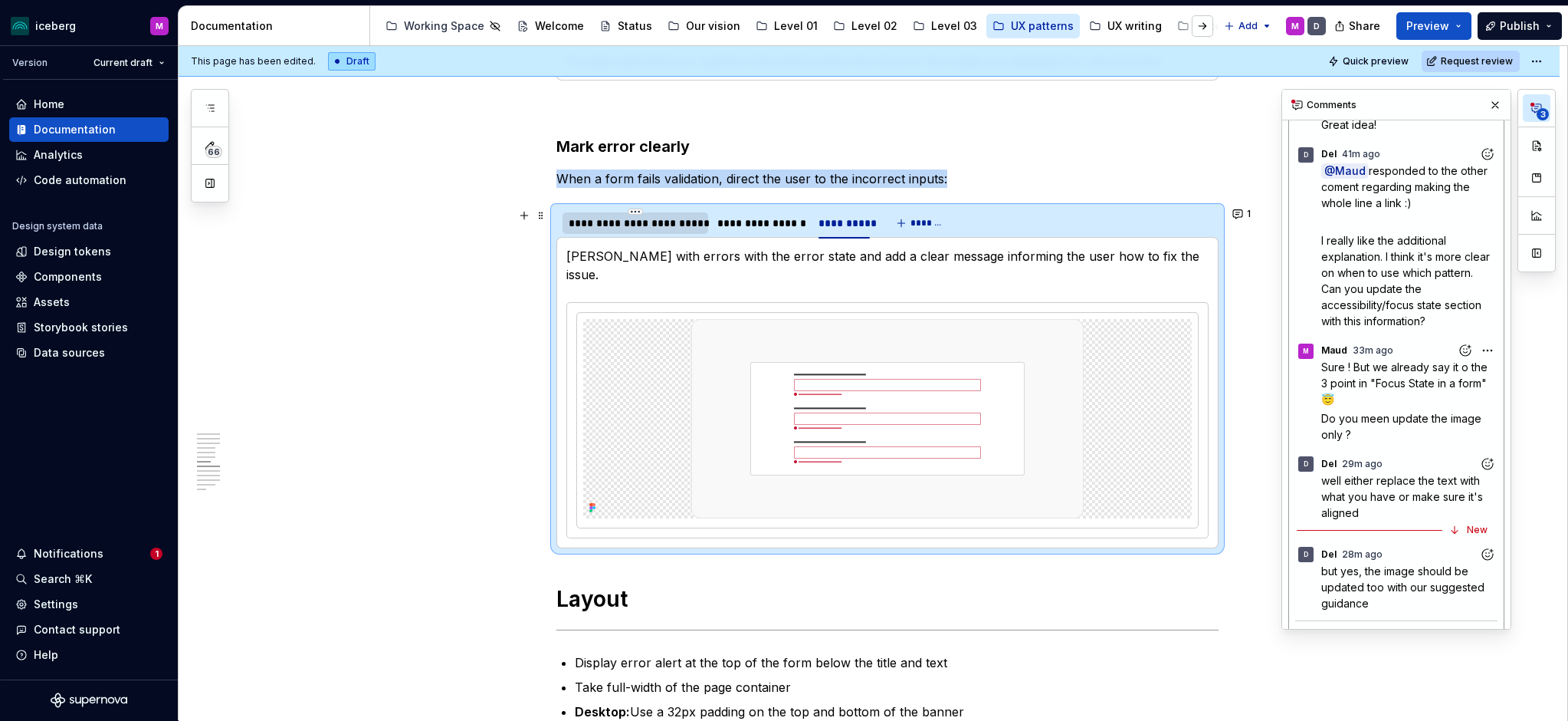
click at [607, 224] on div "**********" at bounding box center [634, 223] width 133 height 15
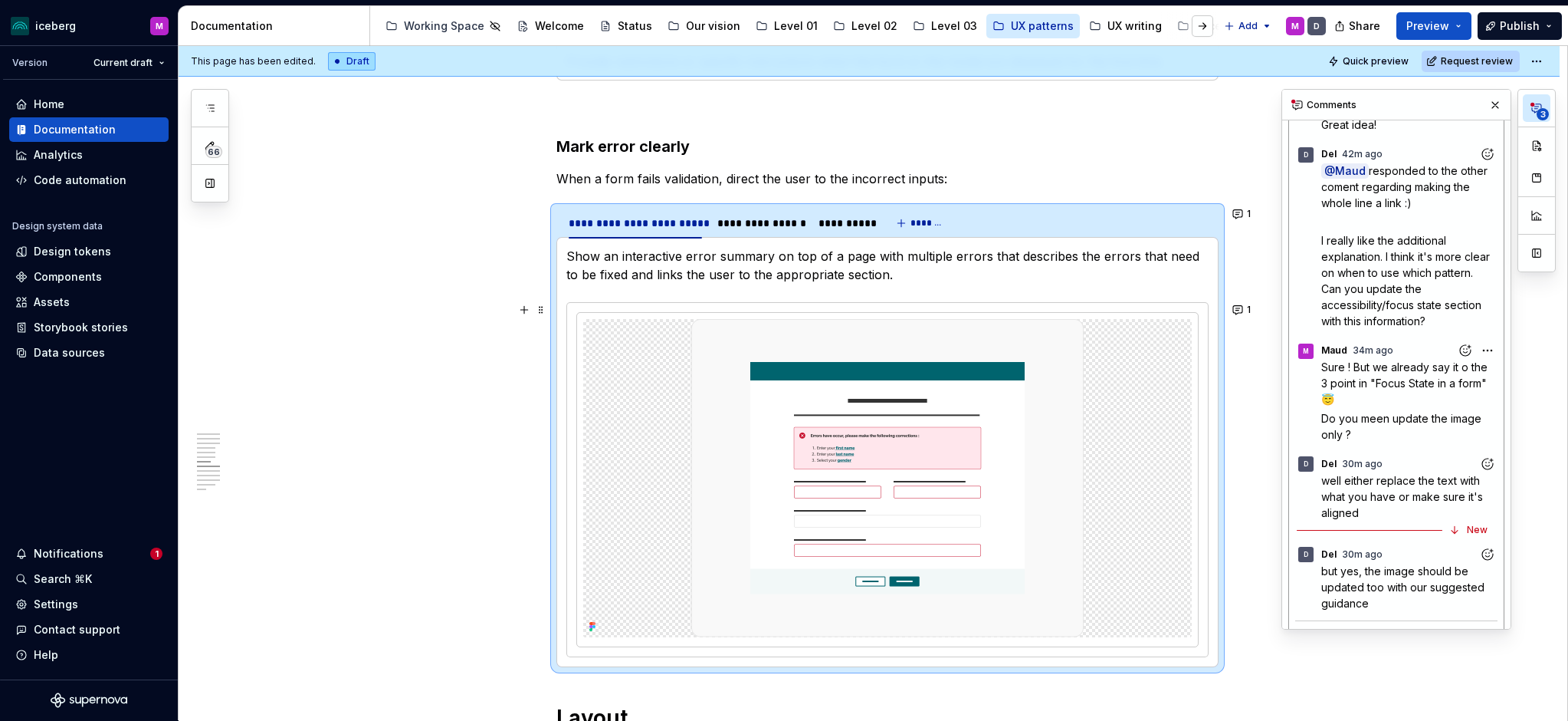
scroll to position [1068, 0]
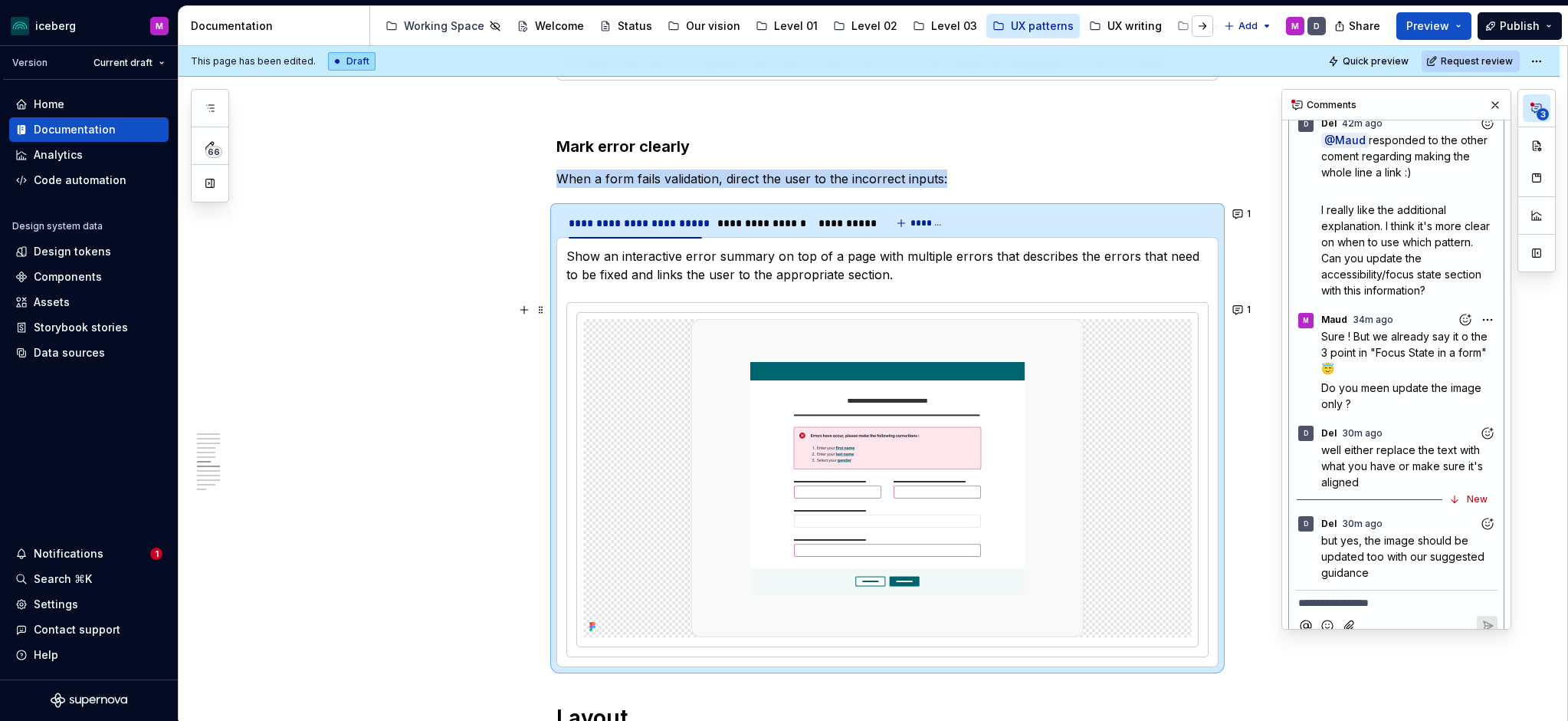
click at [1331, 427] on icon "Add reaction" at bounding box center [1487, 431] width 11 height 11
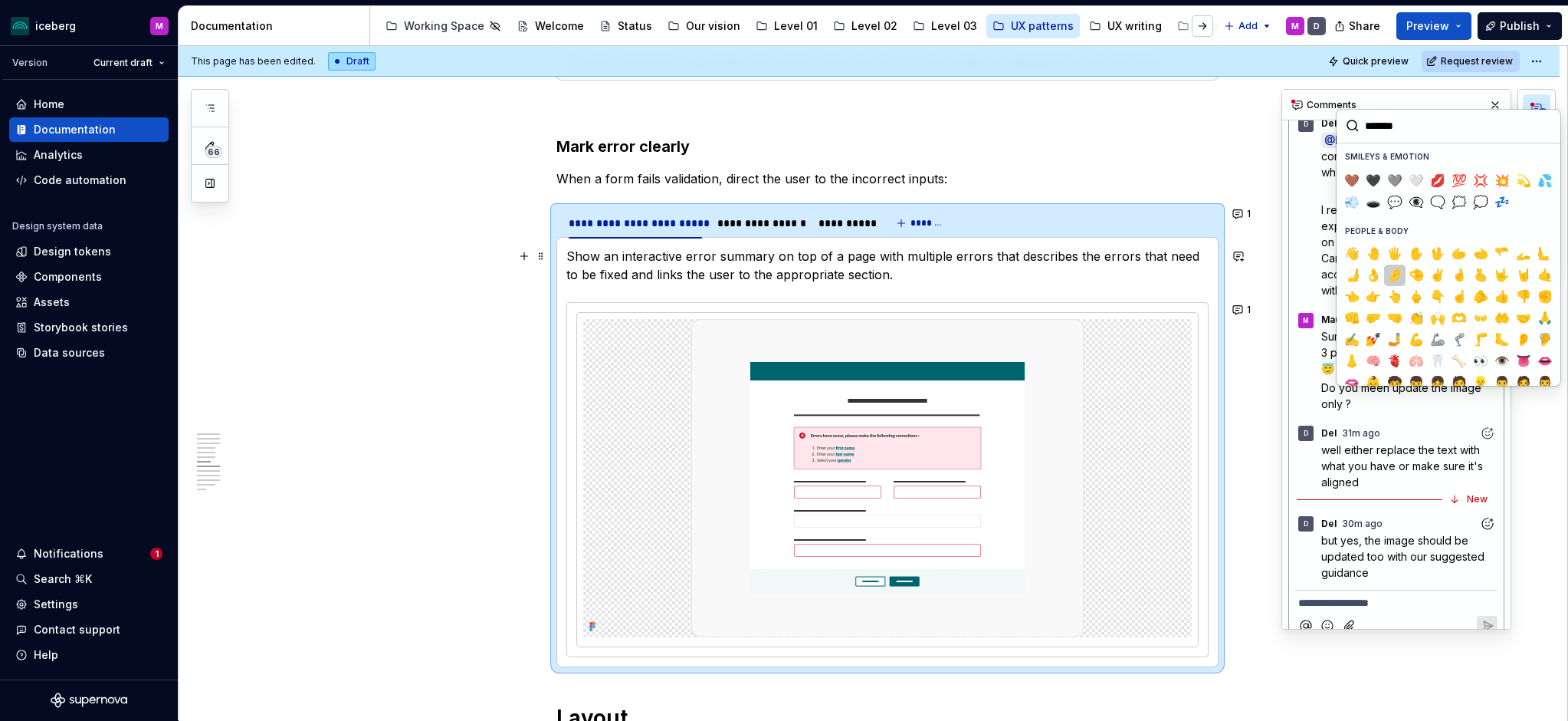
scroll to position [326, 0]
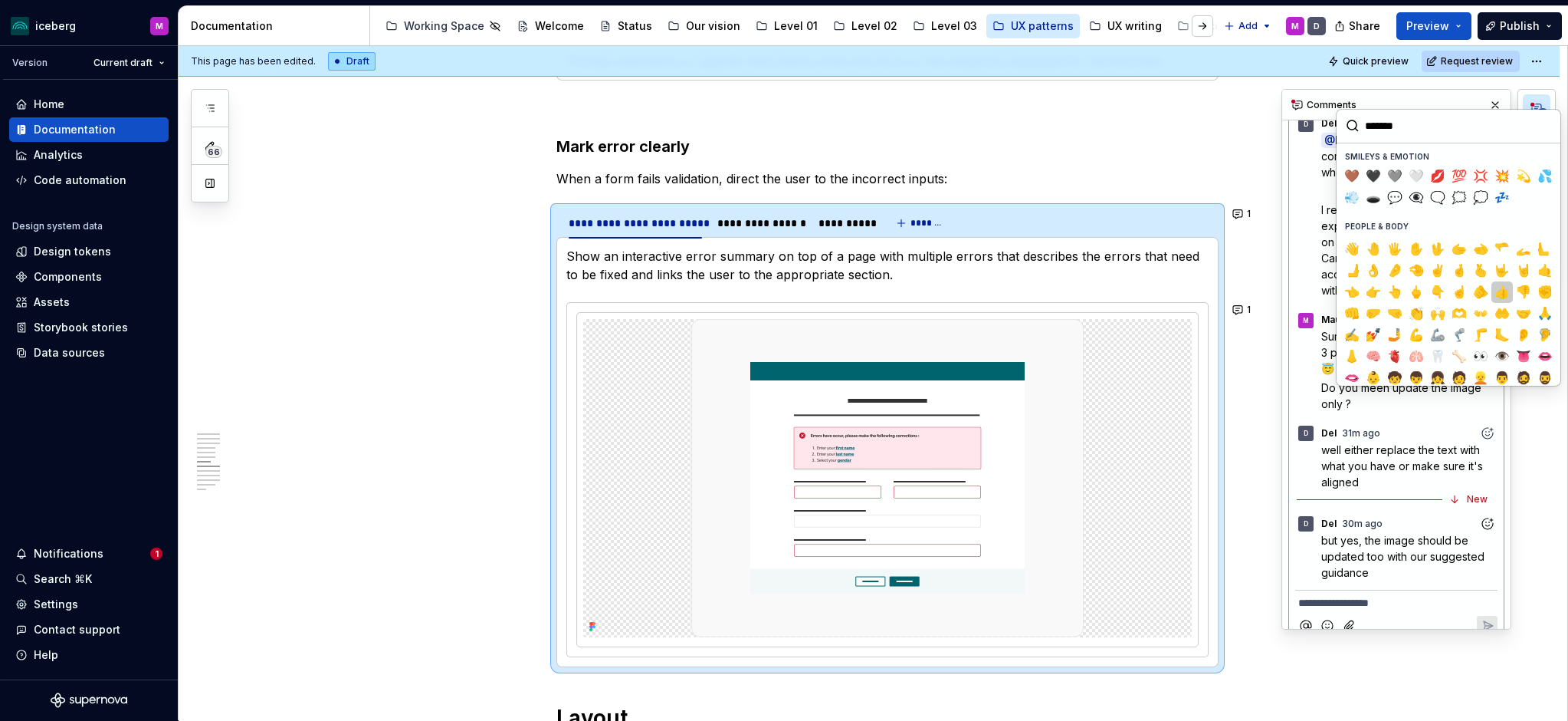
click at [1331, 290] on span "👍️" at bounding box center [1502, 292] width 12 height 15
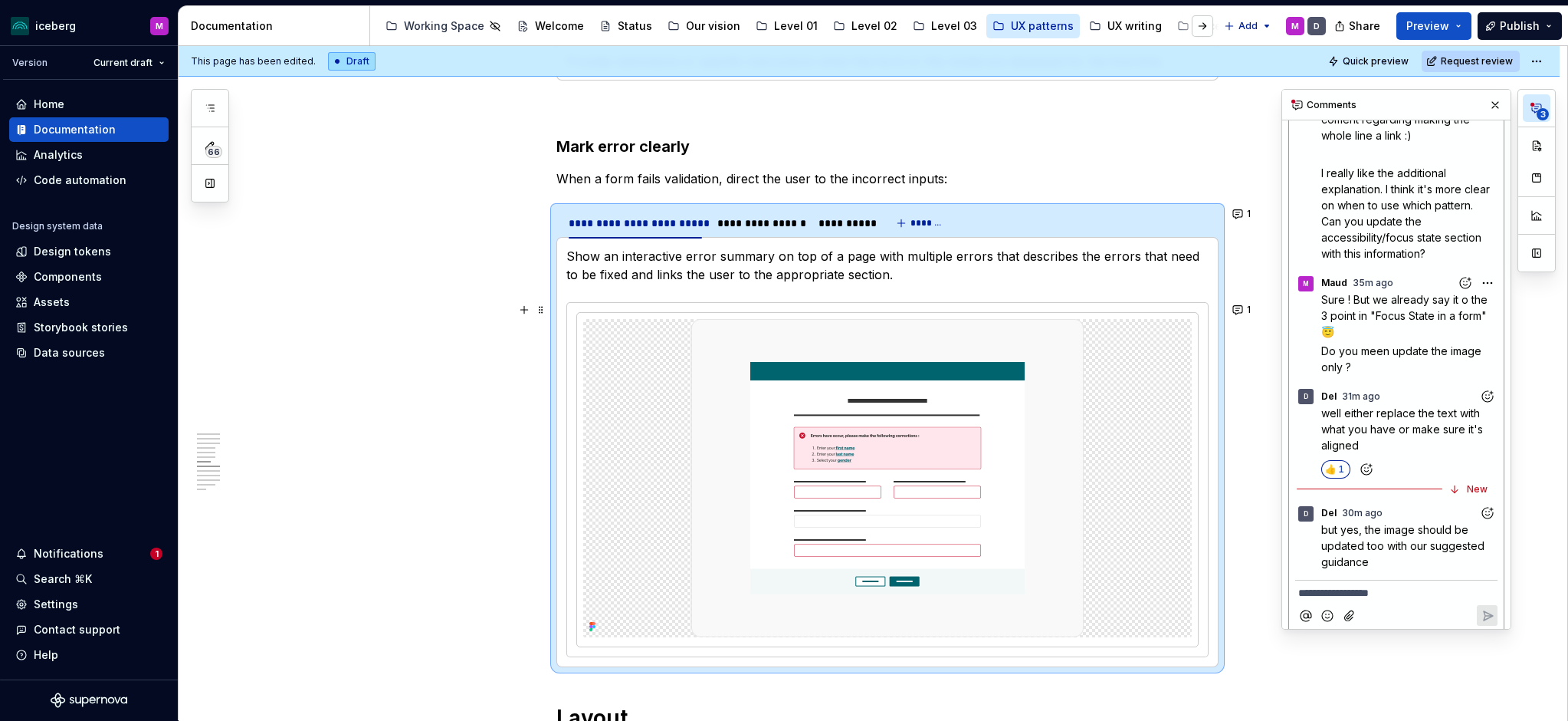
scroll to position [1131, 0]
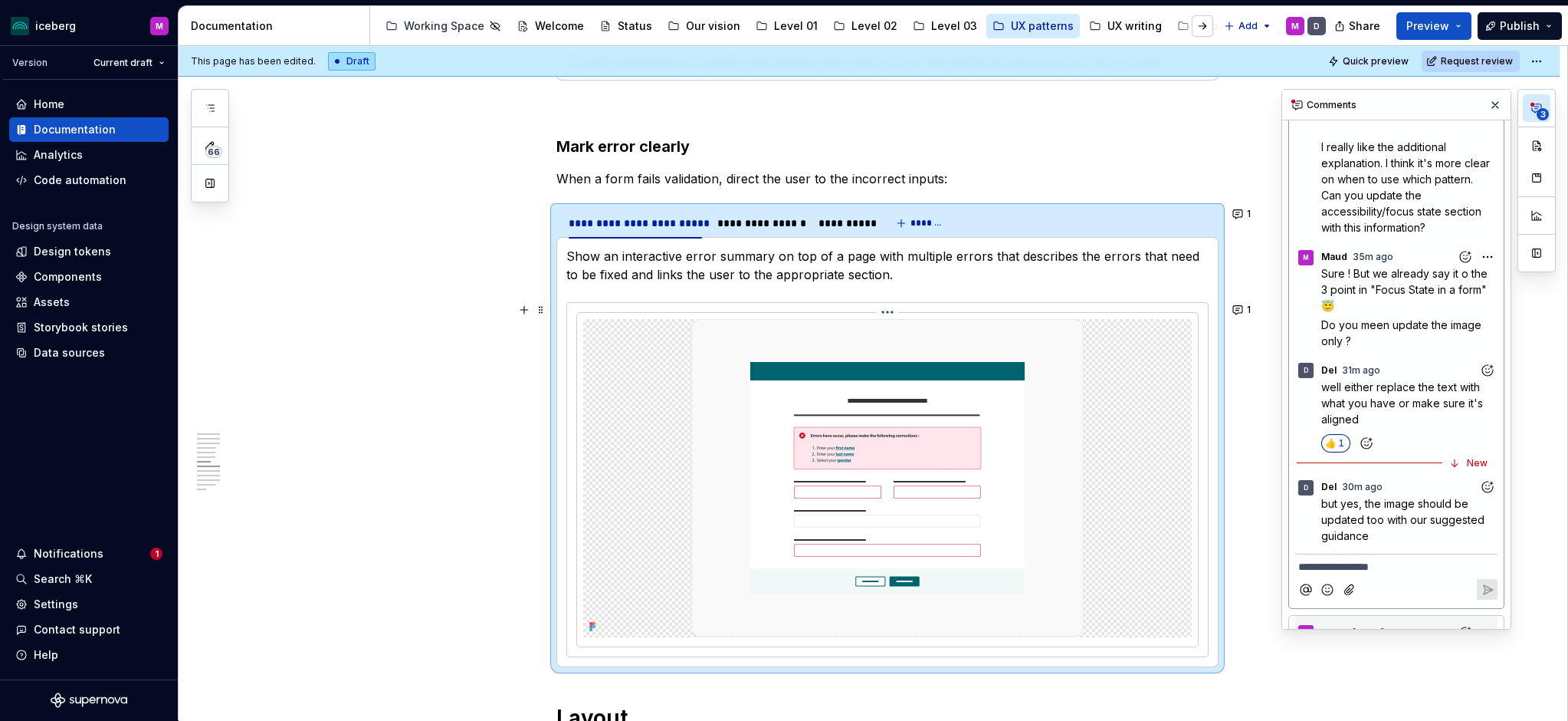
click at [916, 472] on img at bounding box center [887, 478] width 392 height 318
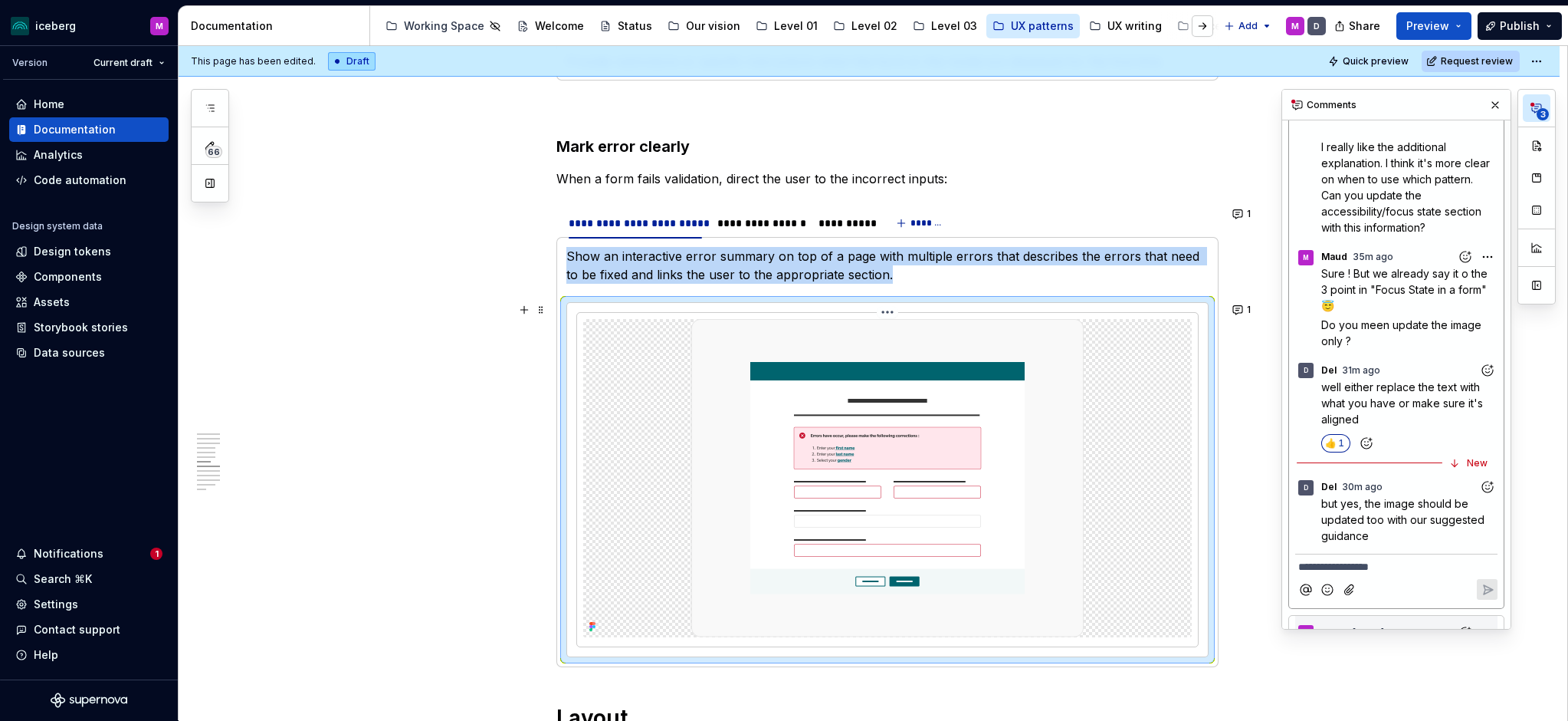
type textarea "*"
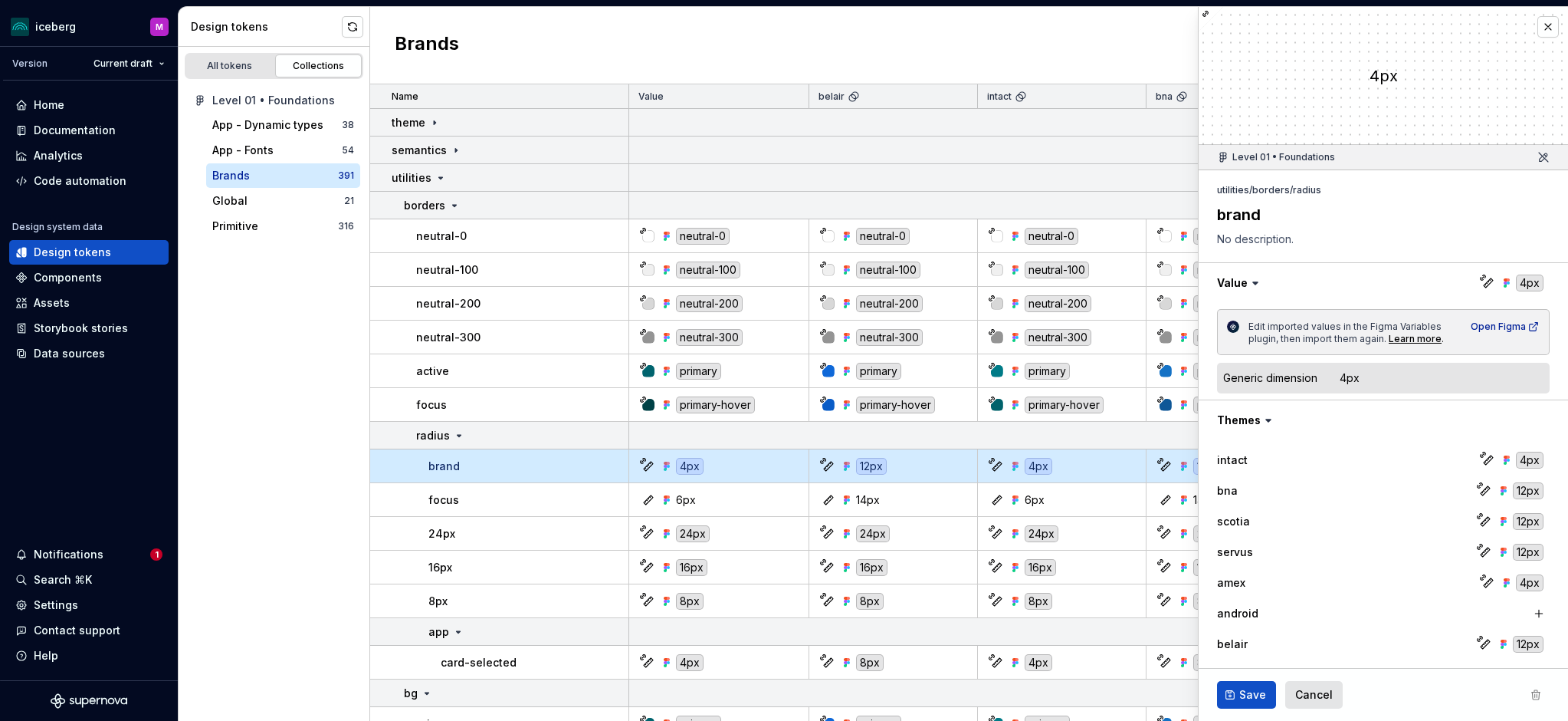
scroll to position [124, 0]
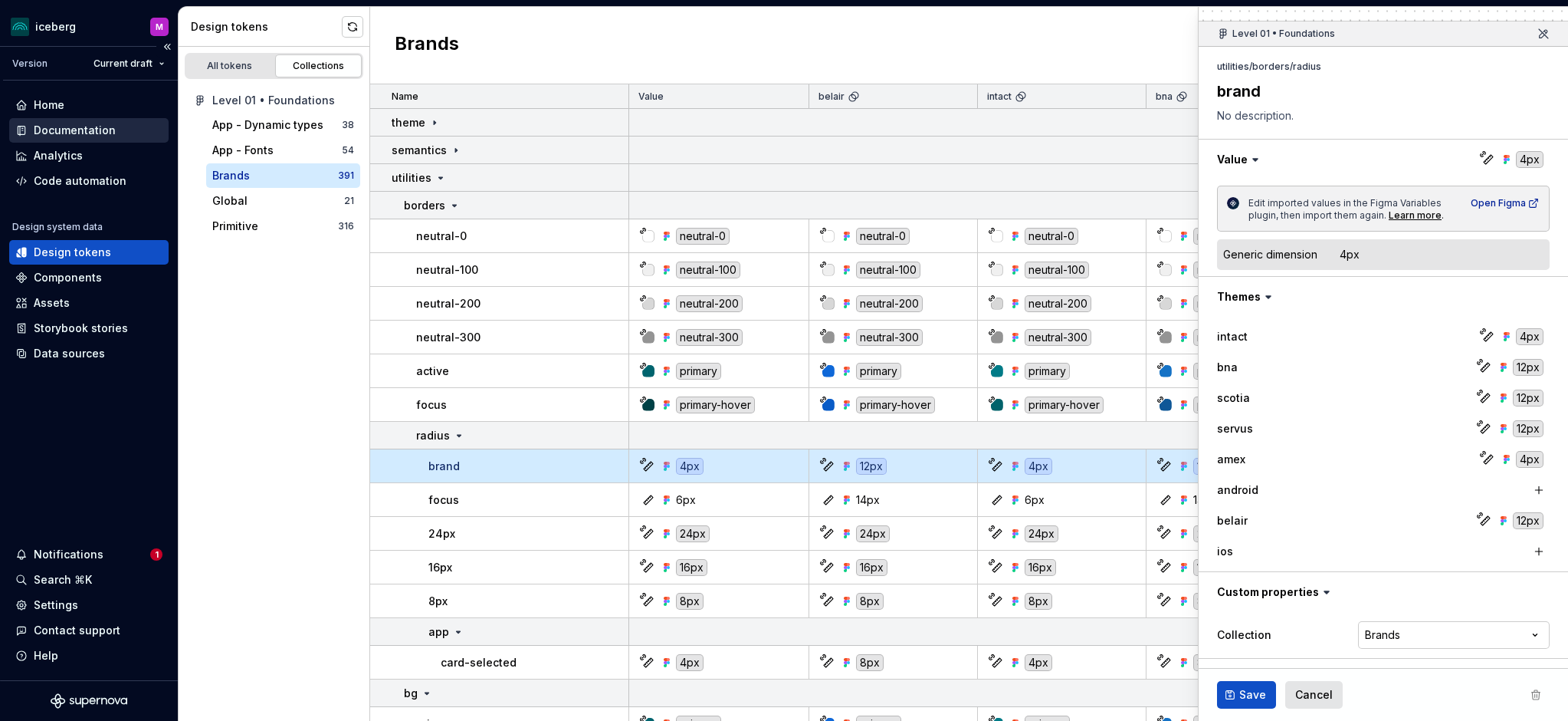
click at [68, 129] on div "Documentation" at bounding box center [75, 130] width 82 height 15
click at [63, 132] on div "Documentation" at bounding box center [75, 130] width 82 height 15
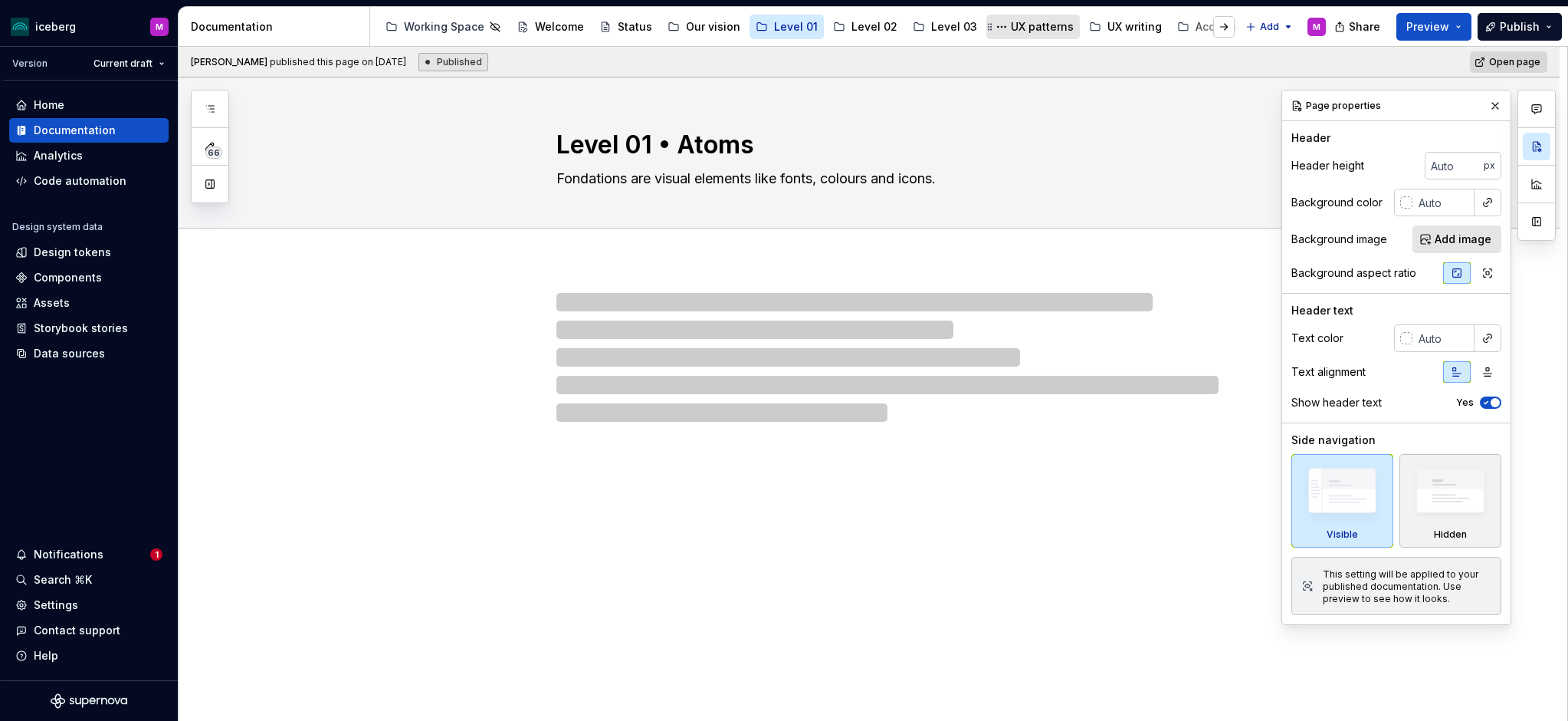
click at [1028, 26] on div "UX patterns" at bounding box center [1043, 27] width 63 height 15
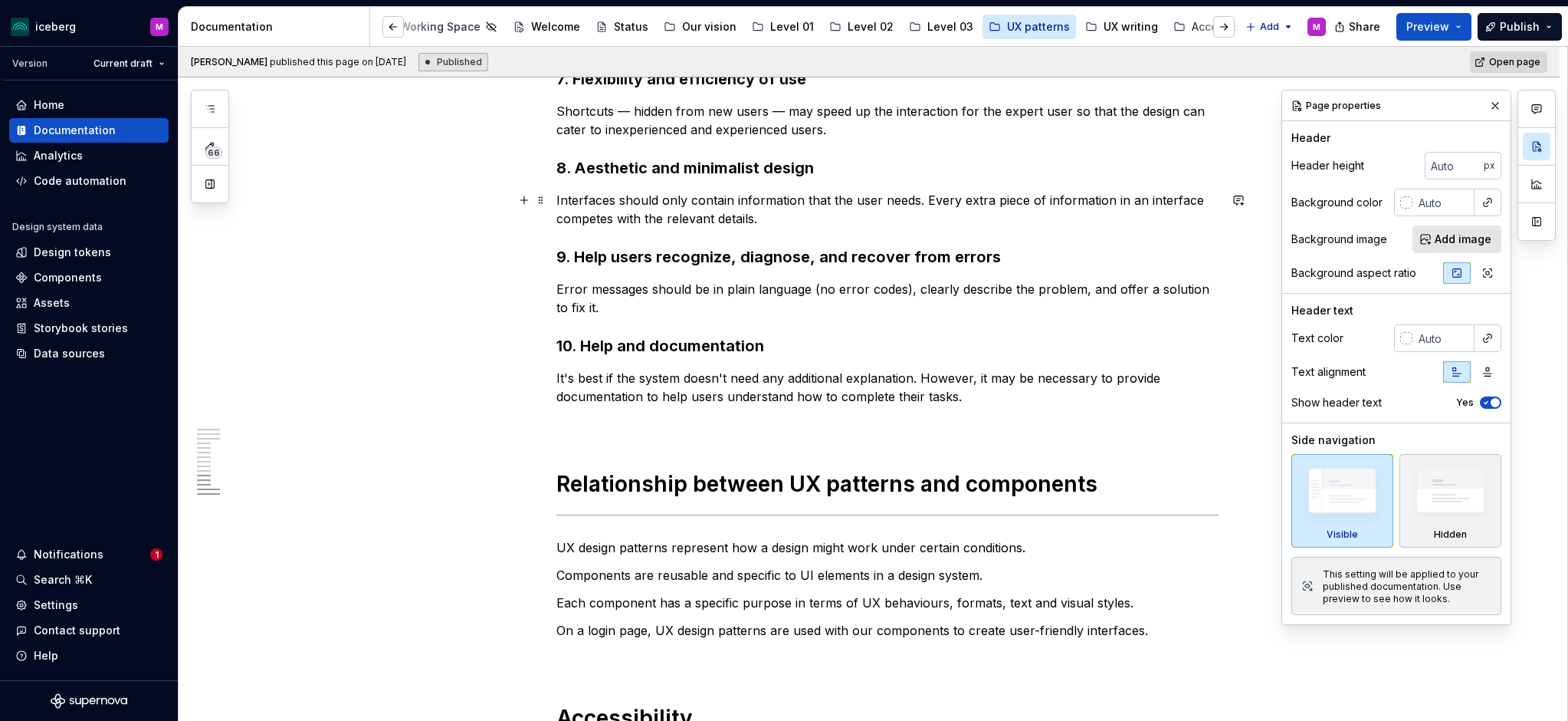
scroll to position [1318, 0]
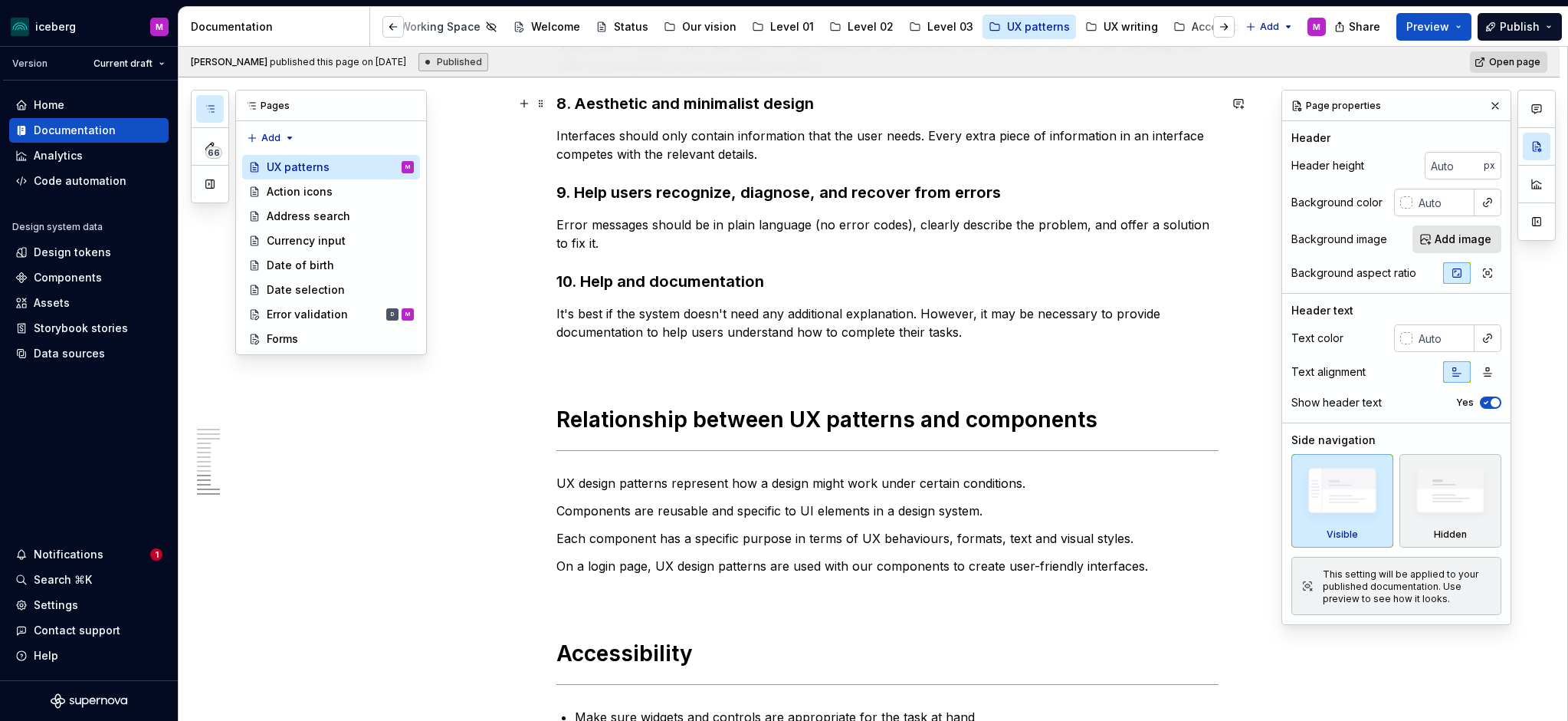
click at [214, 109] on icon "button" at bounding box center [210, 108] width 8 height 6
click at [298, 337] on div "Forms" at bounding box center [340, 338] width 148 height 21
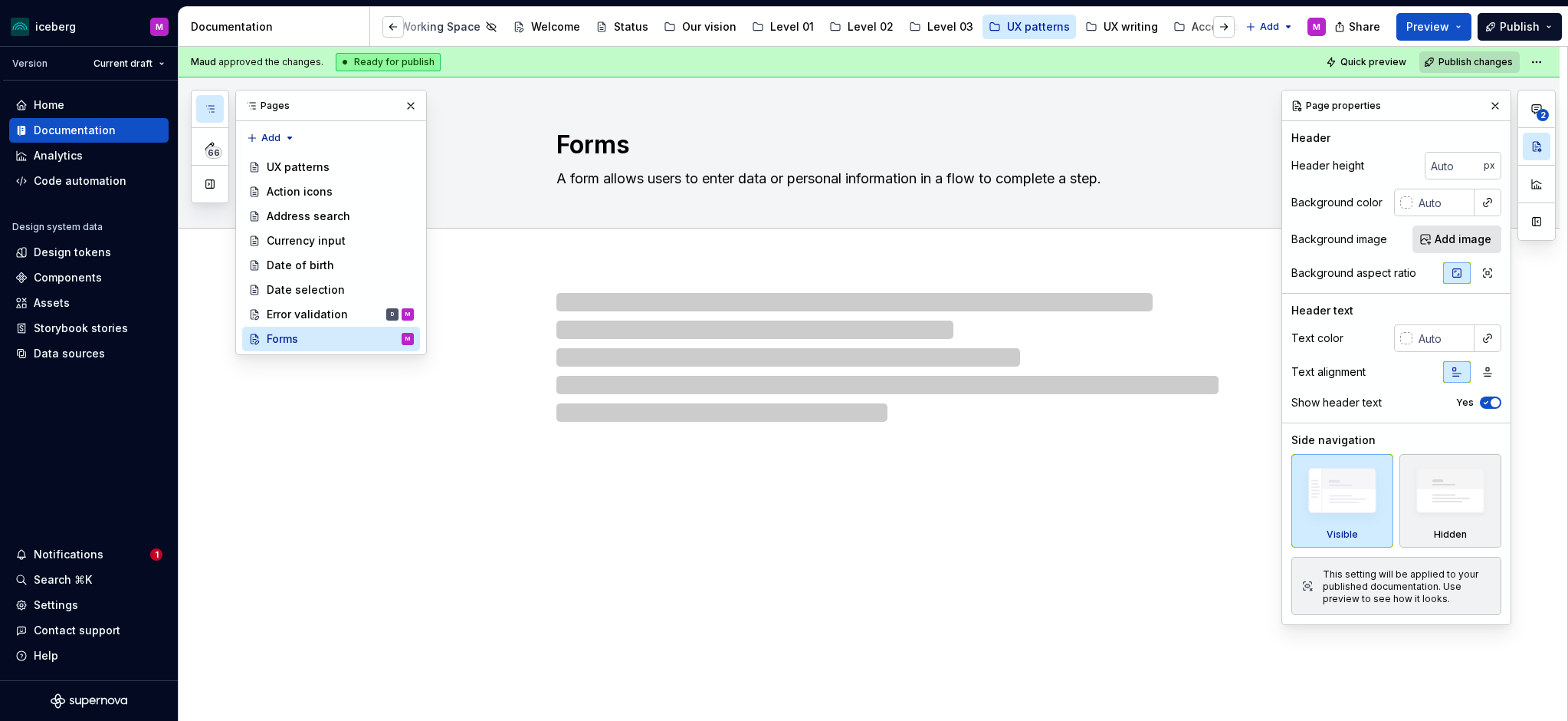
click at [404, 105] on button "button" at bounding box center [410, 105] width 21 height 21
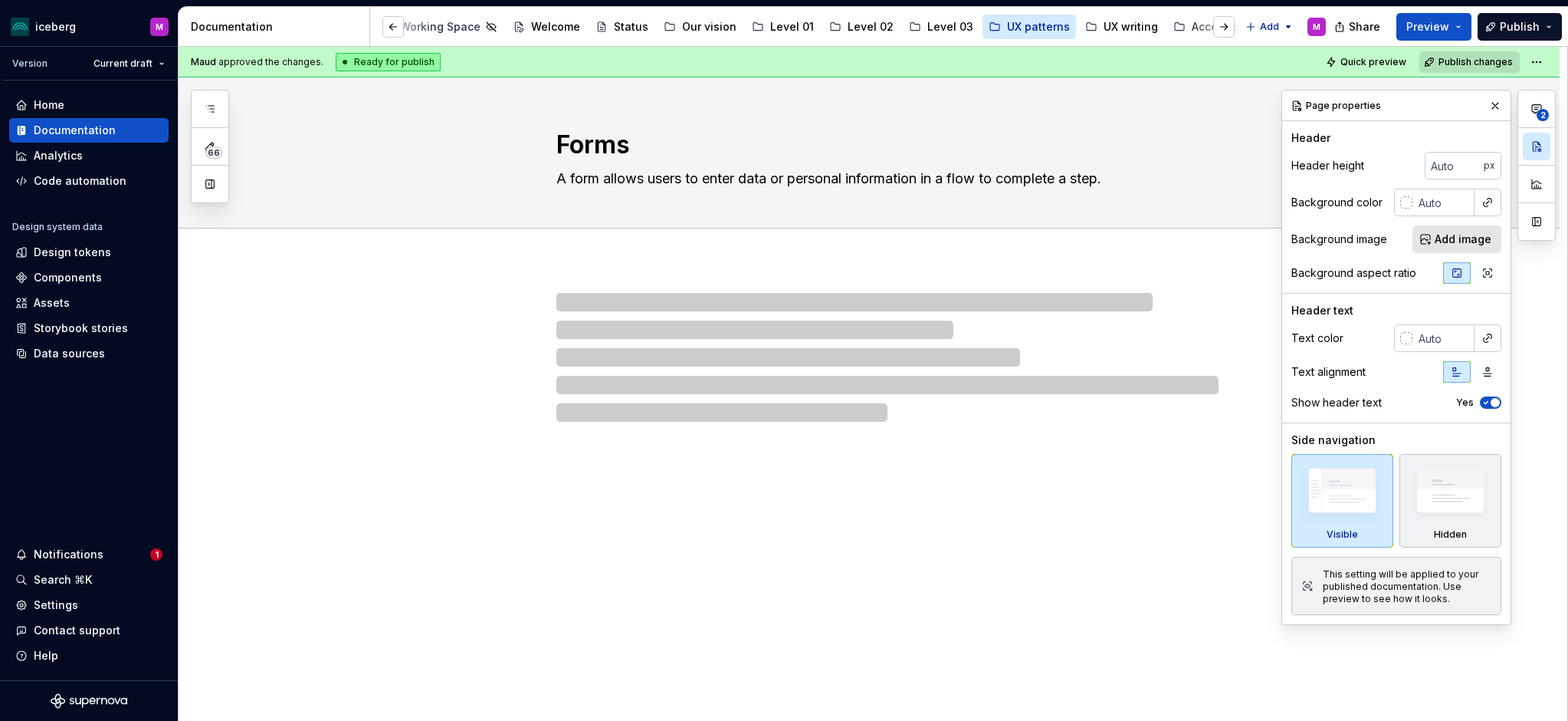
type textarea "*"
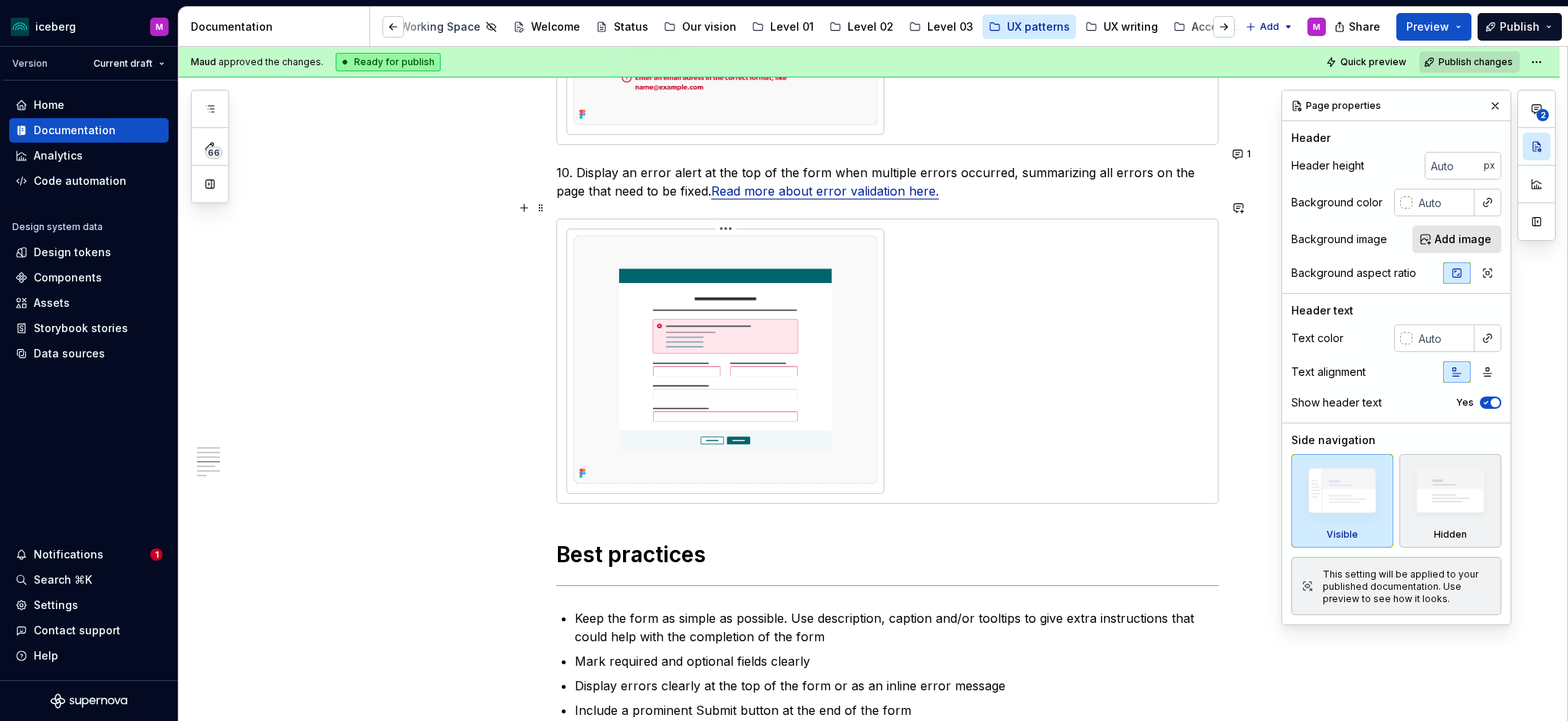
scroll to position [2401, 0]
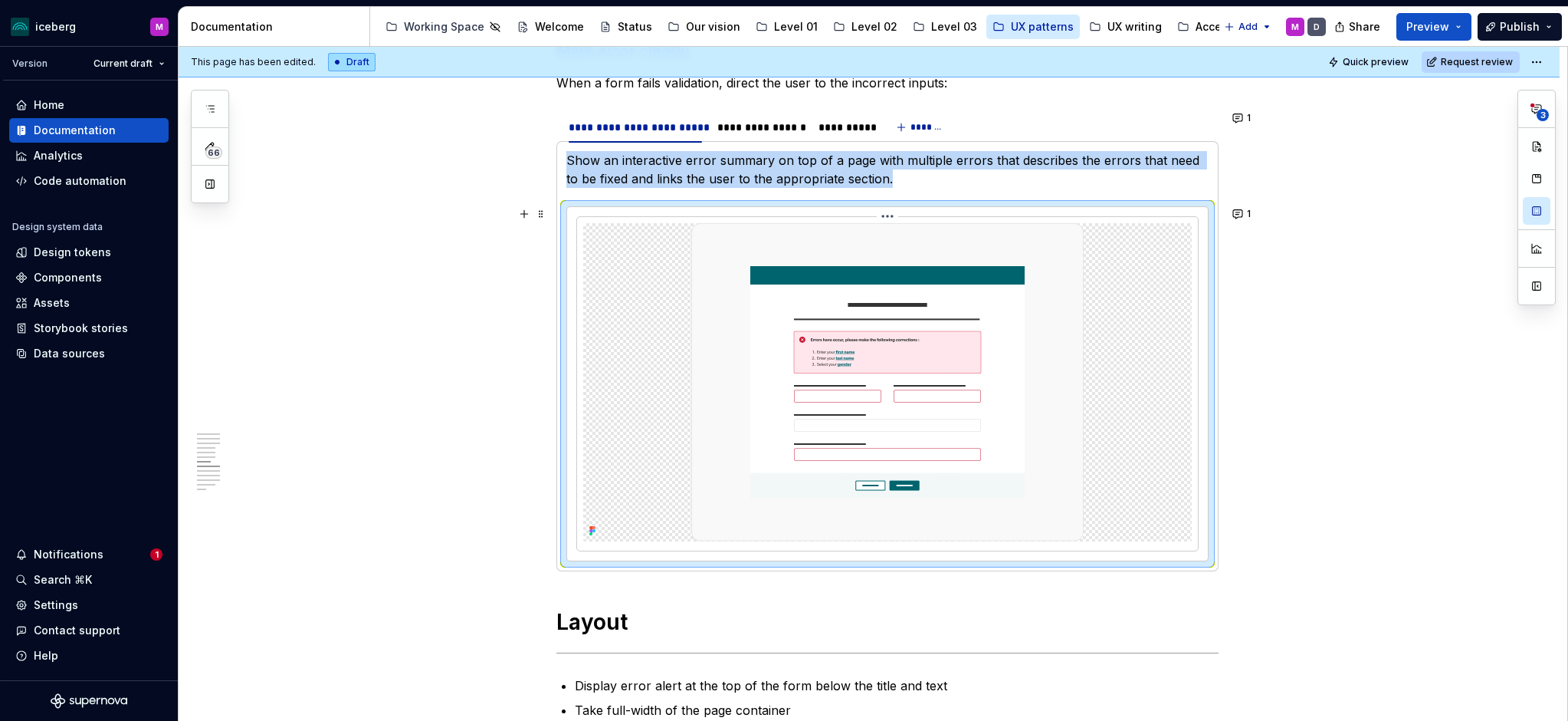
scroll to position [1979, 0]
click at [916, 352] on img at bounding box center [887, 384] width 392 height 318
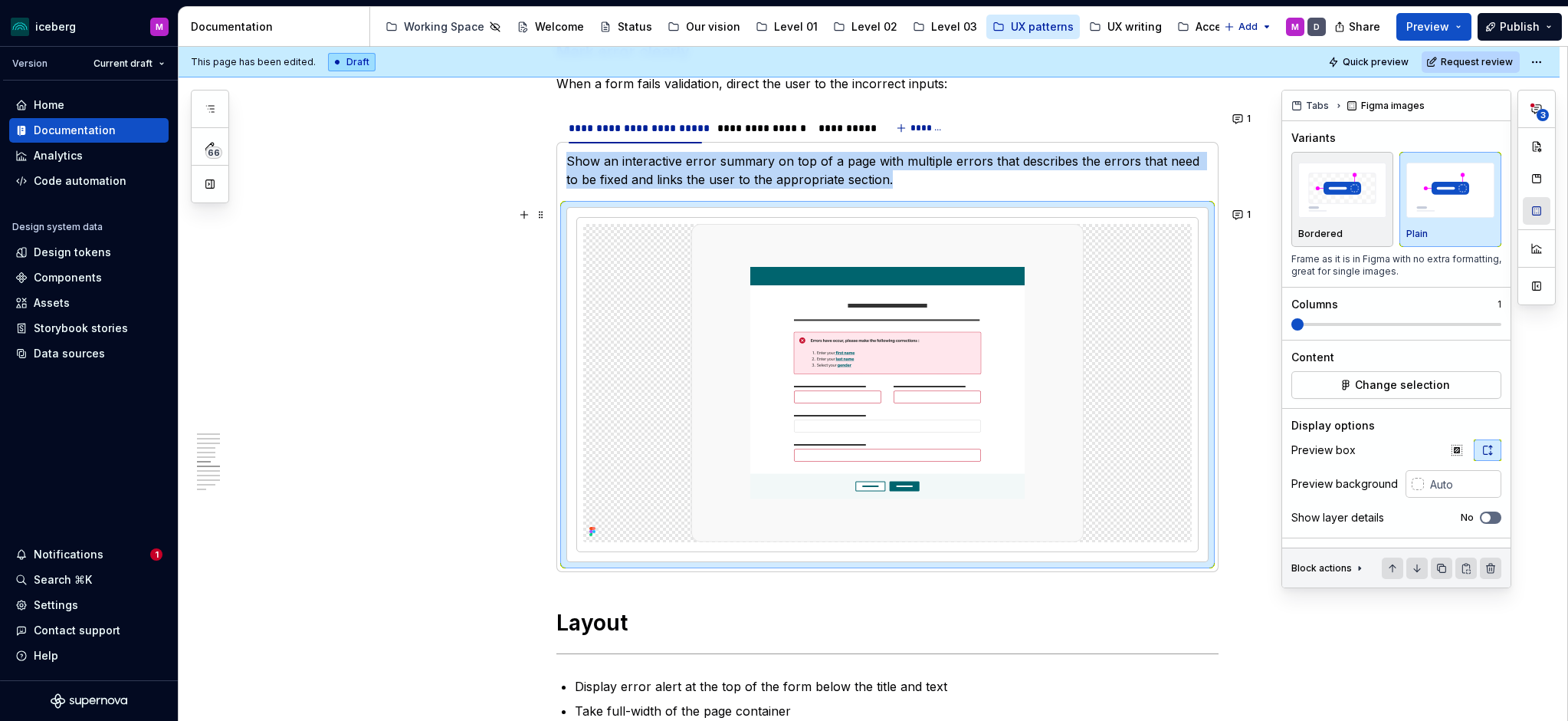
click at [1540, 210] on button "button" at bounding box center [1536, 211] width 28 height 28
click at [1383, 391] on span "Change selection" at bounding box center [1402, 384] width 95 height 15
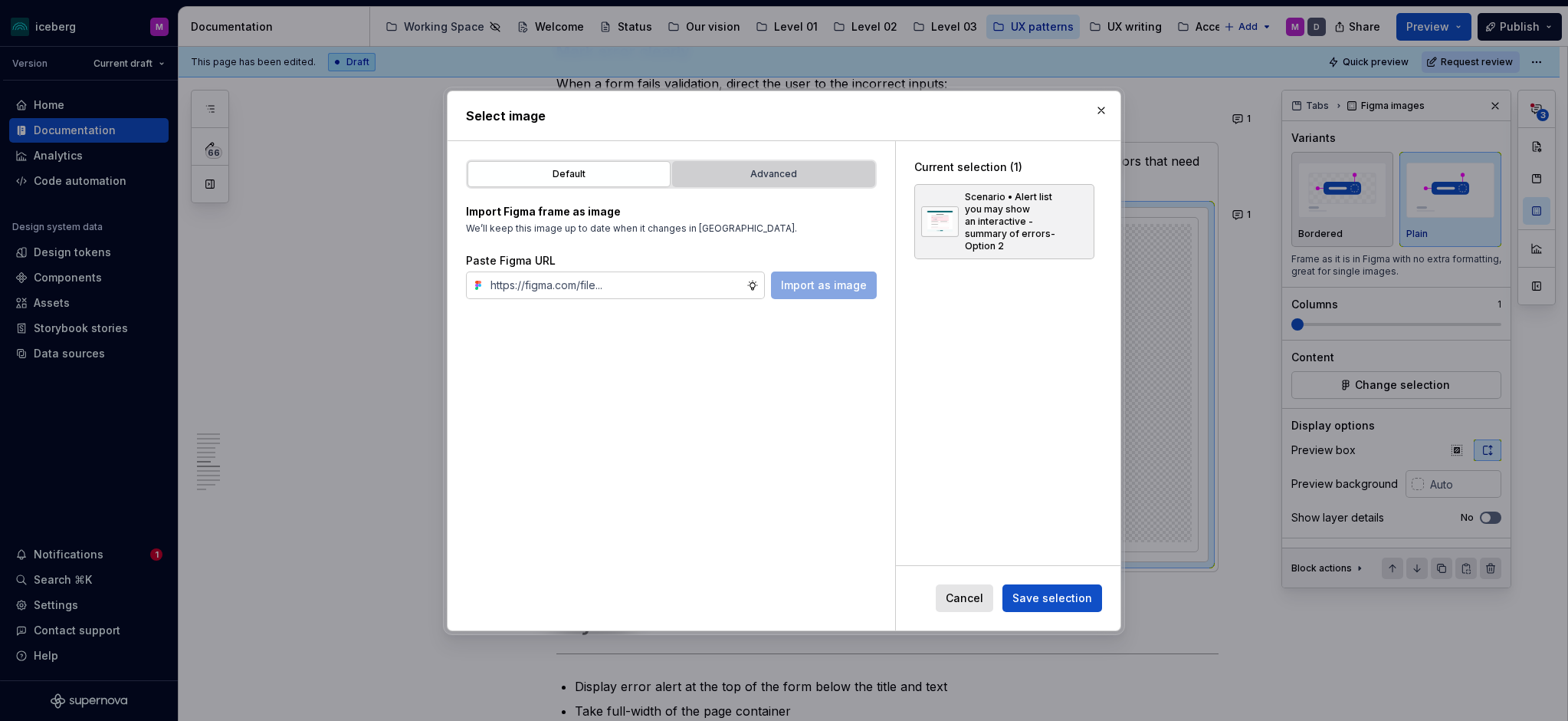
click at [755, 169] on div "Advanced" at bounding box center [773, 174] width 193 height 15
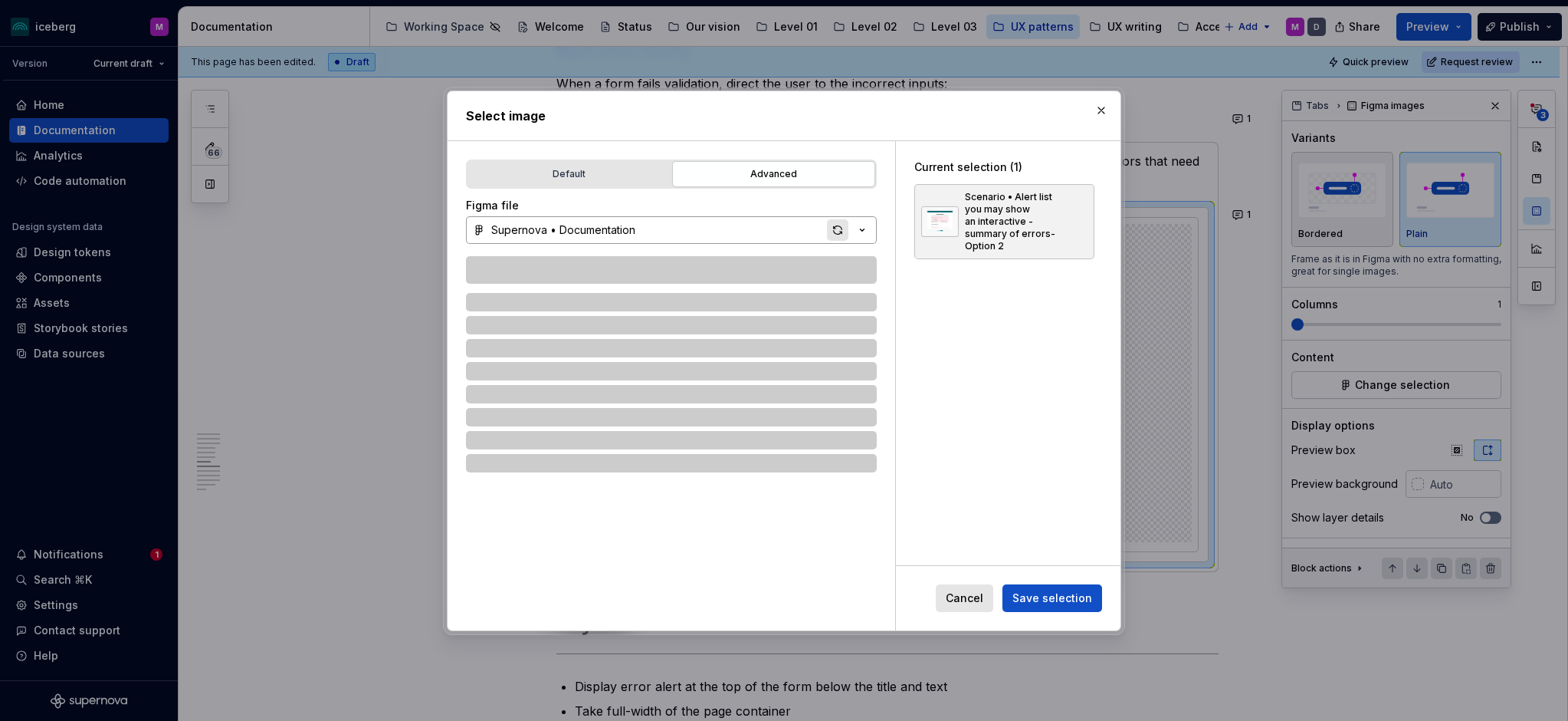
click at [839, 225] on div "button" at bounding box center [838, 230] width 21 height 21
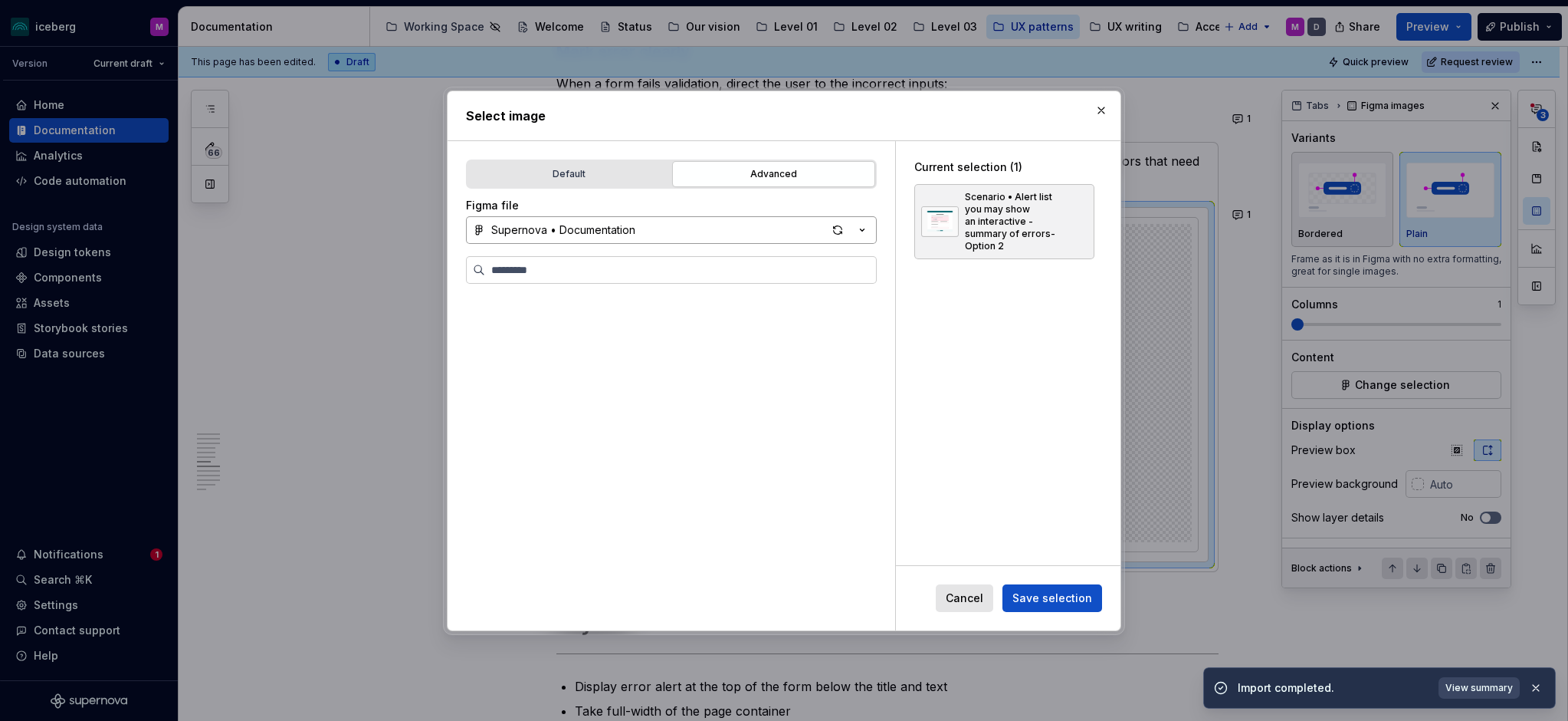
type textarea "*"
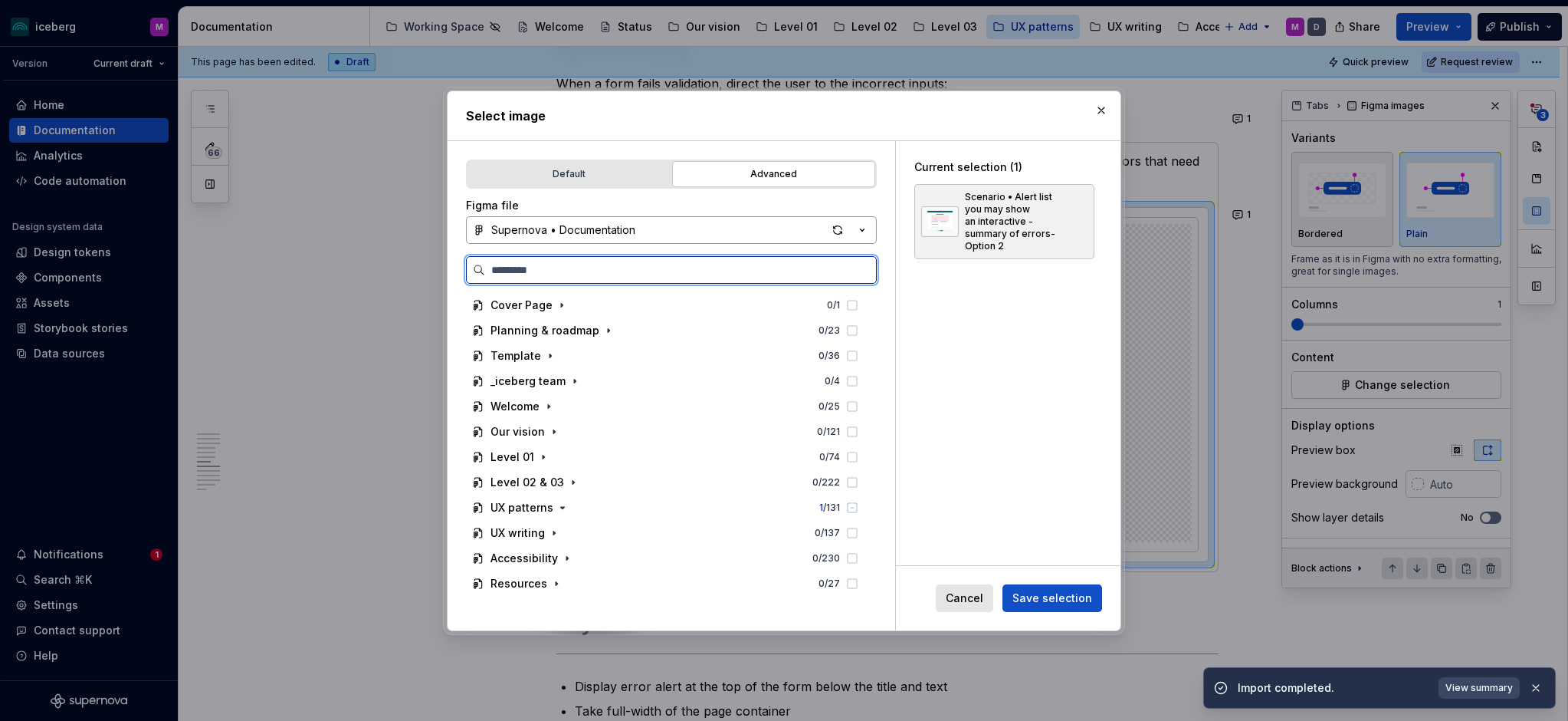
paste input "**********"
type input "**********"
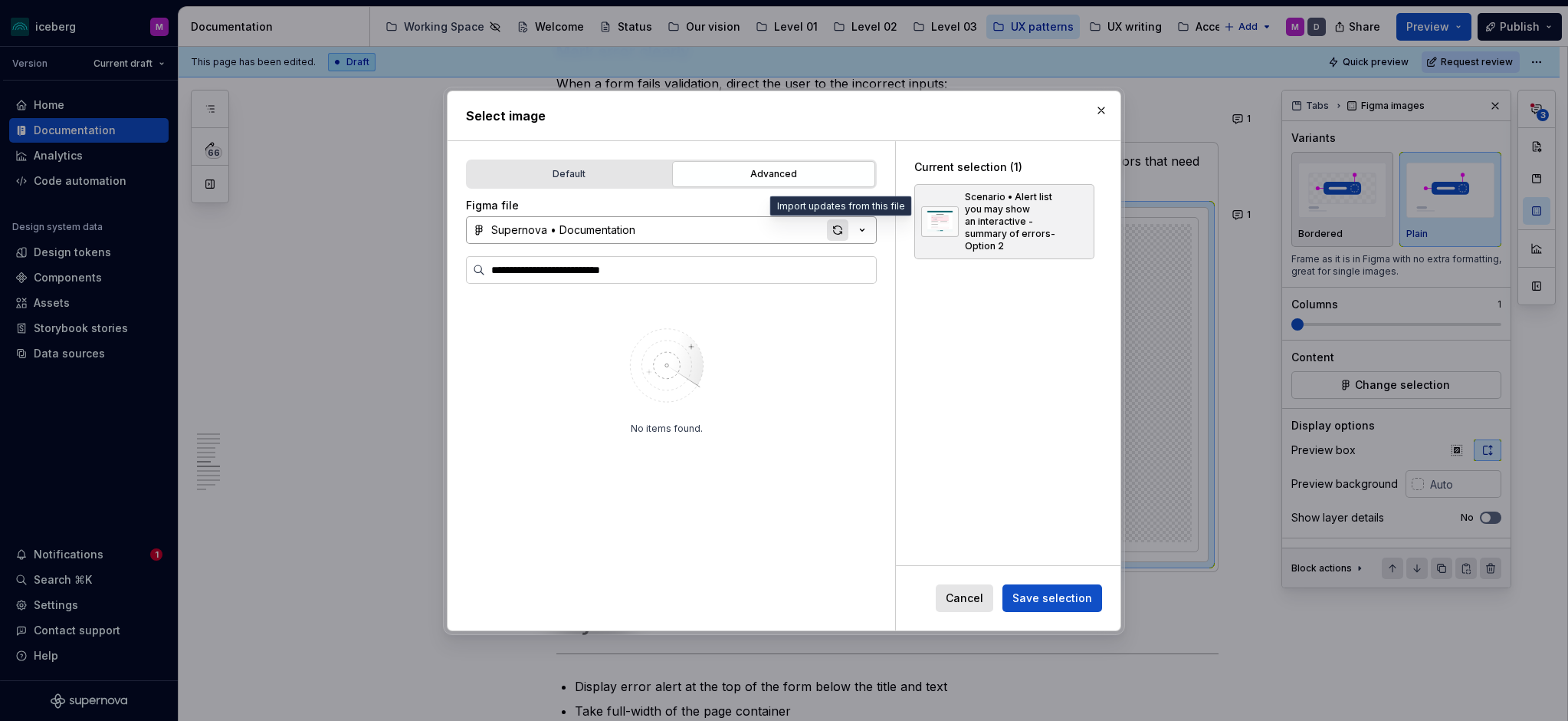
click at [831, 231] on div "button" at bounding box center [838, 230] width 21 height 21
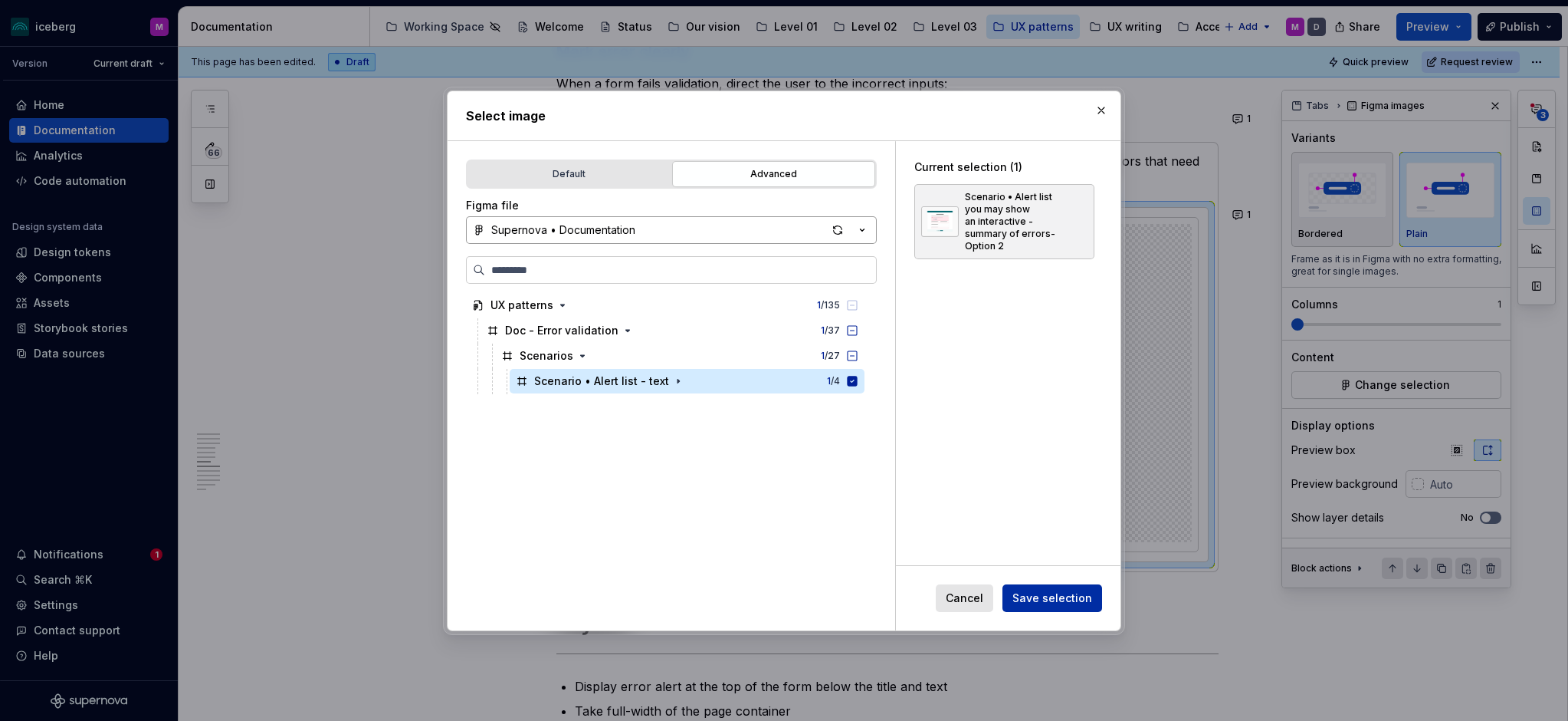
click at [1070, 598] on span "Save selection" at bounding box center [1051, 598] width 80 height 15
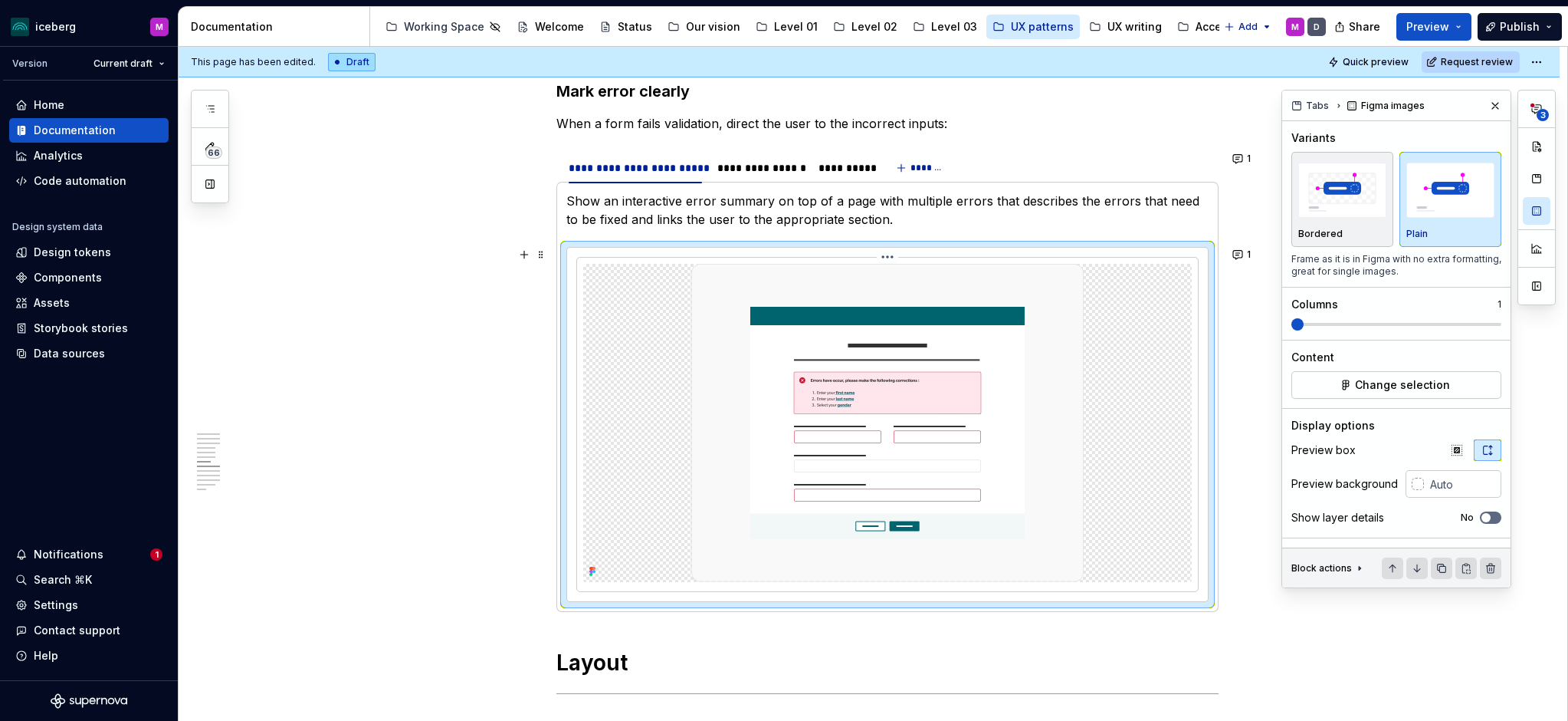
scroll to position [1896, 0]
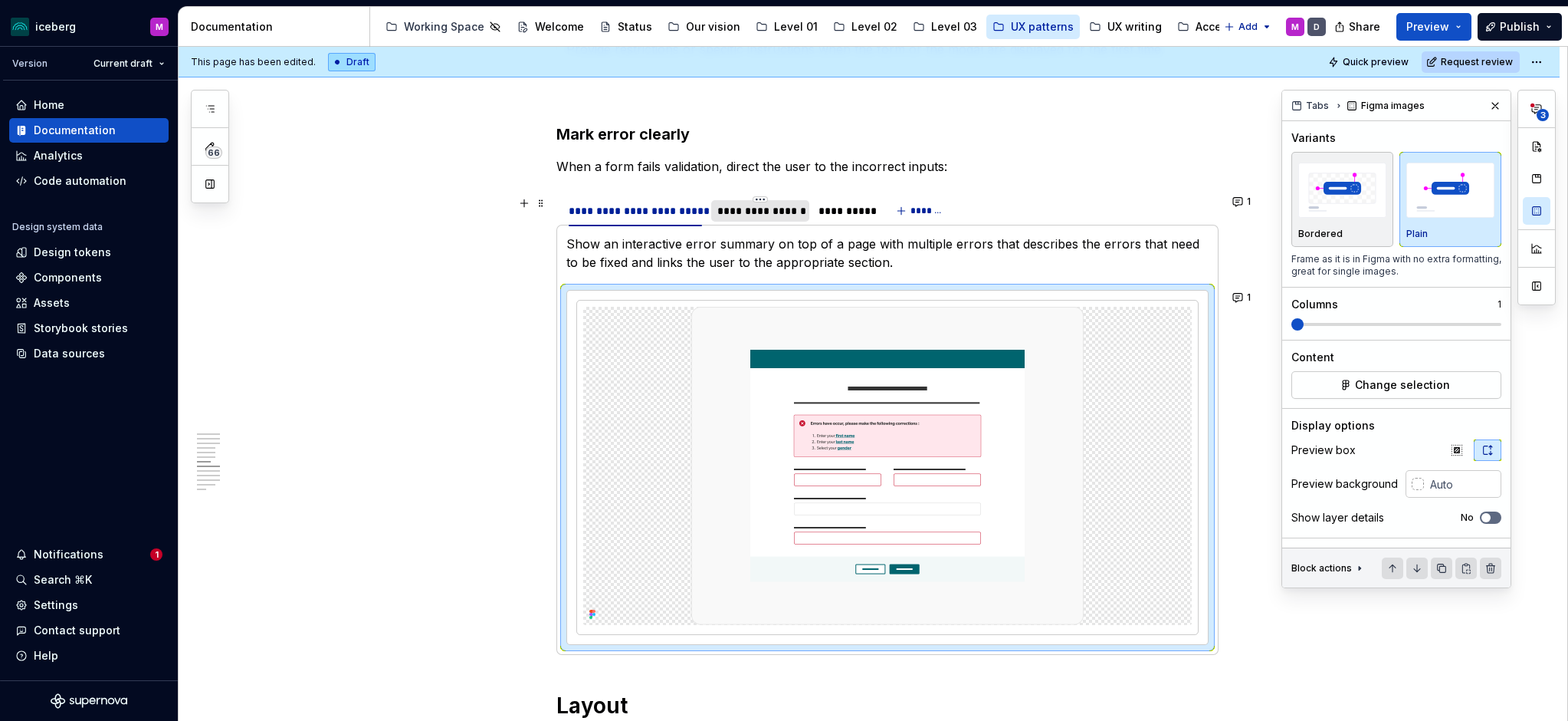
click at [743, 215] on div "**********" at bounding box center [761, 211] width 86 height 15
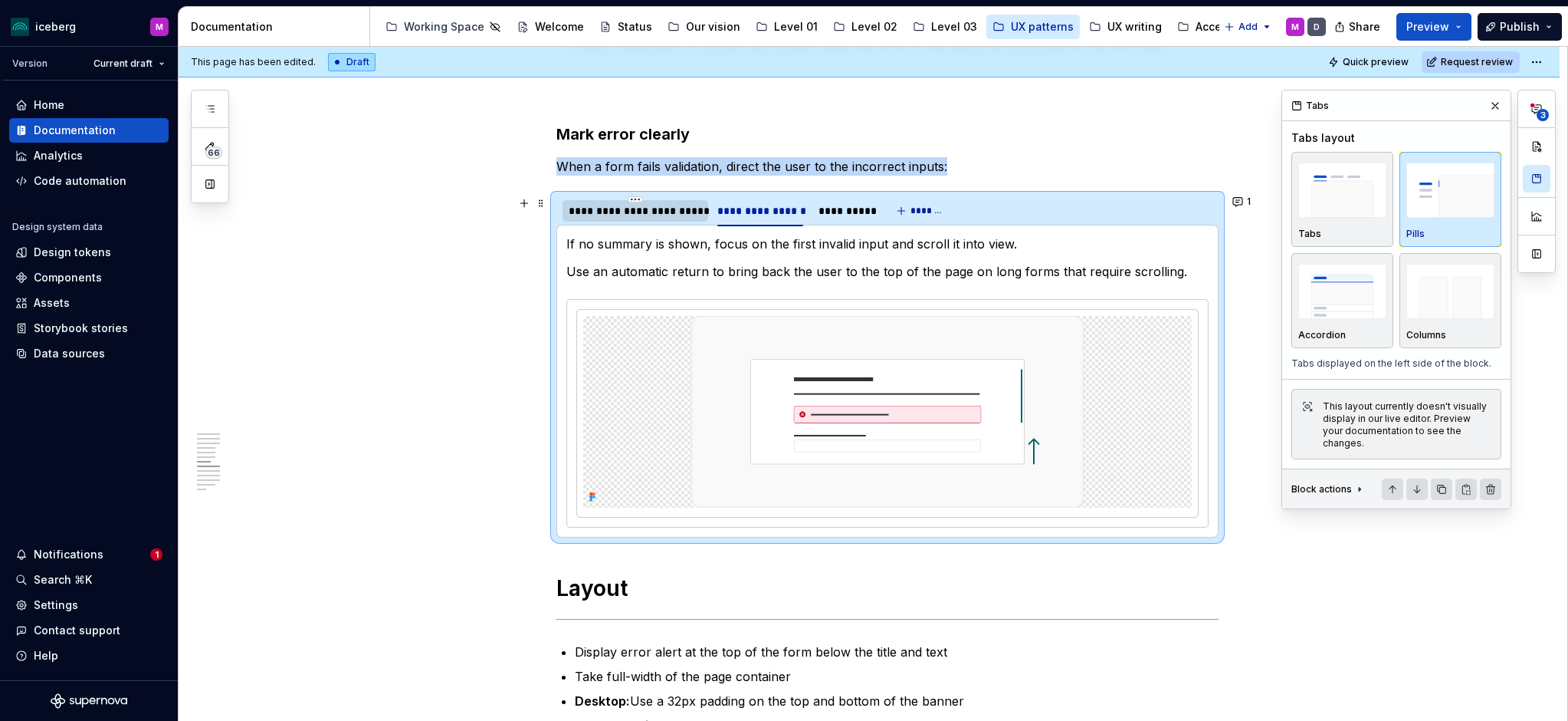
click at [657, 216] on div "**********" at bounding box center [634, 211] width 133 height 15
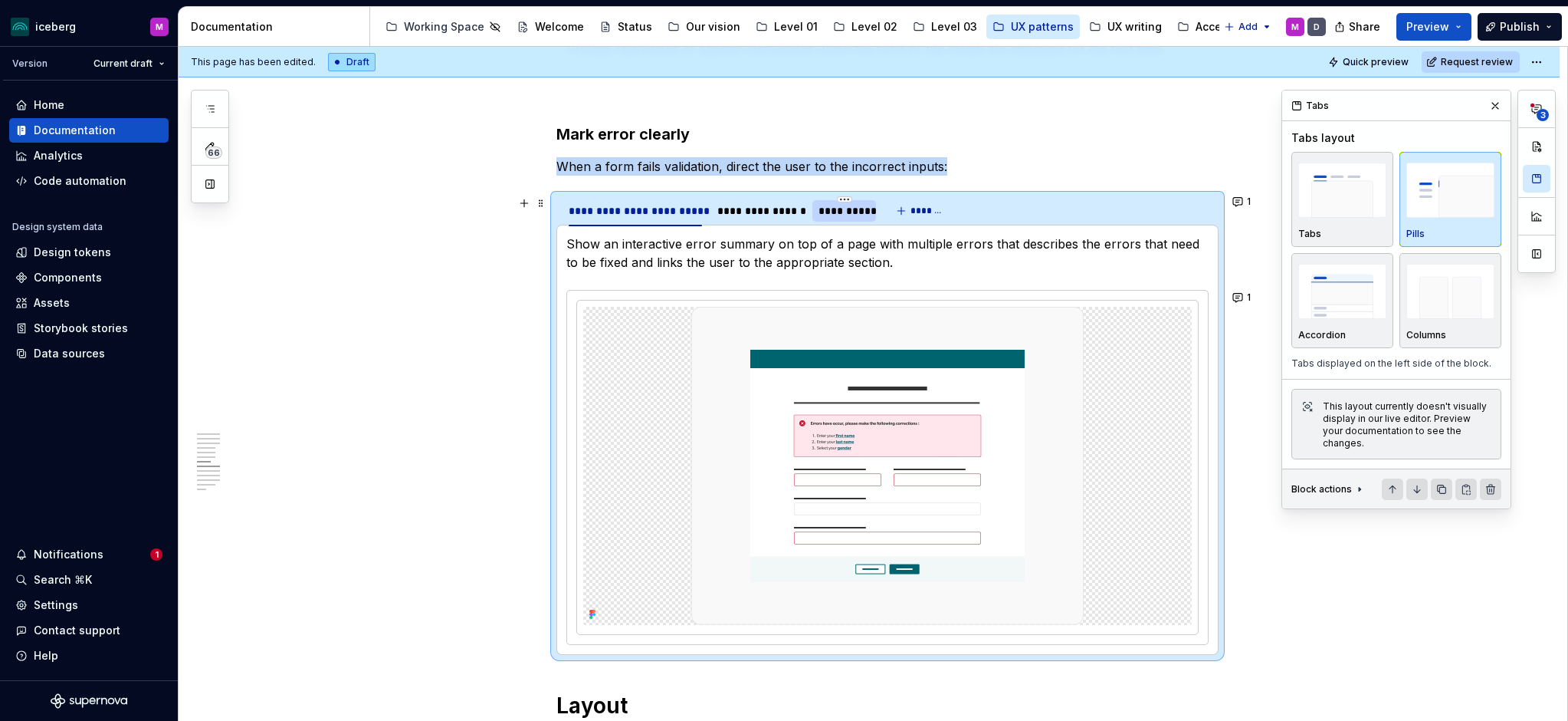
click at [869, 216] on div "**********" at bounding box center [844, 211] width 52 height 15
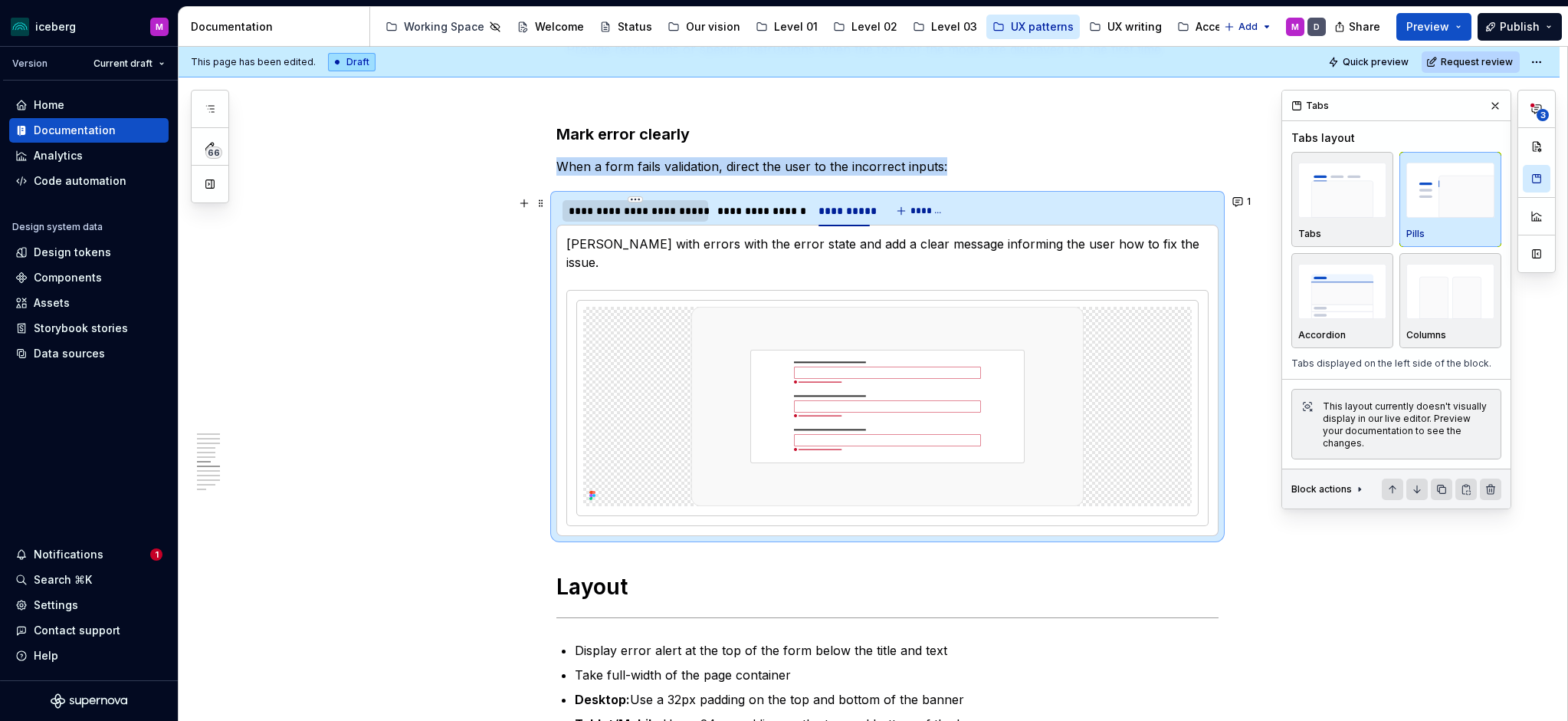
click at [664, 219] on div "**********" at bounding box center [635, 211] width 146 height 21
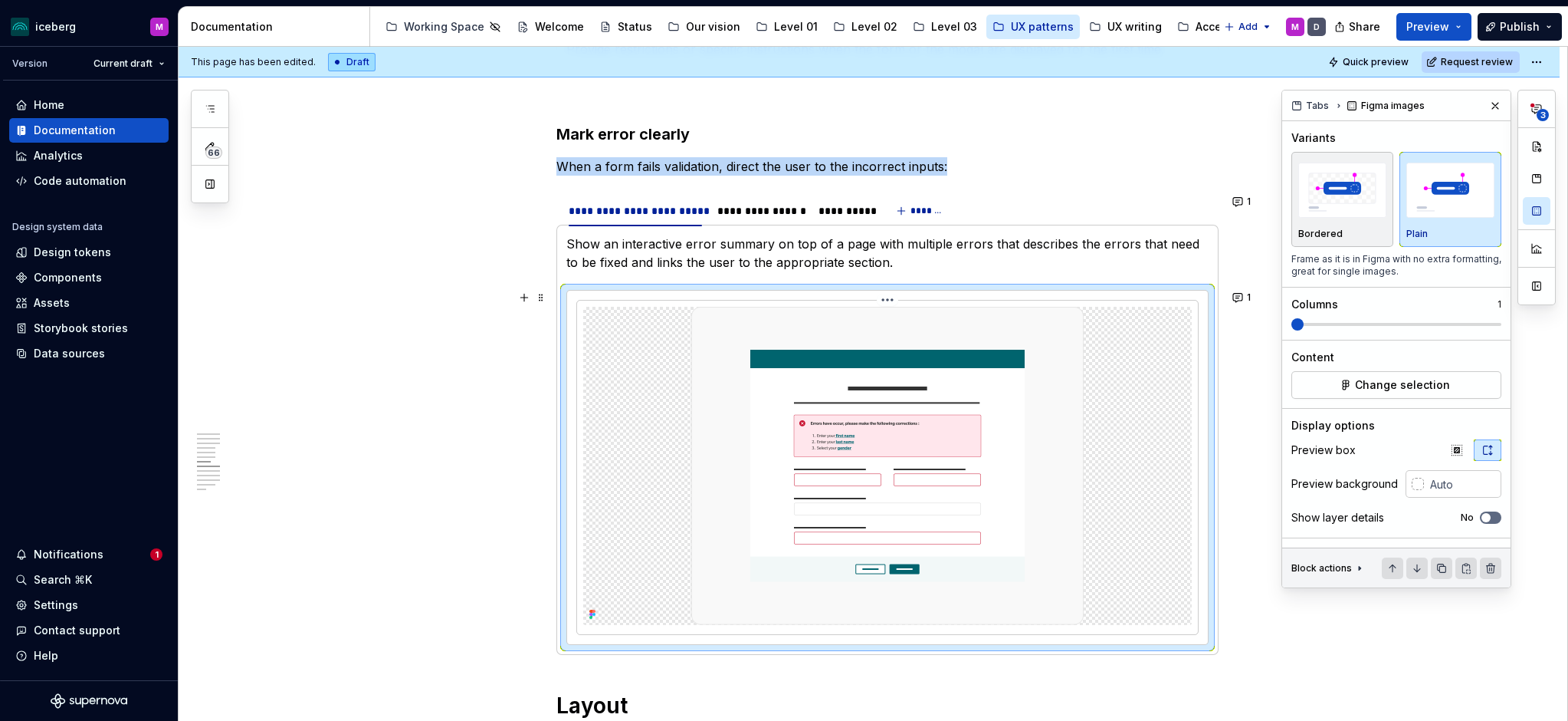
click at [938, 510] on img at bounding box center [887, 466] width 392 height 318
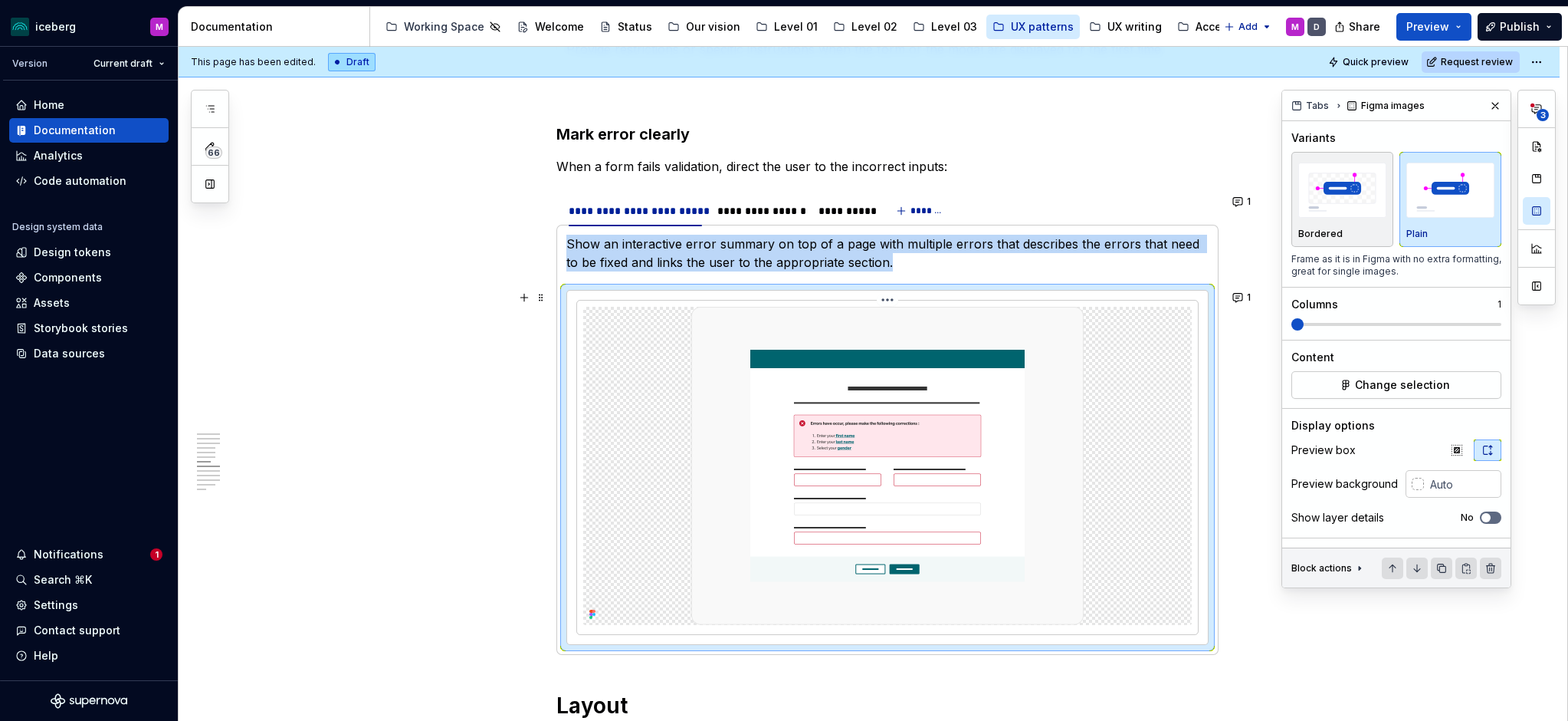
click at [938, 510] on img at bounding box center [887, 466] width 392 height 318
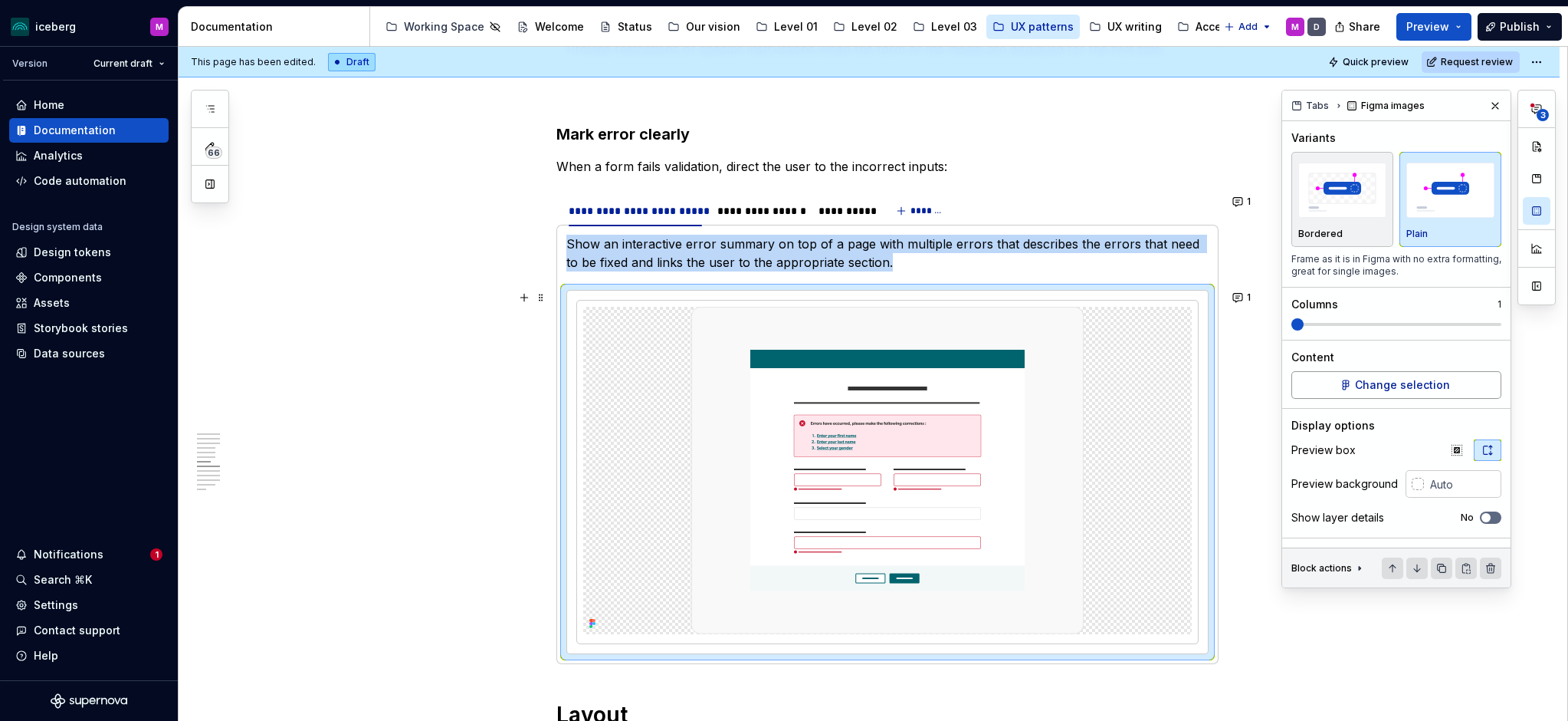
click at [1378, 395] on button "Change selection" at bounding box center [1396, 384] width 210 height 28
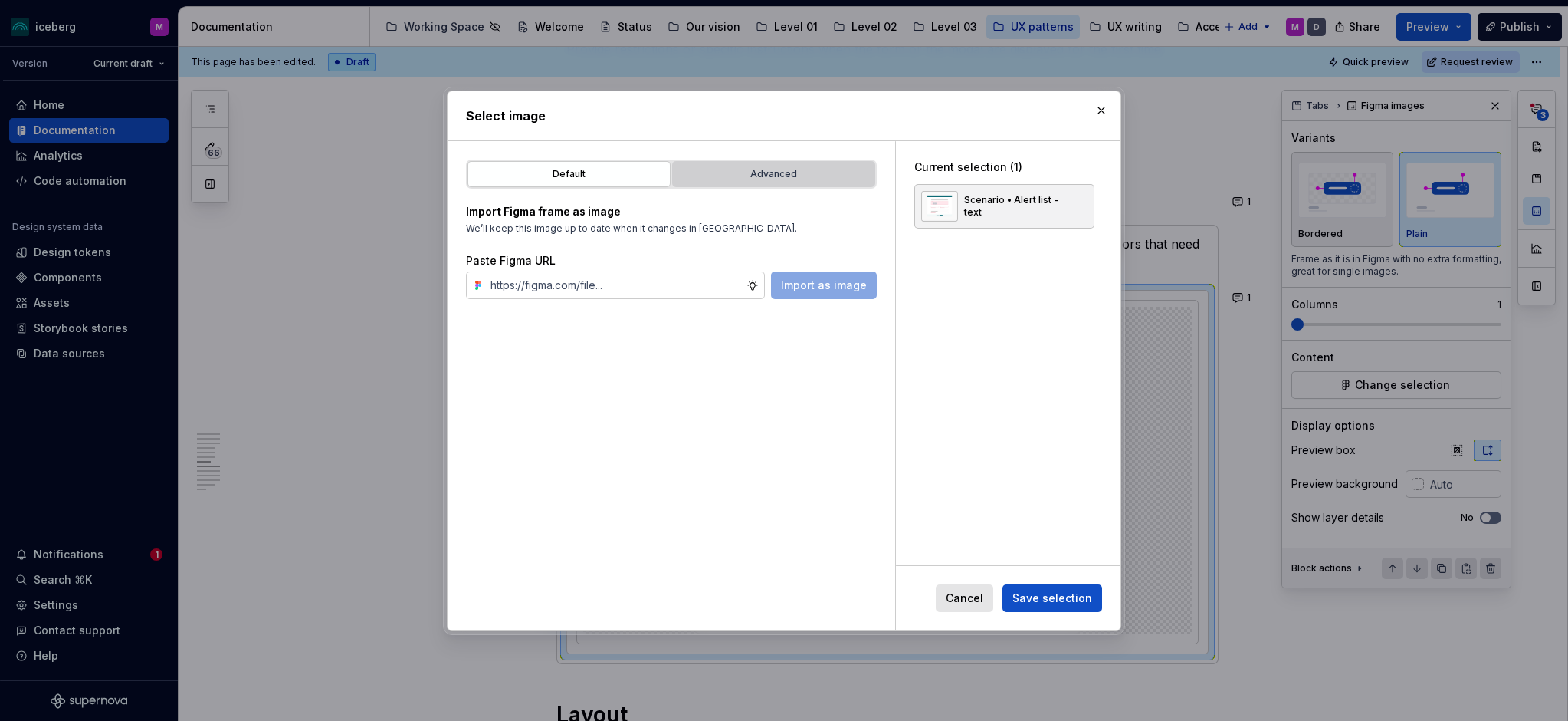
click at [779, 182] on button "Advanced" at bounding box center [773, 174] width 203 height 26
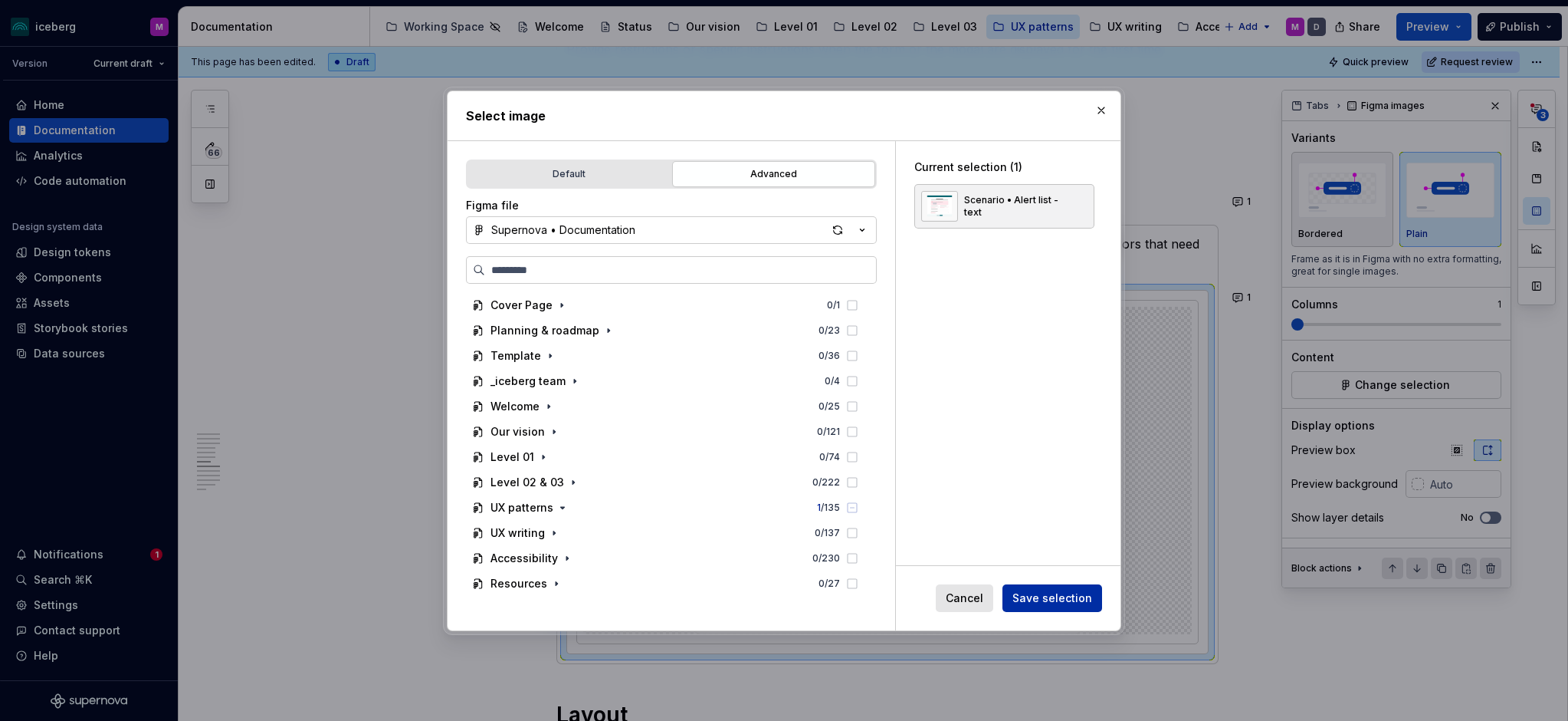
click at [1048, 603] on span "Save selection" at bounding box center [1051, 598] width 80 height 15
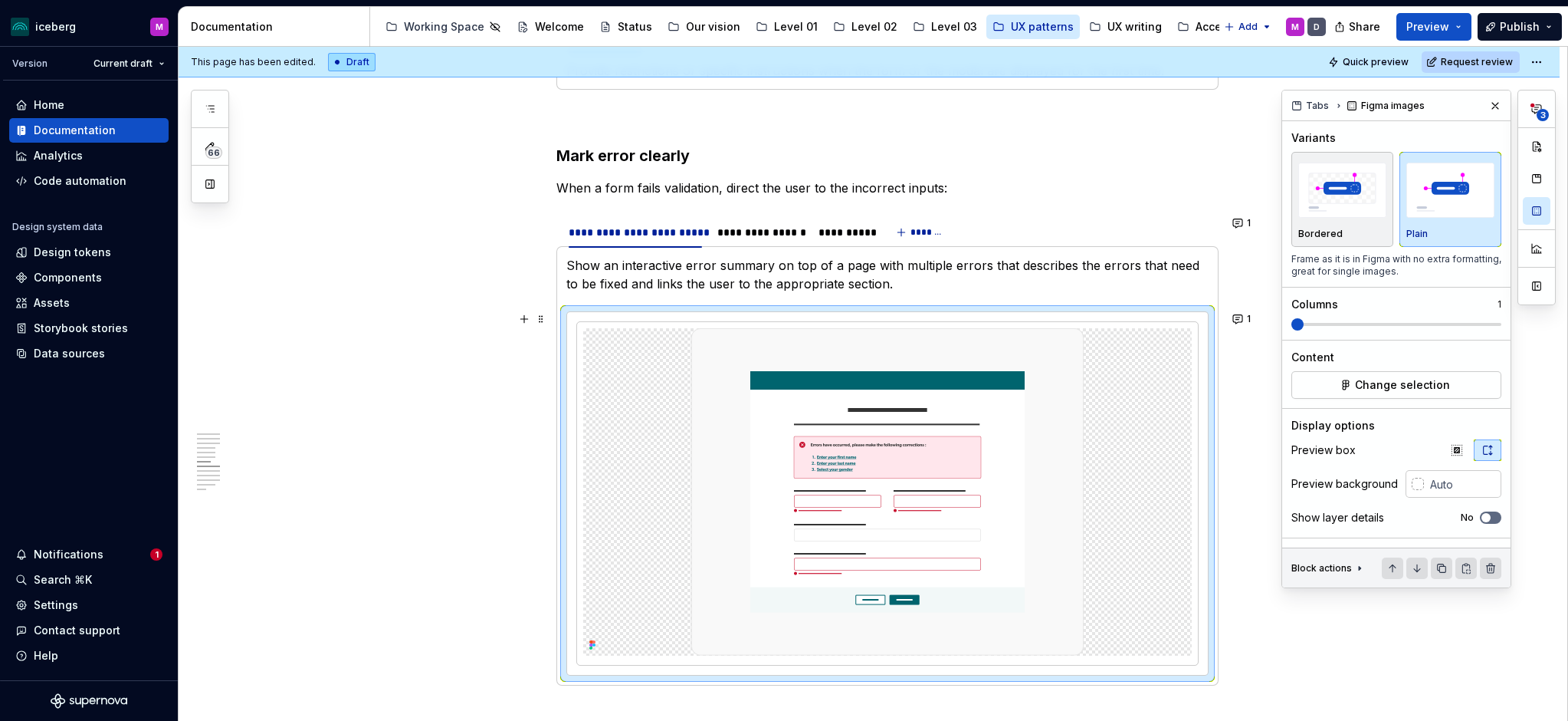
scroll to position [1849, 0]
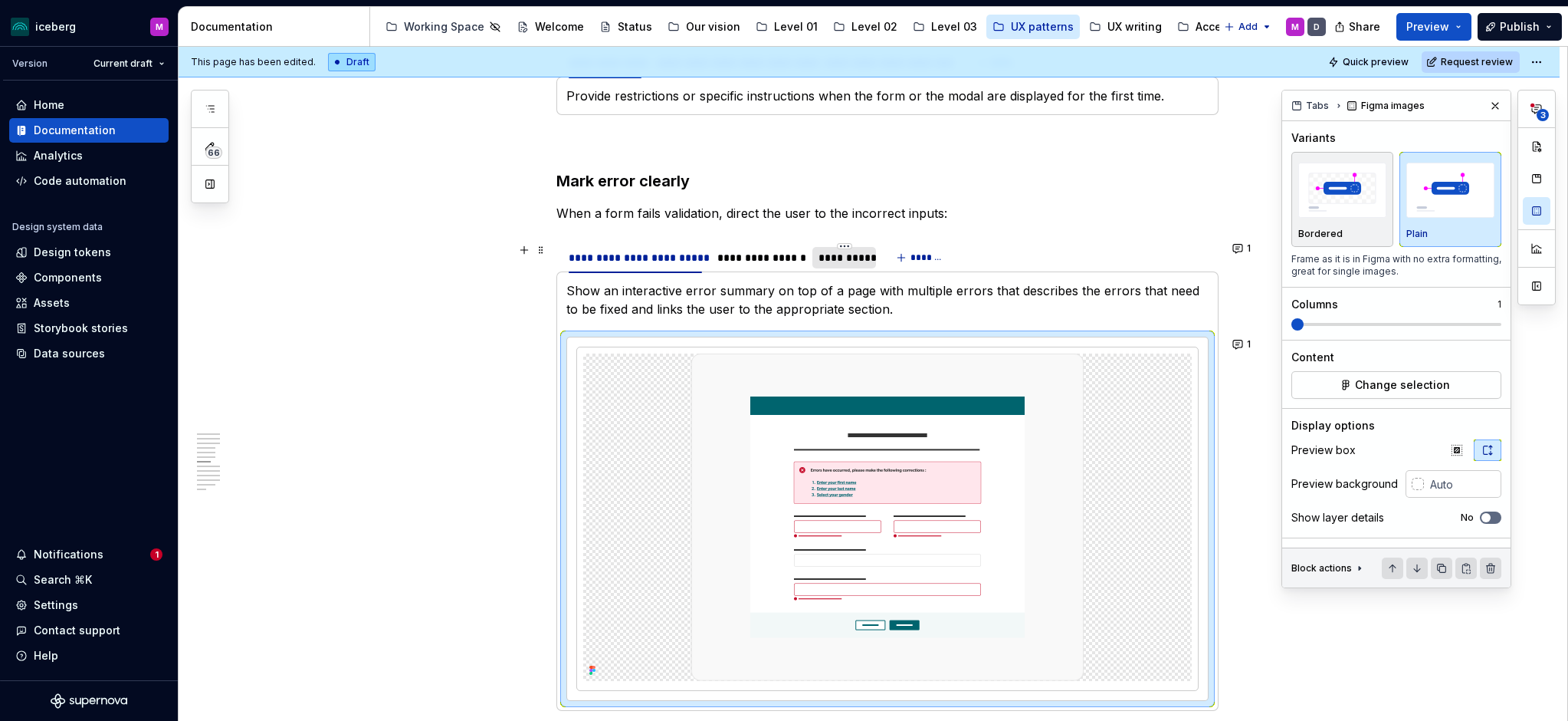
click at [866, 255] on div "**********" at bounding box center [844, 258] width 52 height 15
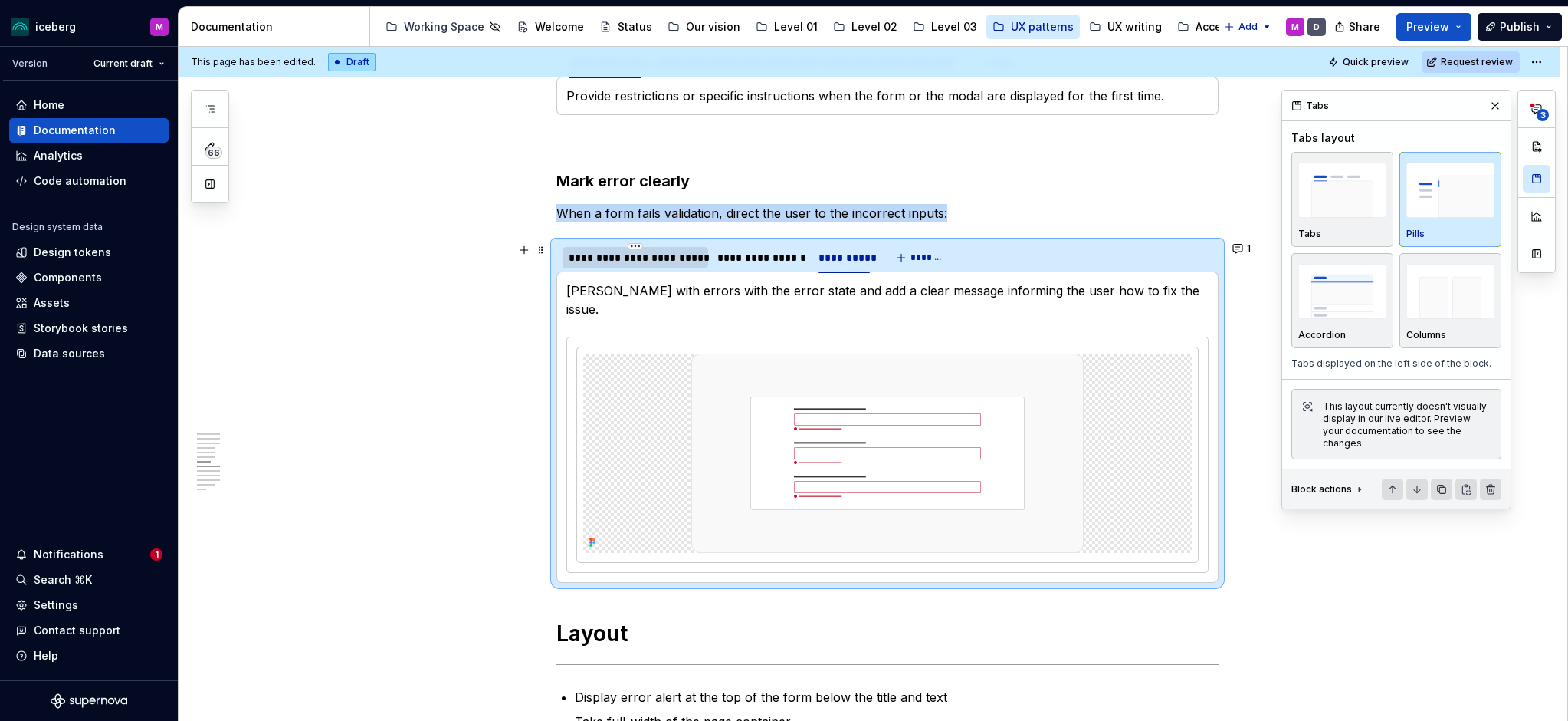
click at [660, 269] on div at bounding box center [635, 270] width 146 height 2
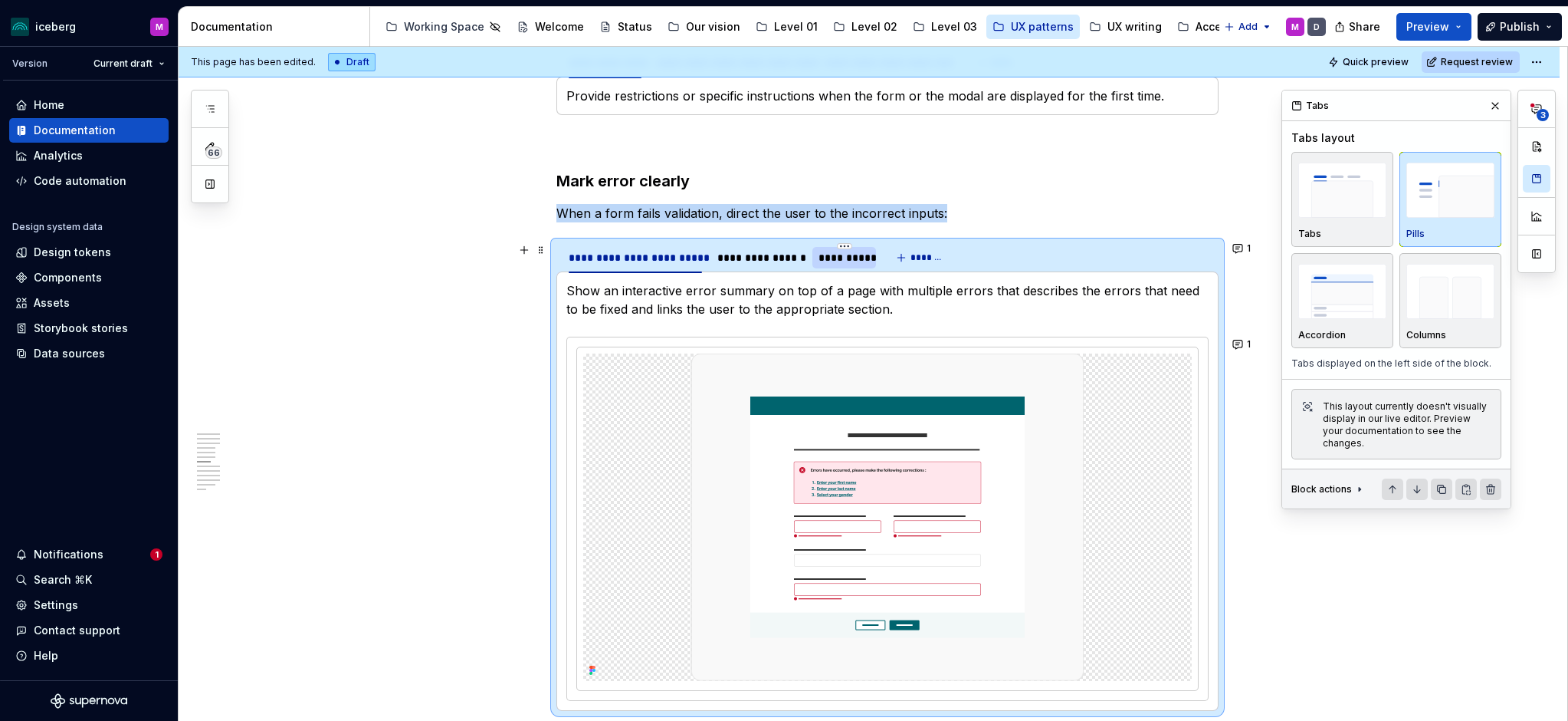
click at [863, 259] on div "**********" at bounding box center [844, 258] width 52 height 15
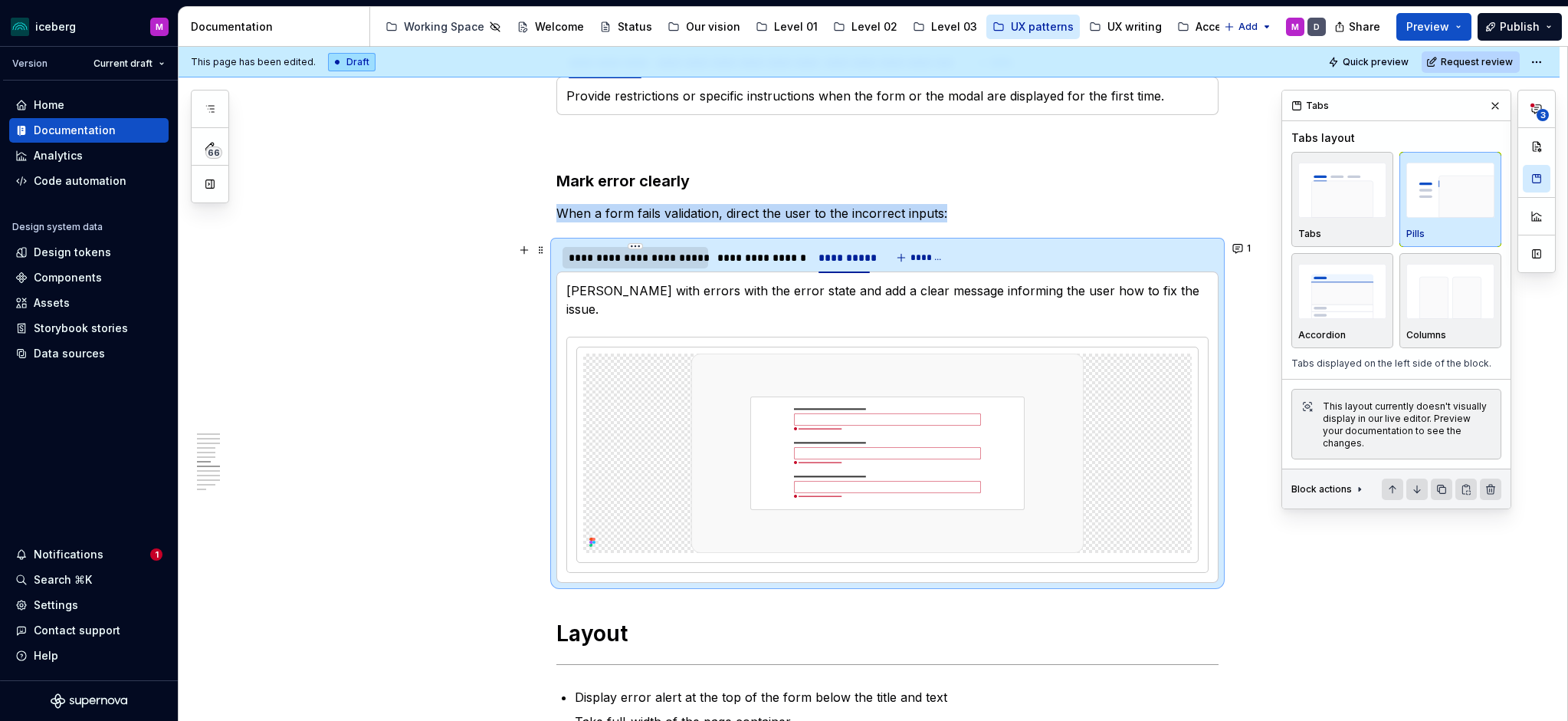
click at [668, 263] on div "**********" at bounding box center [634, 258] width 133 height 15
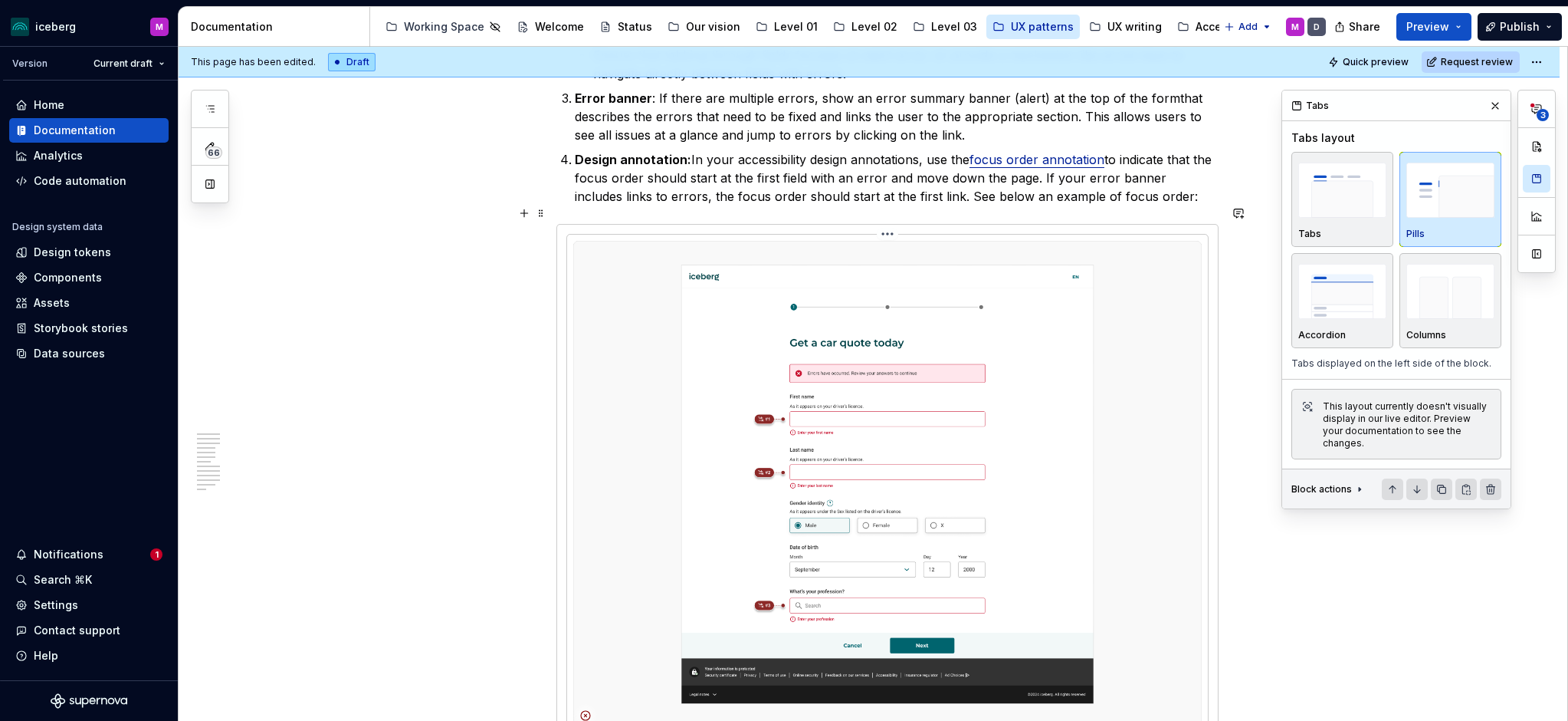
scroll to position [3943, 0]
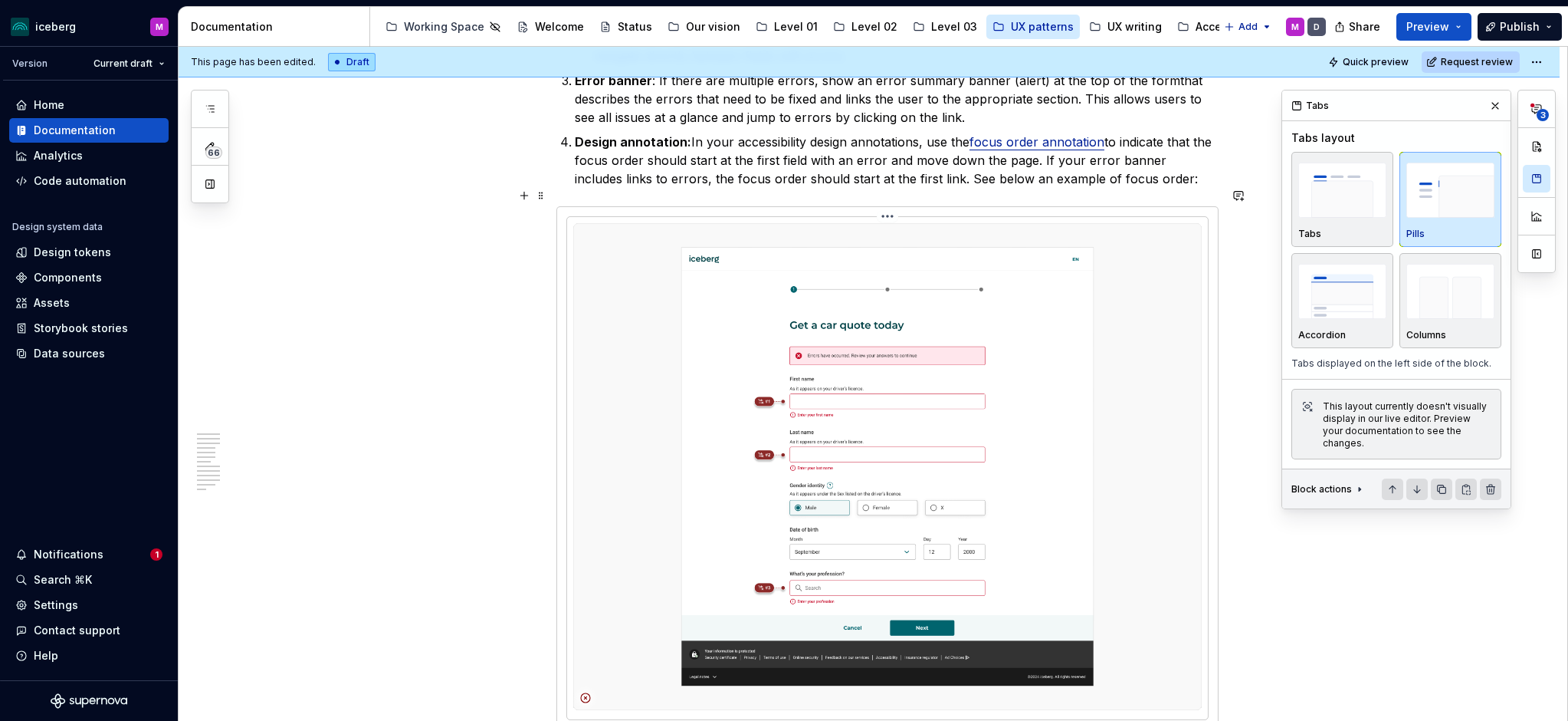
click at [894, 482] on img at bounding box center [888, 467] width 629 height 487
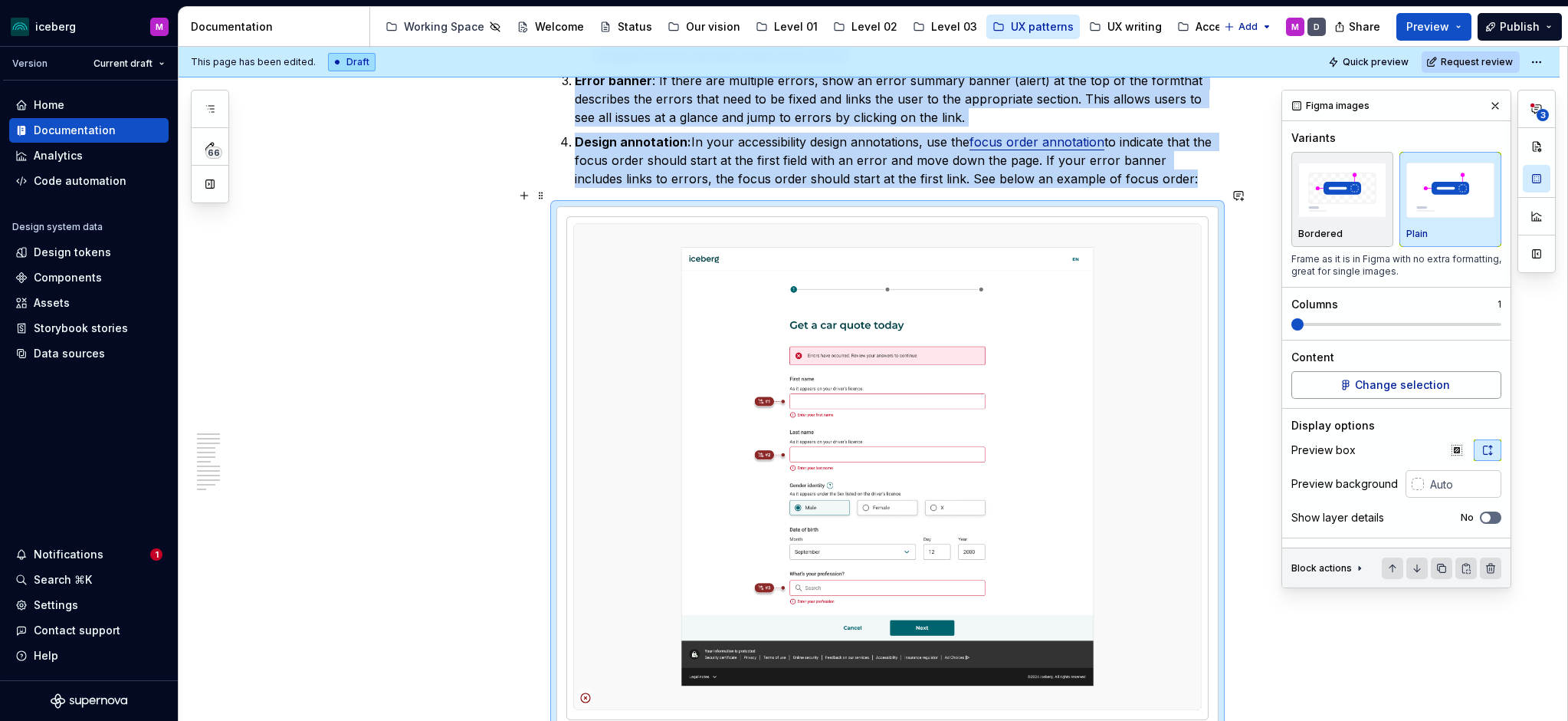
click at [1417, 386] on span "Change selection" at bounding box center [1402, 384] width 95 height 15
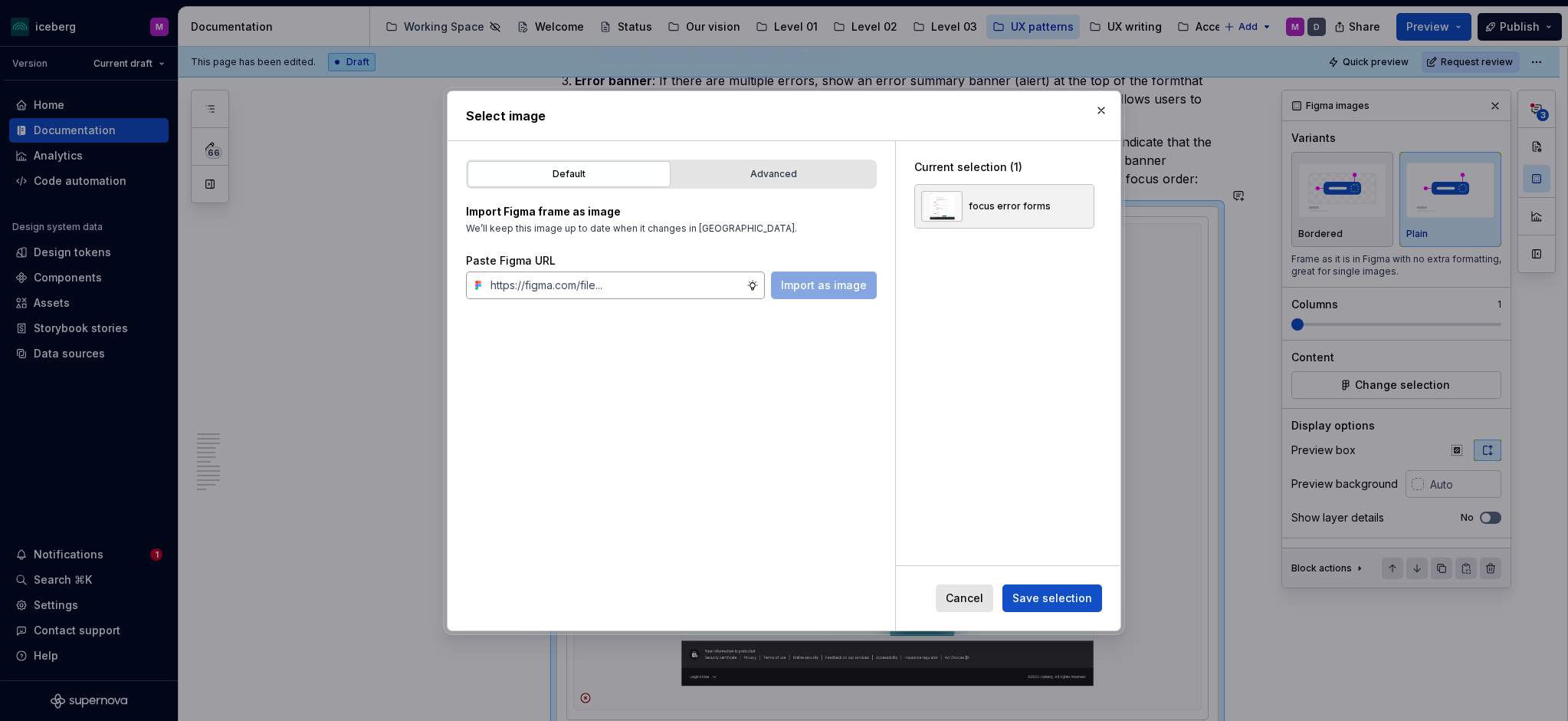
type textarea "*"
click at [741, 167] on div "Advanced" at bounding box center [773, 174] width 193 height 15
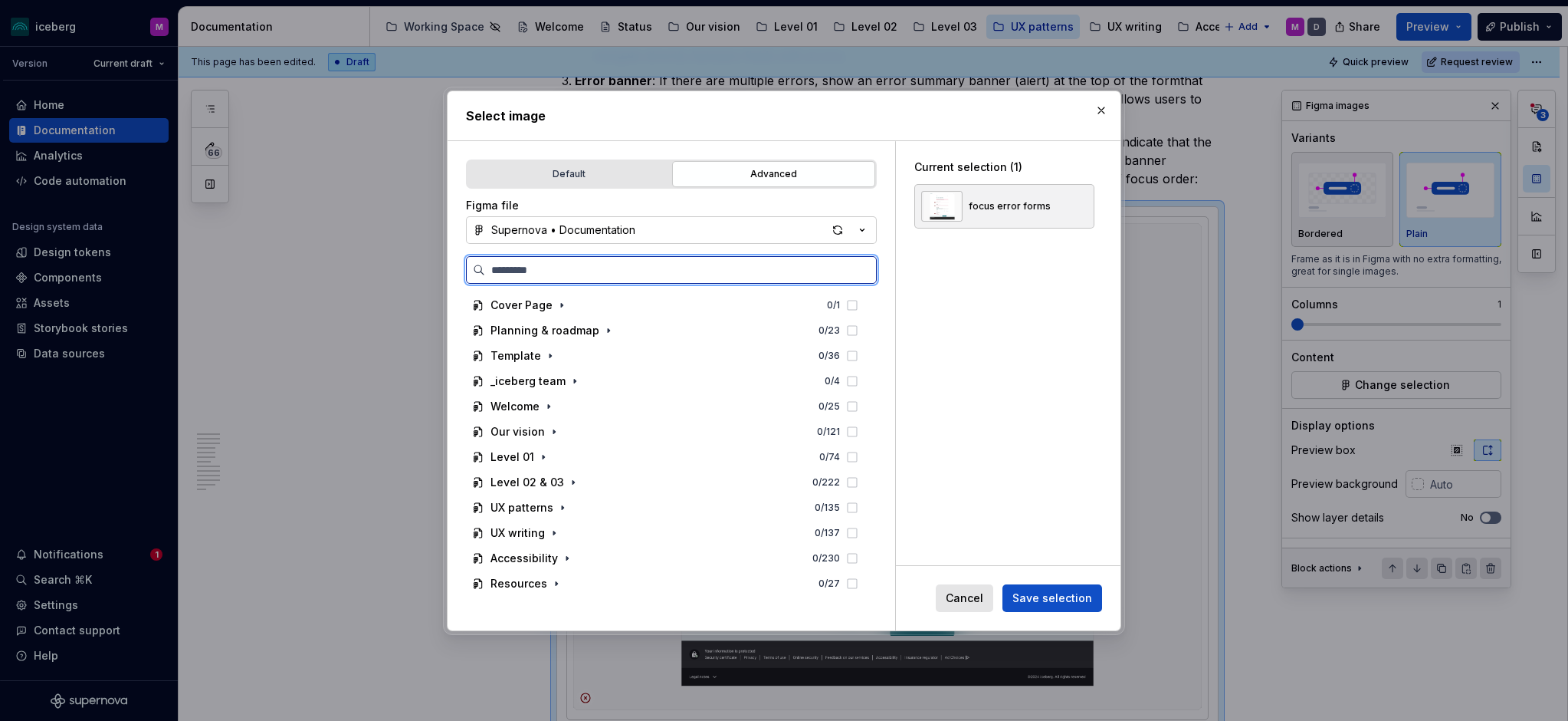
paste input "**********"
type input "**********"
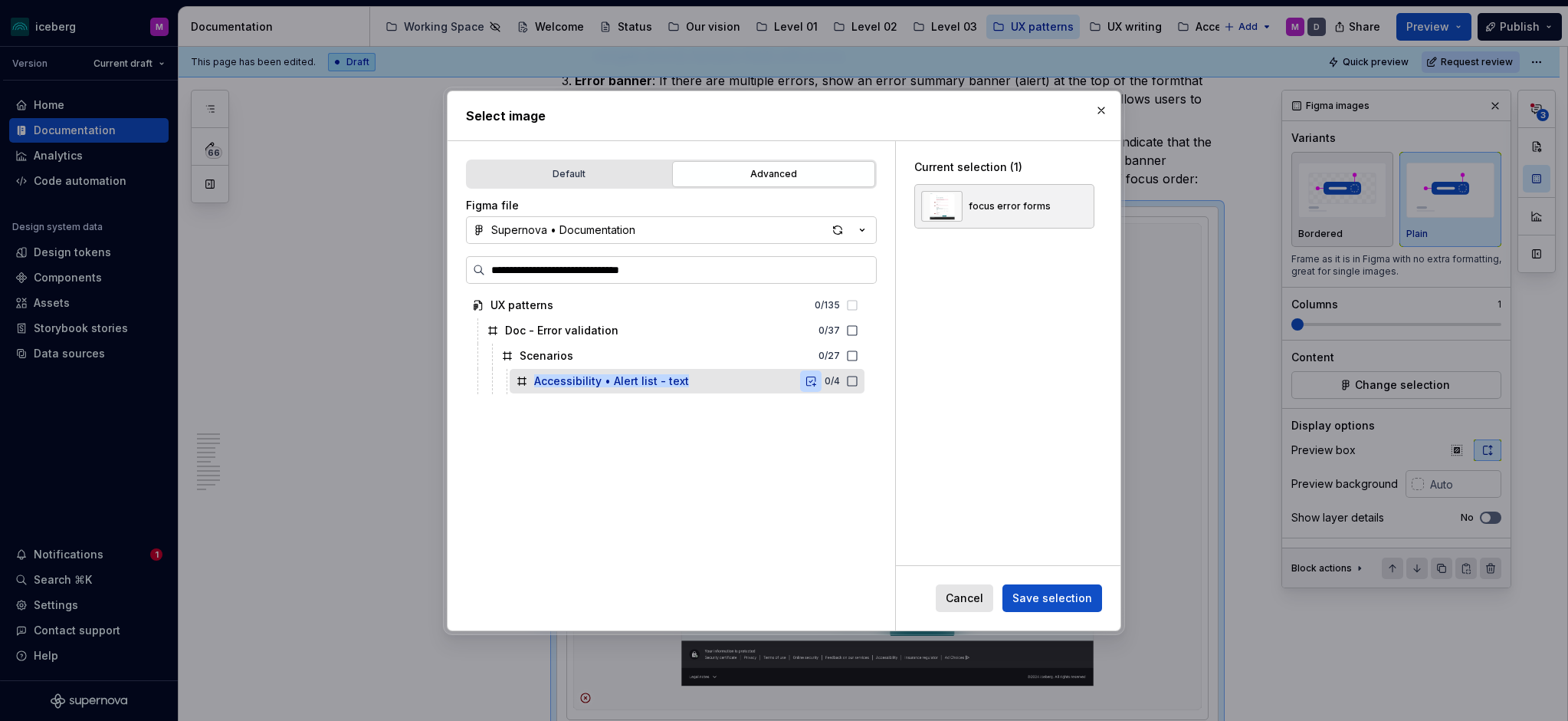
click at [821, 381] on button "button" at bounding box center [811, 381] width 21 height 21
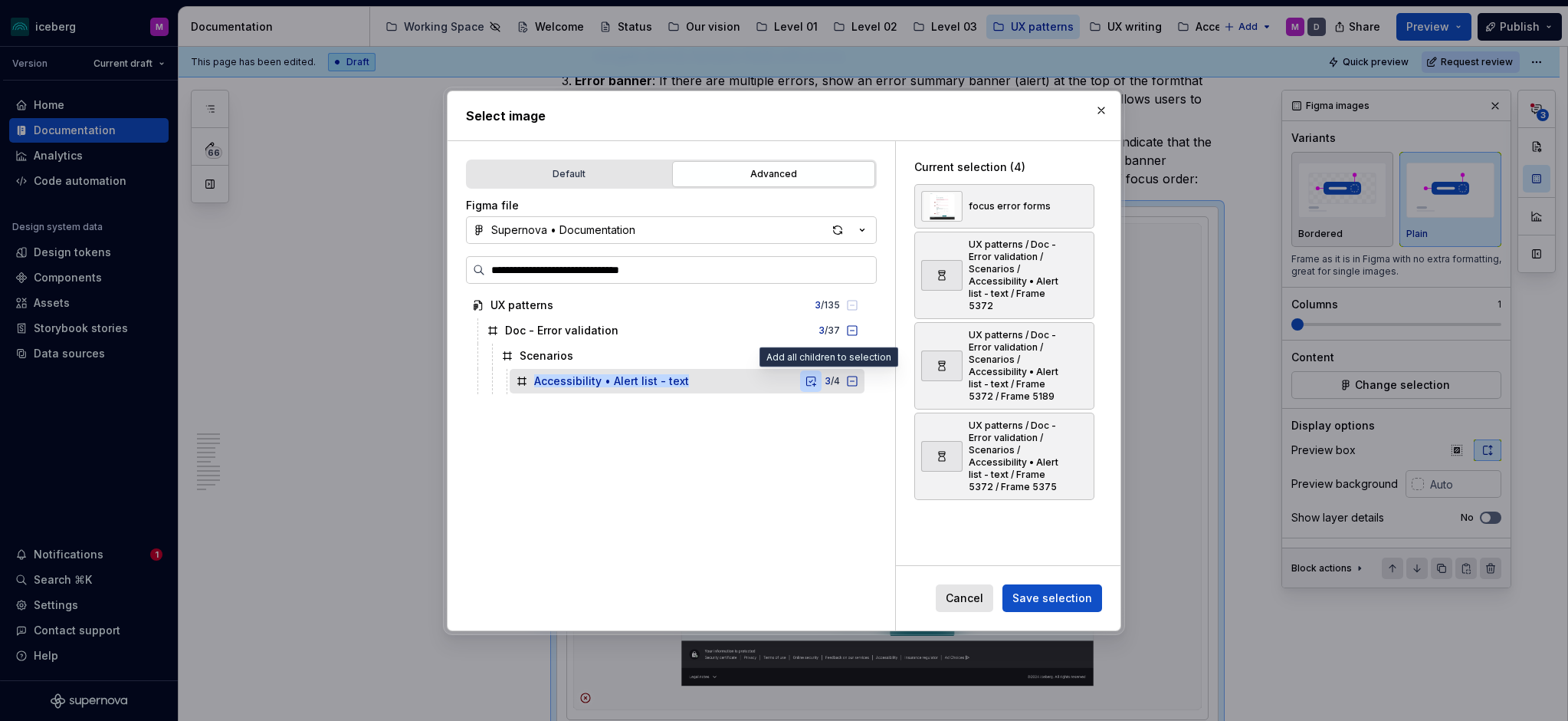
click at [821, 381] on button "button" at bounding box center [811, 381] width 21 height 21
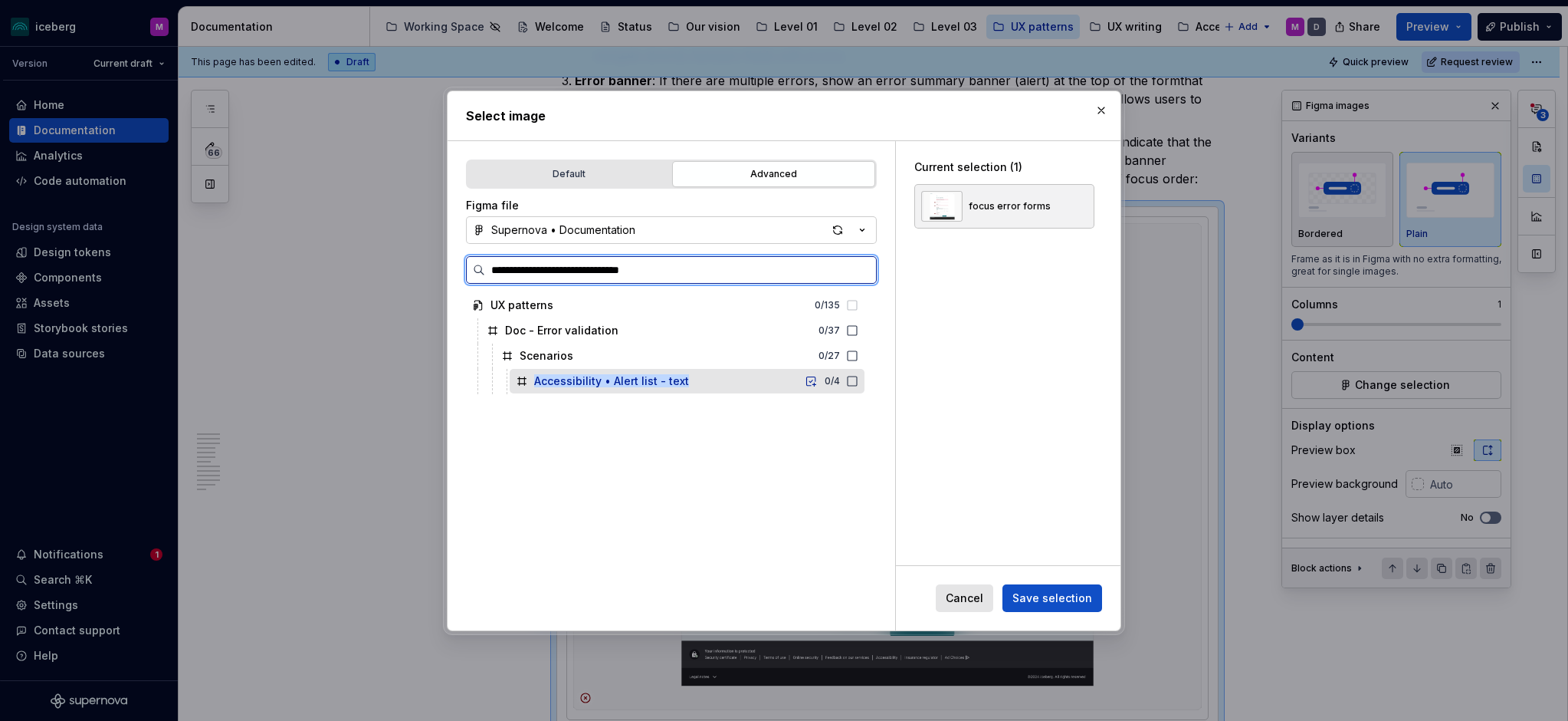
click at [859, 380] on icon at bounding box center [852, 381] width 12 height 12
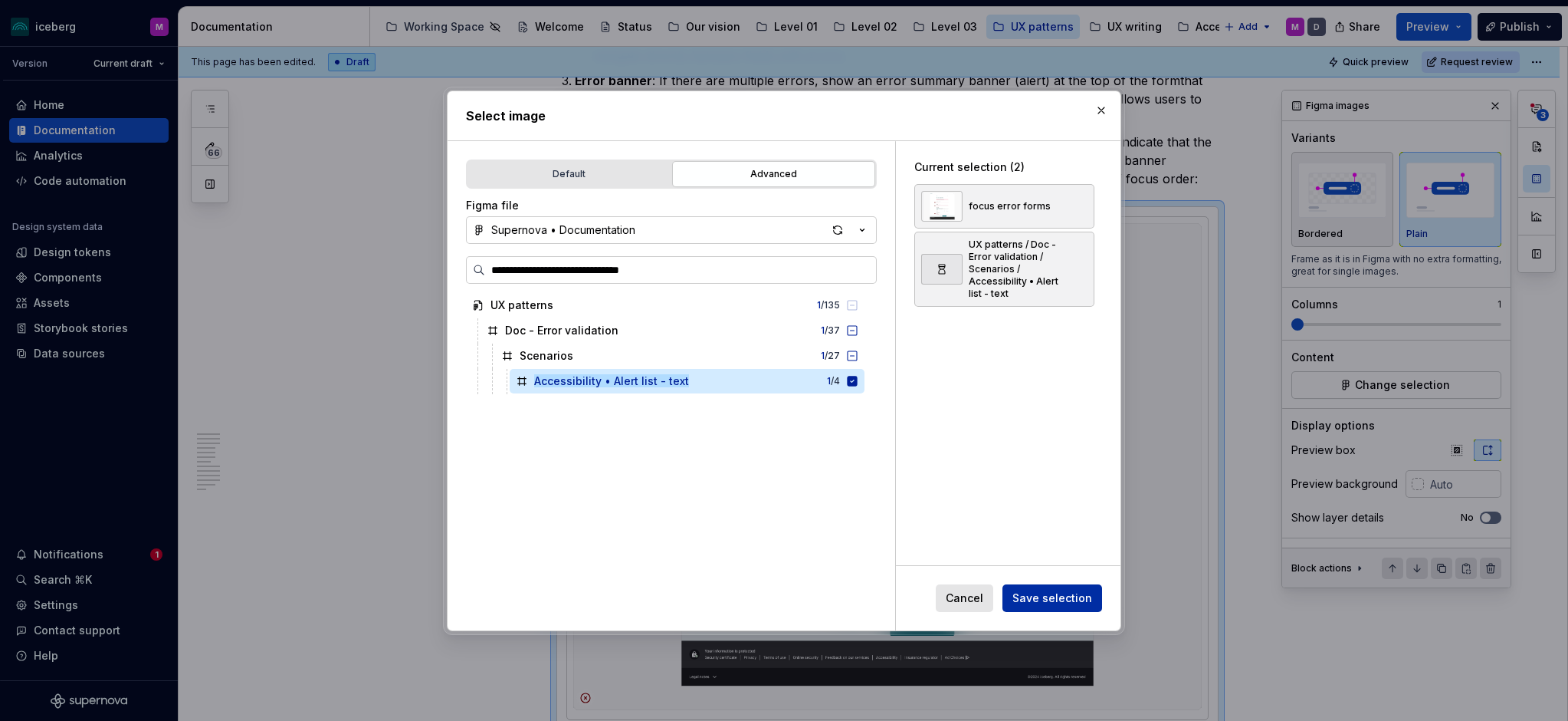
click at [1057, 595] on span "Save selection" at bounding box center [1051, 598] width 80 height 15
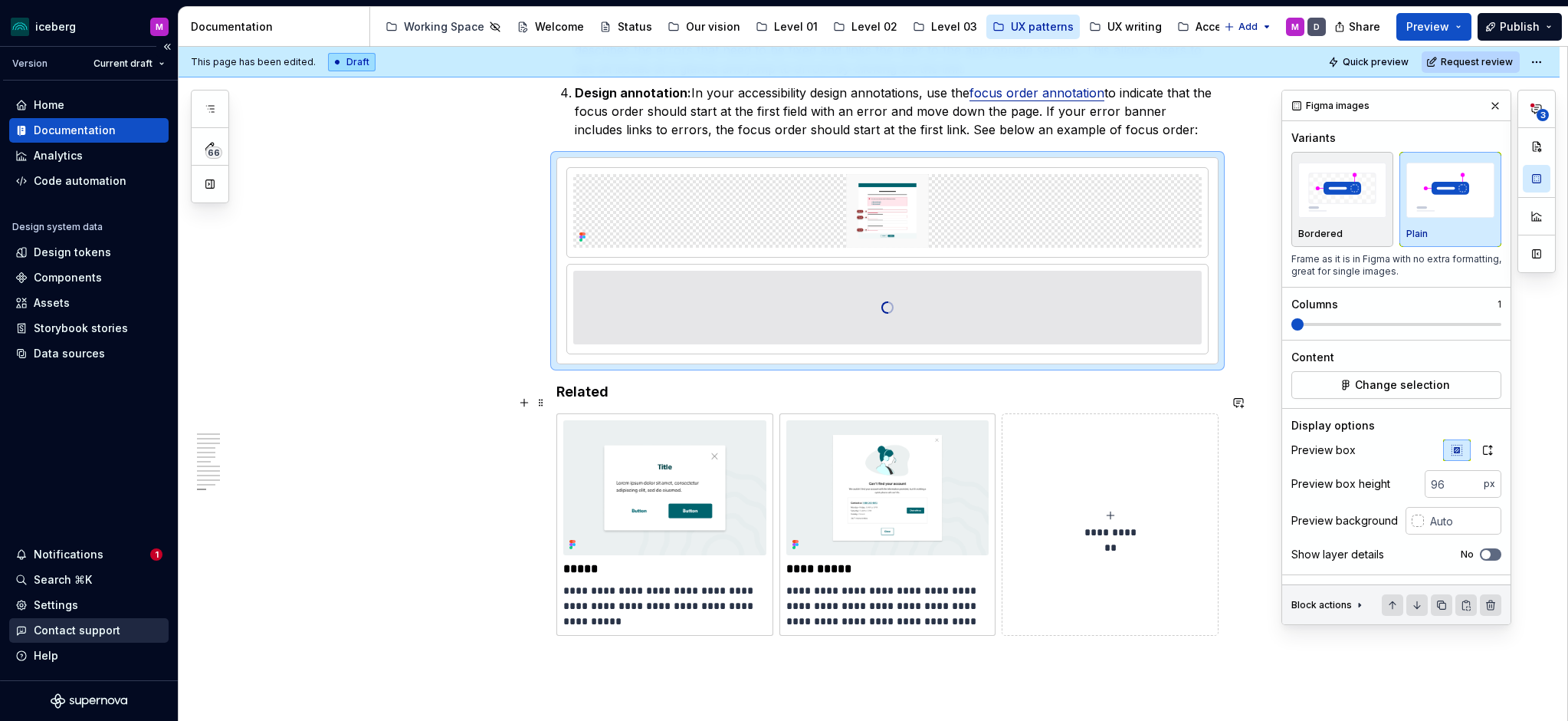
scroll to position [3989, 0]
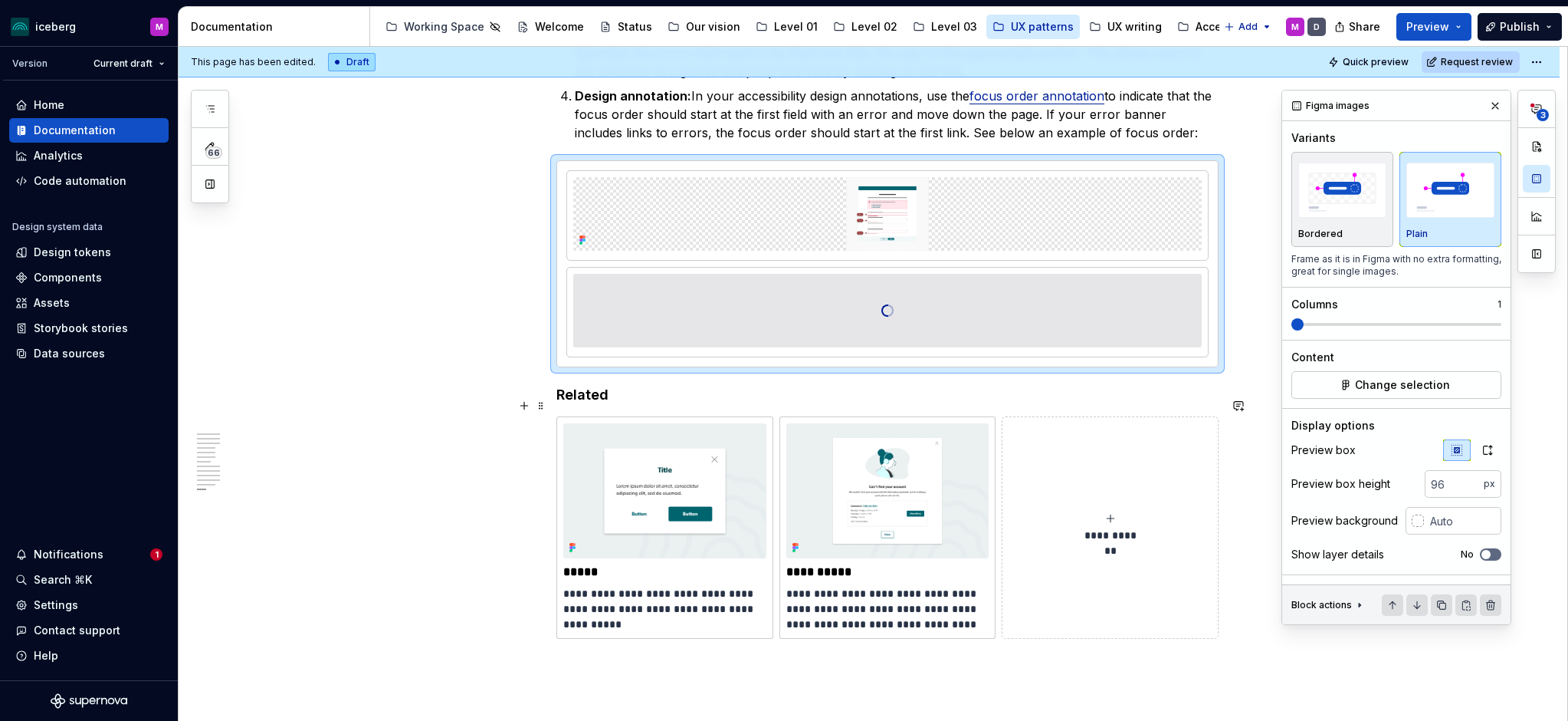
click at [1100, 492] on button "**********" at bounding box center [1110, 527] width 217 height 222
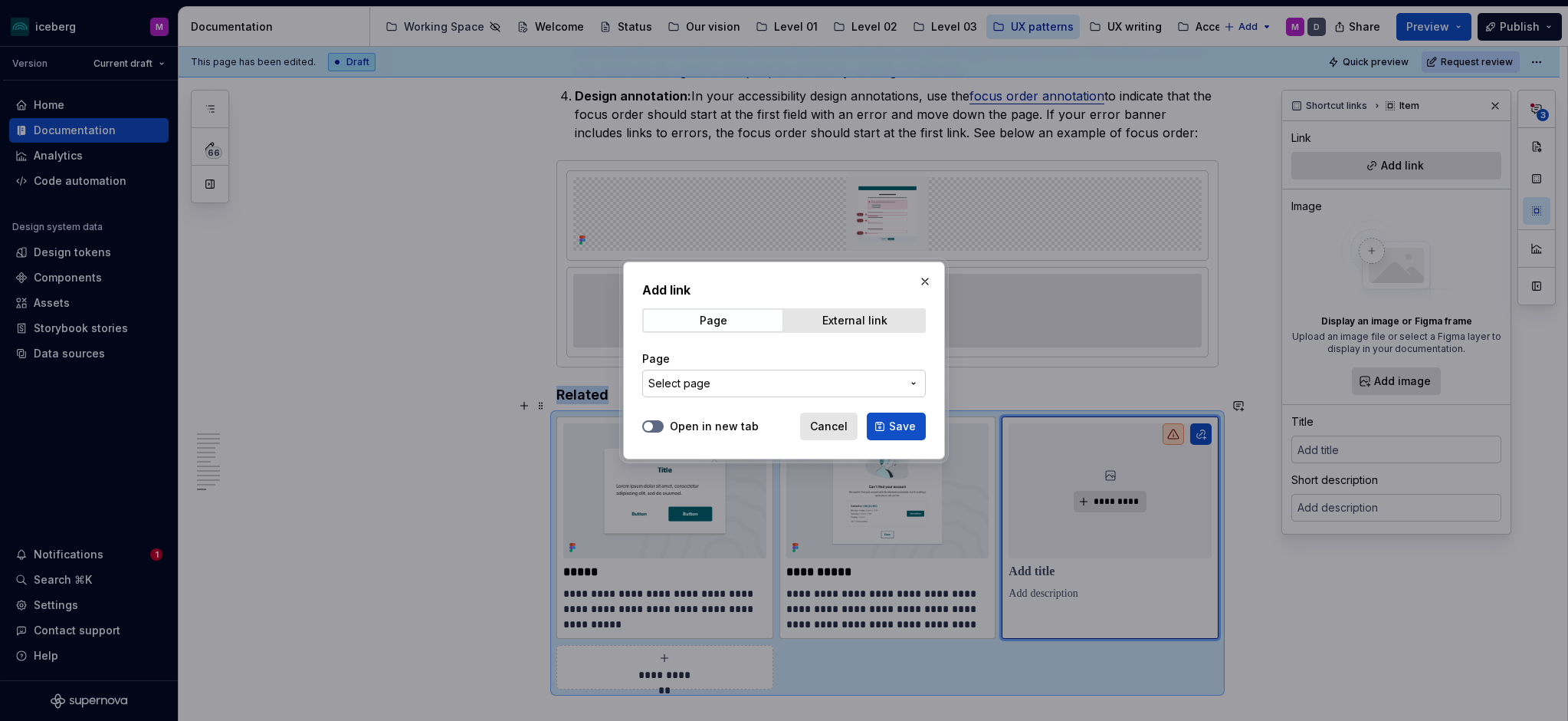
type textarea "*"
click at [809, 381] on span "Select page" at bounding box center [775, 384] width 253 height 15
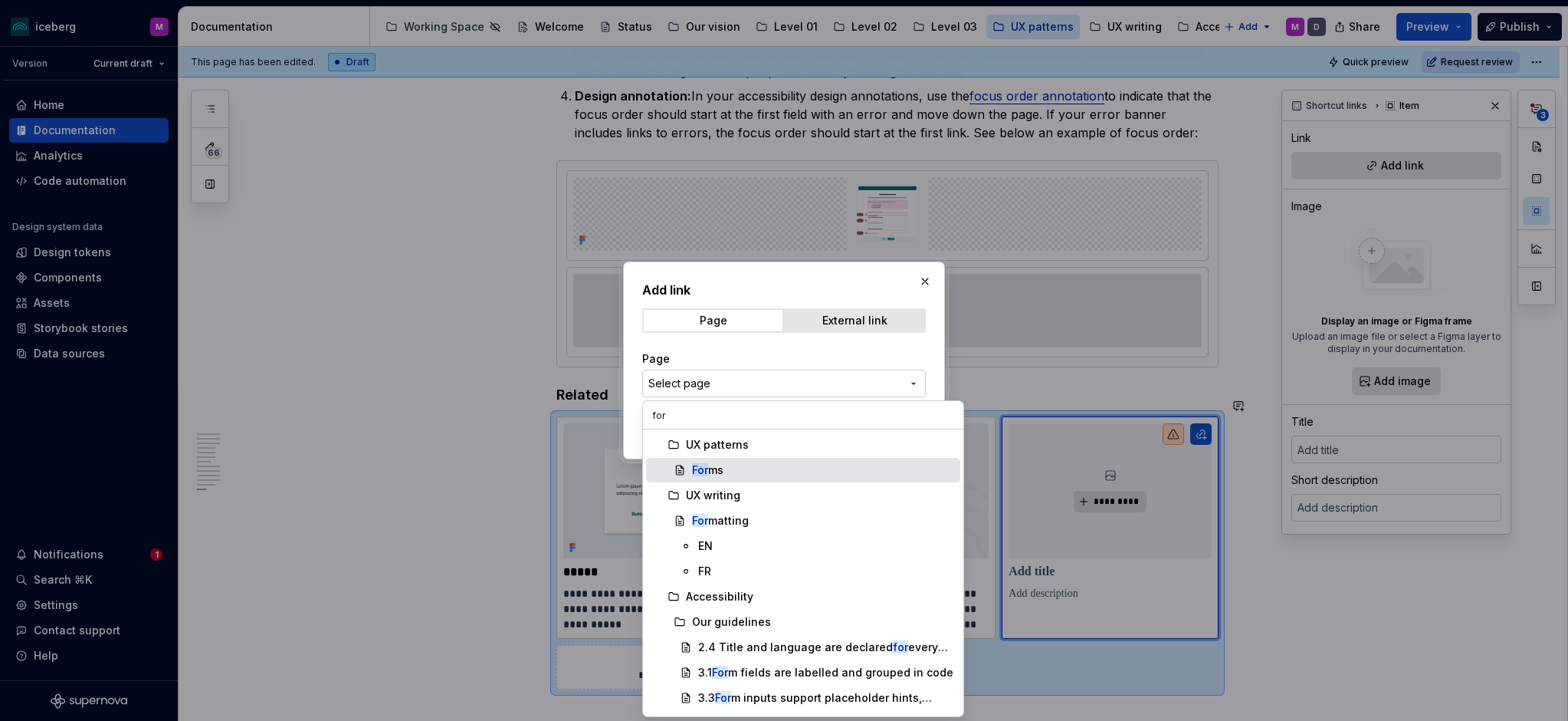
type input "for"
click at [745, 471] on div "For ms" at bounding box center [823, 470] width 263 height 15
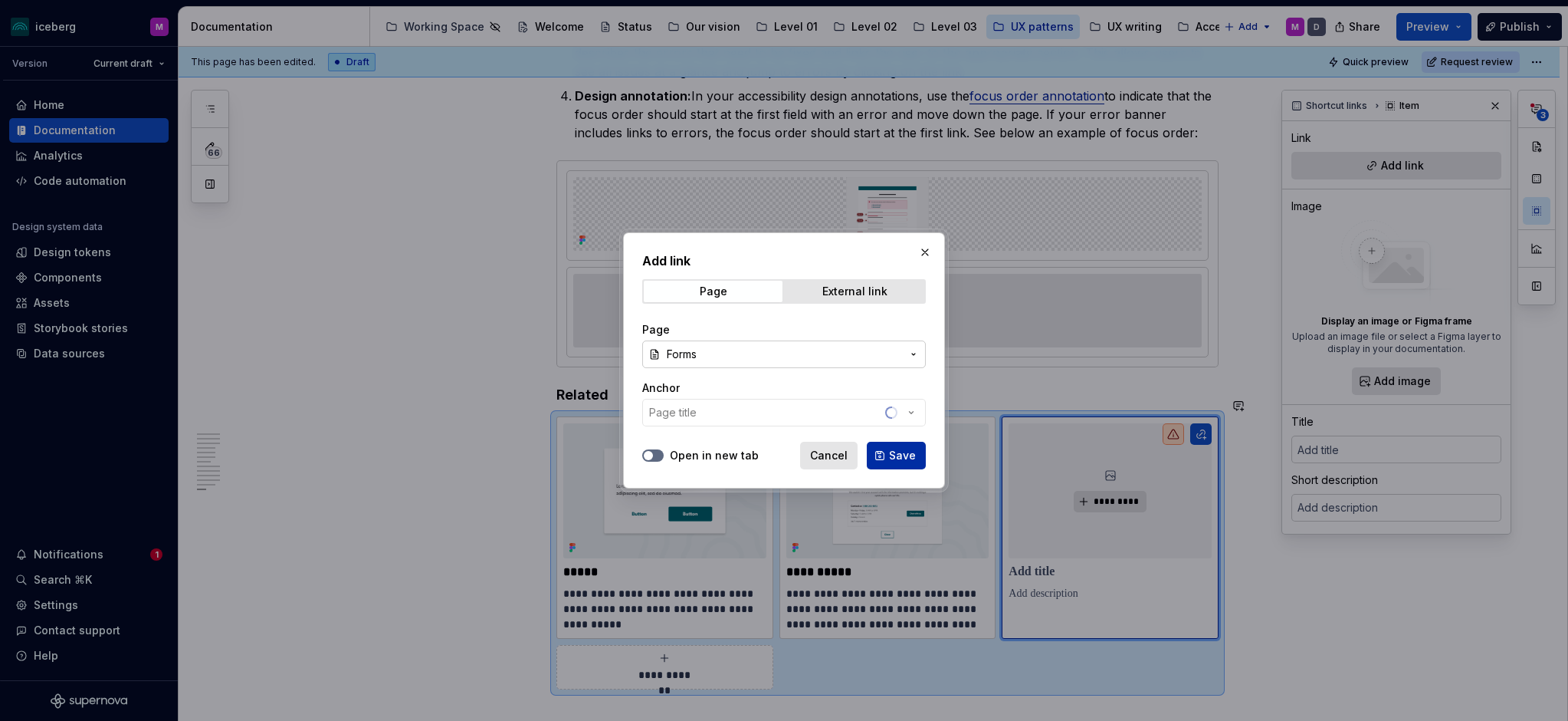
click at [914, 461] on span "Save" at bounding box center [903, 455] width 27 height 15
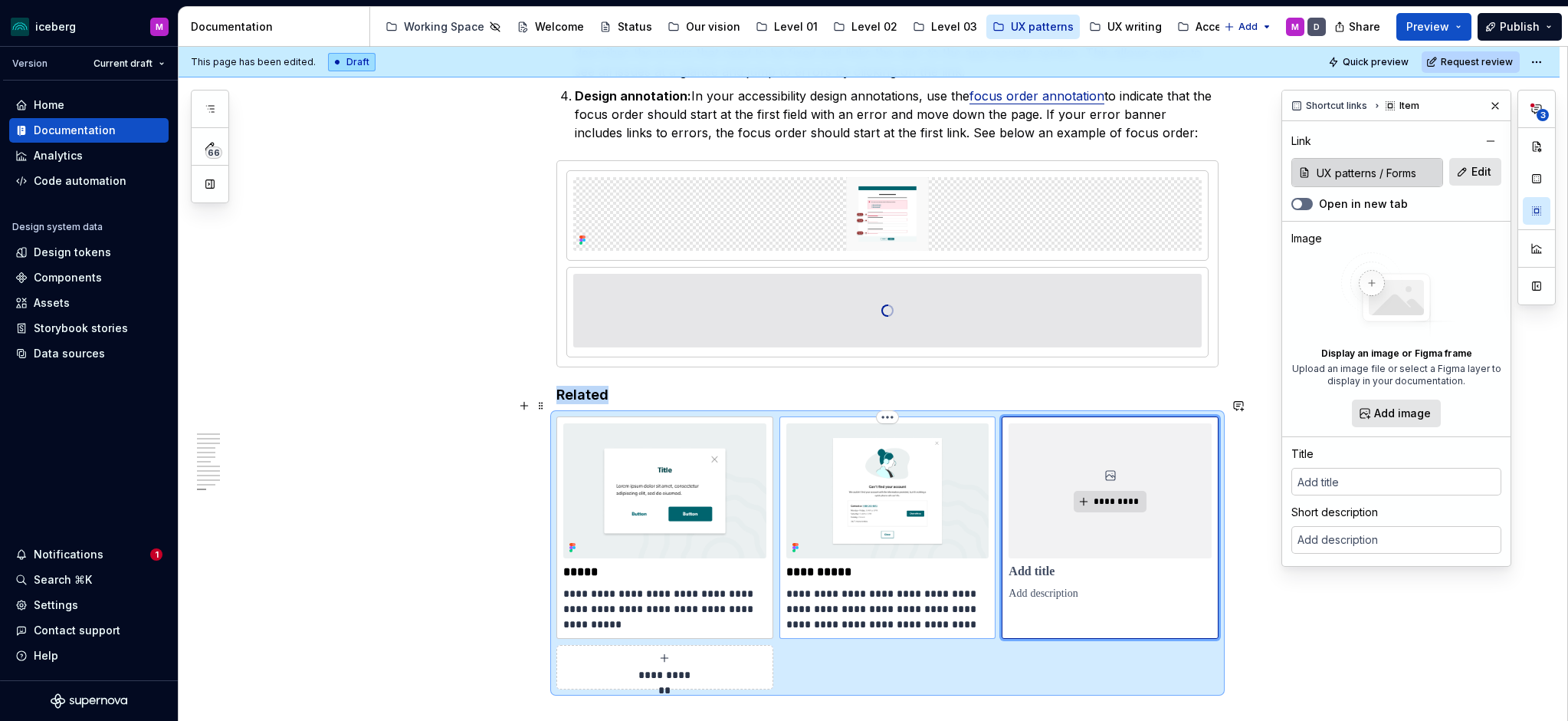
scroll to position [3991, 0]
type textarea "*"
type input "Forms"
type textarea "A form allows users to enter data or personal information in a flow to complete…"
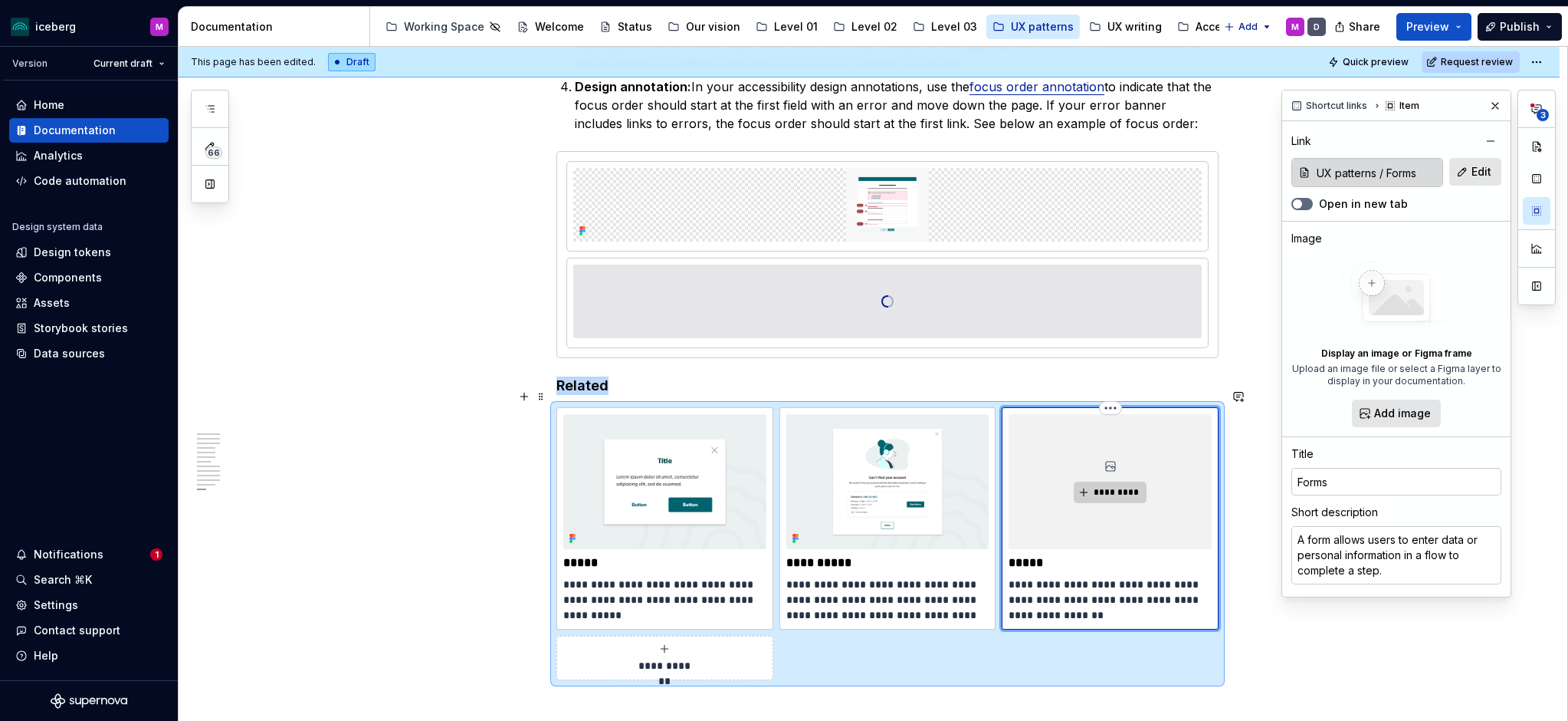
scroll to position [4000, 0]
click at [936, 186] on img at bounding box center [887, 203] width 392 height 74
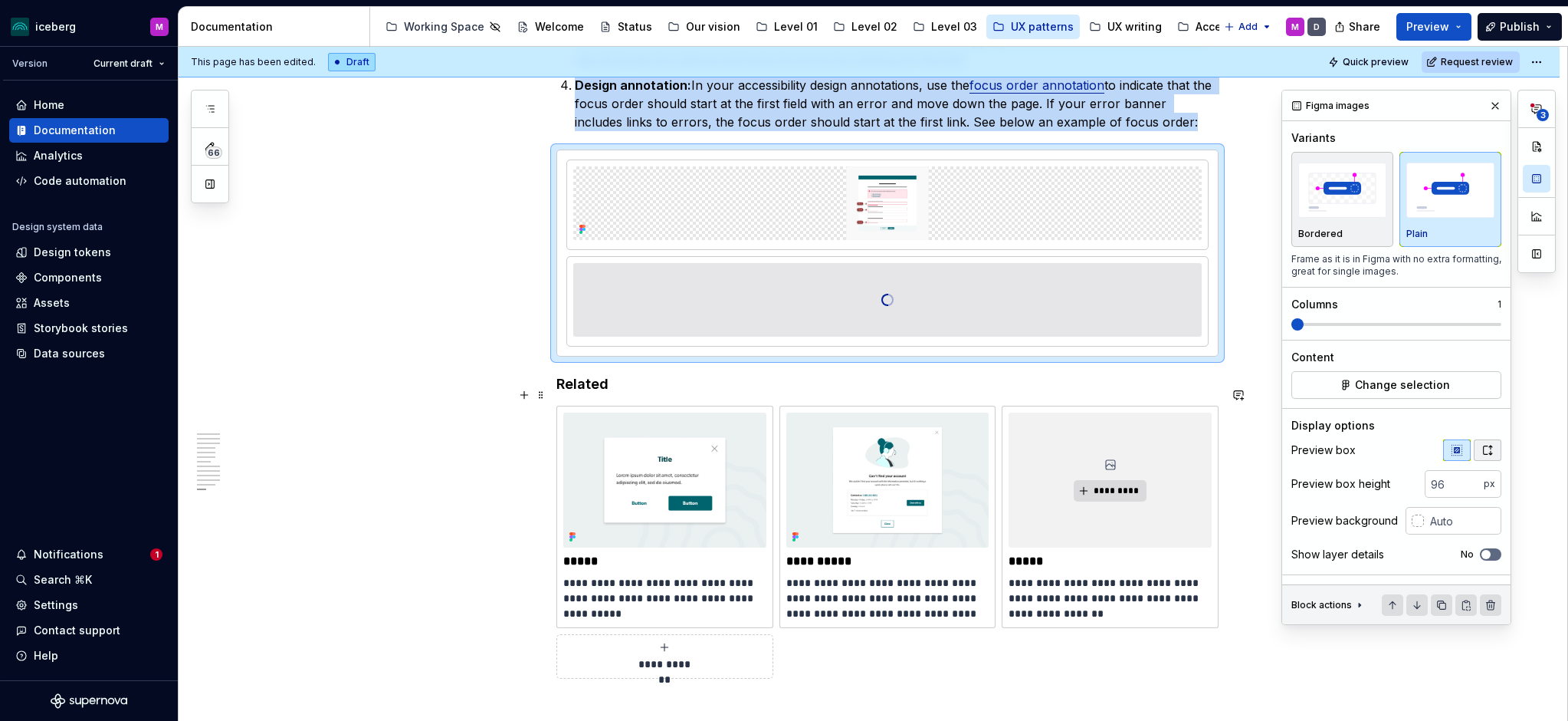
click at [1488, 453] on icon "button" at bounding box center [1487, 451] width 9 height 10
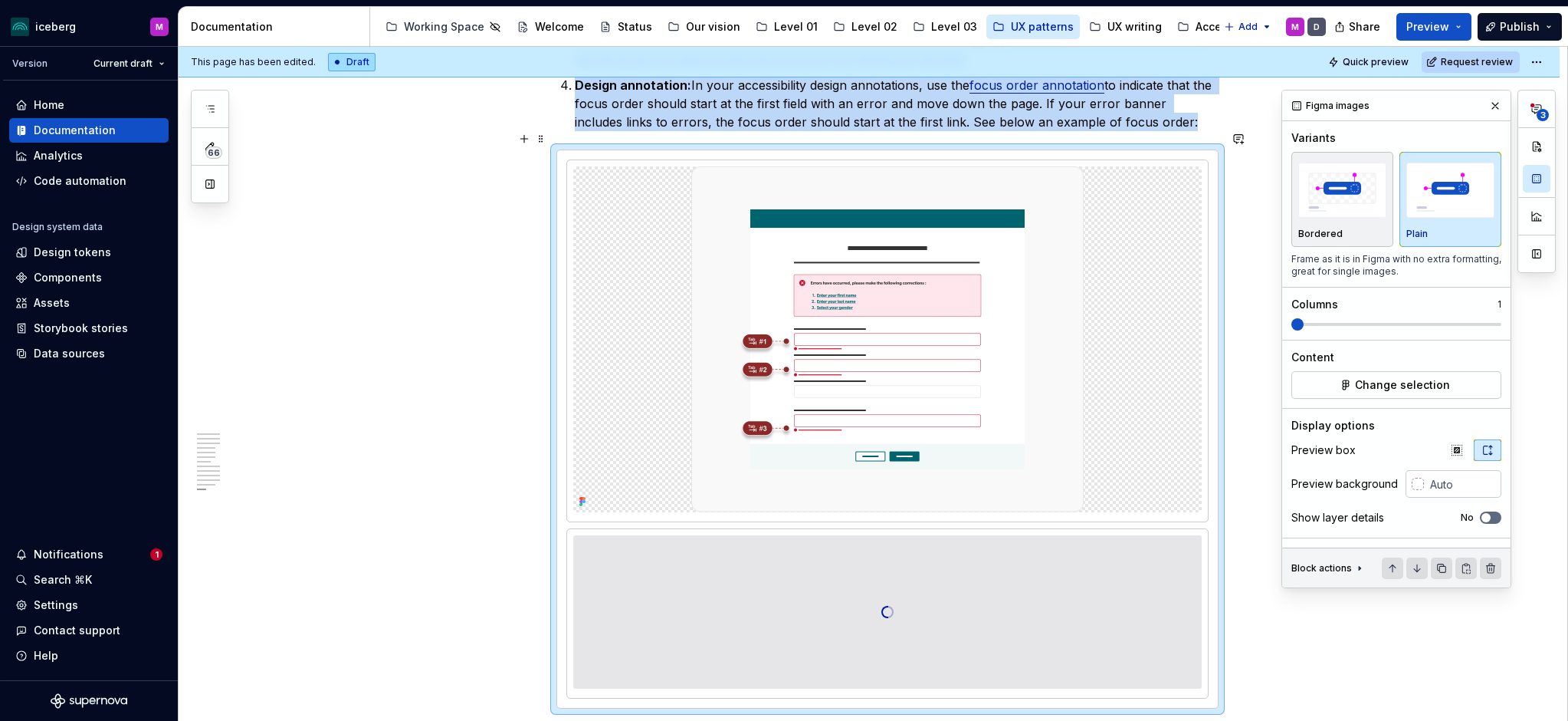
click at [944, 580] on div at bounding box center [888, 612] width 629 height 153
click at [1402, 387] on span "Change selection" at bounding box center [1402, 384] width 95 height 15
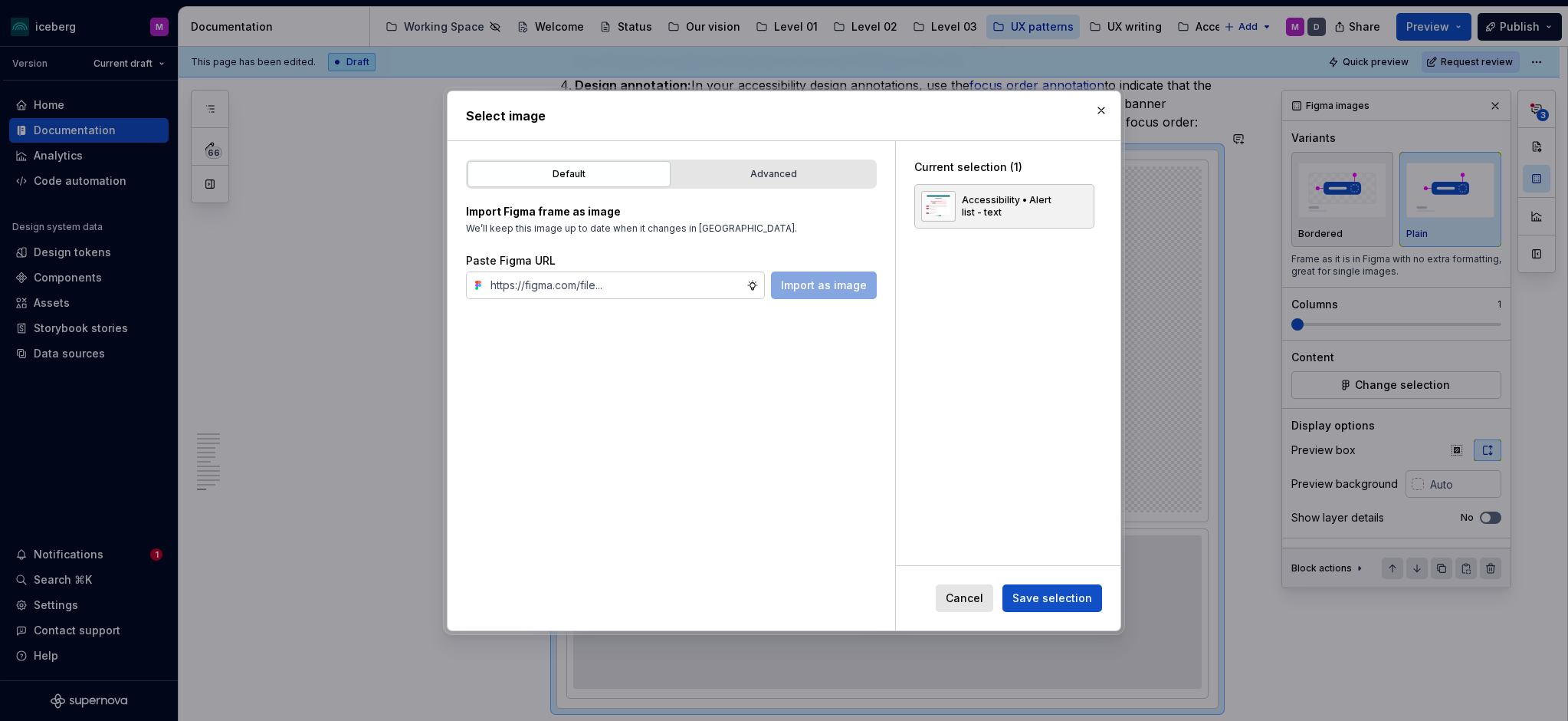
drag, startPoint x: 1049, startPoint y: 347, endPoint x: 1035, endPoint y: 322, distance: 28.7
click at [1049, 346] on div "Current selection (1) Accessibility • Alert list - text" at bounding box center [1008, 353] width 224 height 424
click at [1056, 598] on span "Save selection" at bounding box center [1051, 598] width 80 height 15
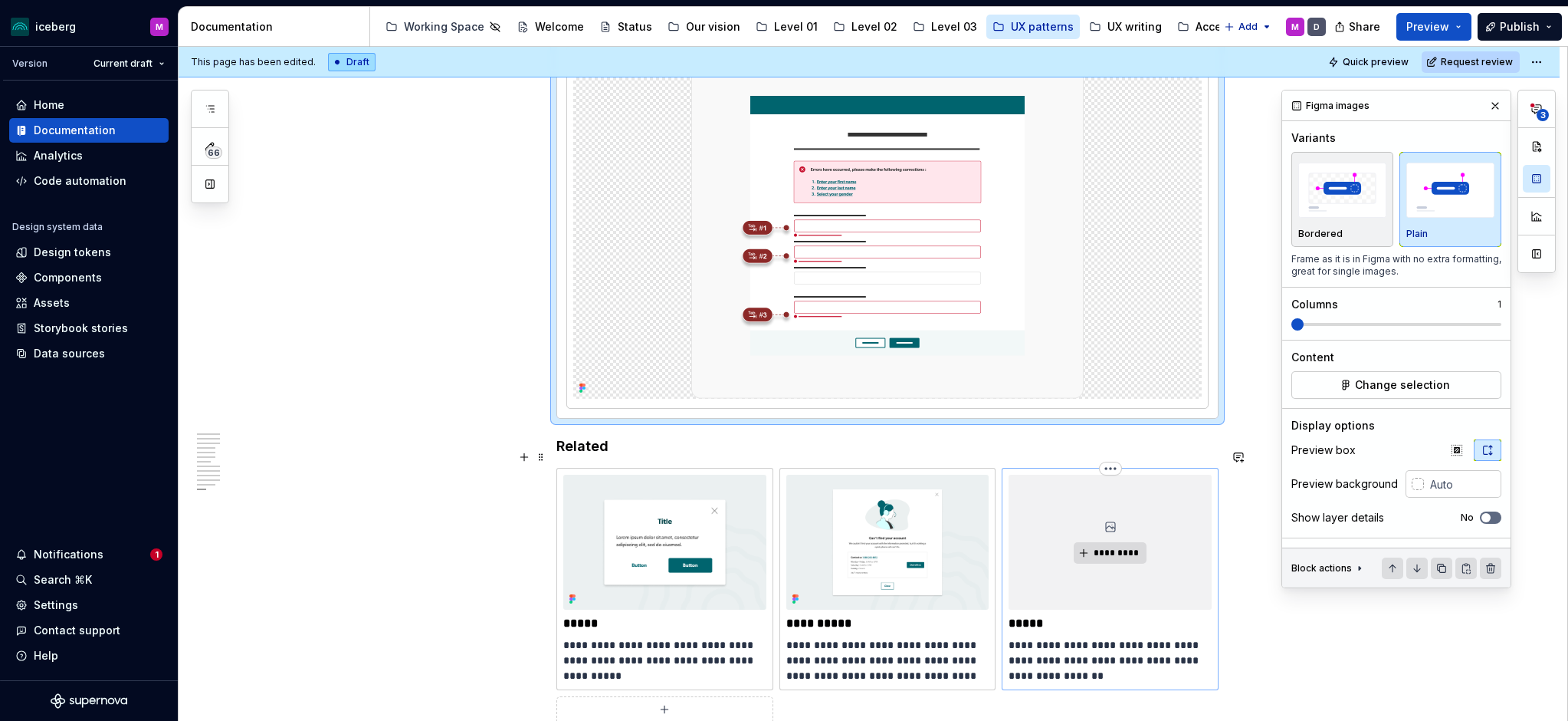
scroll to position [4120, 0]
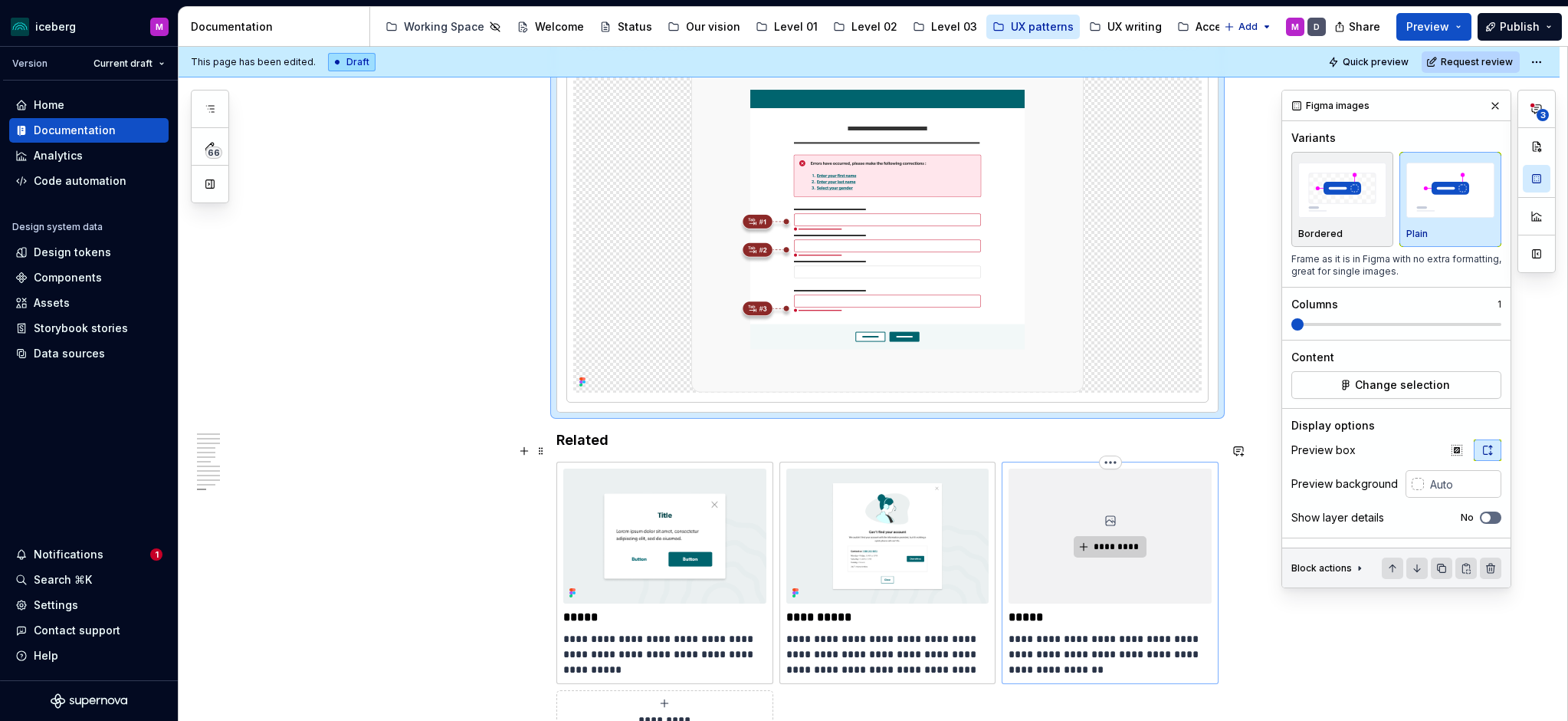
click at [1128, 541] on span "*********" at bounding box center [1116, 547] width 47 height 12
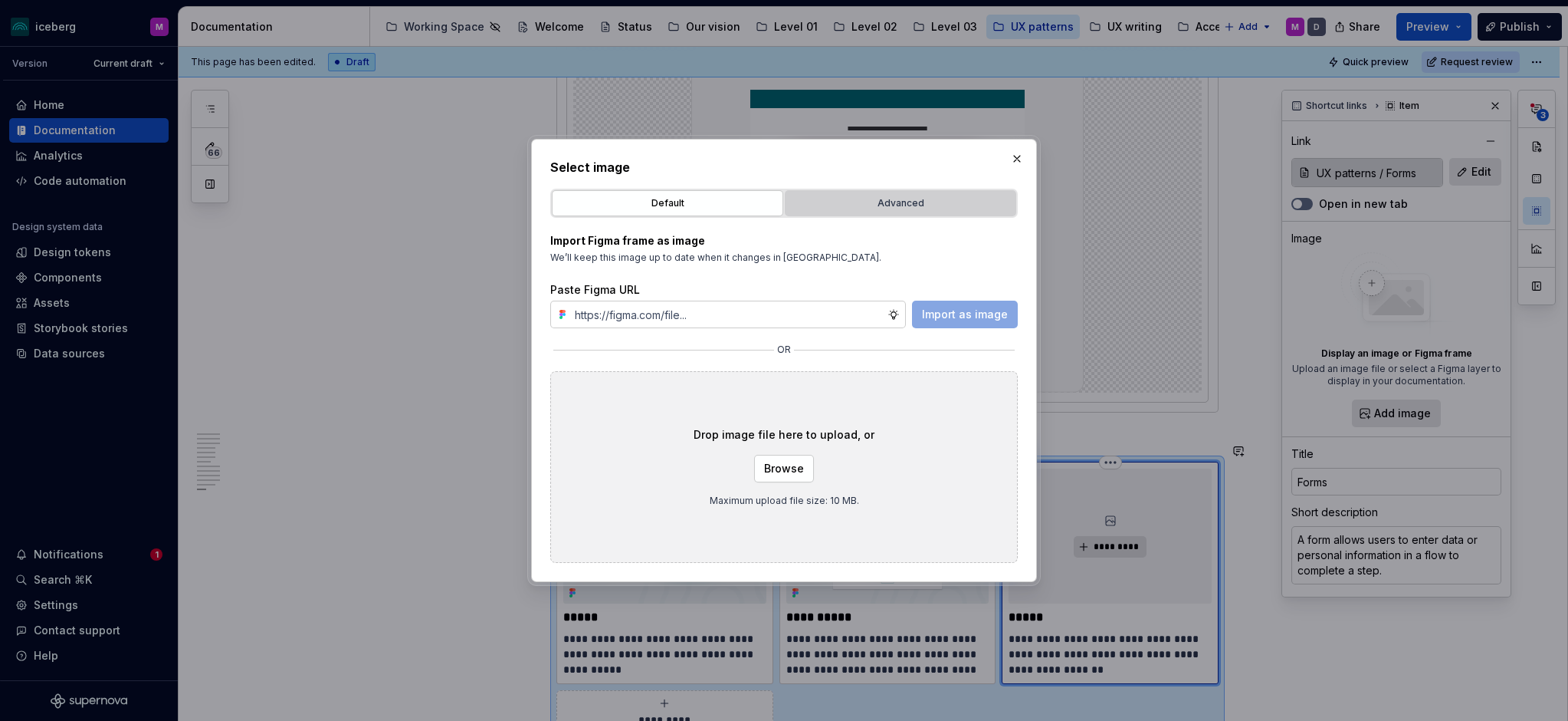
click at [842, 209] on div "Advanced" at bounding box center [900, 203] width 220 height 15
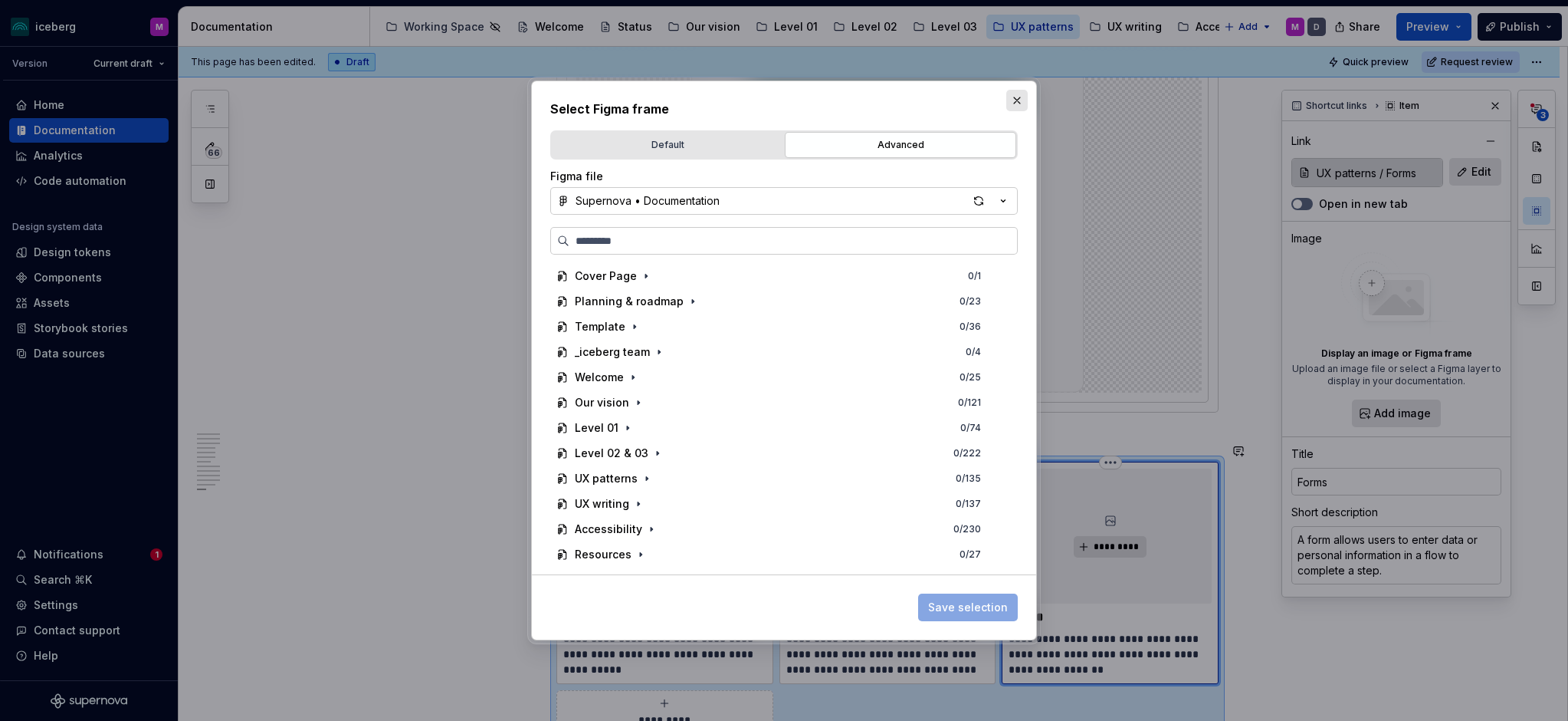
click at [1015, 102] on button "button" at bounding box center [1017, 101] width 21 height 21
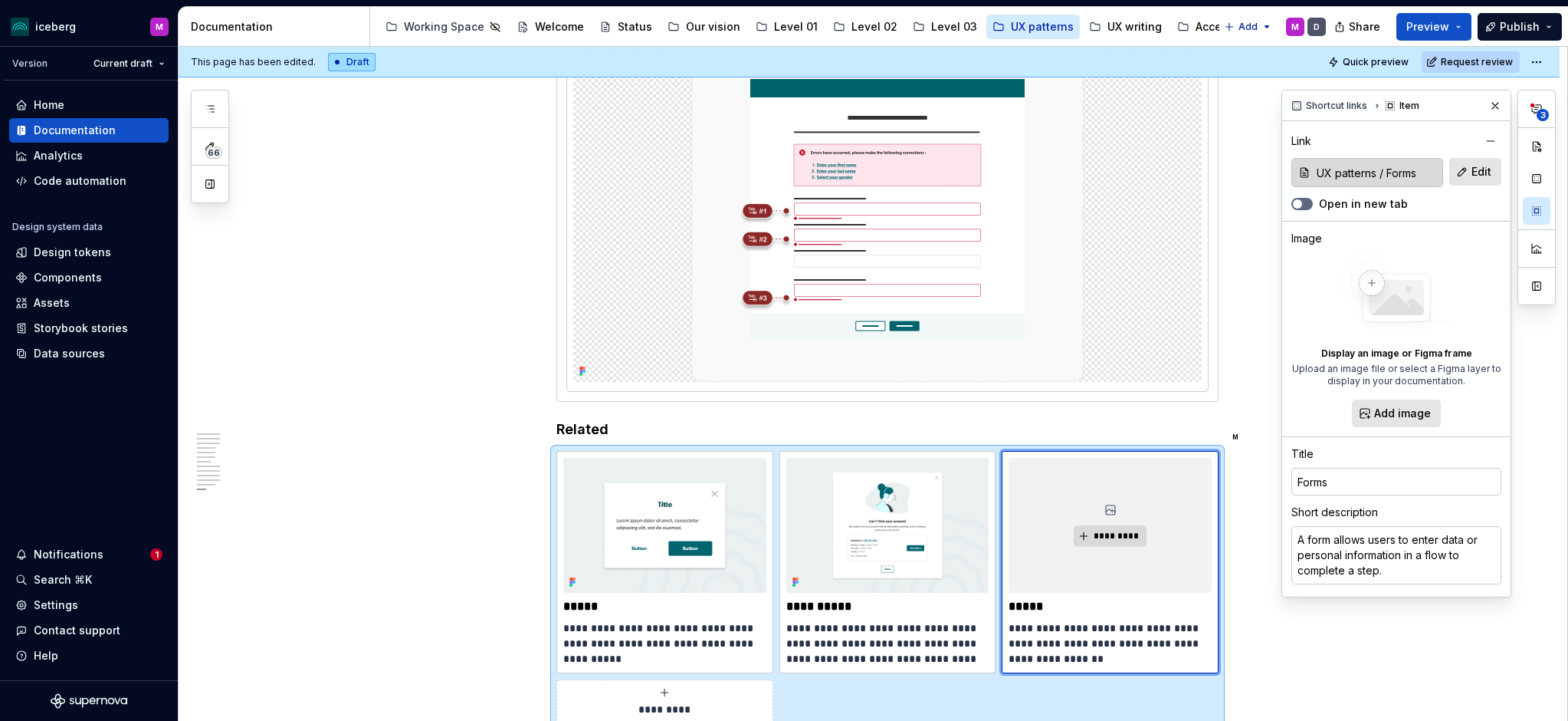
scroll to position [4349, 0]
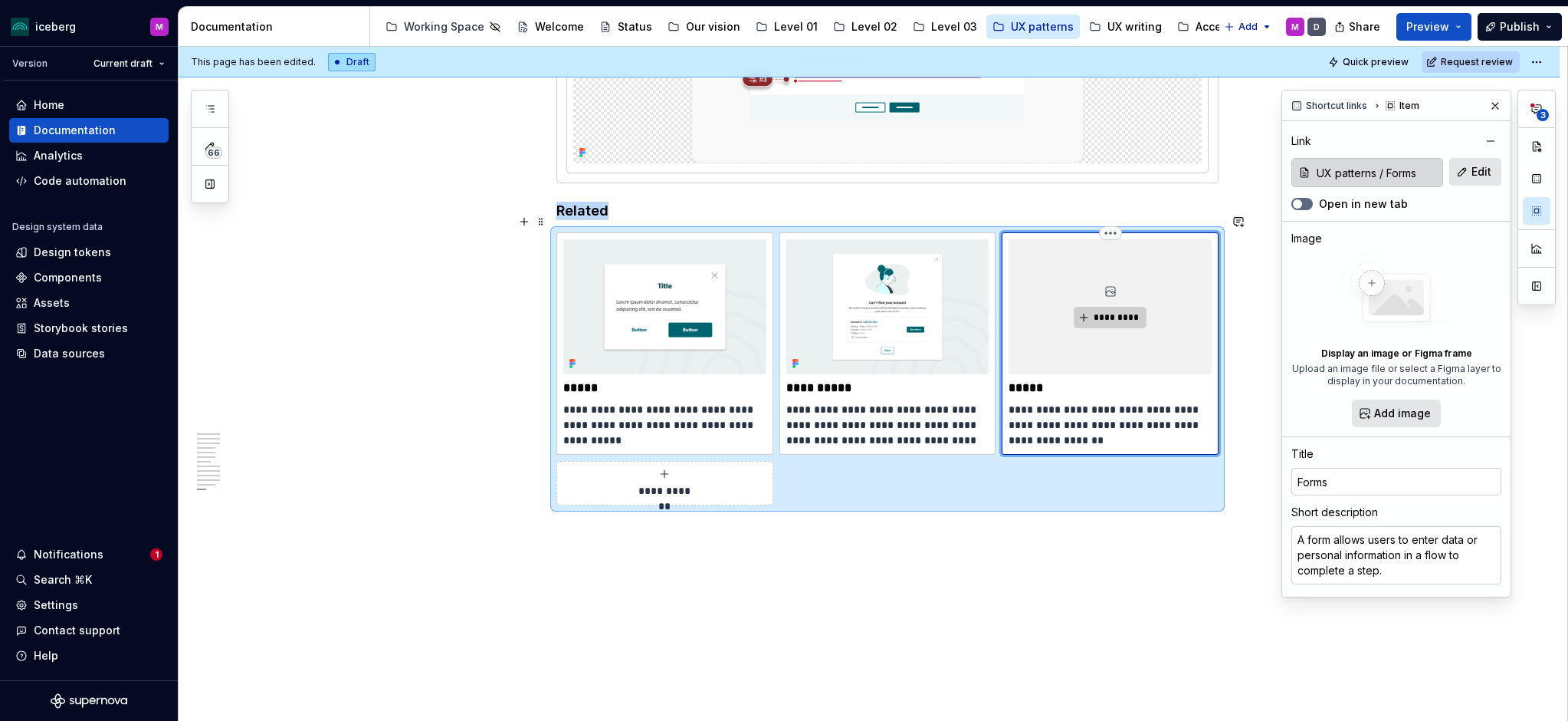
click at [1114, 312] on span "*********" at bounding box center [1116, 317] width 47 height 12
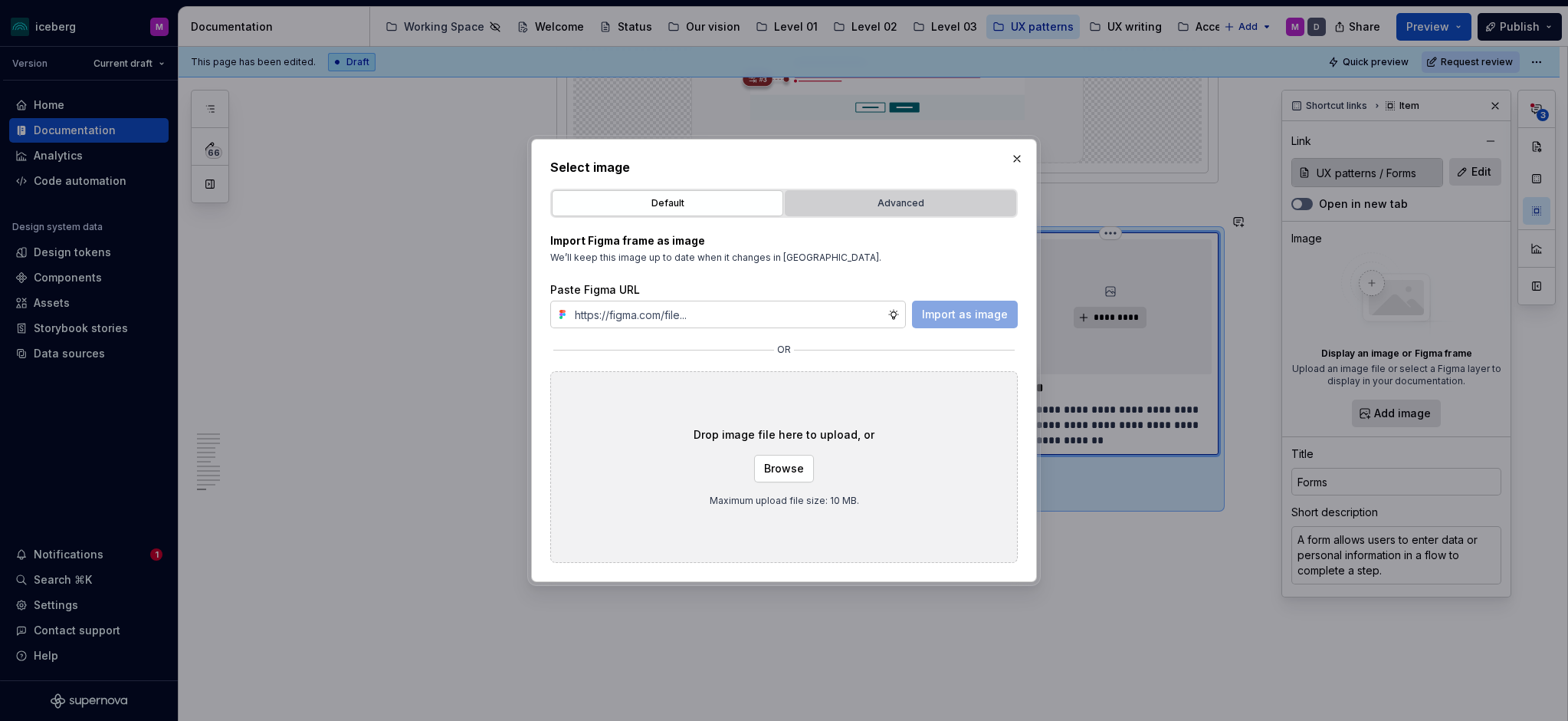
click at [878, 198] on div "Advanced" at bounding box center [900, 203] width 220 height 15
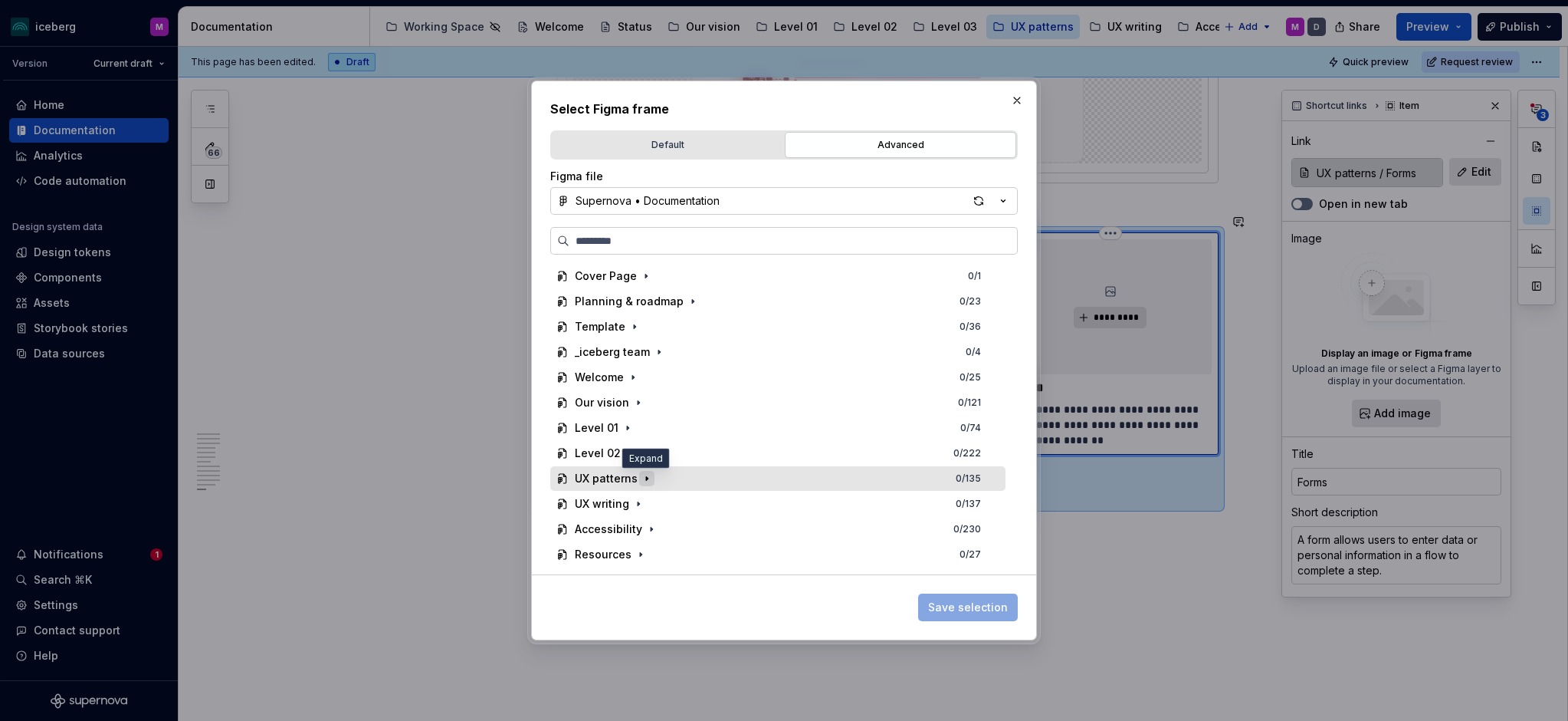
click at [648, 482] on icon "button" at bounding box center [647, 478] width 12 height 12
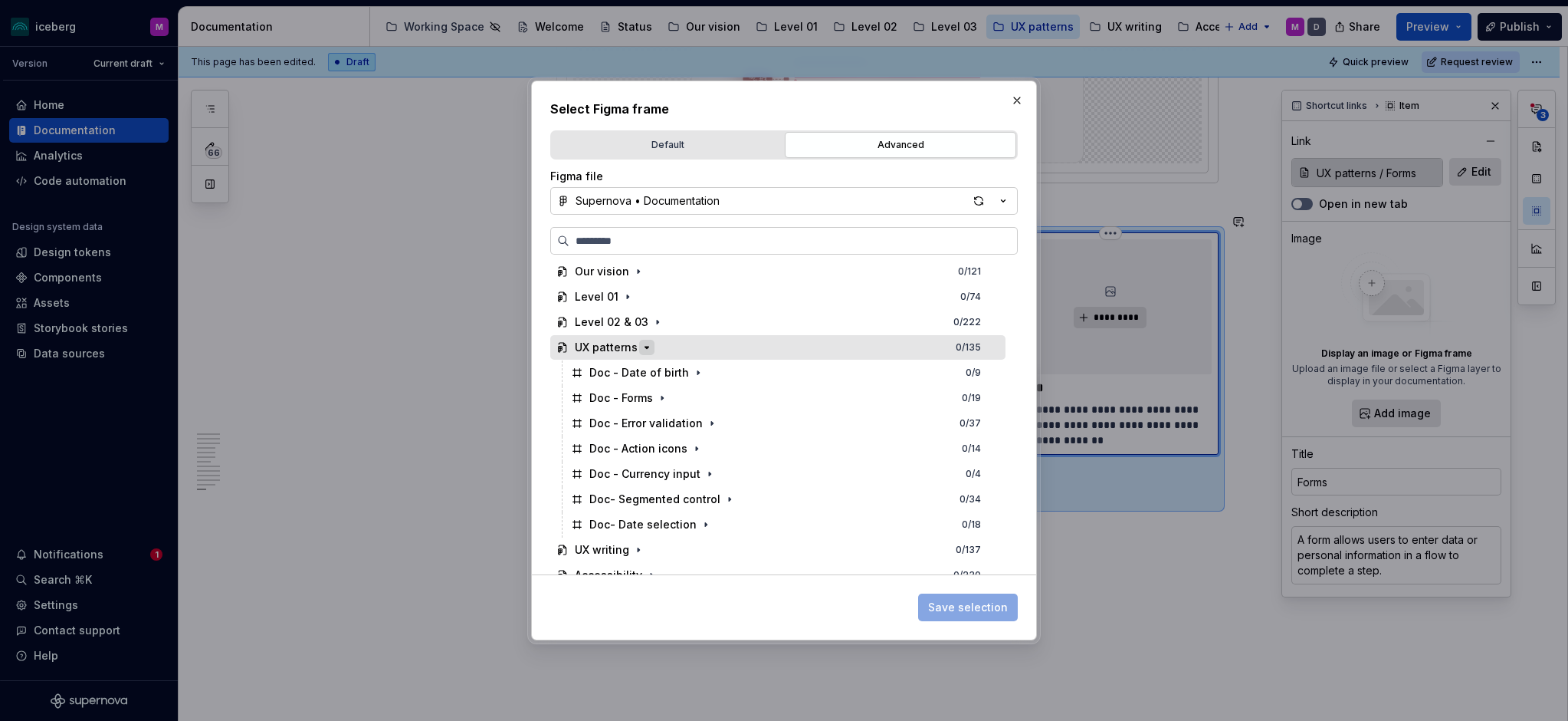
scroll to position [171, 0]
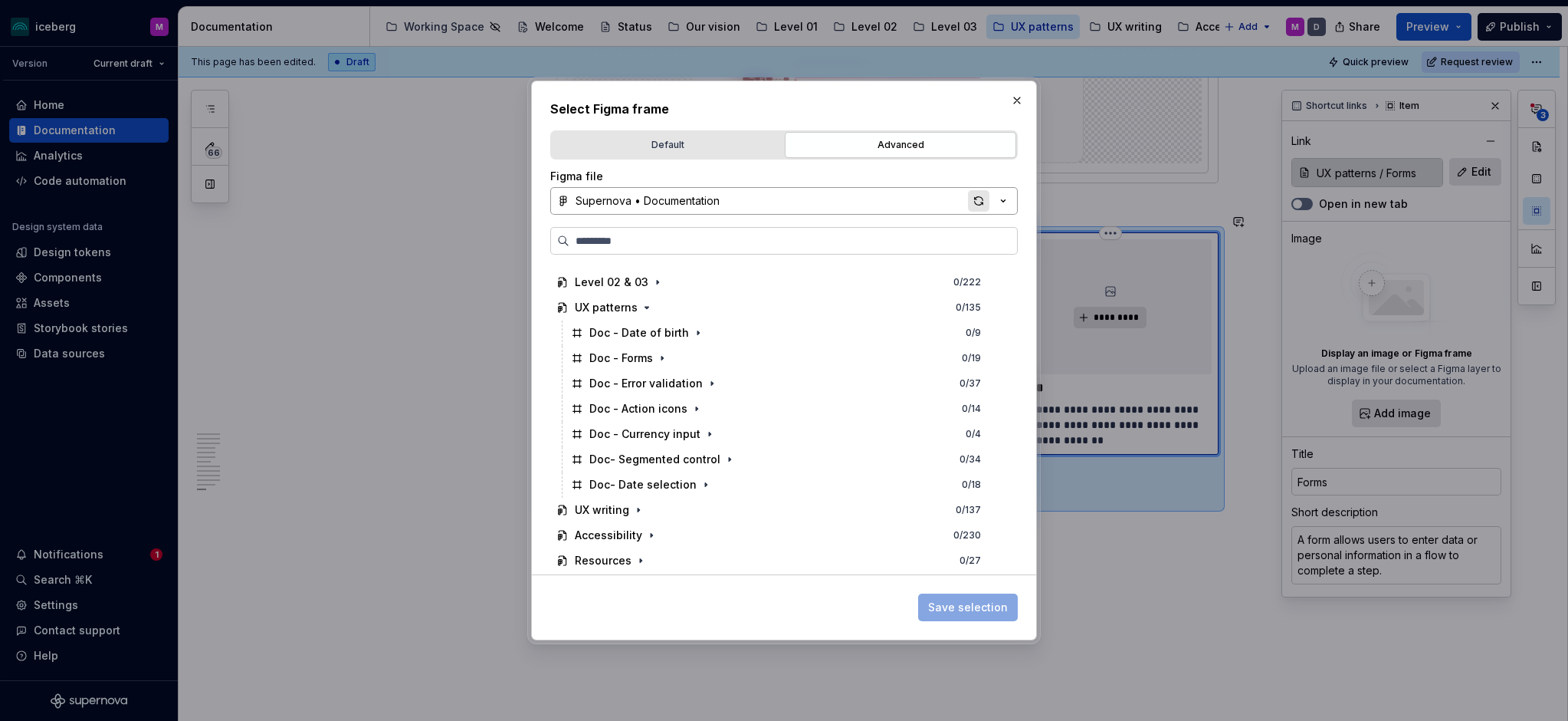
click at [981, 201] on div "button" at bounding box center [979, 200] width 21 height 21
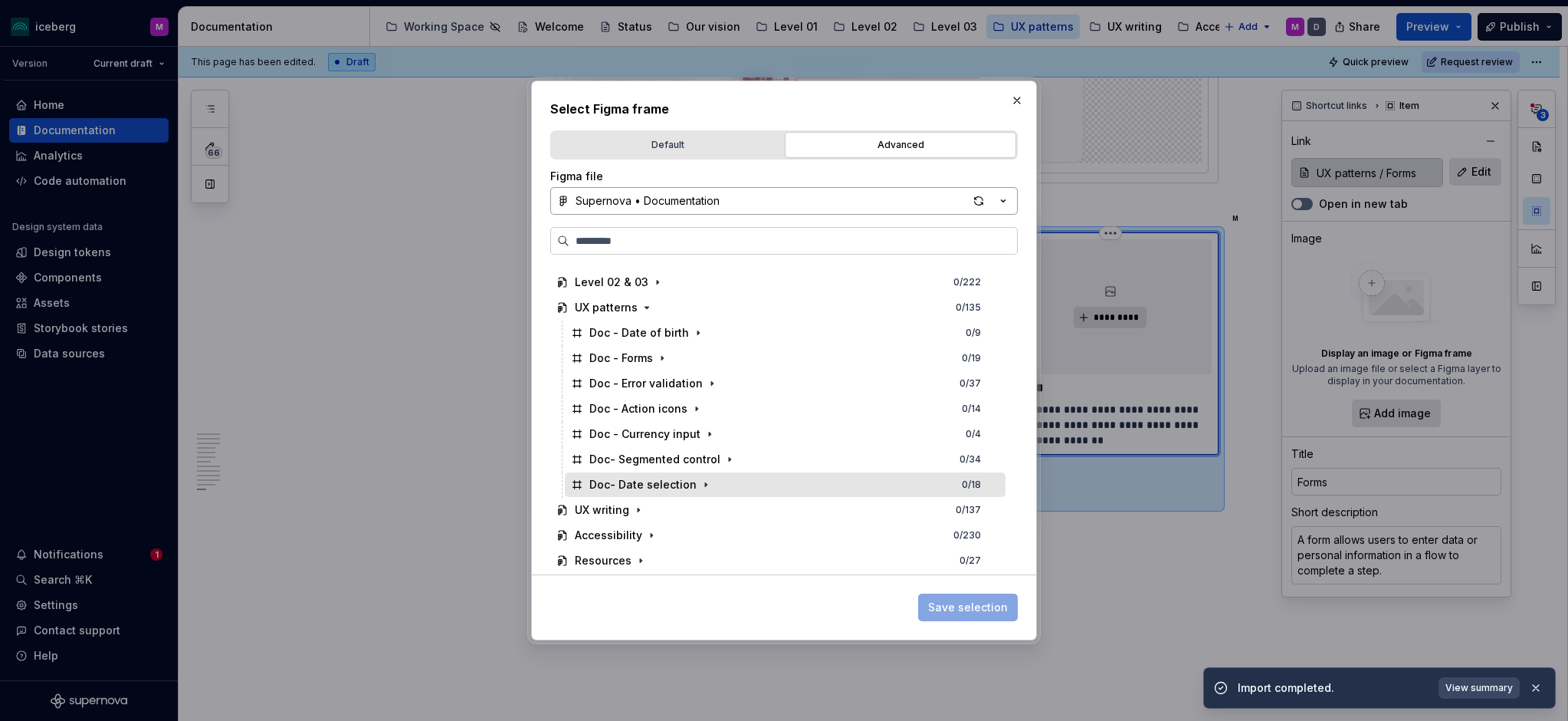
scroll to position [171, 0]
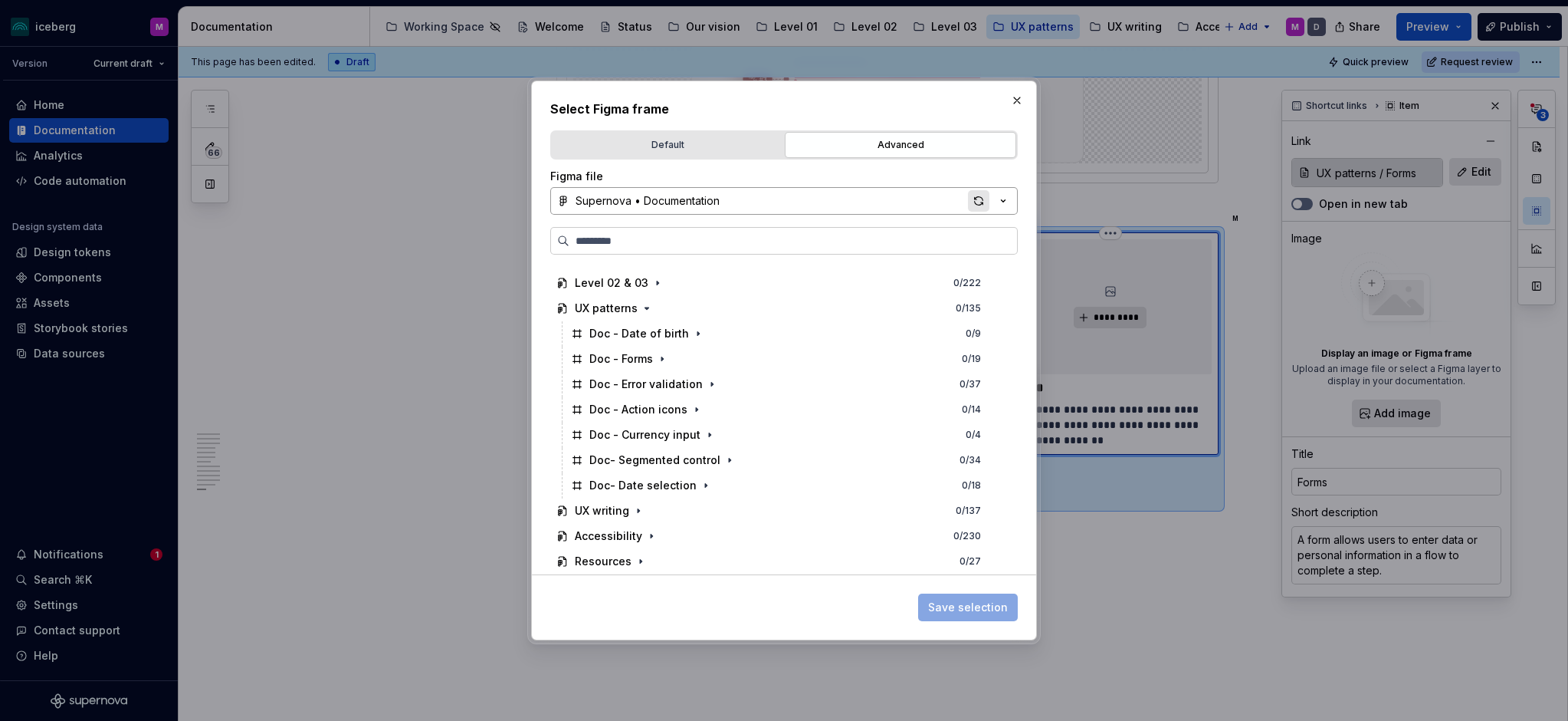
click at [980, 202] on div "button" at bounding box center [979, 200] width 21 height 21
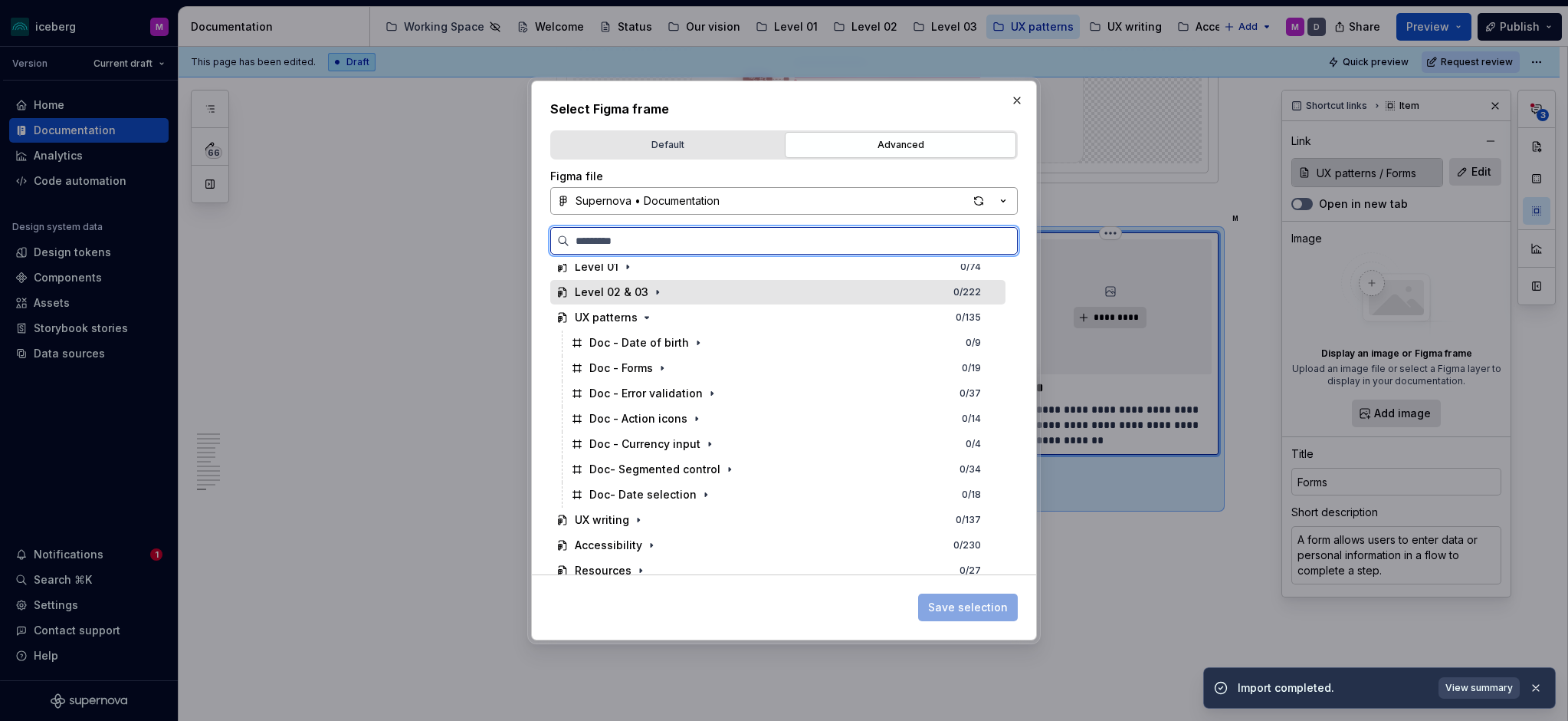
scroll to position [171, 0]
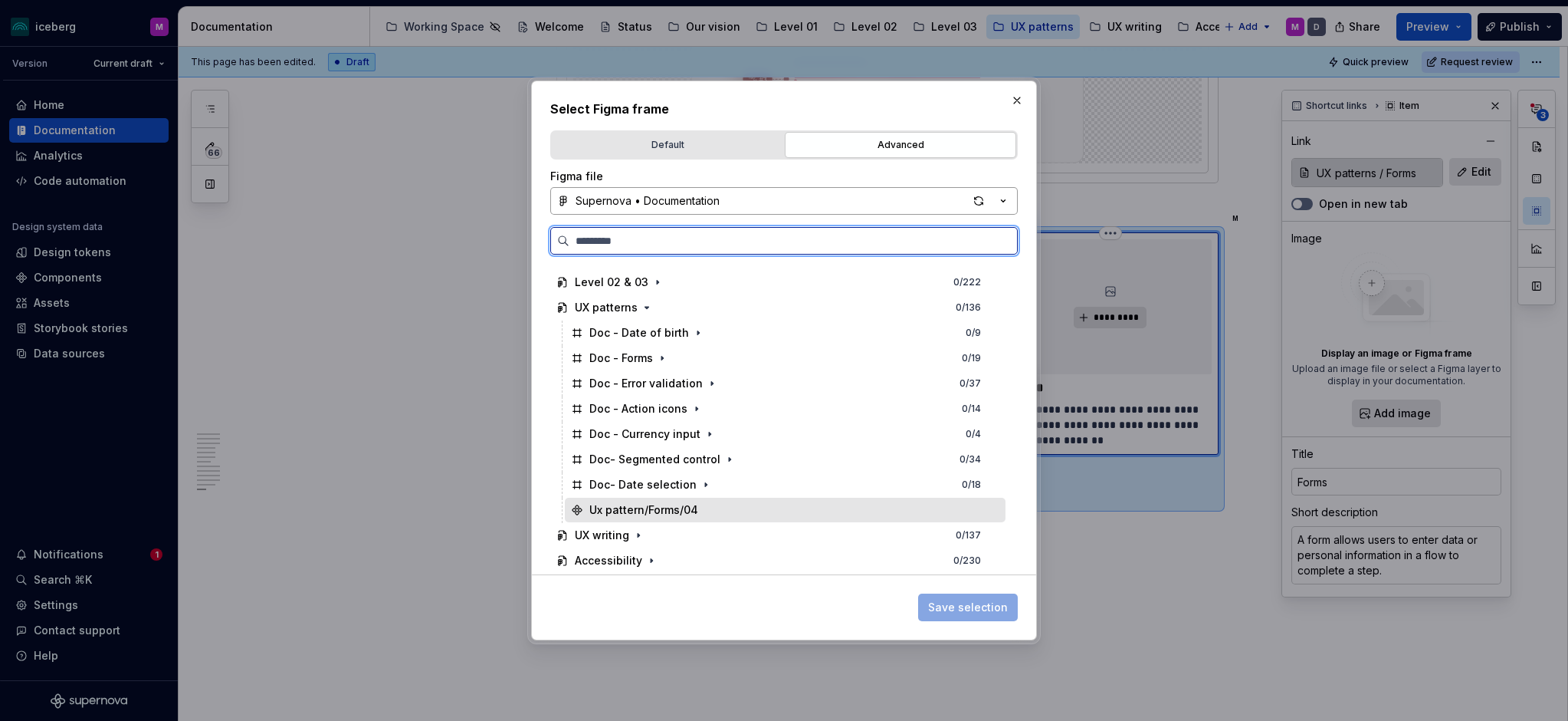
click at [663, 511] on div "Ux pattern/Forms/04" at bounding box center [644, 510] width 109 height 15
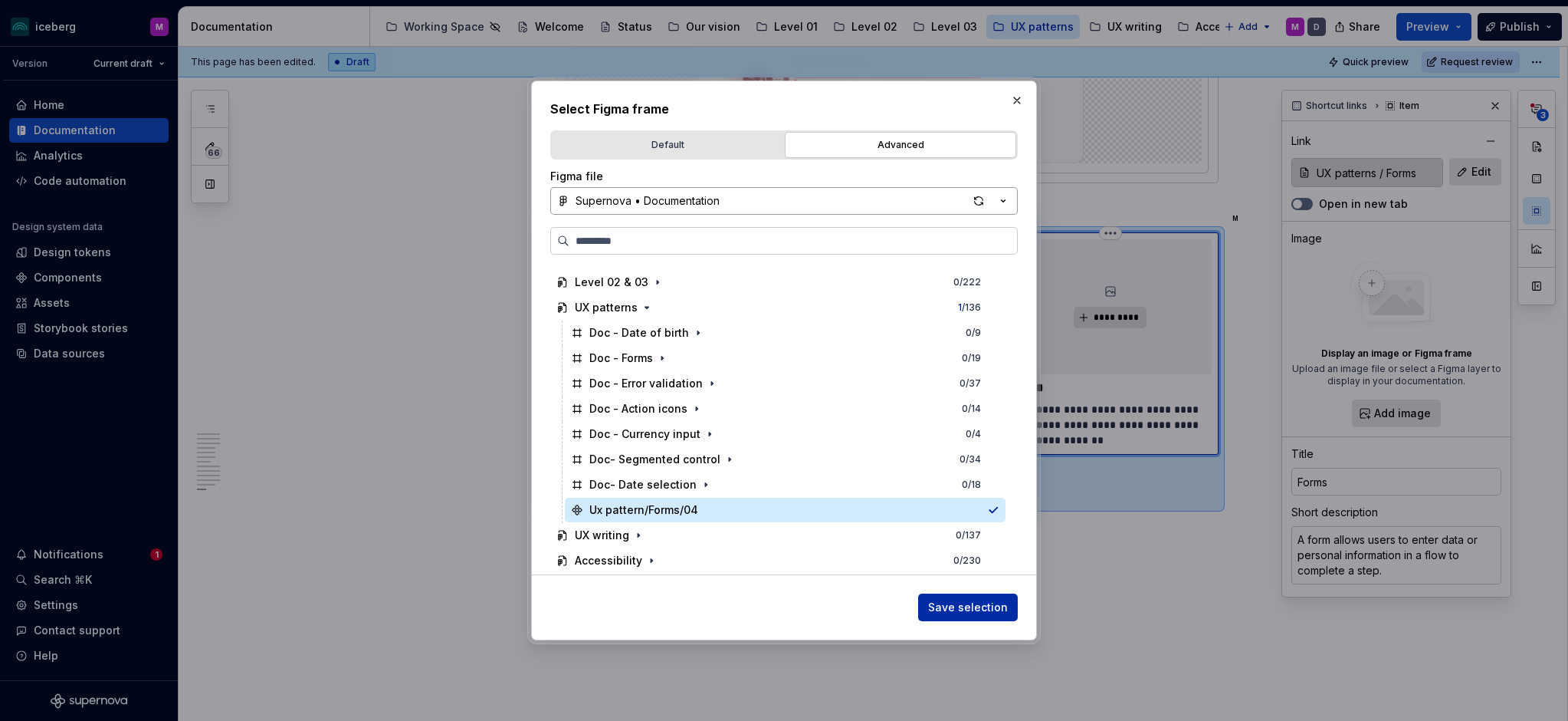
click at [947, 610] on span "Save selection" at bounding box center [967, 607] width 80 height 15
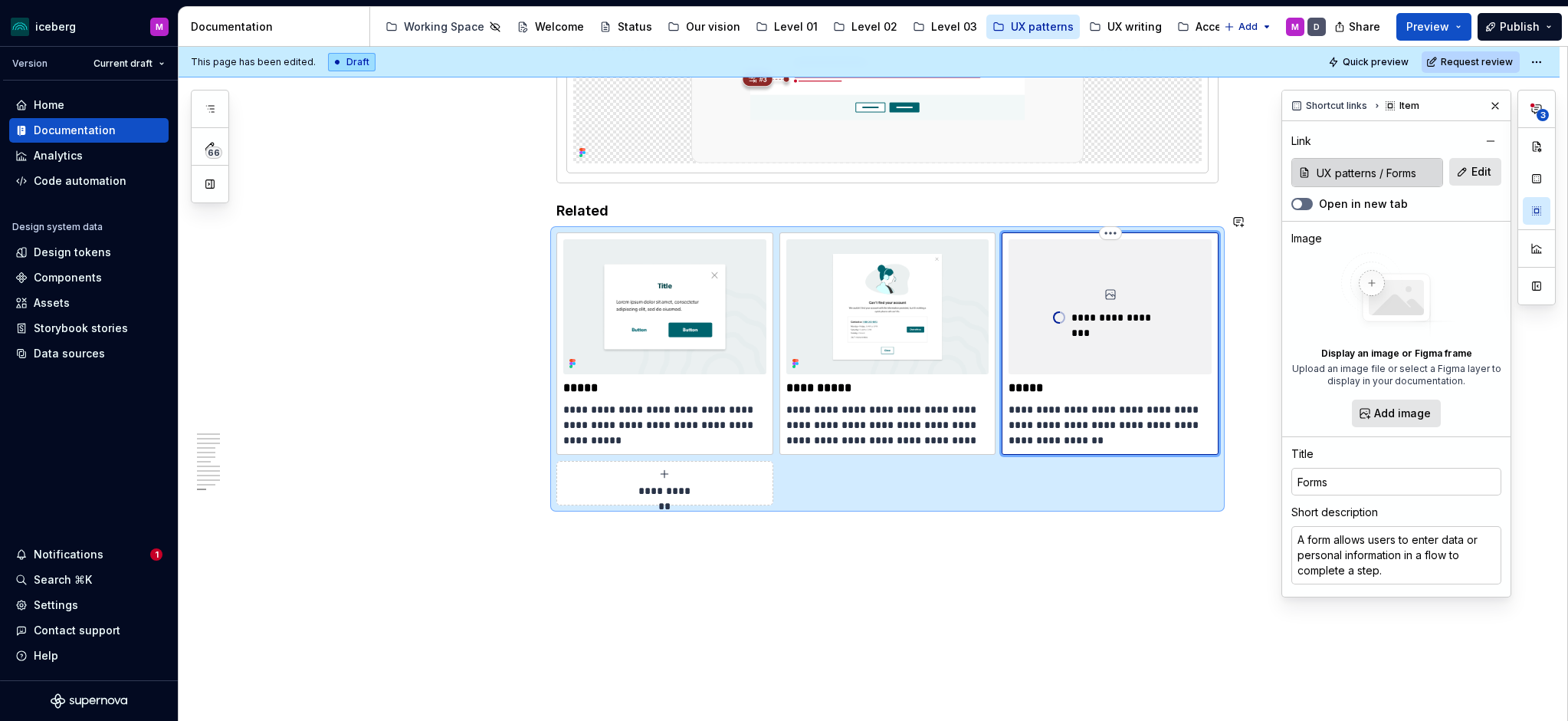
type textarea "*"
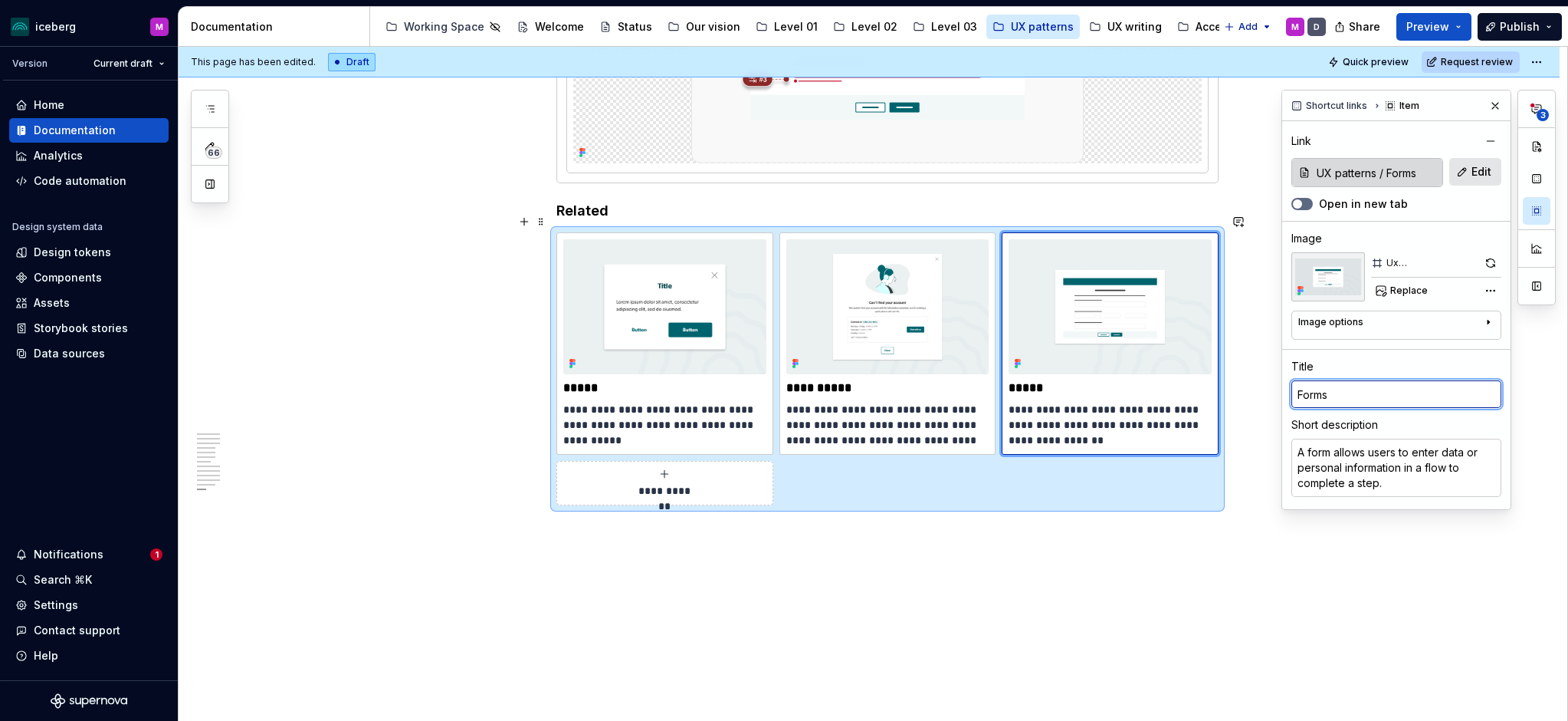
click at [1395, 395] on input "Forms" at bounding box center [1396, 394] width 210 height 28
type input "Forms"
type textarea "*"
type input "Forms -"
type textarea "*"
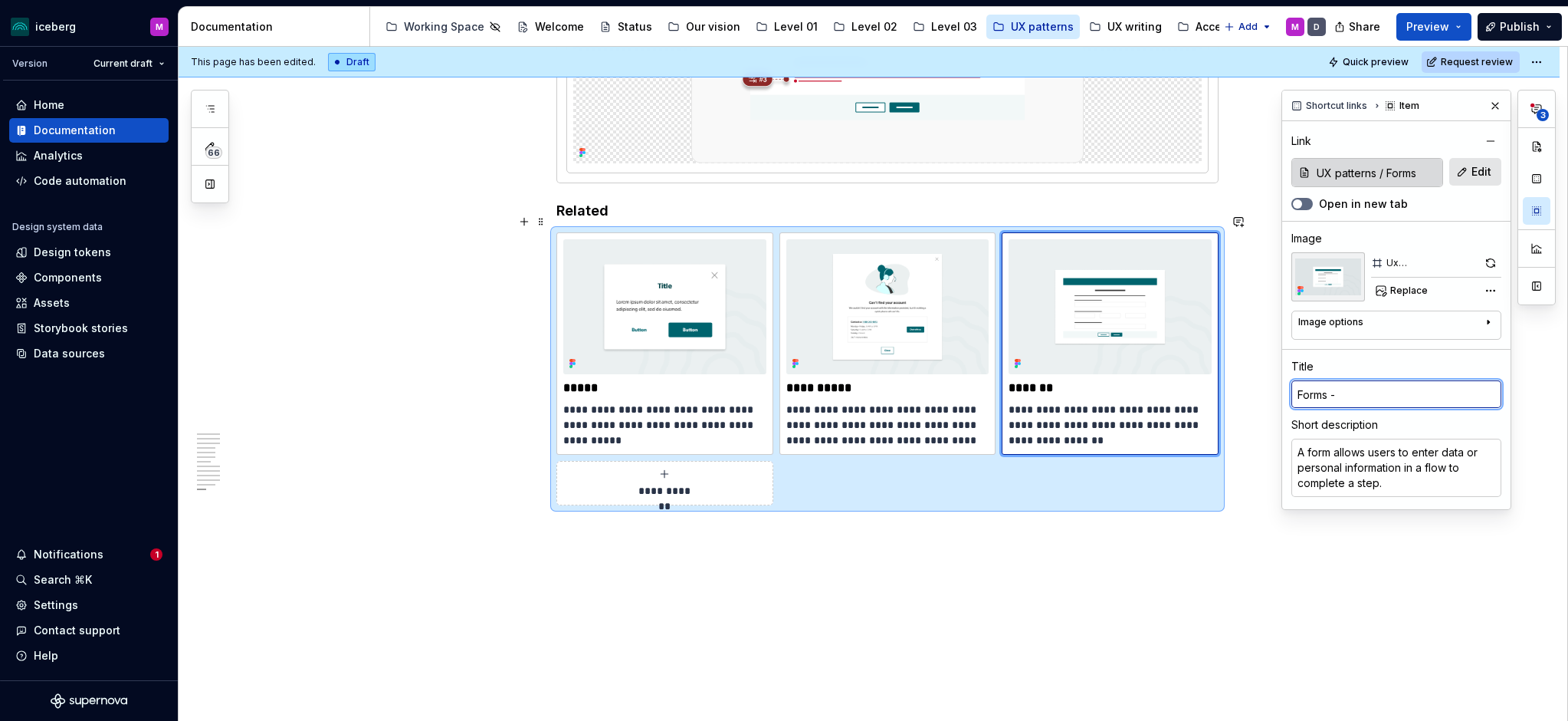
type input "Forms"
type textarea "*"
type input "Forms"
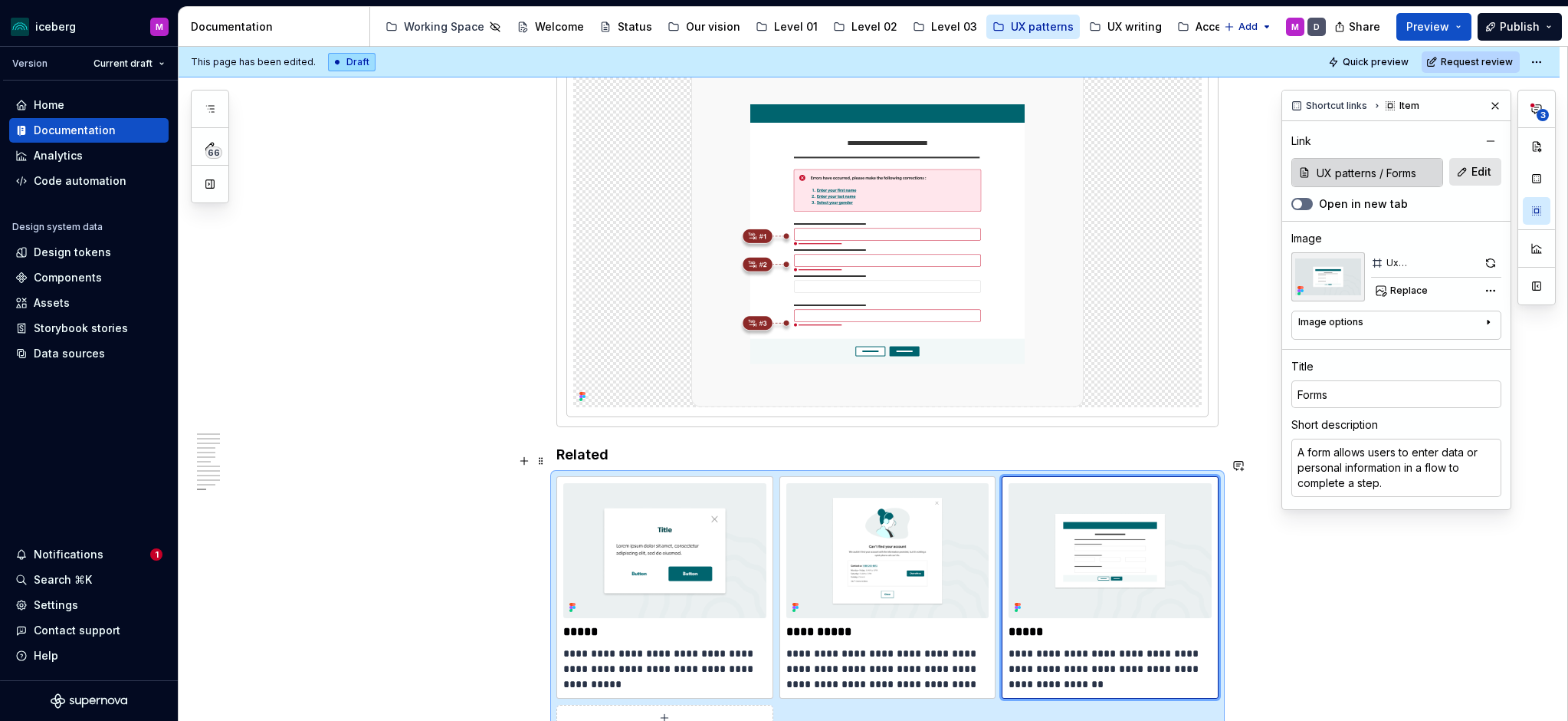
scroll to position [4114, 0]
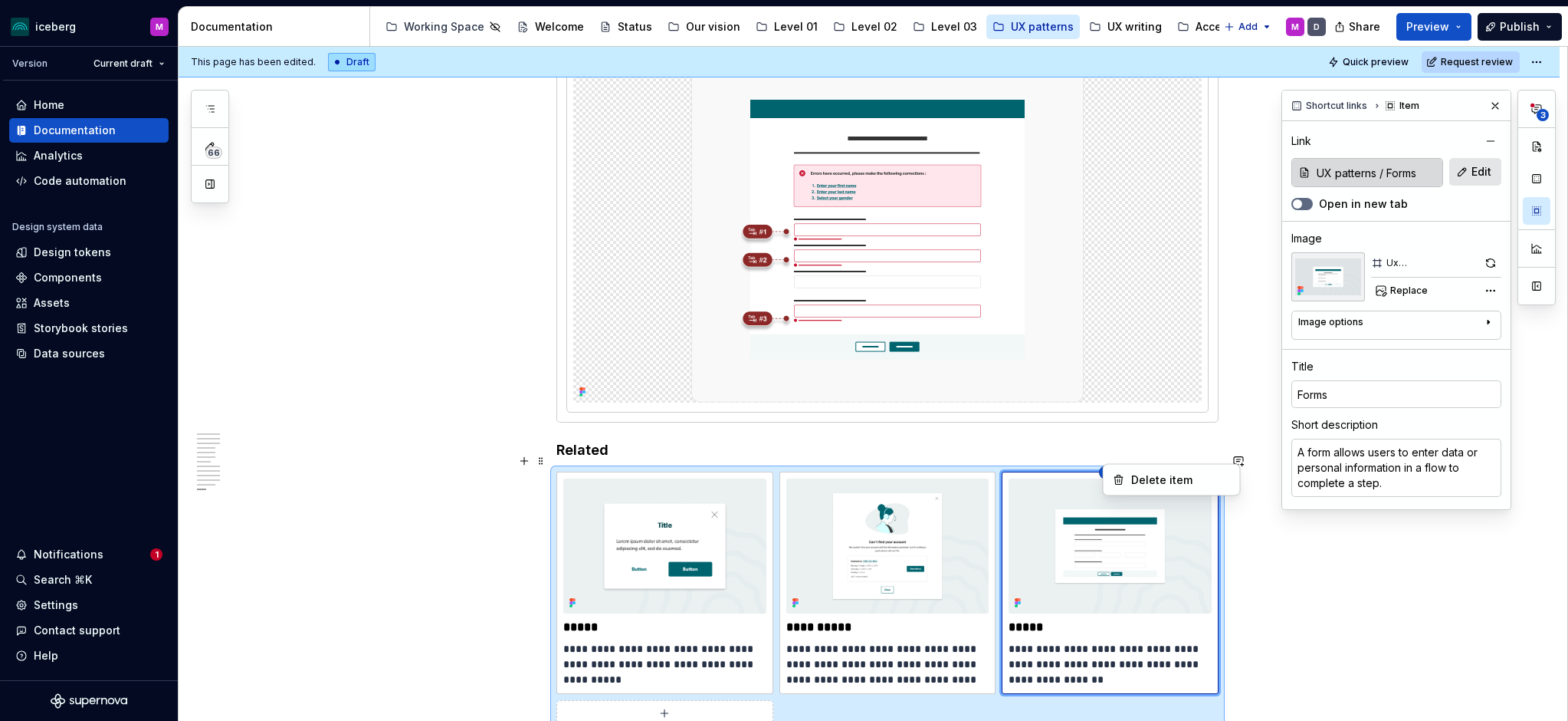
click at [1112, 456] on html "iceberg M Version Current draft Home Documentation Analytics Code automation De…" at bounding box center [784, 360] width 1568 height 721
click at [1068, 552] on html "iceberg M Version Current draft Home Documentation Analytics Code automation De…" at bounding box center [784, 360] width 1568 height 721
click at [421, 399] on div "**********" at bounding box center [872, 384] width 1389 height 675
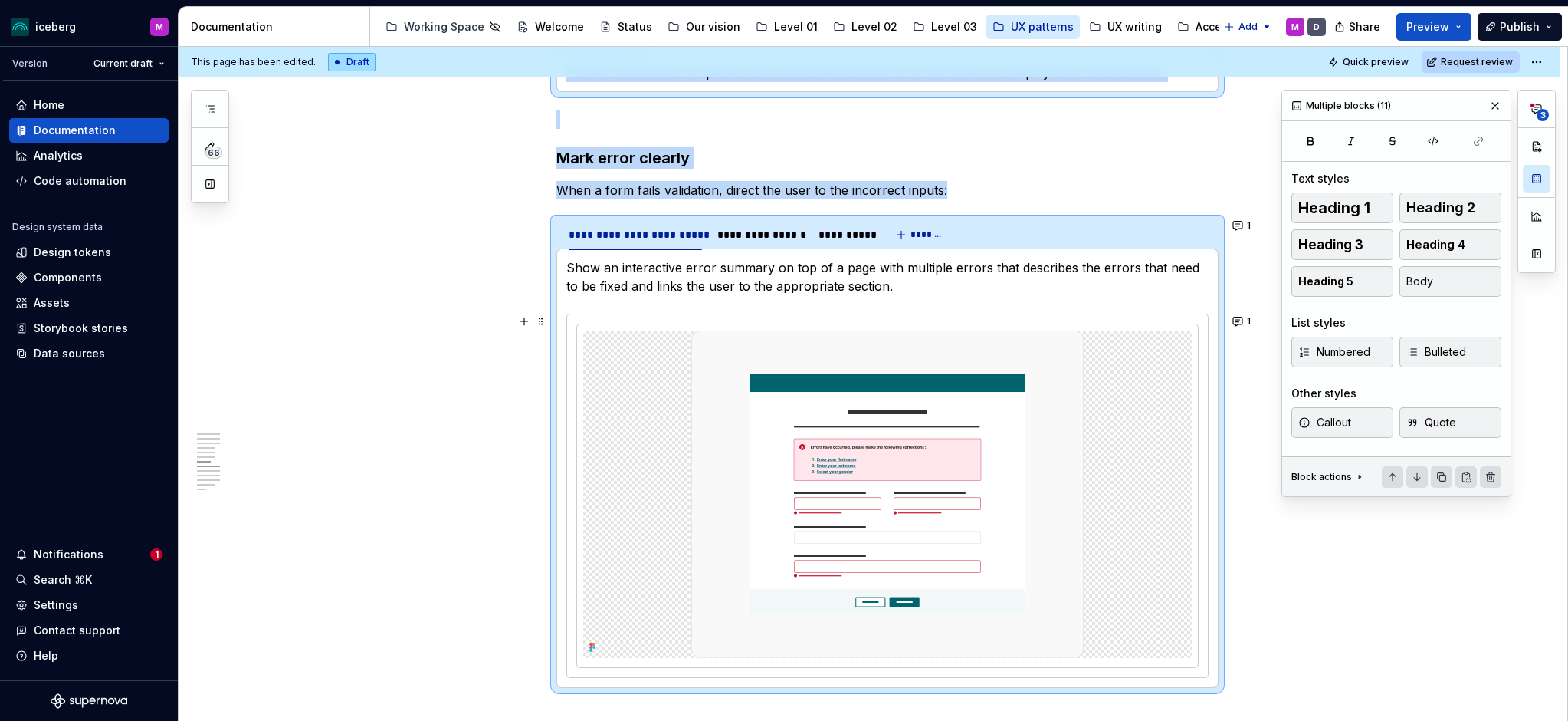
scroll to position [1849, 0]
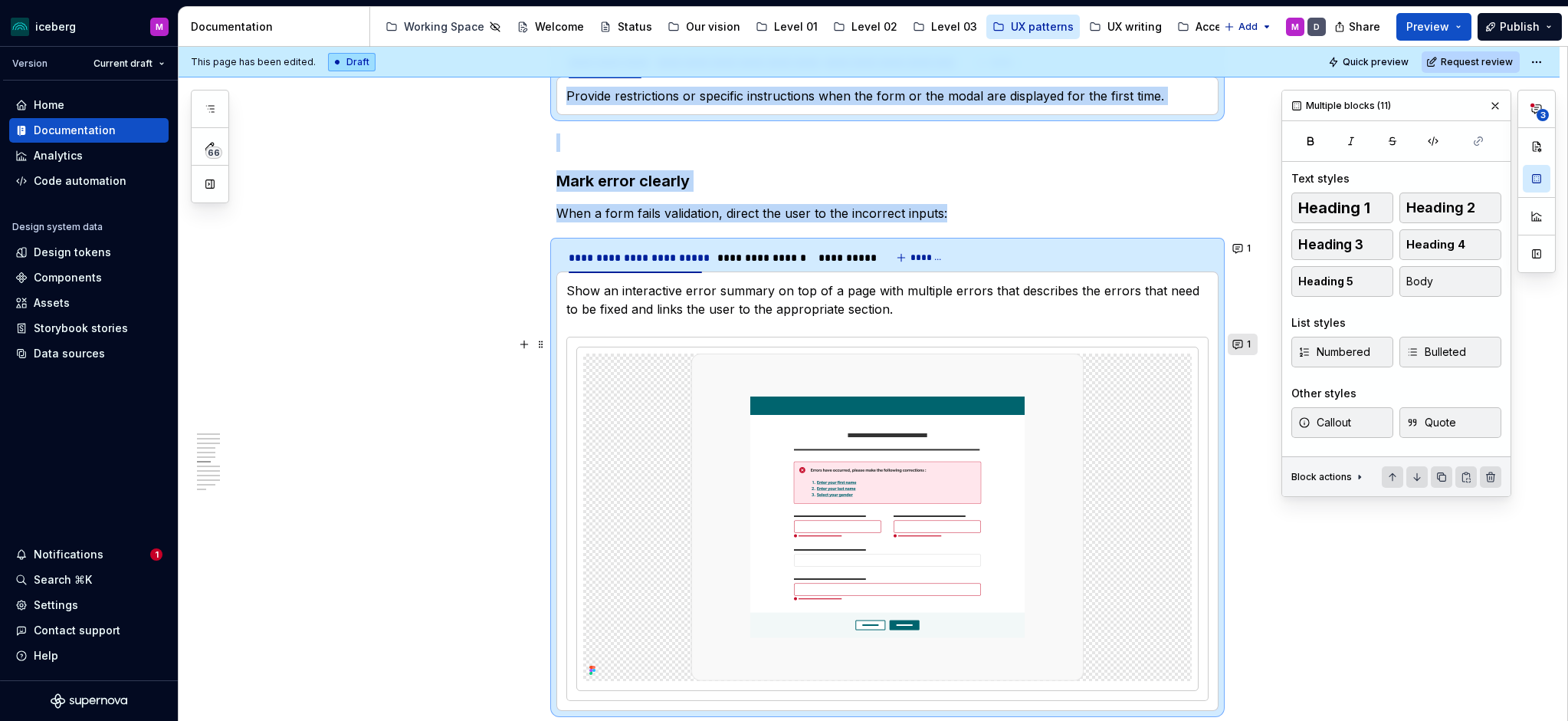
click at [1234, 338] on button "1" at bounding box center [1242, 344] width 30 height 21
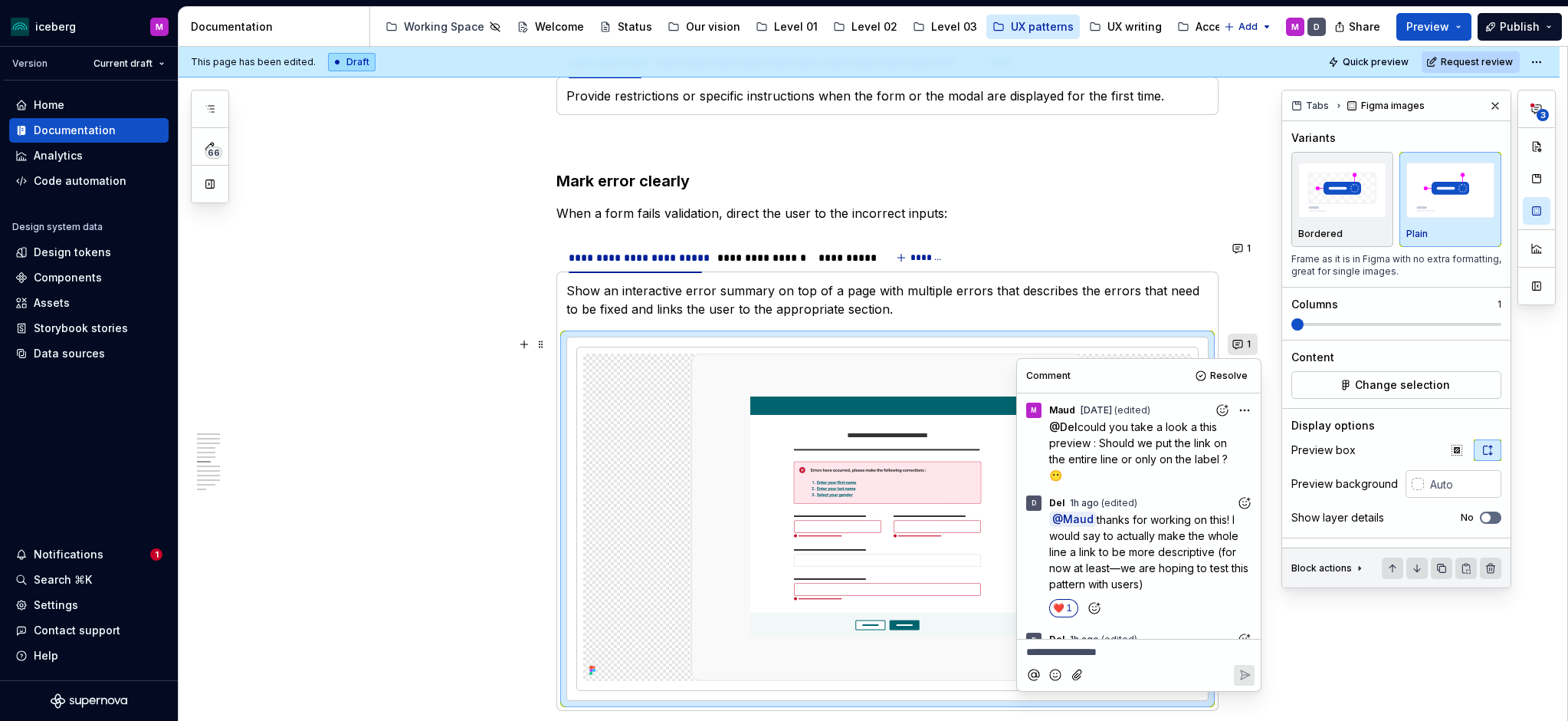
scroll to position [76, 0]
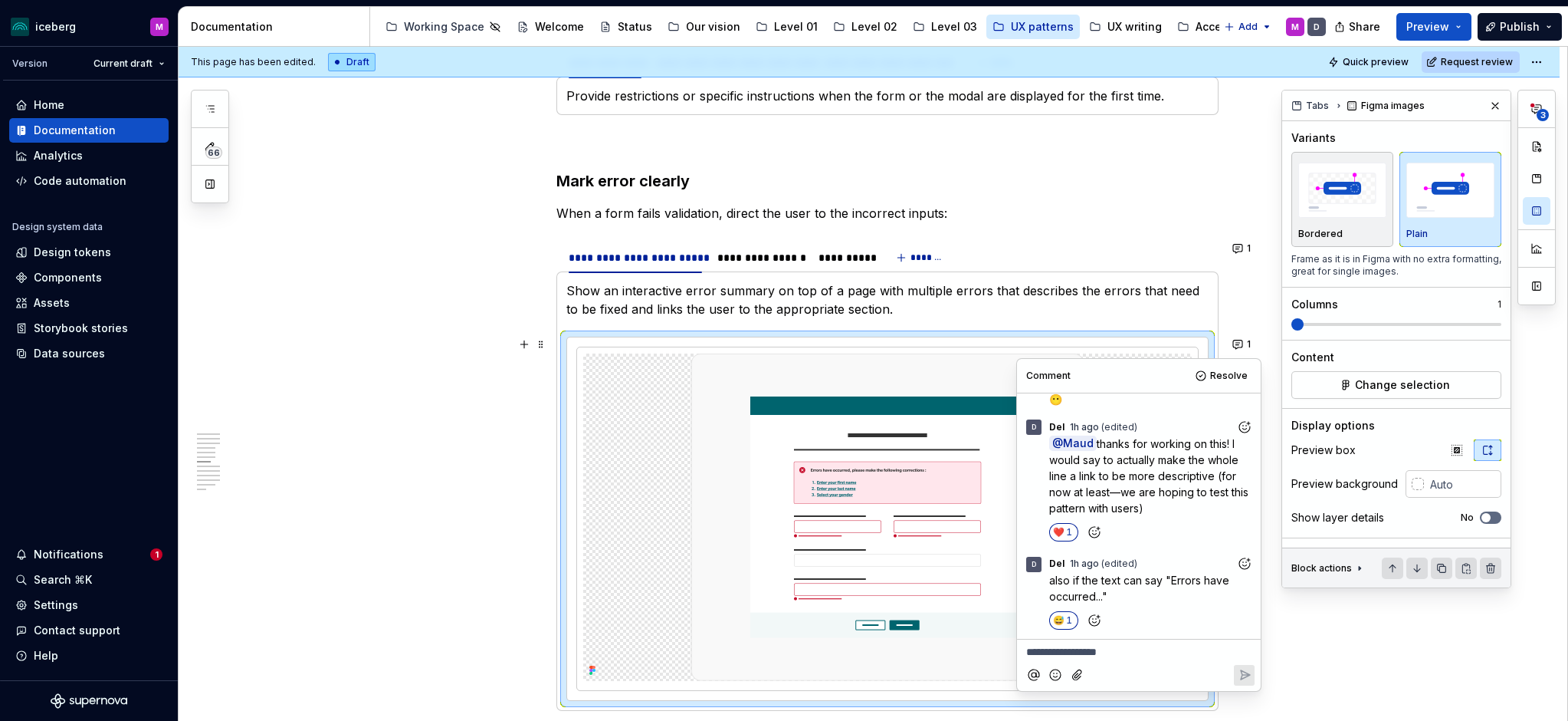
type textarea "*"
click at [1097, 653] on p "**********" at bounding box center [1139, 652] width 225 height 16
click at [1241, 674] on icon "Reply" at bounding box center [1246, 675] width 10 height 10
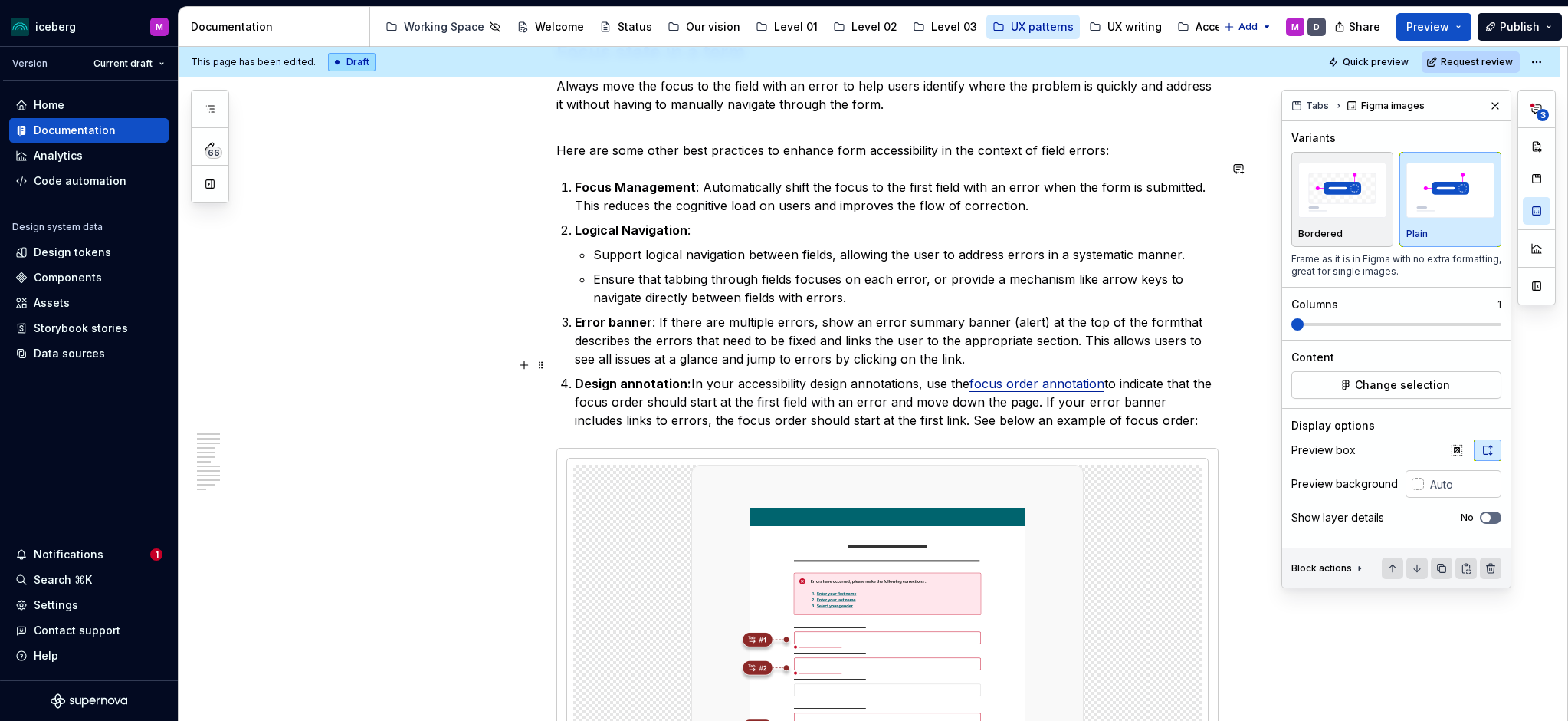
scroll to position [3804, 0]
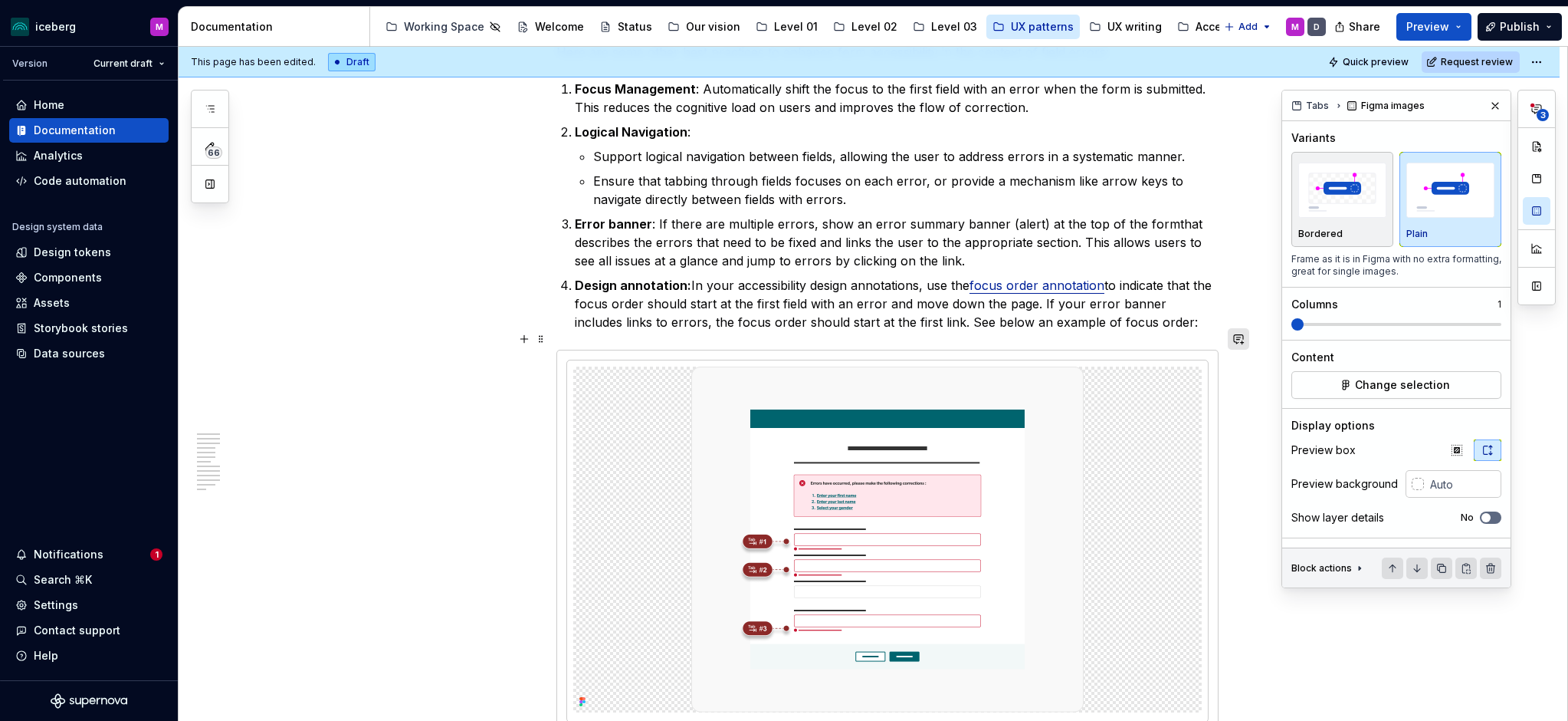
click at [1242, 339] on button "button" at bounding box center [1238, 338] width 21 height 21
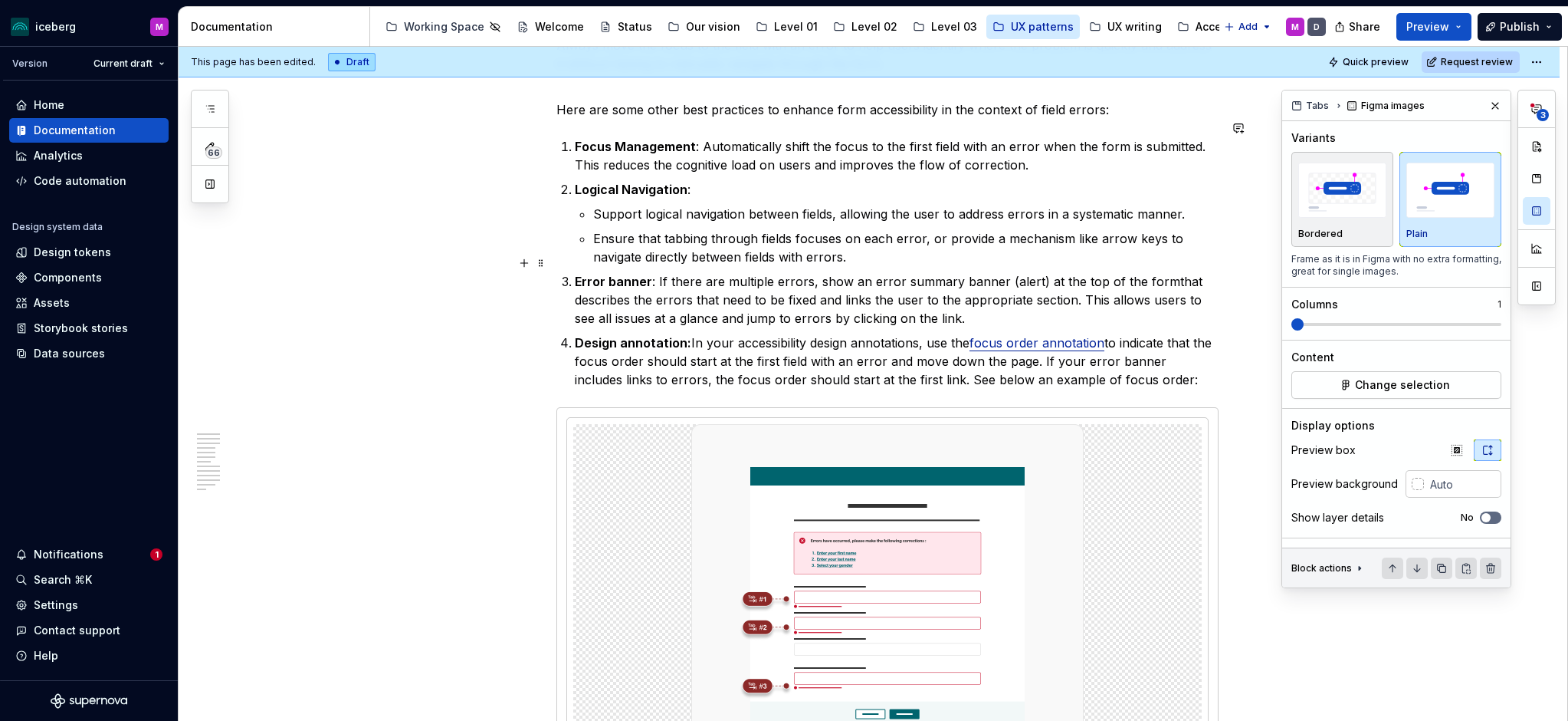
scroll to position [3734, 0]
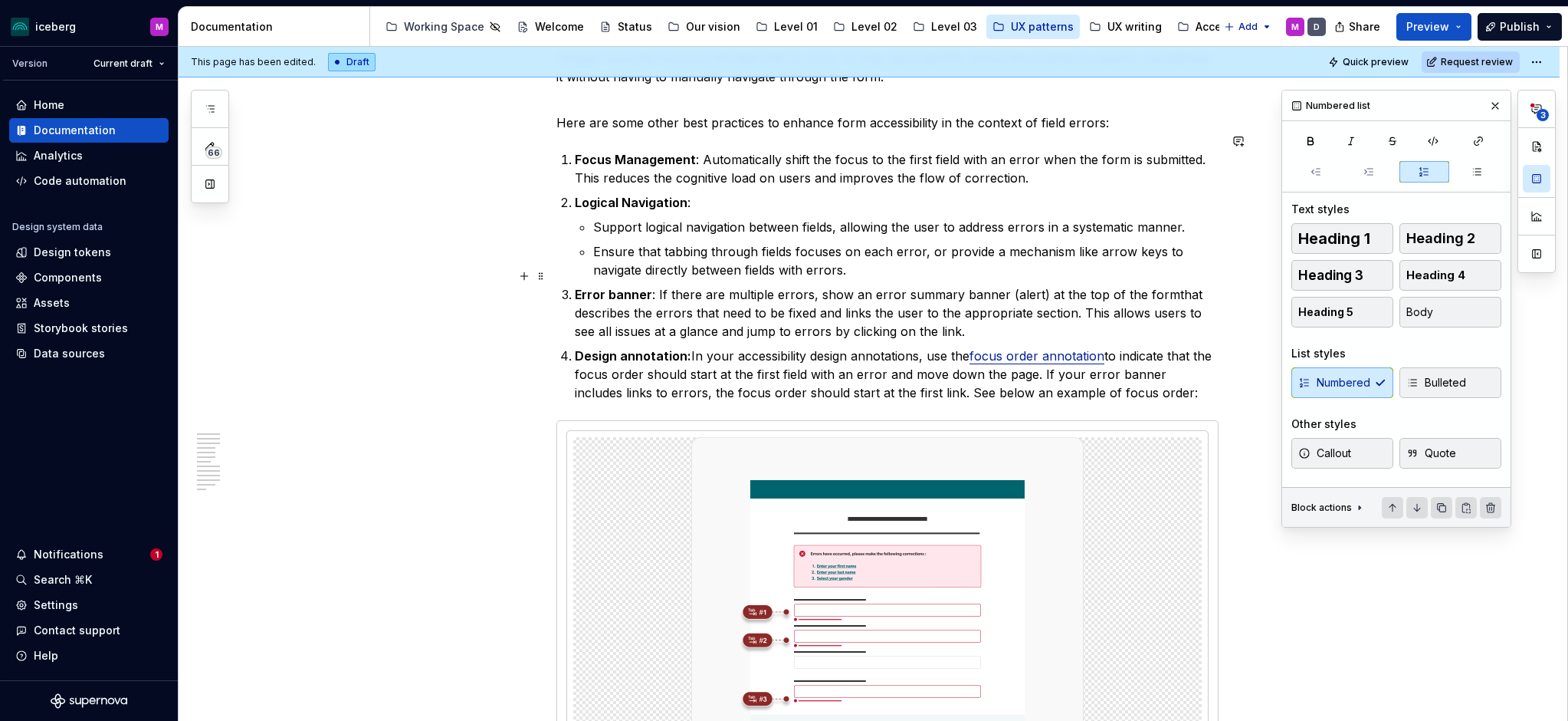
click at [1137, 287] on commenthighlight "Error banner : If there are multiple errors, show an error summary banner (aler…" at bounding box center [878, 294] width 606 height 15
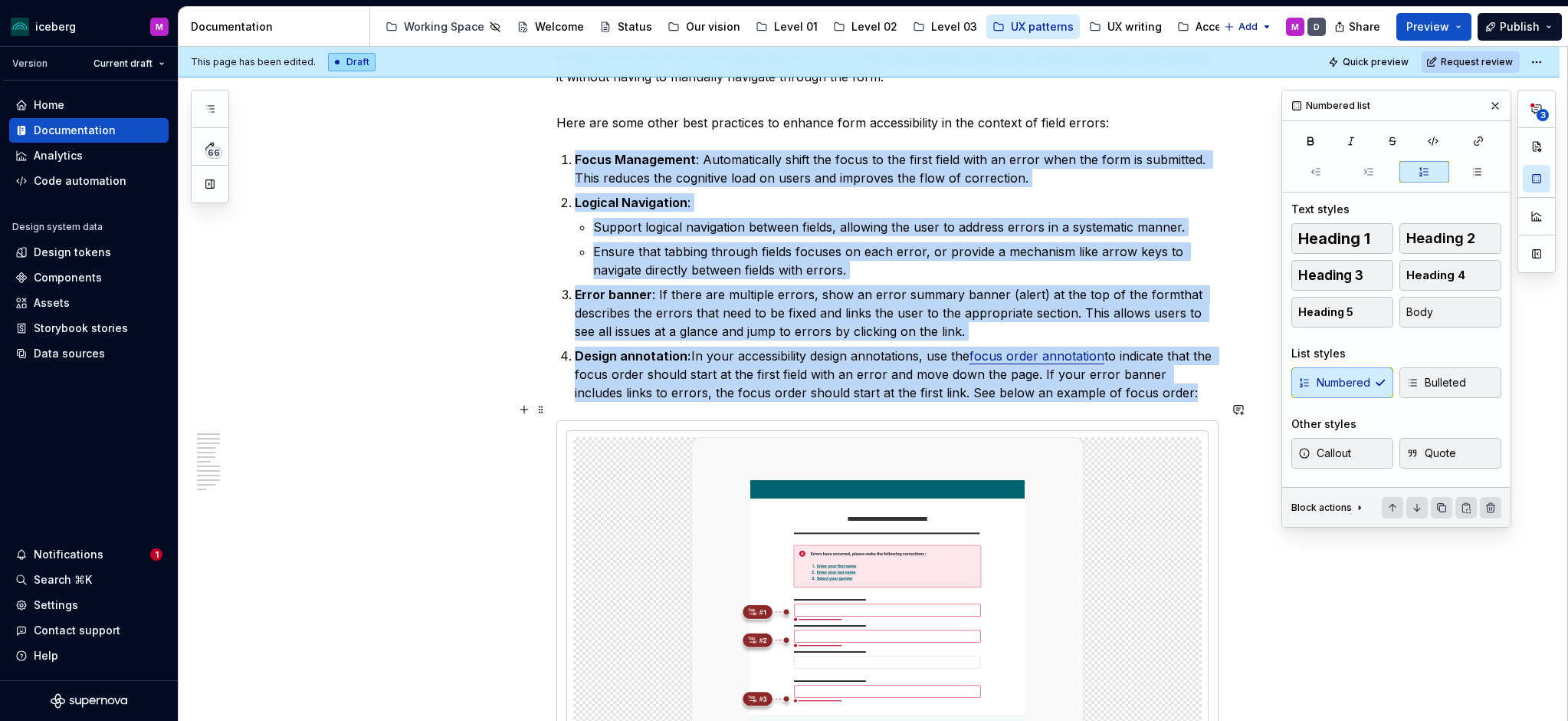
click at [1218, 430] on div at bounding box center [887, 611] width 660 height 381
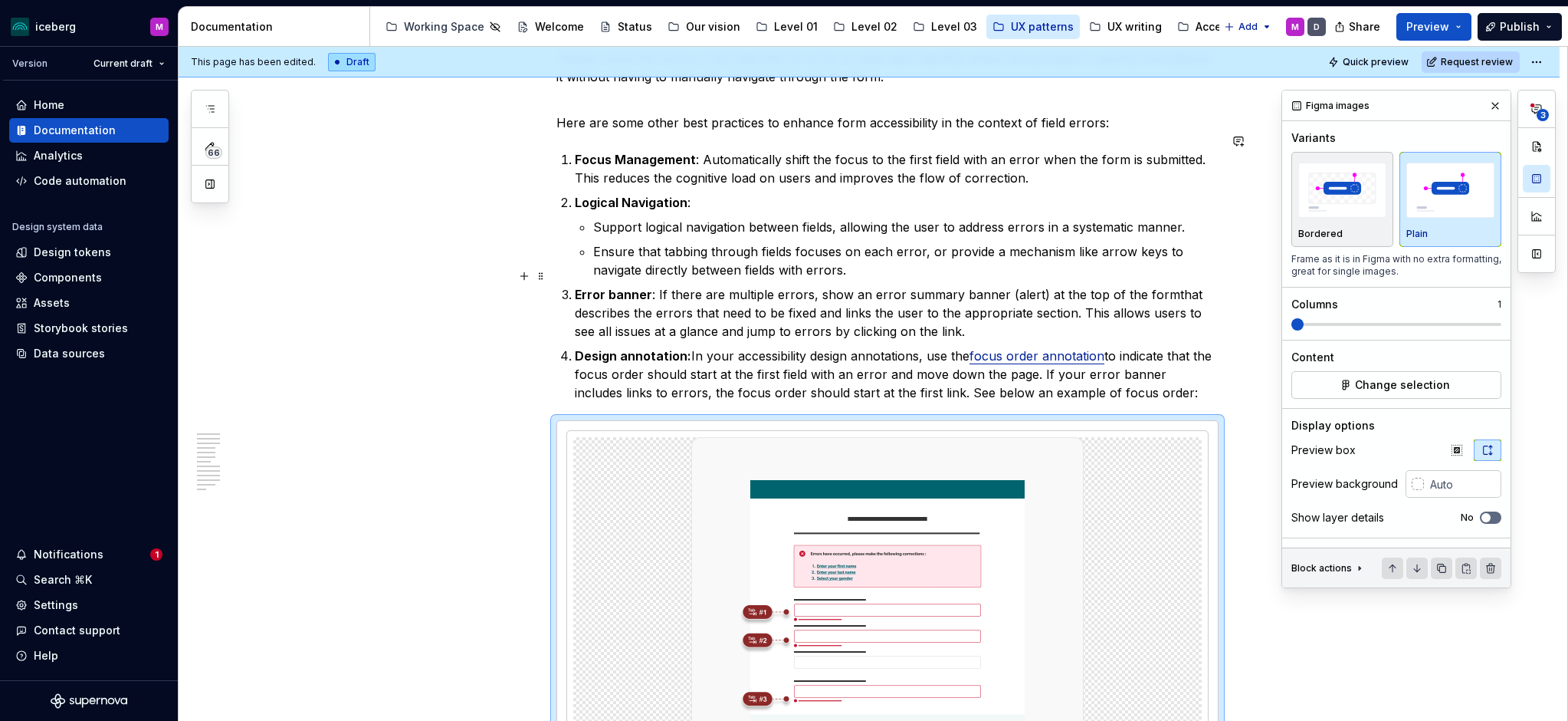
click at [1078, 305] on commenthighlight ". This allows users to see all issues at a glance and jump to errors by clickin…" at bounding box center [890, 321] width 631 height 34
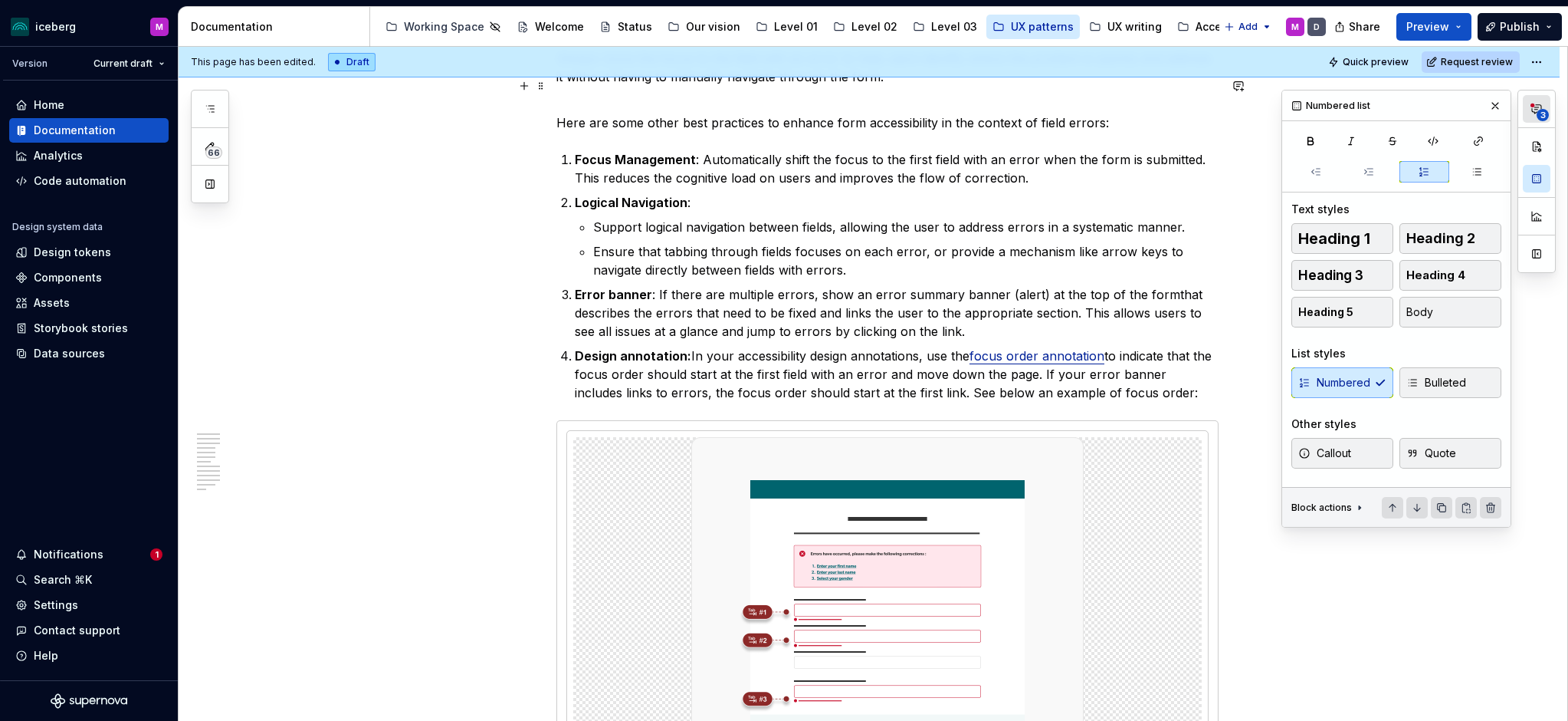
click at [1536, 108] on icon "button" at bounding box center [1536, 108] width 12 height 12
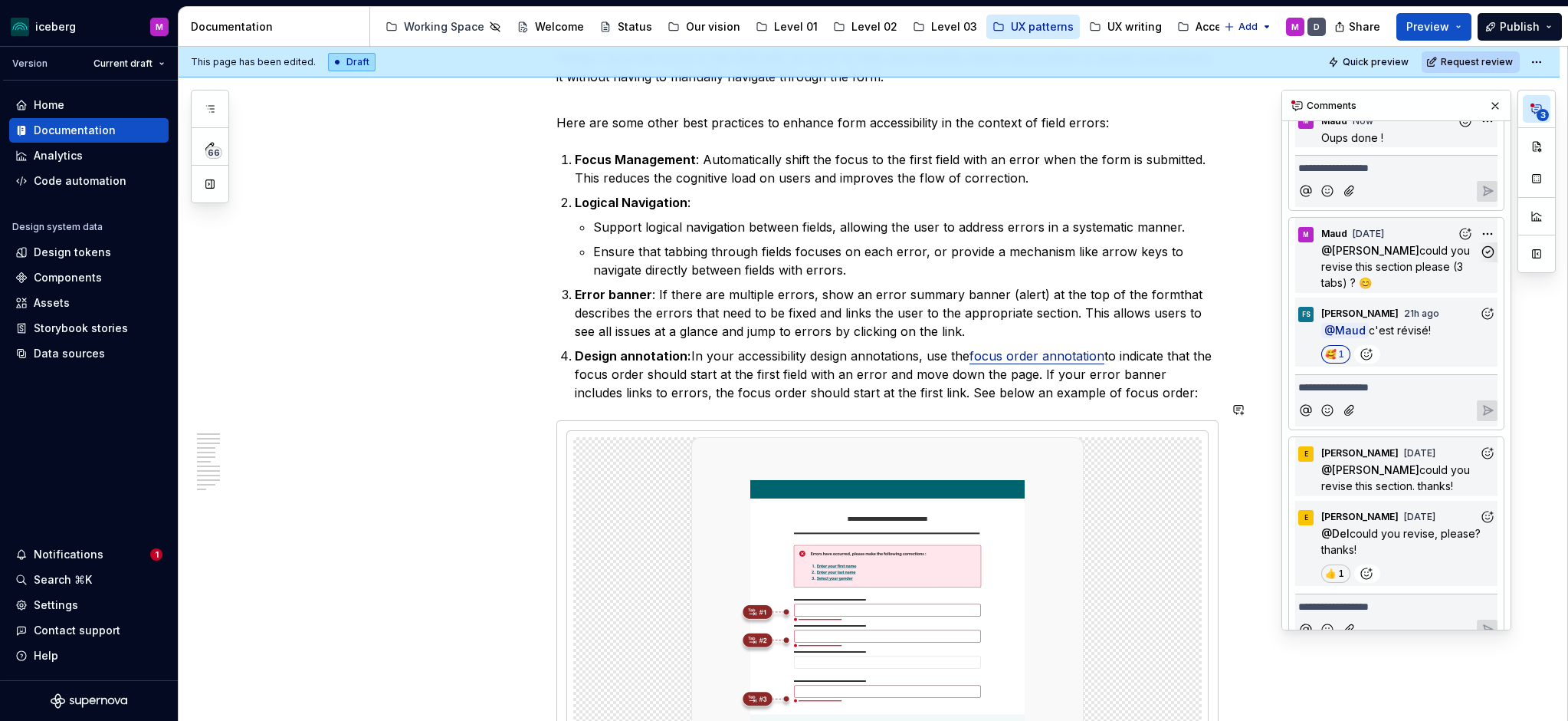
scroll to position [436, 0]
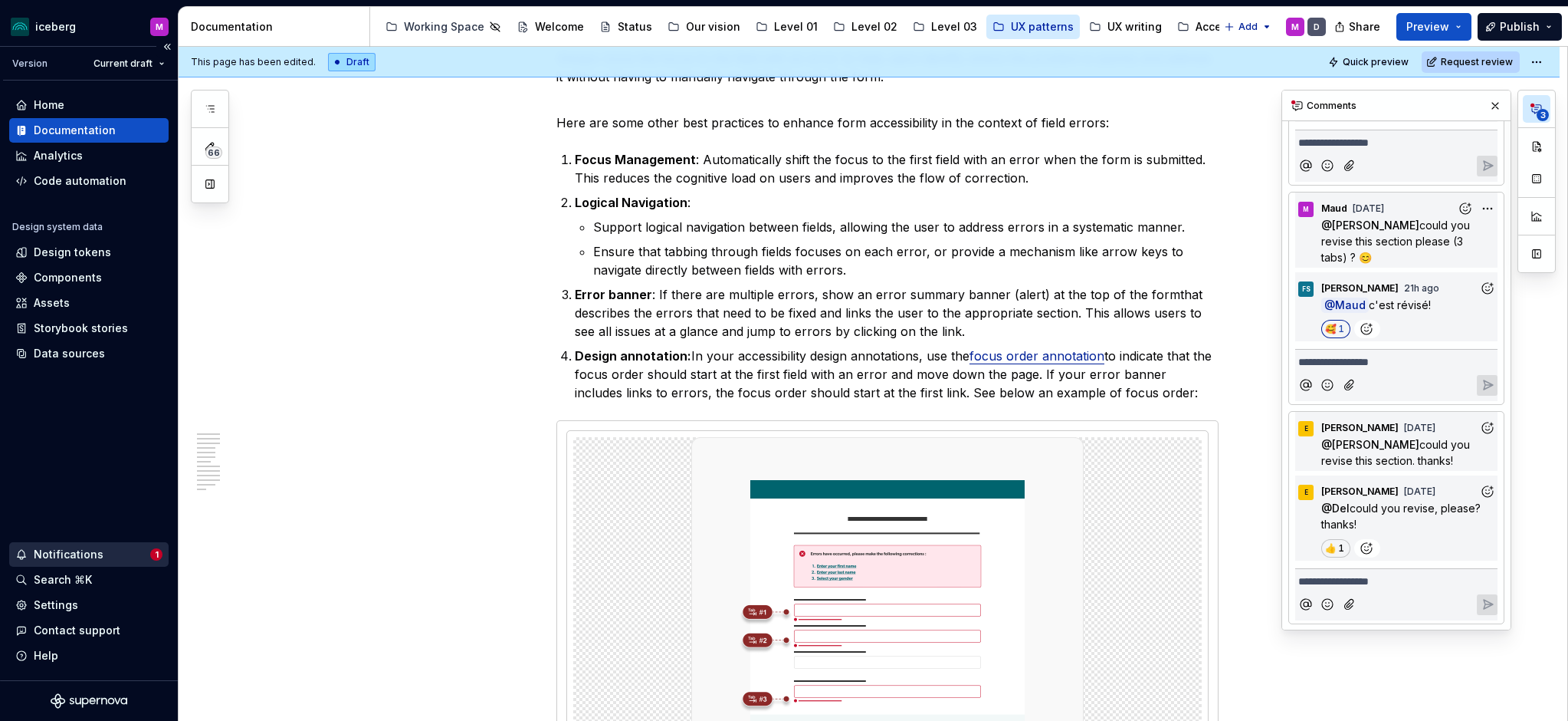
click at [109, 561] on div "Notifications" at bounding box center [82, 554] width 135 height 15
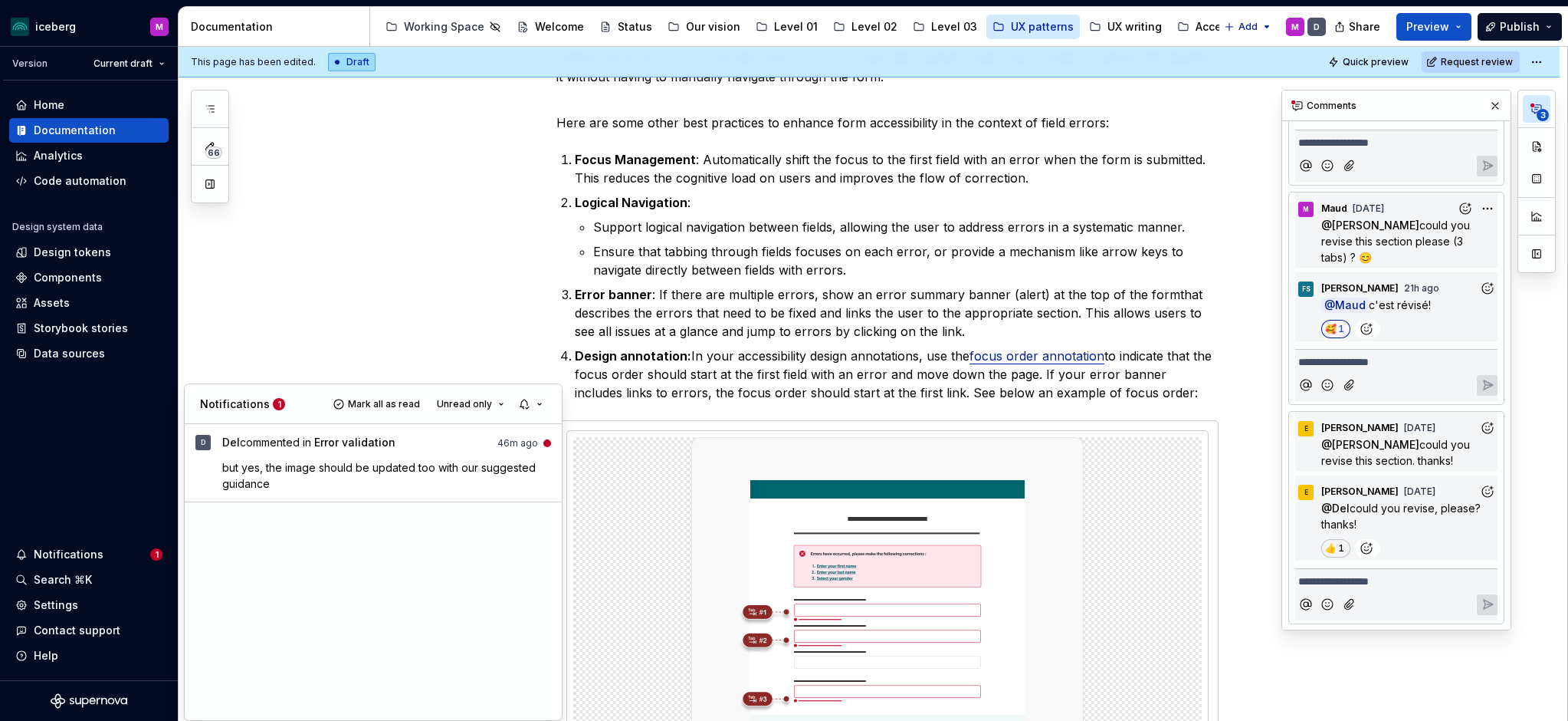
click at [460, 490] on p "but yes, the image should be updated too with our suggested guidance" at bounding box center [387, 476] width 330 height 33
type textarea "*"
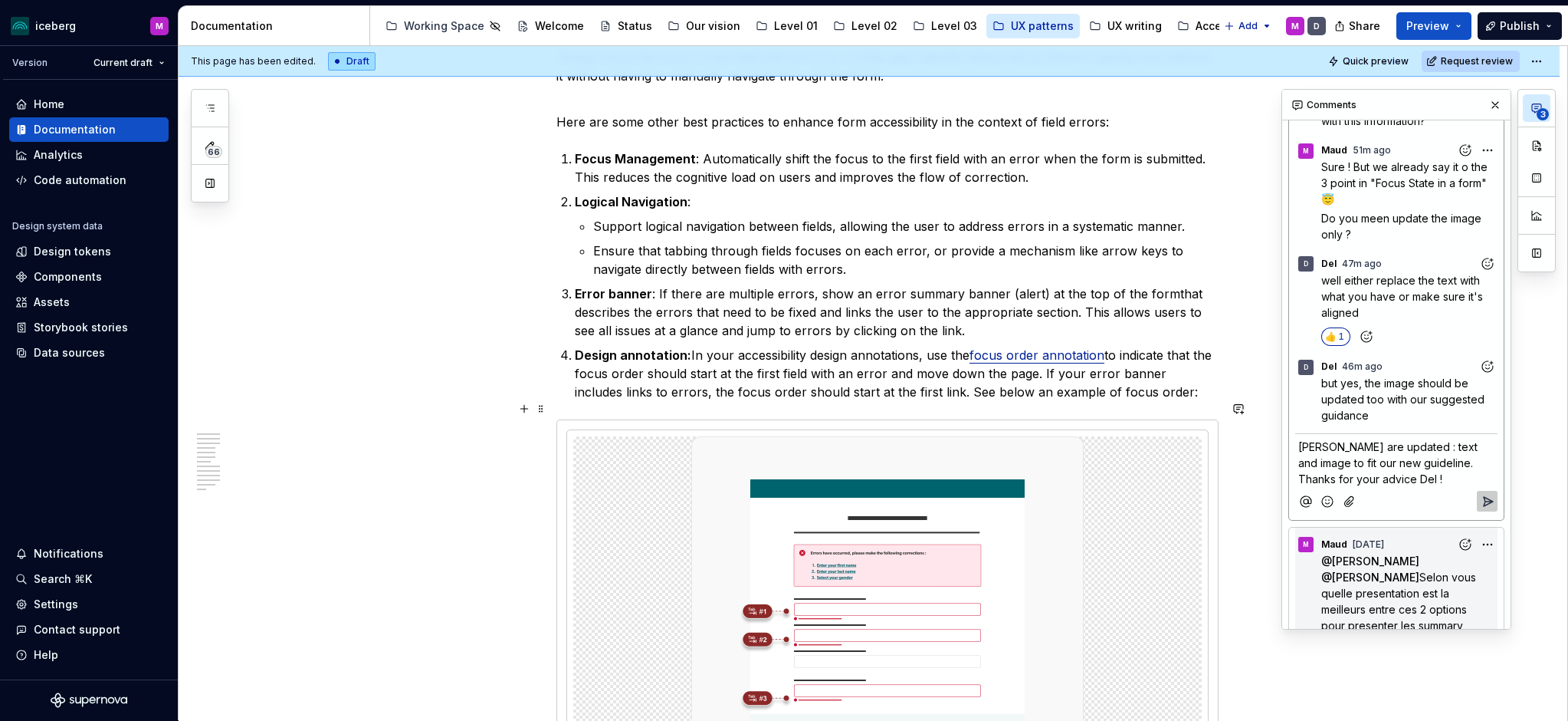
scroll to position [1239, 0]
click at [1332, 496] on icon "Add emoji" at bounding box center [1326, 500] width 11 height 11
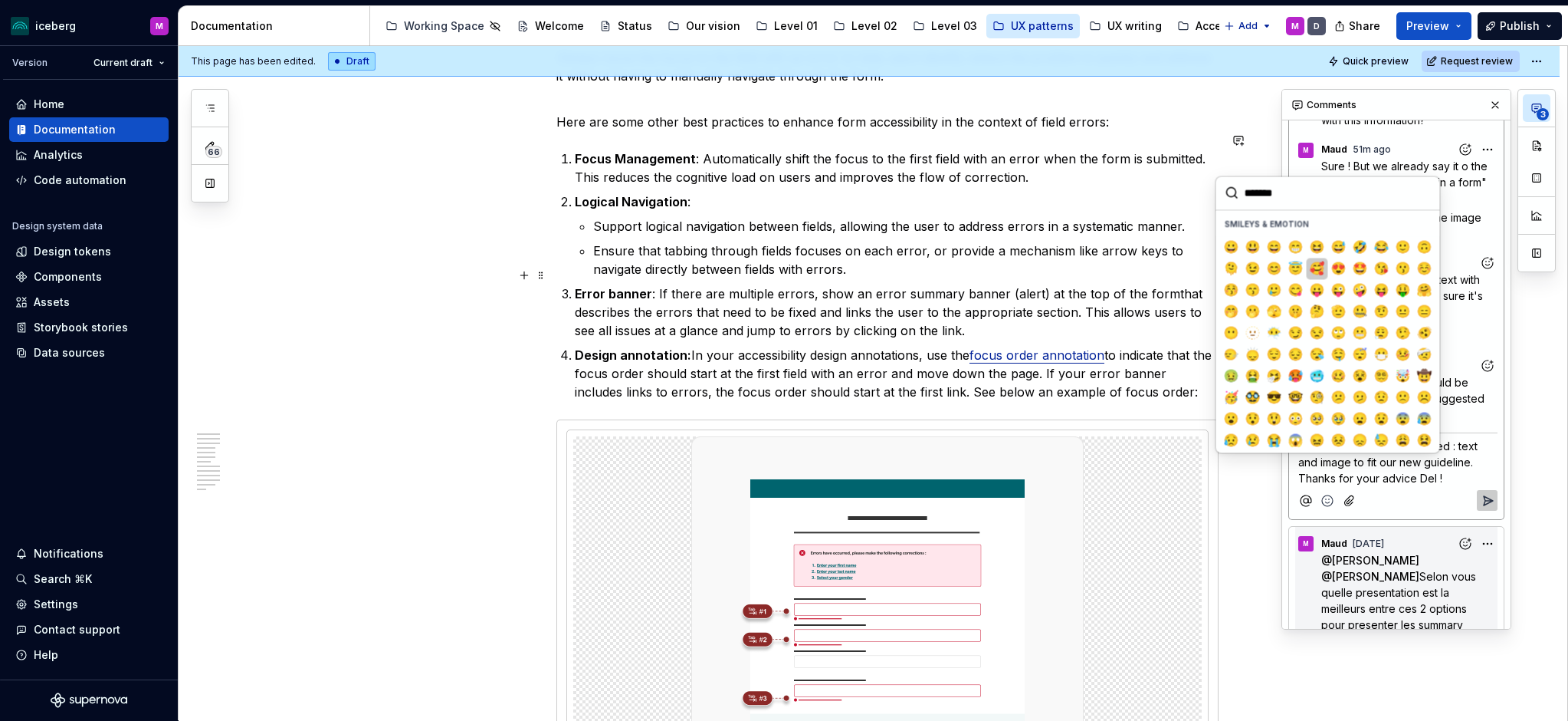
click at [1322, 267] on span "🥰" at bounding box center [1317, 268] width 12 height 15
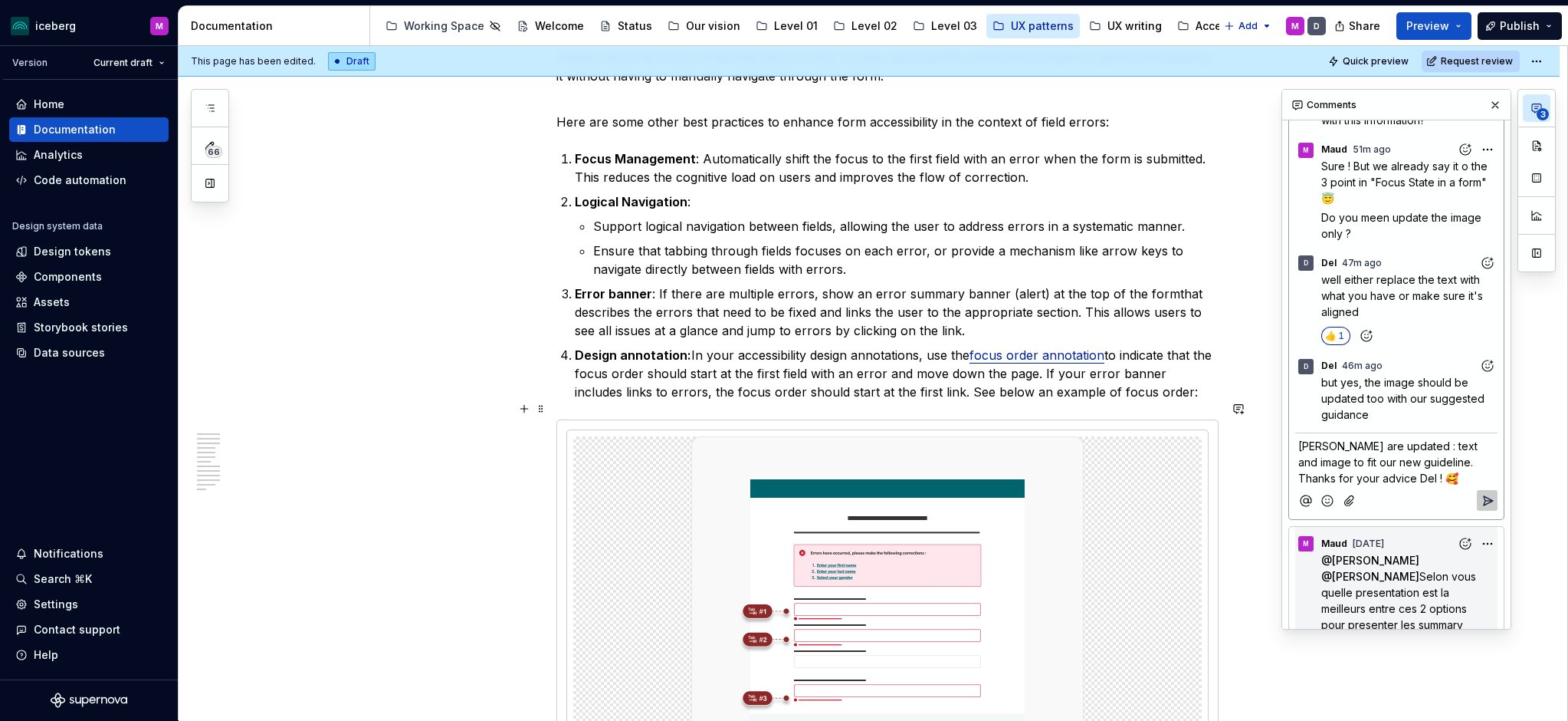
click at [1448, 439] on span "[PERSON_NAME] are updated : text and image to fit our new guideline. Thanks for…" at bounding box center [1390, 461] width 182 height 45
click at [1356, 447] on span "[PERSON_NAME] are updated : text and image to fit our new guideline. Thanks a l…" at bounding box center [1391, 461] width 185 height 45
click at [1483, 493] on icon "Reply" at bounding box center [1487, 500] width 15 height 15
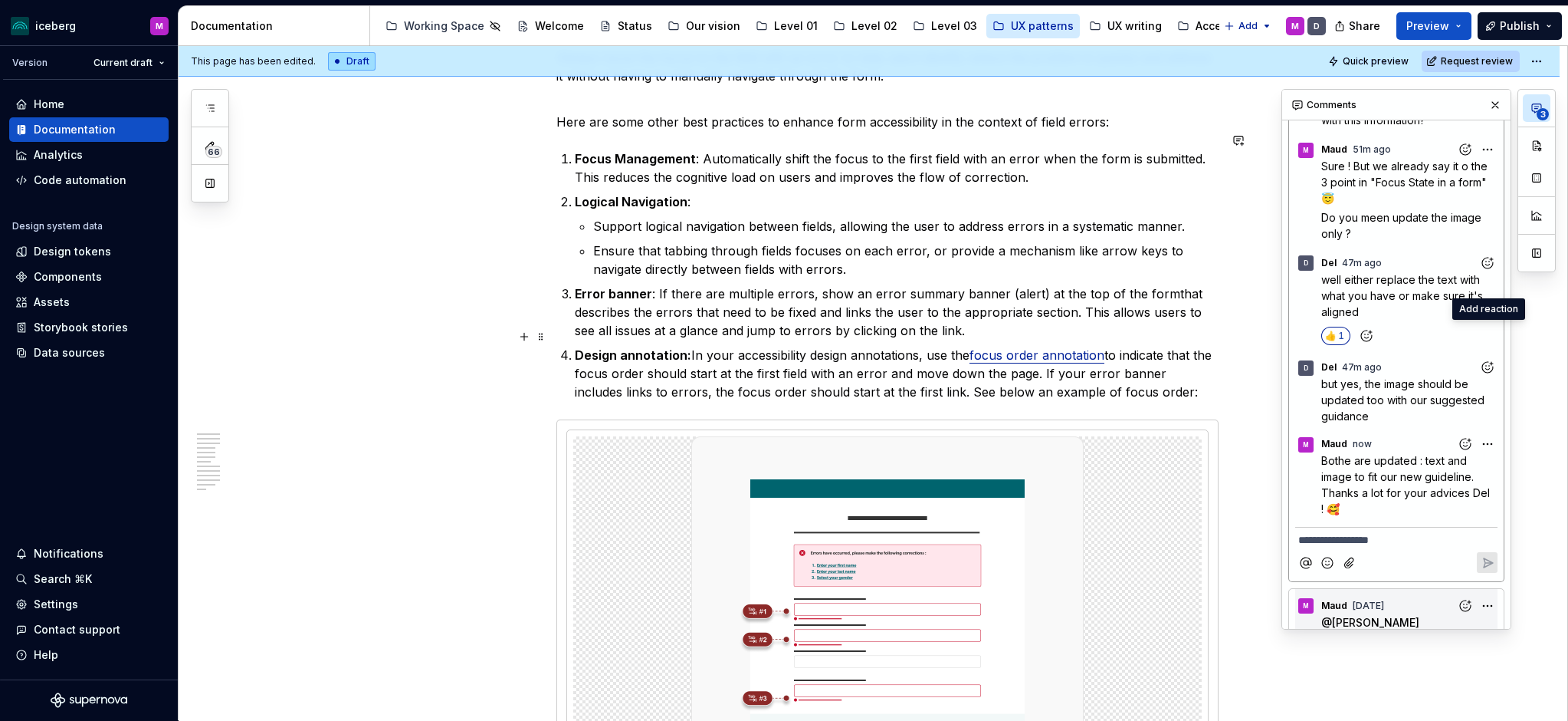
click at [1486, 365] on icon "Add reaction" at bounding box center [1487, 367] width 4 height 4
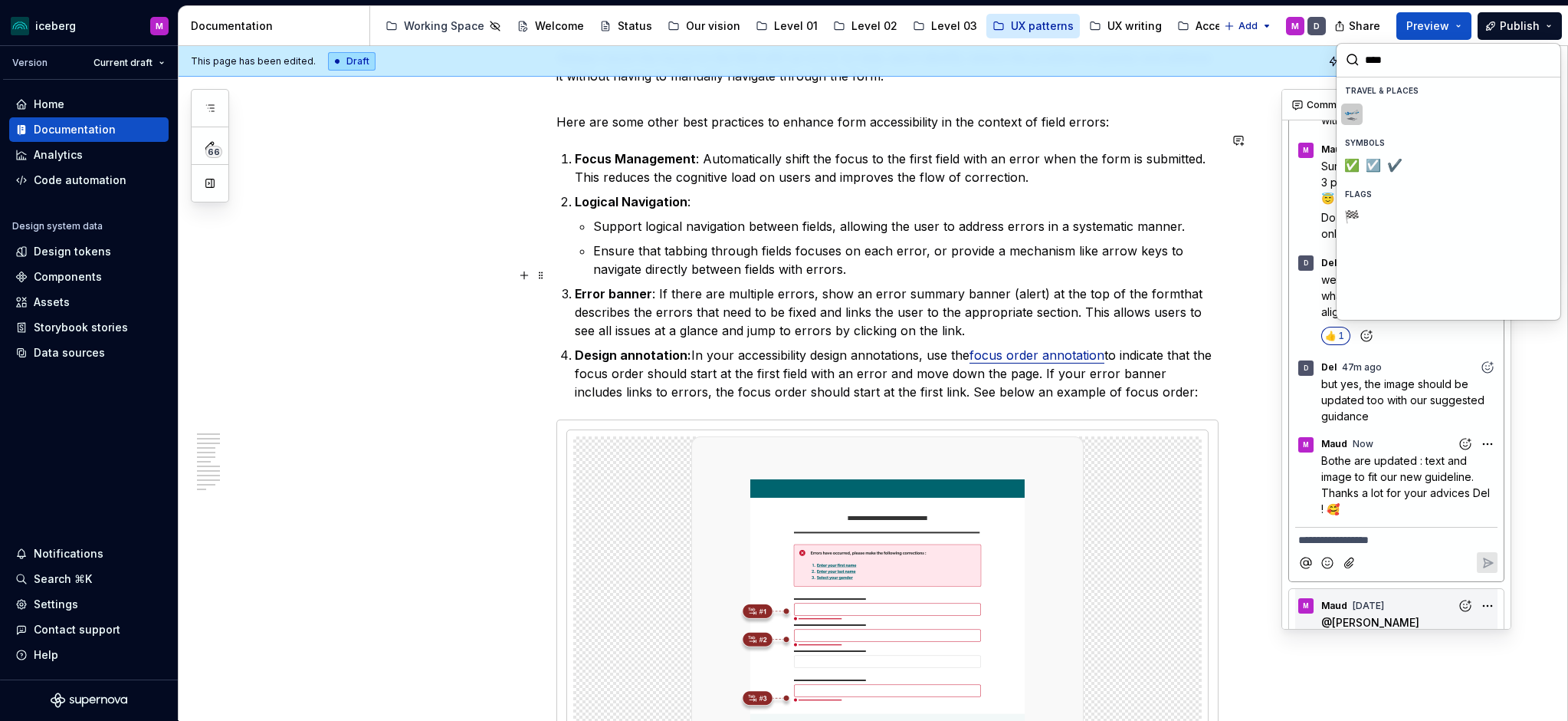
type input "*****"
click at [1351, 162] on span "✅️" at bounding box center [1351, 166] width 12 height 15
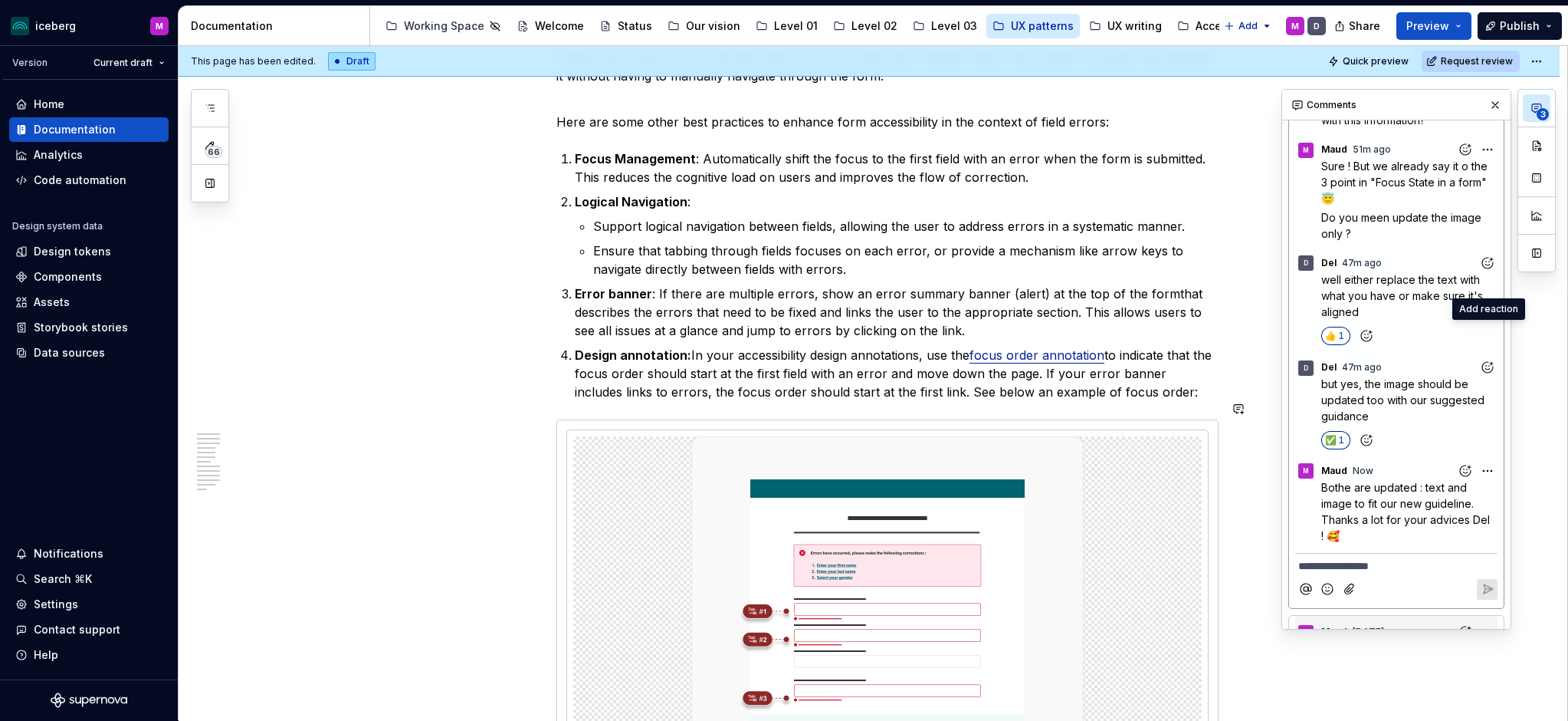
click at [1544, 384] on div "3" at bounding box center [1536, 360] width 38 height 541
click at [1536, 106] on icon "button" at bounding box center [1537, 108] width 10 height 9
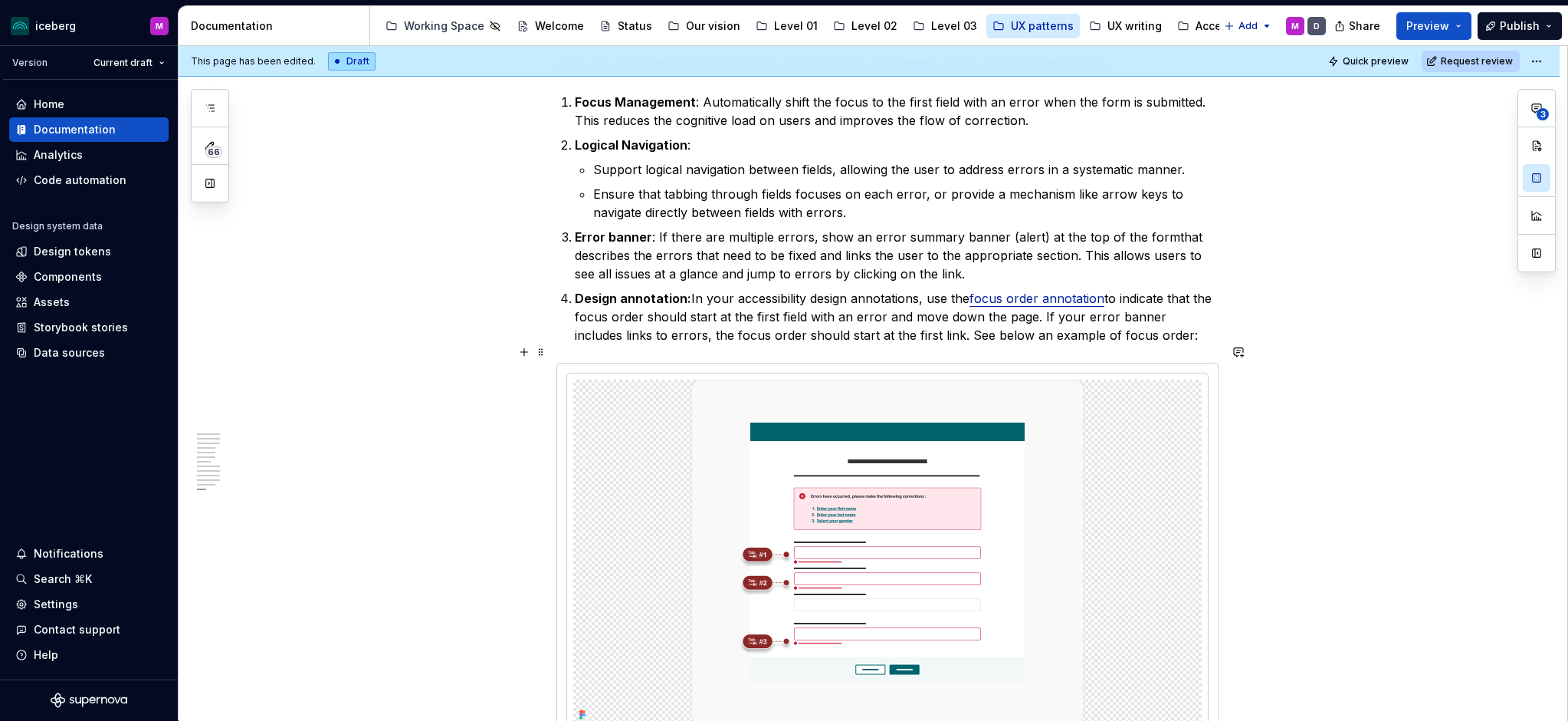
scroll to position [3905, 0]
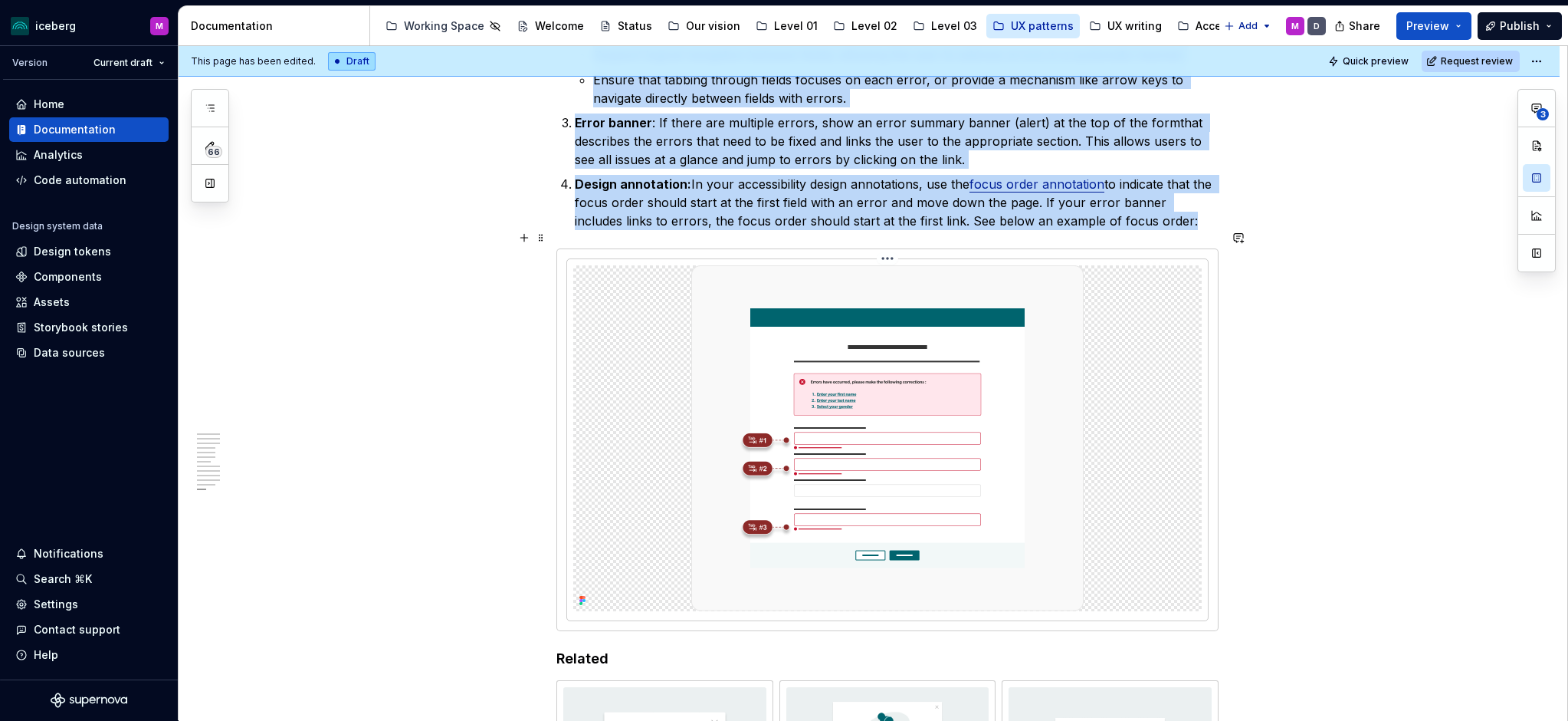
click at [963, 400] on img at bounding box center [887, 438] width 392 height 346
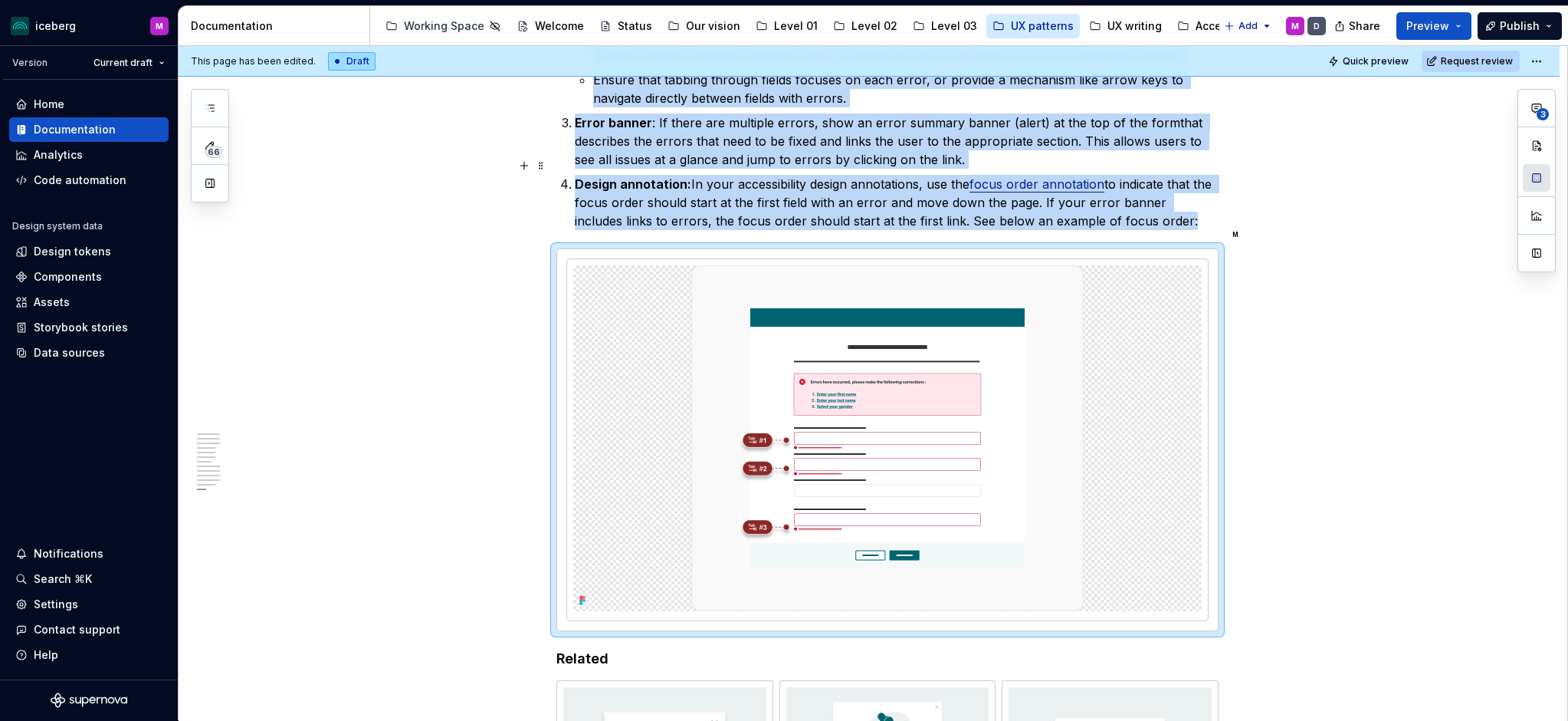
click at [1536, 181] on button "button" at bounding box center [1536, 177] width 28 height 28
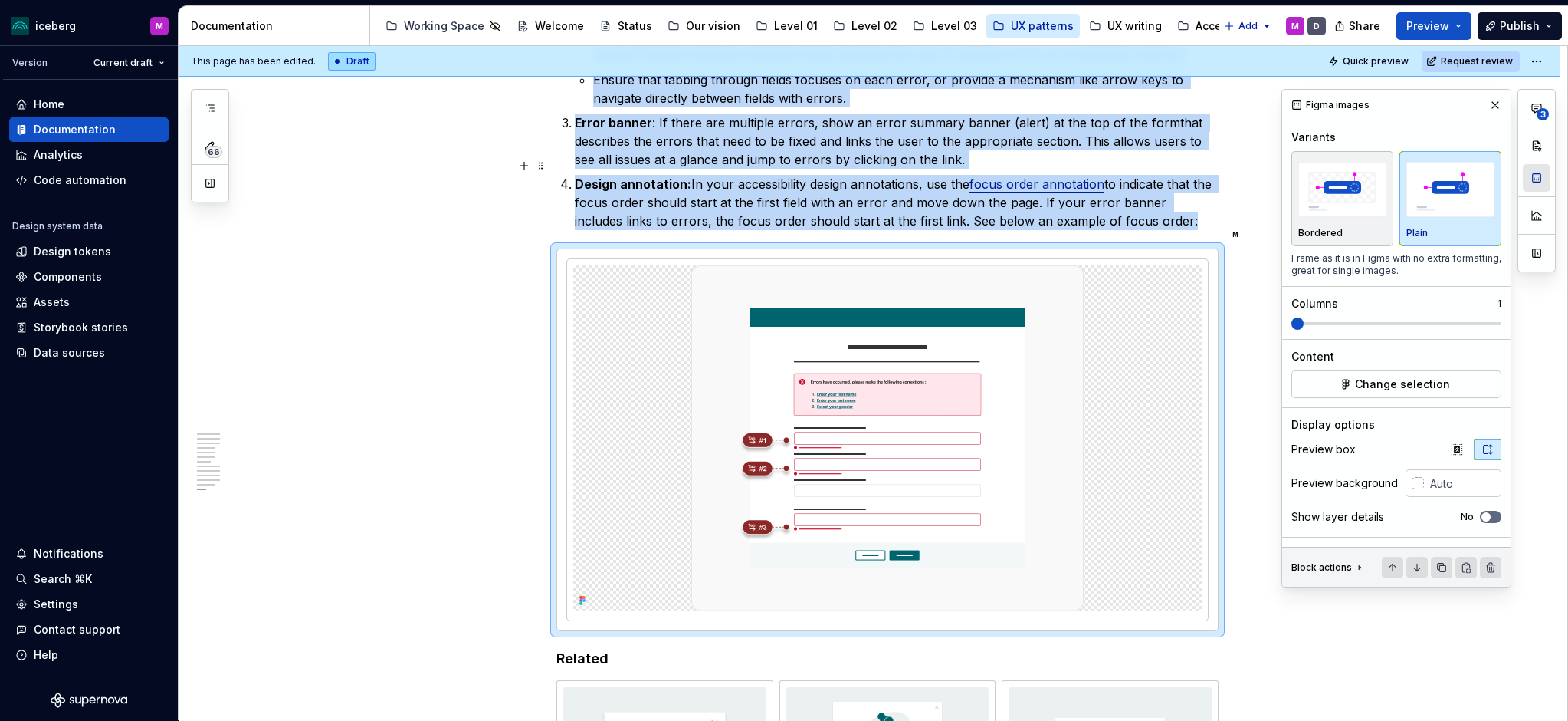
click at [1536, 181] on button "button" at bounding box center [1536, 177] width 28 height 28
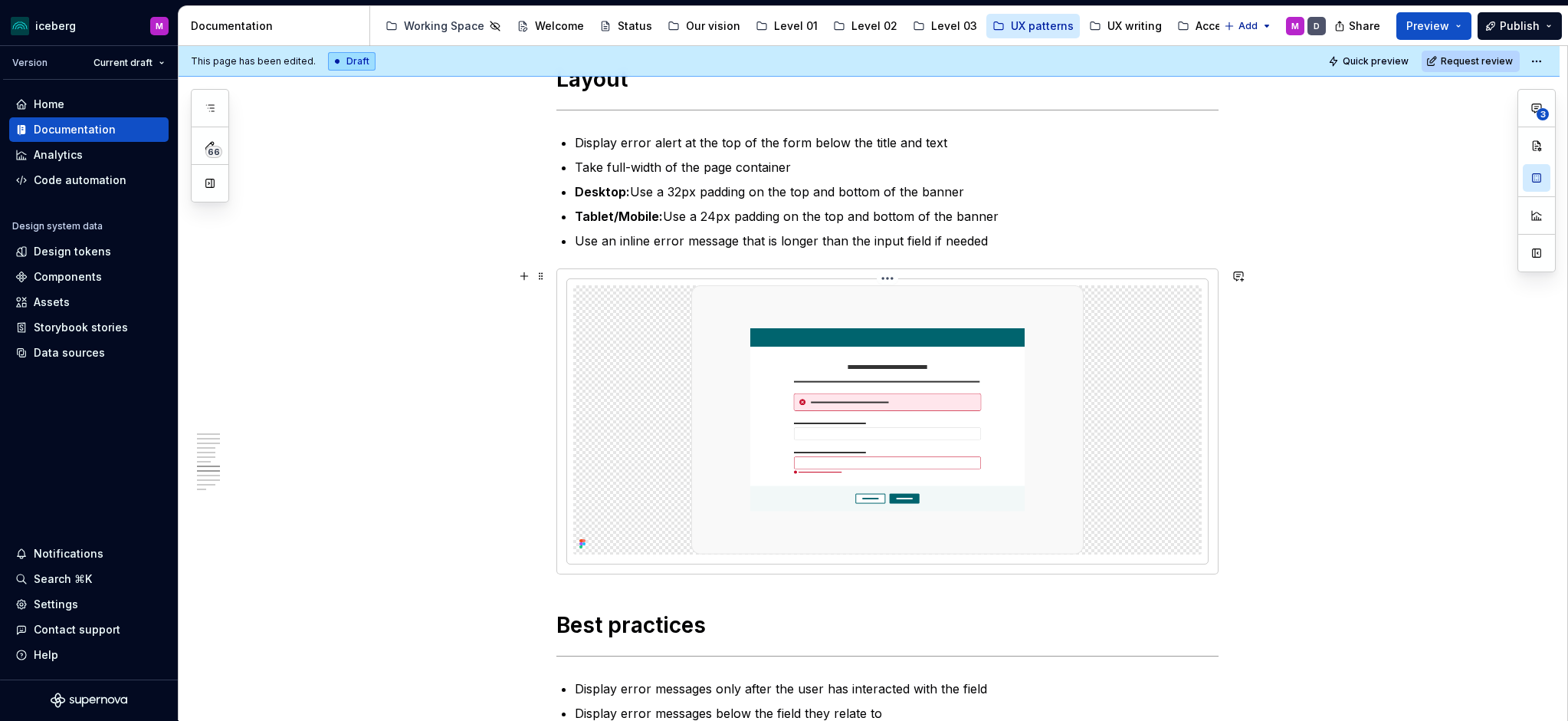
scroll to position [2516, 0]
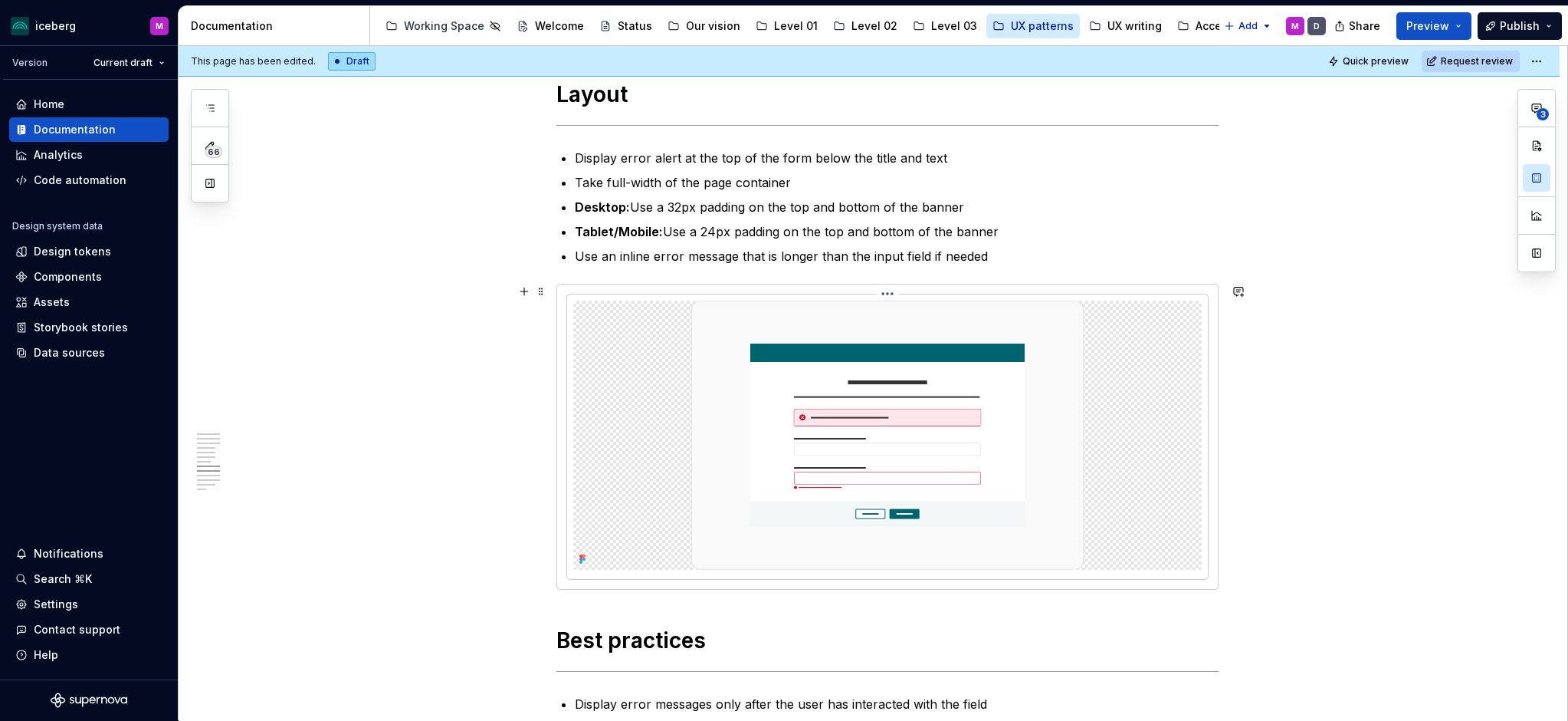
click at [991, 435] on img at bounding box center [887, 434] width 392 height 269
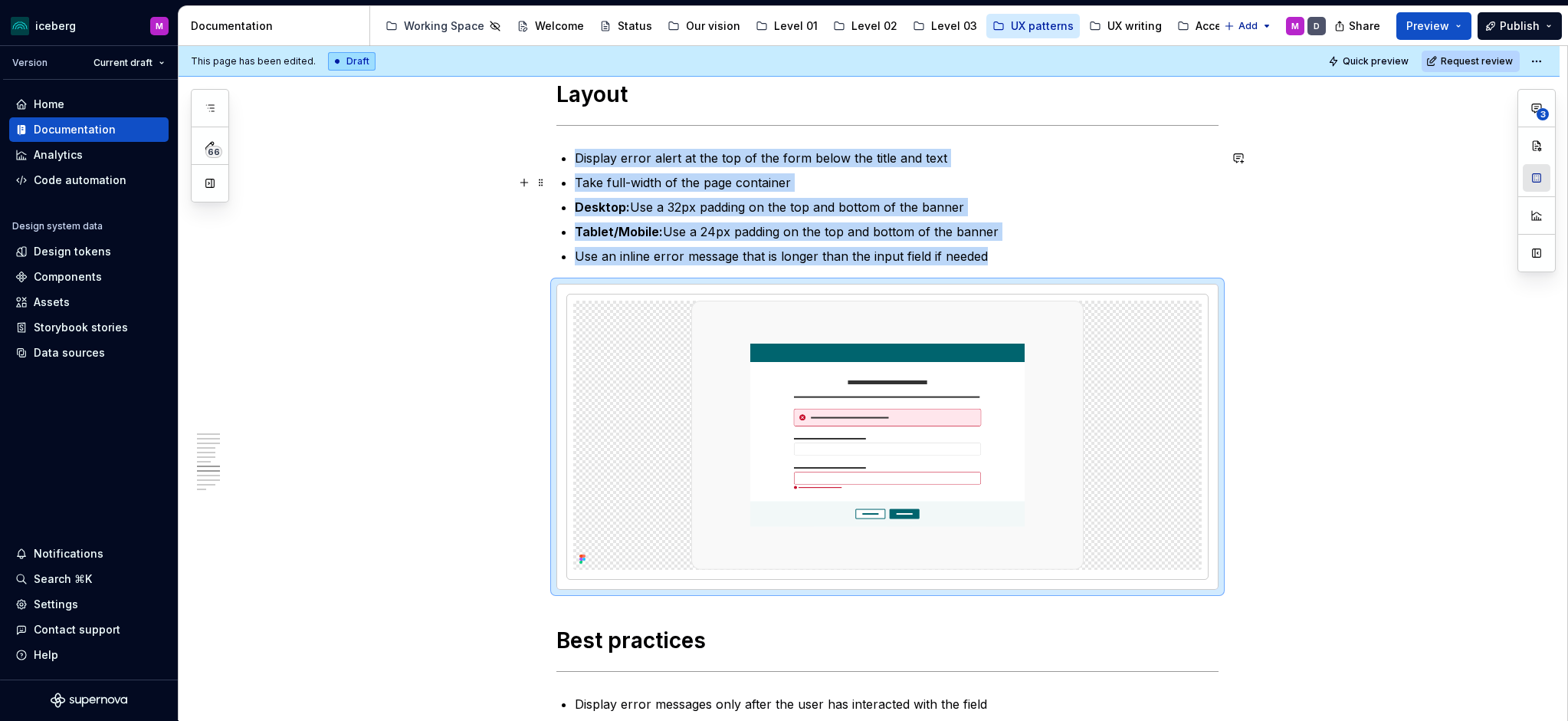
click at [1540, 182] on button "button" at bounding box center [1536, 177] width 28 height 28
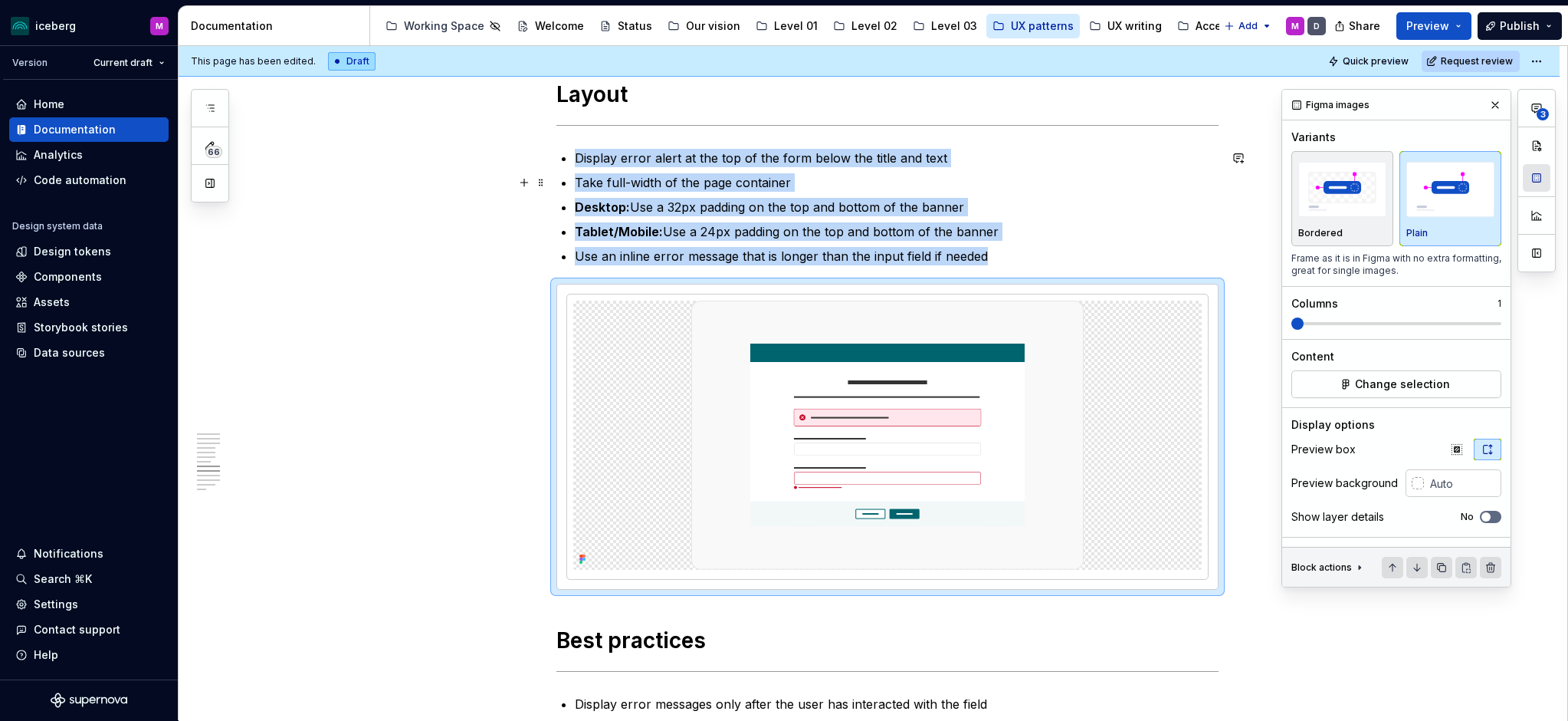
click at [1540, 182] on button "button" at bounding box center [1536, 177] width 28 height 28
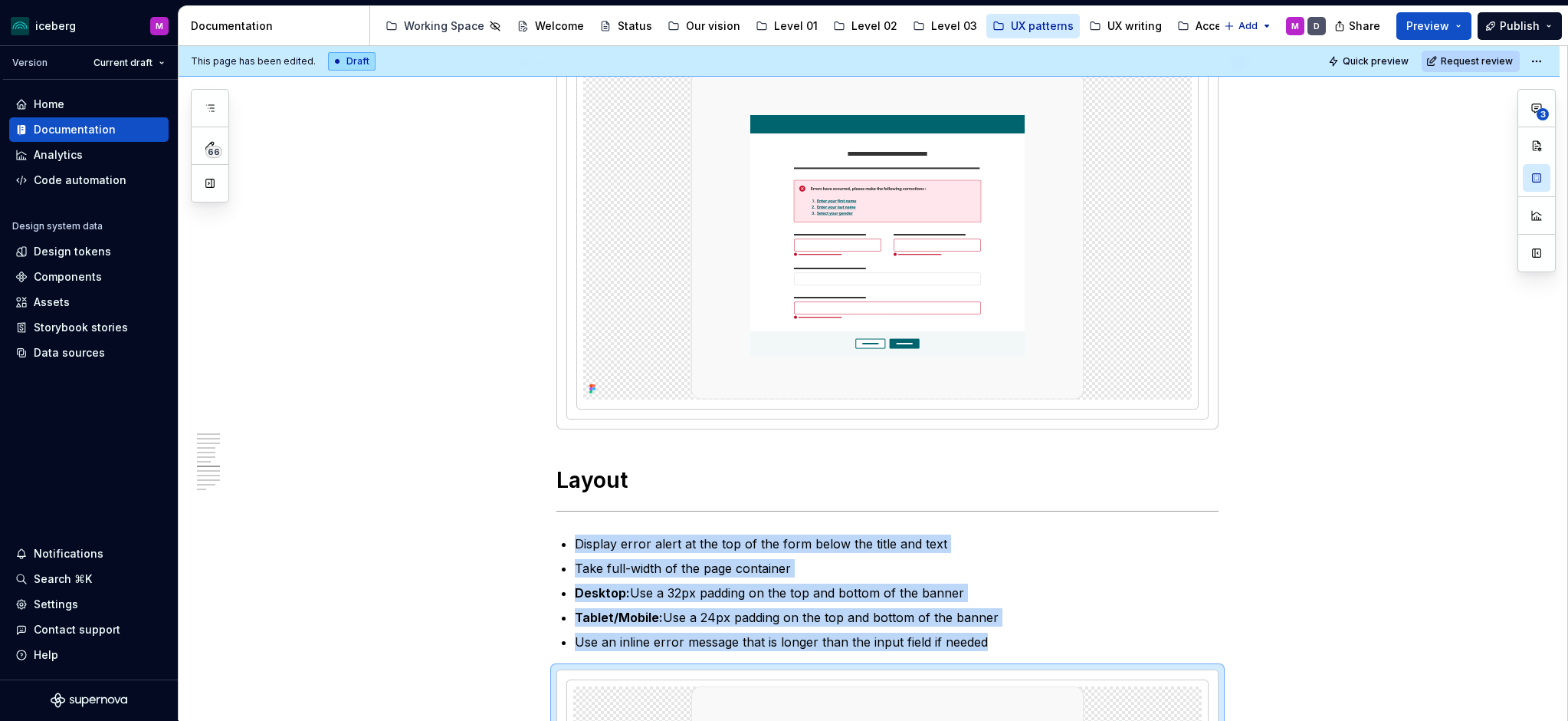
scroll to position [2056, 0]
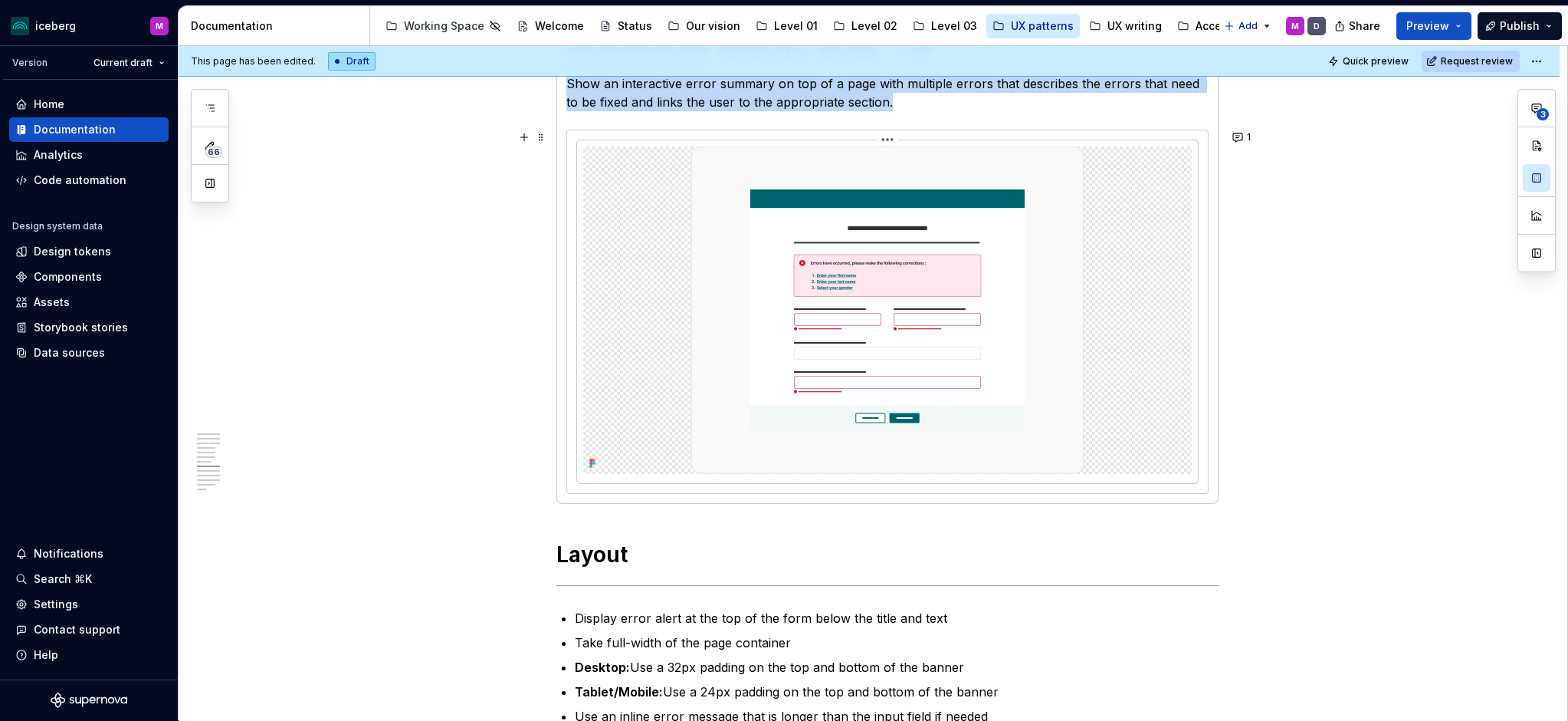
click at [955, 277] on img at bounding box center [887, 310] width 392 height 327
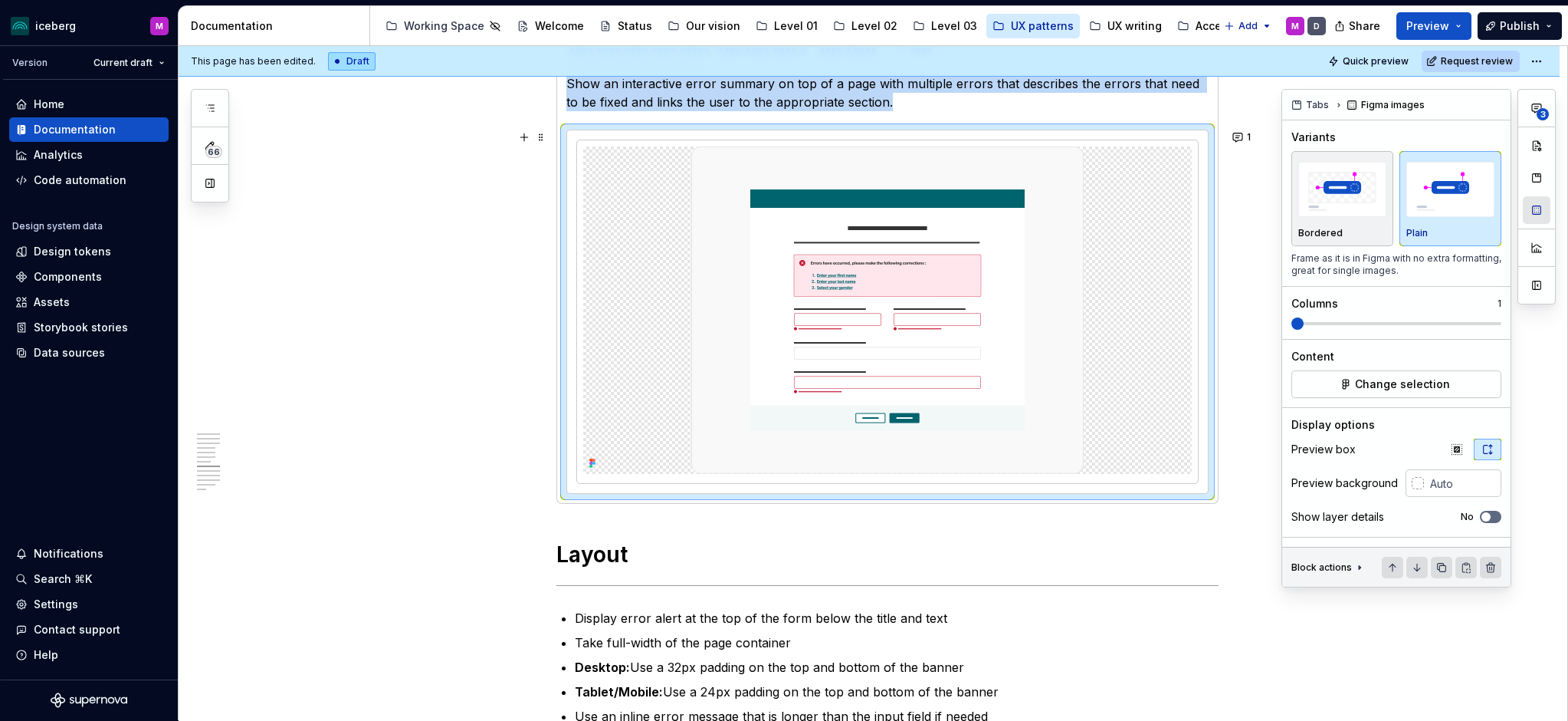
click at [1534, 205] on button "button" at bounding box center [1536, 210] width 28 height 28
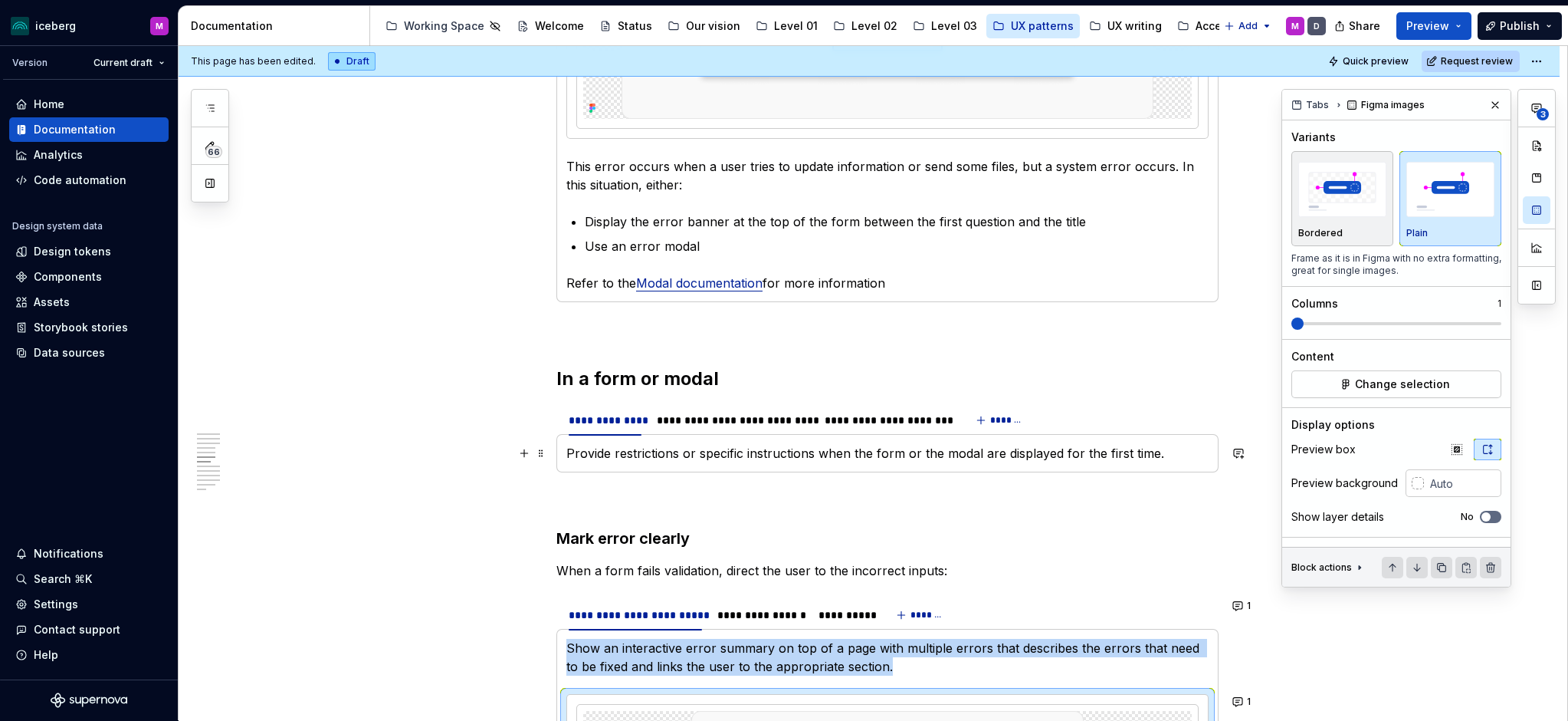
scroll to position [1490, 0]
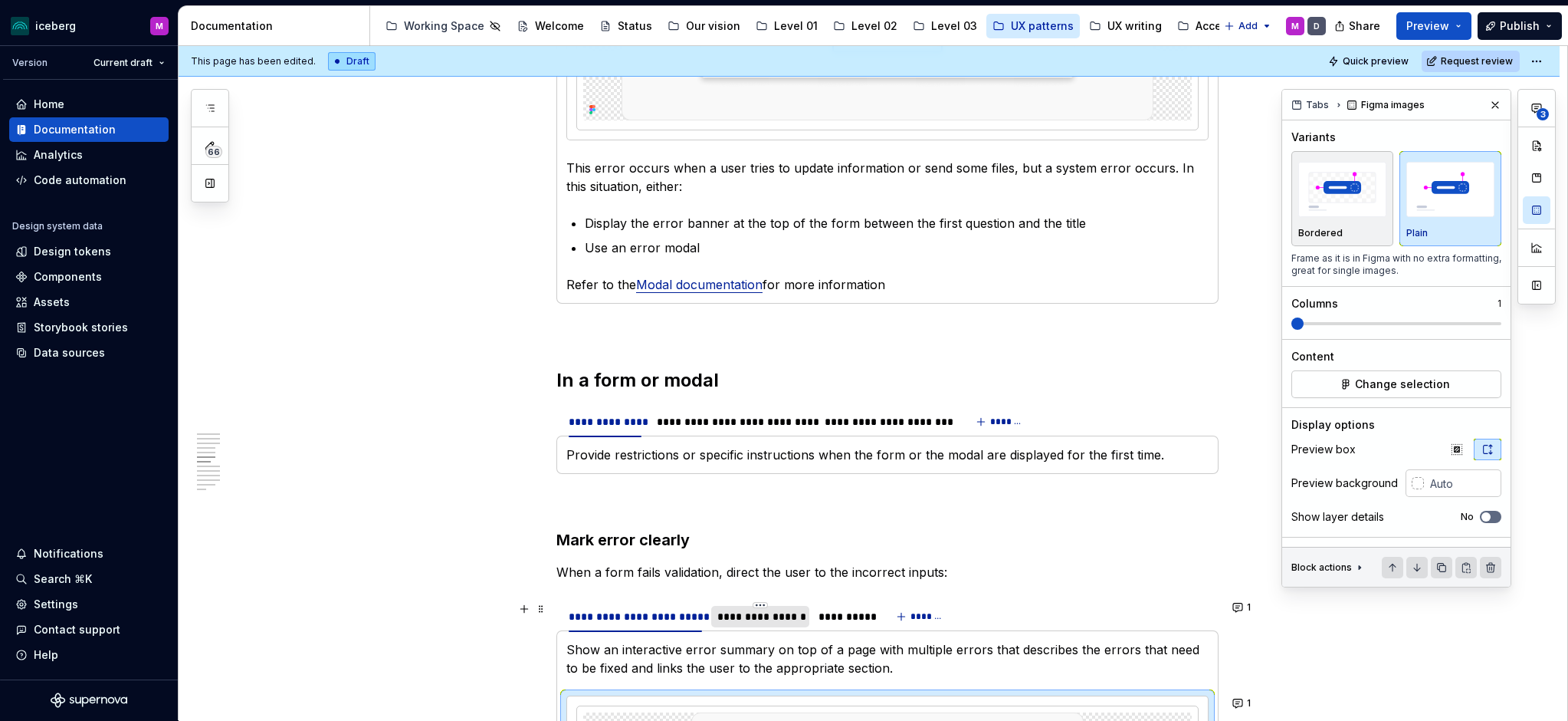
click at [753, 614] on div "**********" at bounding box center [761, 616] width 86 height 15
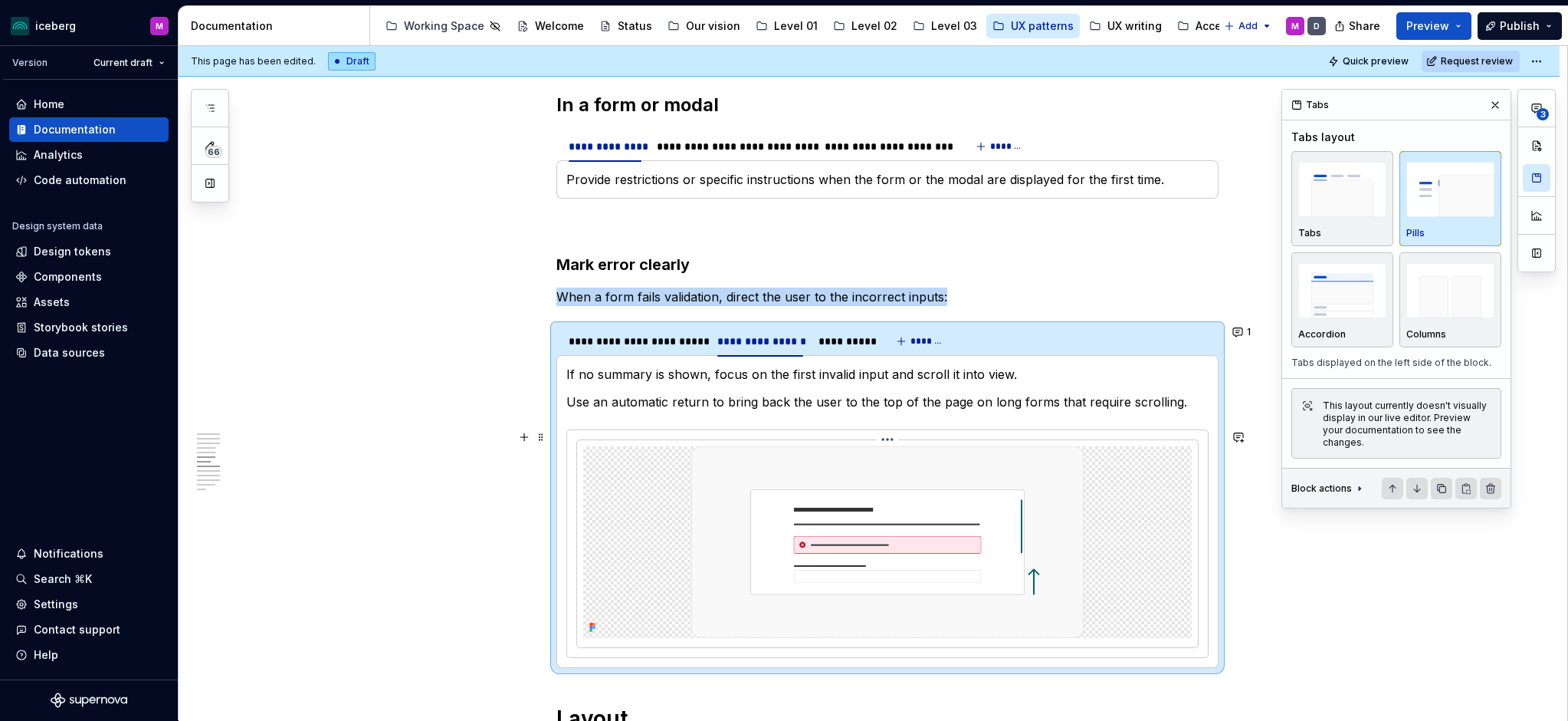
scroll to position [1779, 0]
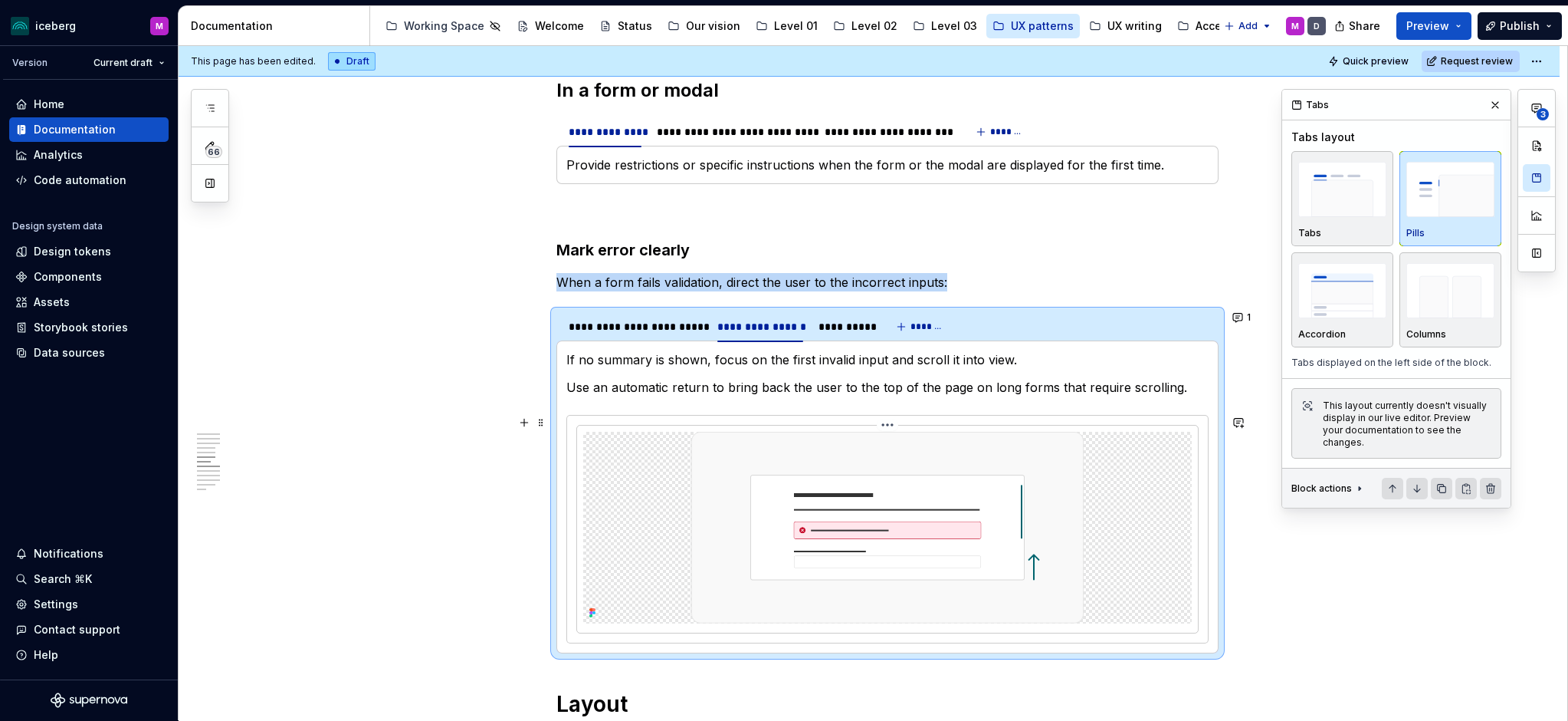
click at [898, 522] on img at bounding box center [887, 527] width 392 height 192
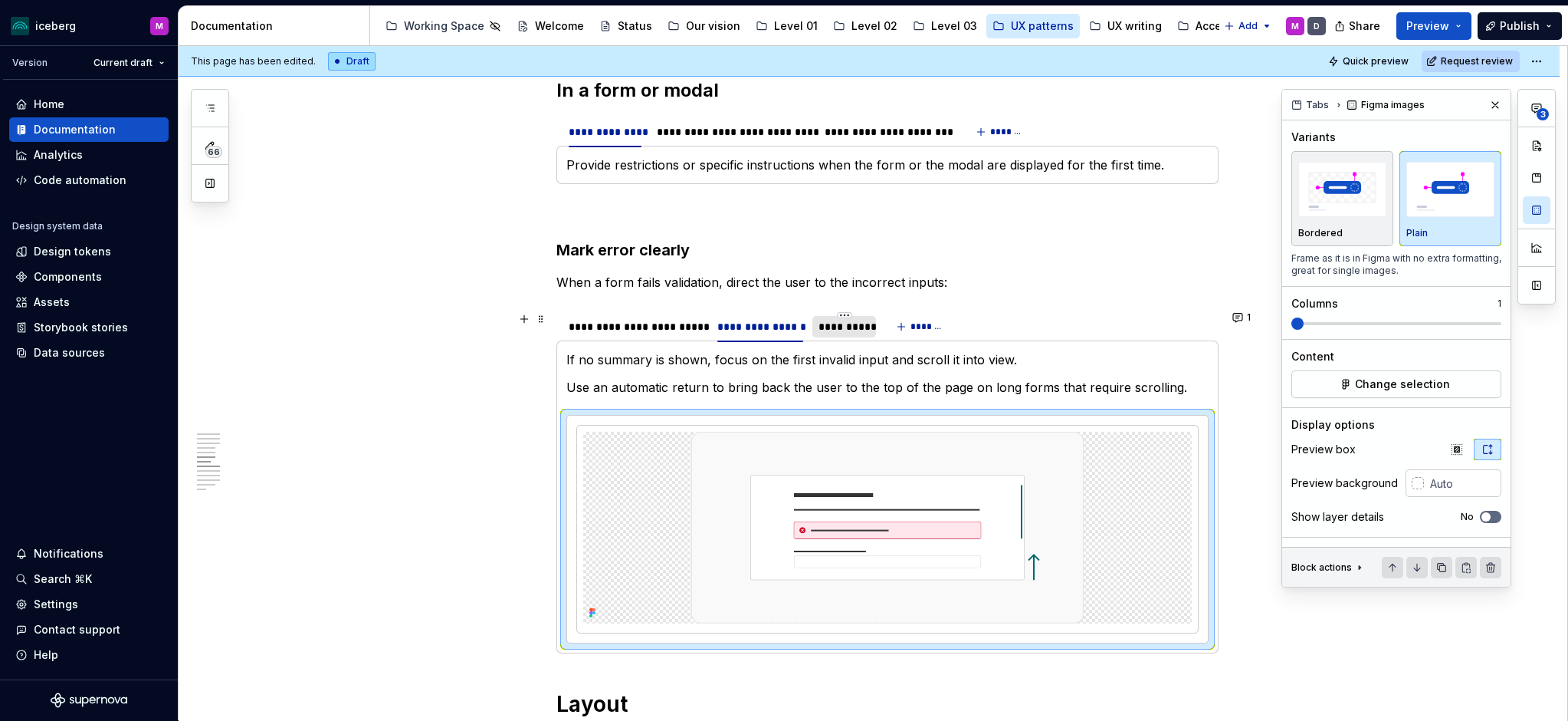
click at [847, 331] on div "**********" at bounding box center [844, 327] width 52 height 15
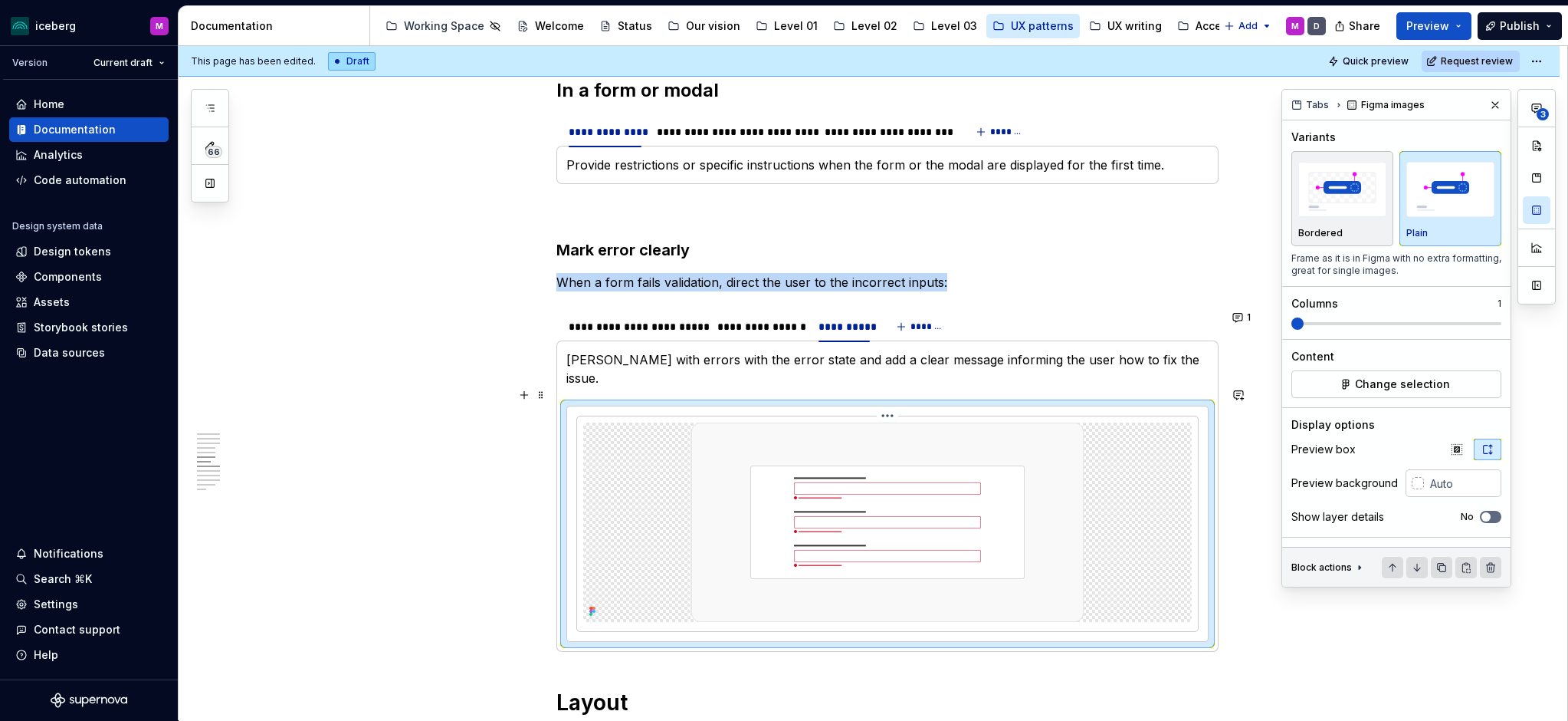
click at [891, 526] on img at bounding box center [887, 523] width 392 height 199
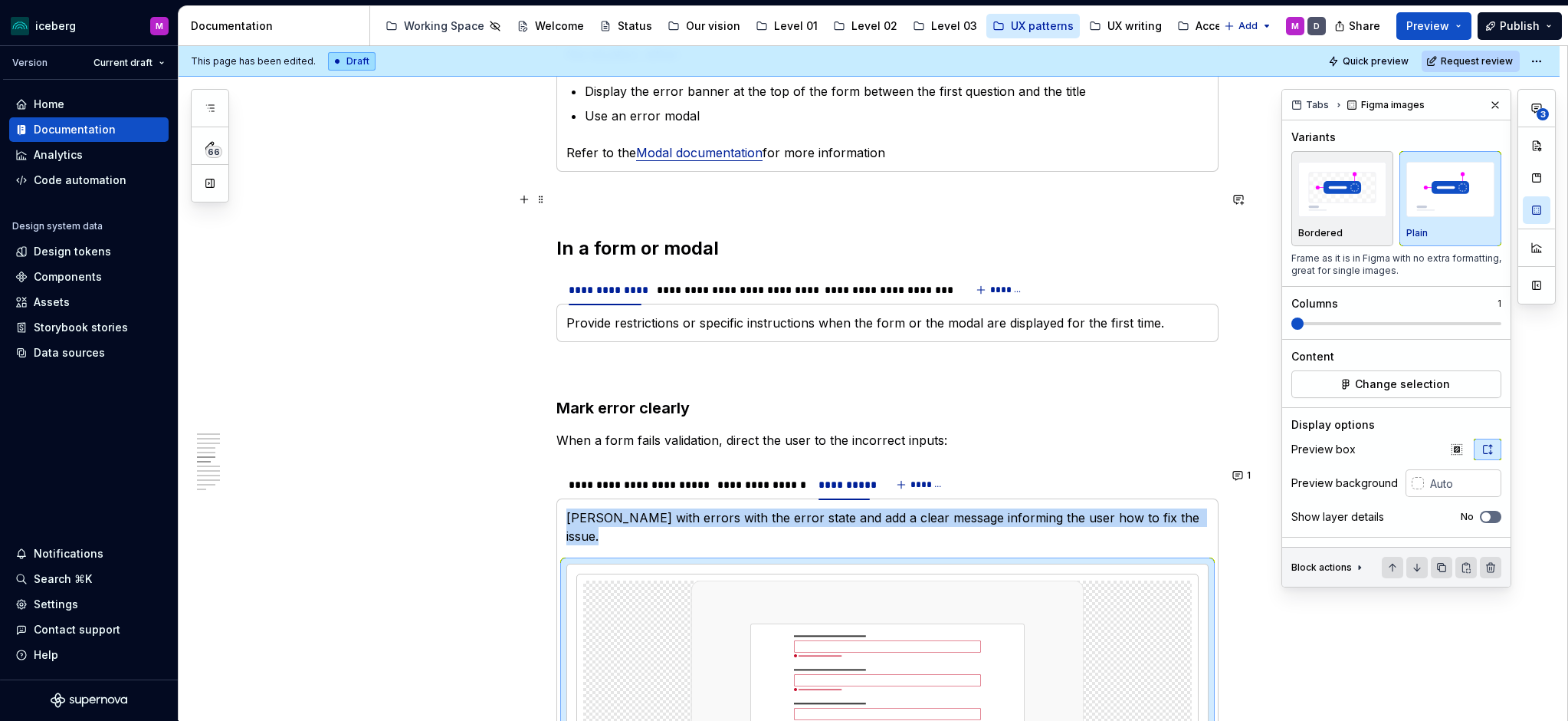
scroll to position [1578, 0]
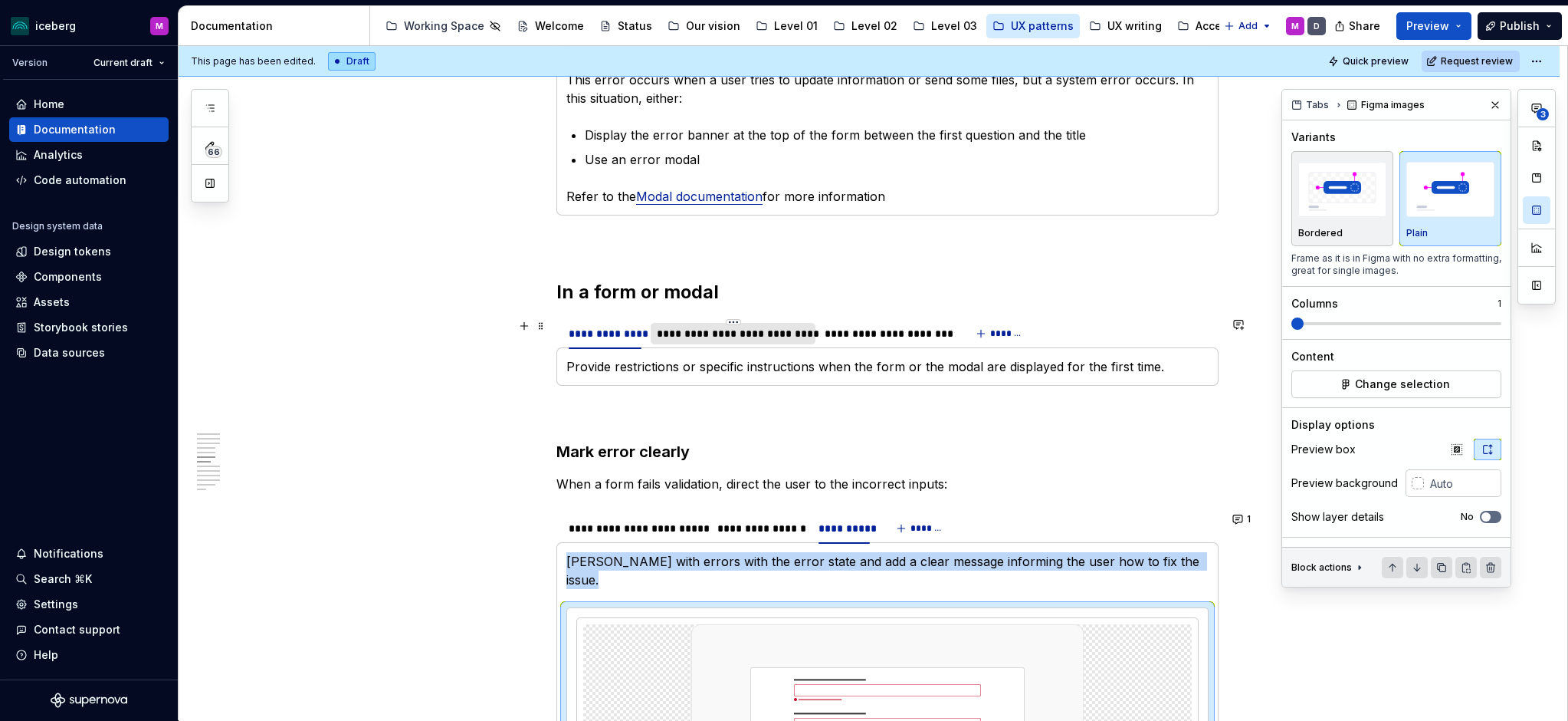
click at [778, 329] on div "**********" at bounding box center [732, 334] width 151 height 15
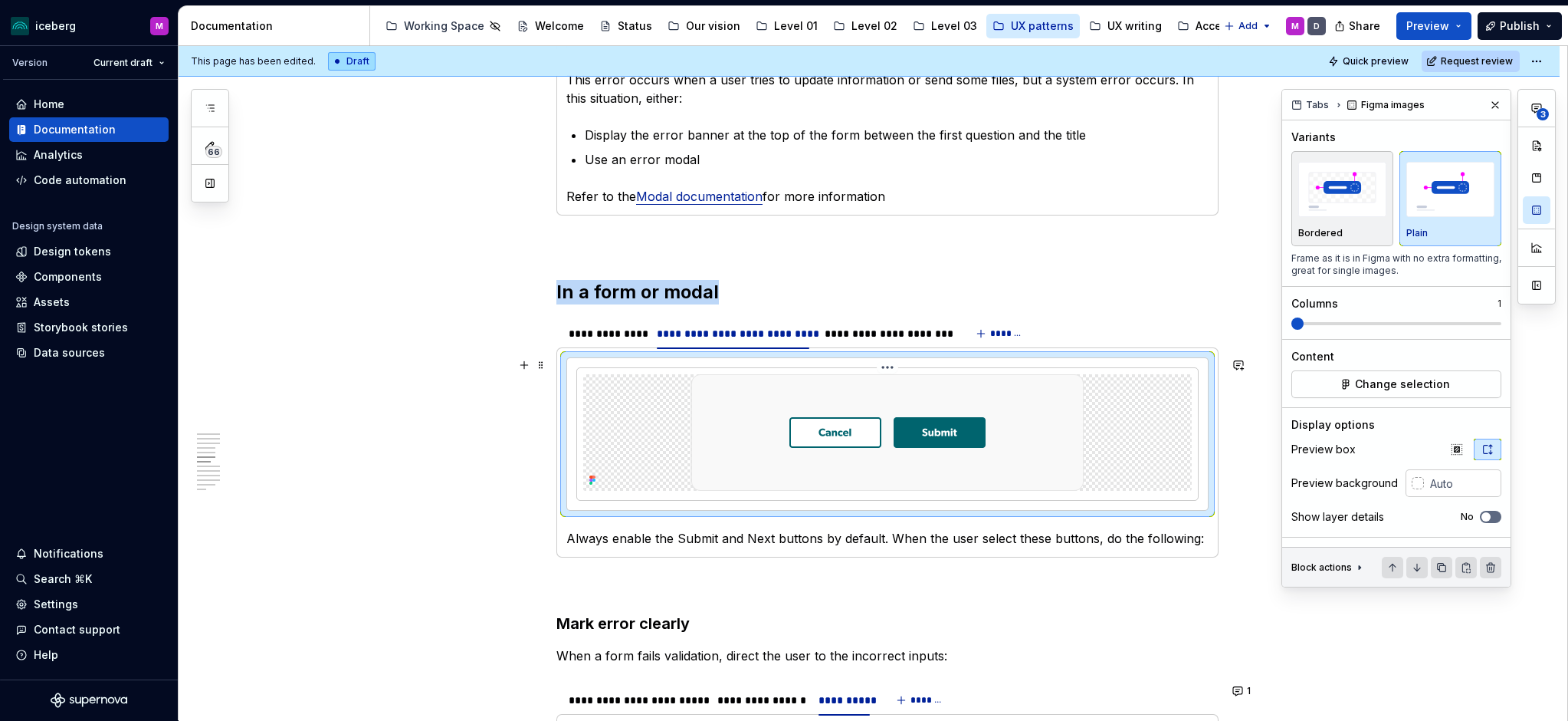
click at [940, 441] on img at bounding box center [887, 432] width 392 height 117
click at [859, 337] on div "**********" at bounding box center [887, 334] width 125 height 15
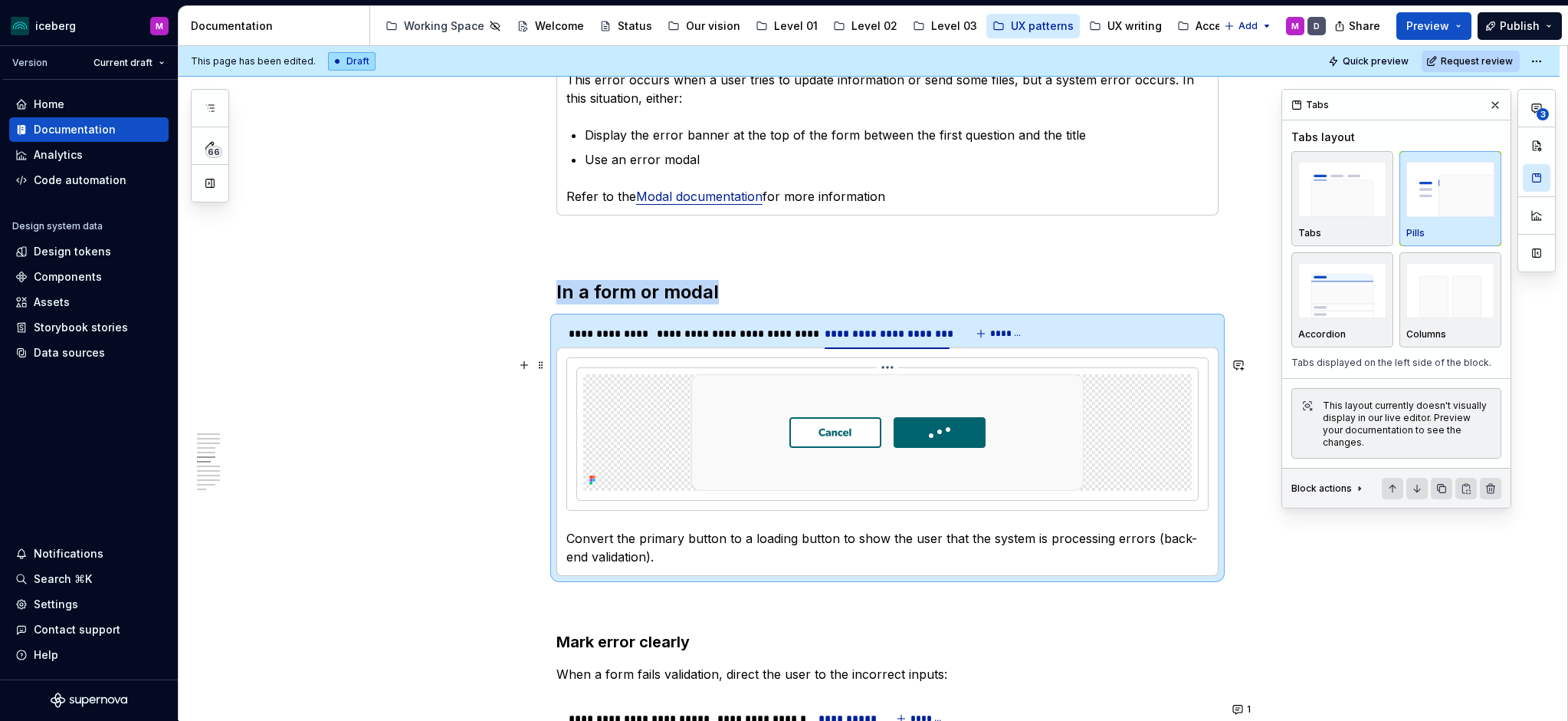
click at [888, 429] on img at bounding box center [887, 432] width 392 height 117
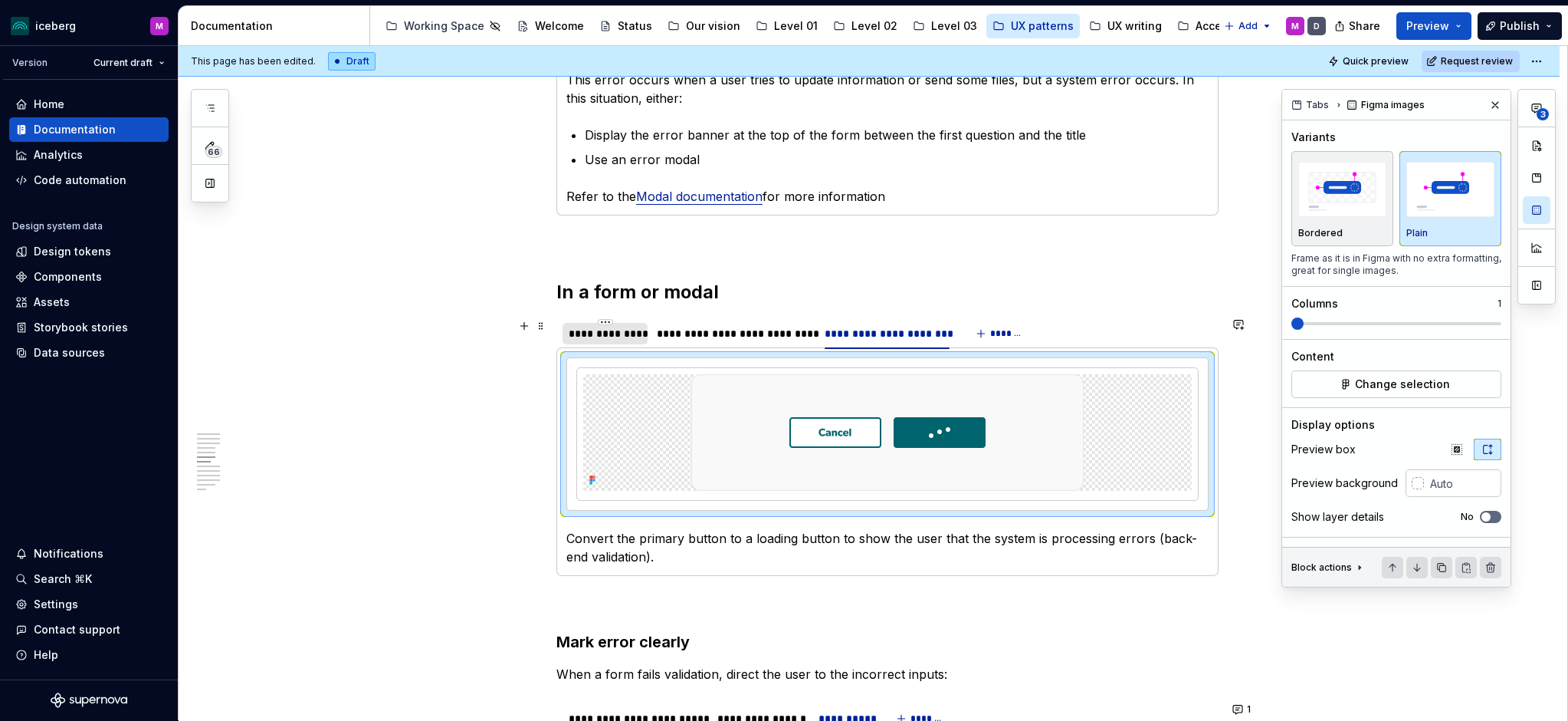
click at [599, 341] on div "**********" at bounding box center [605, 334] width 85 height 21
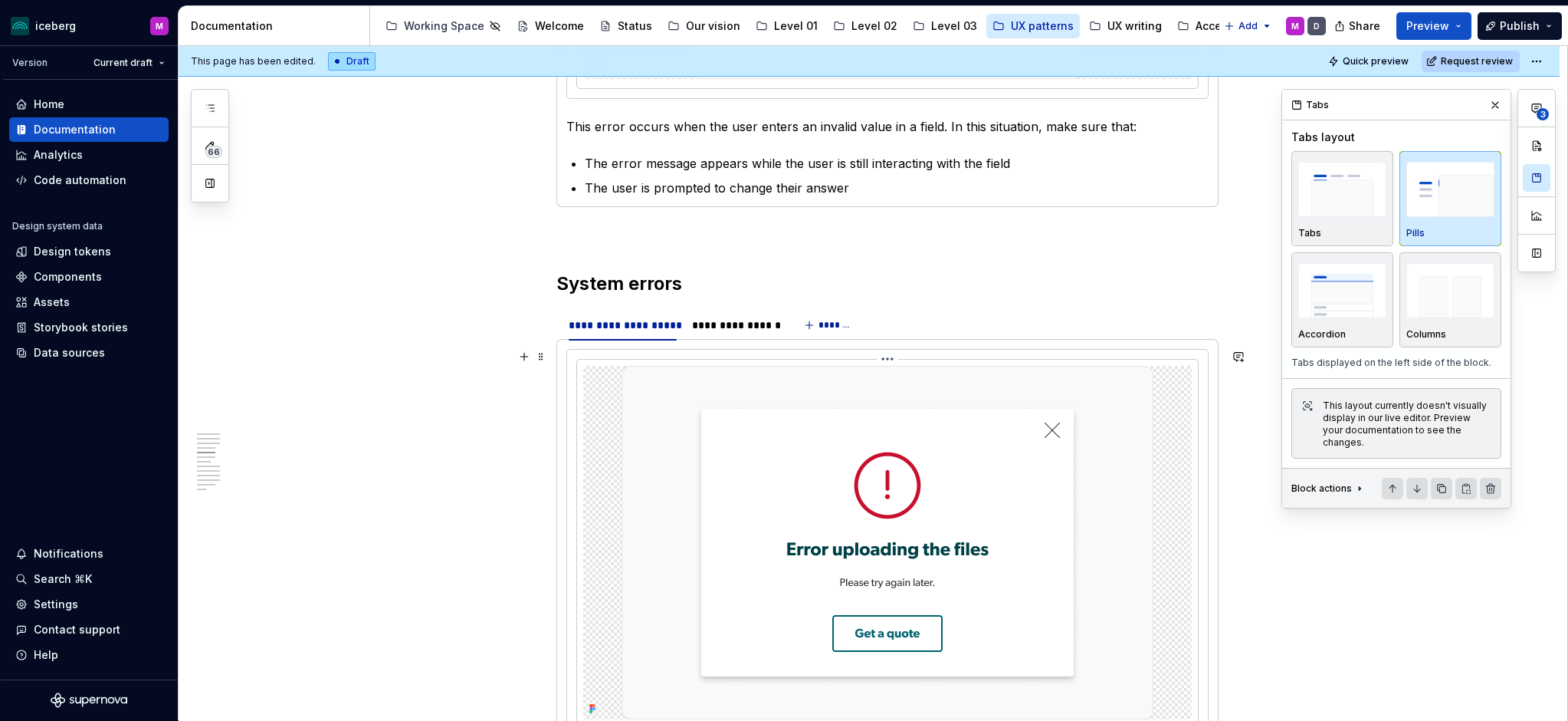
scroll to position [805, 0]
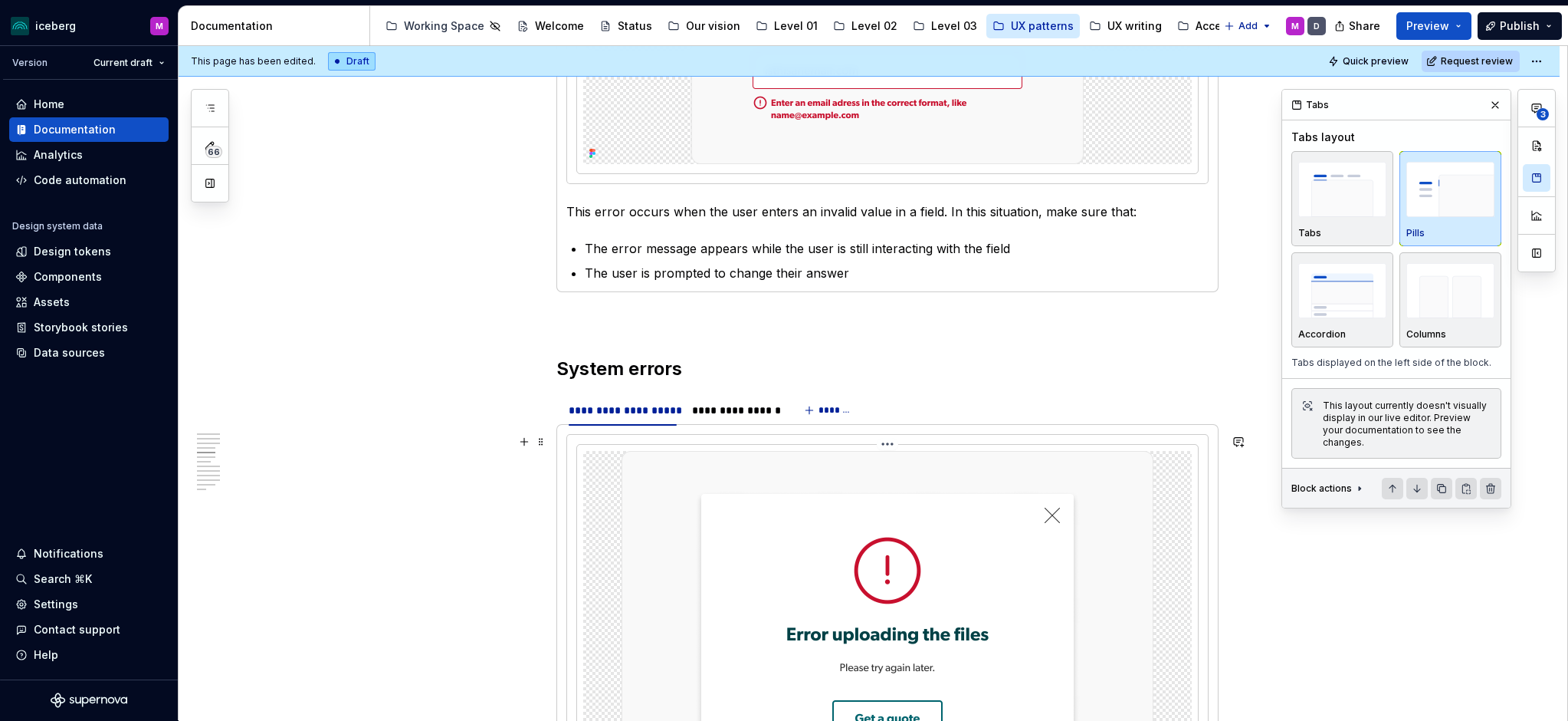
click at [945, 553] on img at bounding box center [888, 627] width 532 height 354
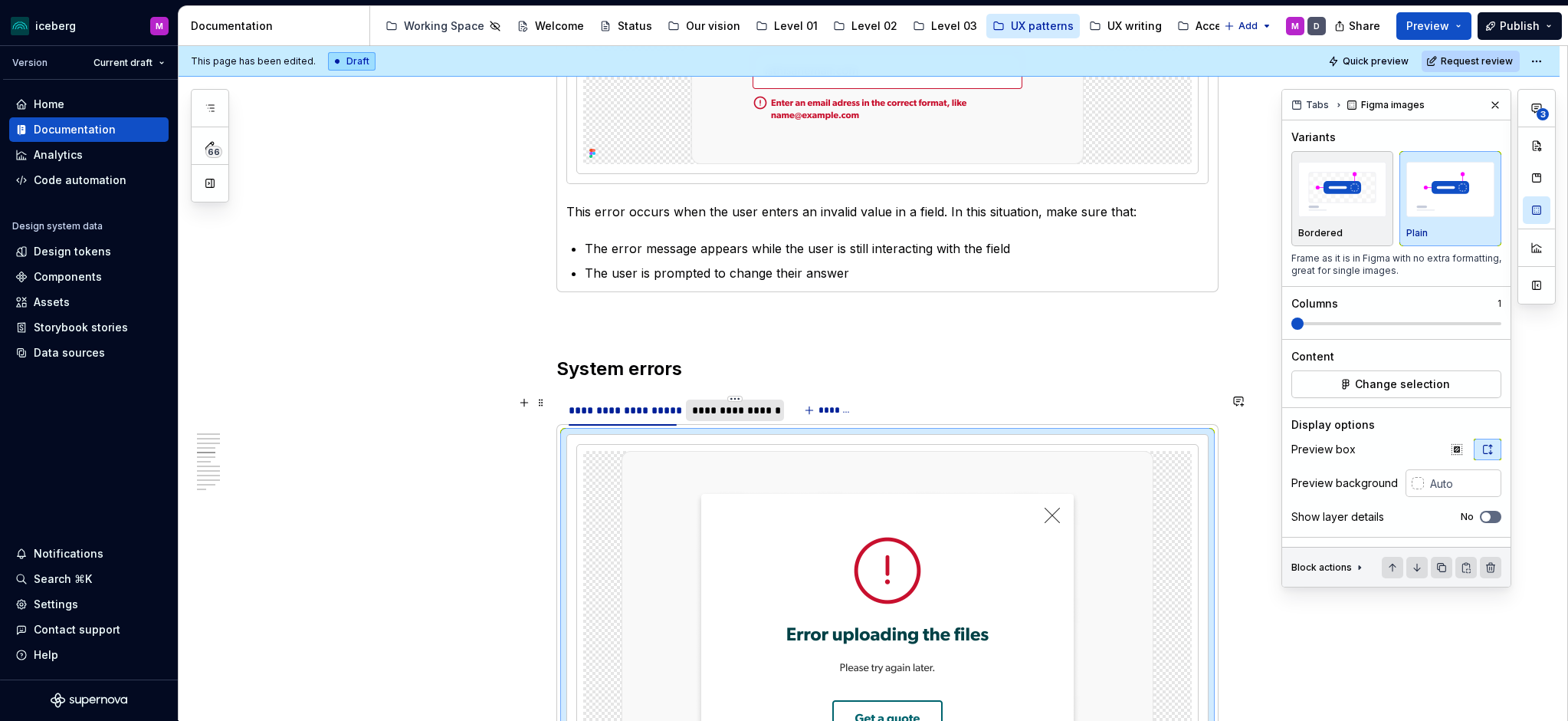
click at [718, 407] on div "**********" at bounding box center [735, 410] width 86 height 15
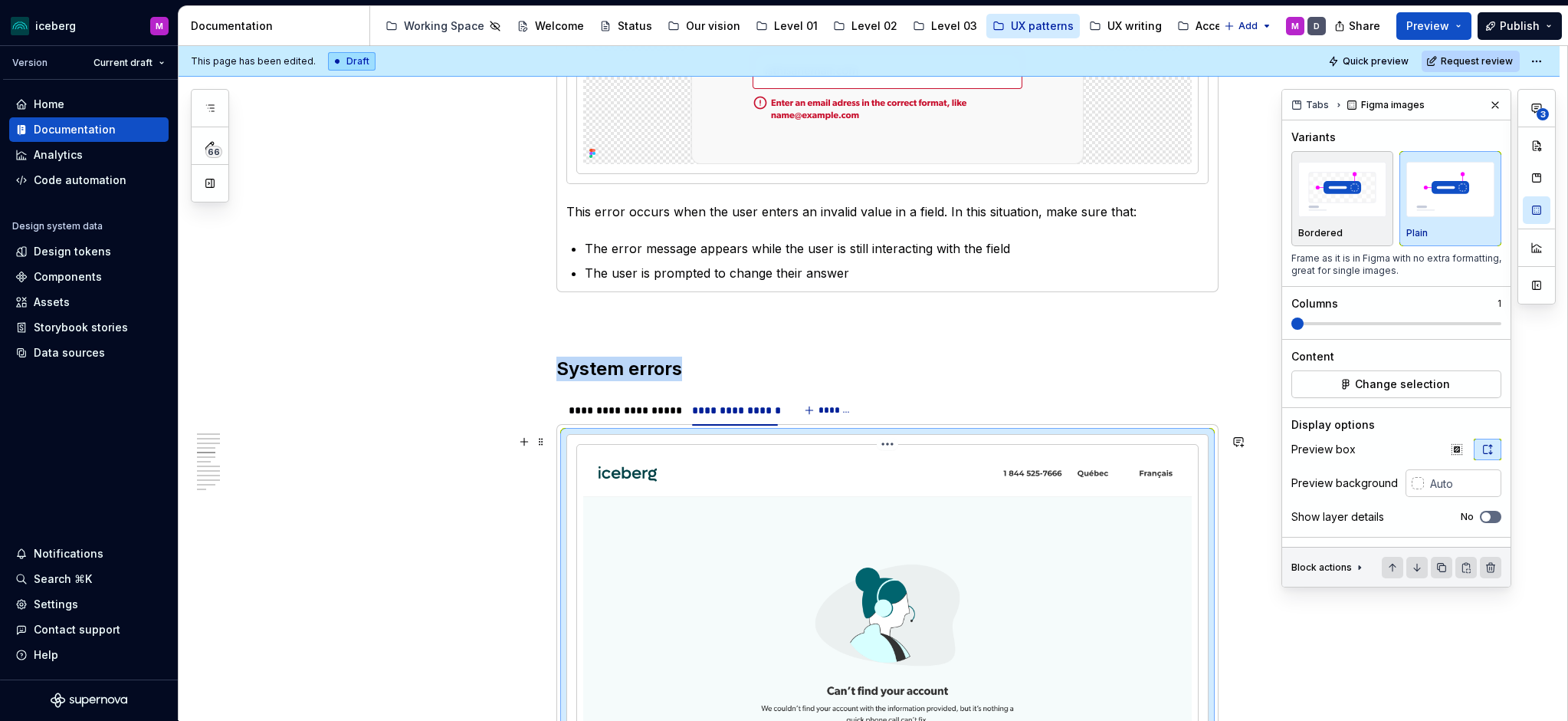
click at [862, 500] on img at bounding box center [888, 675] width 609 height 450
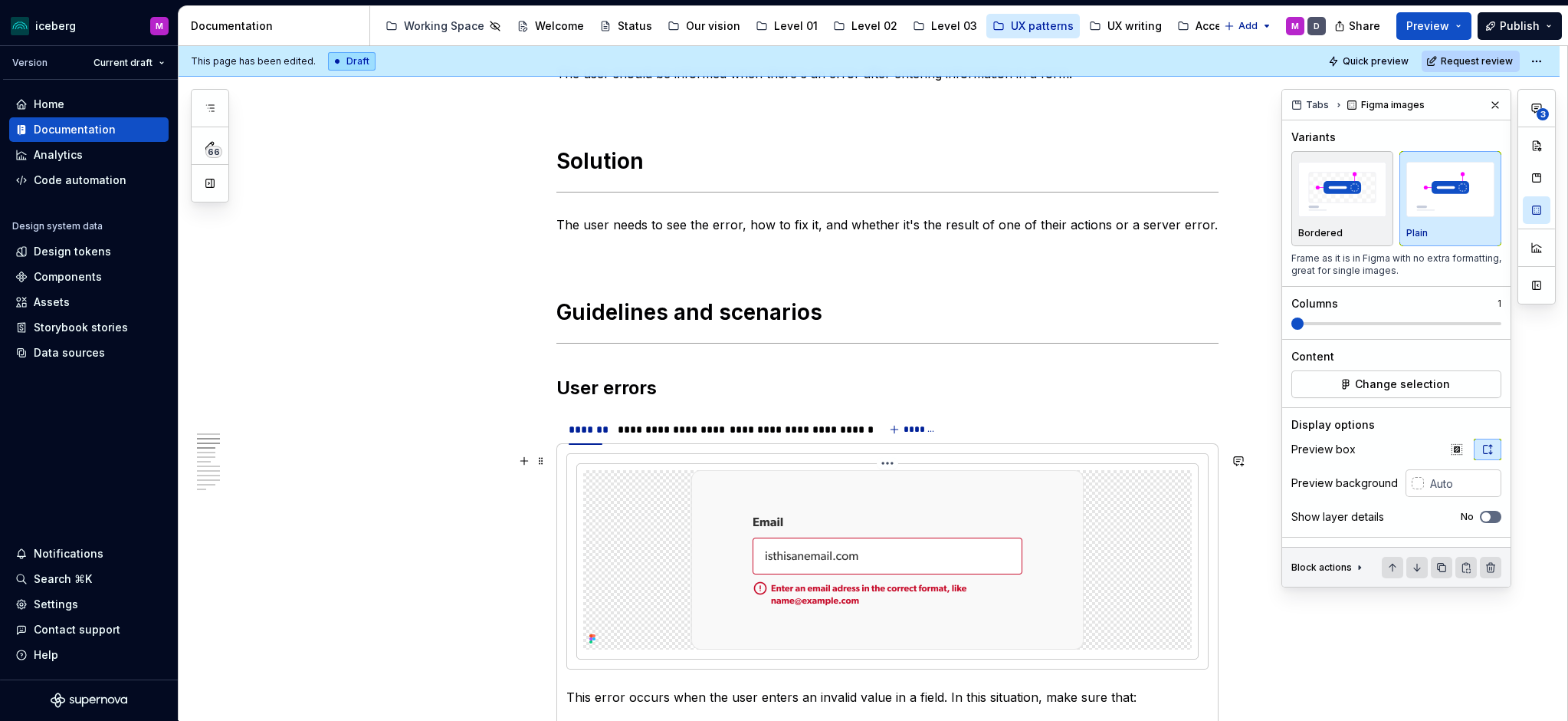
scroll to position [307, 0]
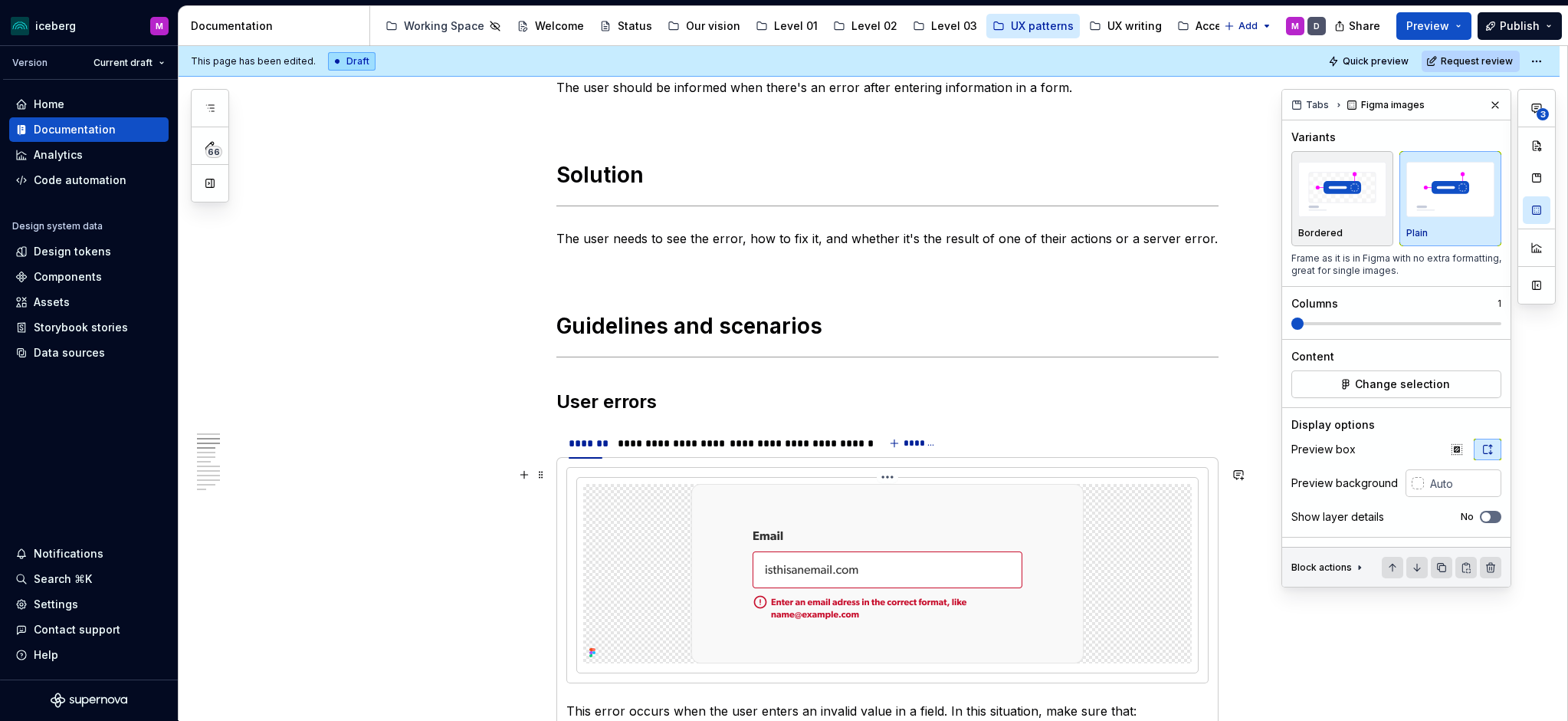
click at [849, 564] on img at bounding box center [887, 573] width 392 height 179
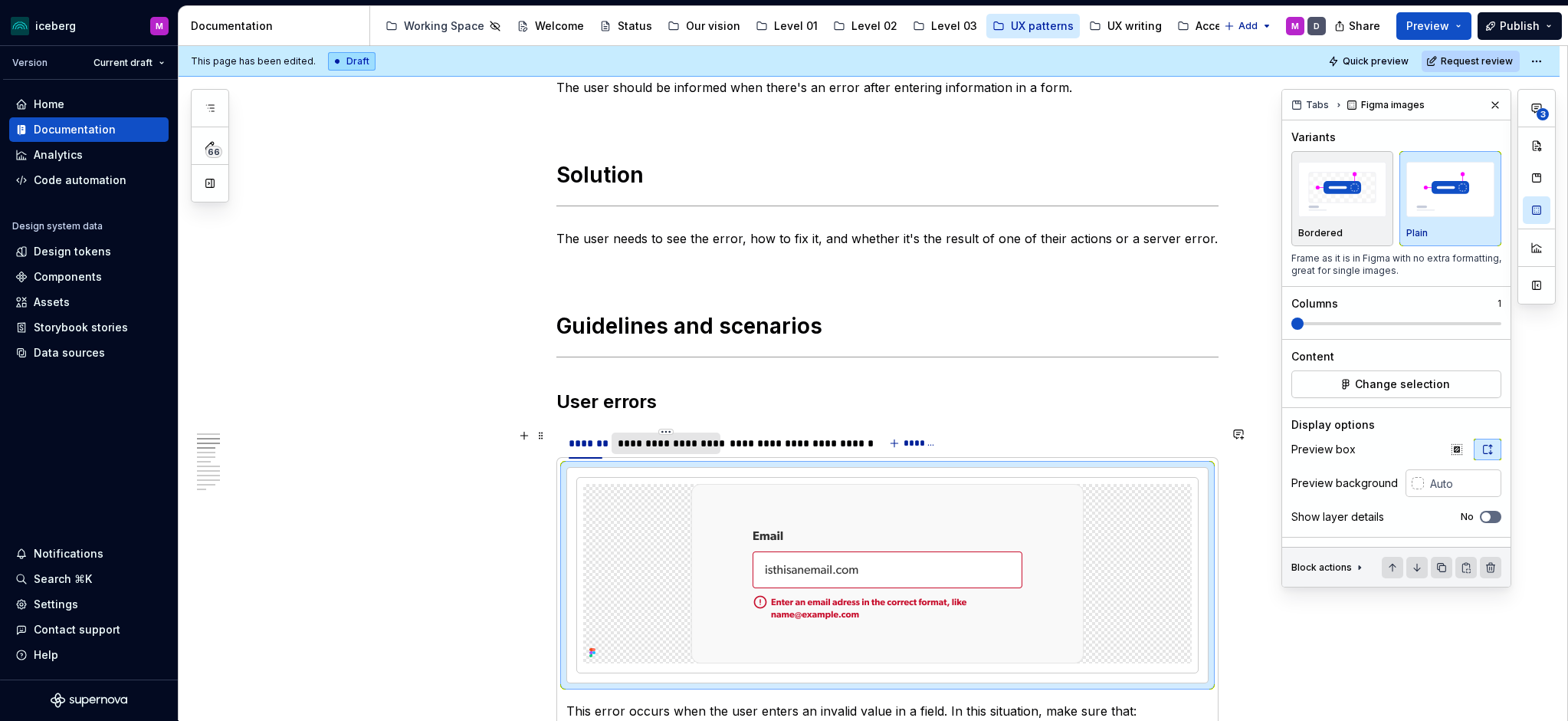
click at [690, 444] on div "**********" at bounding box center [666, 443] width 97 height 15
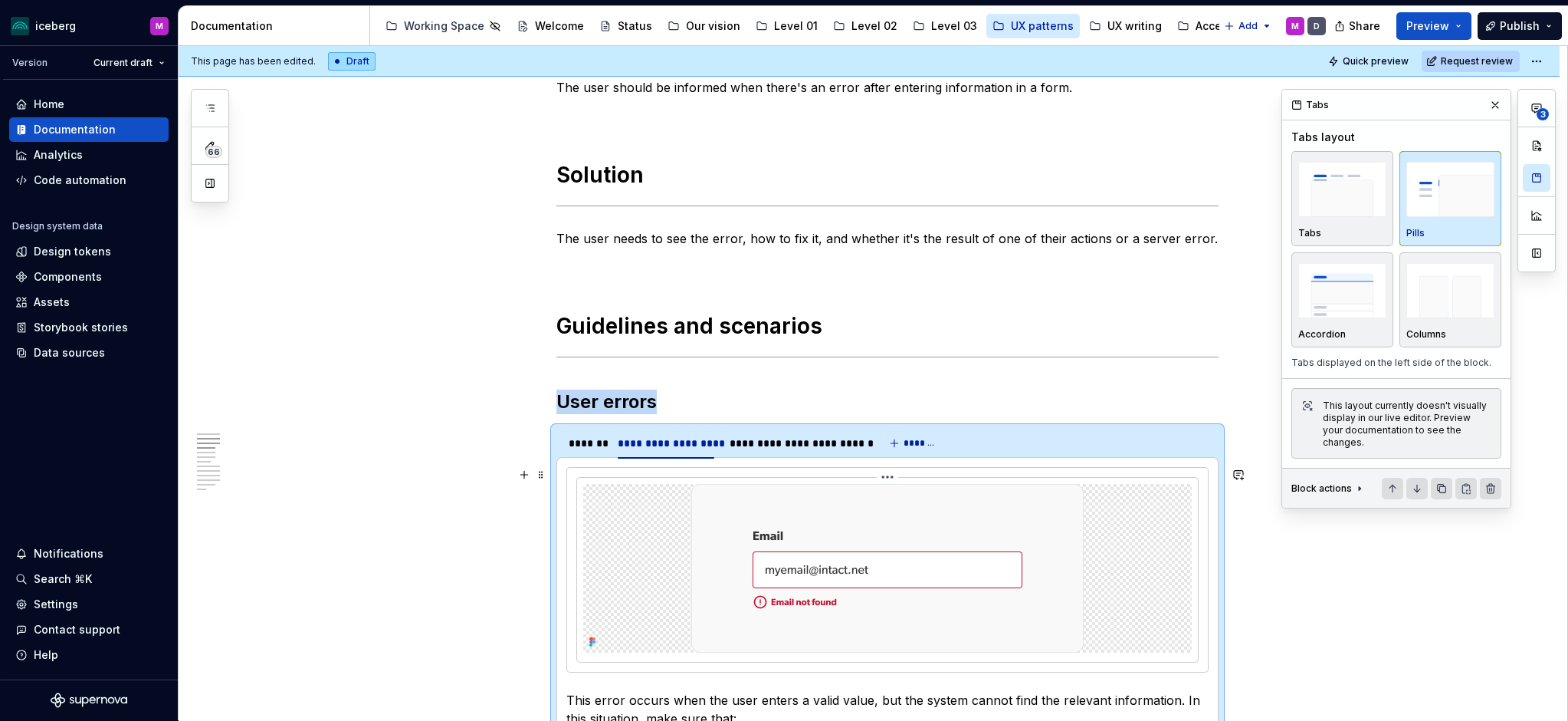
click at [829, 548] on img at bounding box center [887, 569] width 392 height 169
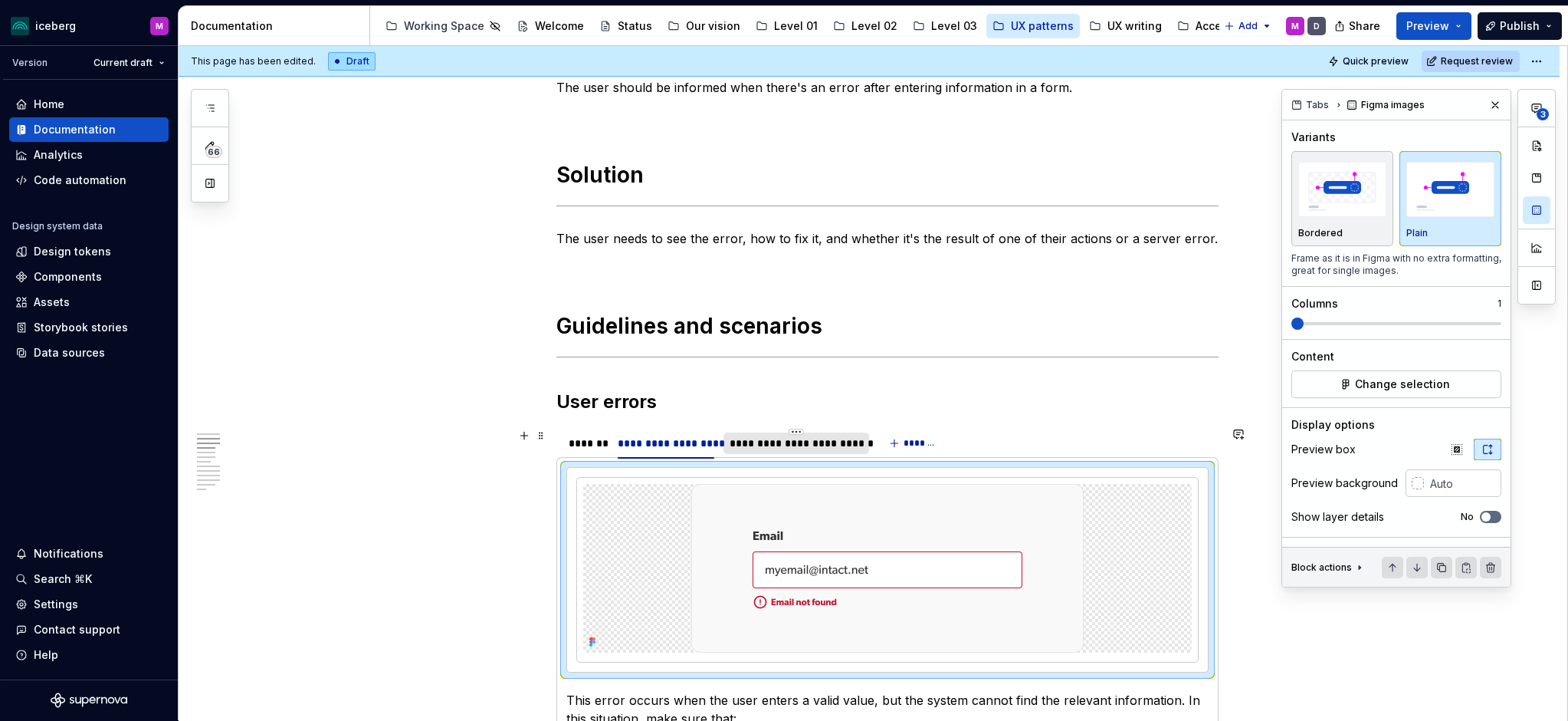
click at [794, 451] on div "**********" at bounding box center [796, 443] width 146 height 21
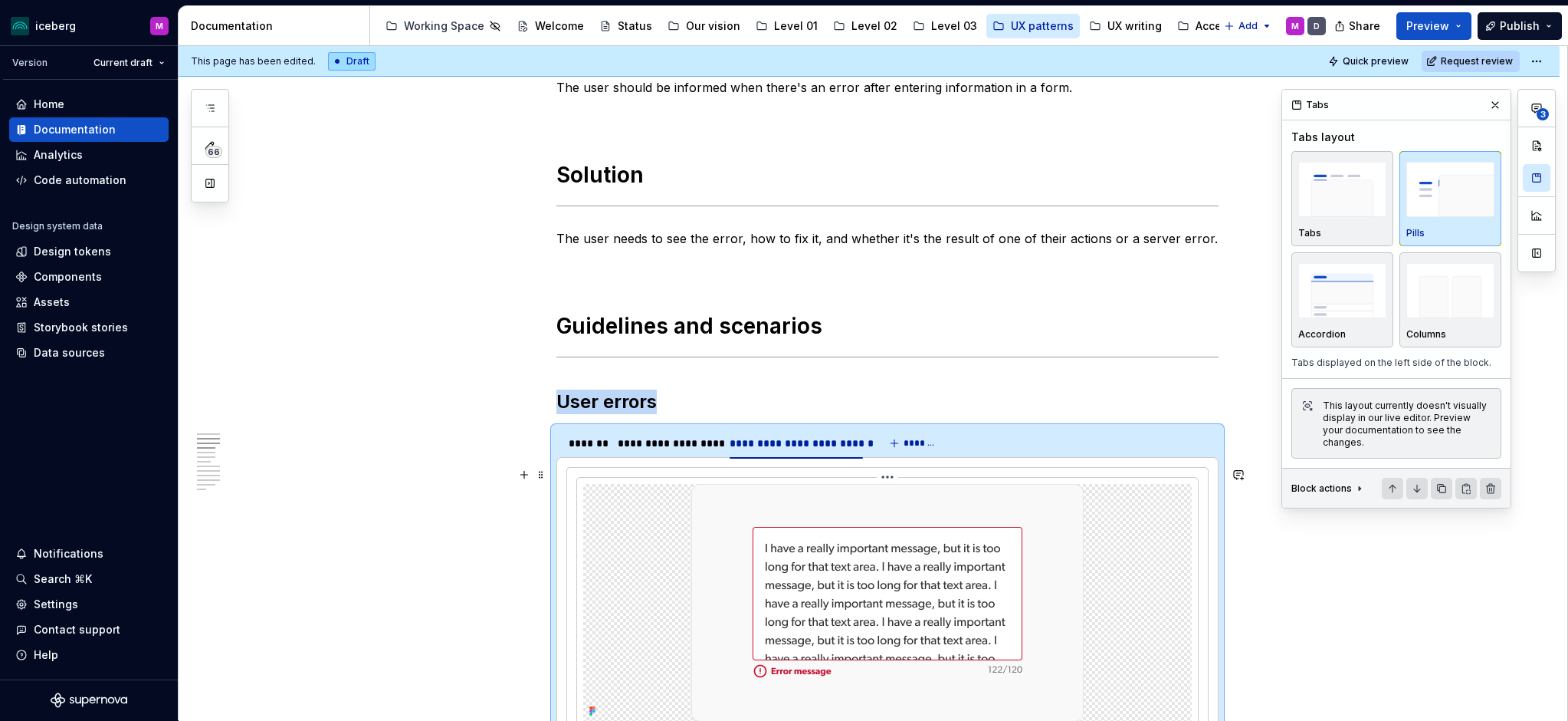
click at [870, 541] on img at bounding box center [887, 603] width 392 height 238
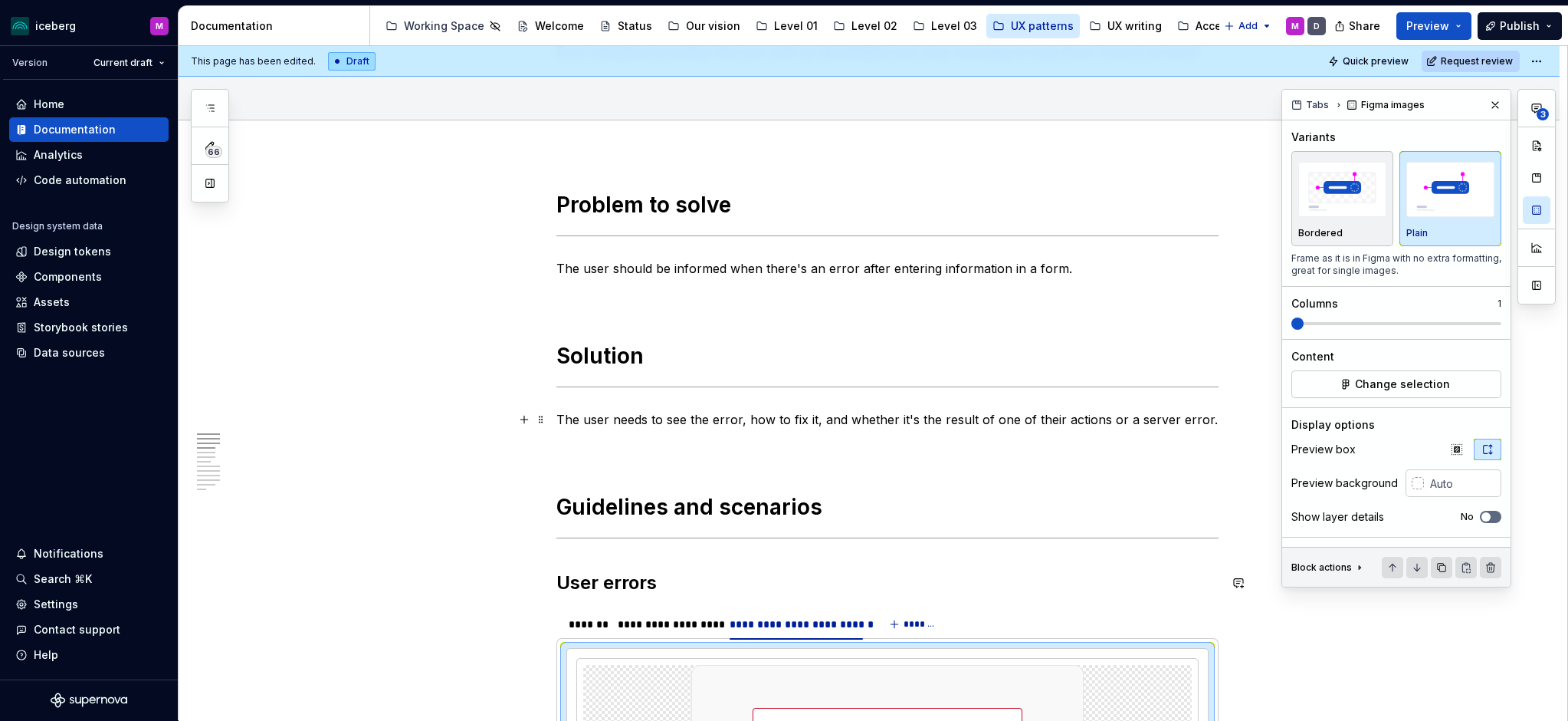
scroll to position [0, 0]
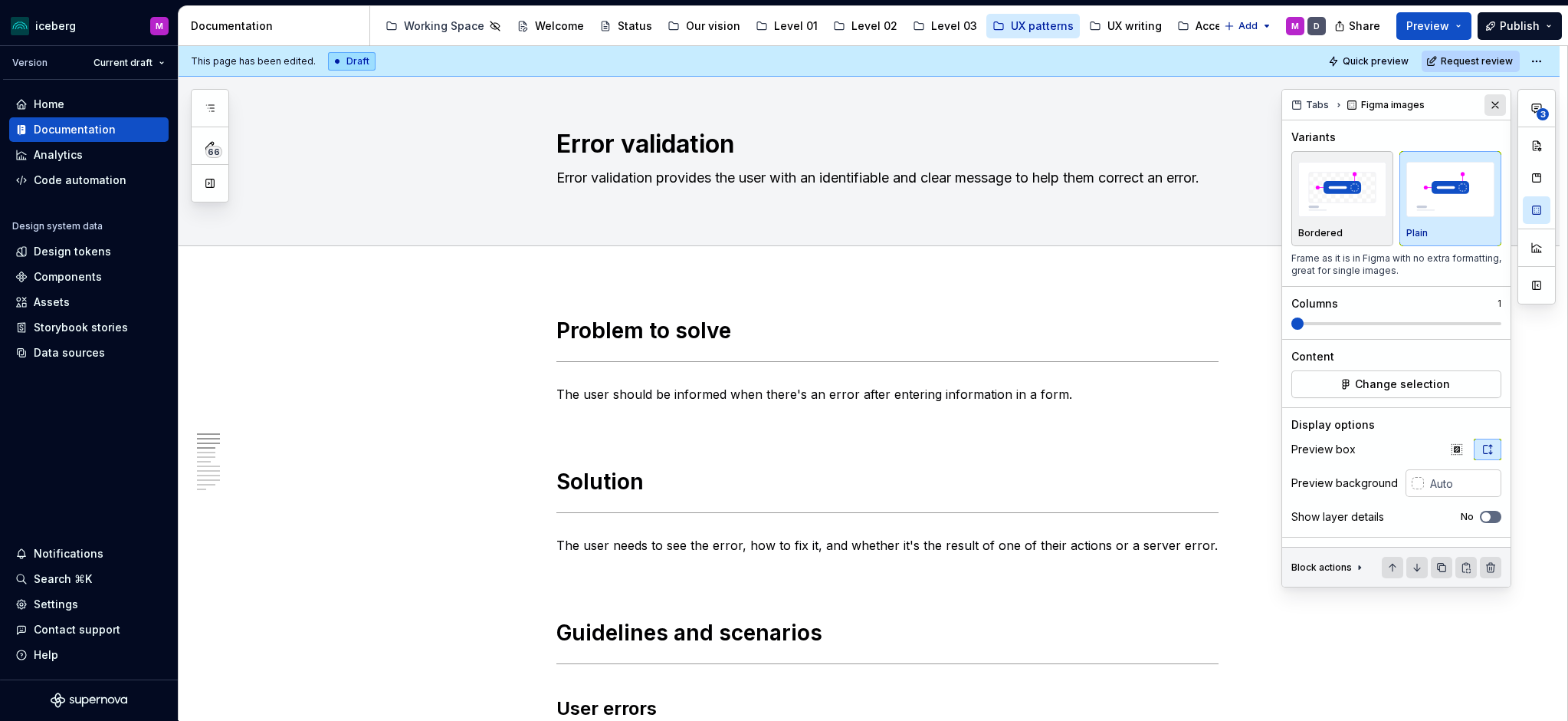
click at [1494, 105] on button "button" at bounding box center [1495, 105] width 21 height 21
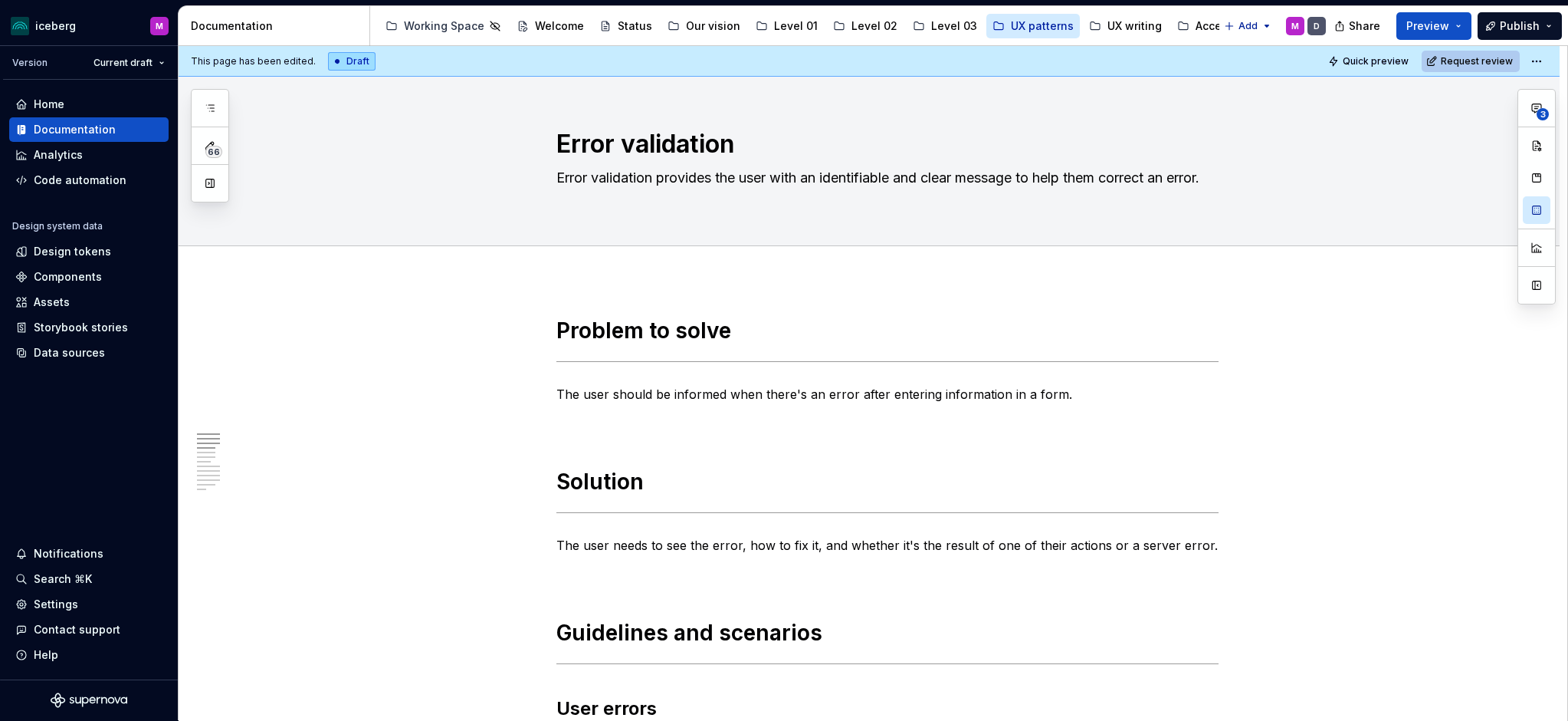
click at [1492, 59] on span "Request review" at bounding box center [1476, 61] width 72 height 12
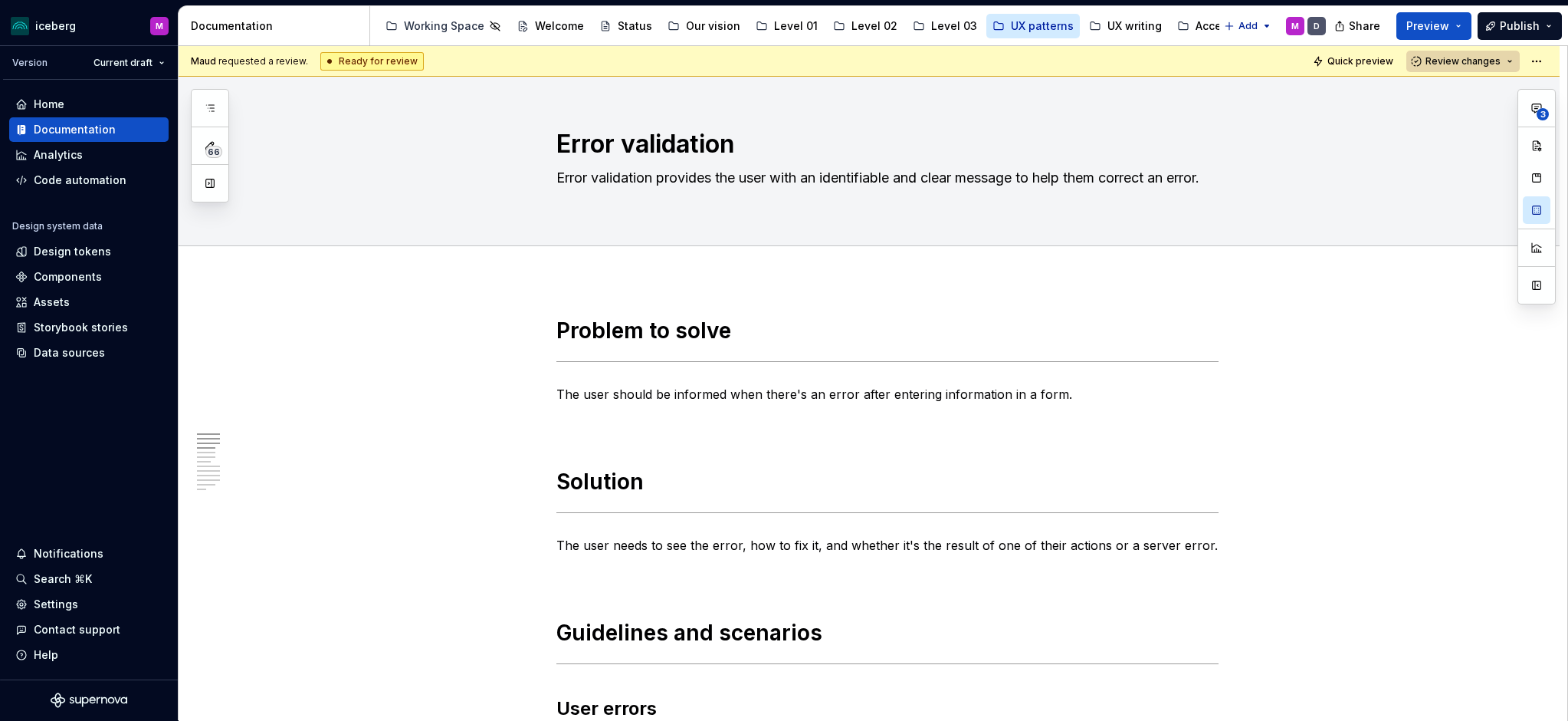
click at [1508, 59] on button "Review changes" at bounding box center [1463, 61] width 113 height 21
click at [1495, 90] on div "Approve" at bounding box center [1435, 91] width 134 height 15
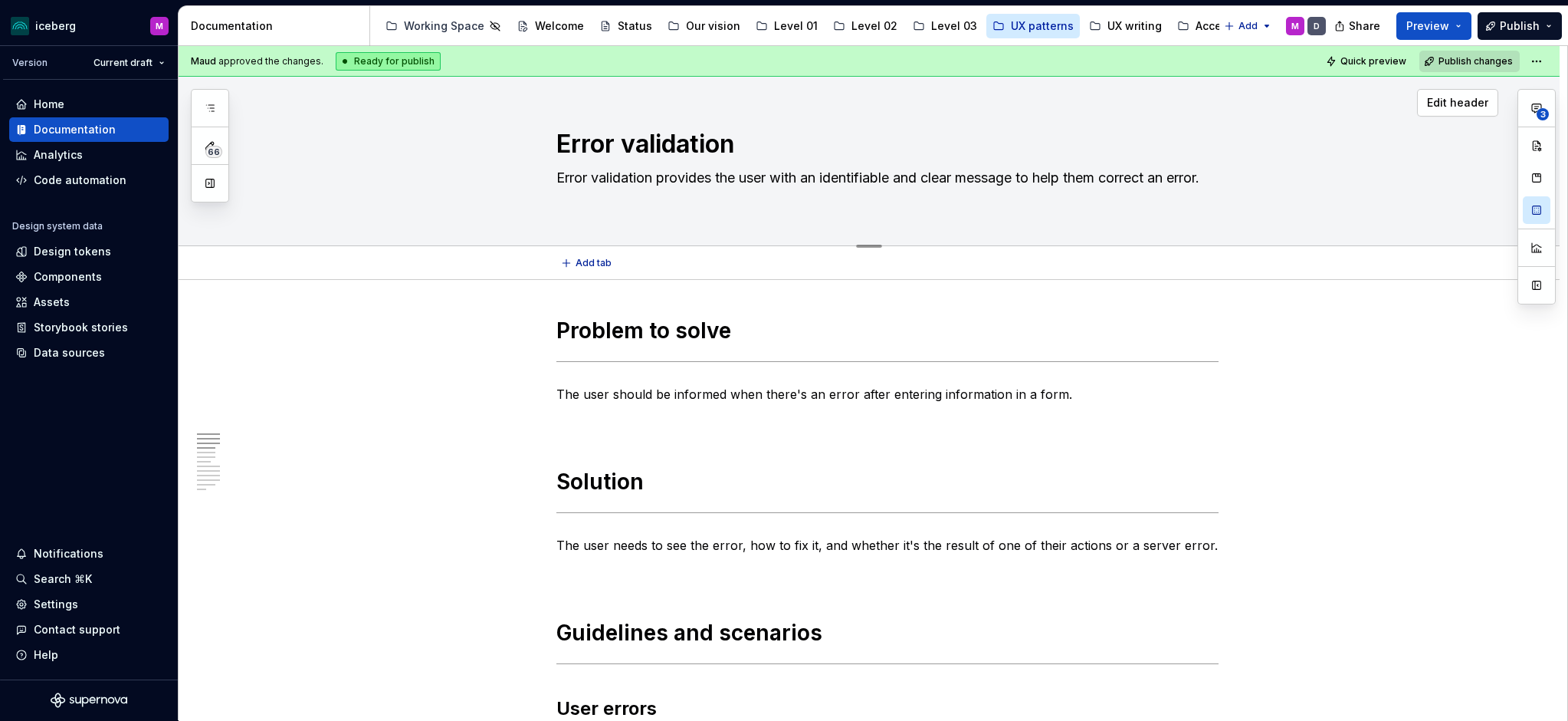
click at [419, 201] on div "Error validation Error validation provides the user with an identifiable and cl…" at bounding box center [888, 161] width 1222 height 169
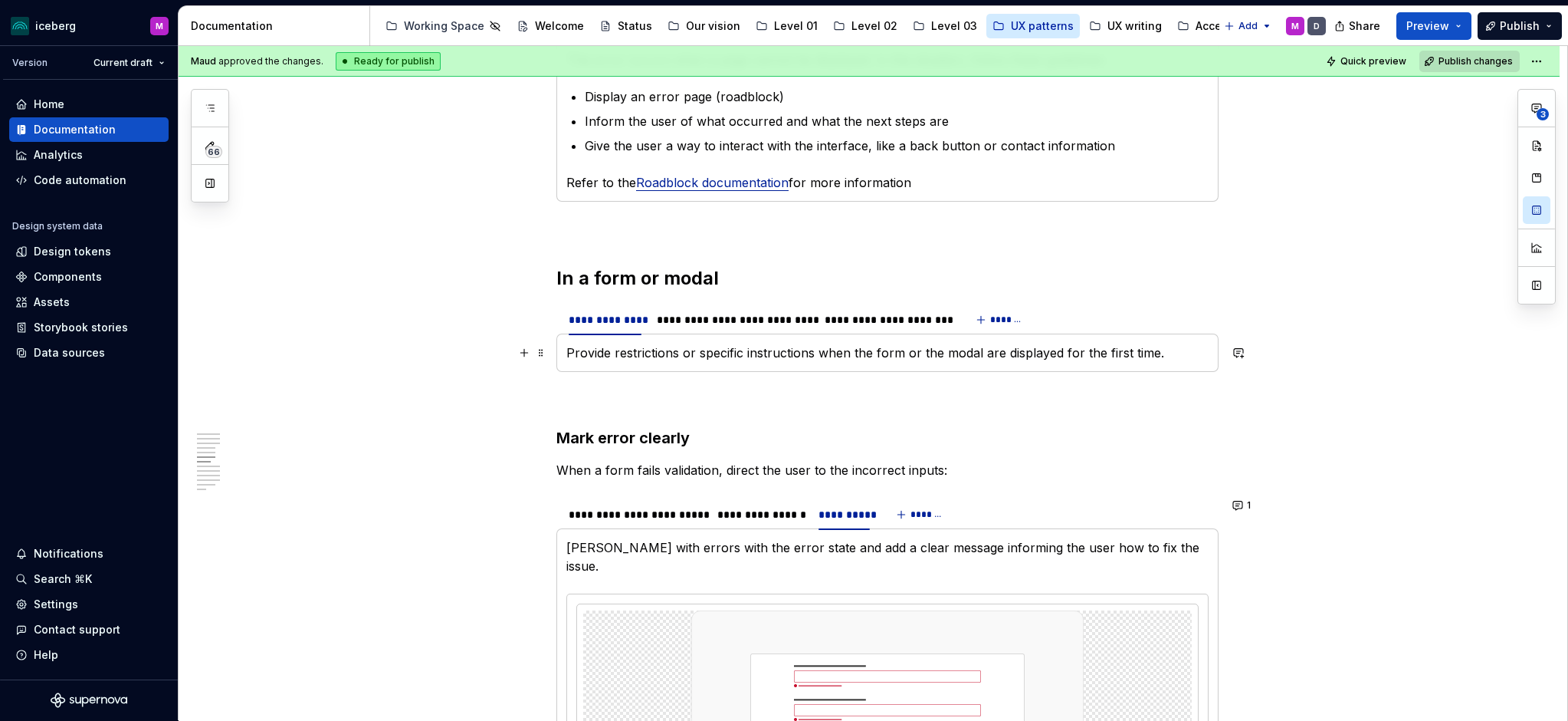
scroll to position [1779, 0]
type textarea "*"
